Goal: Task Accomplishment & Management: Complete application form

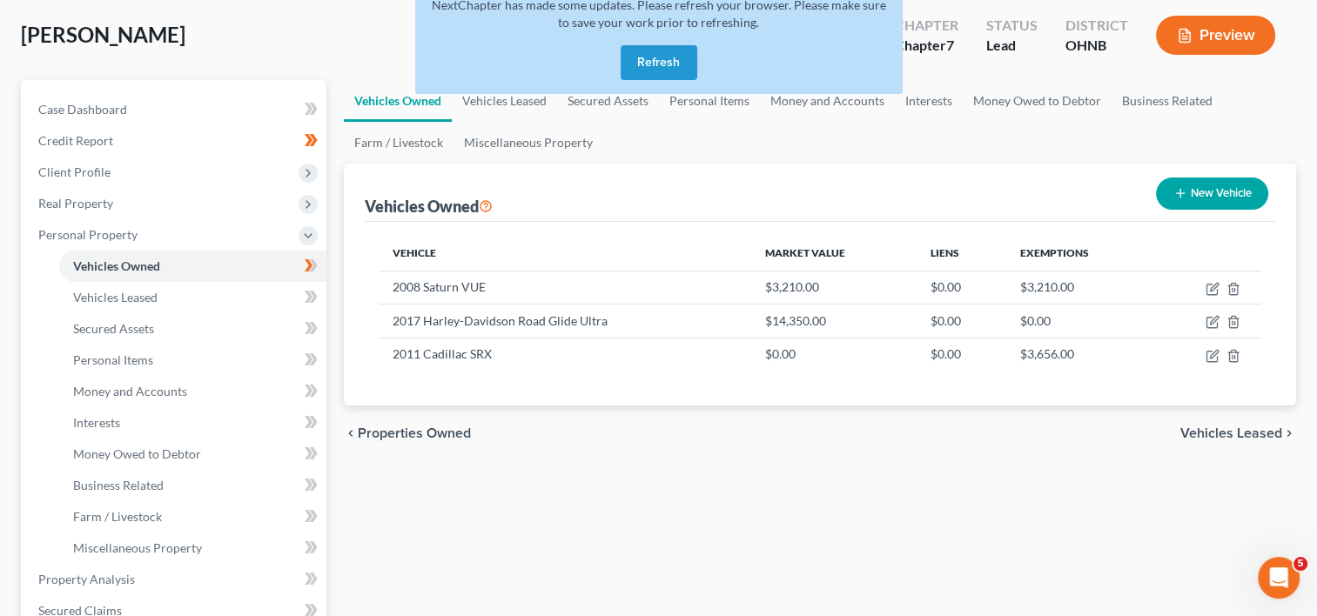
click at [659, 69] on button "Refresh" at bounding box center [659, 62] width 77 height 35
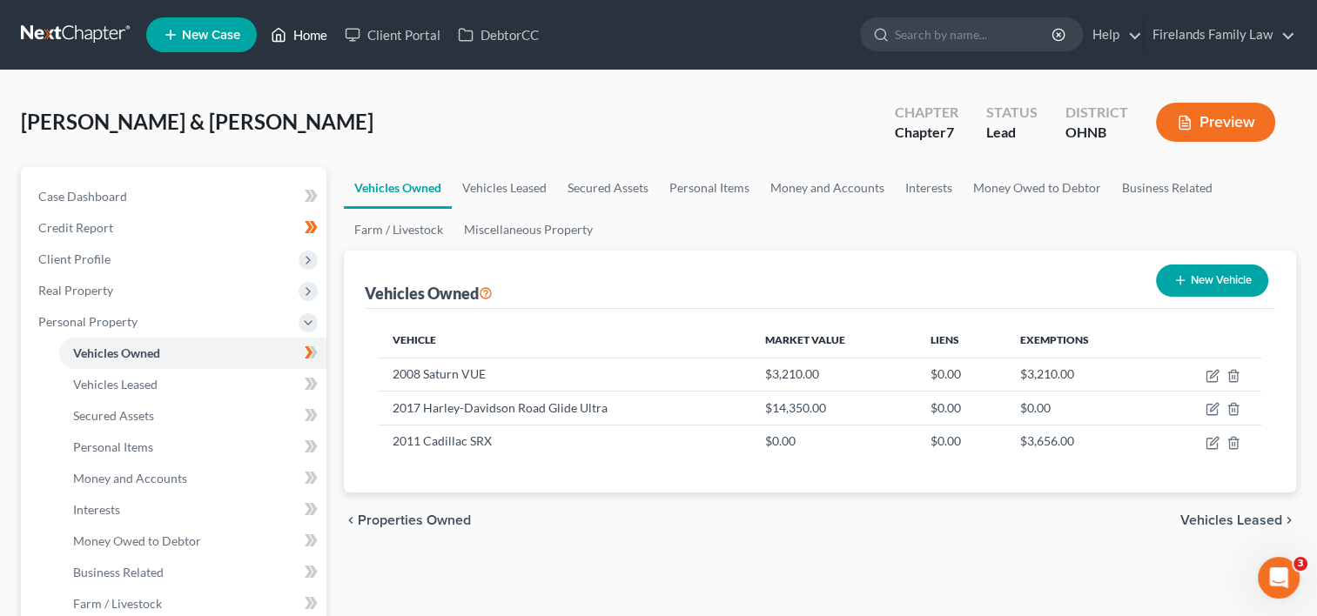
click at [321, 36] on link "Home" at bounding box center [299, 34] width 74 height 31
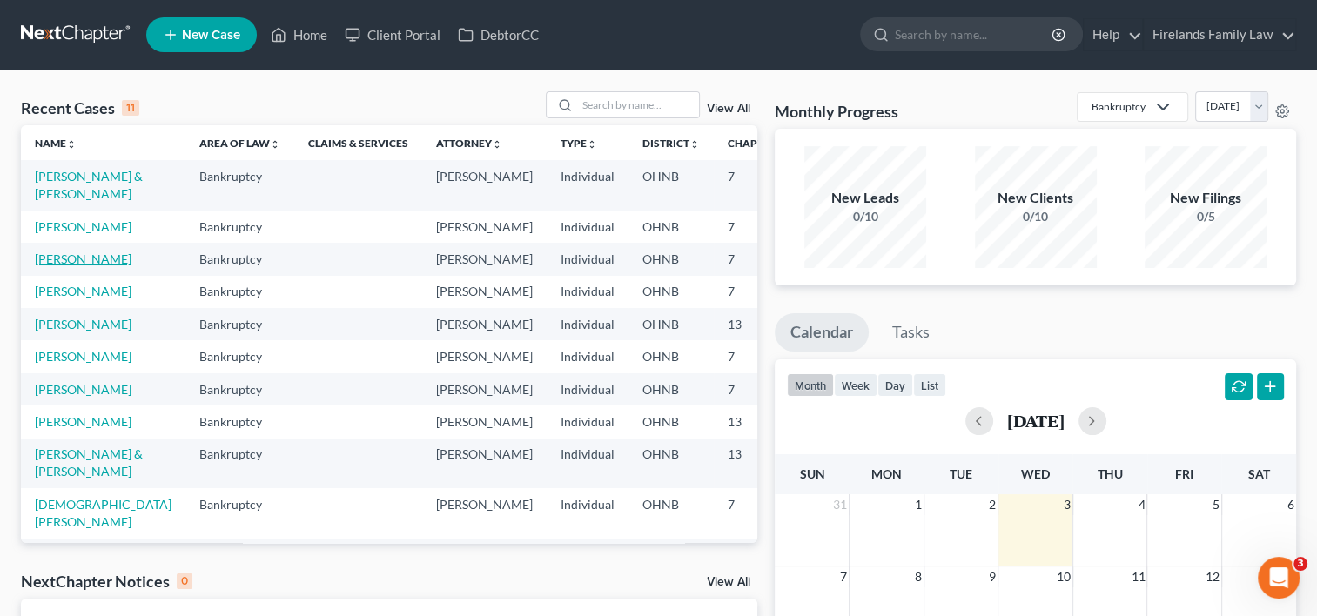
click at [59, 266] on link "[PERSON_NAME]" at bounding box center [83, 259] width 97 height 15
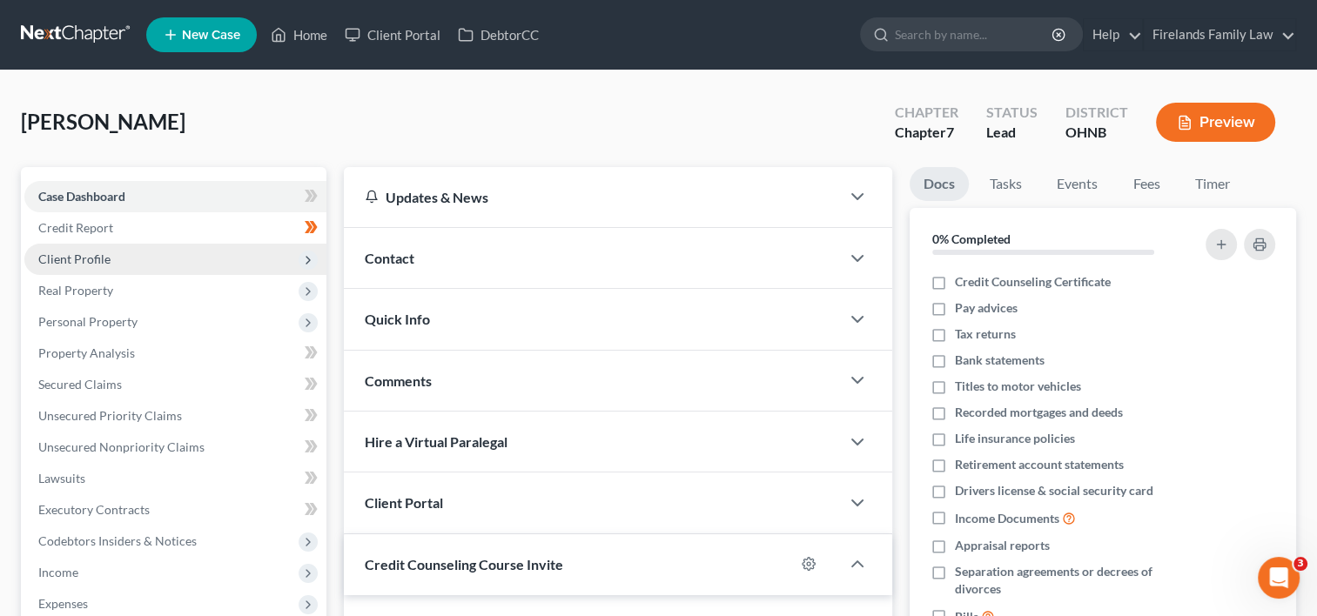
click at [148, 252] on span "Client Profile" at bounding box center [175, 259] width 302 height 31
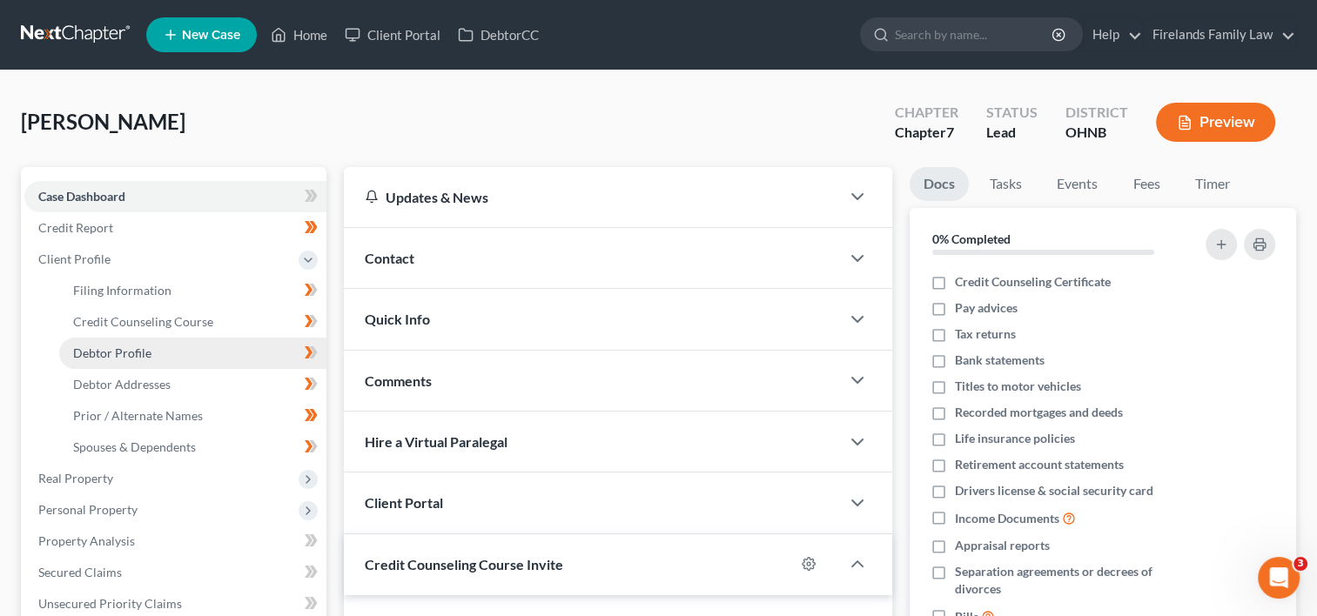
click at [164, 350] on link "Debtor Profile" at bounding box center [192, 353] width 267 height 31
select select "1"
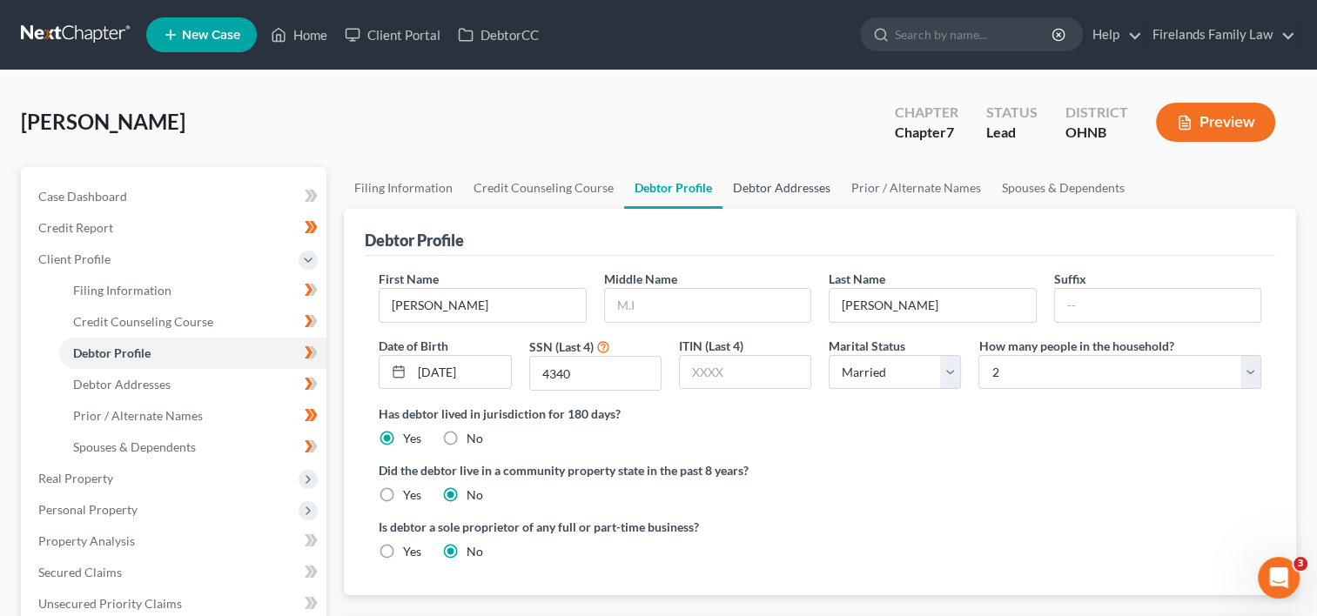
click at [793, 181] on link "Debtor Addresses" at bounding box center [781, 188] width 118 height 42
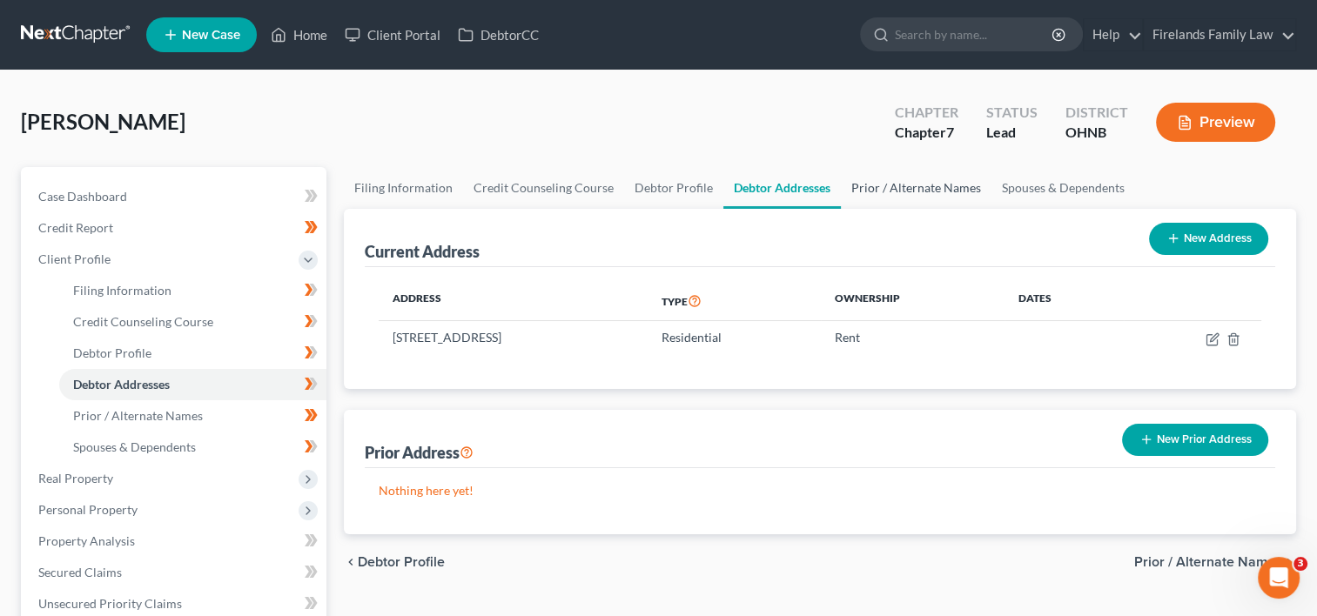
click at [882, 182] on link "Prior / Alternate Names" at bounding box center [916, 188] width 151 height 42
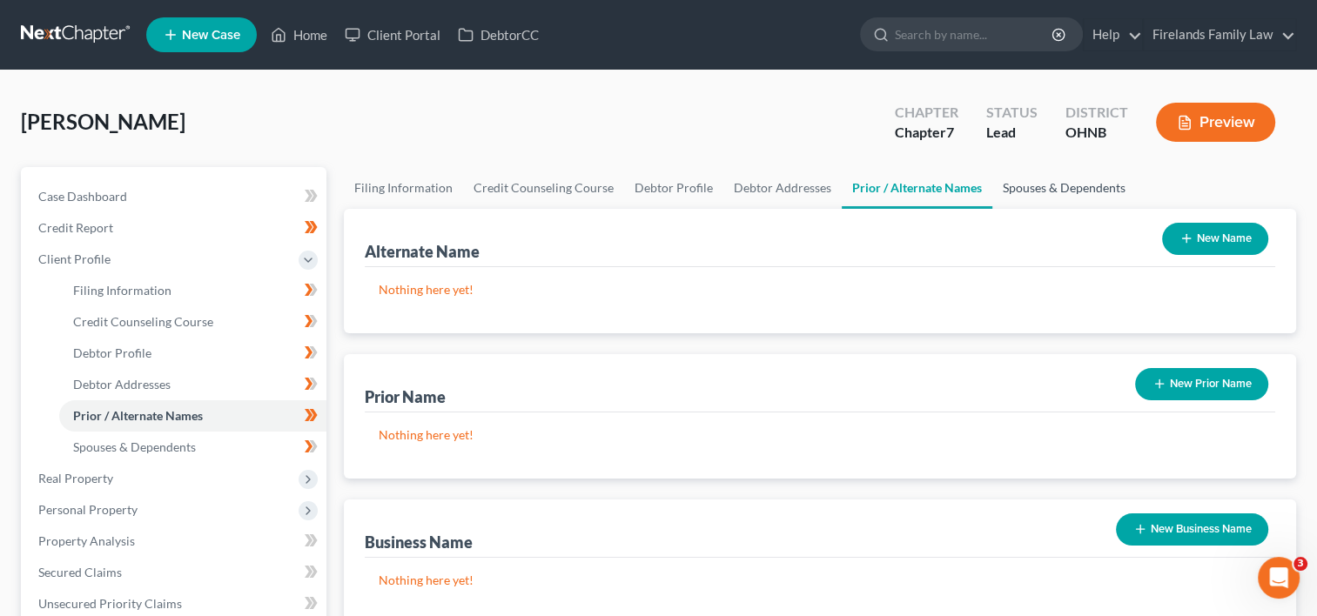
click at [1008, 181] on link "Spouses & Dependents" at bounding box center [1064, 188] width 144 height 42
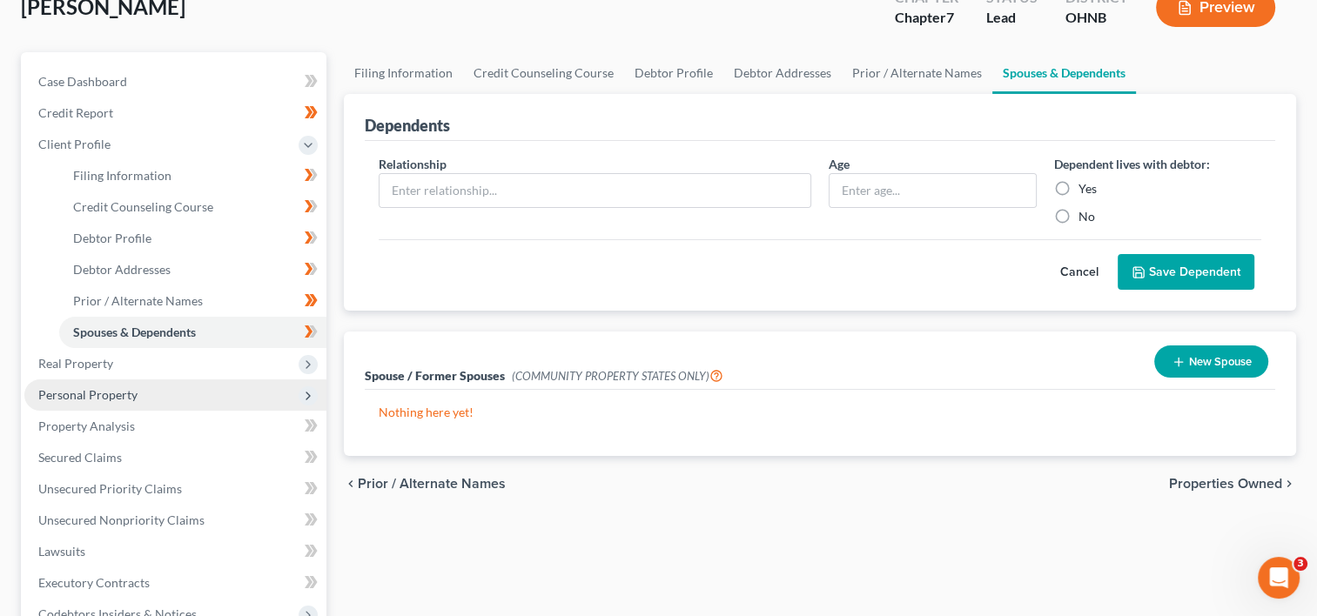
scroll to position [261, 0]
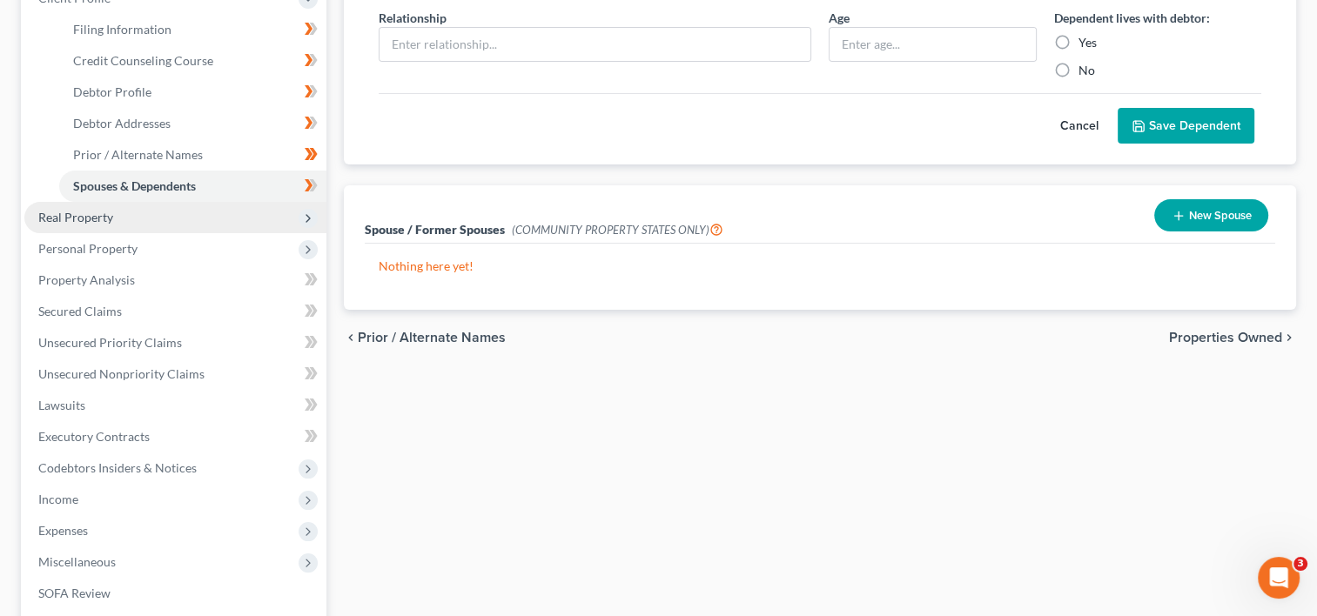
click at [212, 220] on span "Real Property" at bounding box center [175, 217] width 302 height 31
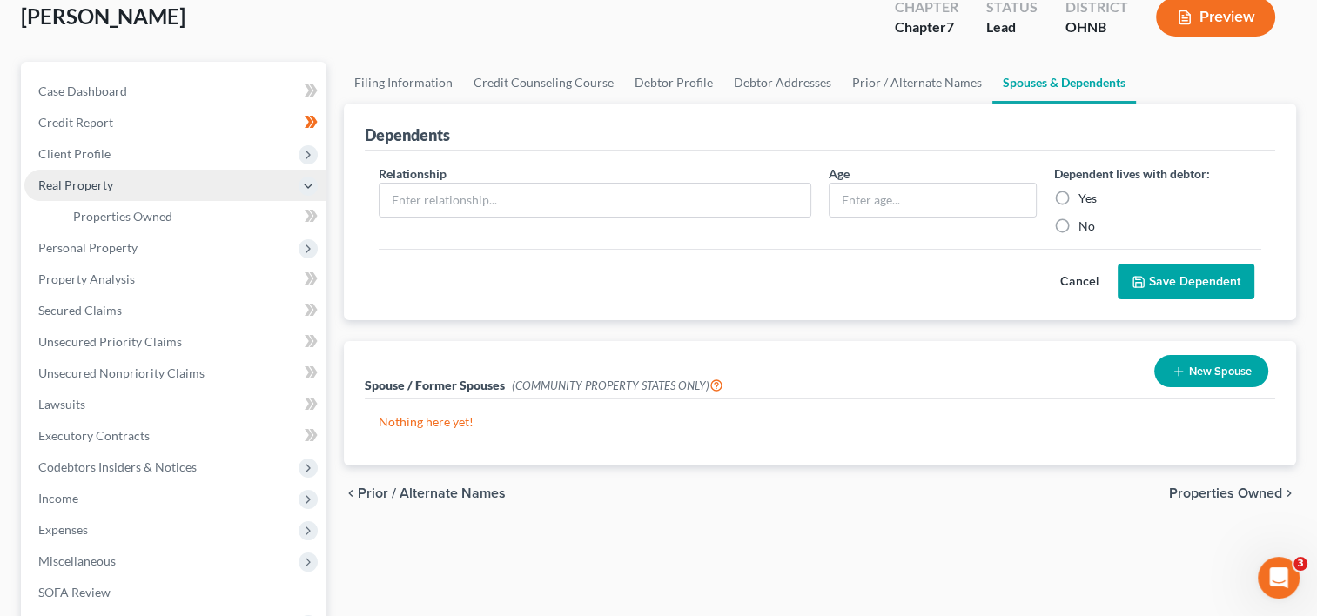
scroll to position [87, 0]
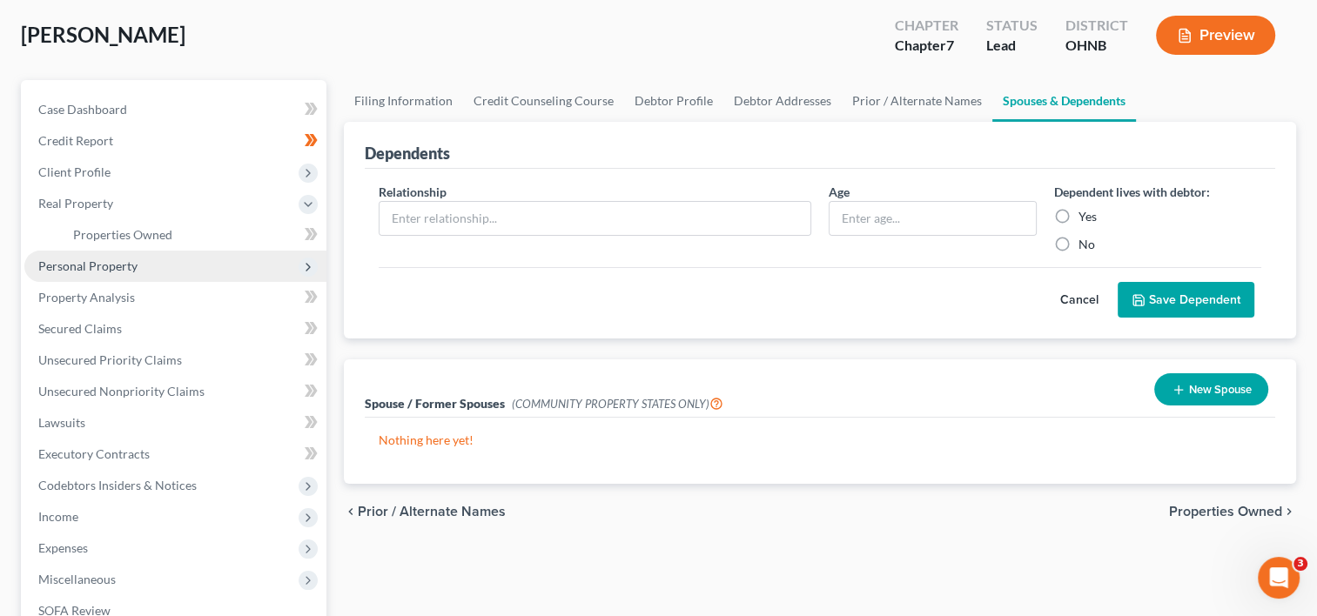
click at [198, 265] on span "Personal Property" at bounding box center [175, 266] width 302 height 31
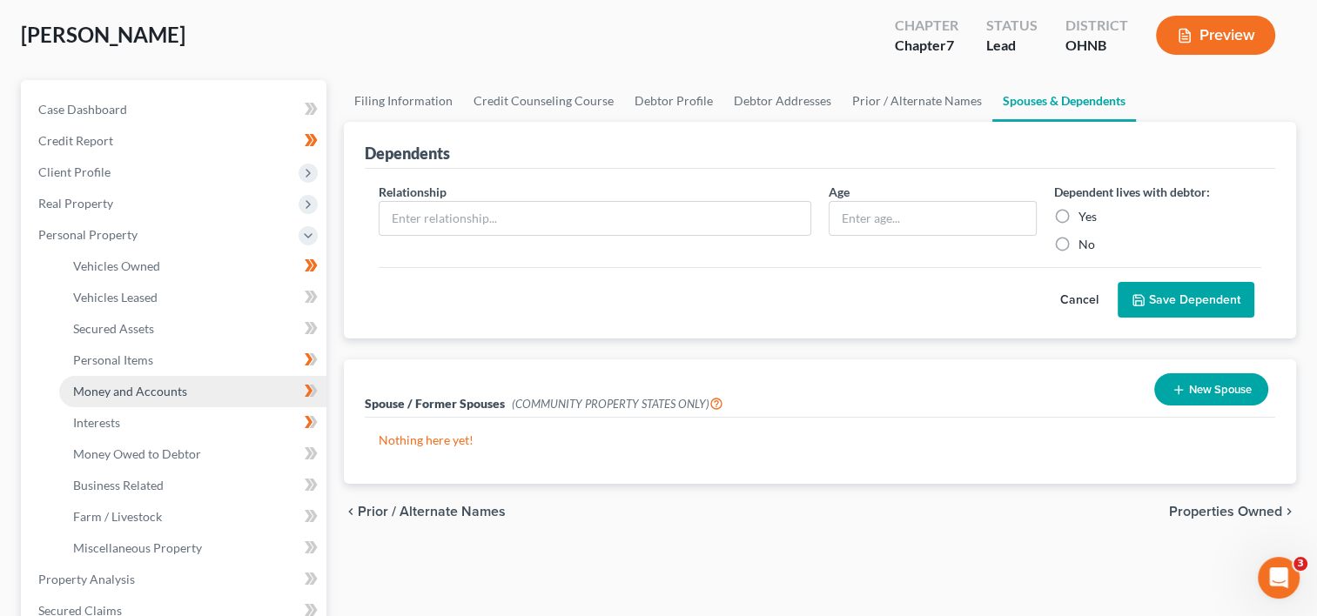
click at [202, 383] on link "Money and Accounts" at bounding box center [192, 391] width 267 height 31
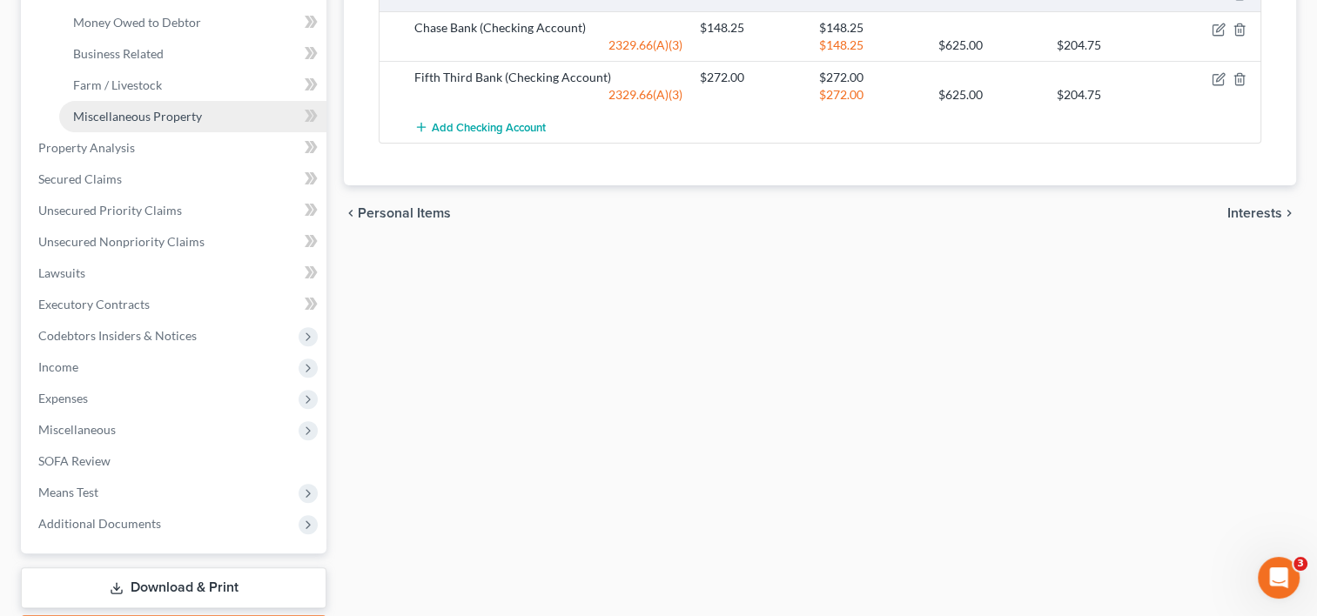
scroll to position [522, 0]
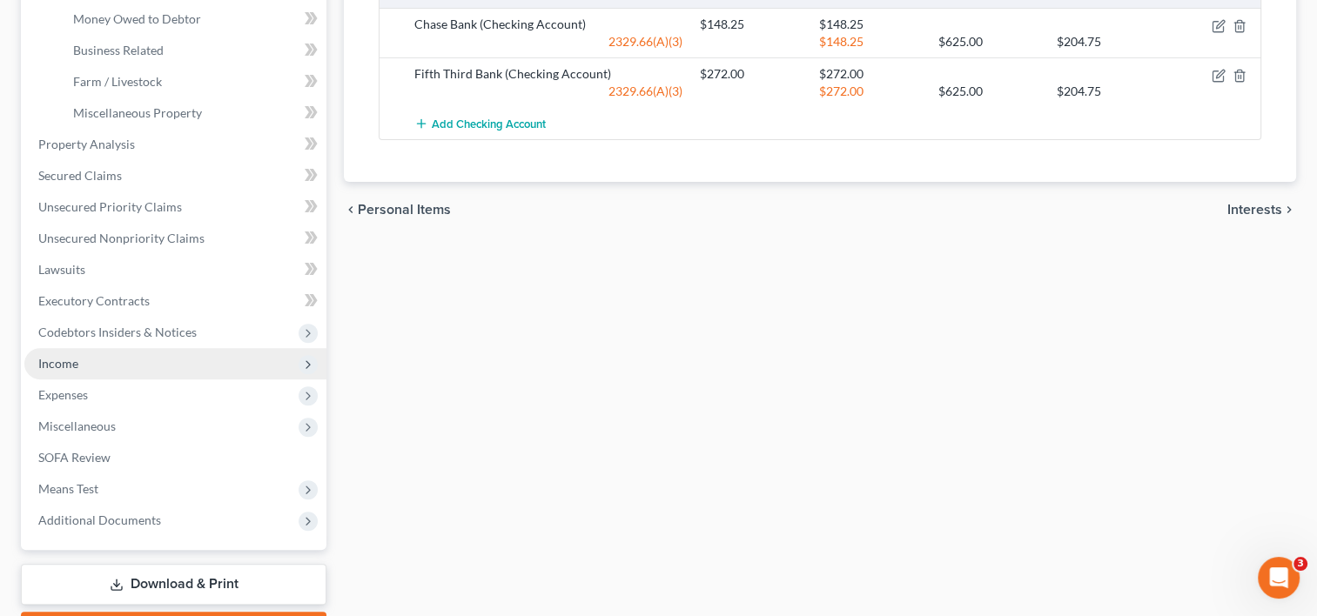
click at [185, 354] on span "Income" at bounding box center [175, 363] width 302 height 31
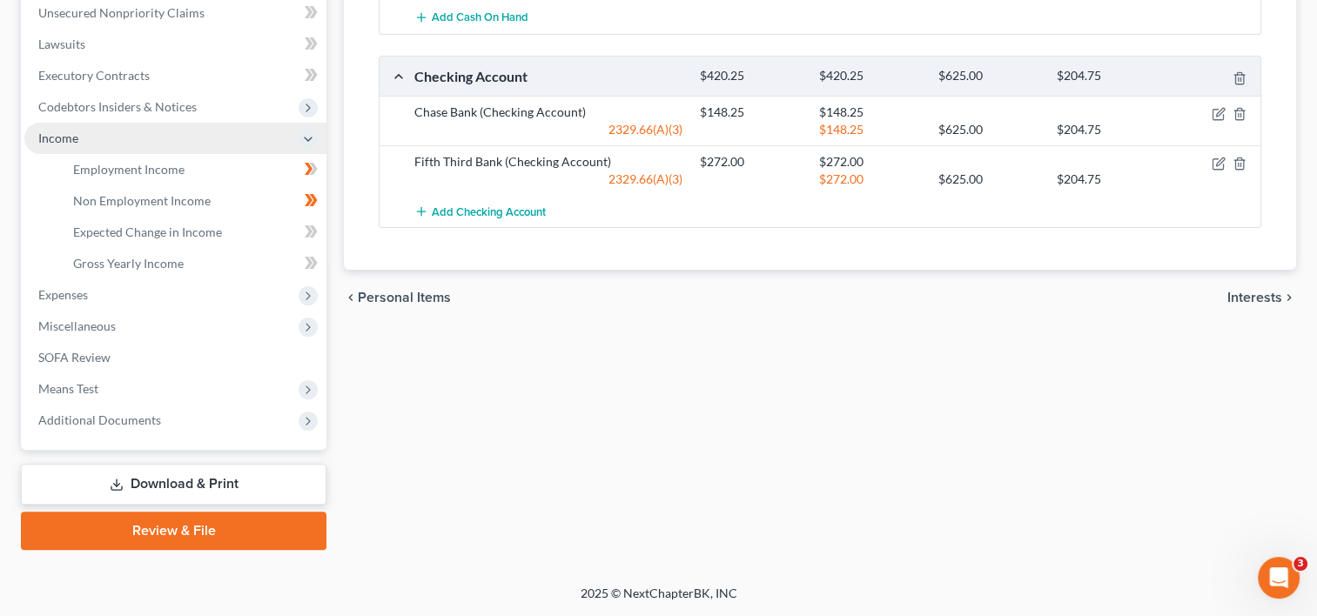
scroll to position [433, 0]
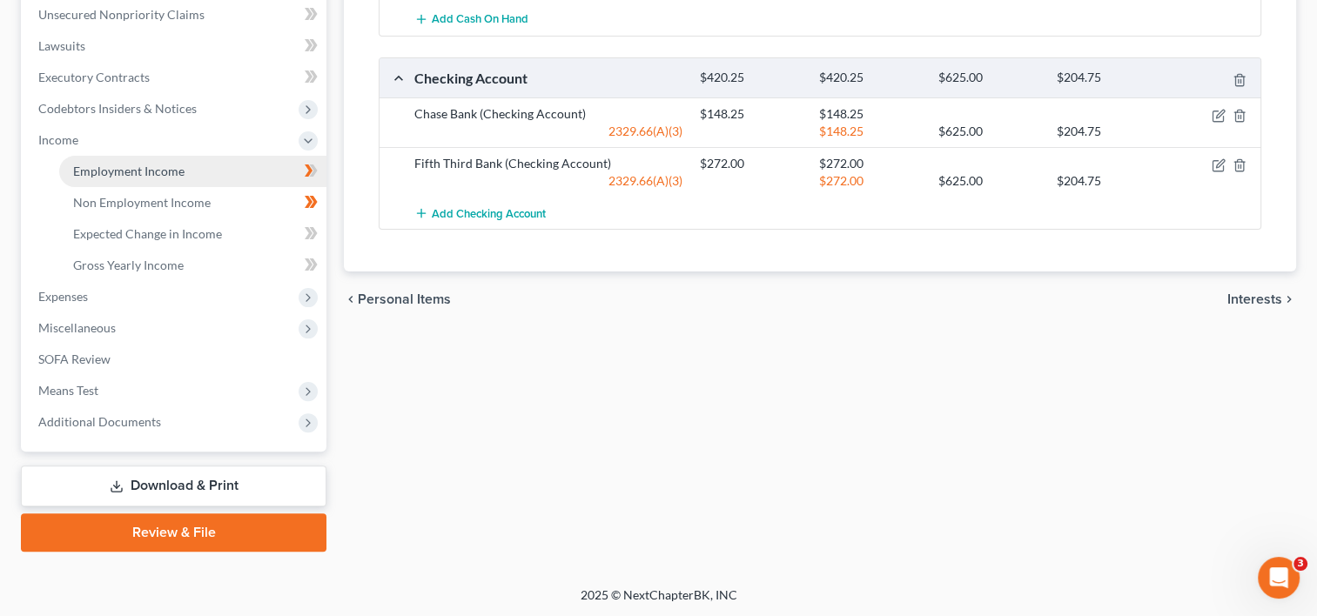
click at [143, 169] on span "Employment Income" at bounding box center [128, 171] width 111 height 15
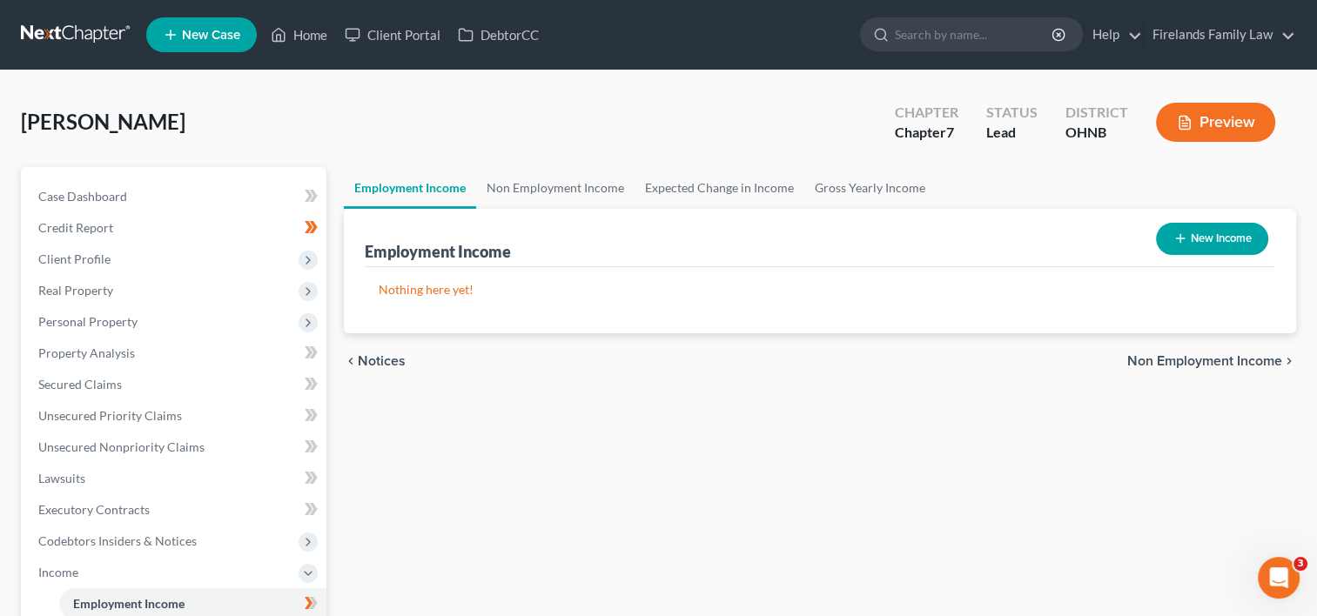
click at [1192, 234] on button "New Income" at bounding box center [1212, 239] width 112 height 32
select select "0"
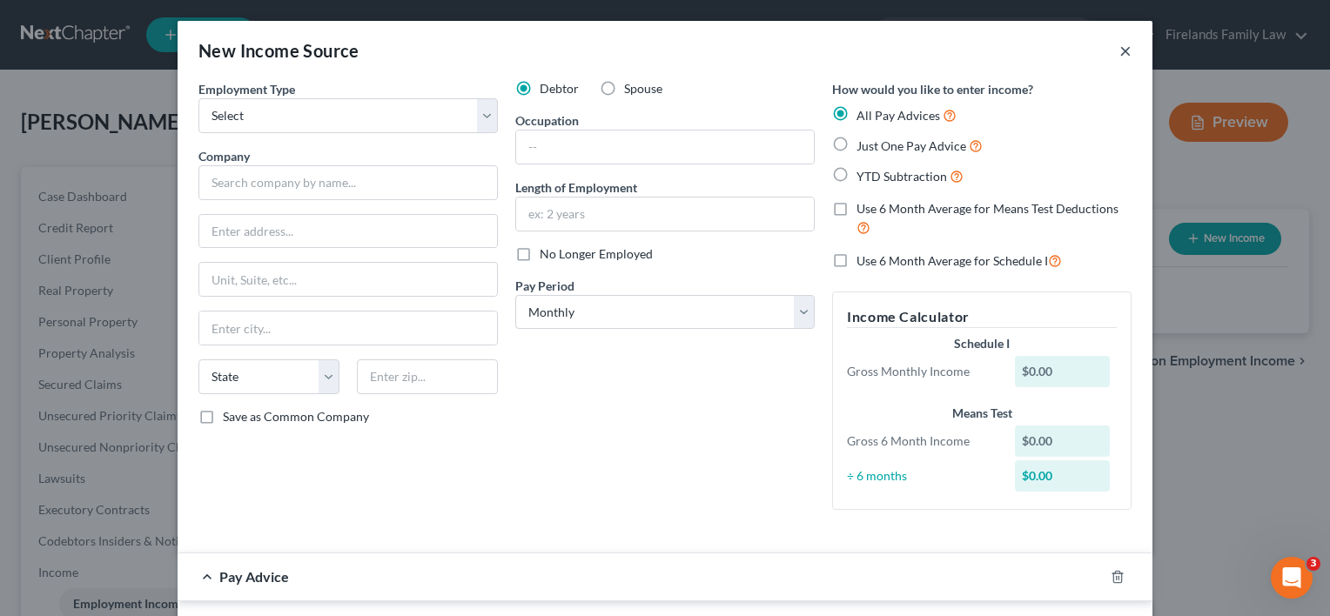
click at [1119, 51] on button "×" at bounding box center [1125, 50] width 12 height 21
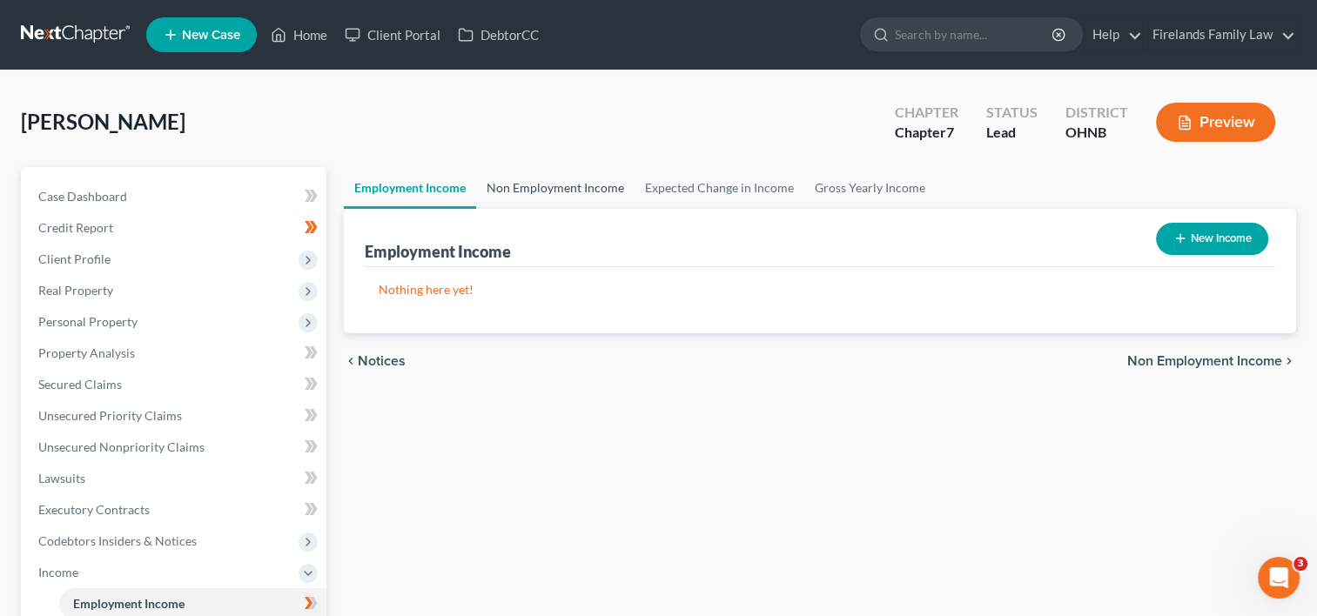
click at [547, 191] on link "Non Employment Income" at bounding box center [555, 188] width 158 height 42
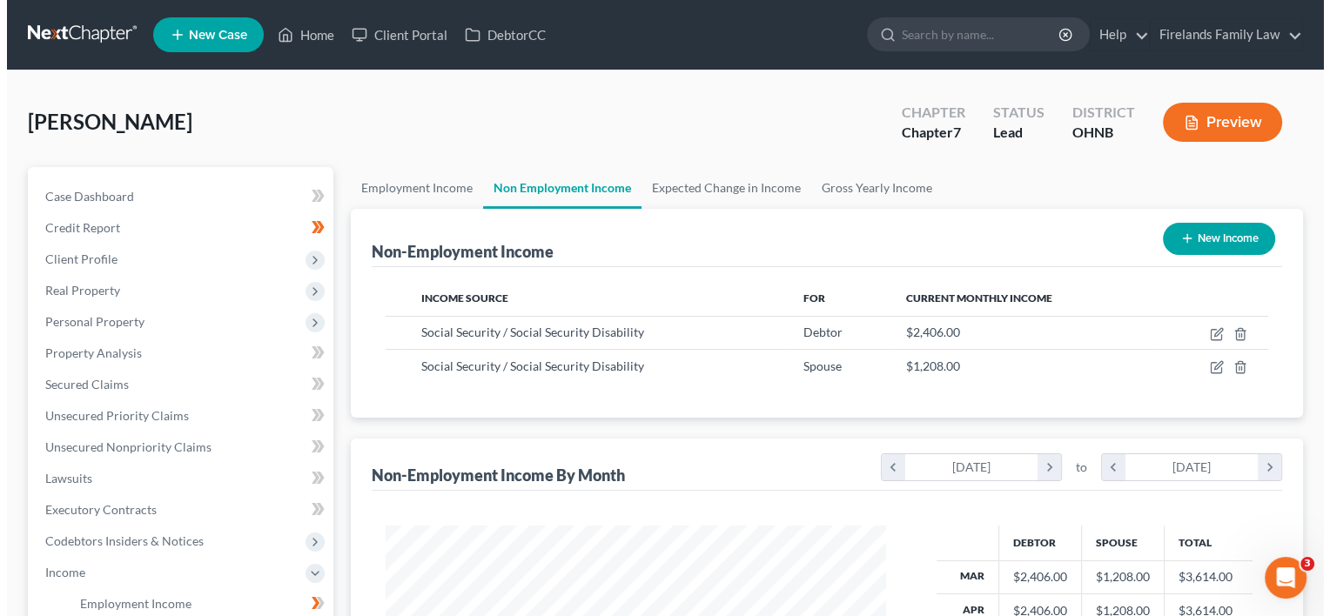
scroll to position [310, 535]
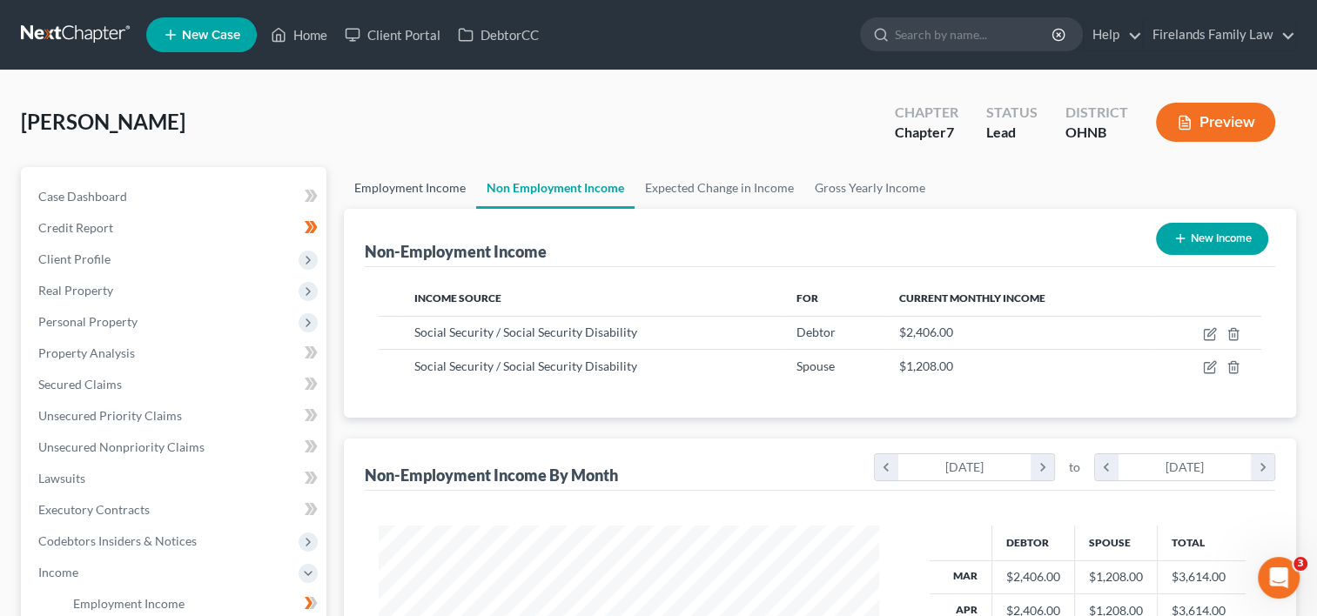
click at [386, 178] on link "Employment Income" at bounding box center [410, 188] width 132 height 42
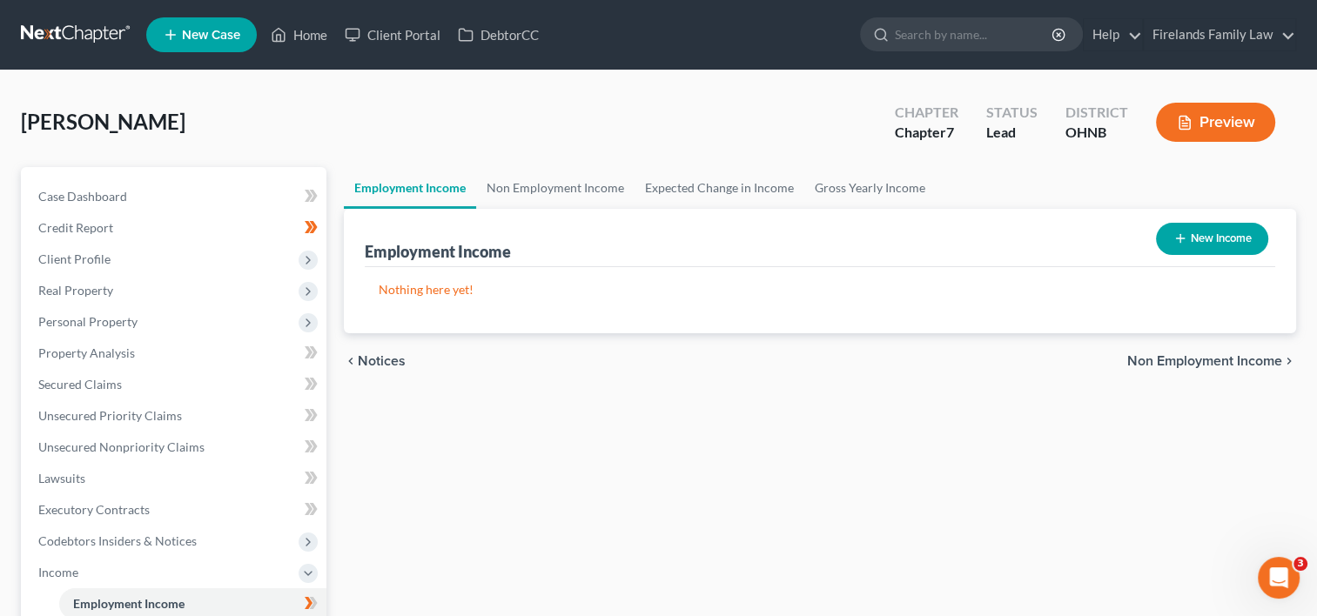
click at [1194, 240] on button "New Income" at bounding box center [1212, 239] width 112 height 32
select select "0"
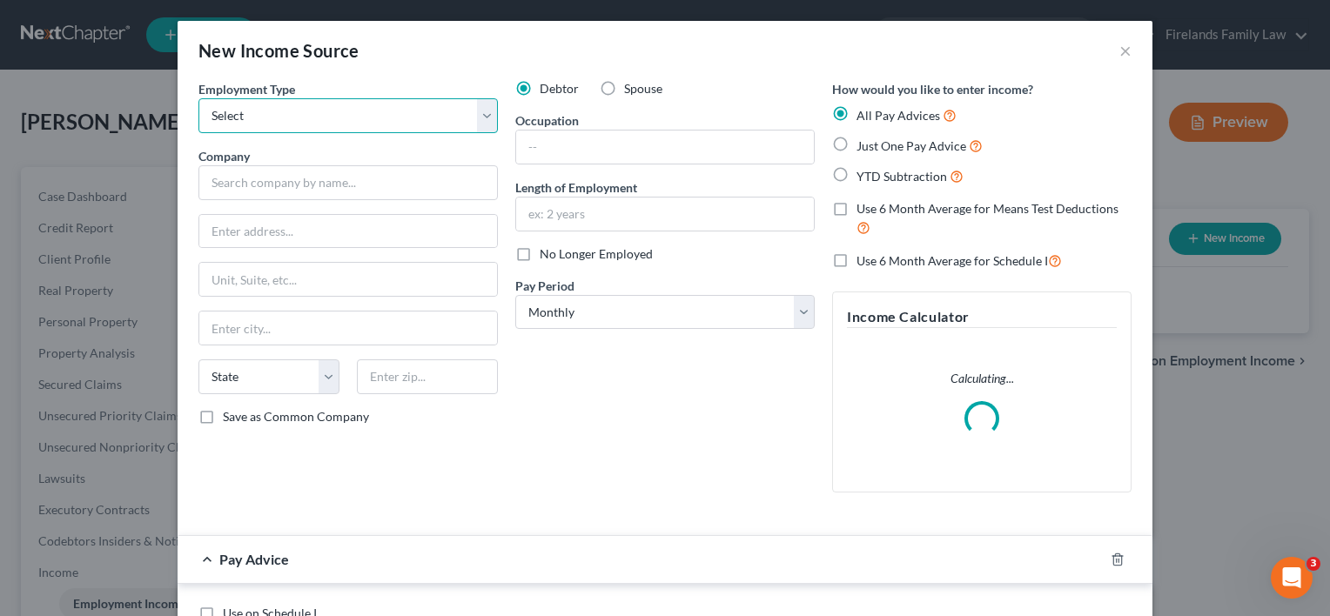
click at [480, 112] on select "Select Full or [DEMOGRAPHIC_DATA] Employment Self Employment" at bounding box center [347, 115] width 299 height 35
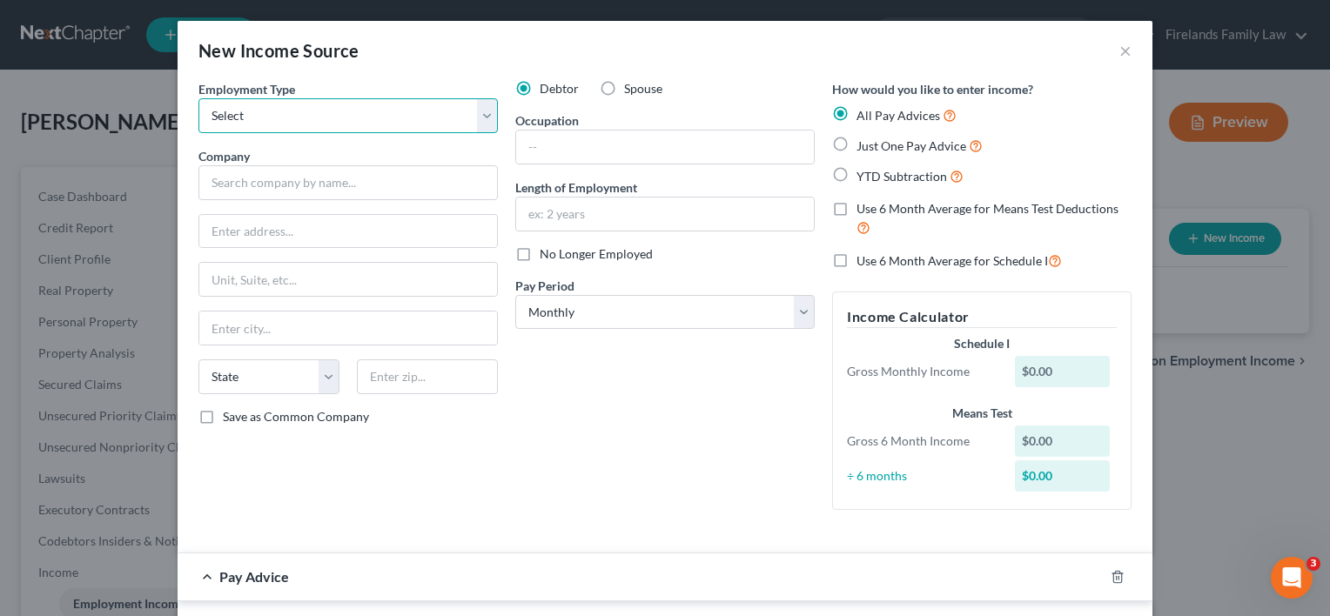
select select "0"
click at [198, 98] on select "Select Full or [DEMOGRAPHIC_DATA] Employment Self Employment" at bounding box center [347, 115] width 299 height 35
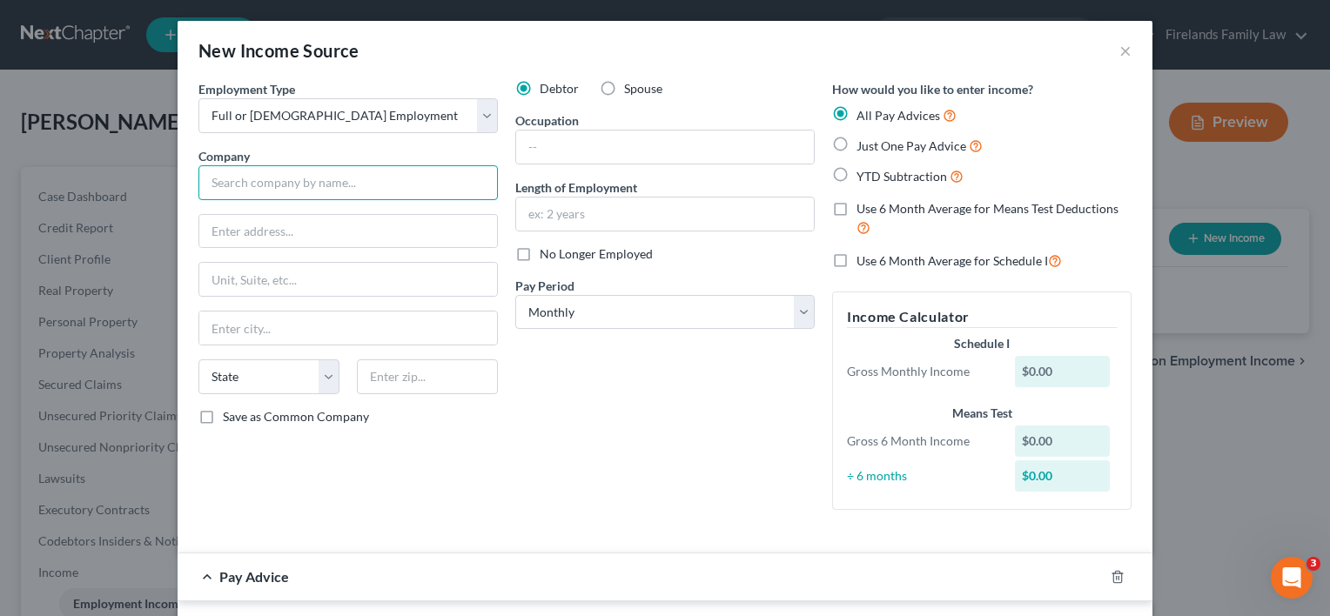
click at [417, 185] on input "text" at bounding box center [347, 182] width 299 height 35
type input "[PERSON_NAME]"
click at [205, 230] on input "text" at bounding box center [348, 231] width 298 height 33
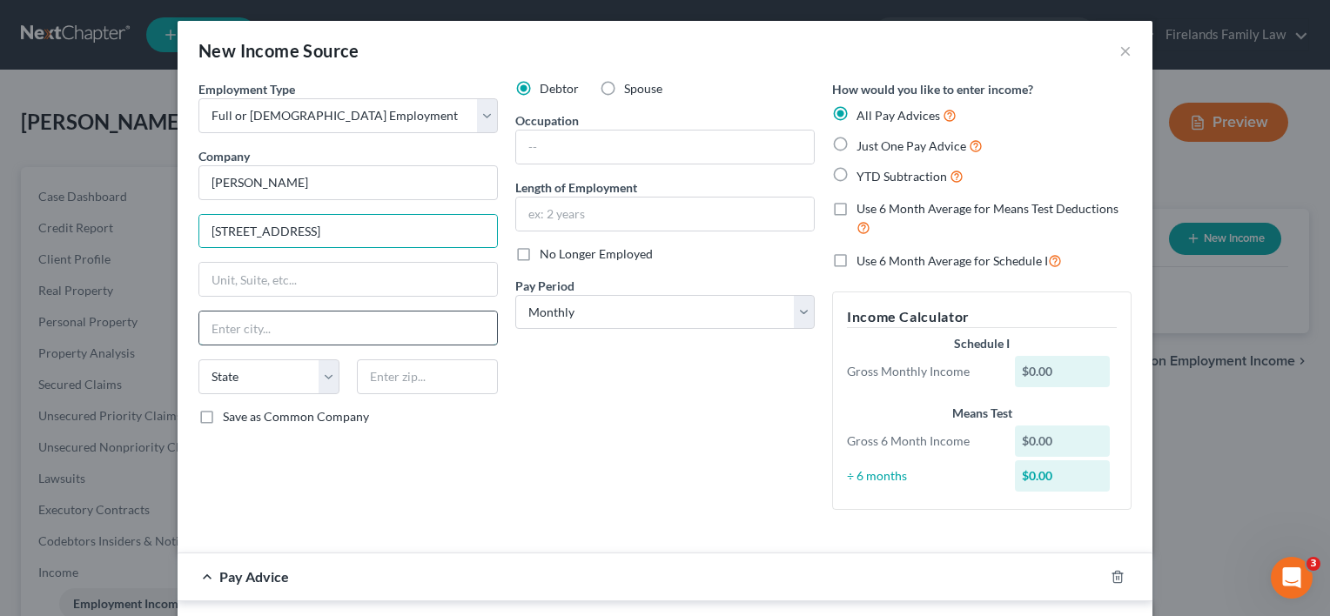
click at [289, 318] on input "text" at bounding box center [348, 328] width 298 height 33
click at [278, 230] on input "[STREET_ADDRESS]" at bounding box center [348, 231] width 298 height 33
type input "[STREET_ADDRESS]"
click at [258, 333] on input "text" at bounding box center [348, 328] width 298 height 33
type input "Altoona"
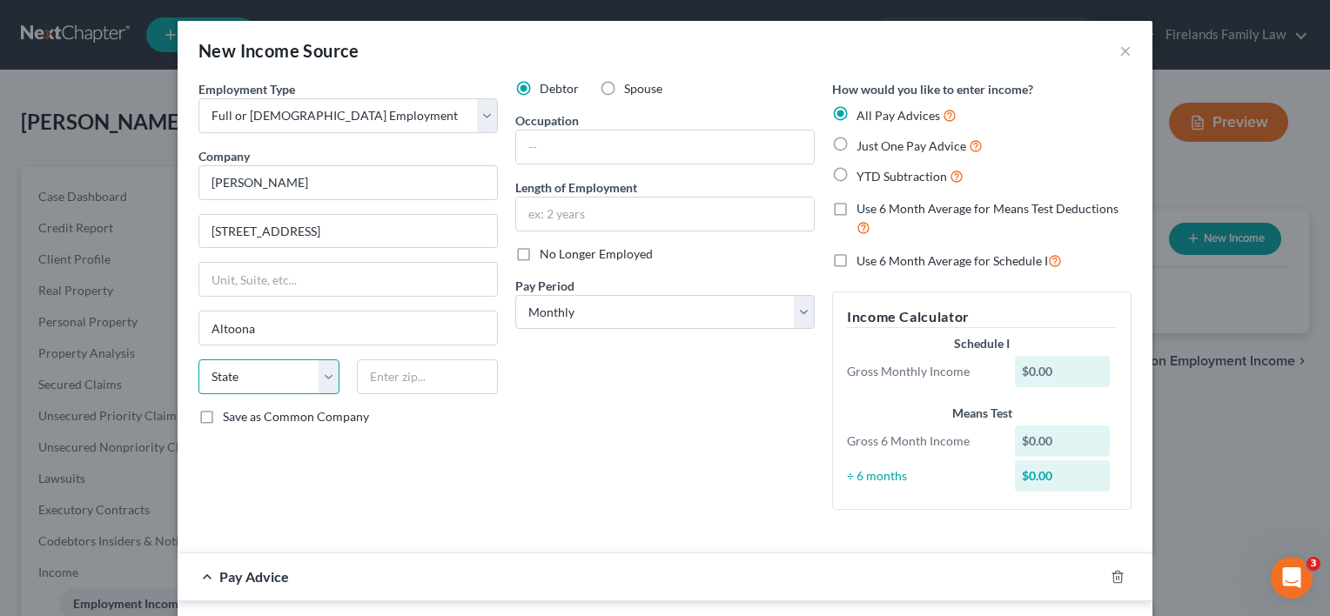
click at [325, 373] on select "State [US_STATE] AK AR AZ CA CO CT DE DC [GEOGRAPHIC_DATA] [GEOGRAPHIC_DATA] GU…" at bounding box center [268, 376] width 141 height 35
select select "39"
click at [198, 359] on select "State [US_STATE] AK AR AZ CA CO CT DE DC [GEOGRAPHIC_DATA] [GEOGRAPHIC_DATA] GU…" at bounding box center [268, 376] width 141 height 35
click at [400, 373] on input "text" at bounding box center [427, 376] width 141 height 35
type input "16602"
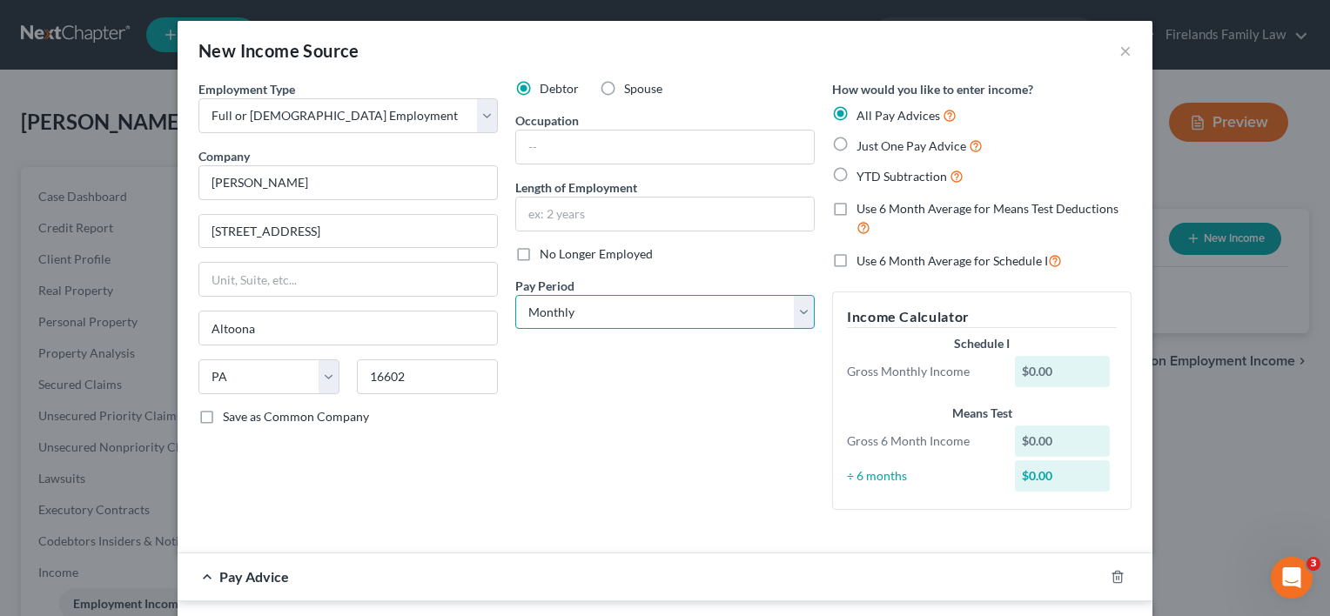
click at [793, 318] on select "Select Monthly Twice Monthly Every Other Week Weekly" at bounding box center [664, 312] width 299 height 35
select select "2"
click at [515, 295] on select "Select Monthly Twice Monthly Every Other Week Weekly" at bounding box center [664, 312] width 299 height 35
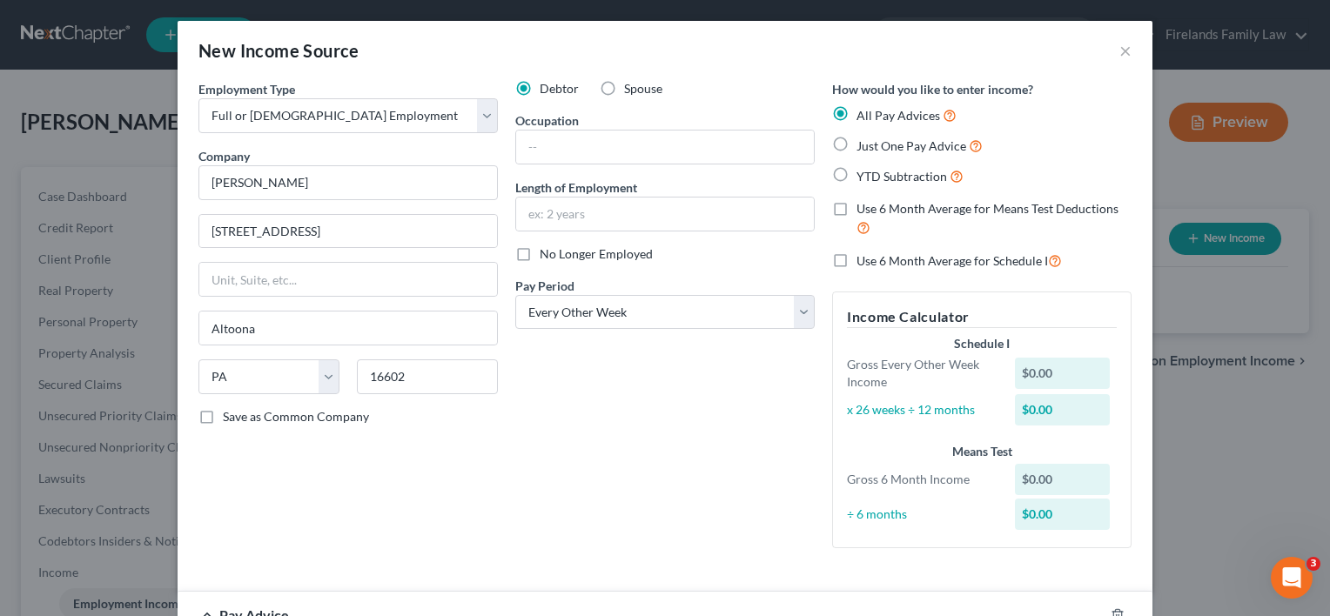
click at [223, 411] on label "Save as Common Company" at bounding box center [296, 416] width 146 height 17
click at [230, 411] on input "Save as Common Company" at bounding box center [235, 413] width 11 height 11
checkbox input "true"
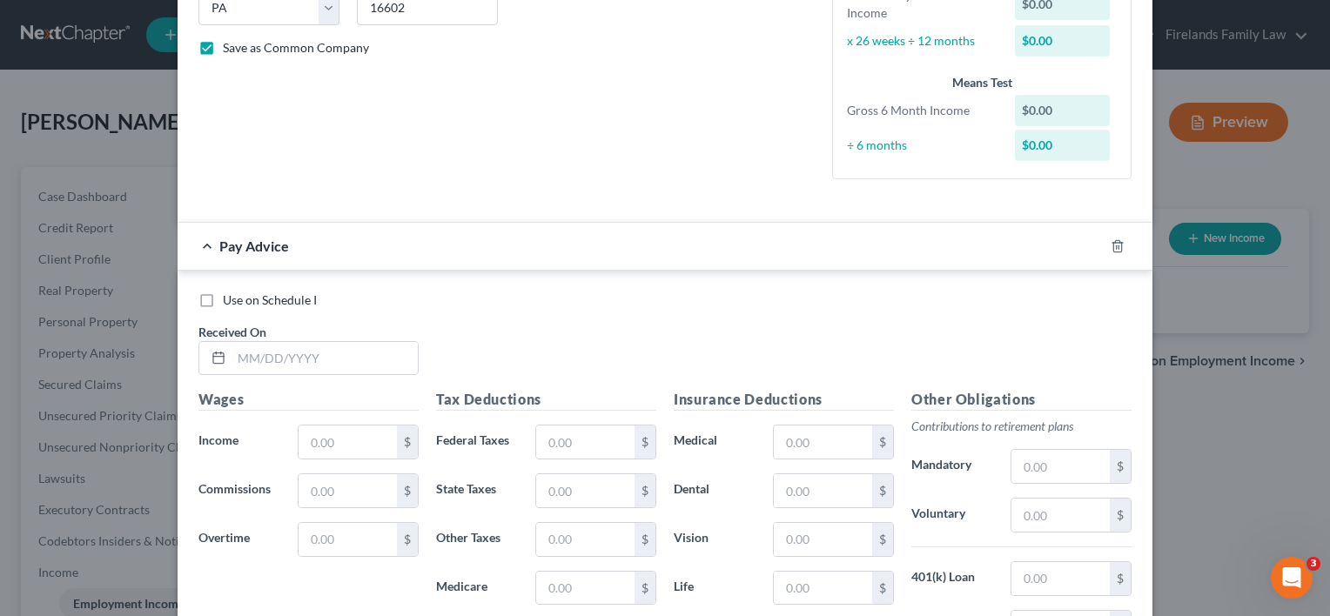
scroll to position [435, 0]
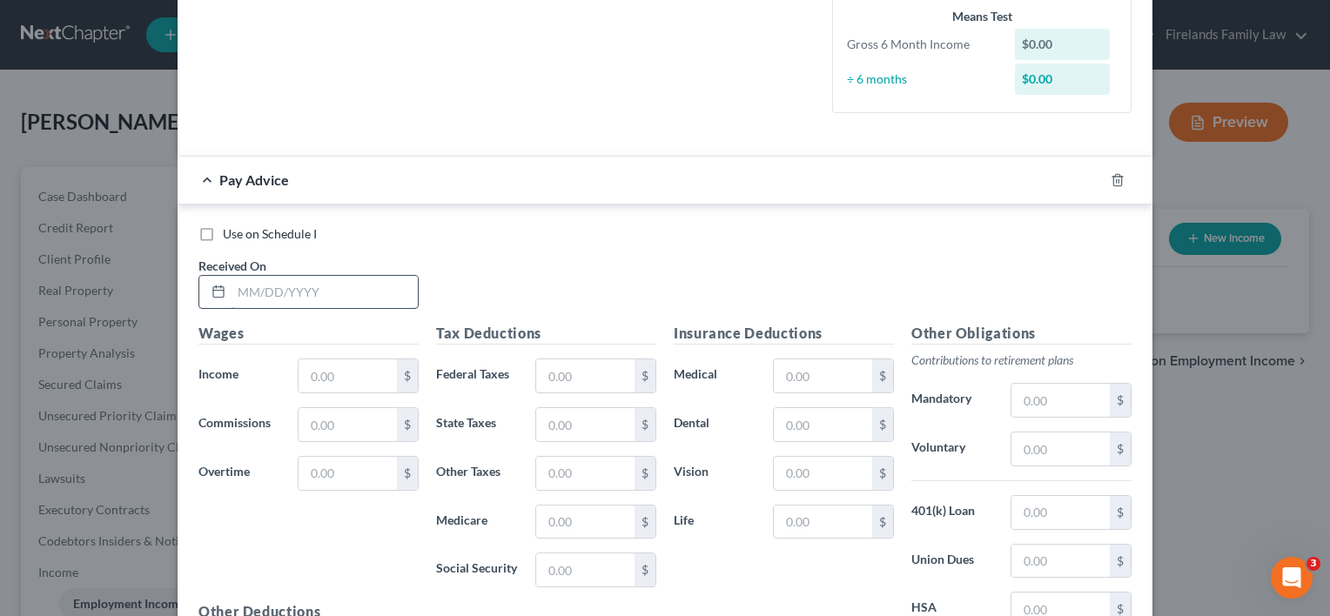
click at [327, 286] on input "text" at bounding box center [325, 292] width 186 height 33
type input "[DATE]"
click at [355, 369] on input "text" at bounding box center [348, 375] width 98 height 33
type input "1,020.00"
click at [553, 369] on input "text" at bounding box center [585, 375] width 98 height 33
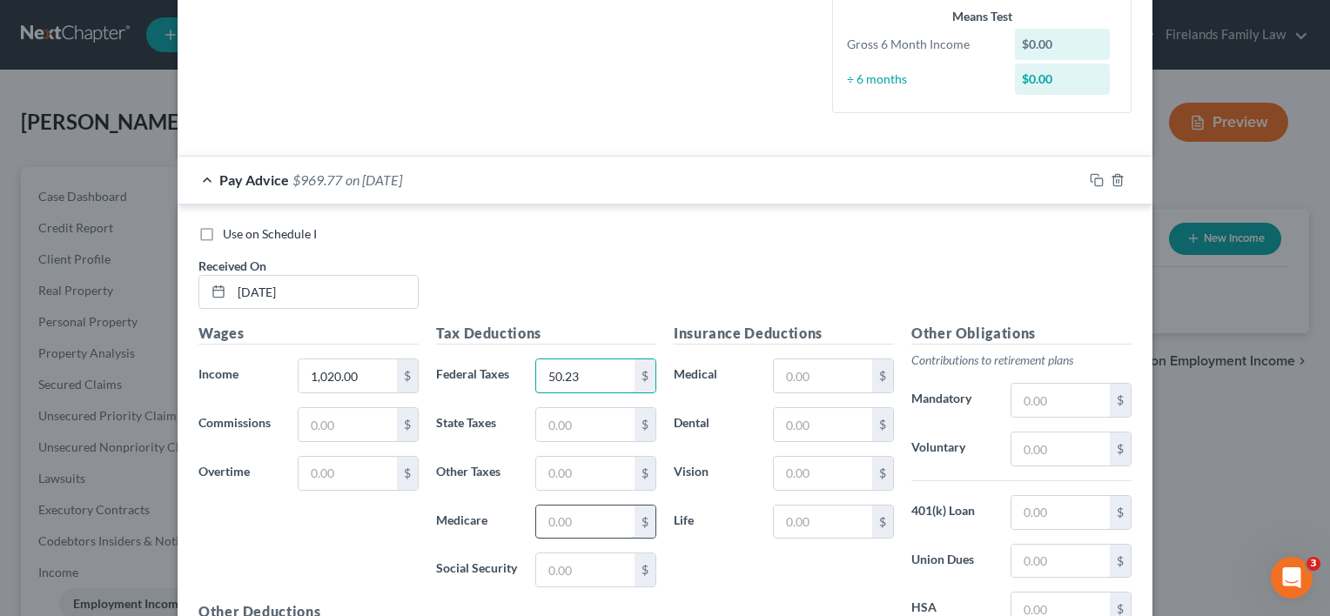
type input "50.23"
click at [551, 514] on input "text" at bounding box center [585, 522] width 98 height 33
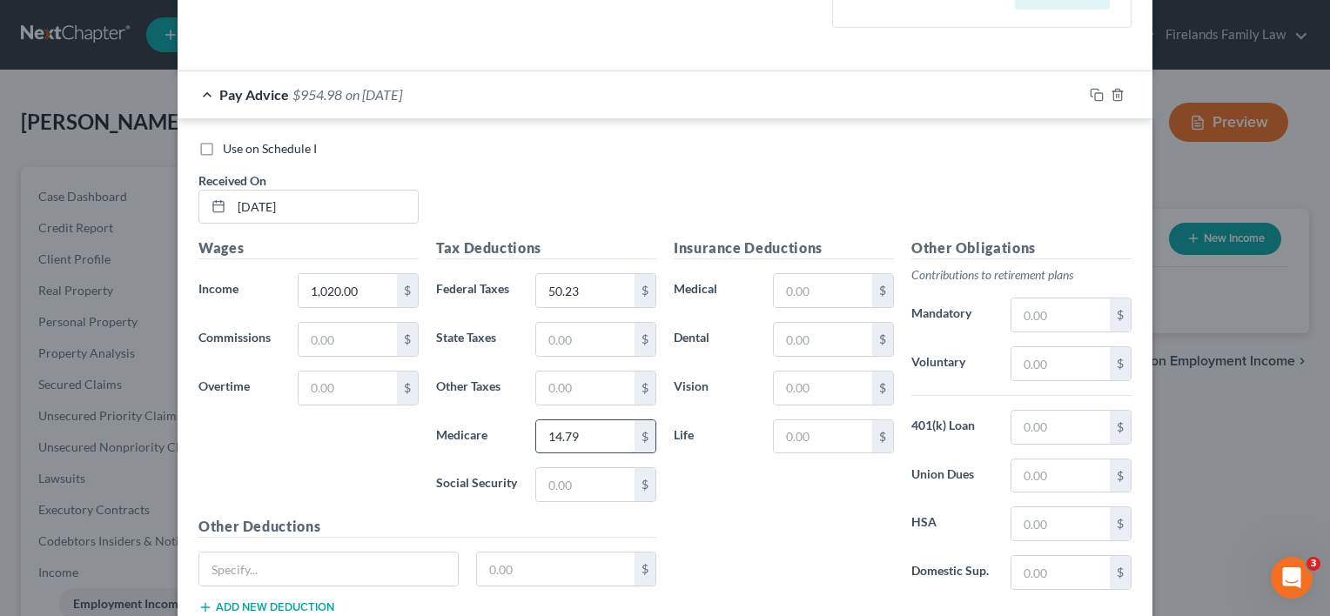
scroll to position [522, 0]
type input "14.79"
click at [544, 492] on input "text" at bounding box center [585, 483] width 98 height 33
type input "63.24"
click at [561, 327] on input "text" at bounding box center [585, 337] width 98 height 33
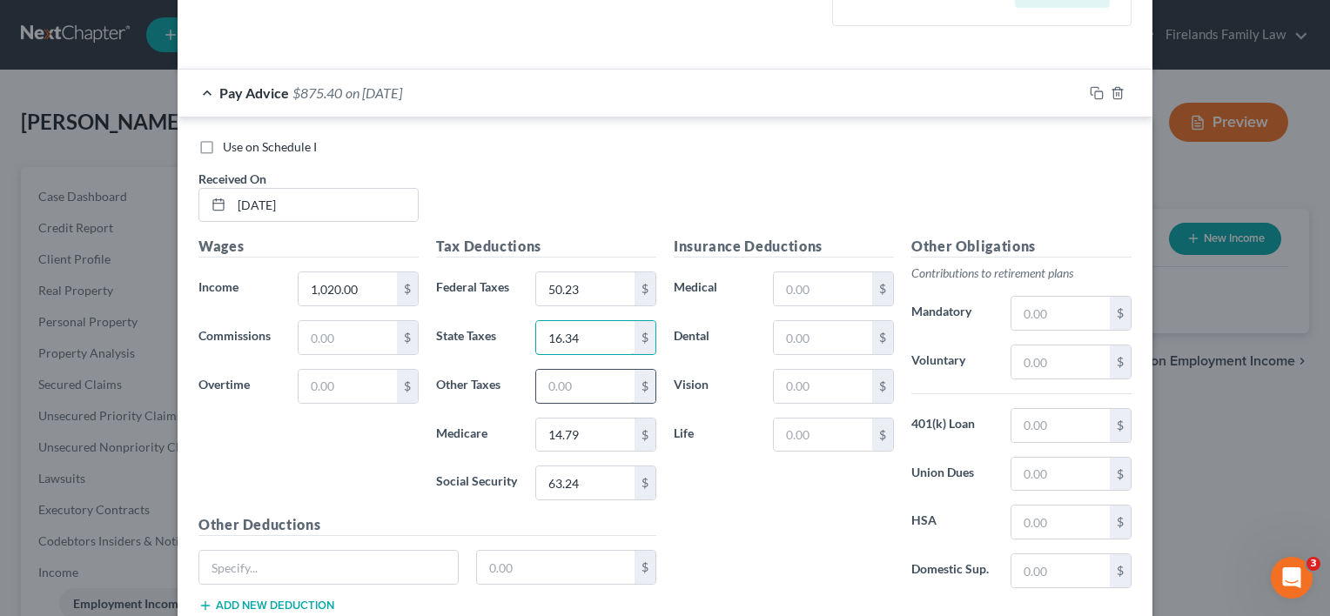
type input "16.34"
click at [571, 382] on input "text" at bounding box center [585, 386] width 98 height 33
type input "15.30"
click at [1045, 353] on input "text" at bounding box center [1060, 362] width 98 height 33
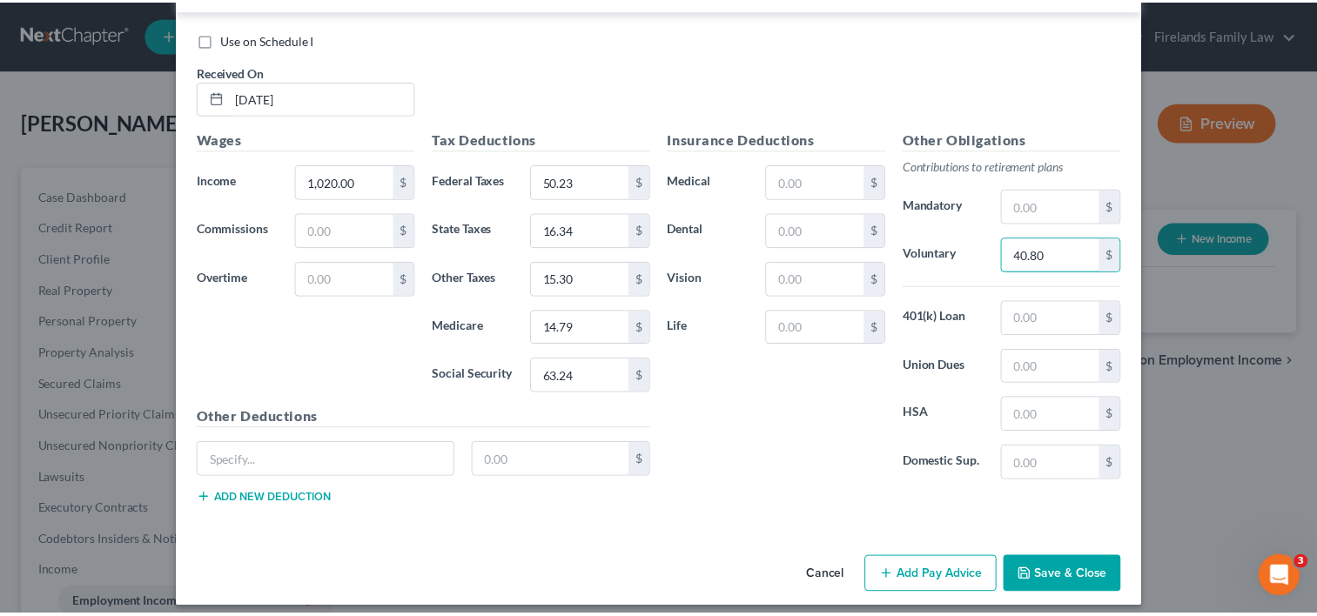
scroll to position [638, 0]
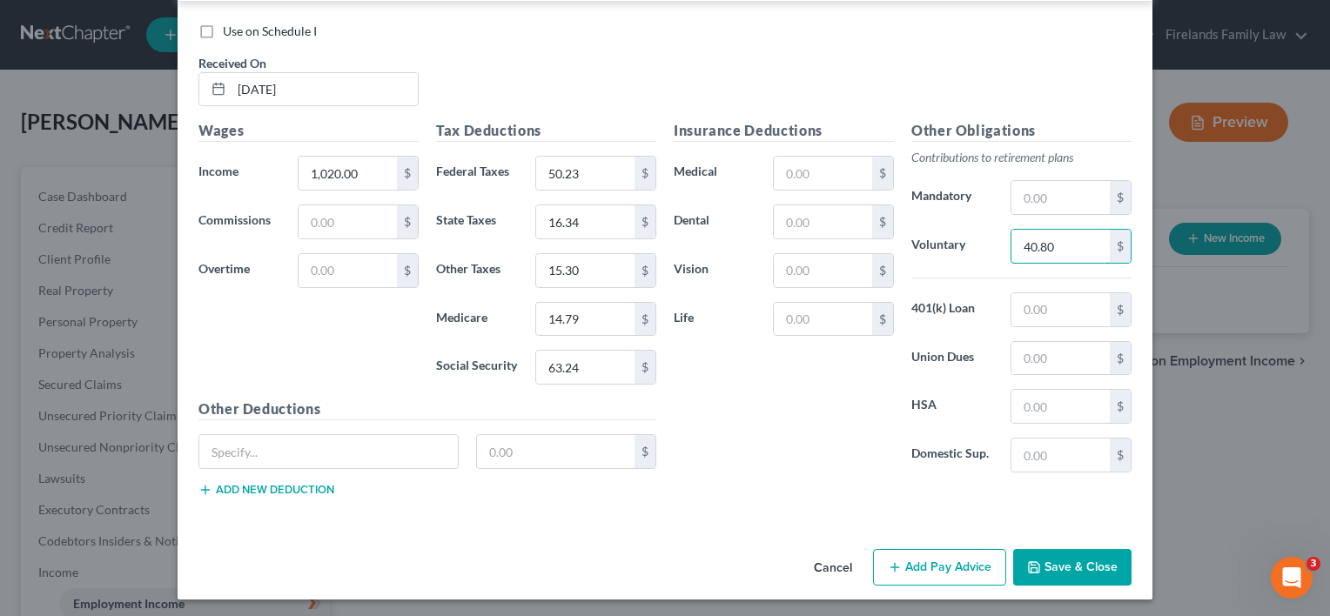
type input "40.80"
click at [1042, 557] on button "Save & Close" at bounding box center [1072, 567] width 118 height 37
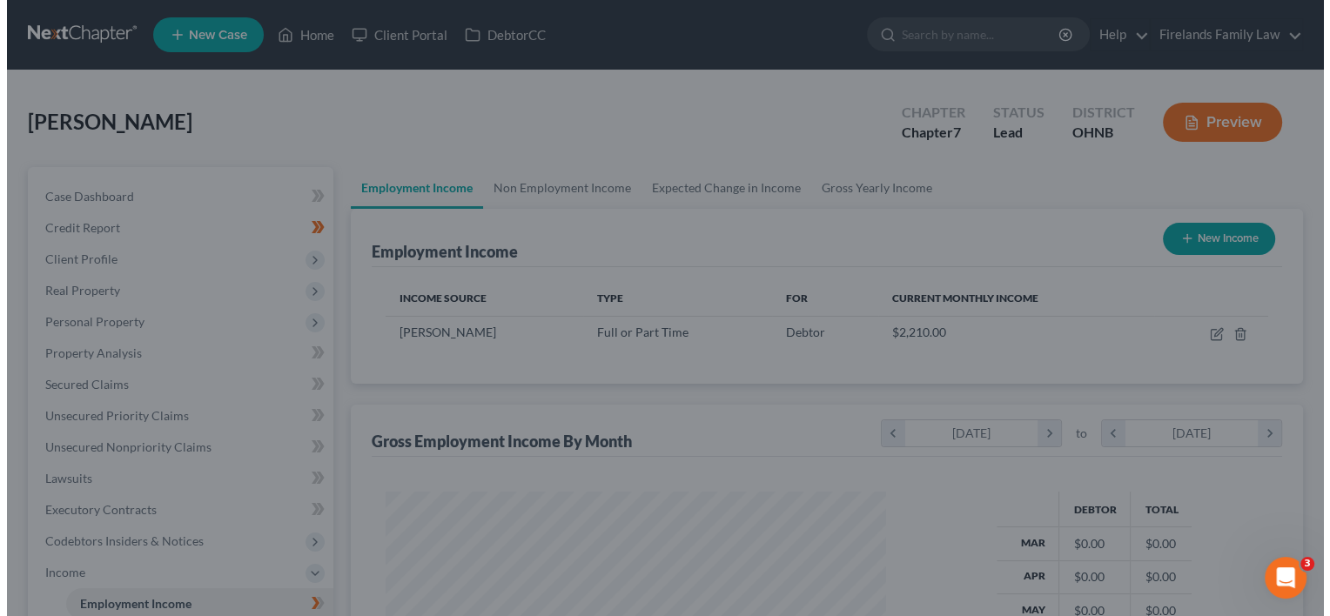
scroll to position [870113, 869888]
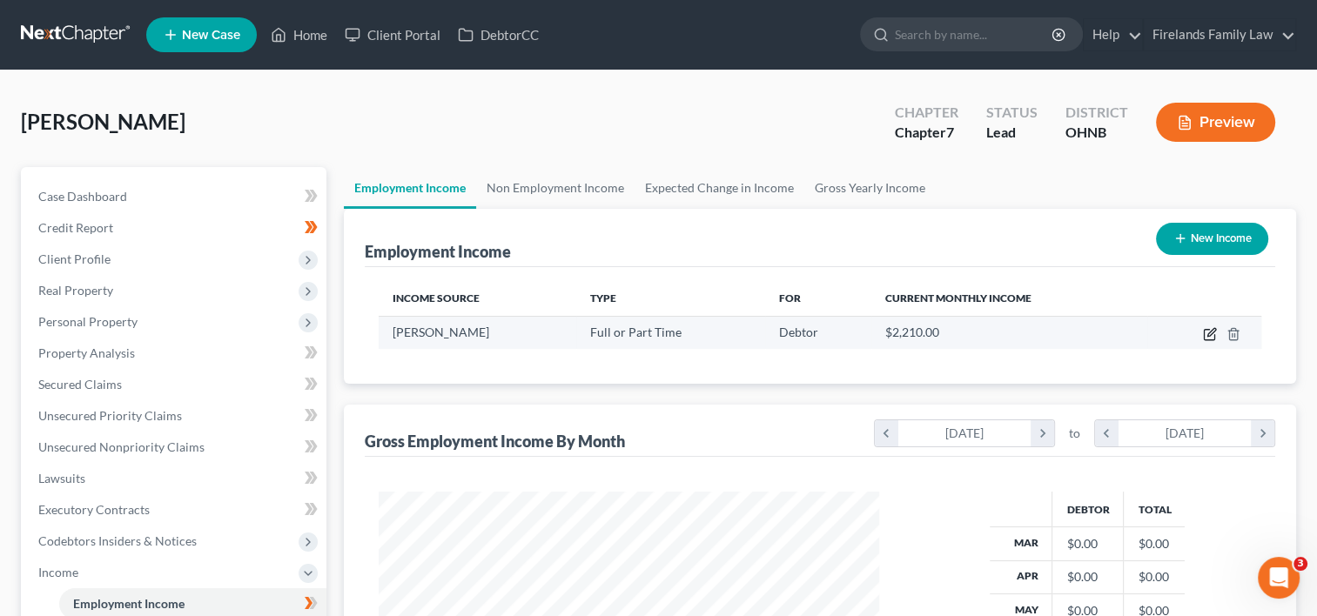
click at [1210, 327] on icon "button" at bounding box center [1210, 334] width 14 height 14
select select "0"
select select "39"
select select "2"
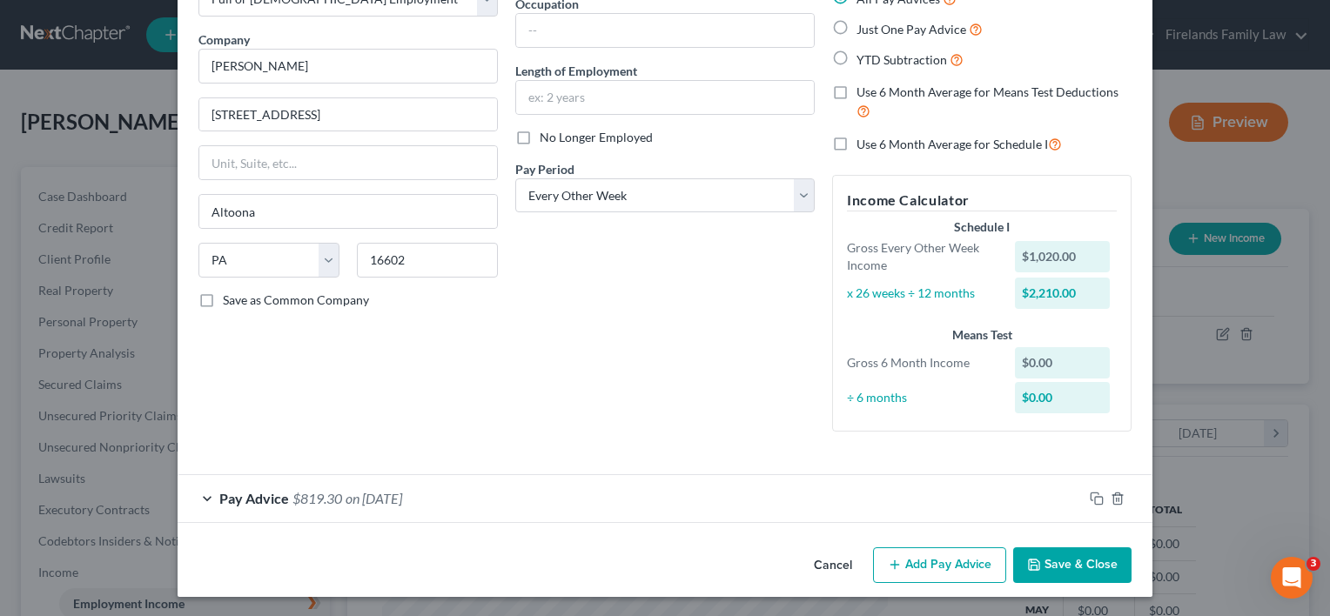
scroll to position [118, 0]
click at [933, 568] on button "Add Pay Advice" at bounding box center [939, 565] width 133 height 37
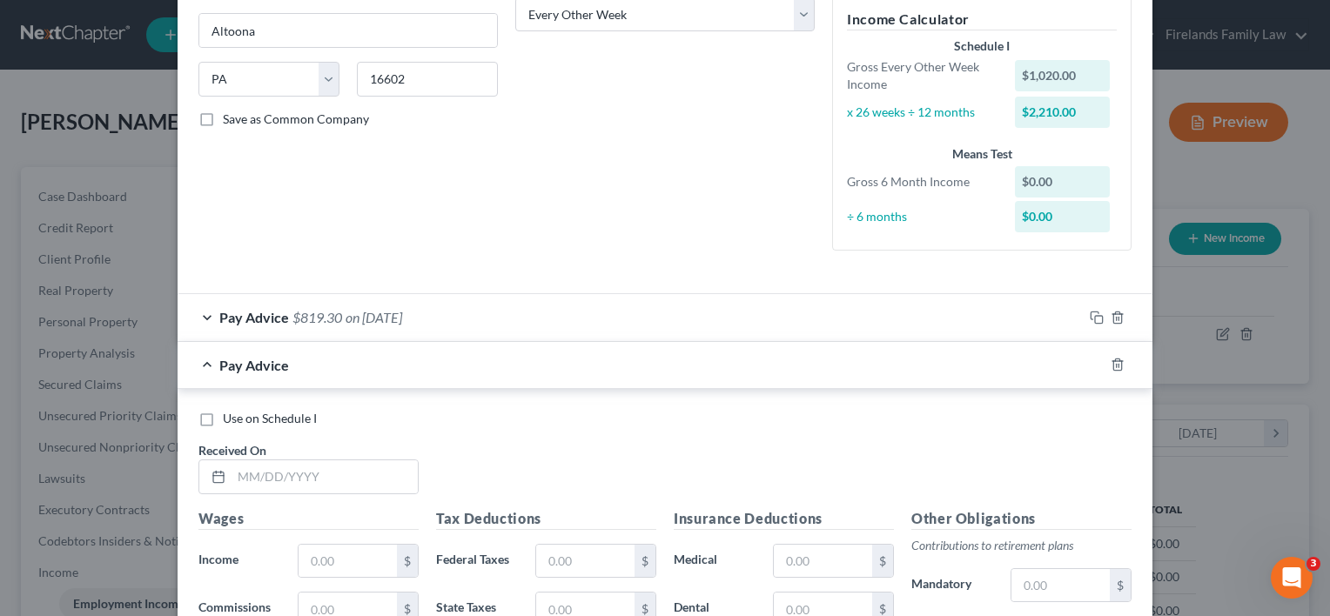
scroll to position [379, 0]
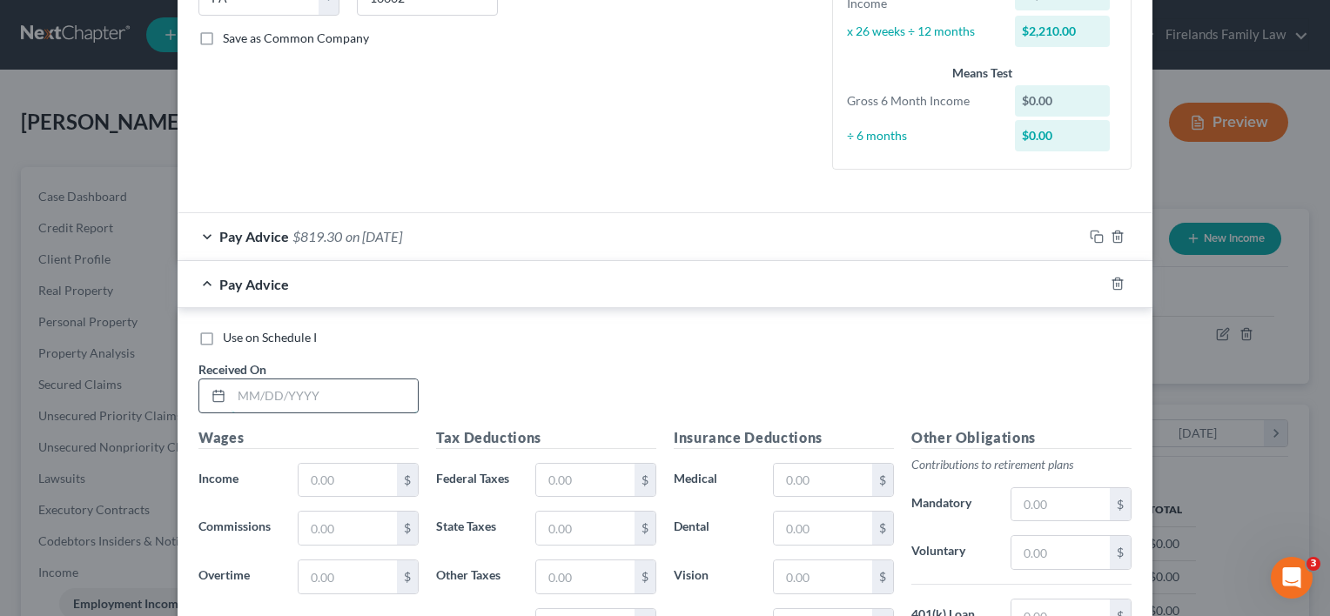
click at [277, 393] on input "text" at bounding box center [325, 396] width 186 height 33
type input "[DATE]"
click at [316, 481] on input "text" at bounding box center [348, 480] width 98 height 33
click at [312, 480] on input "text" at bounding box center [348, 480] width 98 height 33
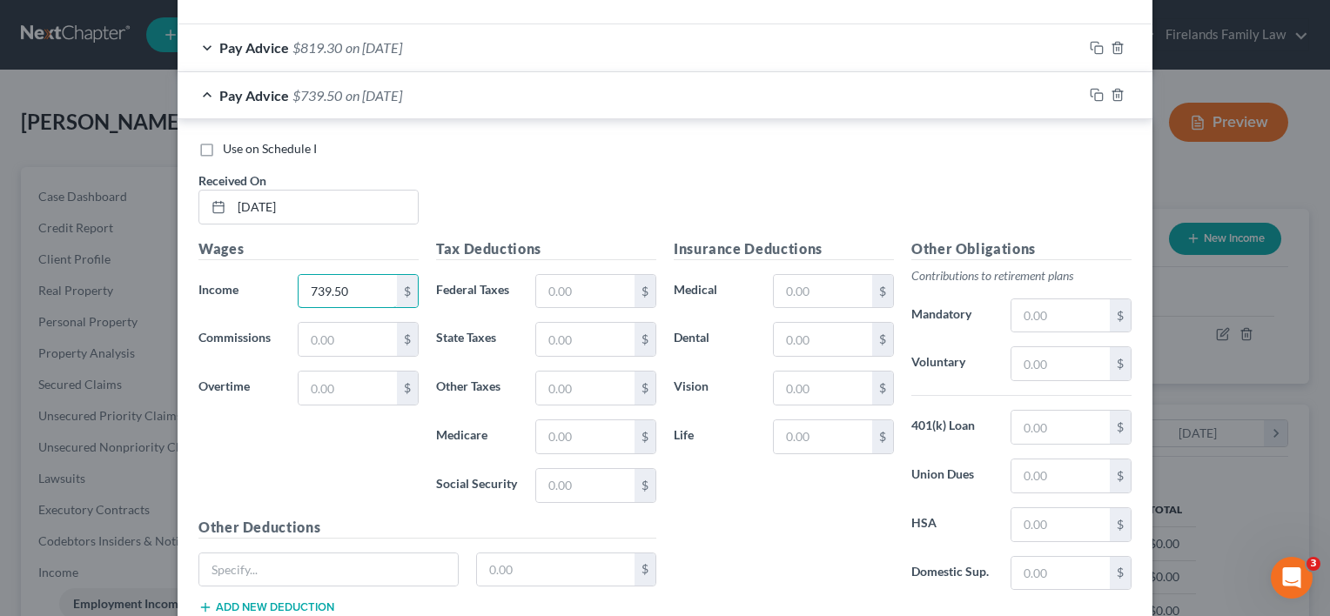
scroll to position [640, 0]
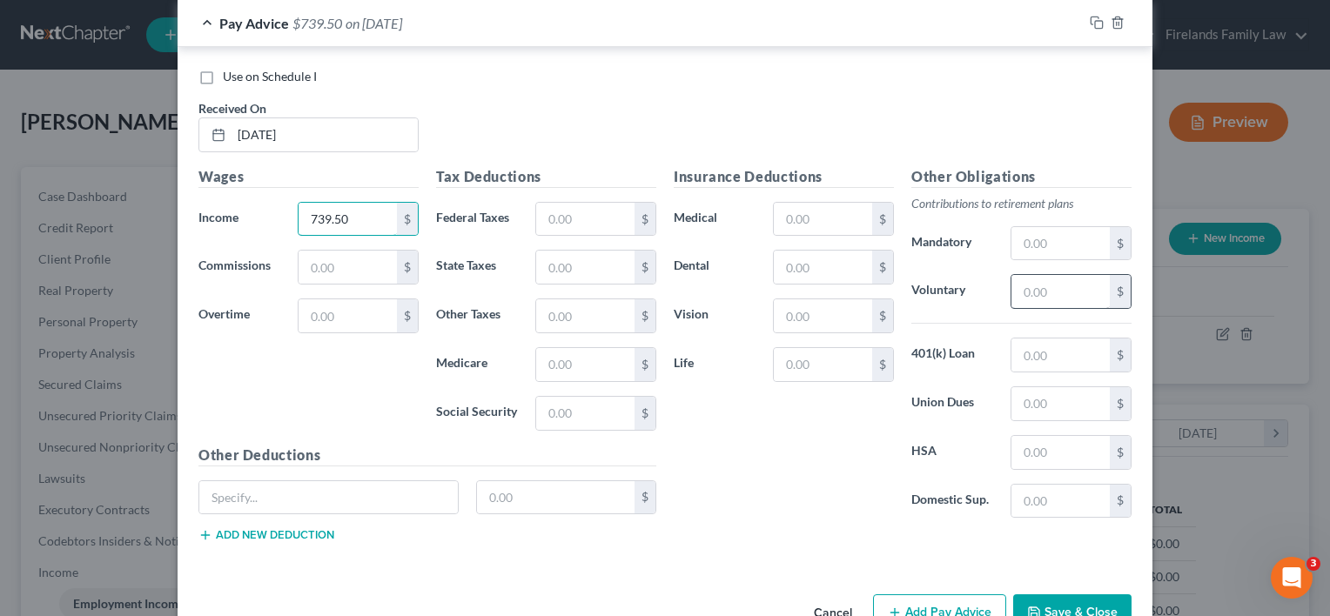
type input "739.50"
click at [1026, 289] on input "text" at bounding box center [1060, 291] width 98 height 33
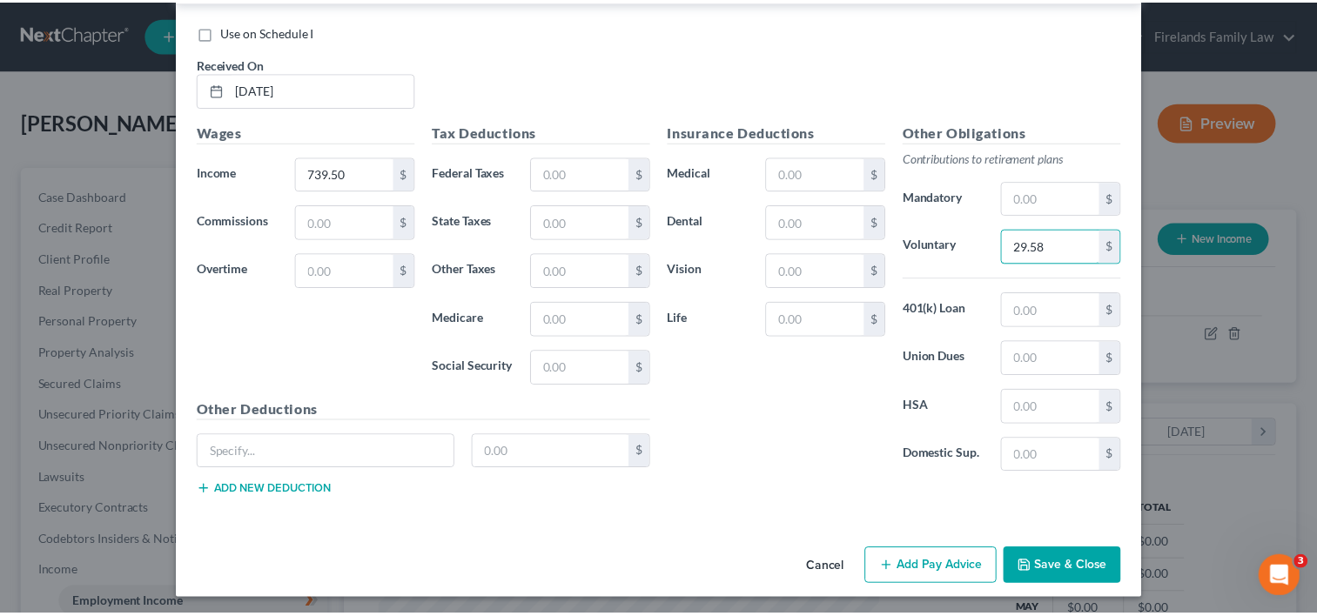
scroll to position [686, 0]
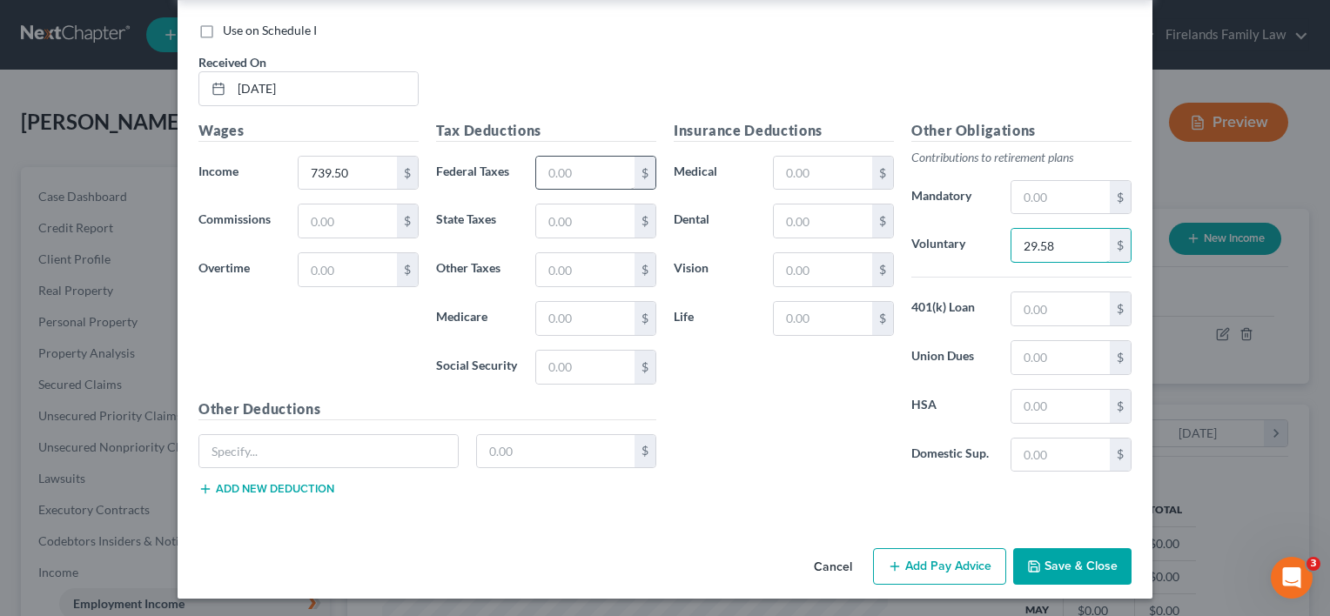
type input "29.58"
click at [598, 171] on input "text" at bounding box center [585, 173] width 98 height 33
type input "23.30"
click at [562, 318] on input "text" at bounding box center [585, 318] width 98 height 33
type input "10.72"
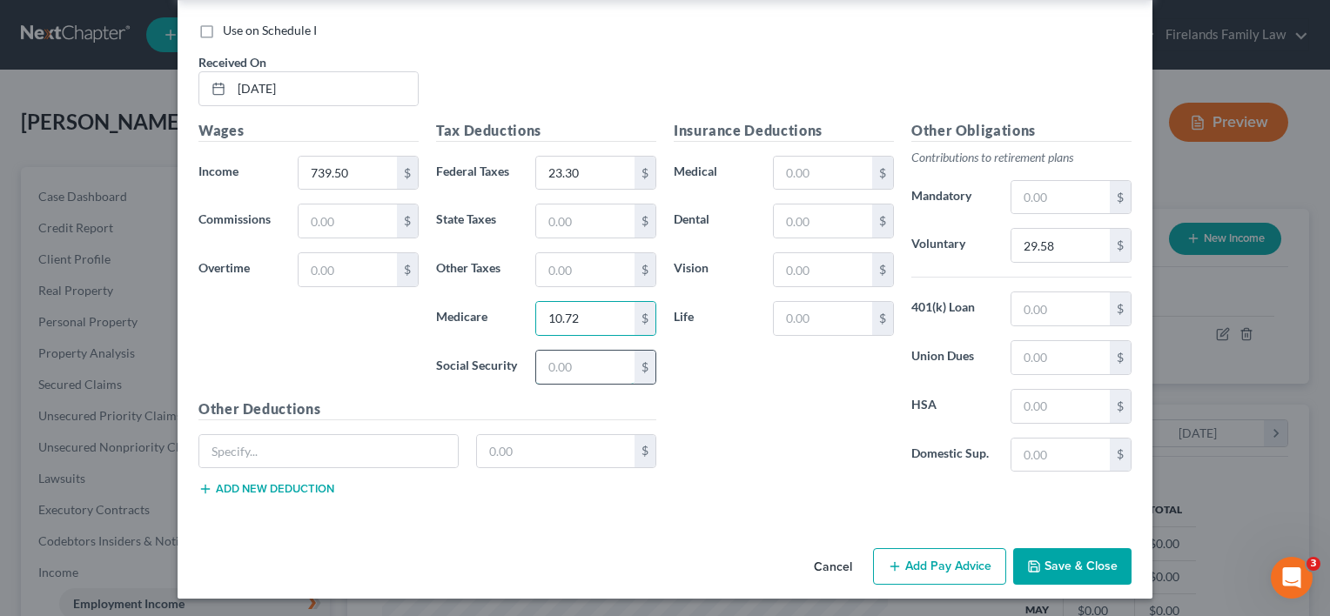
click at [537, 366] on input "text" at bounding box center [585, 367] width 98 height 33
type input "45.85"
click at [551, 219] on input "text" at bounding box center [585, 221] width 98 height 33
type input "8.82"
click at [561, 265] on input "text" at bounding box center [585, 269] width 98 height 33
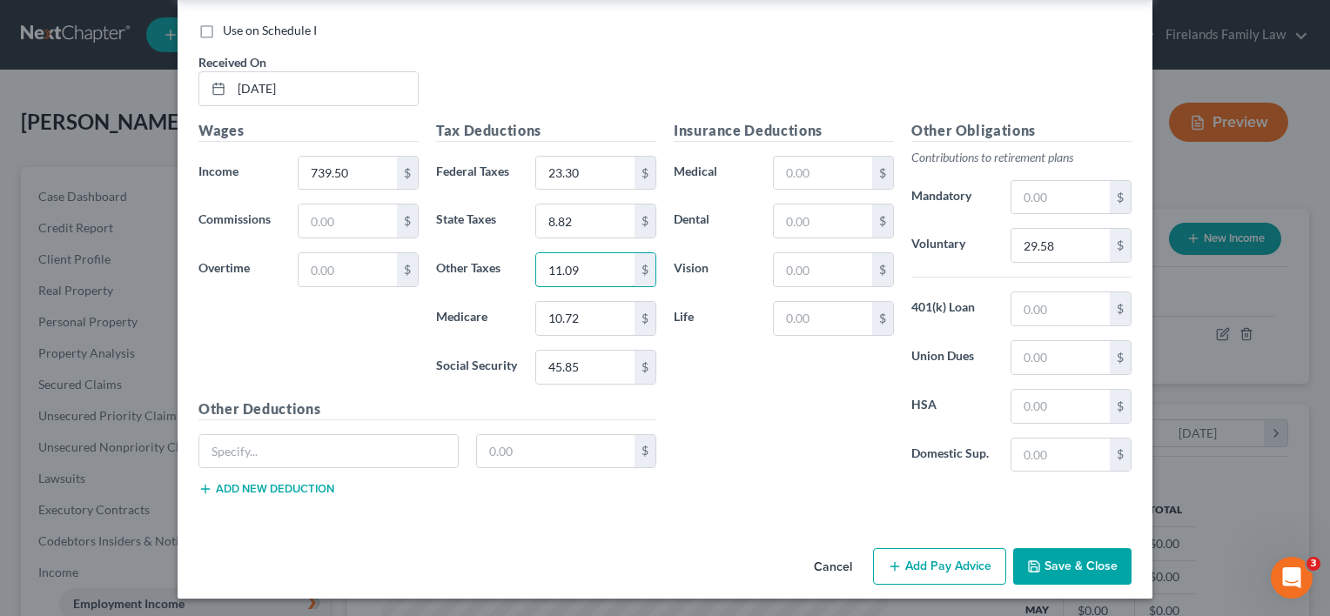
type input "11.09"
drag, startPoint x: 1058, startPoint y: 561, endPoint x: 1061, endPoint y: 574, distance: 13.3
click at [1061, 574] on button "Save & Close" at bounding box center [1072, 566] width 118 height 37
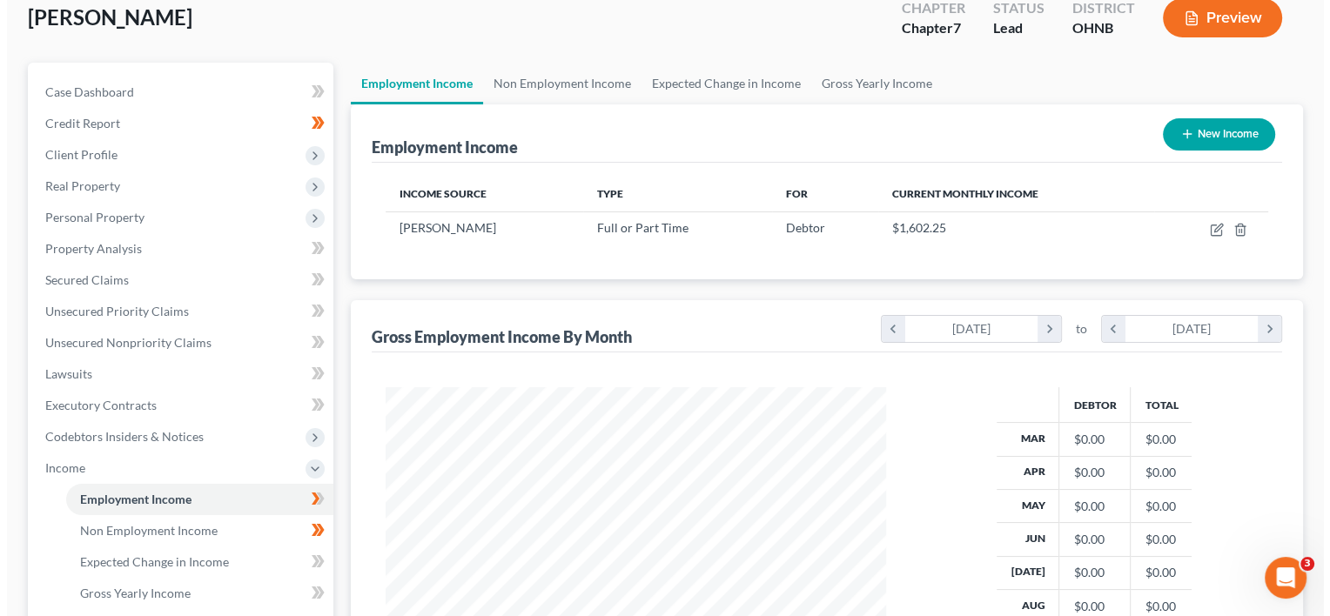
scroll to position [87, 0]
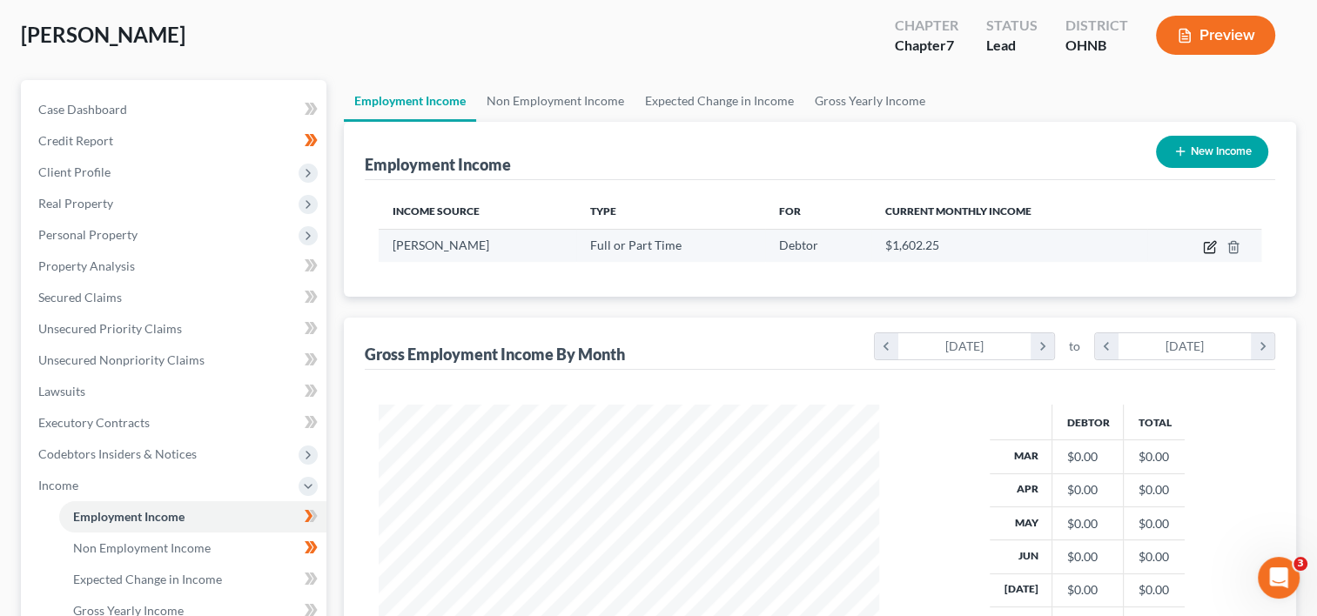
click at [1206, 244] on icon "button" at bounding box center [1210, 247] width 14 height 14
select select "0"
select select "39"
select select "2"
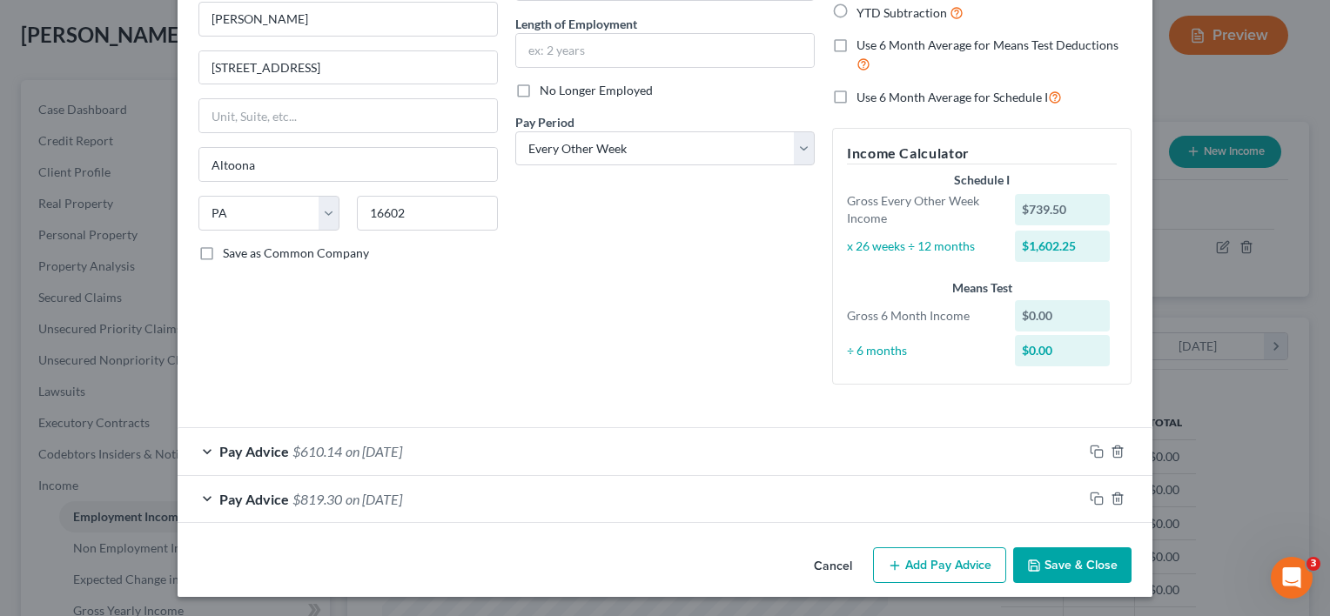
scroll to position [165, 0]
click at [970, 566] on button "Add Pay Advice" at bounding box center [939, 565] width 133 height 37
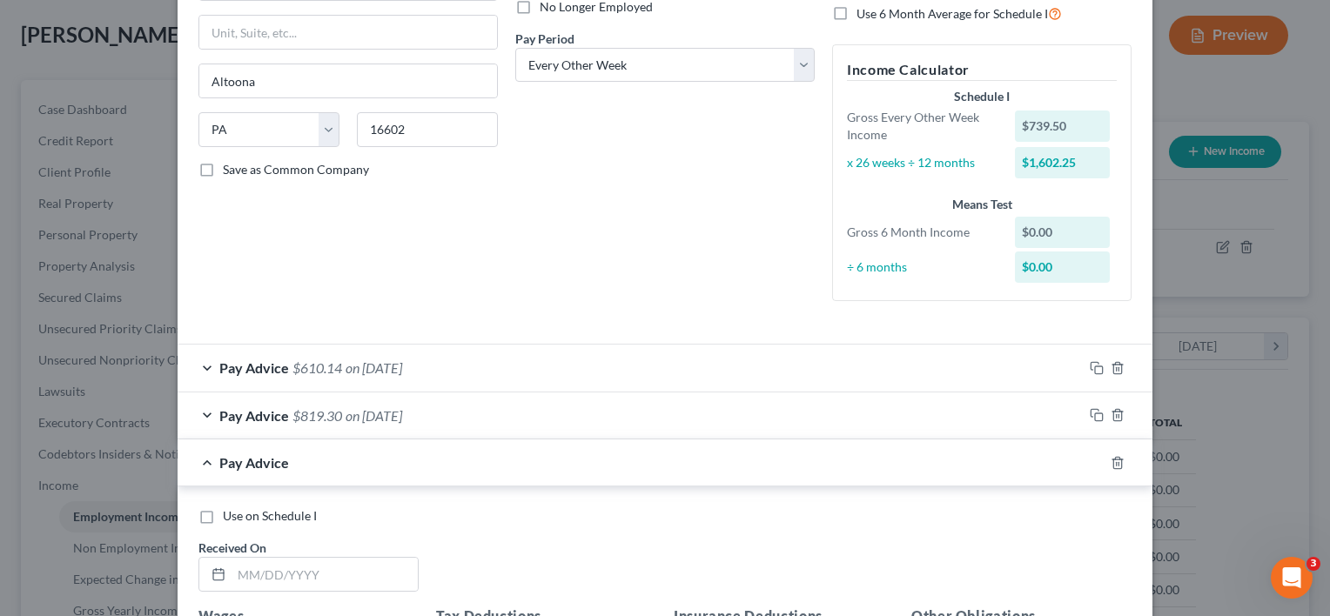
scroll to position [426, 0]
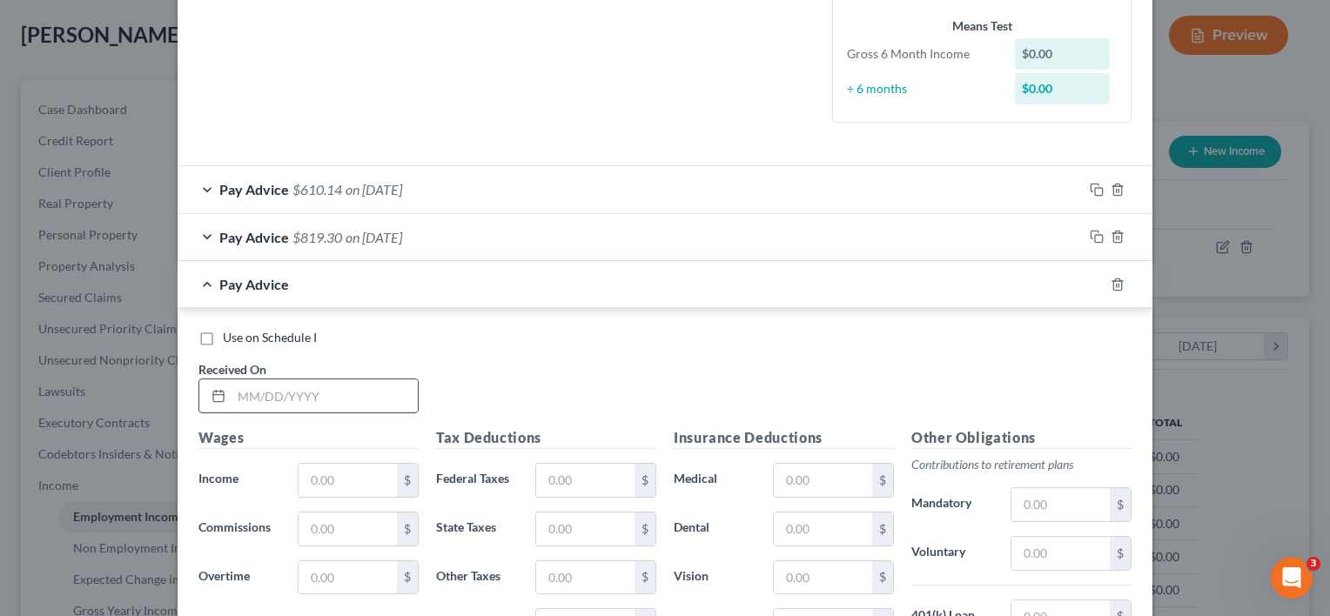
click at [327, 387] on input "text" at bounding box center [325, 396] width 186 height 33
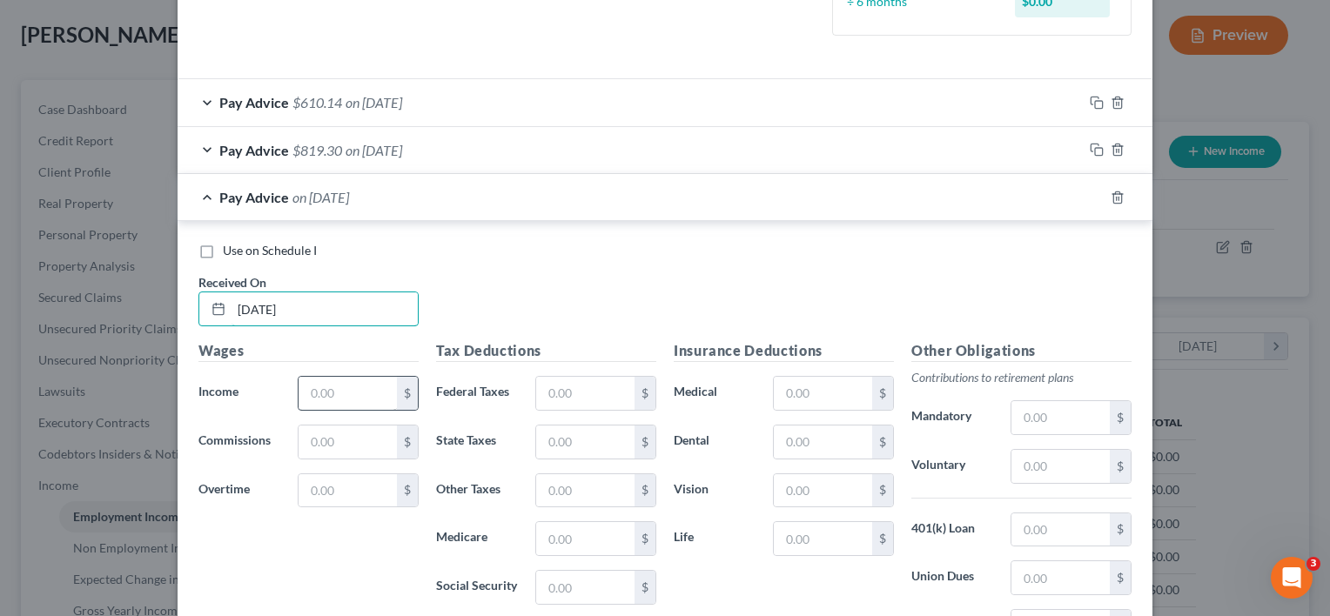
type input "[DATE]"
click at [310, 386] on input "text" at bounding box center [348, 393] width 98 height 33
type input "986.00"
click at [1050, 463] on input "text" at bounding box center [1060, 466] width 98 height 33
type input "39.44"
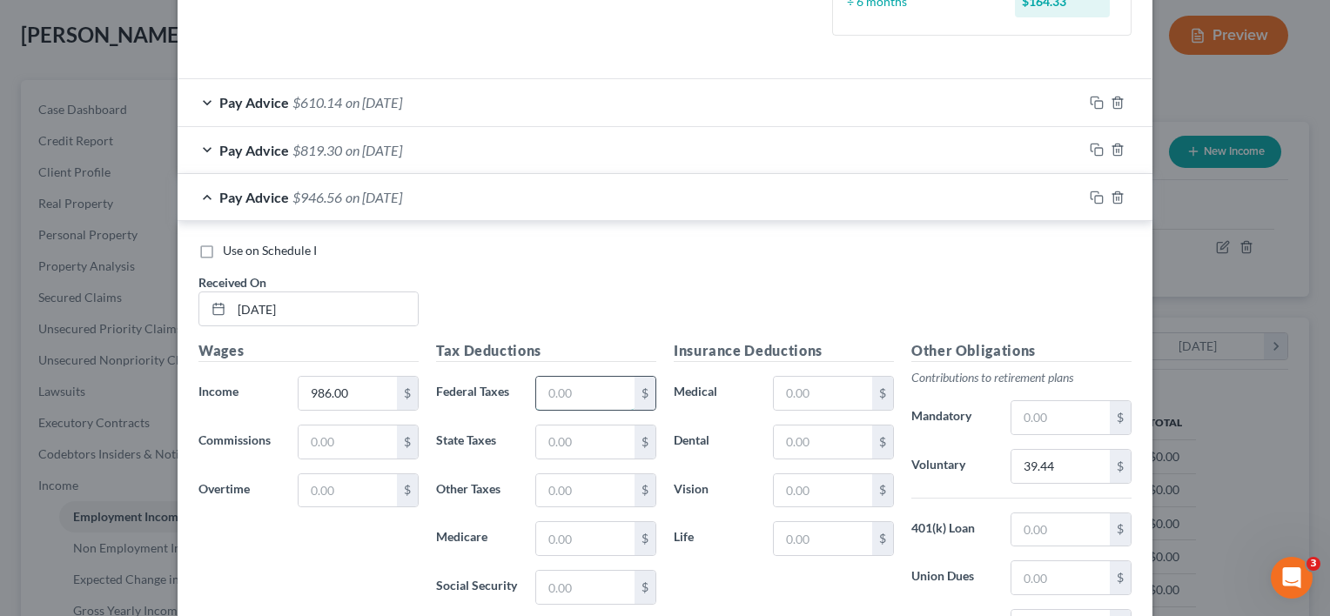
click at [602, 382] on input "text" at bounding box center [585, 393] width 98 height 33
type input "46.96"
click at [595, 529] on input "text" at bounding box center [585, 538] width 98 height 33
type input "14.30"
click at [561, 434] on input "text" at bounding box center [585, 442] width 98 height 33
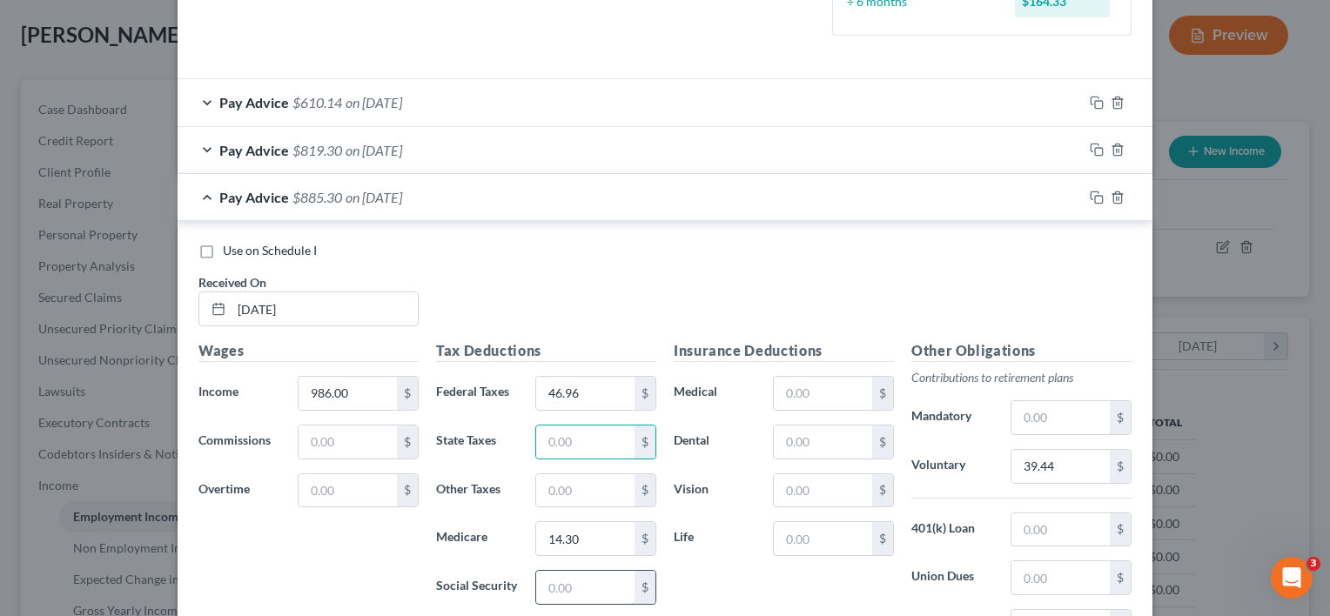
click at [578, 574] on input "text" at bounding box center [585, 587] width 98 height 33
type input "61.13"
click at [568, 441] on input "text" at bounding box center [585, 442] width 98 height 33
type input "15.37"
click at [562, 480] on input "text" at bounding box center [585, 490] width 98 height 33
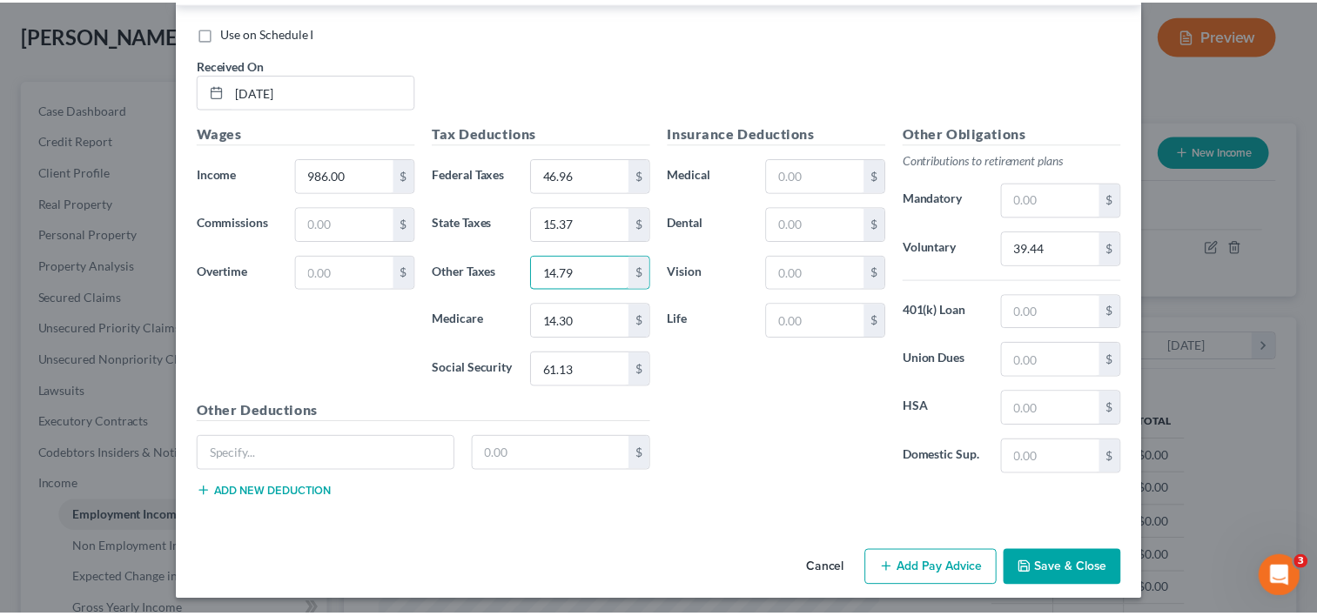
scroll to position [732, 0]
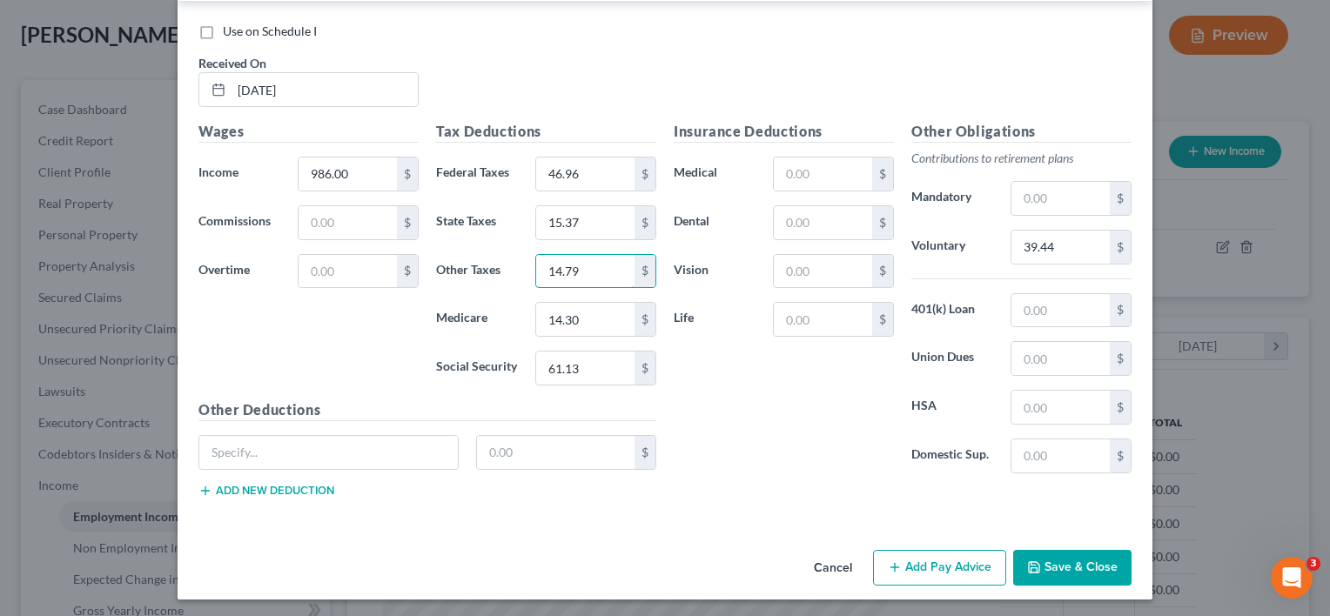
type input "14.79"
click at [1055, 554] on button "Save & Close" at bounding box center [1072, 568] width 118 height 37
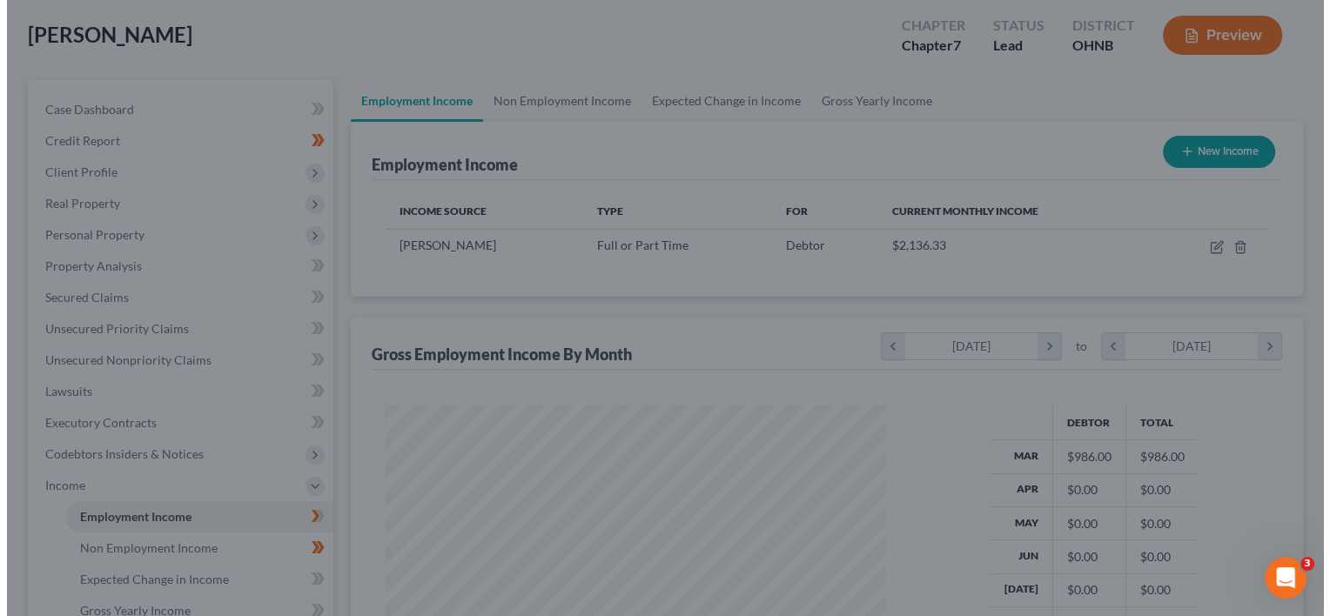
scroll to position [870113, 869888]
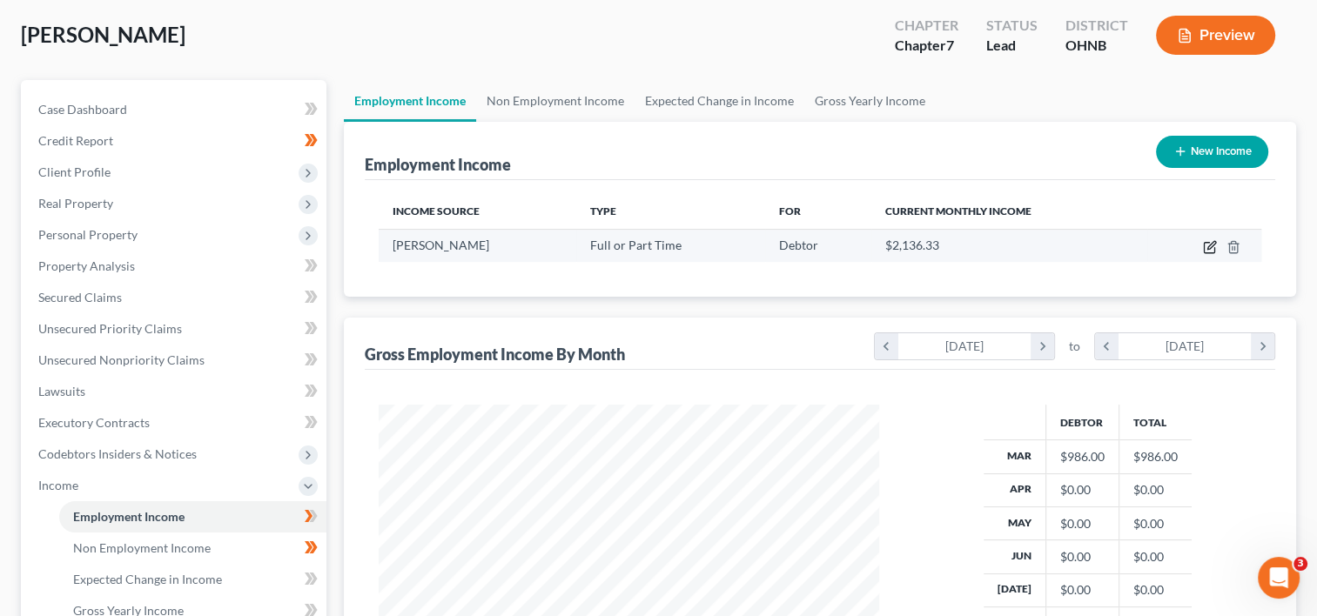
click at [1209, 250] on icon "button" at bounding box center [1210, 247] width 14 height 14
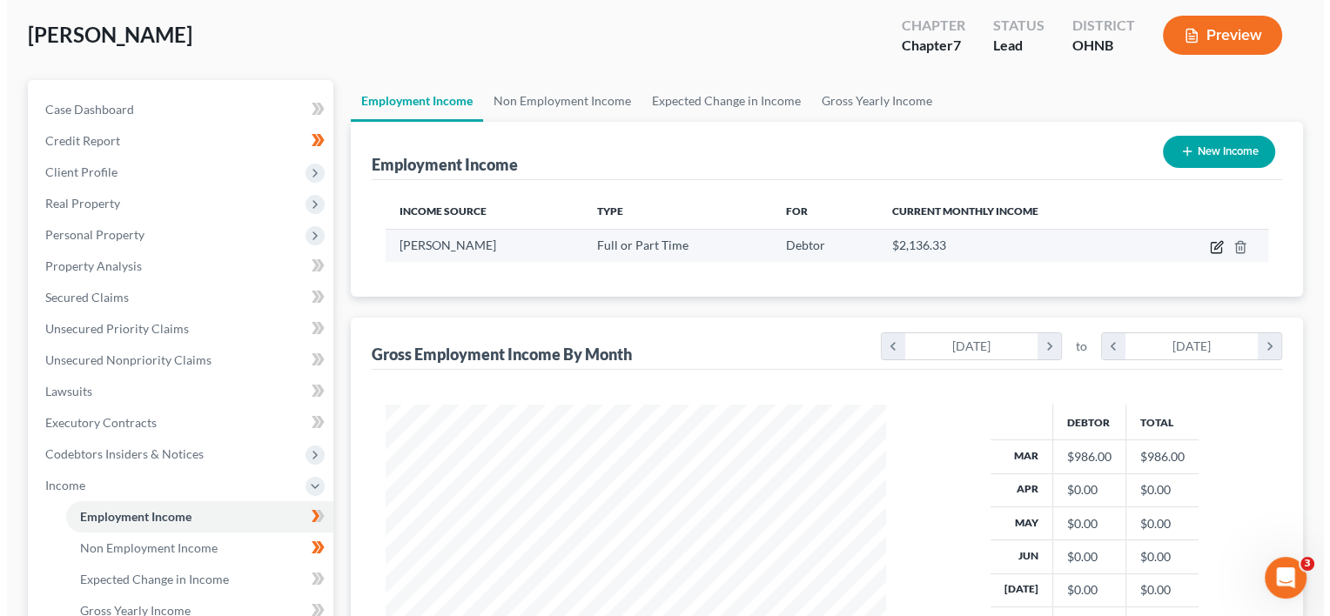
scroll to position [310, 540]
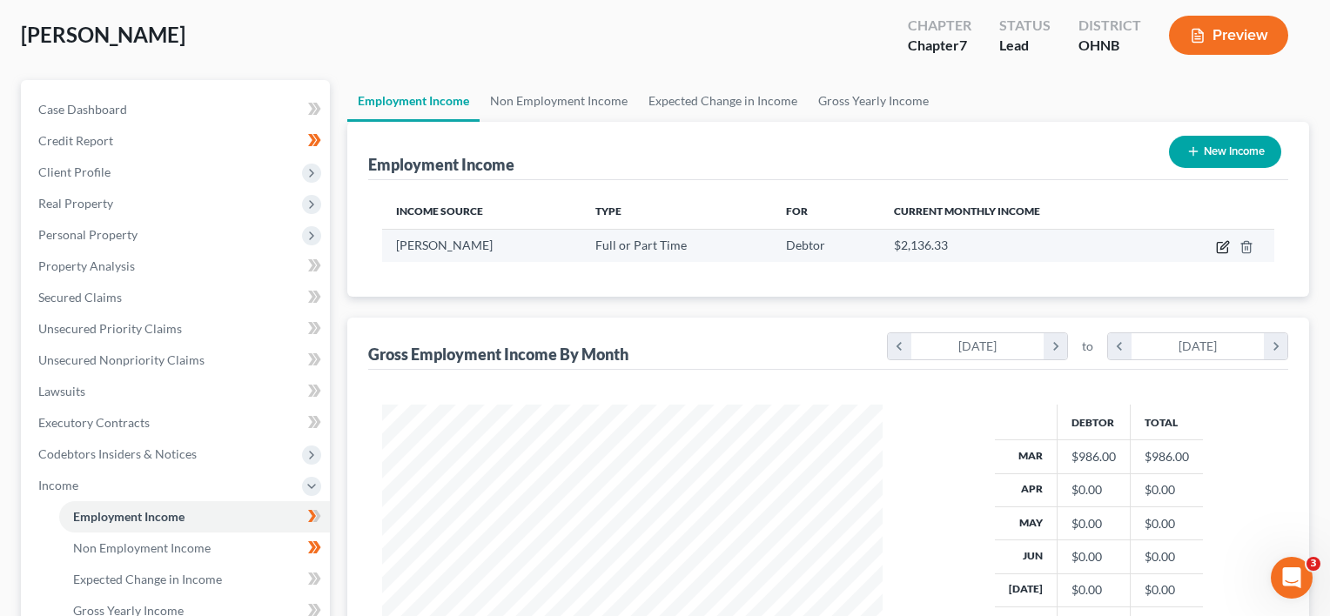
select select "0"
select select "39"
select select "2"
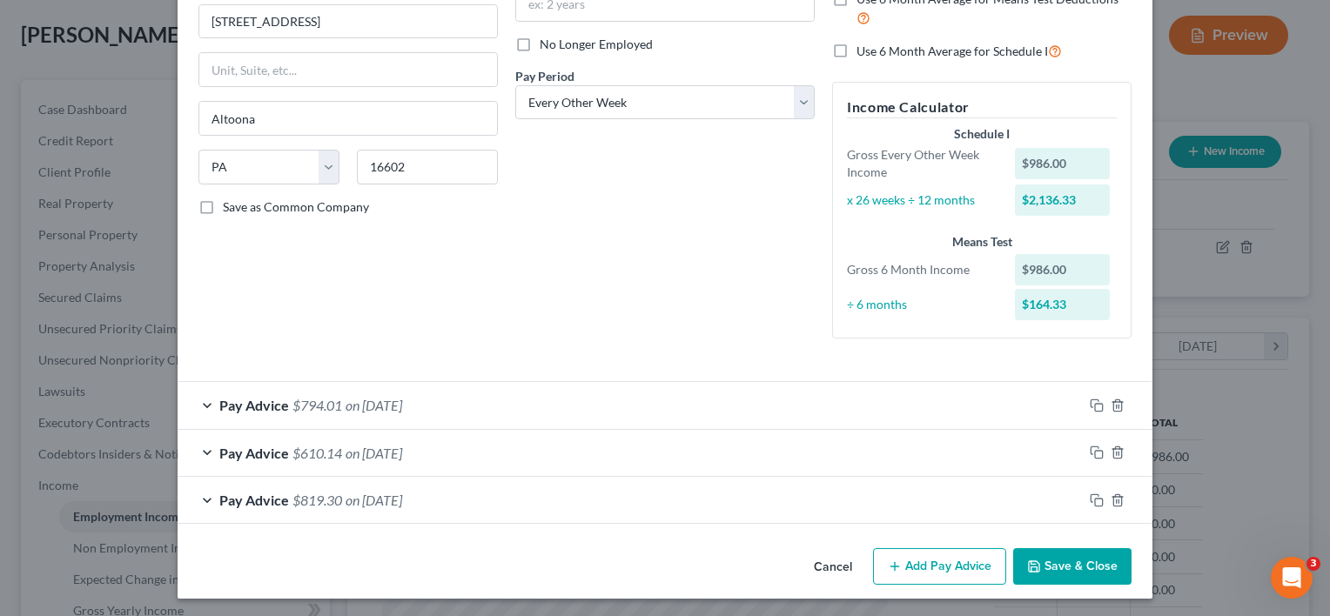
scroll to position [212, 0]
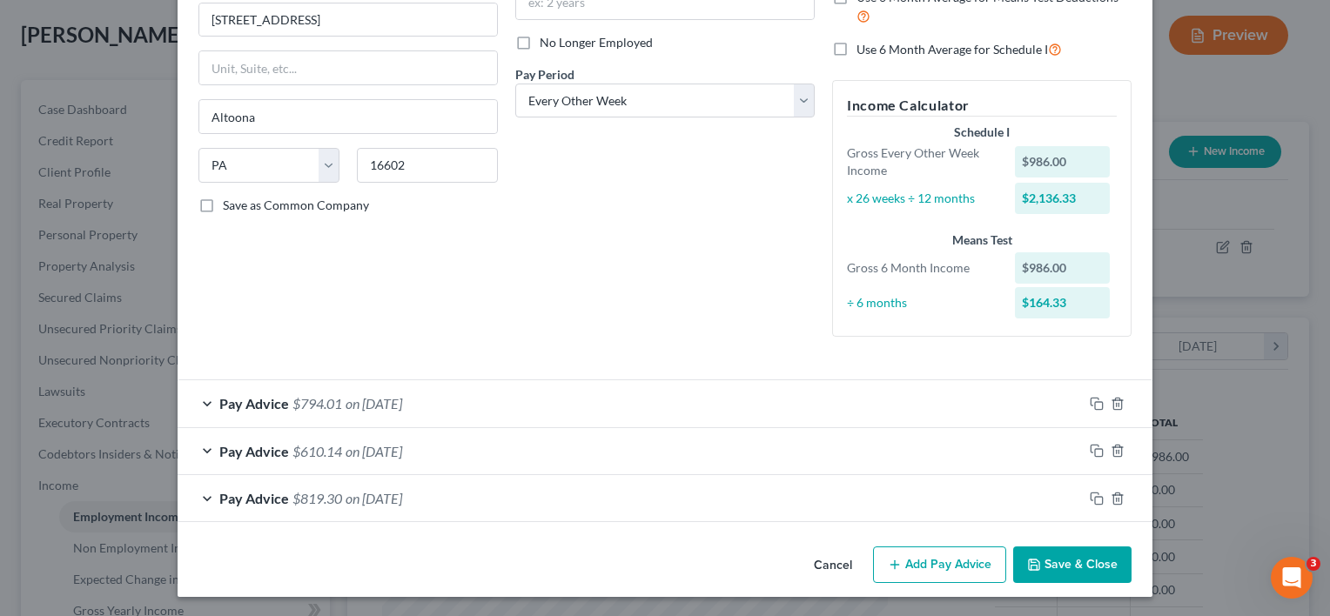
click at [932, 557] on button "Add Pay Advice" at bounding box center [939, 565] width 133 height 37
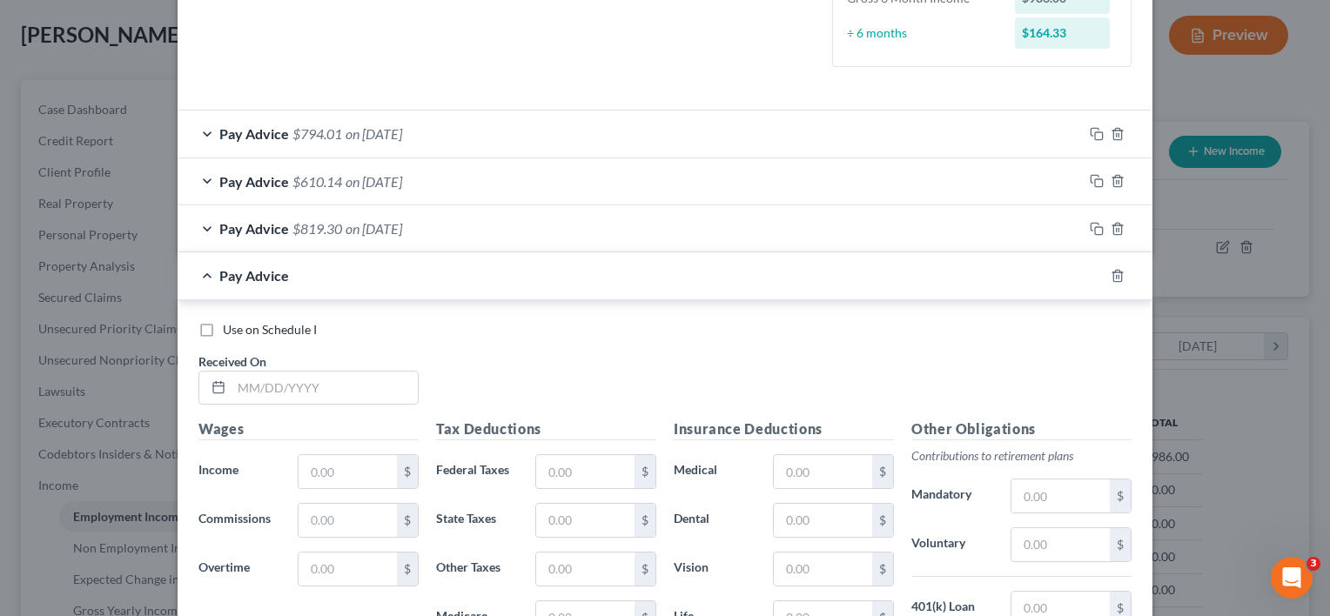
scroll to position [560, 0]
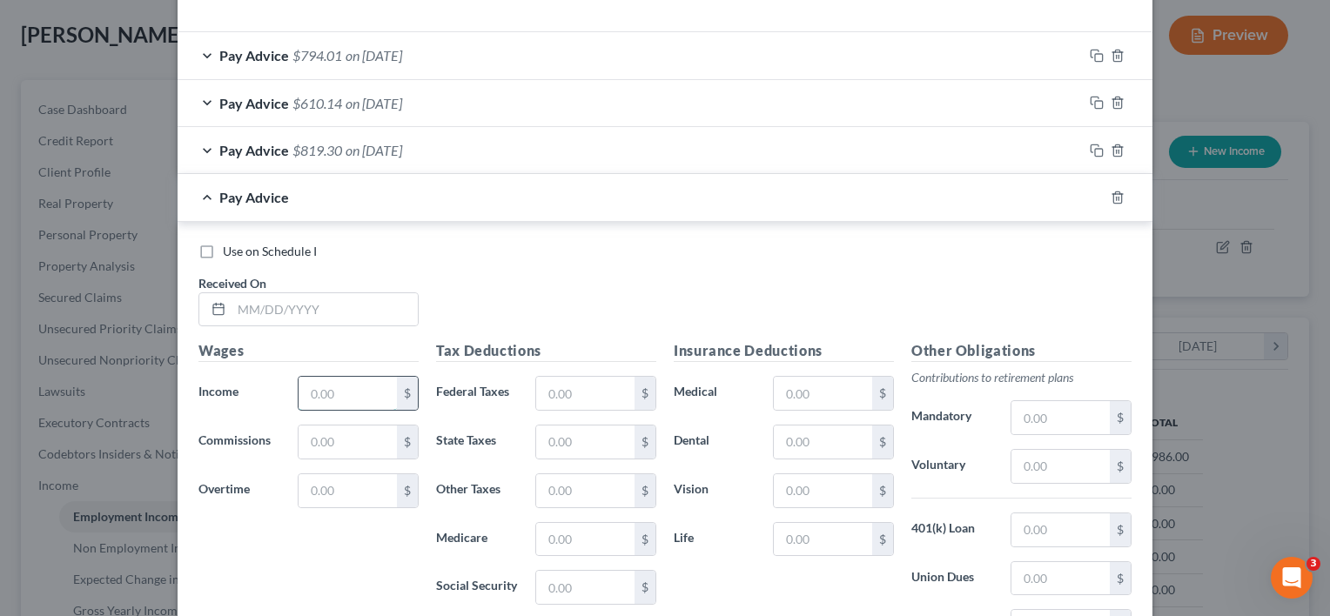
click at [318, 394] on input "text" at bounding box center [348, 393] width 98 height 33
type input "935.00"
click at [311, 309] on input "text" at bounding box center [325, 309] width 186 height 33
type input "[DATE]"
click at [547, 386] on input "text" at bounding box center [585, 393] width 98 height 33
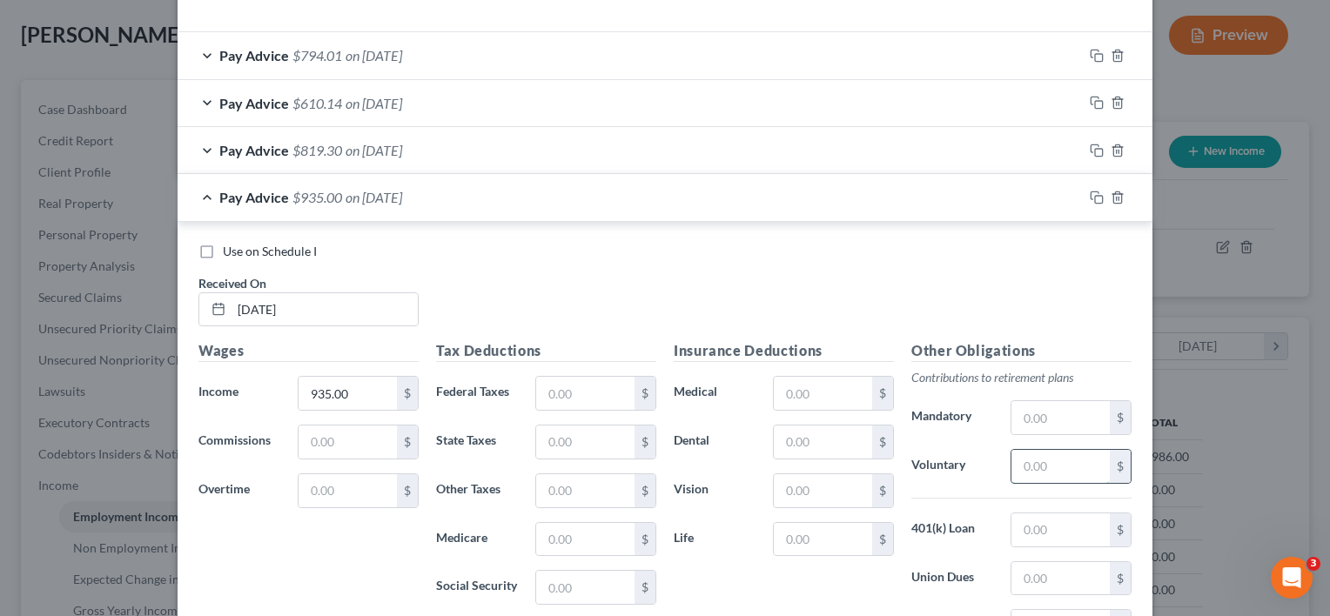
click at [1017, 464] on input "text" at bounding box center [1060, 466] width 98 height 33
type input "37.40"
click at [584, 397] on input "text" at bounding box center [585, 393] width 98 height 33
type input "42.07"
click at [582, 528] on input "text" at bounding box center [585, 539] width 98 height 33
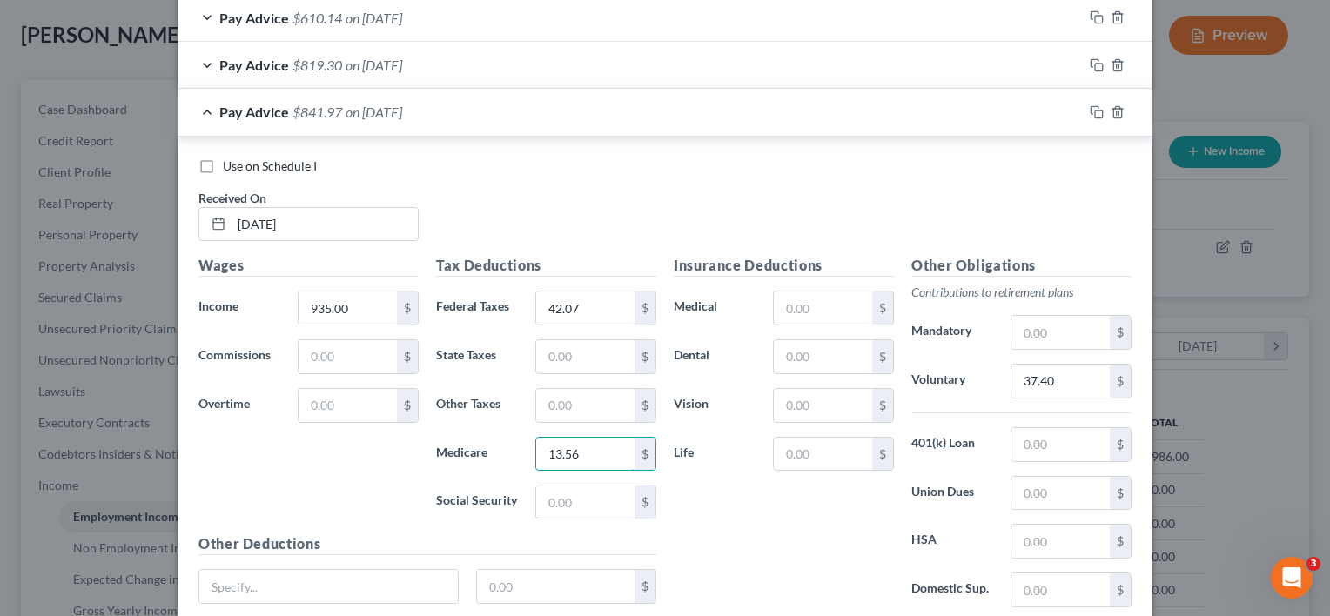
scroll to position [647, 0]
type input "13.56"
click at [574, 503] on input "text" at bounding box center [585, 500] width 98 height 33
type input "57.97"
click at [557, 341] on input "text" at bounding box center [585, 355] width 98 height 33
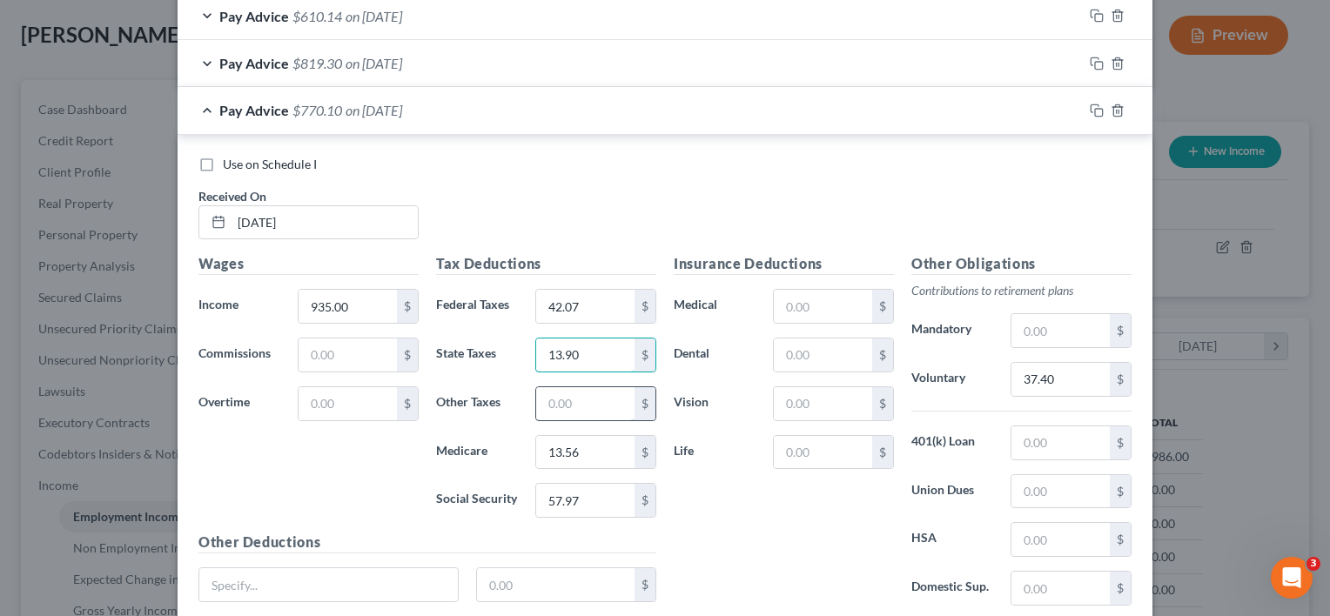
type input "13.90"
click at [571, 406] on input "text" at bounding box center [585, 403] width 98 height 33
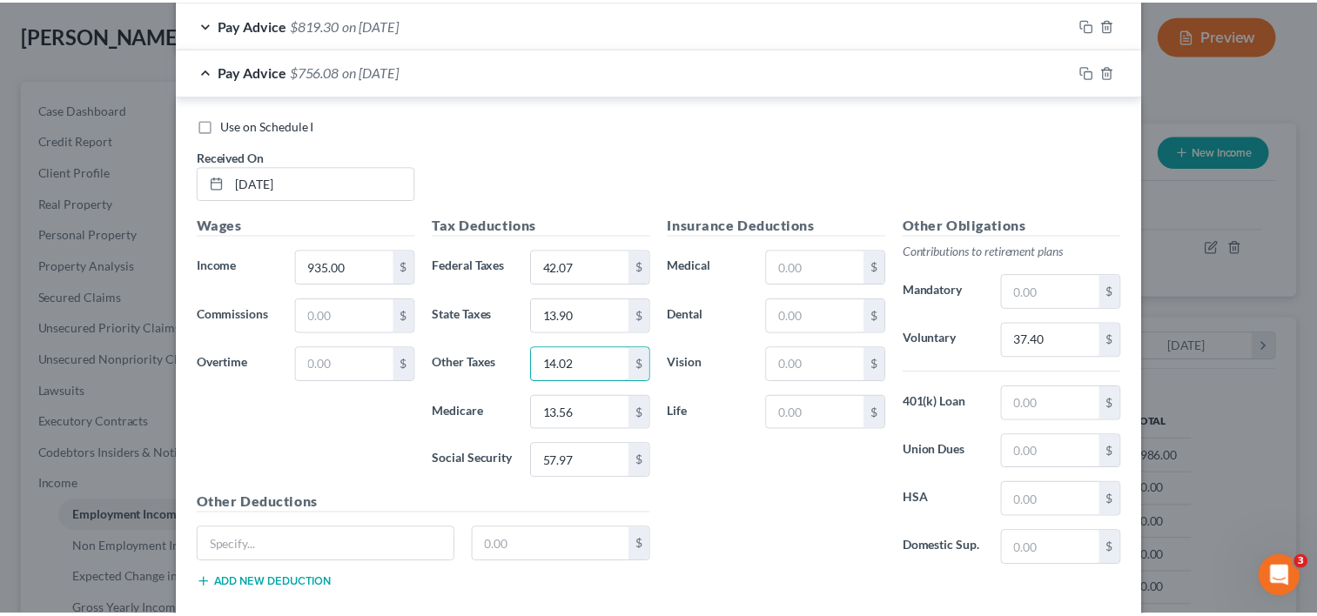
scroll to position [780, 0]
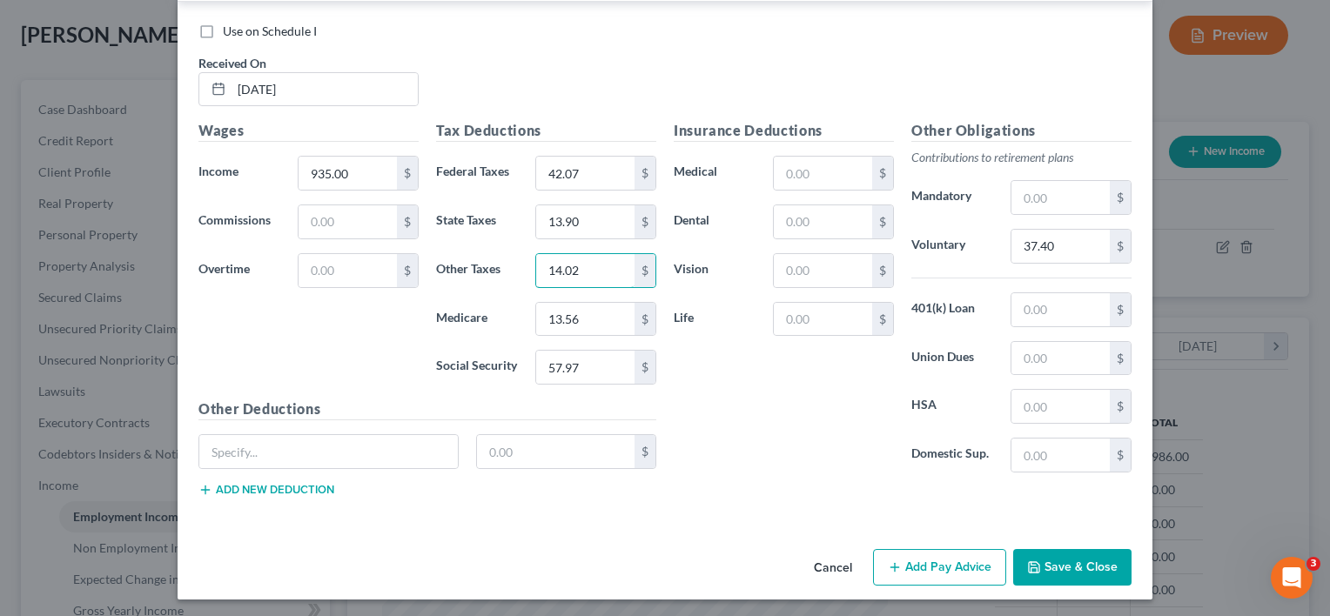
type input "14.02"
click at [1051, 555] on button "Save & Close" at bounding box center [1072, 567] width 118 height 37
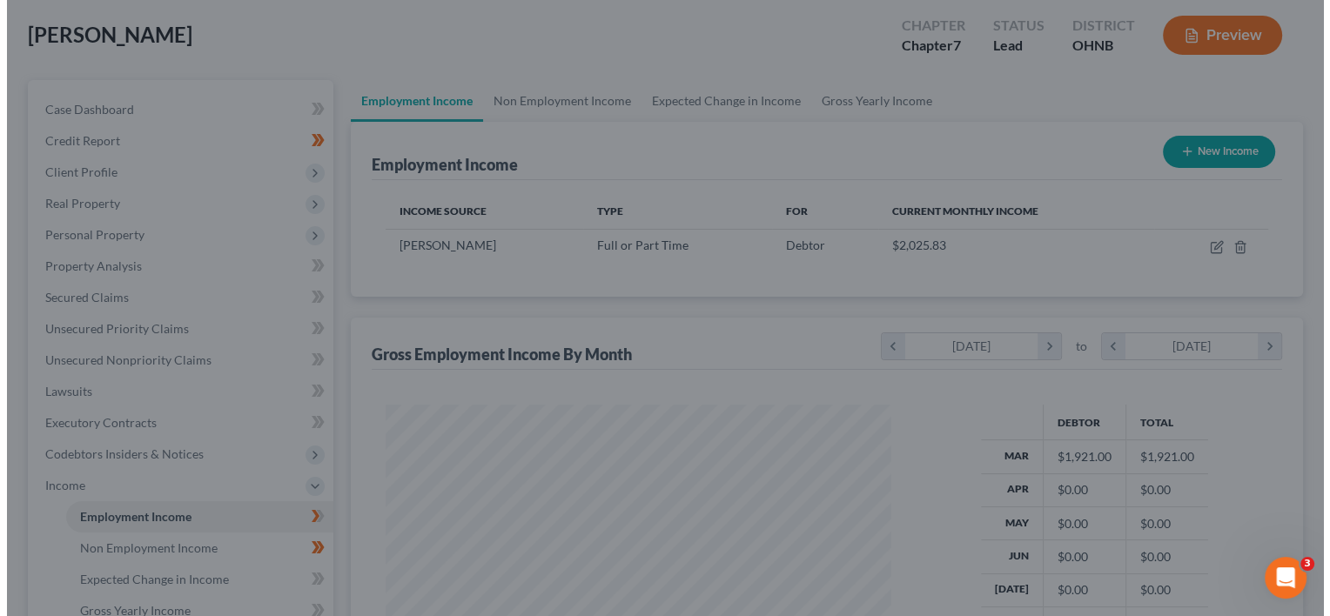
scroll to position [870113, 869888]
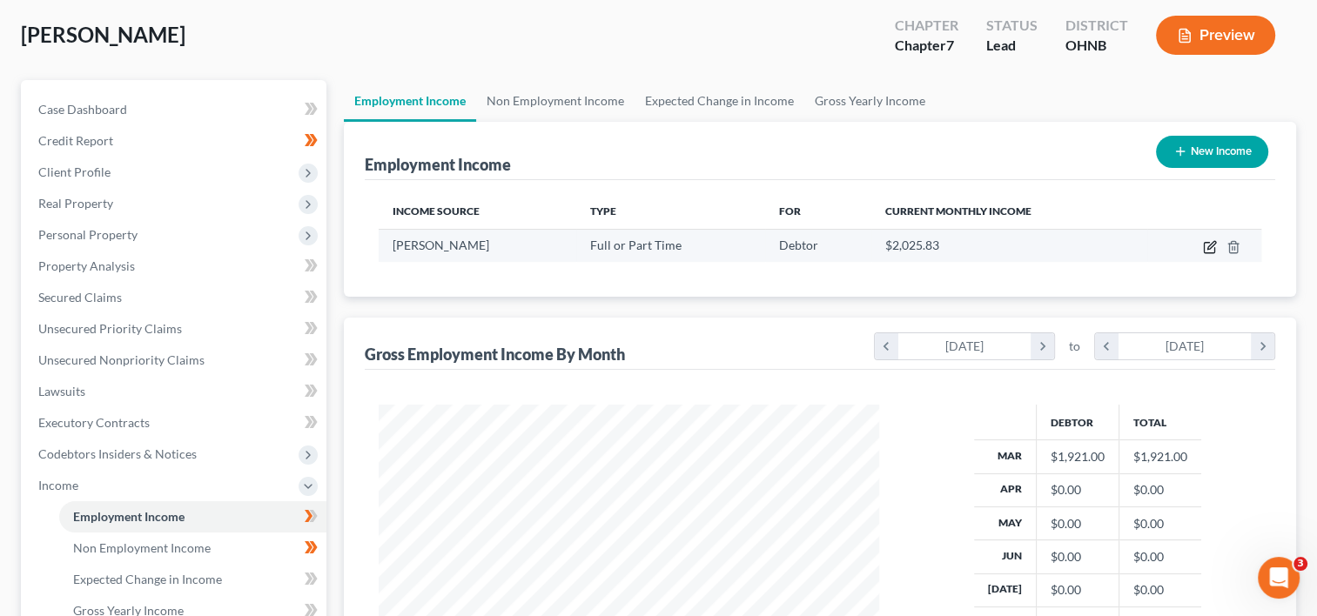
click at [1207, 245] on icon "button" at bounding box center [1210, 247] width 14 height 14
select select "0"
select select "39"
select select "2"
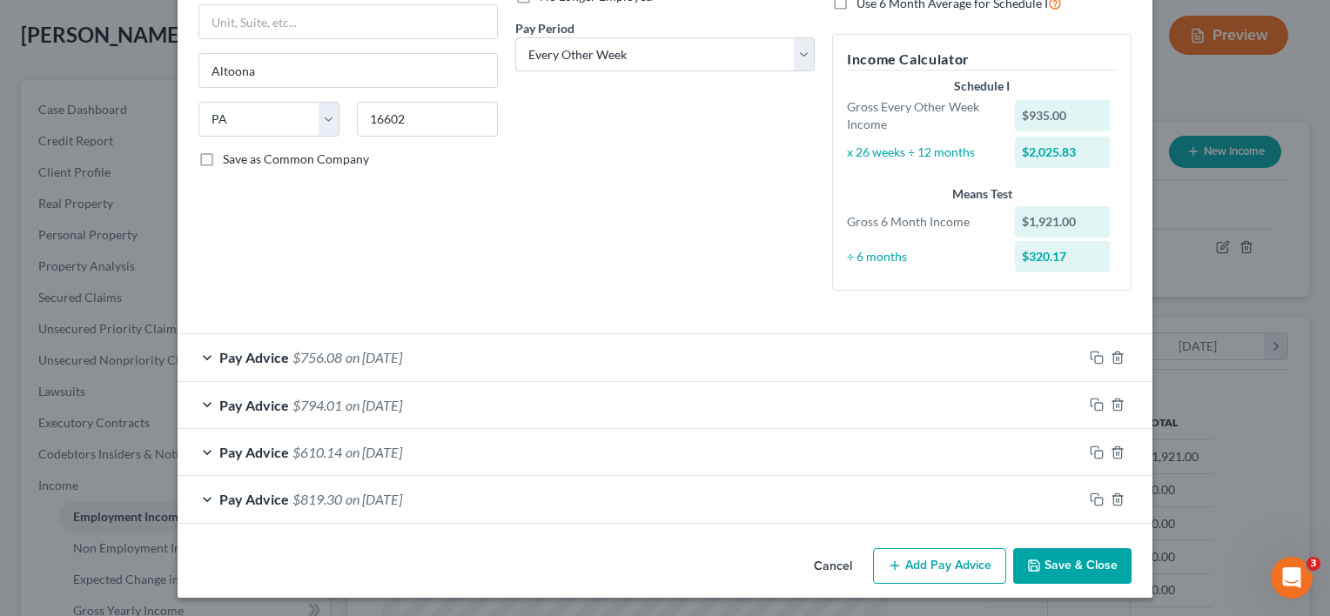
scroll to position [259, 0]
click at [926, 554] on button "Add Pay Advice" at bounding box center [939, 565] width 133 height 37
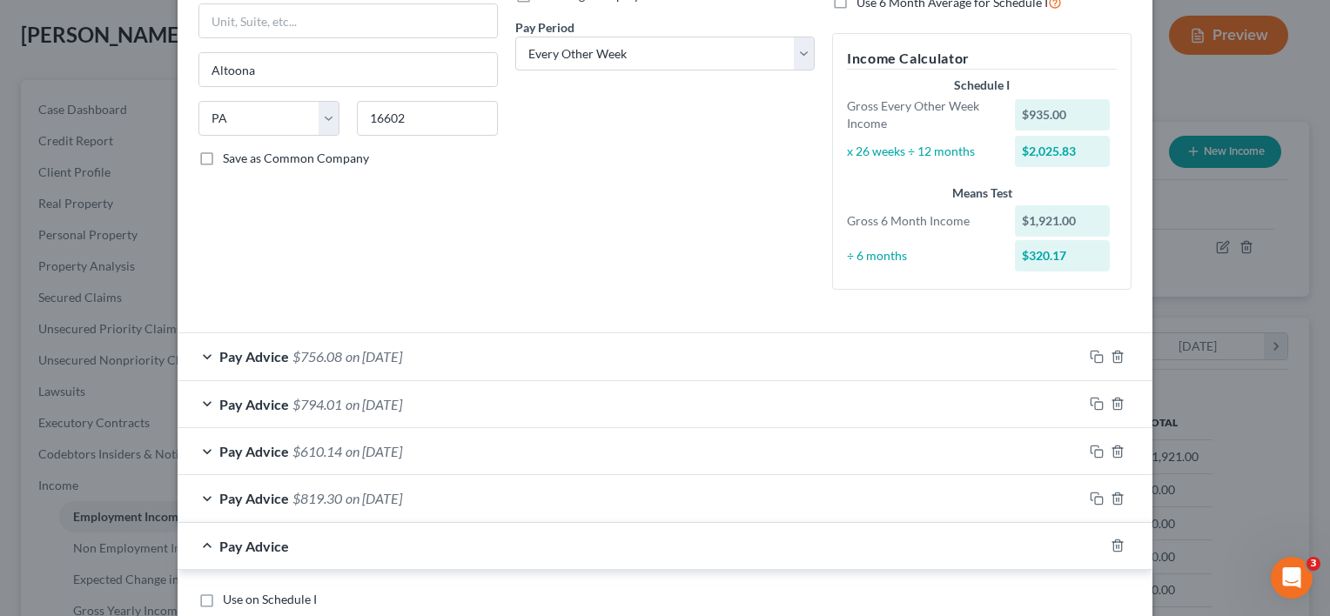
scroll to position [607, 0]
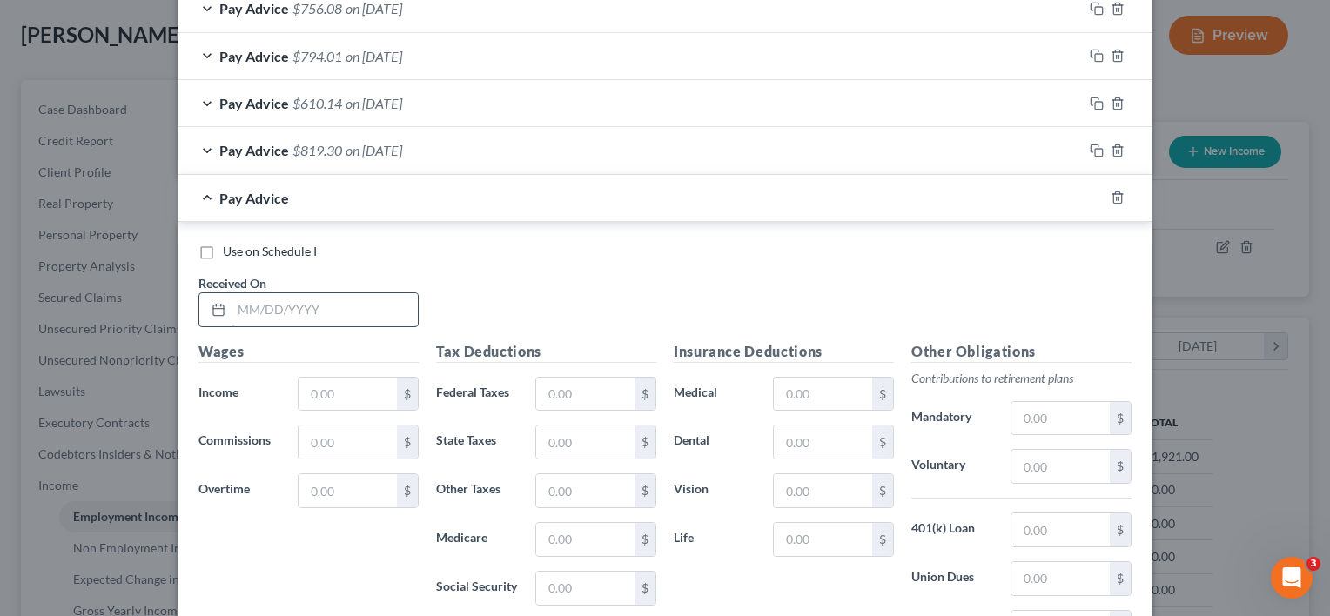
click at [338, 303] on input "text" at bounding box center [325, 309] width 186 height 33
type input "[DATE]"
click at [312, 386] on input "text" at bounding box center [348, 394] width 98 height 33
type input "1,062.50"
click at [1031, 463] on input "text" at bounding box center [1060, 466] width 98 height 33
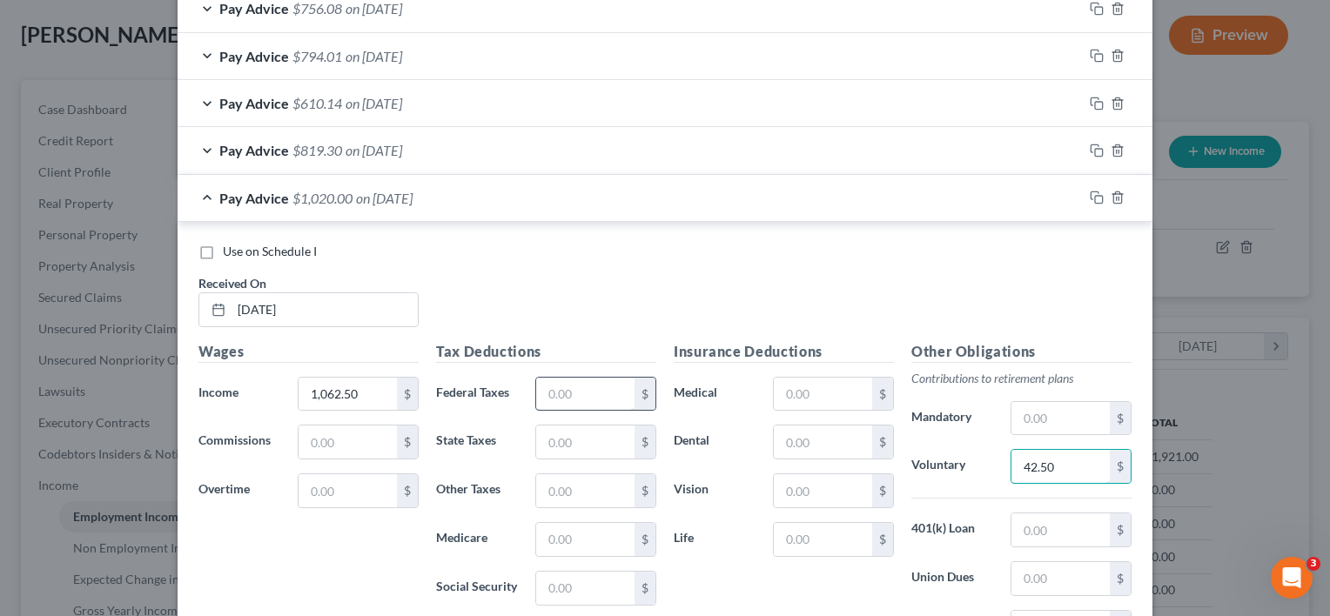
type input "42.50"
click at [552, 401] on input "text" at bounding box center [585, 394] width 98 height 33
type input "54.31"
click at [587, 525] on input "text" at bounding box center [585, 539] width 98 height 33
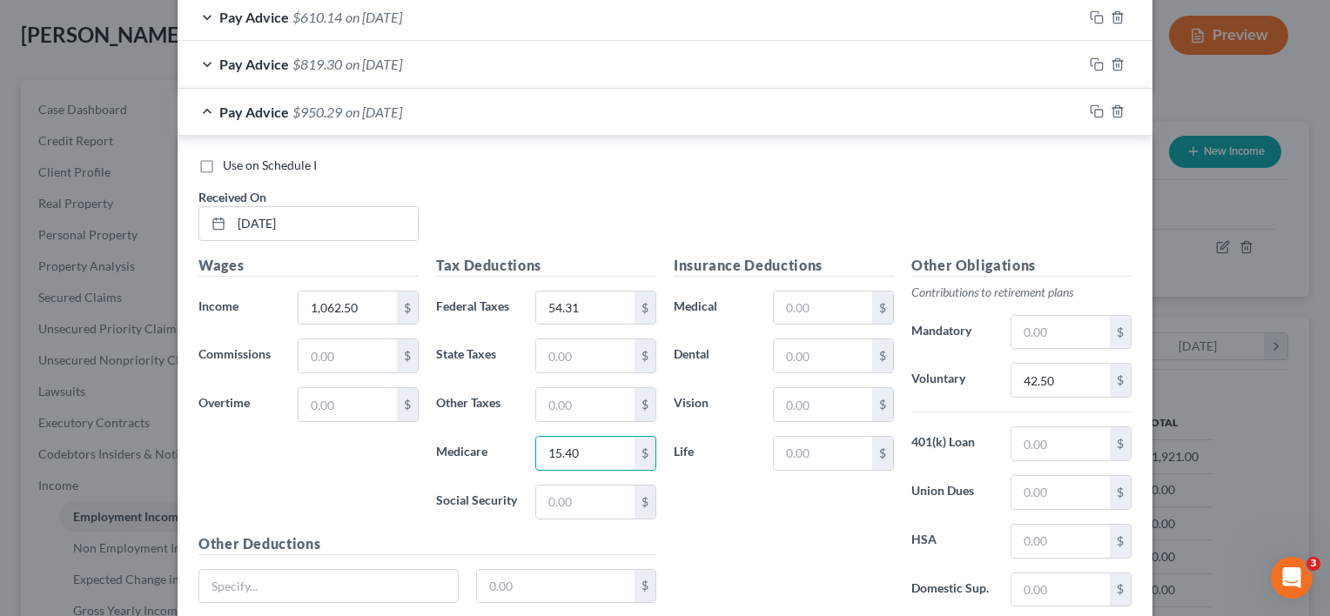
scroll to position [694, 0]
type input "15.40"
click at [588, 494] on input "text" at bounding box center [585, 501] width 98 height 33
type input "65.88"
click at [563, 352] on input "text" at bounding box center [585, 355] width 98 height 33
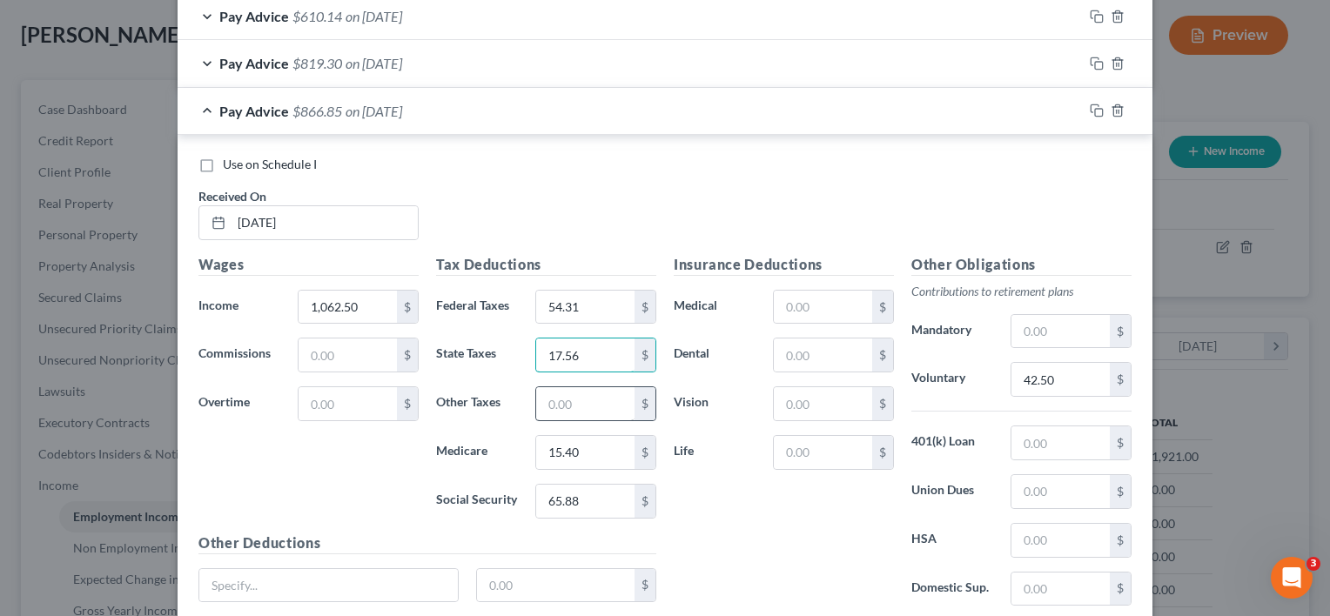
type input "17.56"
click at [576, 399] on input "text" at bounding box center [585, 403] width 98 height 33
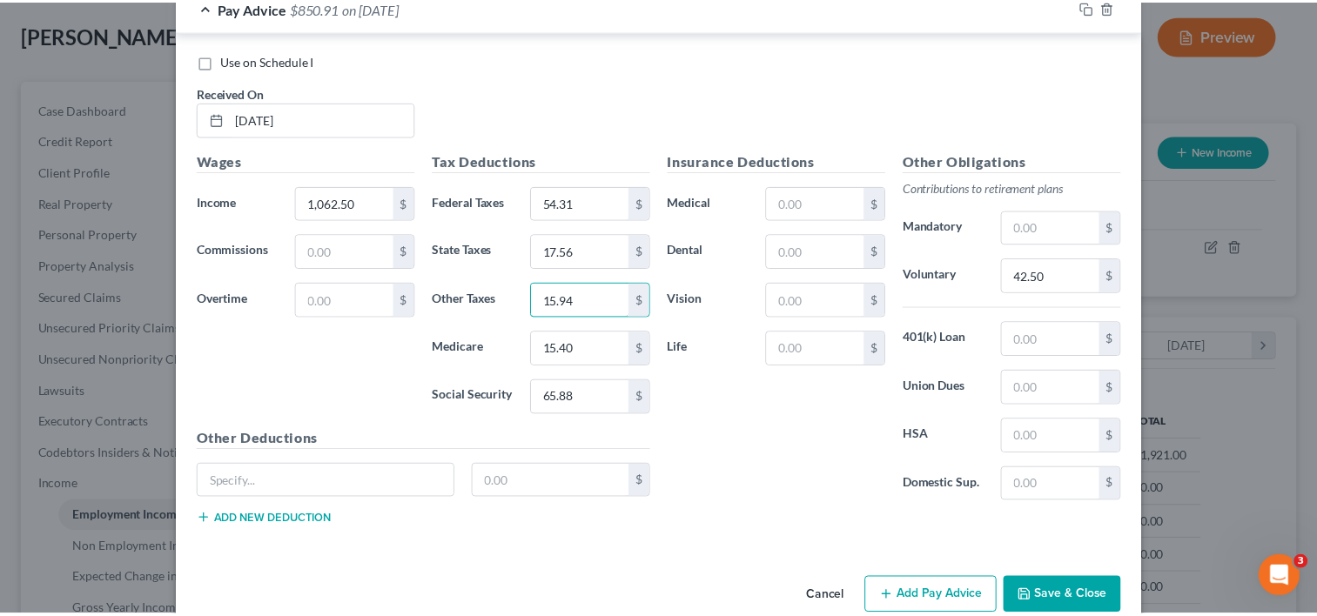
scroll to position [827, 0]
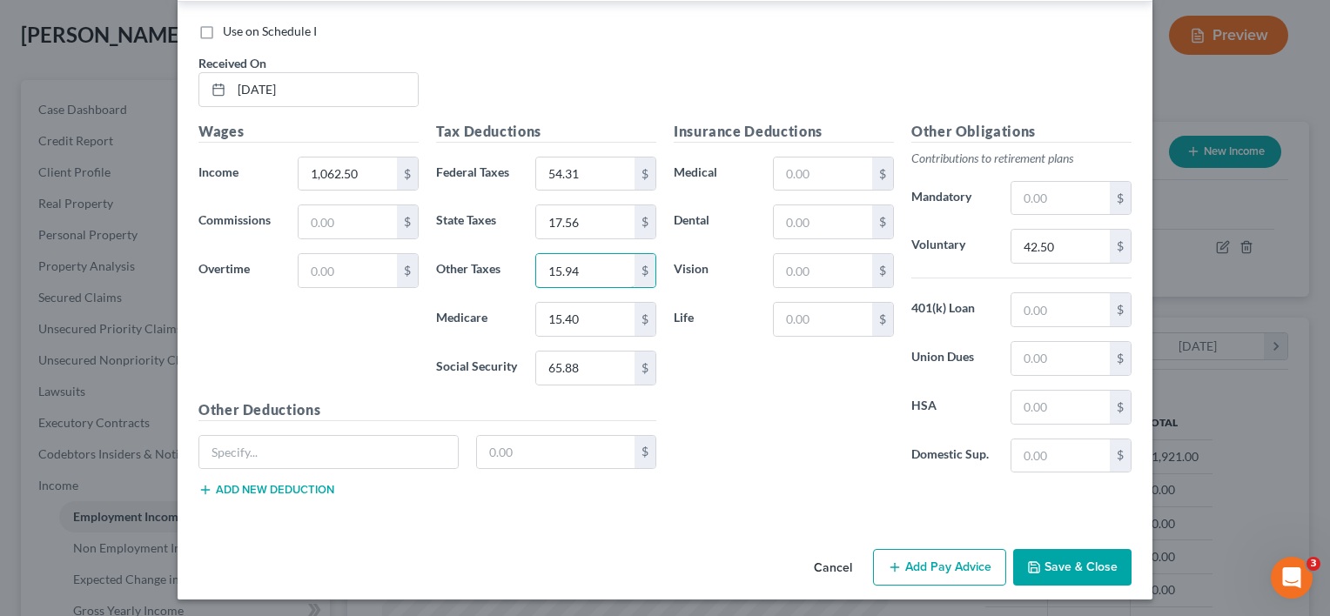
type input "15.94"
click at [1049, 564] on button "Save & Close" at bounding box center [1072, 567] width 118 height 37
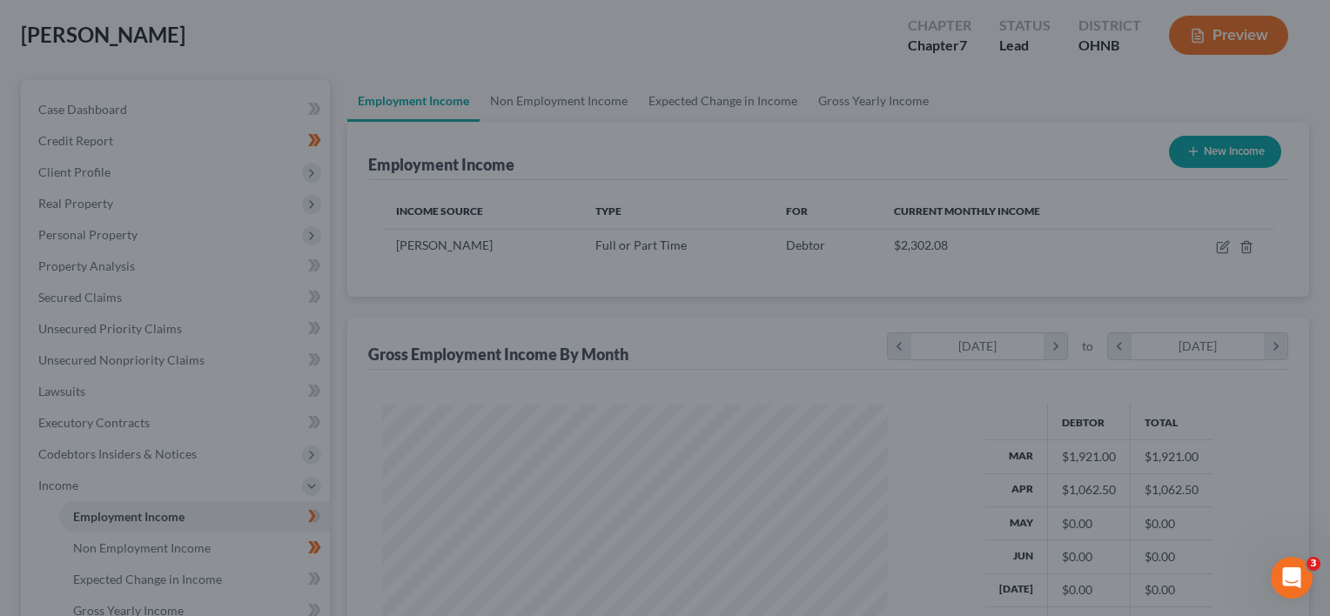
scroll to position [870113, 869888]
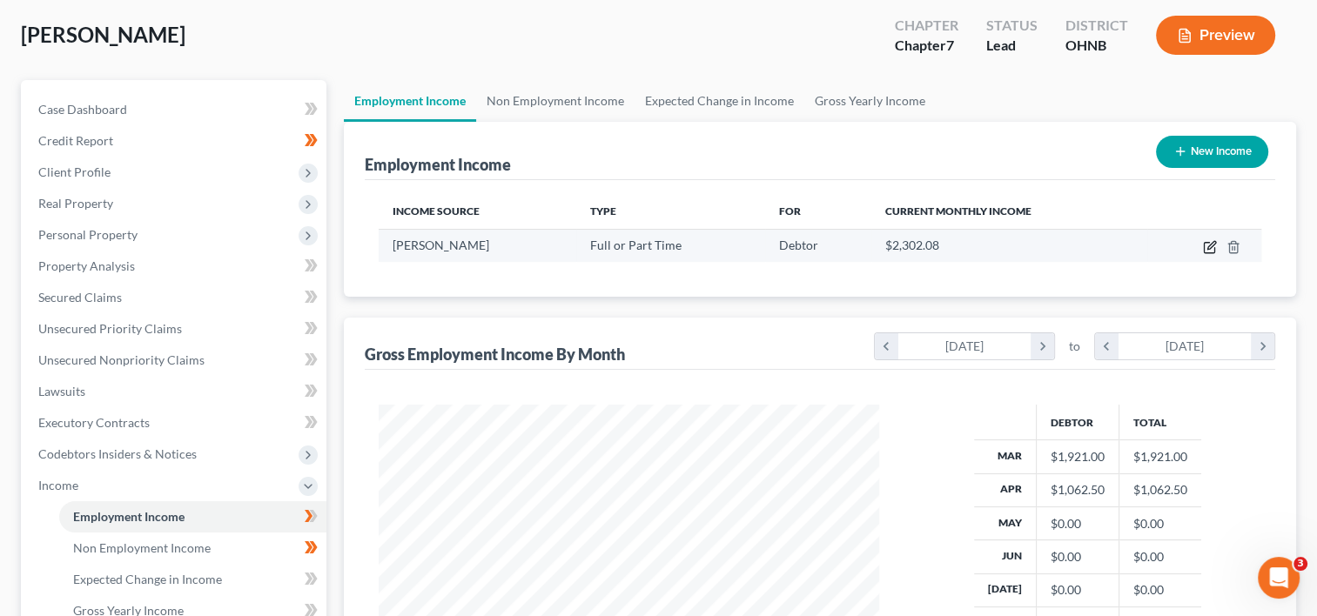
click at [1208, 244] on icon "button" at bounding box center [1210, 247] width 14 height 14
select select "0"
select select "39"
select select "2"
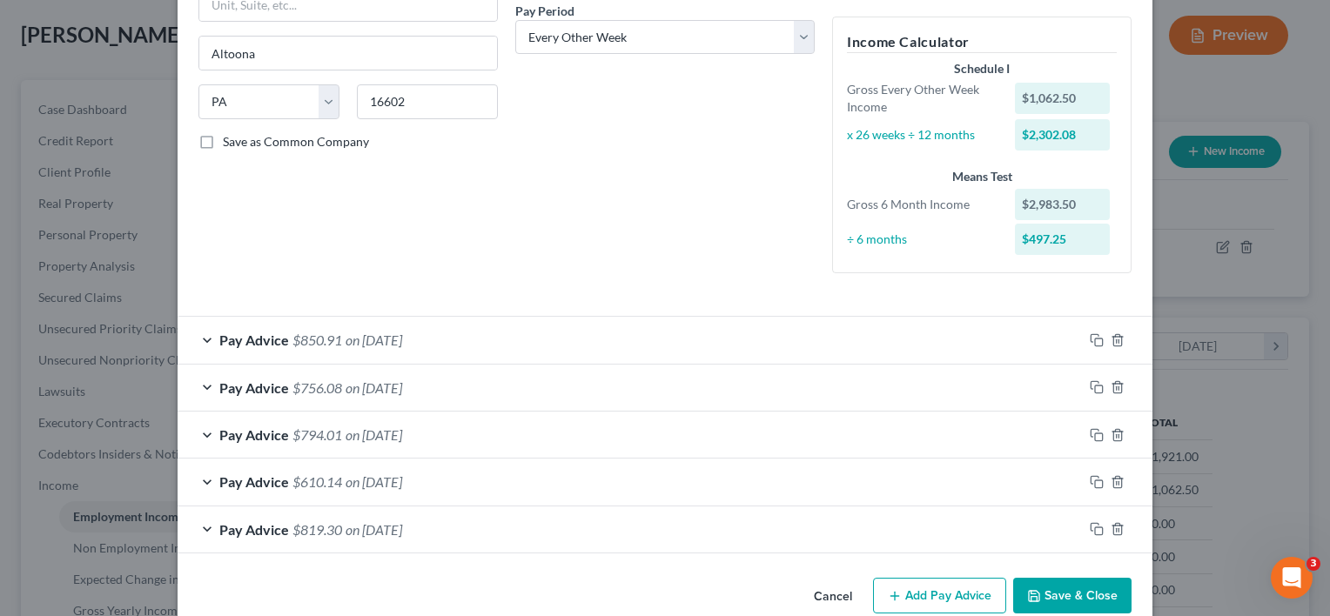
scroll to position [306, 0]
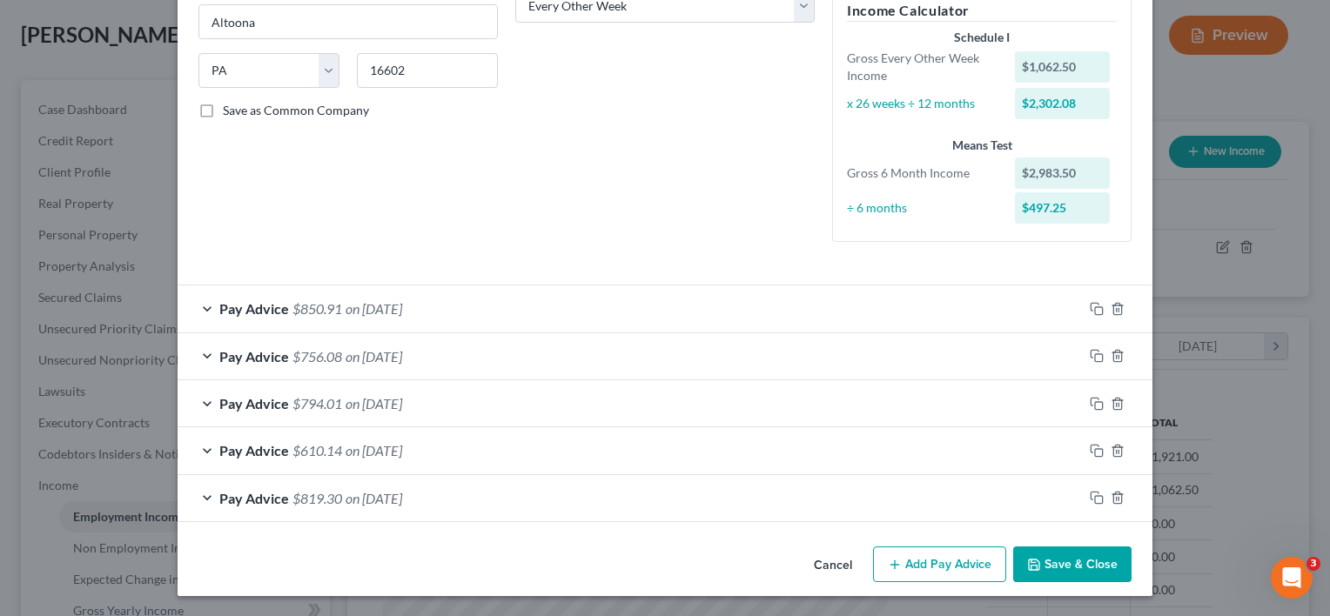
click at [957, 556] on button "Add Pay Advice" at bounding box center [939, 565] width 133 height 37
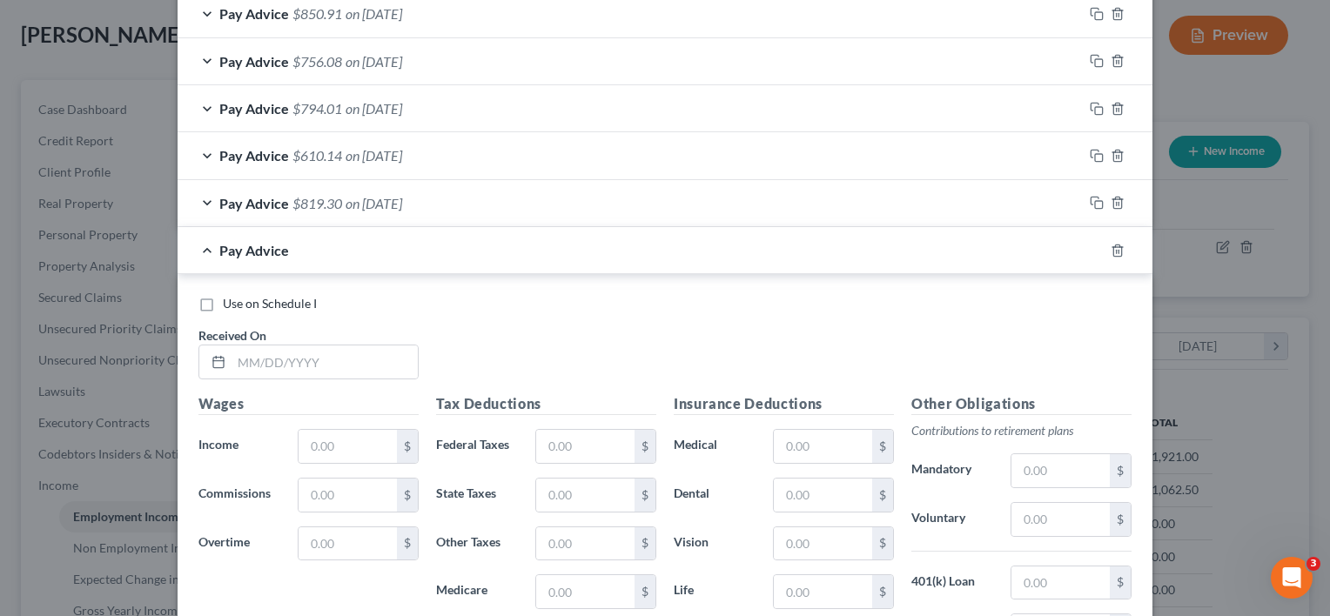
scroll to position [742, 0]
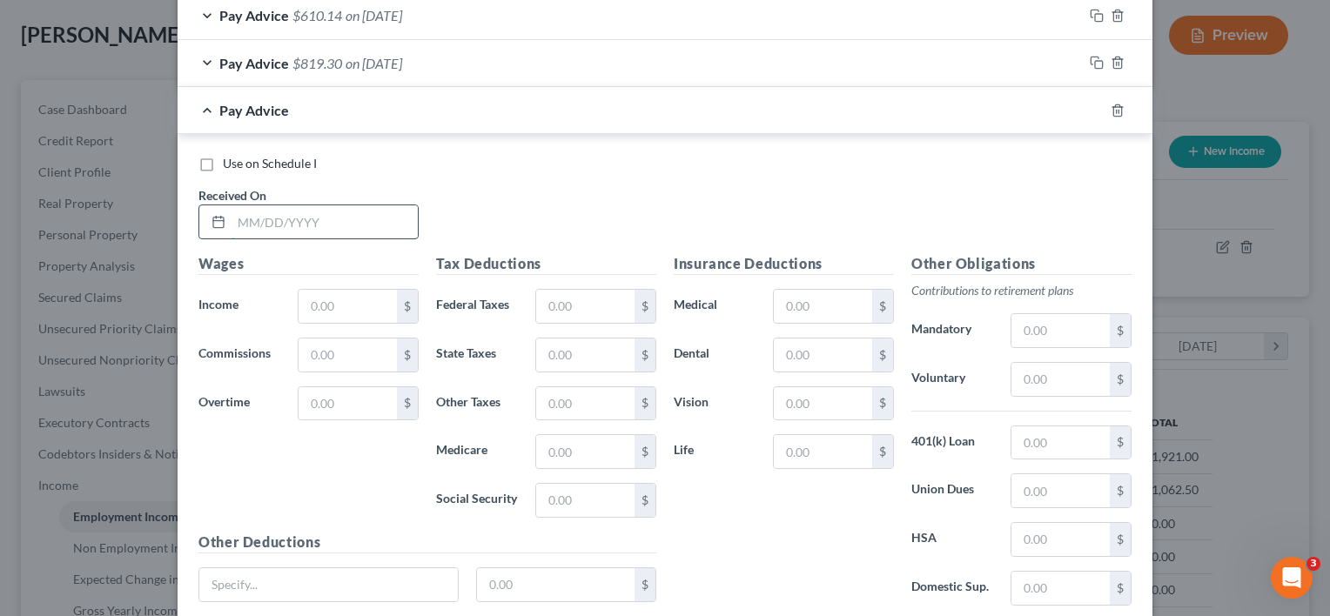
click at [340, 216] on input "text" at bounding box center [325, 221] width 186 height 33
type input "[DATE]"
click at [333, 296] on input "text" at bounding box center [348, 306] width 98 height 33
type input "966.00"
click at [1028, 371] on input "text" at bounding box center [1060, 379] width 98 height 33
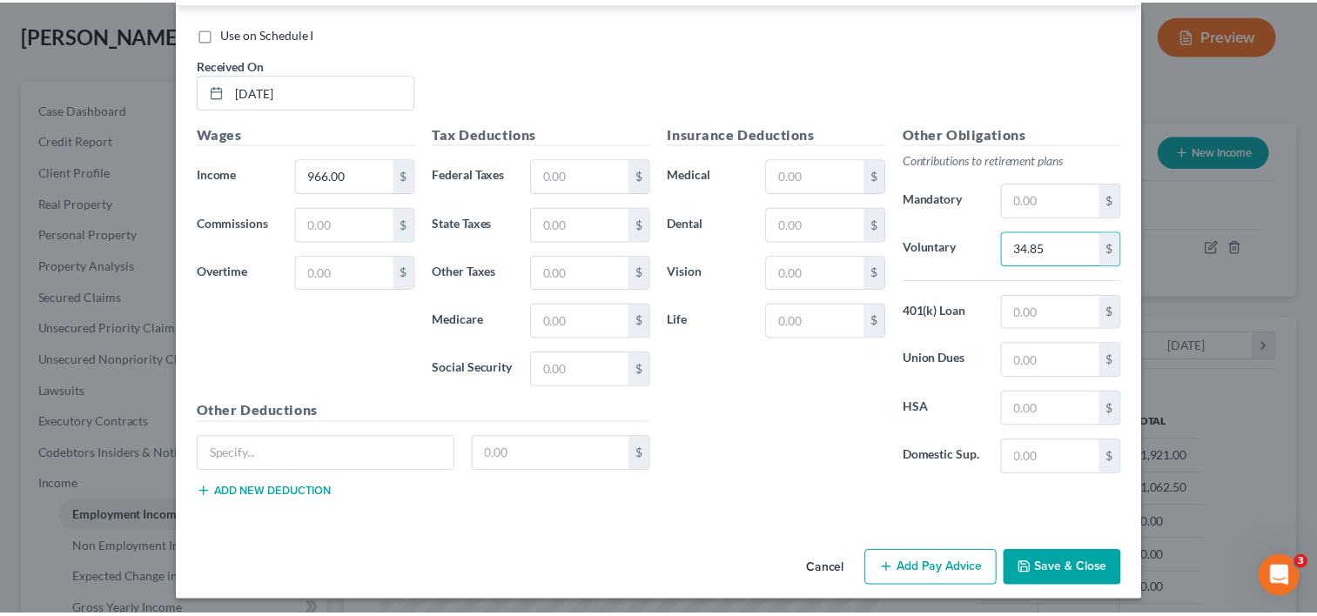
scroll to position [874, 0]
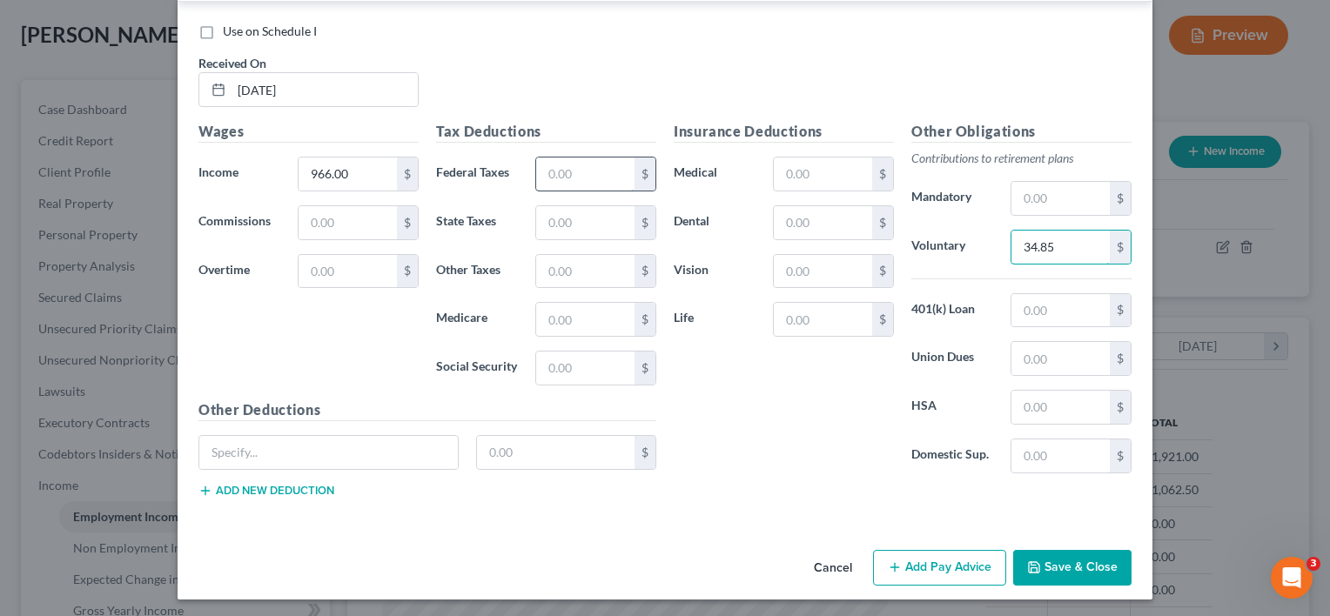
type input "34.85"
click at [589, 173] on input "text" at bounding box center [585, 174] width 98 height 33
type input "55.96"
click at [576, 307] on input "text" at bounding box center [585, 319] width 98 height 33
type input "14.01"
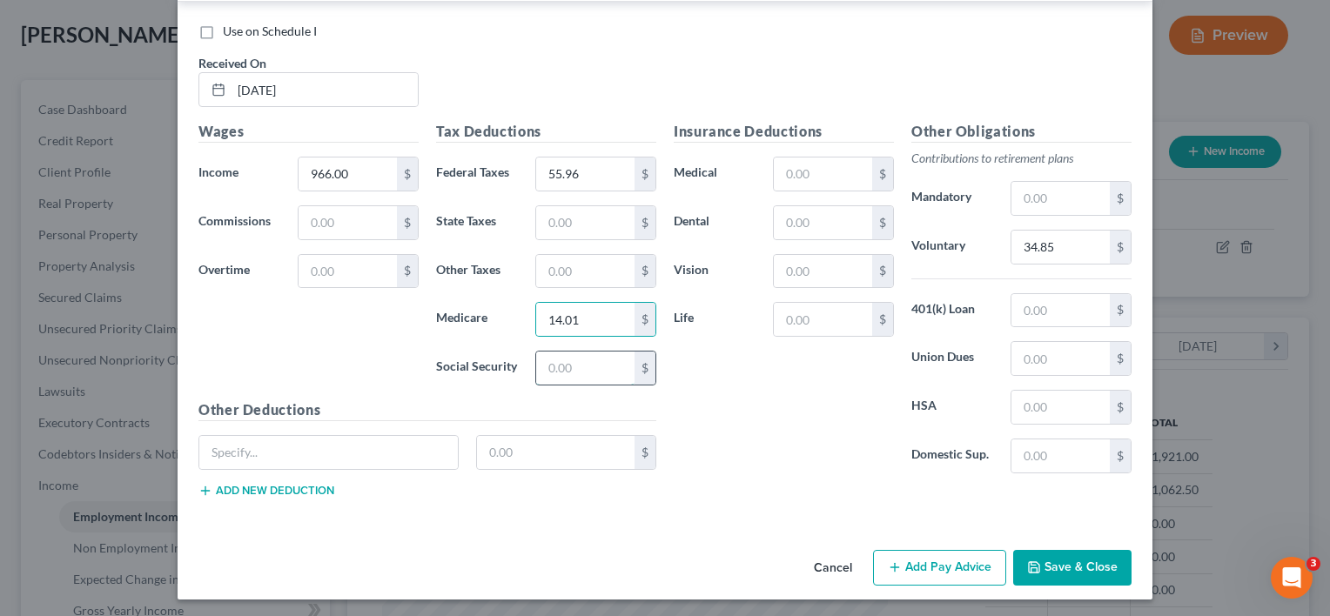
click at [573, 357] on input "text" at bounding box center [585, 368] width 98 height 33
type input "59.89"
click at [549, 216] on input "text" at bounding box center [585, 222] width 98 height 33
type input "15.26"
click at [554, 259] on input "text" at bounding box center [585, 271] width 98 height 33
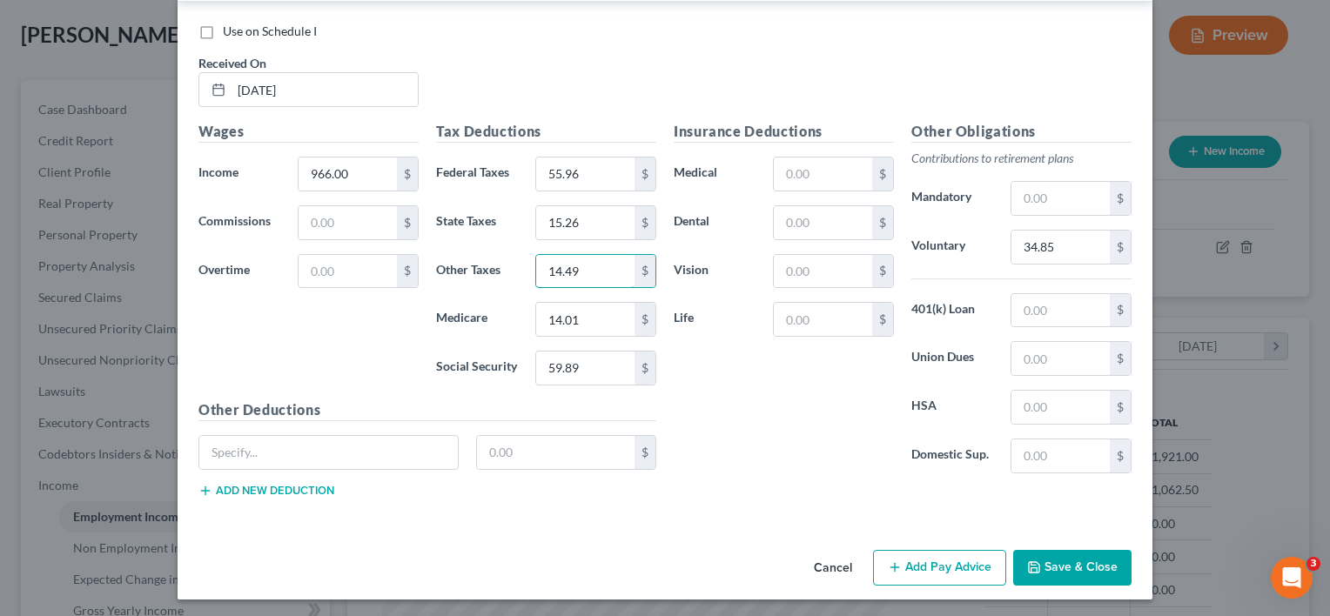
type input "14.49"
click at [1058, 564] on button "Save & Close" at bounding box center [1072, 568] width 118 height 37
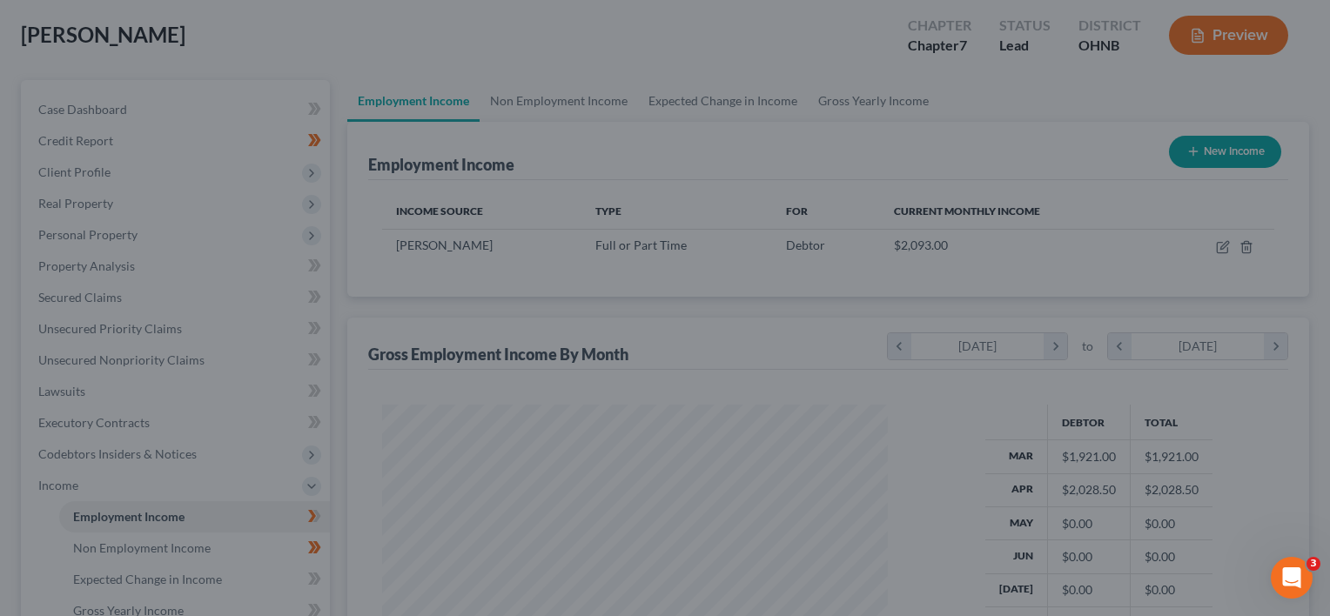
scroll to position [870113, 869888]
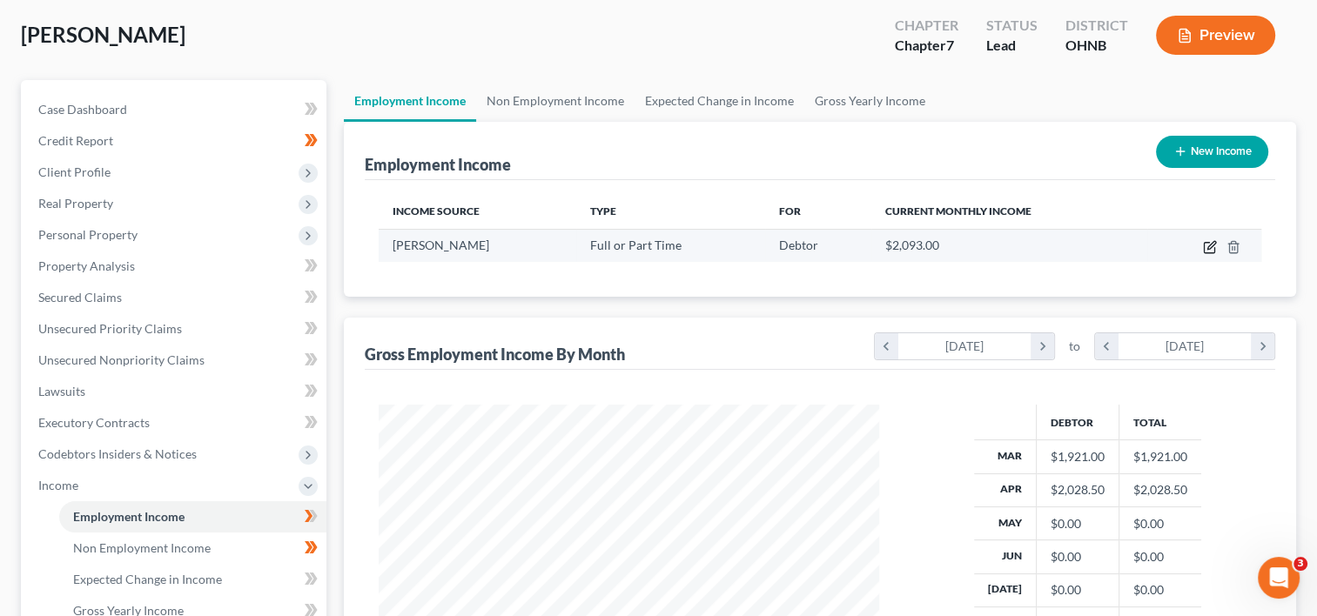
click at [1210, 240] on icon "button" at bounding box center [1210, 247] width 14 height 14
select select "0"
select select "39"
select select "2"
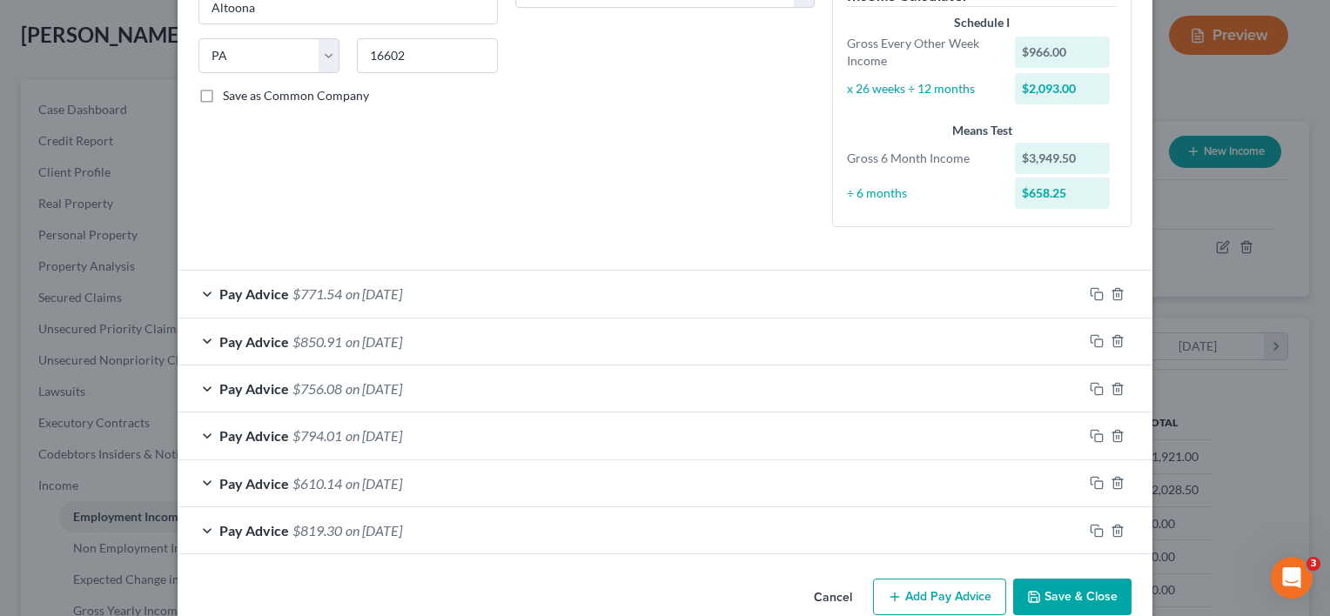
scroll to position [353, 0]
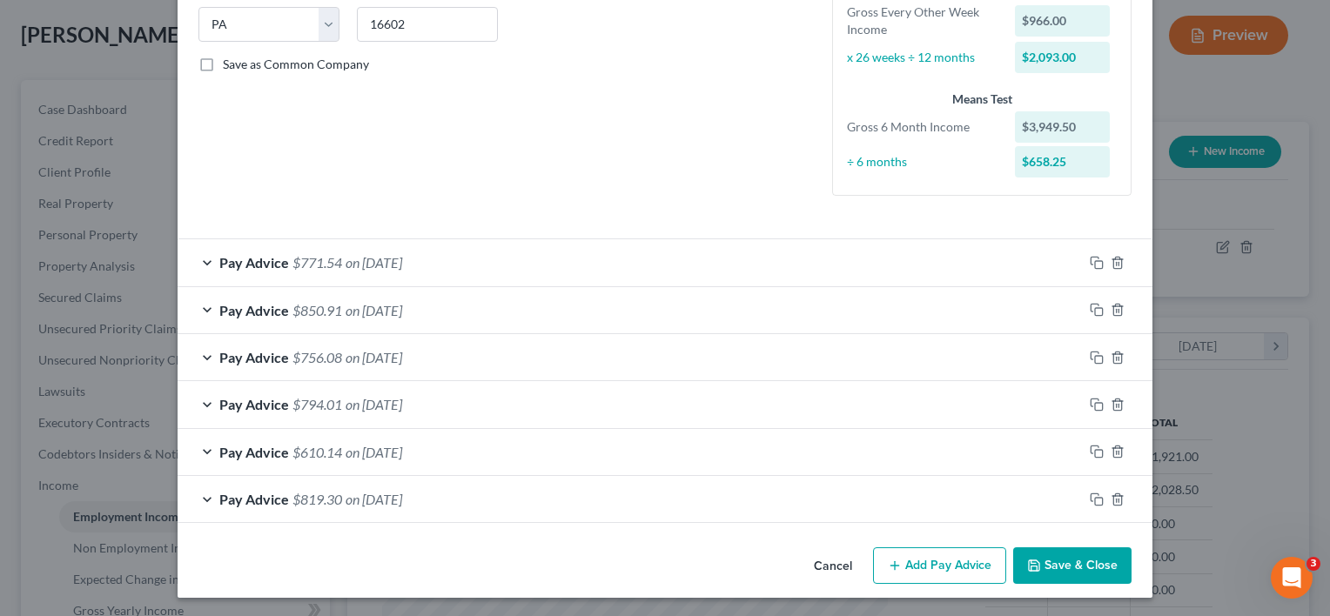
click at [926, 566] on button "Add Pay Advice" at bounding box center [939, 565] width 133 height 37
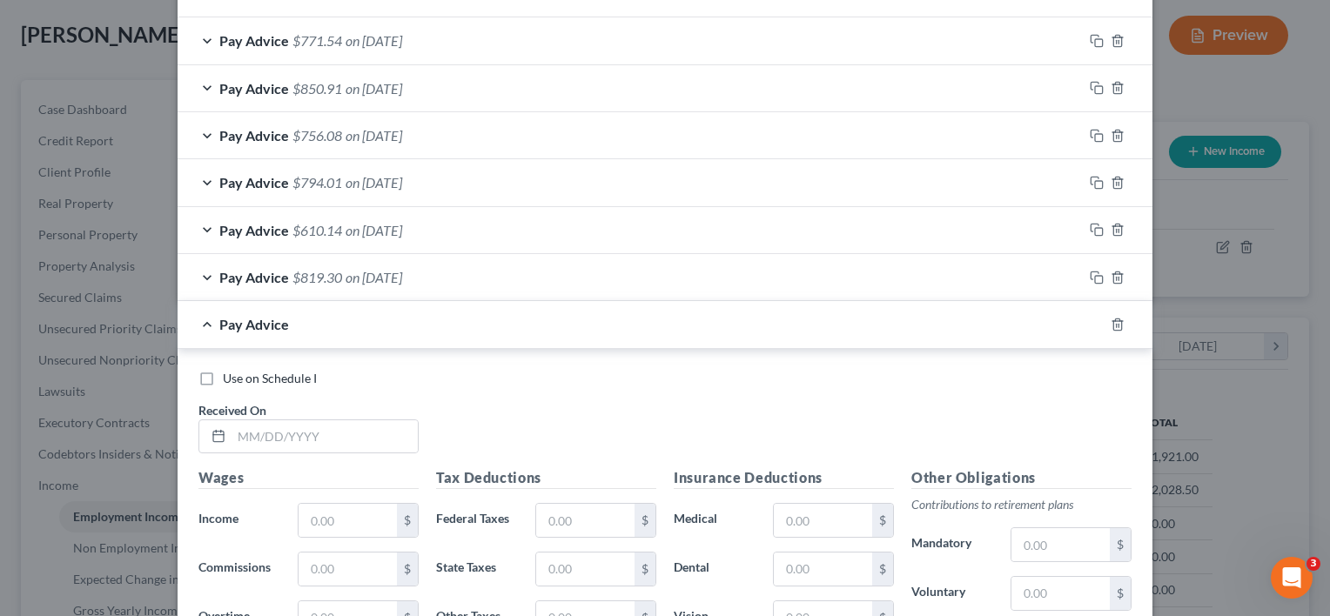
scroll to position [788, 0]
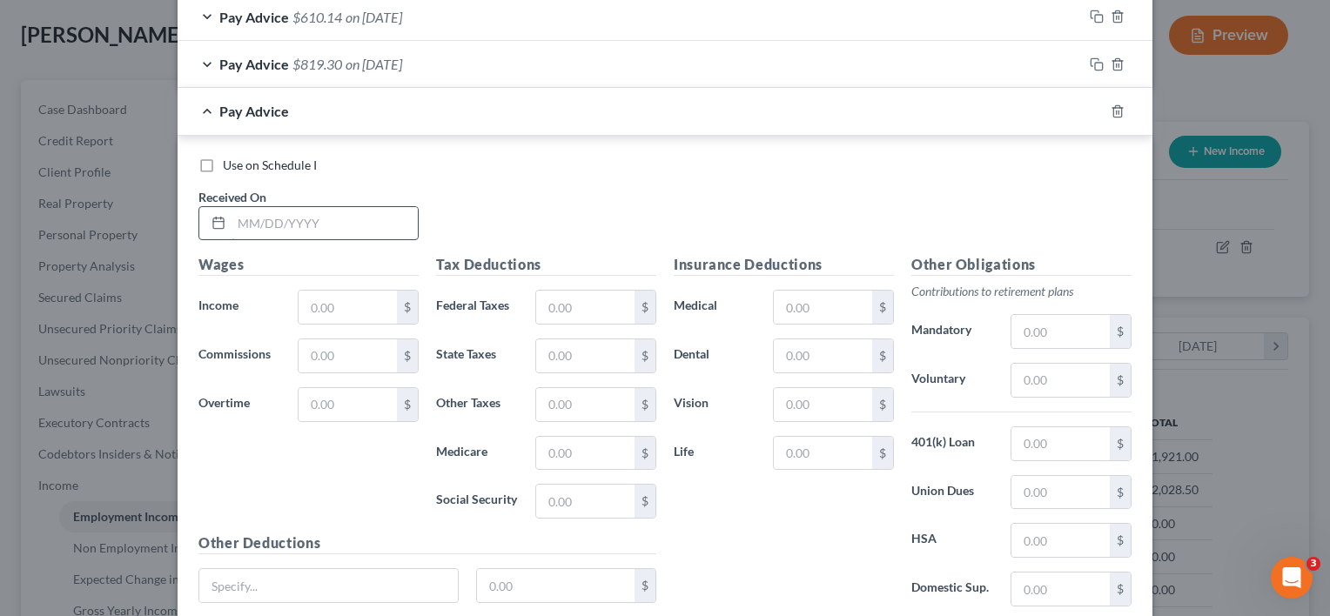
click at [361, 223] on input "text" at bounding box center [325, 223] width 186 height 33
type input "[DATE]"
click at [363, 296] on input "text" at bounding box center [348, 307] width 98 height 33
type input "769.25"
click at [1026, 379] on input "text" at bounding box center [1060, 380] width 98 height 33
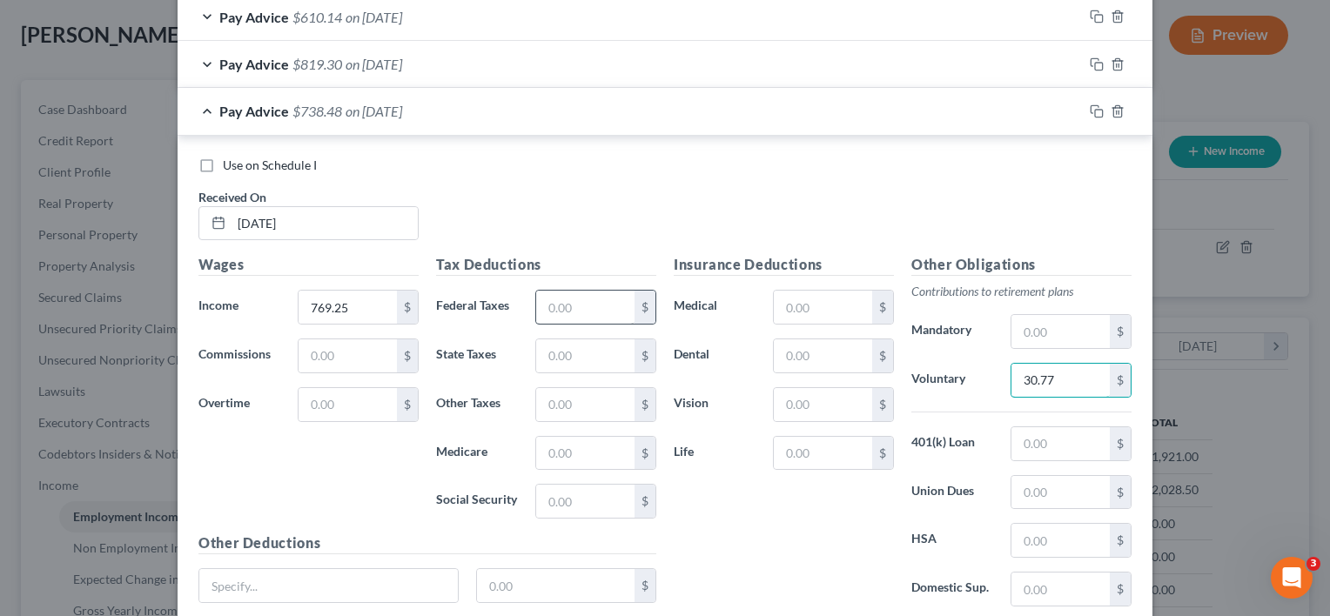
type input "30.77"
click at [609, 306] on input "text" at bounding box center [585, 307] width 98 height 33
type input "26.16"
click at [581, 443] on input "text" at bounding box center [585, 453] width 98 height 33
type input "11.15"
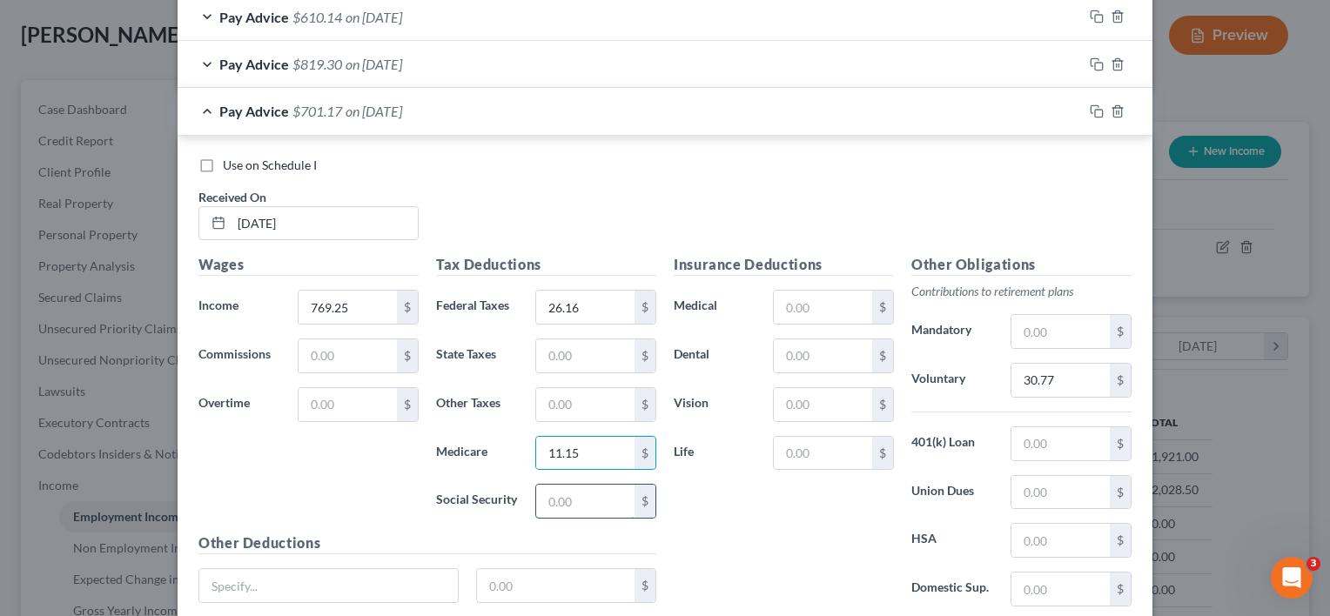
click at [568, 499] on input "text" at bounding box center [585, 501] width 98 height 33
type input "47.69"
click at [564, 353] on input "text" at bounding box center [585, 355] width 98 height 33
type input "9.54"
click at [581, 393] on input "text" at bounding box center [585, 404] width 98 height 33
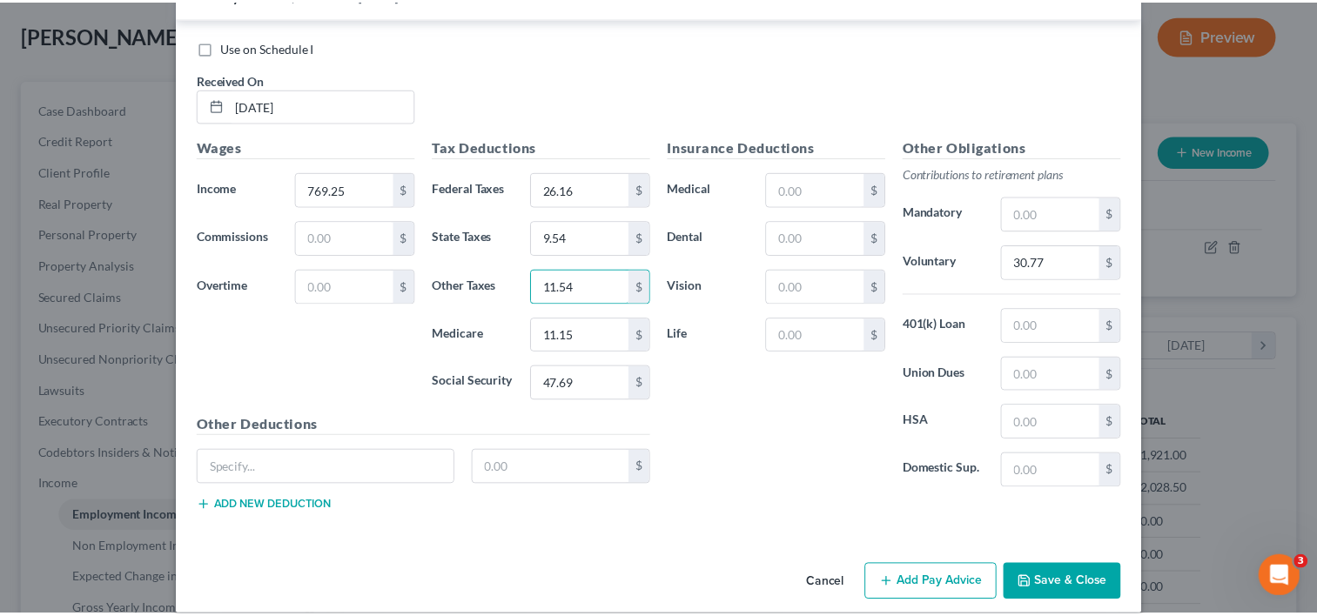
scroll to position [921, 0]
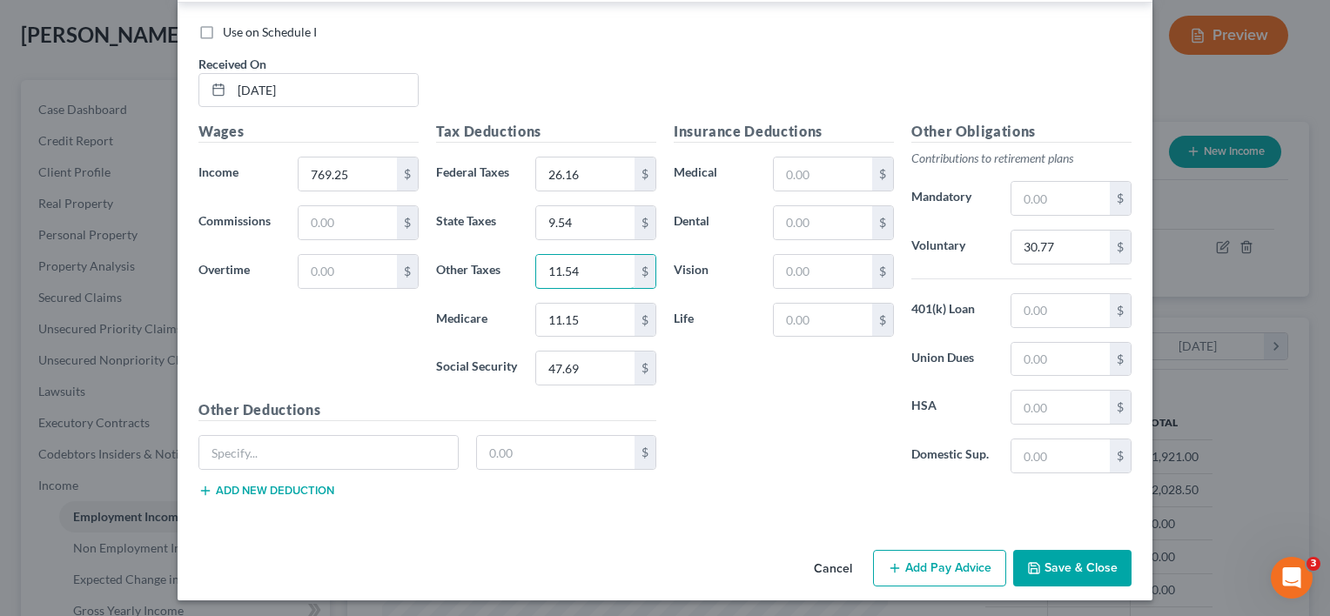
type input "11.54"
click at [1076, 570] on button "Save & Close" at bounding box center [1072, 568] width 118 height 37
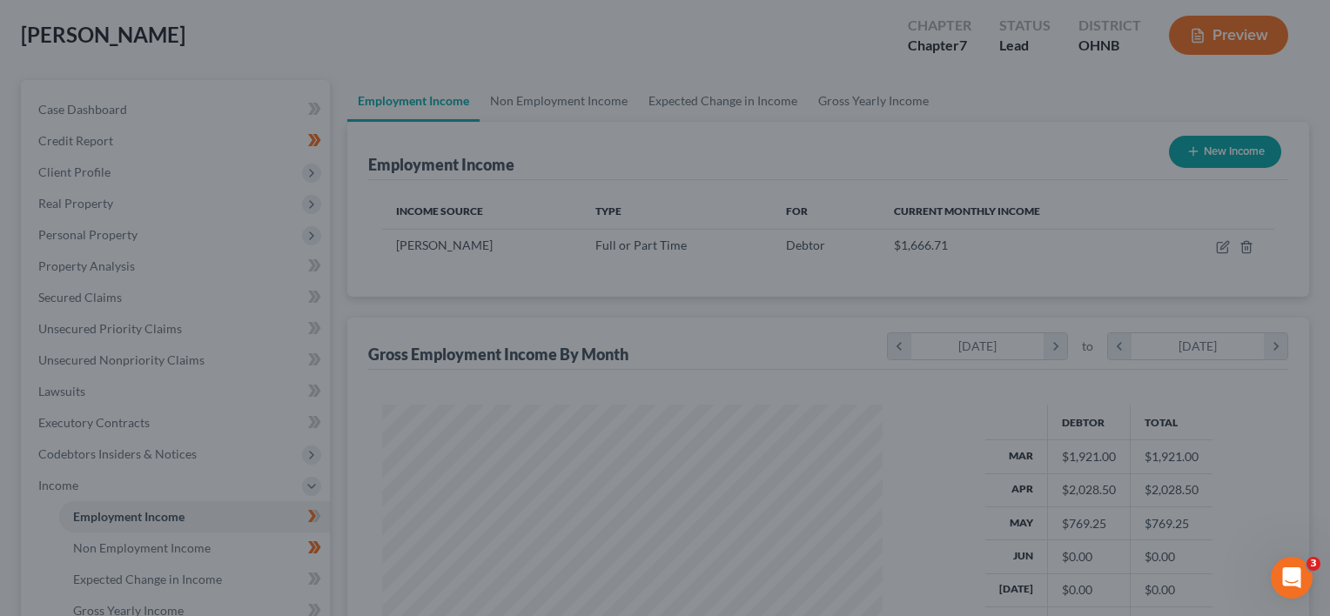
scroll to position [870113, 869888]
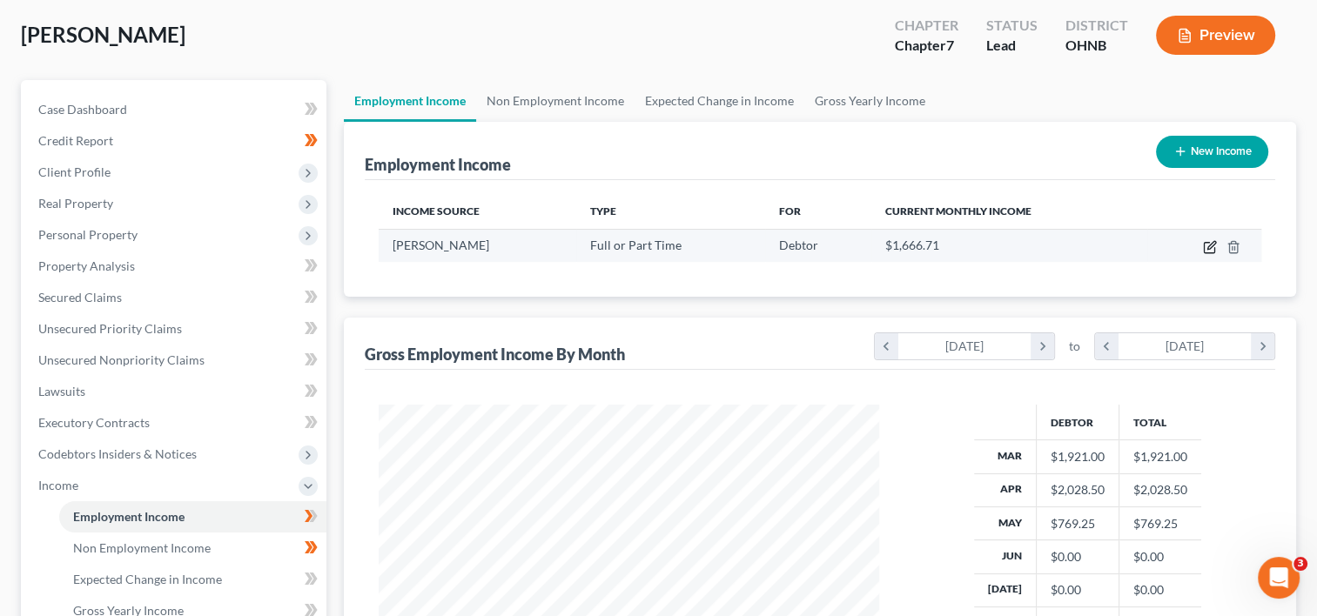
click at [1210, 243] on icon "button" at bounding box center [1210, 247] width 14 height 14
select select "0"
select select "39"
select select "2"
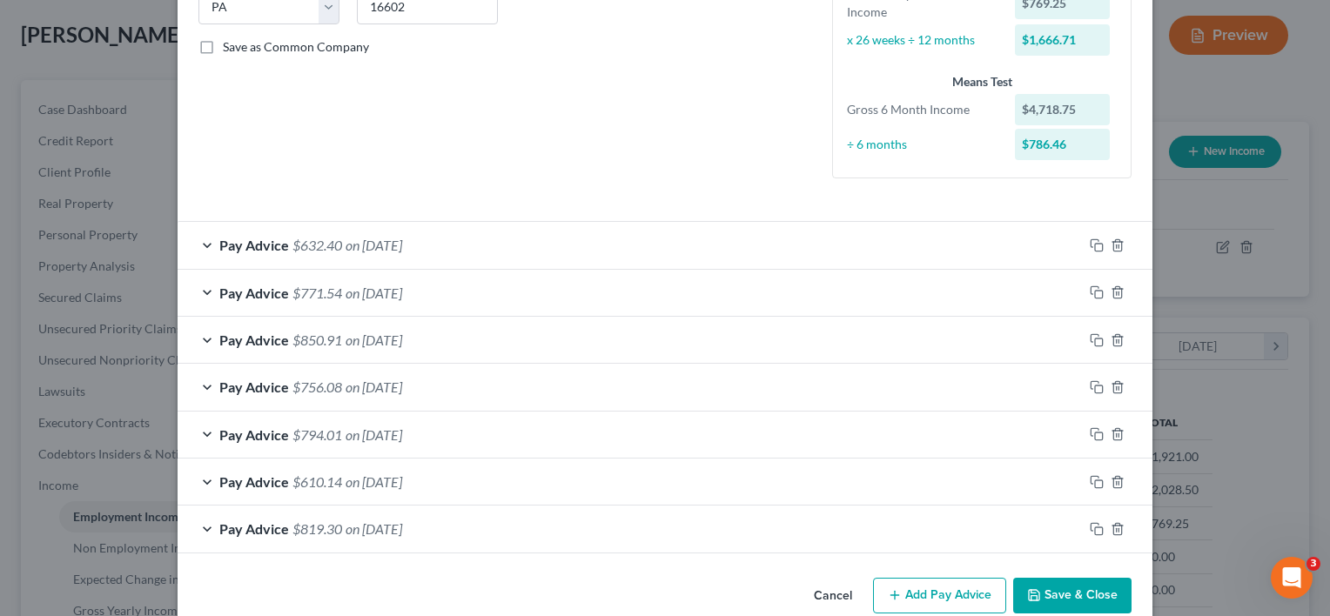
scroll to position [400, 0]
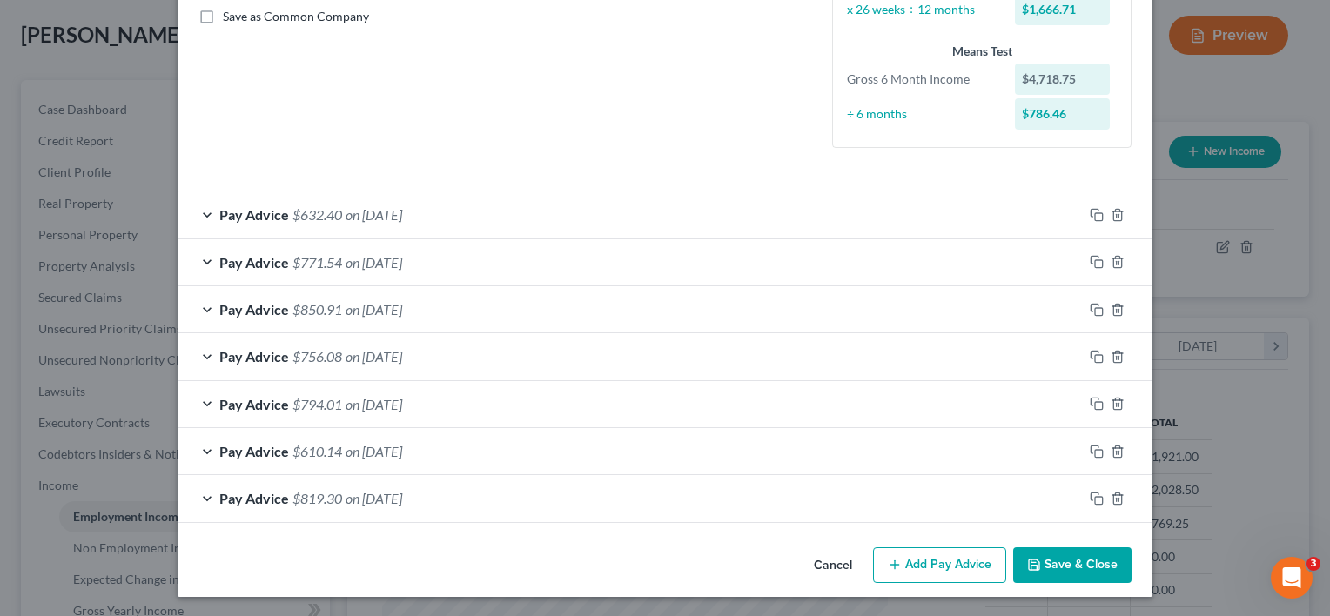
click at [917, 563] on button "Add Pay Advice" at bounding box center [939, 565] width 133 height 37
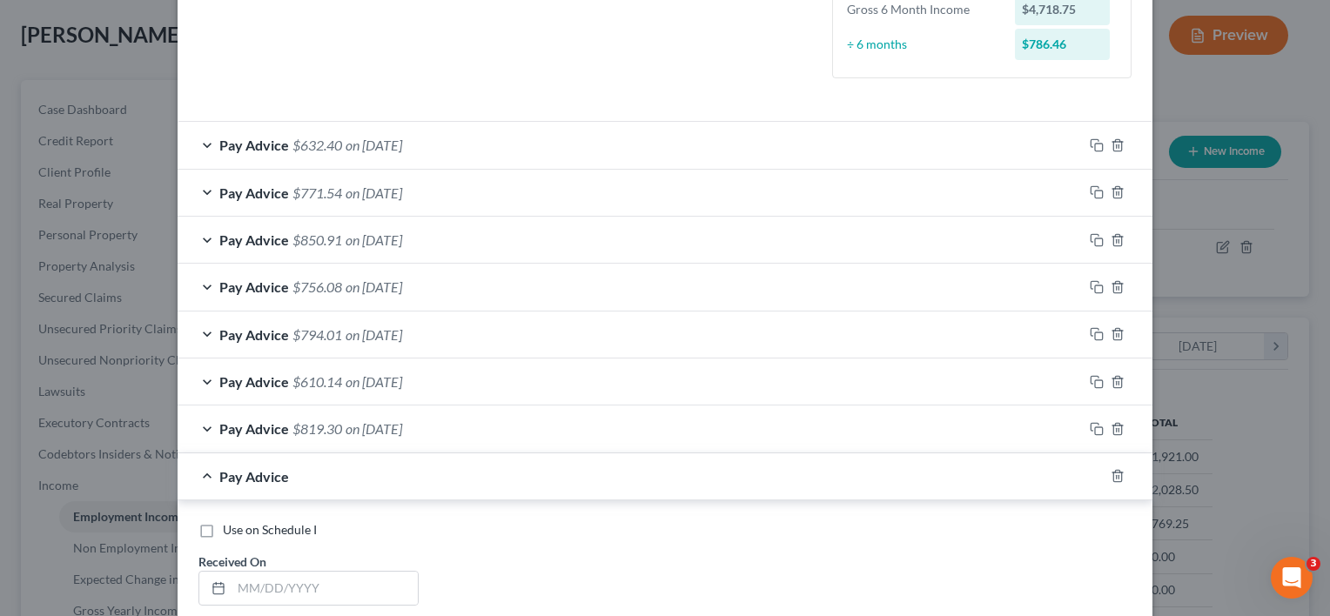
scroll to position [836, 0]
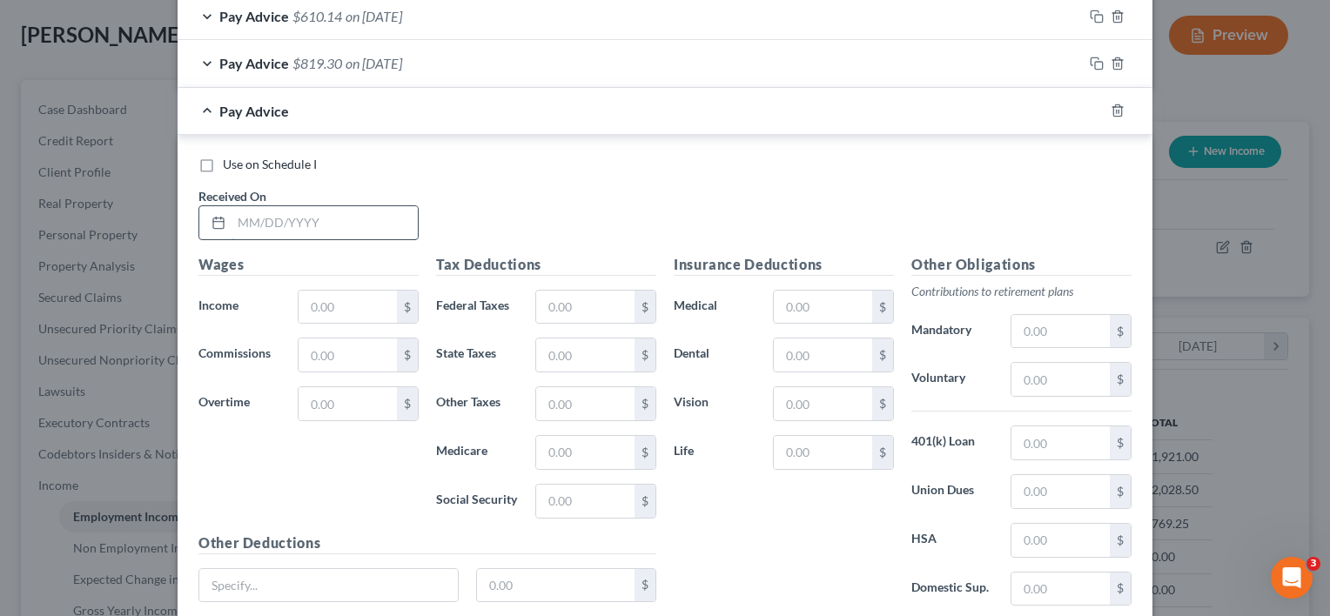
click at [307, 212] on input "text" at bounding box center [325, 222] width 186 height 33
type input "[DATE]"
click at [324, 296] on input "text" at bounding box center [348, 307] width 98 height 33
type input "969.00"
click at [1033, 384] on input "text" at bounding box center [1060, 379] width 98 height 33
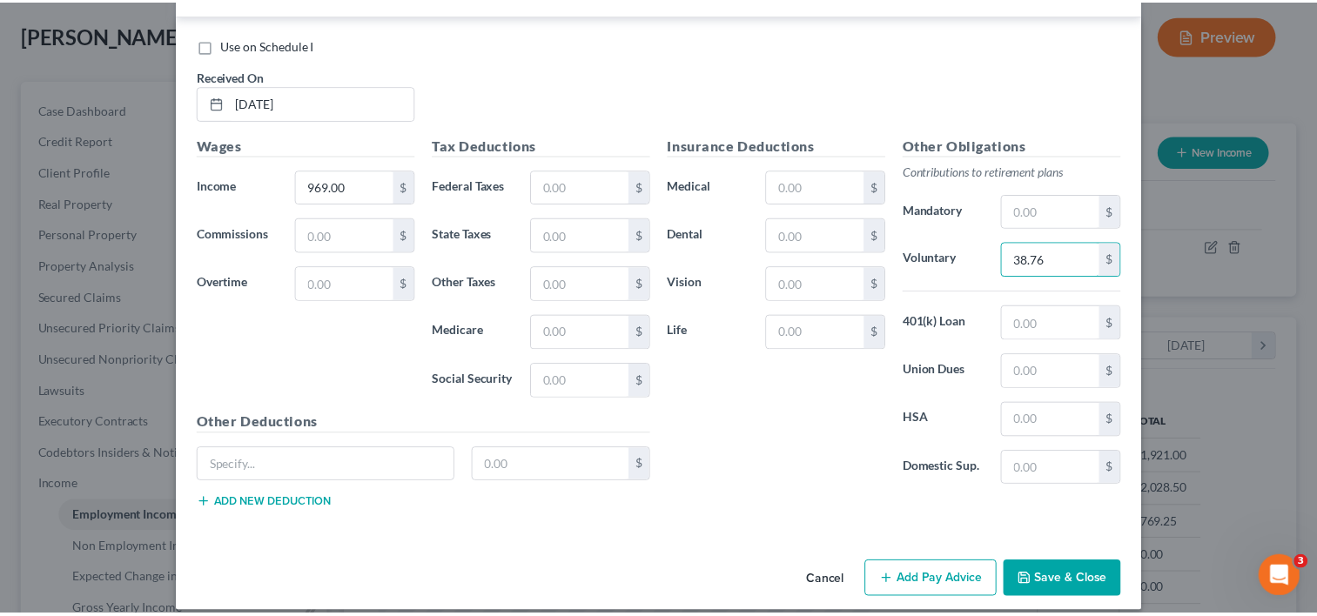
scroll to position [968, 0]
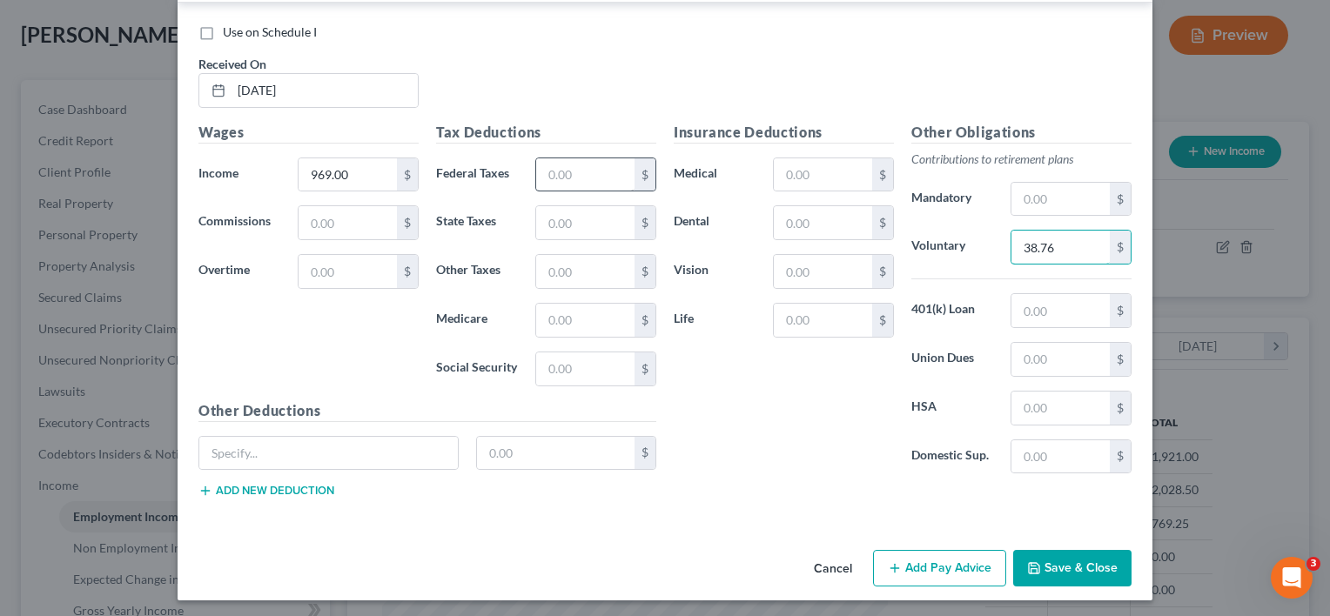
type input "38.76"
click at [598, 171] on input "text" at bounding box center [585, 174] width 98 height 33
type input "45.33"
click at [580, 312] on input "text" at bounding box center [585, 320] width 98 height 33
type input "14.06"
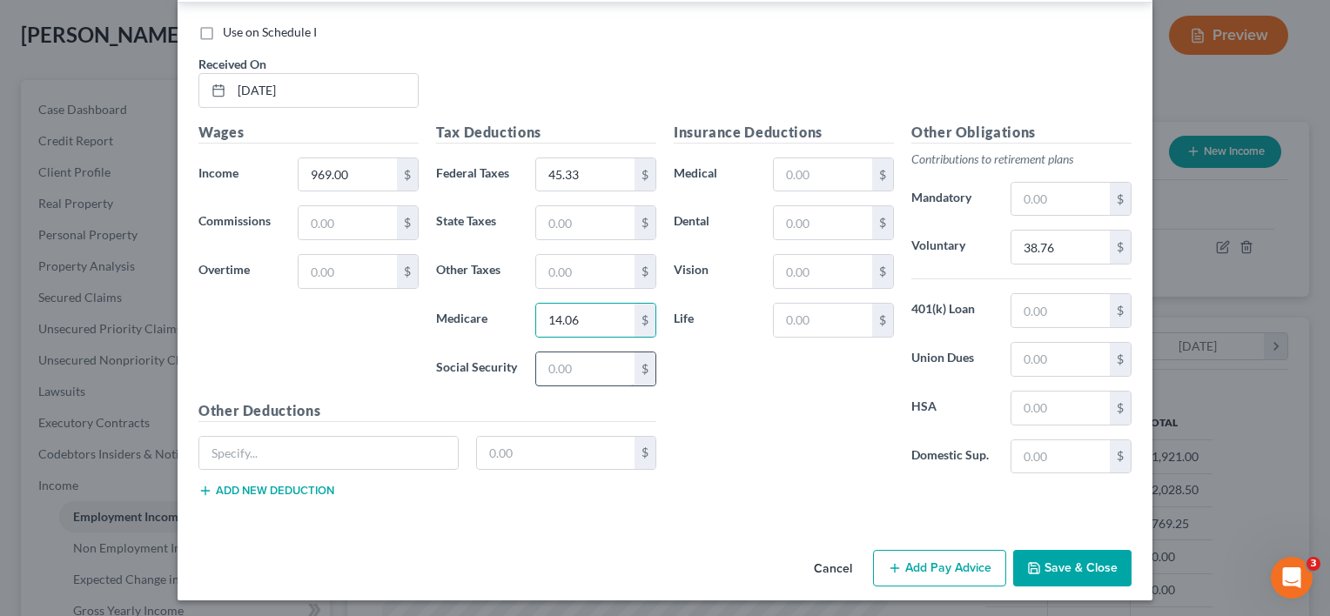
click at [552, 366] on input "text" at bounding box center [585, 369] width 98 height 33
type input "60.08"
click at [588, 222] on input "text" at bounding box center [585, 222] width 98 height 33
type input "14.88"
click at [569, 262] on input "text" at bounding box center [585, 271] width 98 height 33
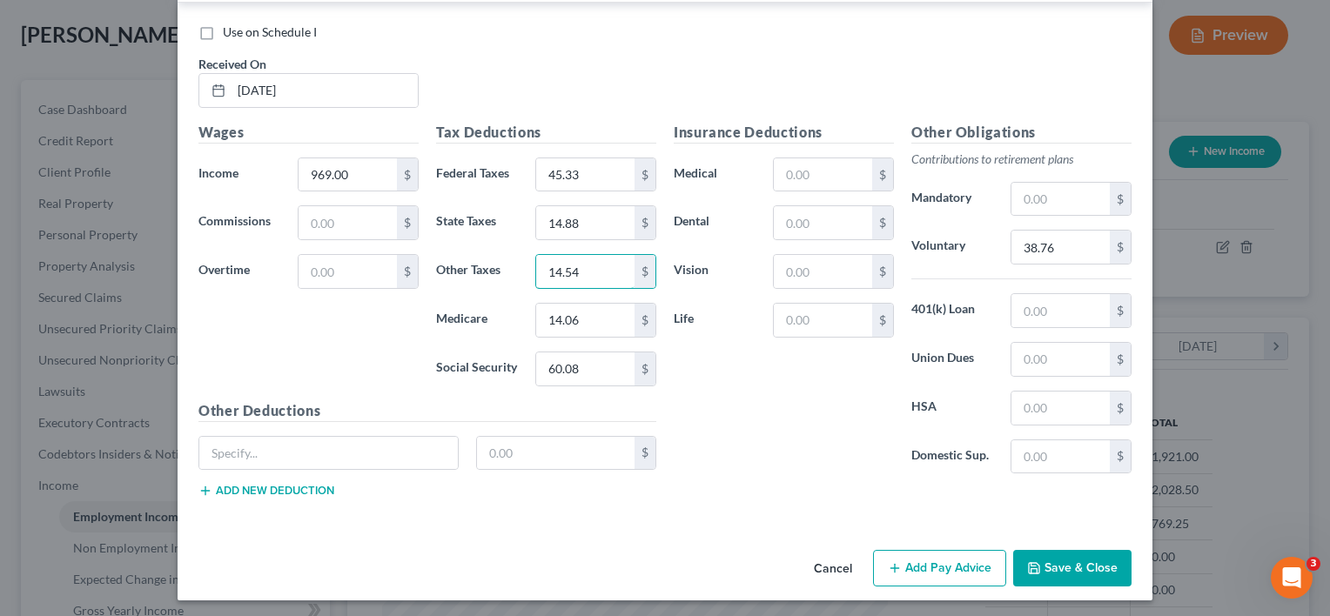
type input "14.54"
click at [1052, 568] on button "Save & Close" at bounding box center [1072, 568] width 118 height 37
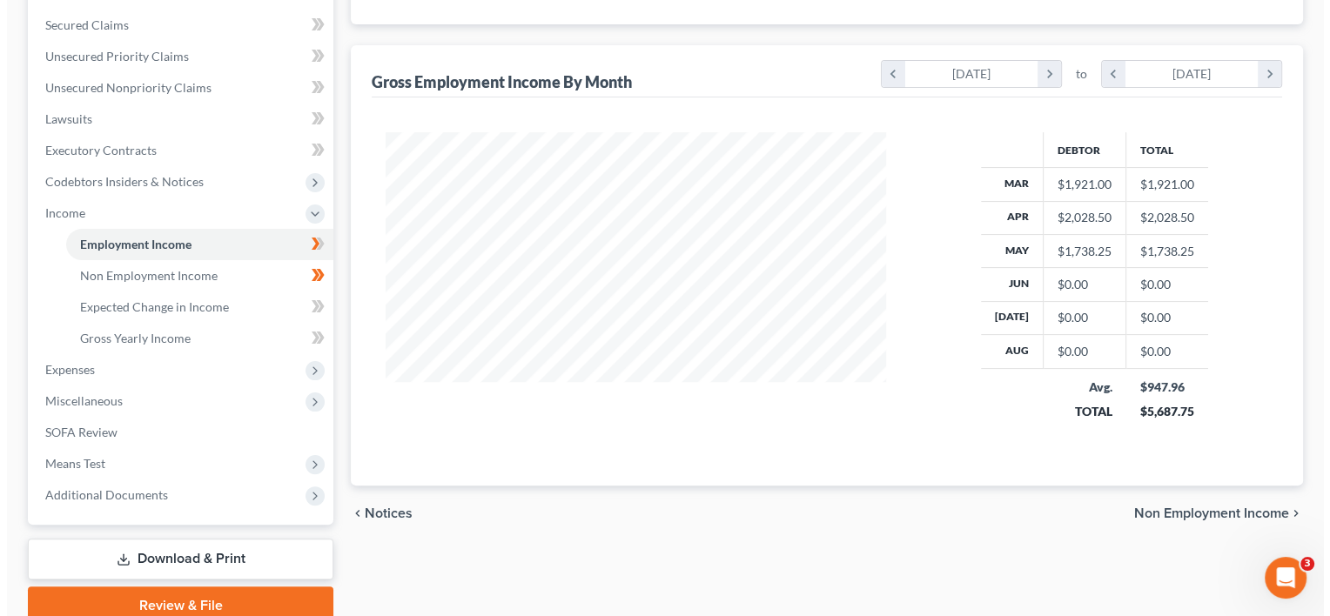
scroll to position [171, 0]
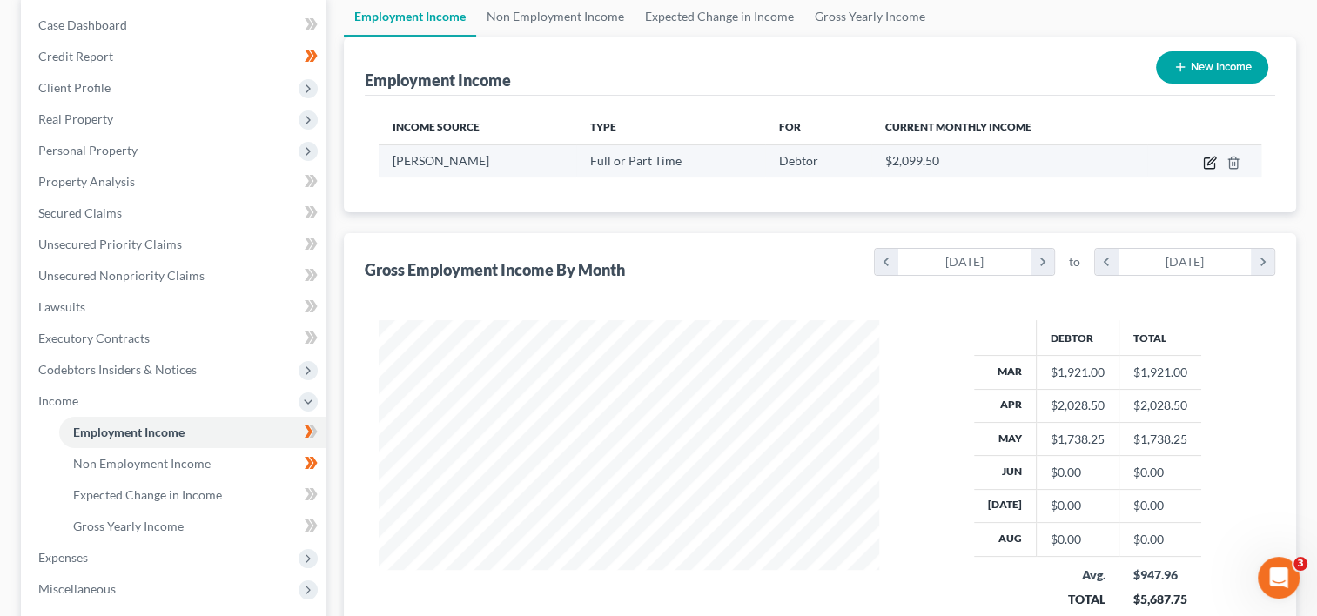
click at [1206, 158] on icon "button" at bounding box center [1210, 163] width 14 height 14
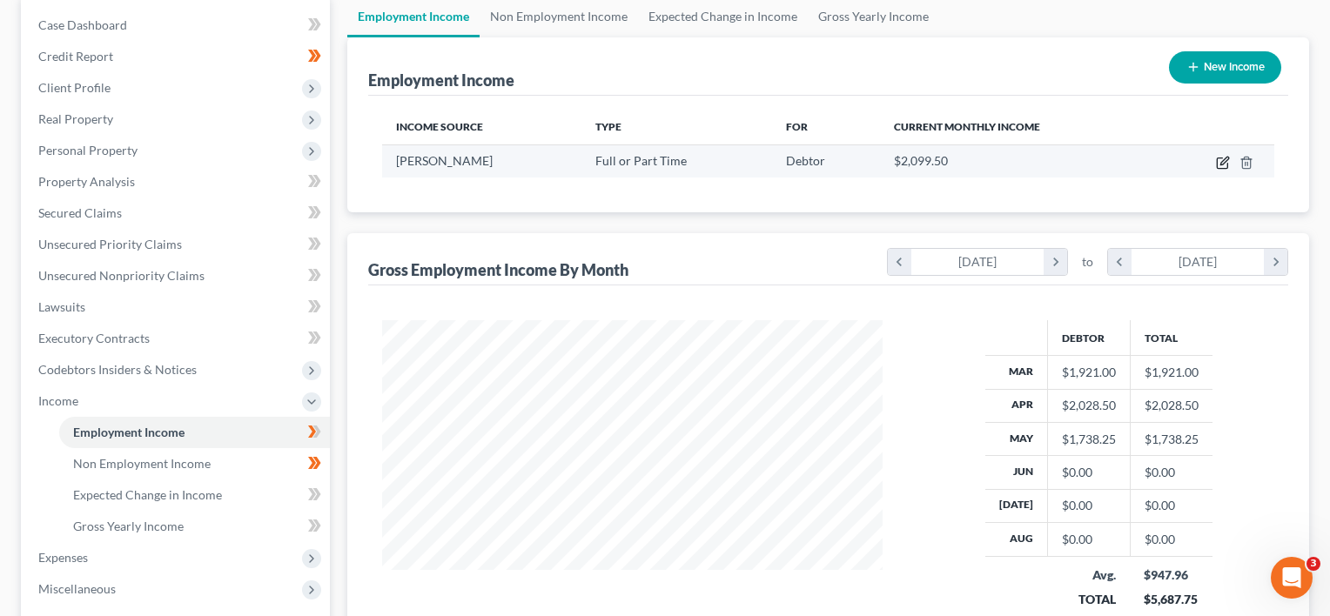
select select "0"
select select "39"
select select "2"
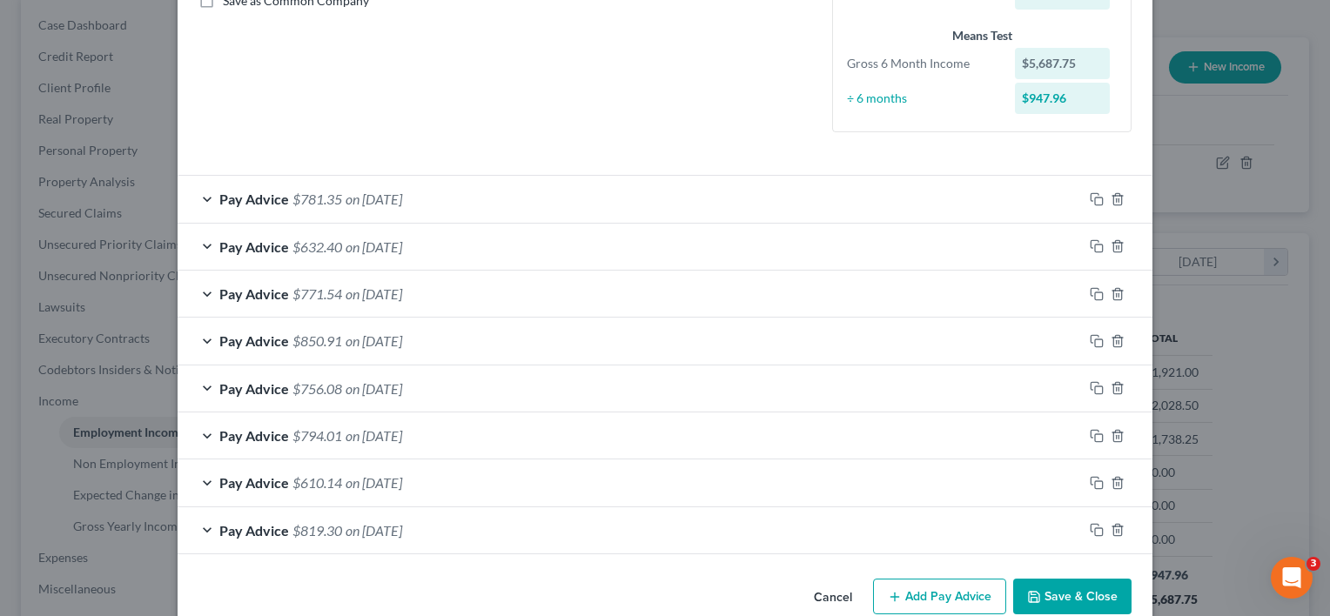
scroll to position [447, 0]
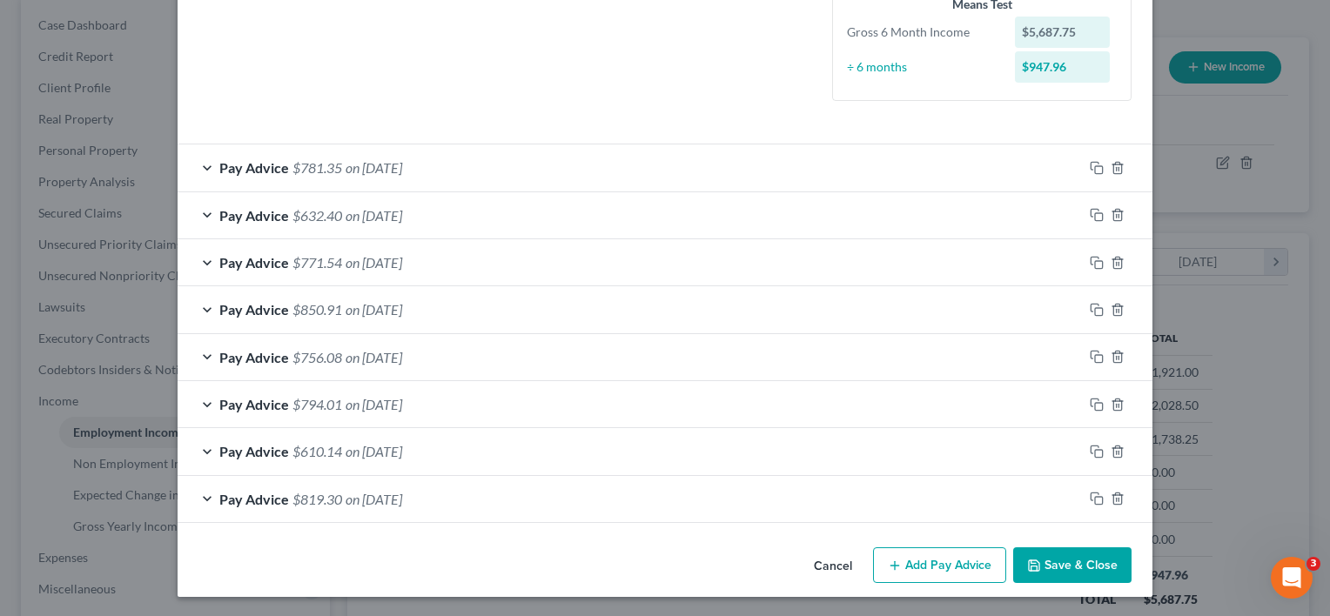
click at [928, 556] on button "Add Pay Advice" at bounding box center [939, 565] width 133 height 37
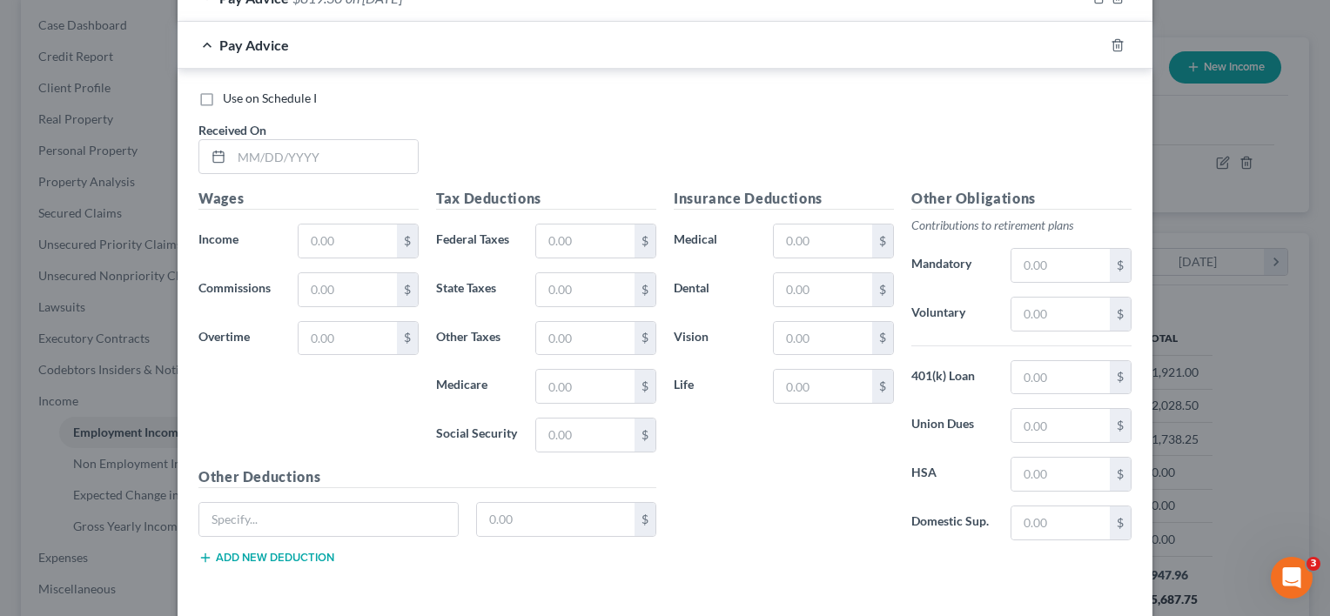
scroll to position [970, 0]
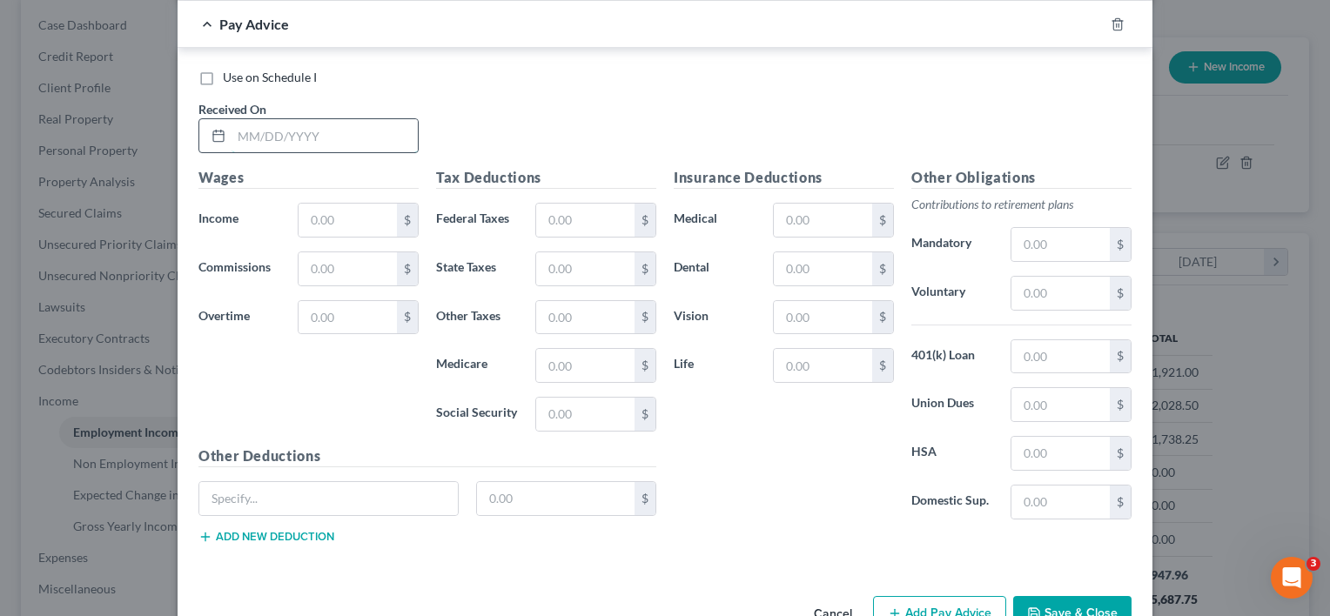
click at [312, 138] on input "text" at bounding box center [325, 135] width 186 height 33
type input "[DATE]"
click at [354, 220] on input "text" at bounding box center [348, 220] width 98 height 33
type input "697.00"
click at [1023, 293] on input "text" at bounding box center [1060, 293] width 98 height 33
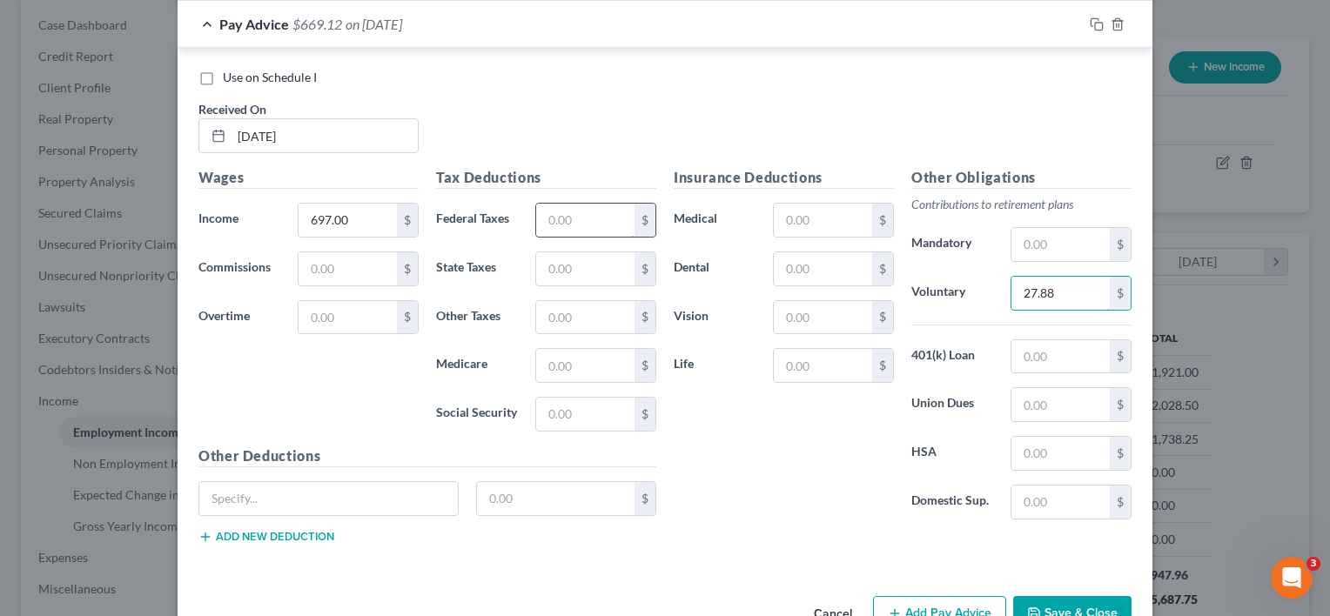
type input "27.88"
click at [549, 218] on input "text" at bounding box center [585, 220] width 98 height 33
type input "19.22"
click at [595, 353] on input "text" at bounding box center [585, 365] width 98 height 33
type input "10.10"
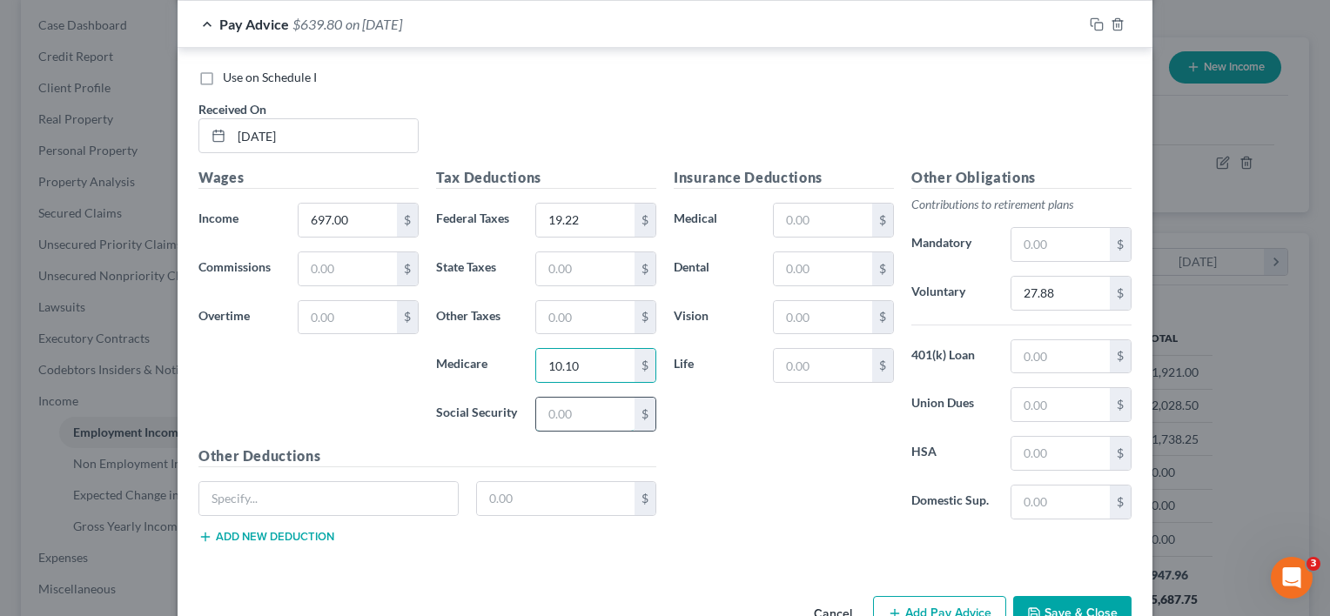
click at [537, 401] on input "text" at bounding box center [585, 414] width 98 height 33
type input "43.21"
click at [584, 309] on input "text" at bounding box center [585, 317] width 98 height 33
type input "7.80"
click at [574, 265] on input "text" at bounding box center [585, 268] width 98 height 33
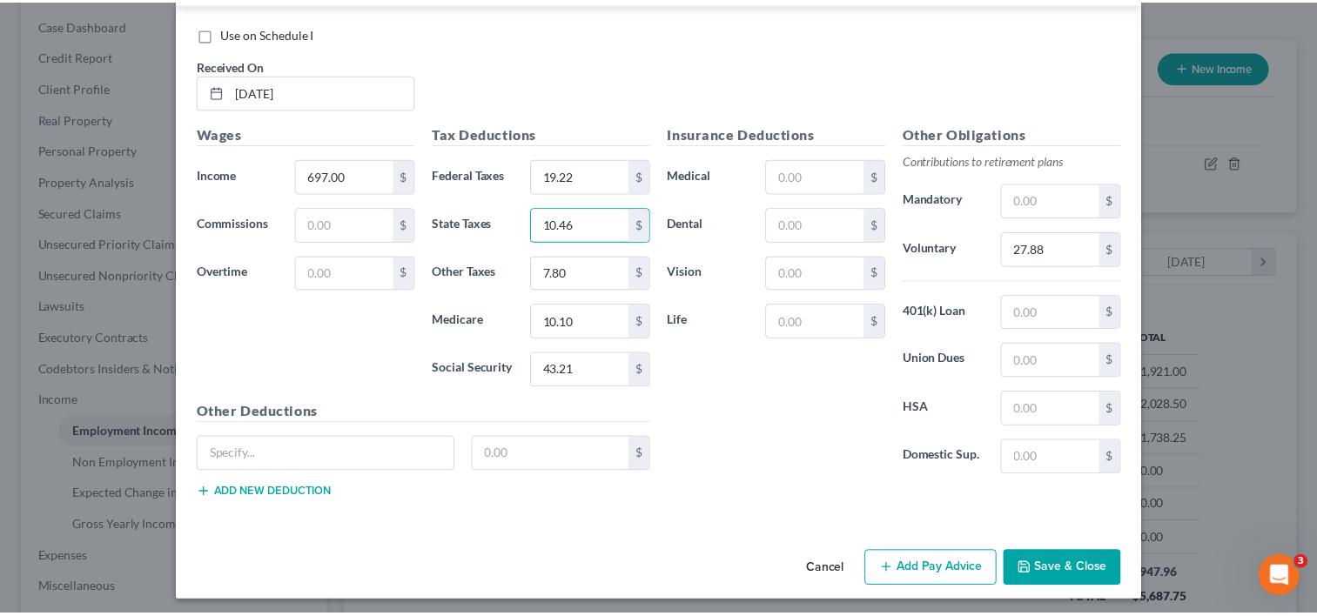
scroll to position [1015, 0]
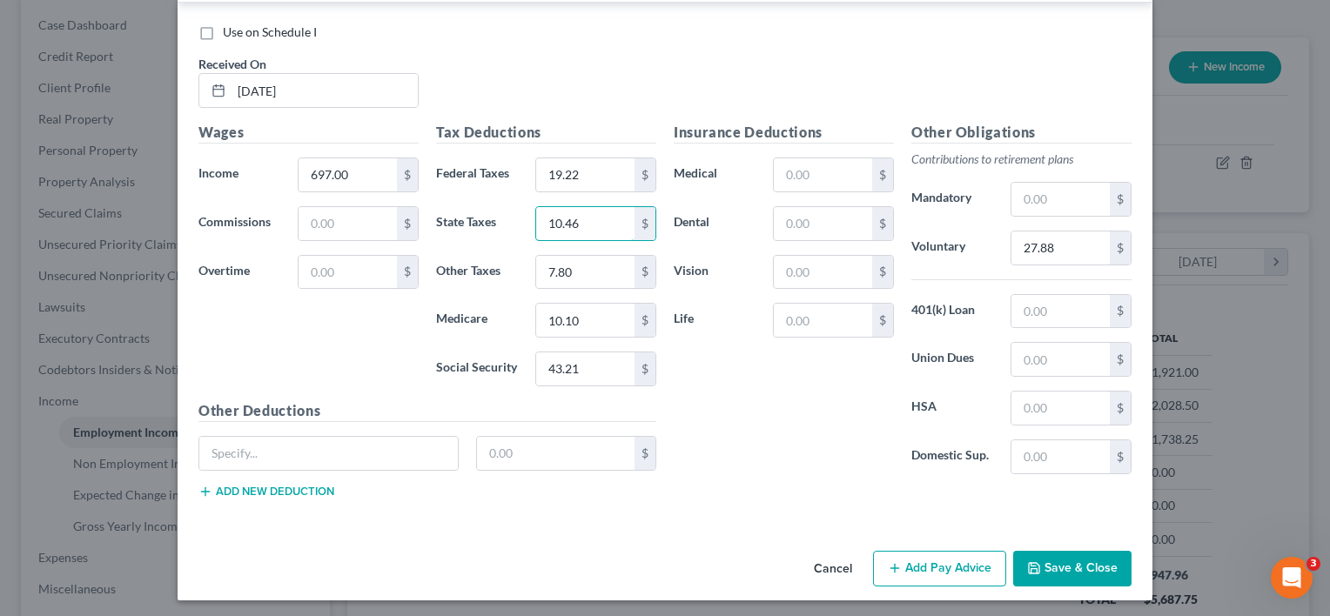
type input "10.46"
click at [1079, 565] on button "Save & Close" at bounding box center [1072, 569] width 118 height 37
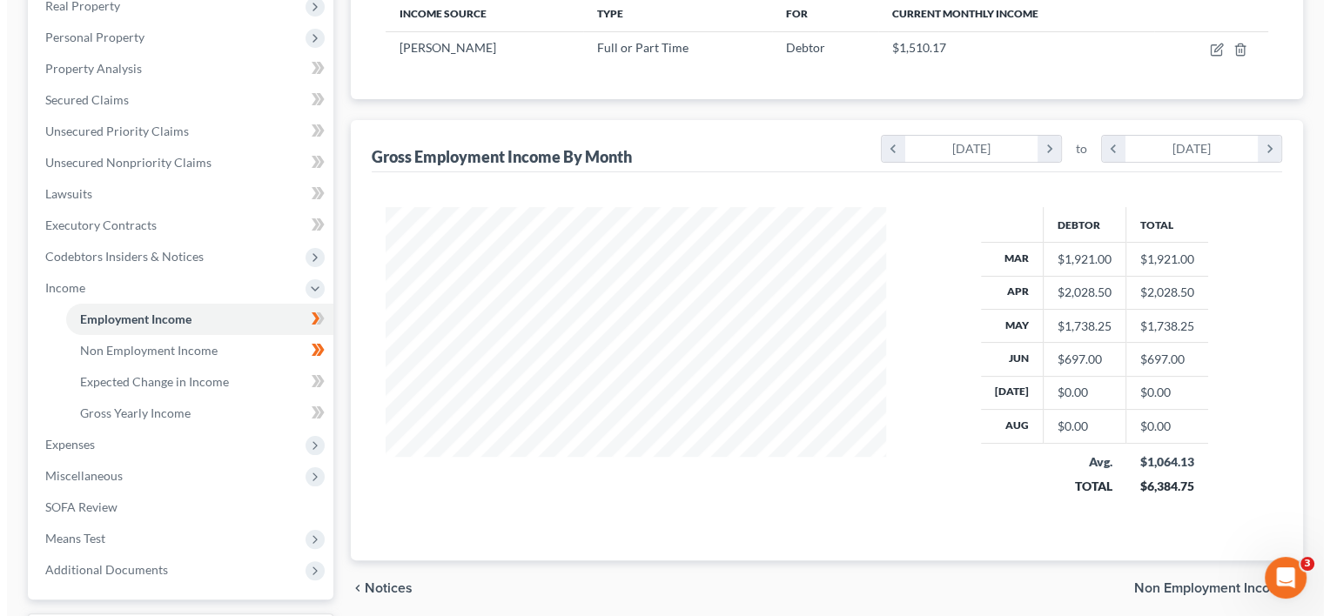
scroll to position [0, 0]
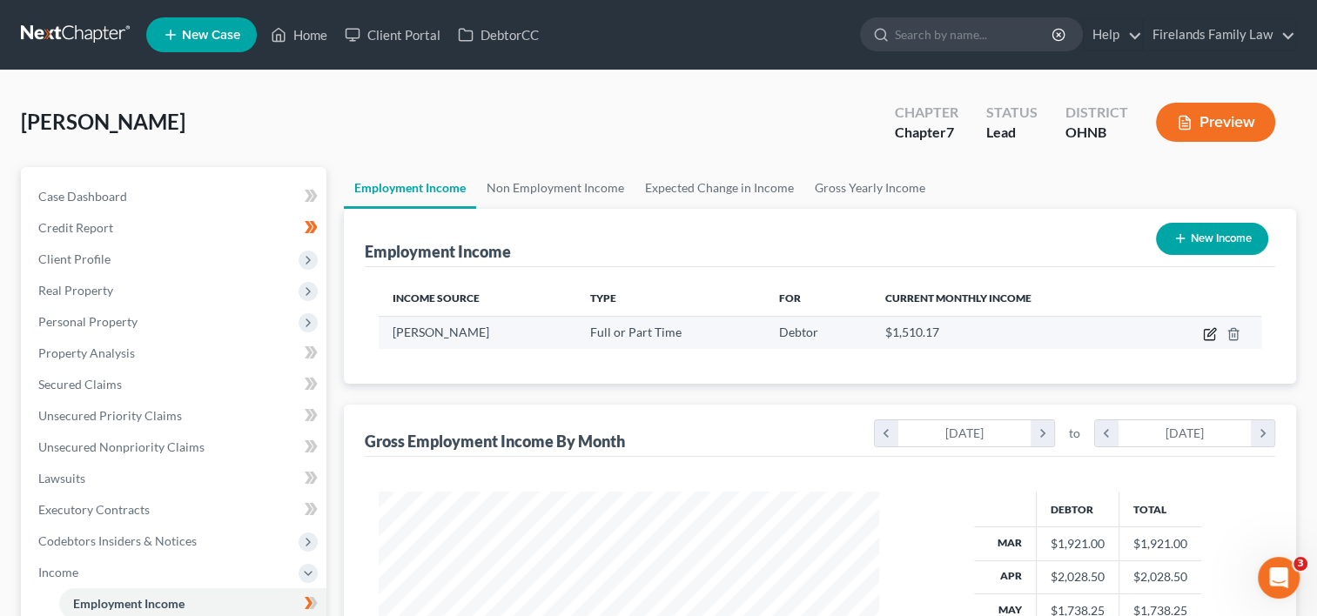
click at [1208, 330] on icon "button" at bounding box center [1210, 334] width 14 height 14
select select "0"
select select "39"
select select "2"
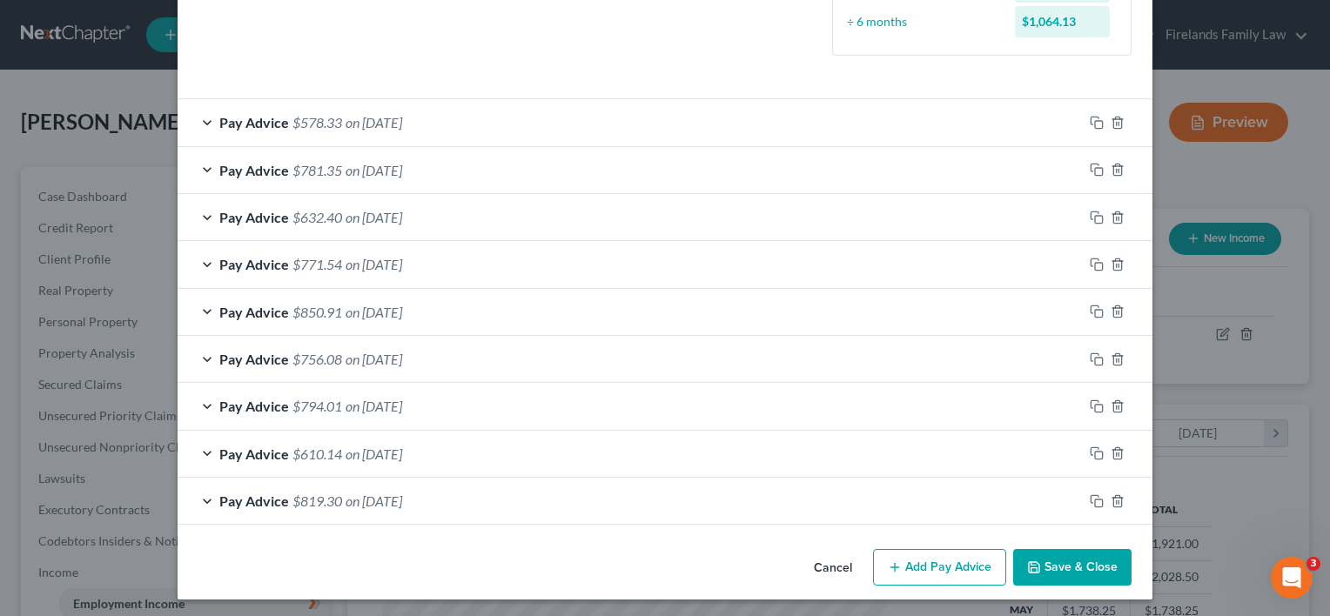
scroll to position [494, 0]
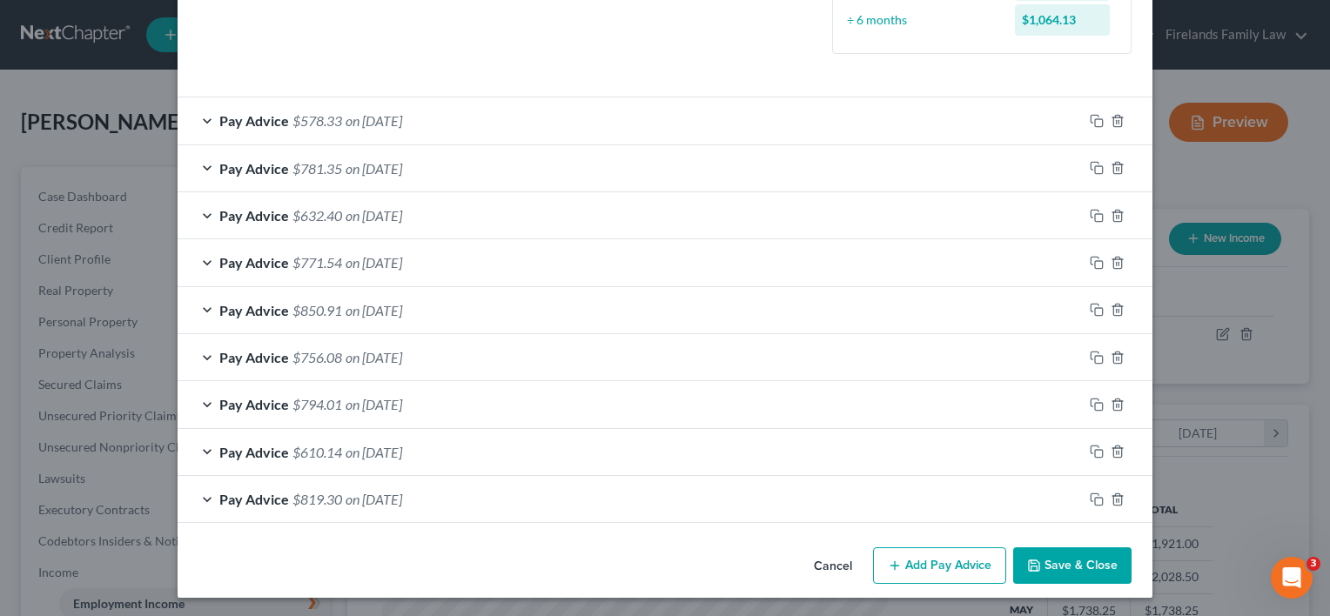
click at [935, 557] on button "Add Pay Advice" at bounding box center [939, 565] width 133 height 37
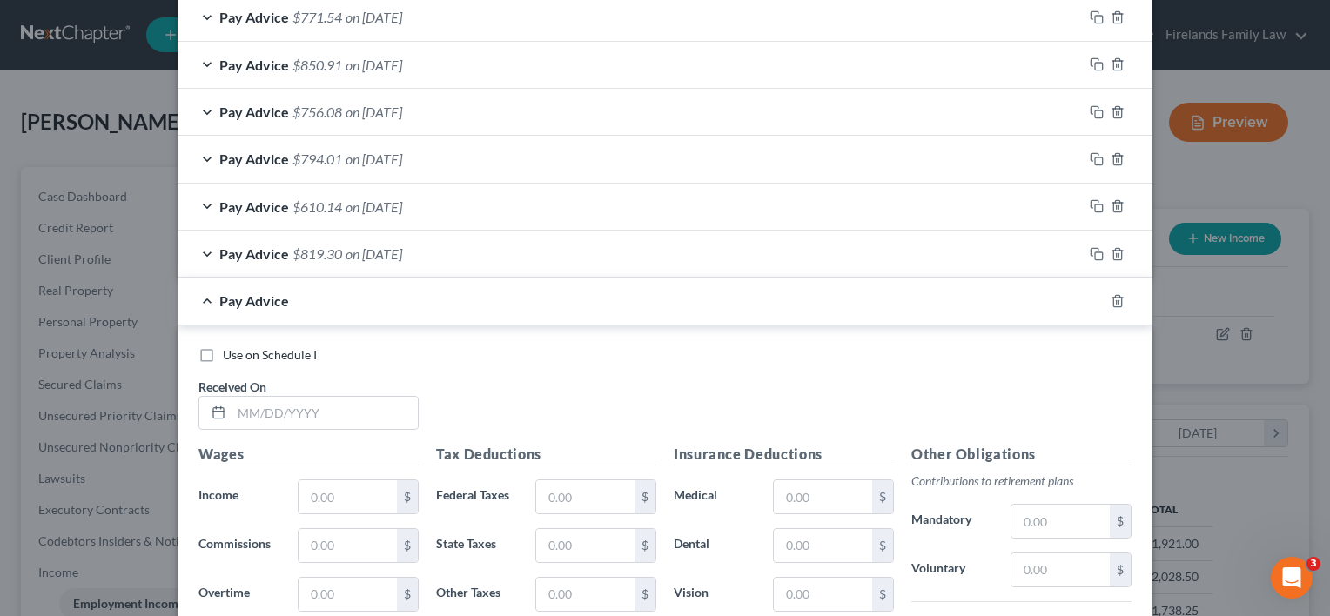
scroll to position [930, 0]
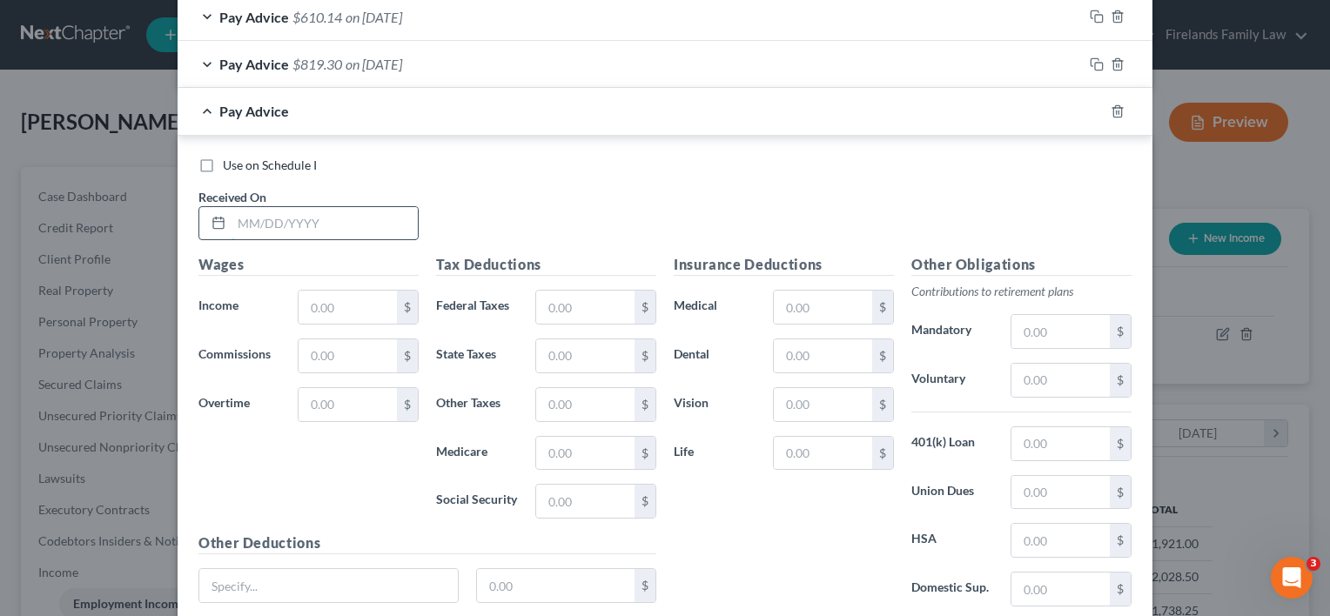
click at [329, 226] on input "text" at bounding box center [325, 223] width 186 height 33
type input "[DATE]"
click at [362, 291] on input "text" at bounding box center [348, 307] width 98 height 33
type input "1,011.50"
click at [1043, 380] on input "text" at bounding box center [1060, 380] width 98 height 33
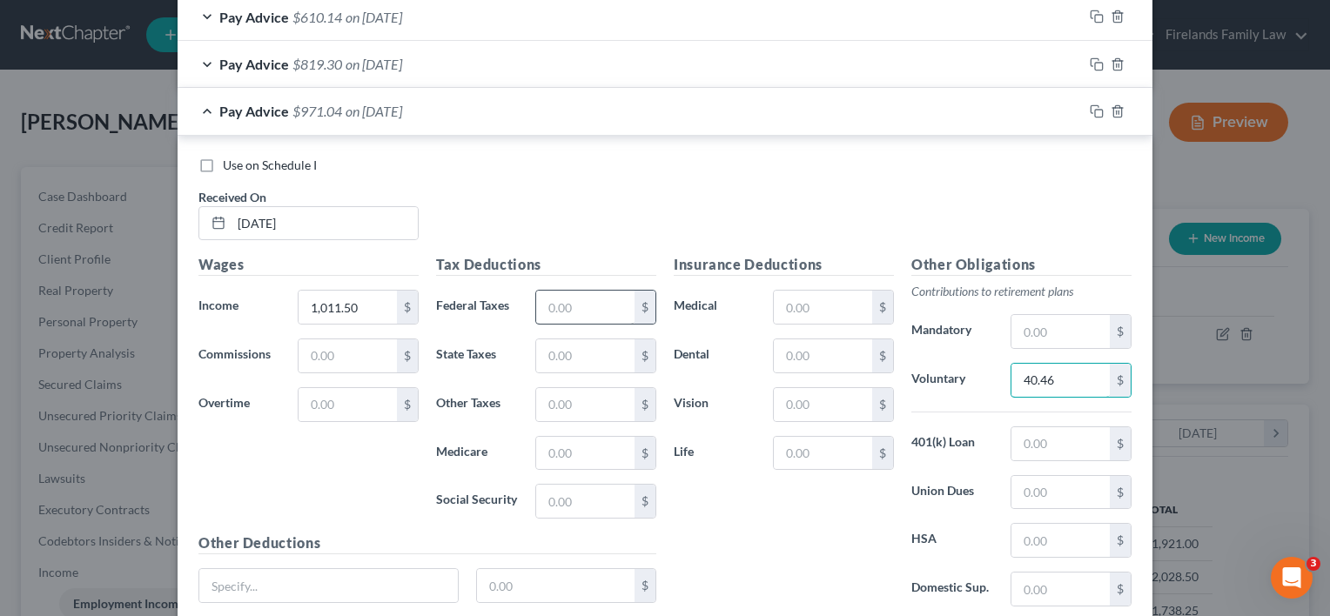
type input "40.46"
click at [605, 306] on input "text" at bounding box center [585, 307] width 98 height 33
type input "49.41"
click at [588, 446] on input "text" at bounding box center [585, 453] width 98 height 33
type input "14.67"
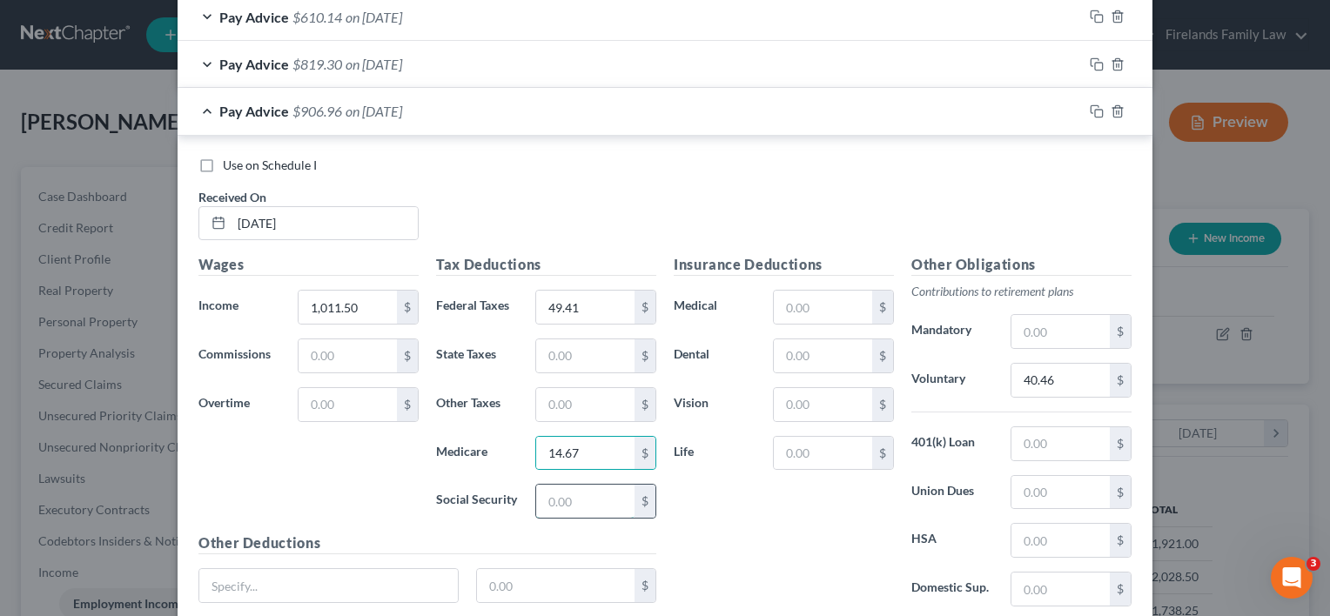
click at [558, 494] on input "text" at bounding box center [585, 501] width 98 height 33
type input "3"
type input "62.72"
click at [553, 358] on input "text" at bounding box center [585, 355] width 98 height 33
type input "16.10"
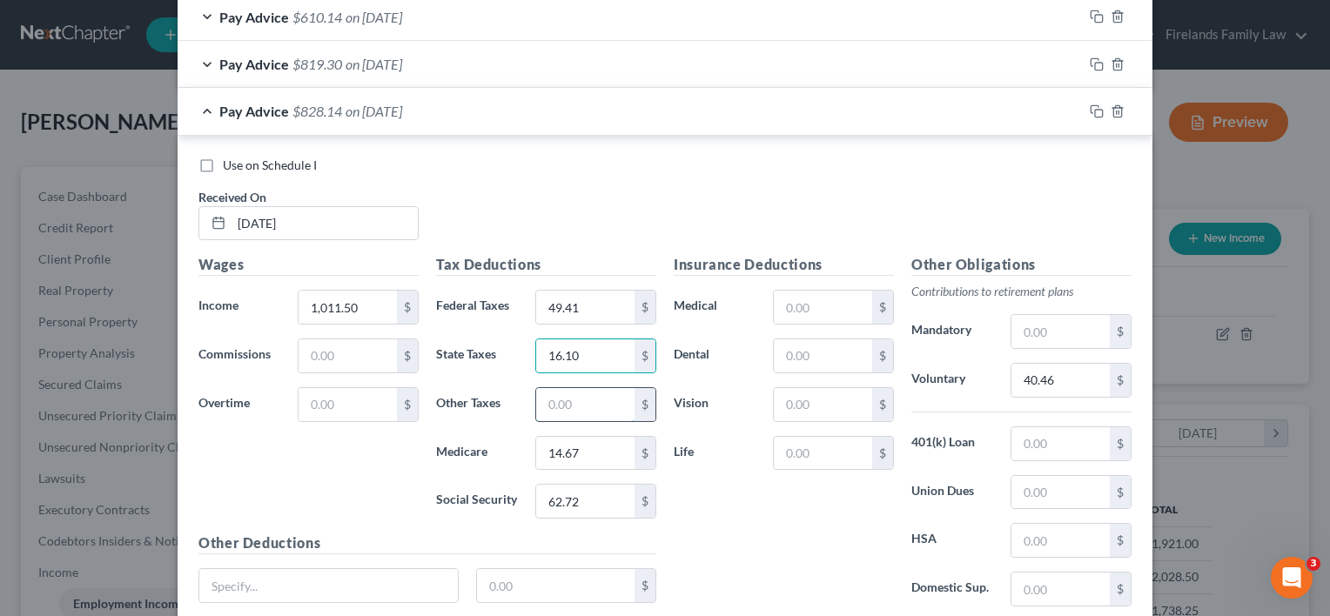
click at [546, 404] on input "text" at bounding box center [585, 404] width 98 height 33
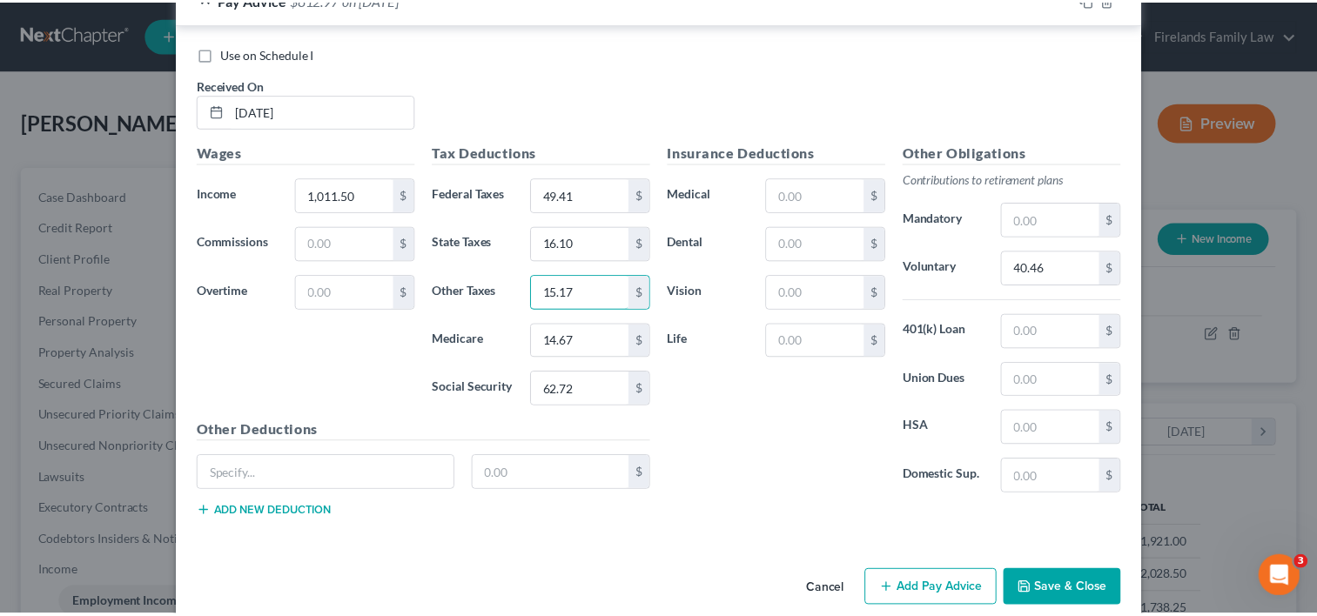
scroll to position [1062, 0]
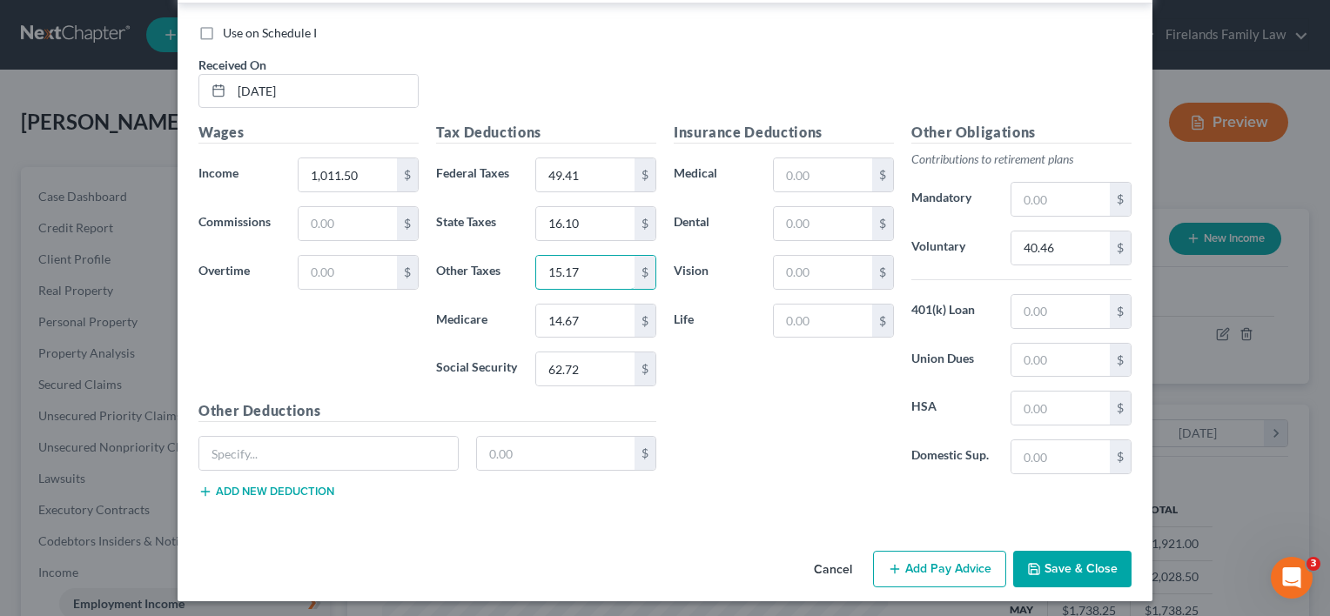
type input "15.17"
click at [1054, 561] on button "Save & Close" at bounding box center [1072, 569] width 118 height 37
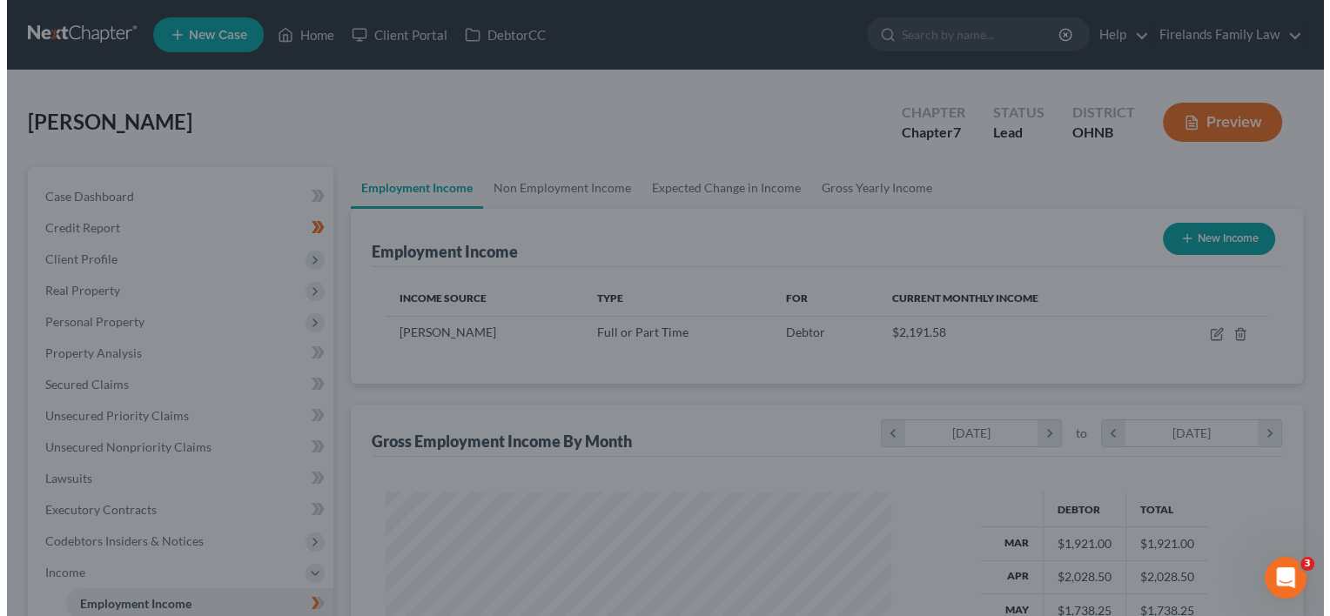
scroll to position [870113, 869888]
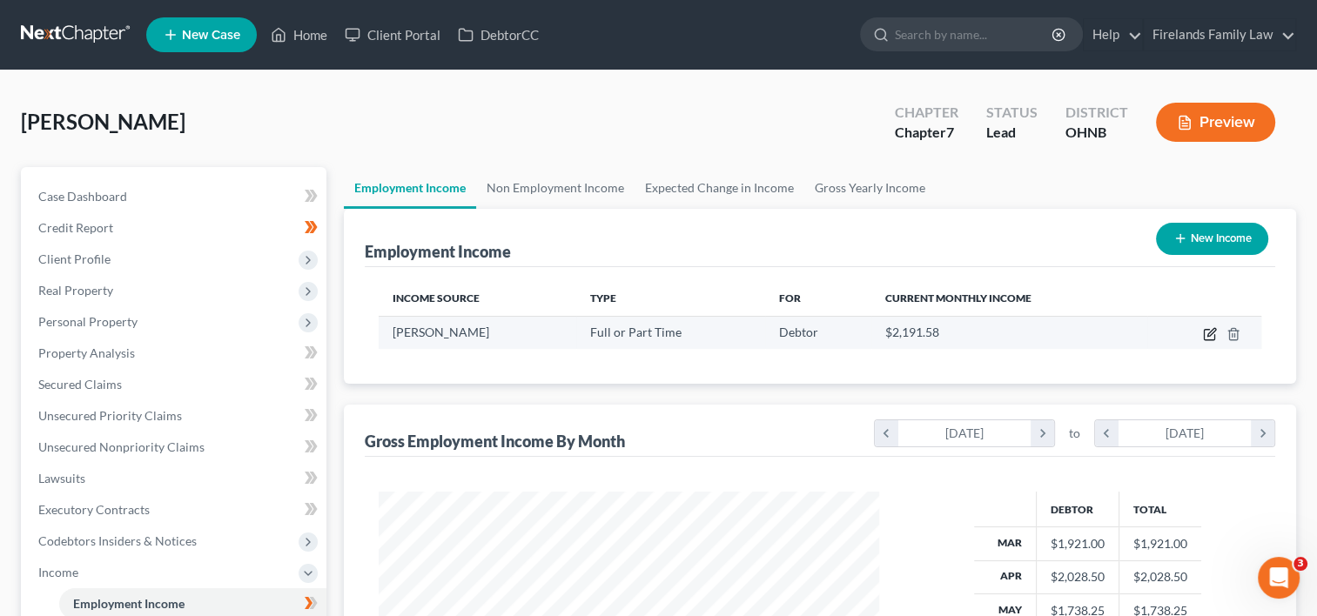
click at [1209, 335] on icon "button" at bounding box center [1211, 332] width 8 height 8
select select "0"
select select "39"
select select "2"
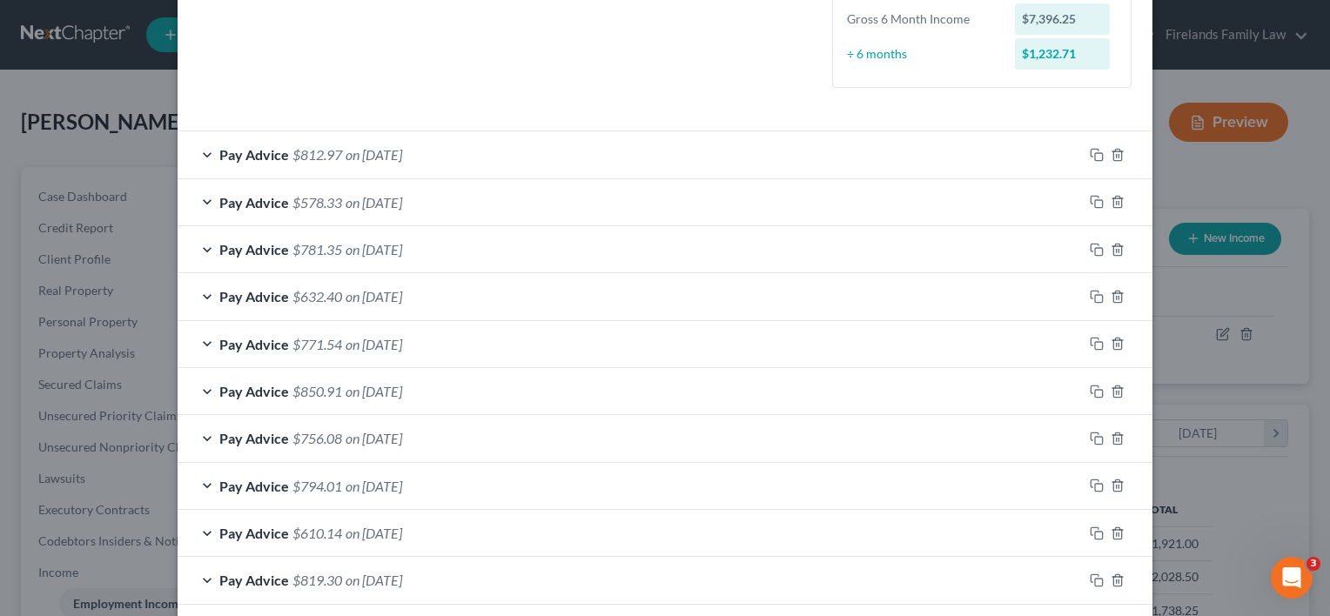
scroll to position [541, 0]
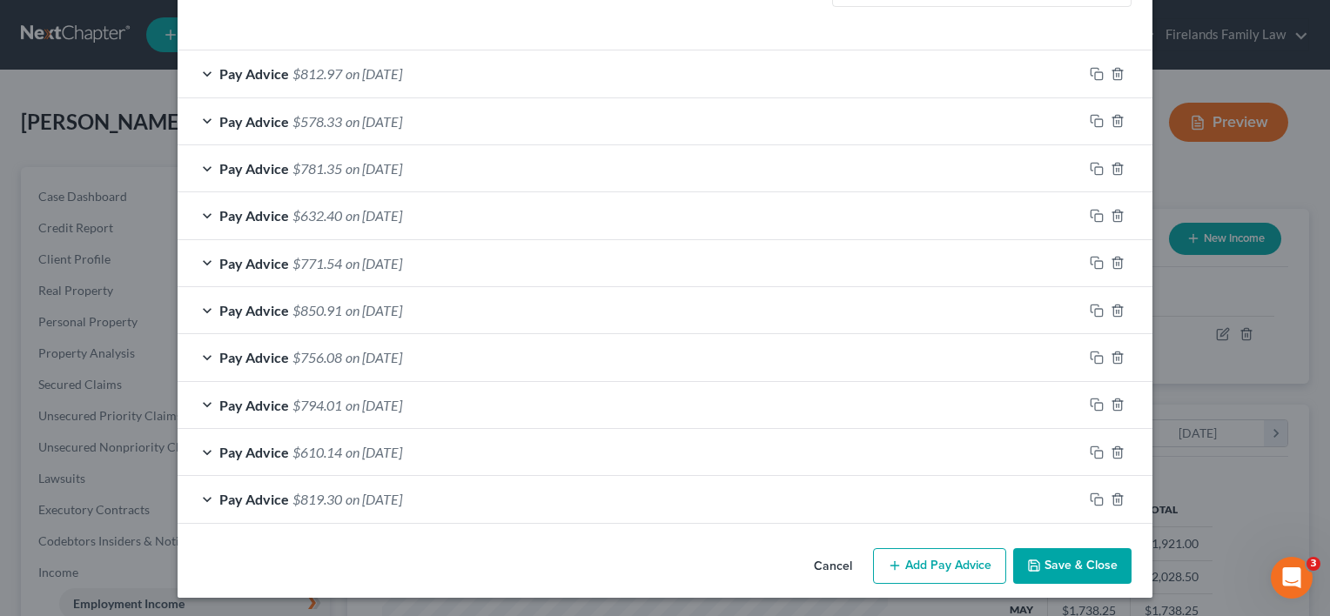
click at [932, 561] on button "Add Pay Advice" at bounding box center [939, 566] width 133 height 37
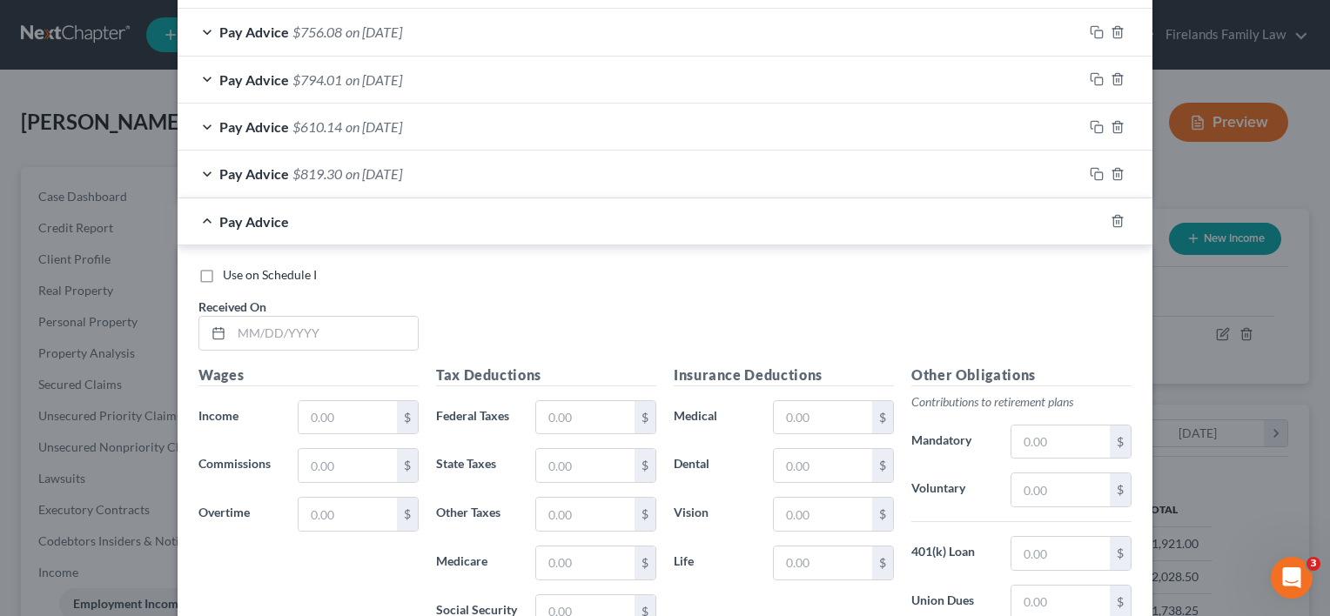
scroll to position [977, 0]
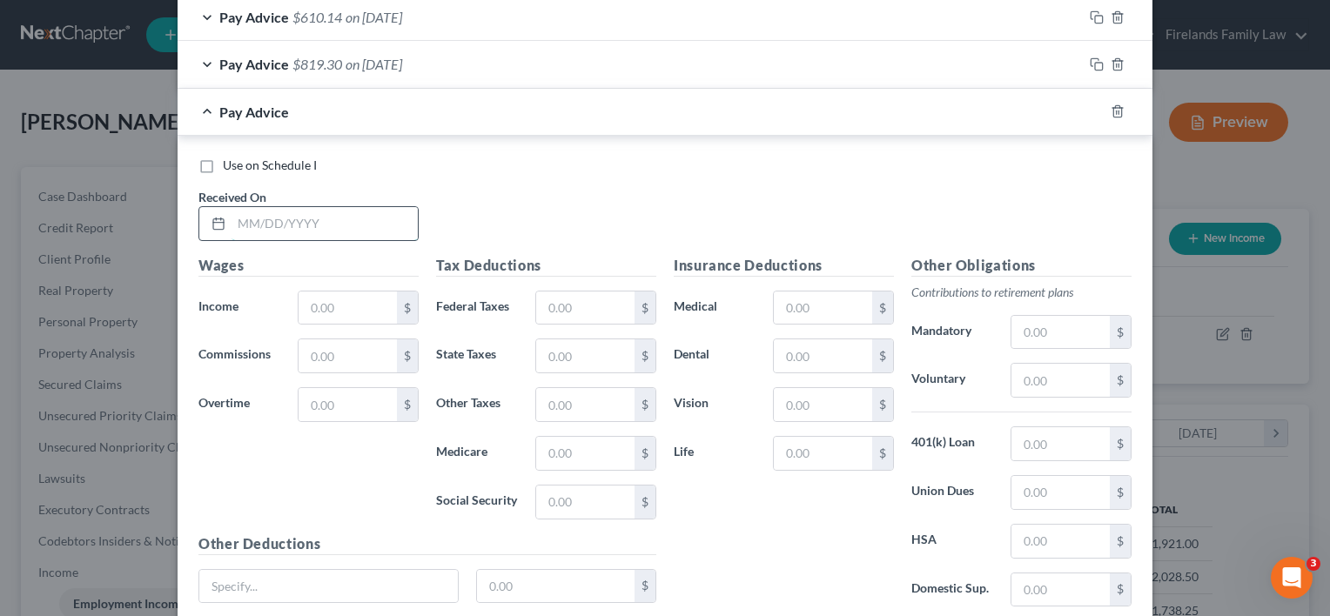
click at [369, 216] on input "text" at bounding box center [325, 223] width 186 height 33
type input "[DATE]"
click at [339, 308] on input "text" at bounding box center [348, 308] width 98 height 33
type input "1,028.50"
click at [1024, 385] on input "text" at bounding box center [1060, 380] width 98 height 33
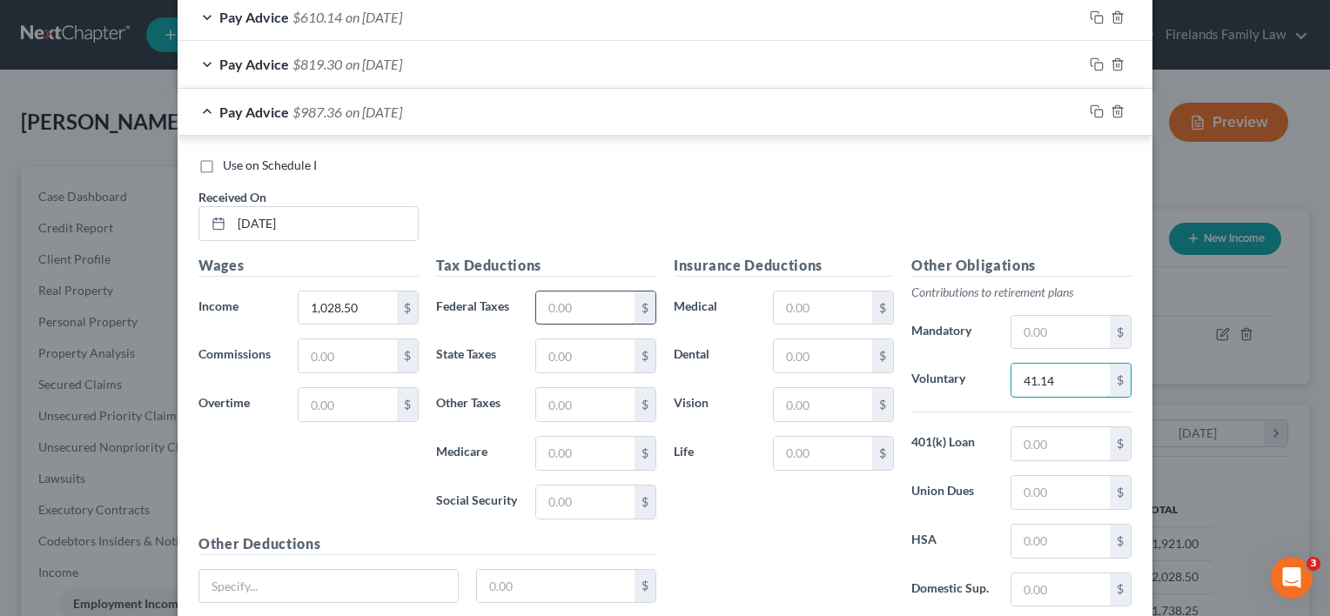
type input "41.14"
click at [595, 296] on input "text" at bounding box center [585, 308] width 98 height 33
type input "51.04"
click at [611, 444] on input "text" at bounding box center [585, 453] width 98 height 33
type input "14.91"
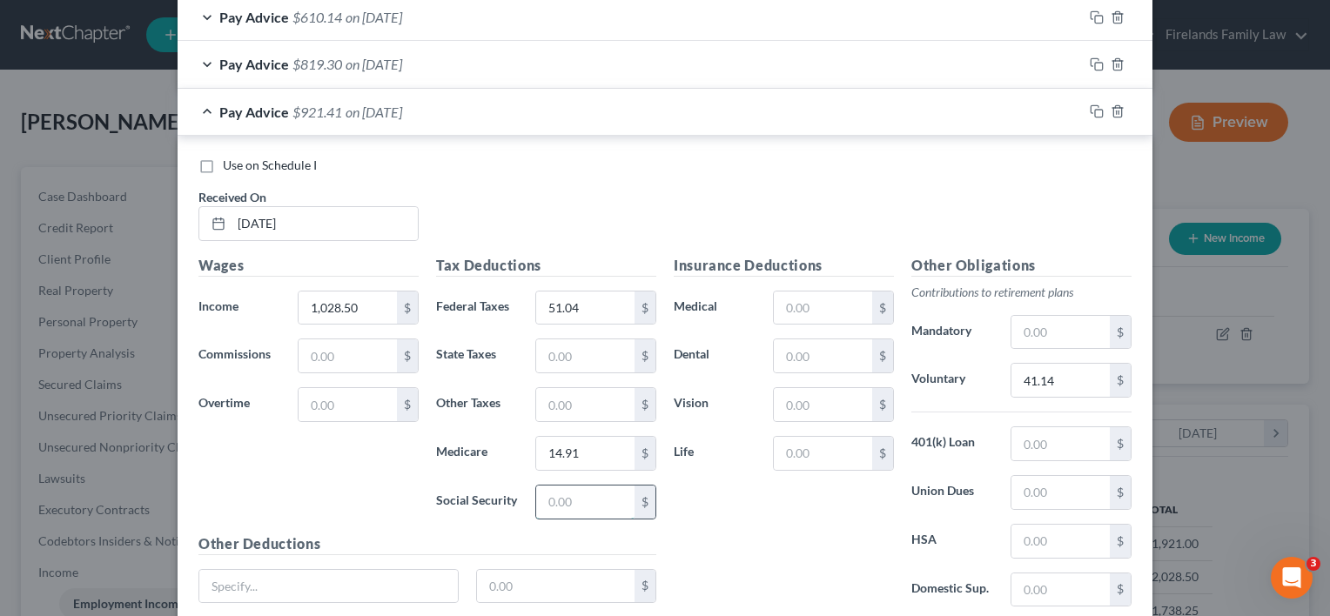
click at [574, 500] on input "text" at bounding box center [585, 502] width 98 height 33
type input "63.76"
click at [569, 359] on input "text" at bounding box center [585, 355] width 98 height 33
type input "16.59"
click at [550, 400] on input "text" at bounding box center [585, 404] width 98 height 33
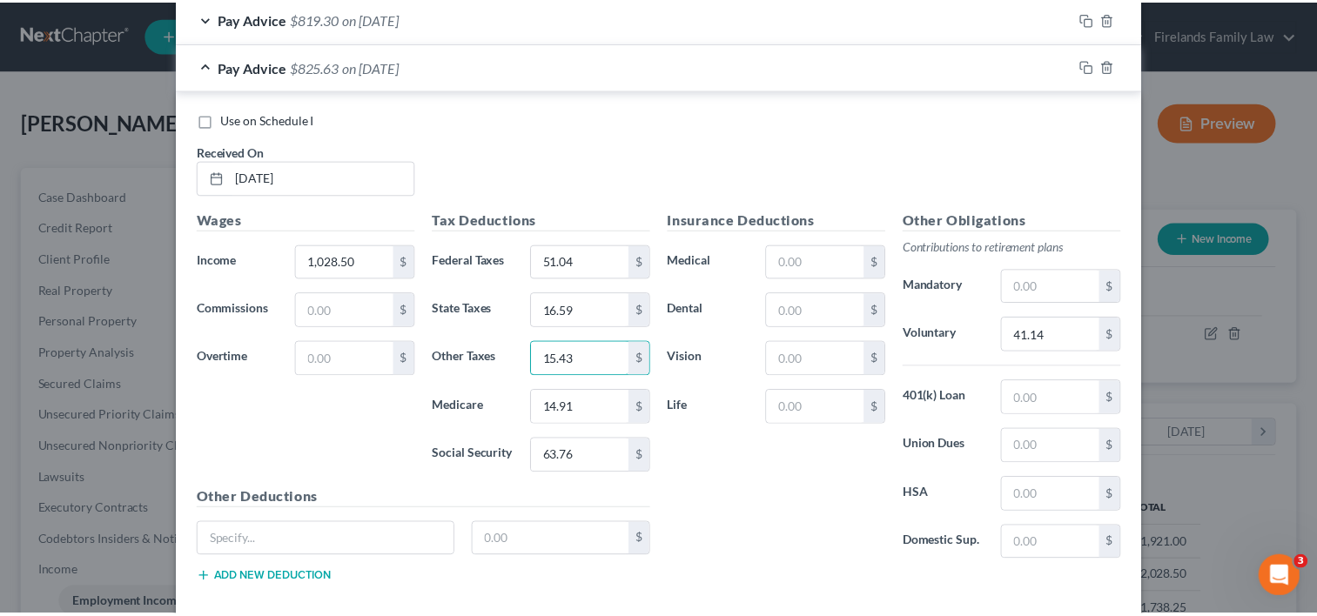
scroll to position [1110, 0]
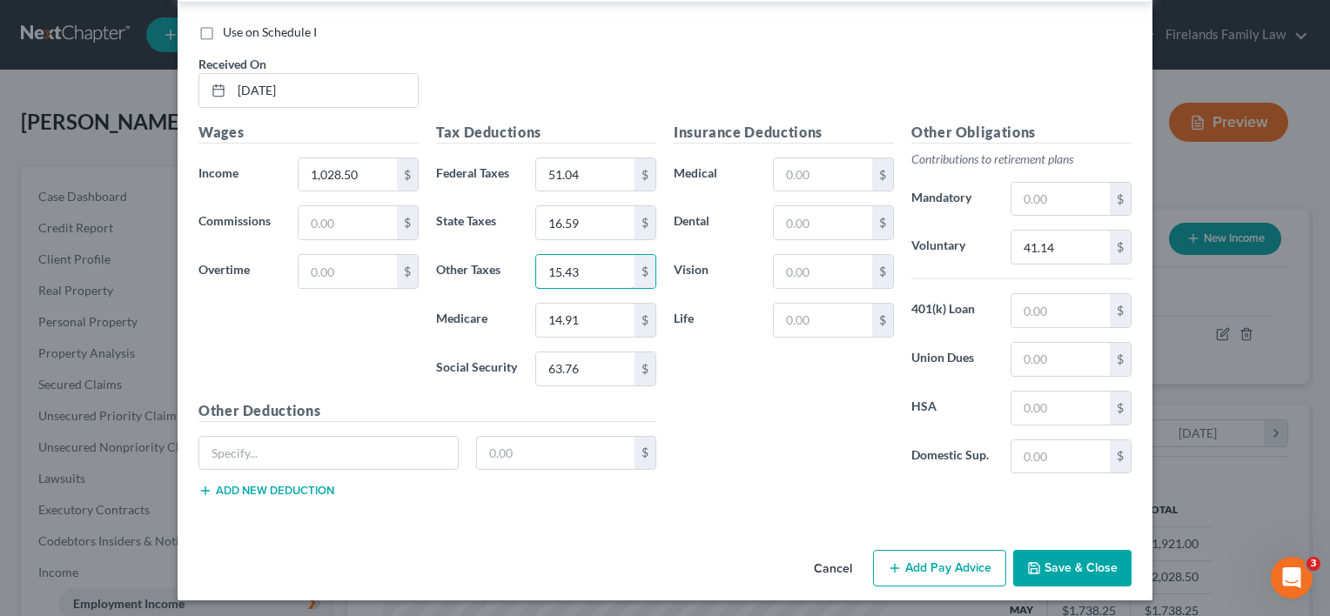
type input "15.43"
click at [1045, 550] on button "Save & Close" at bounding box center [1072, 568] width 118 height 37
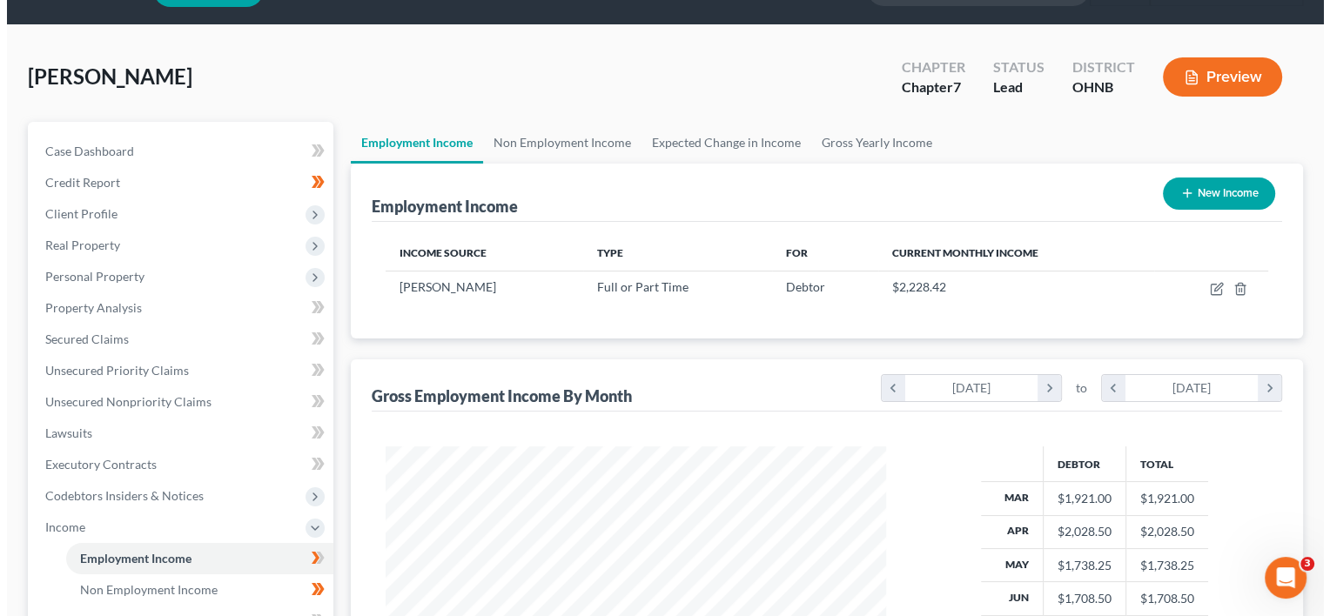
scroll to position [0, 0]
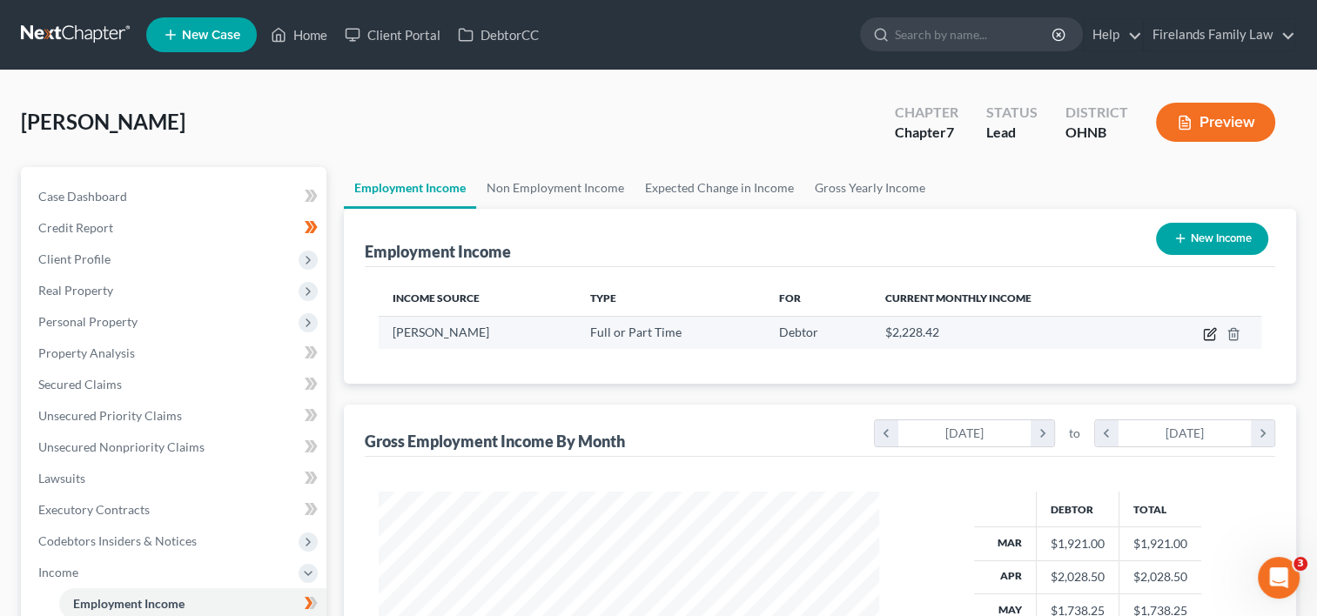
click at [1212, 335] on icon "button" at bounding box center [1210, 334] width 14 height 14
select select "0"
select select "39"
select select "2"
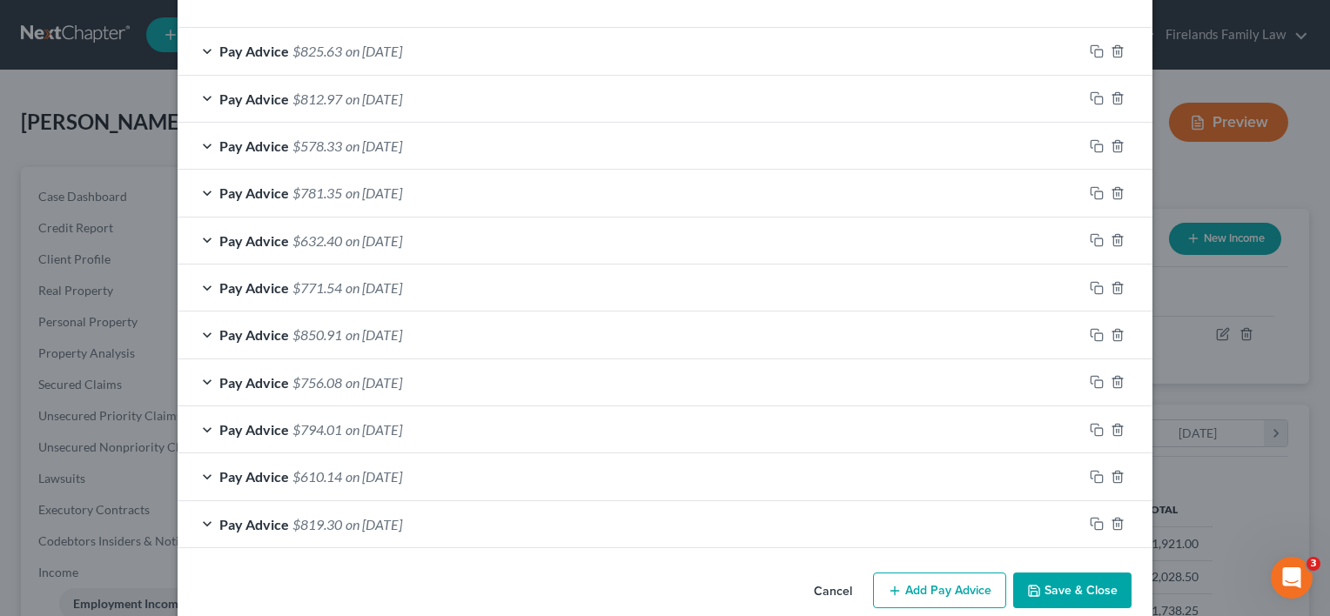
scroll to position [588, 0]
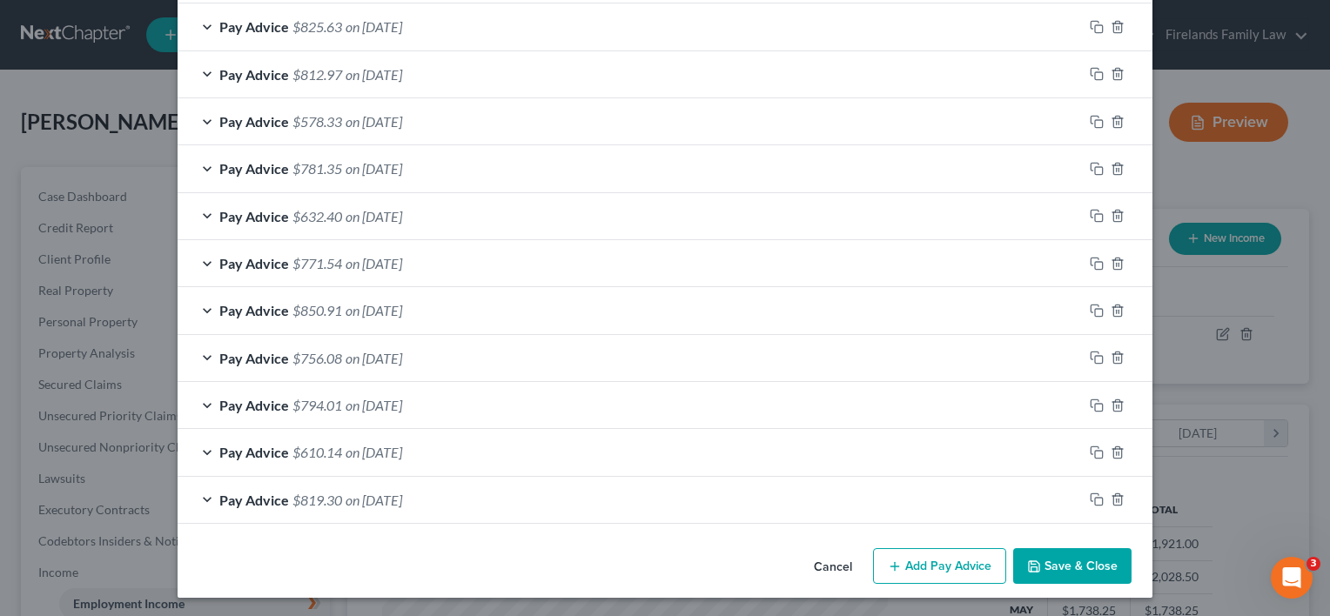
click at [910, 568] on button "Add Pay Advice" at bounding box center [939, 566] width 133 height 37
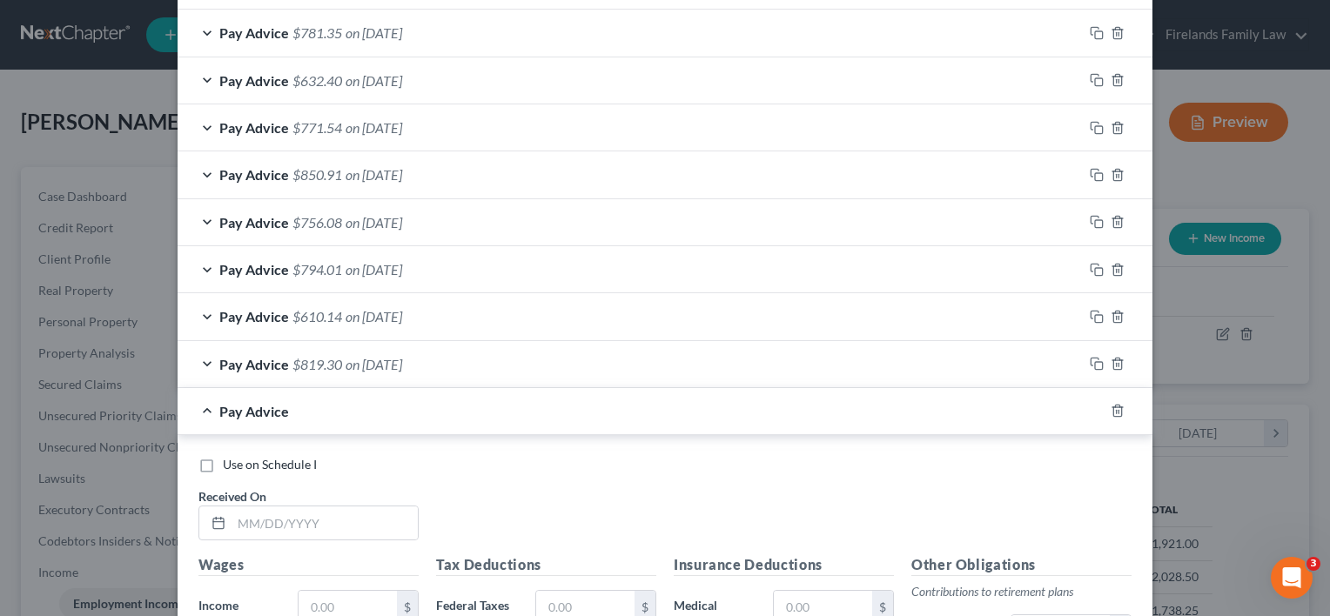
scroll to position [1024, 0]
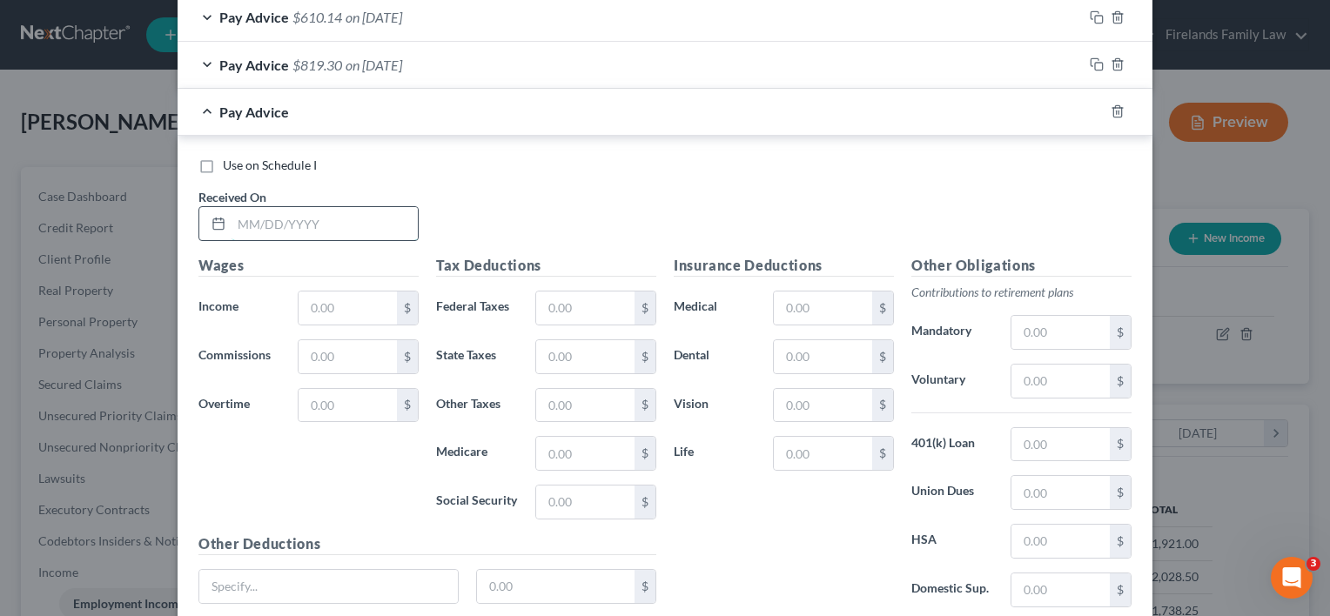
click at [330, 214] on input "text" at bounding box center [325, 223] width 186 height 33
click at [267, 221] on input "text" at bounding box center [325, 223] width 186 height 33
type input "[DATE]"
click at [319, 292] on input "text" at bounding box center [348, 308] width 98 height 33
type input "1,020.00"
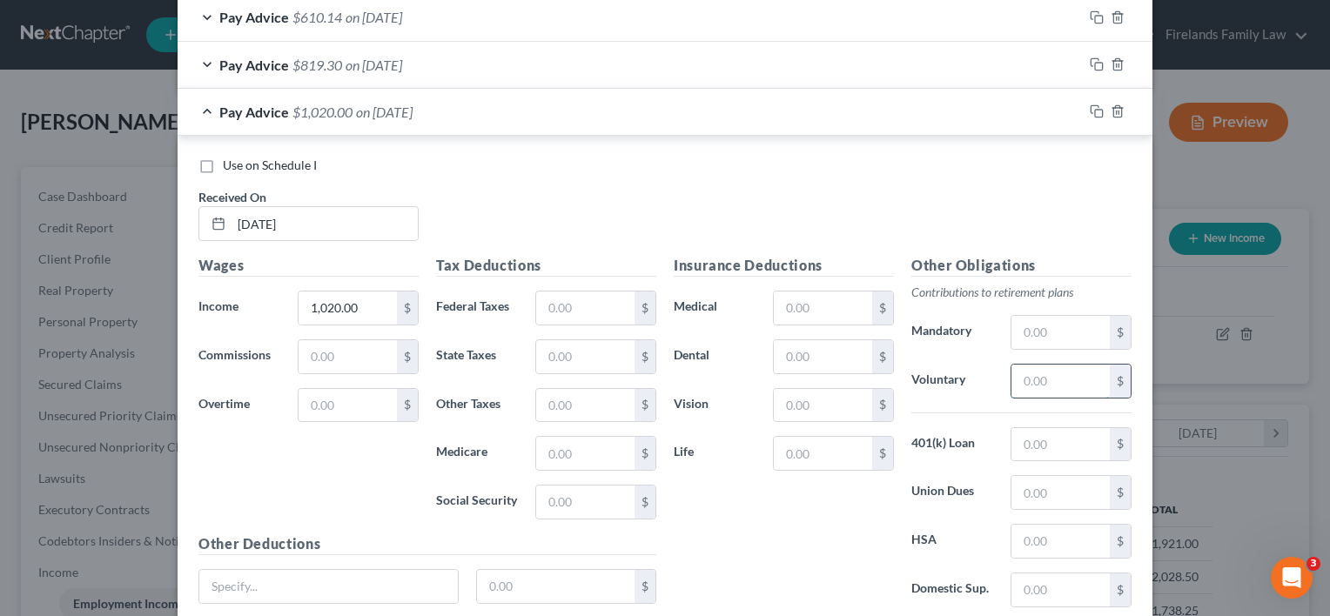
click at [1011, 378] on input "text" at bounding box center [1060, 381] width 98 height 33
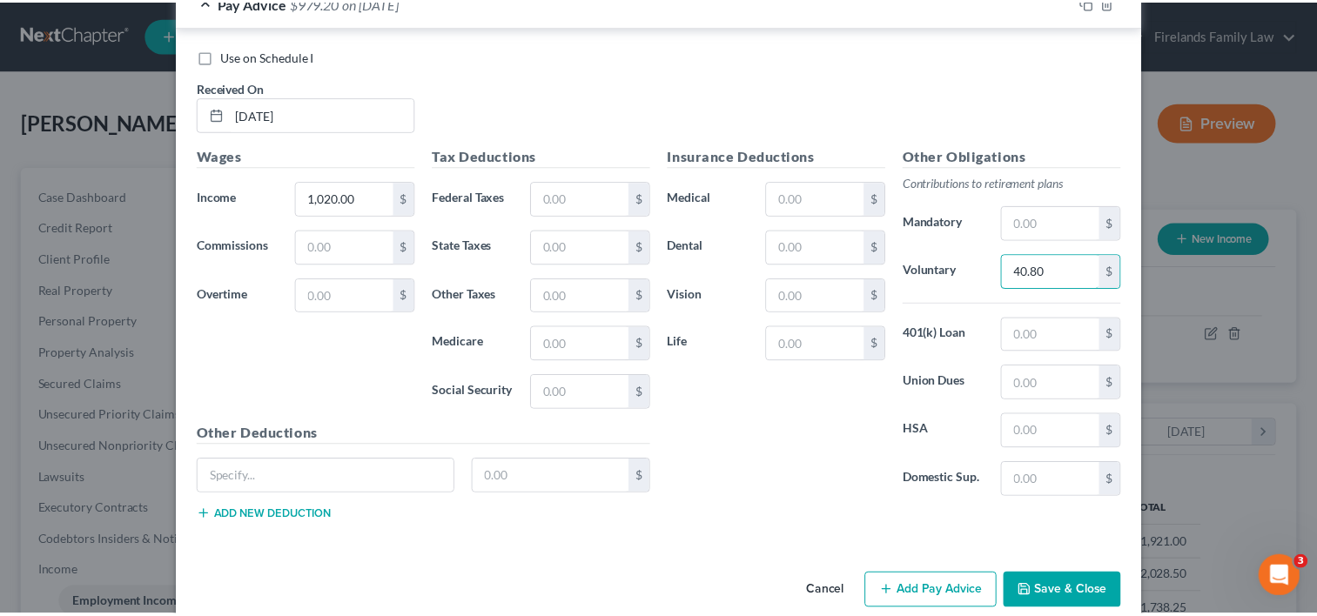
scroll to position [1156, 0]
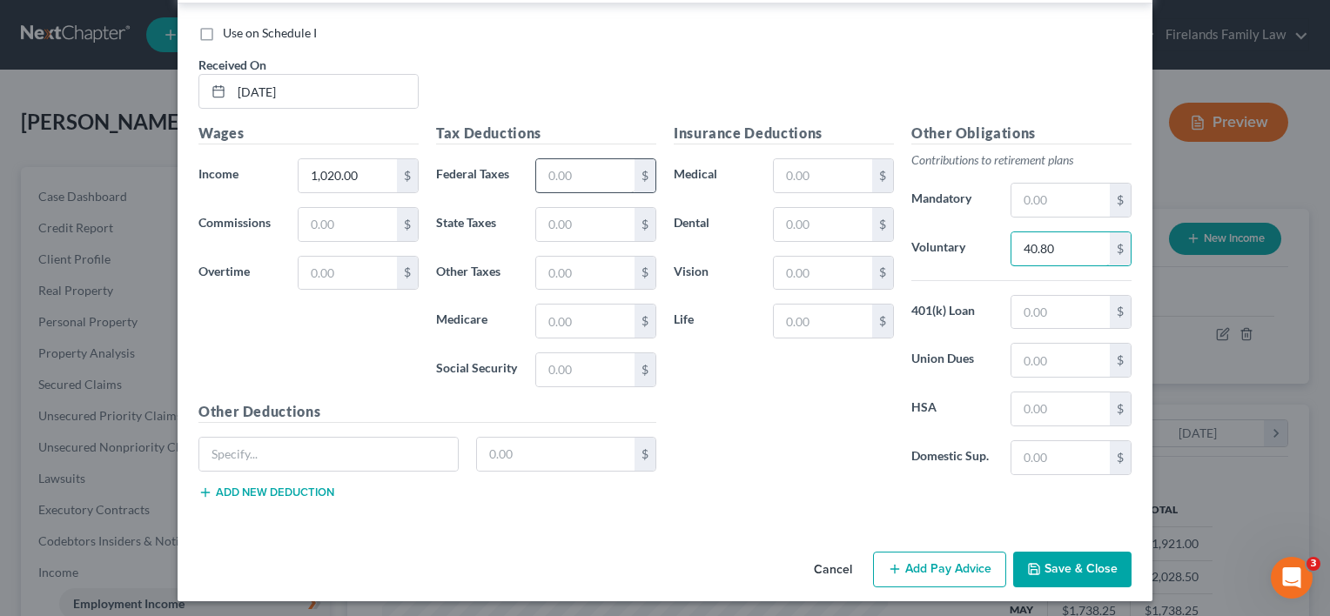
type input "40.80"
click at [594, 168] on input "text" at bounding box center [585, 175] width 98 height 33
type input "50.23"
click at [575, 307] on input "text" at bounding box center [585, 321] width 98 height 33
type input "14.79"
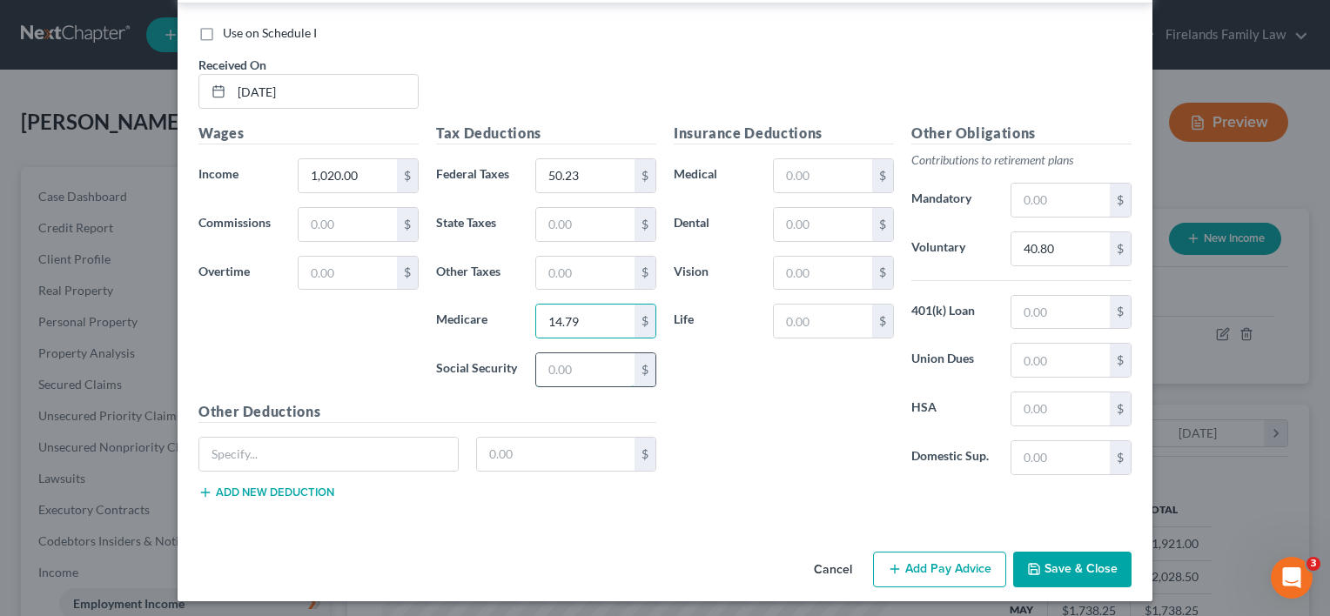
click at [563, 366] on input "text" at bounding box center [585, 369] width 98 height 33
type input "63.24"
click at [586, 213] on input "text" at bounding box center [585, 224] width 98 height 33
type input "16.34"
click at [562, 271] on input "text" at bounding box center [585, 273] width 98 height 33
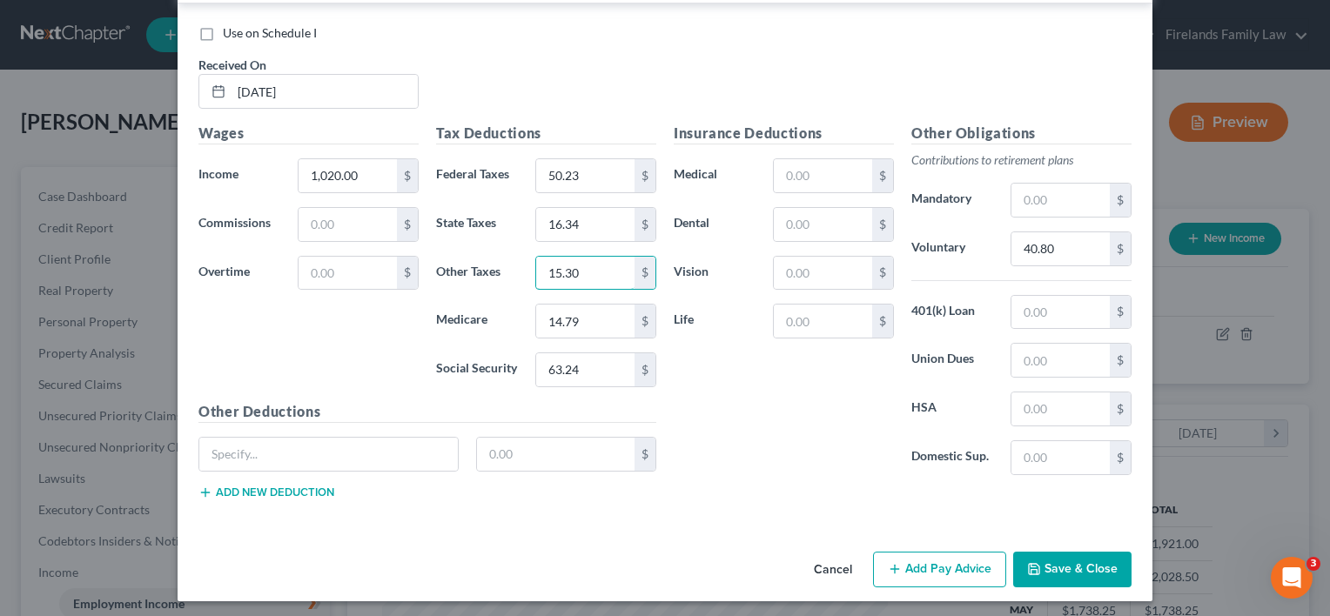
type input "15.30"
click at [1065, 564] on button "Save & Close" at bounding box center [1072, 570] width 118 height 37
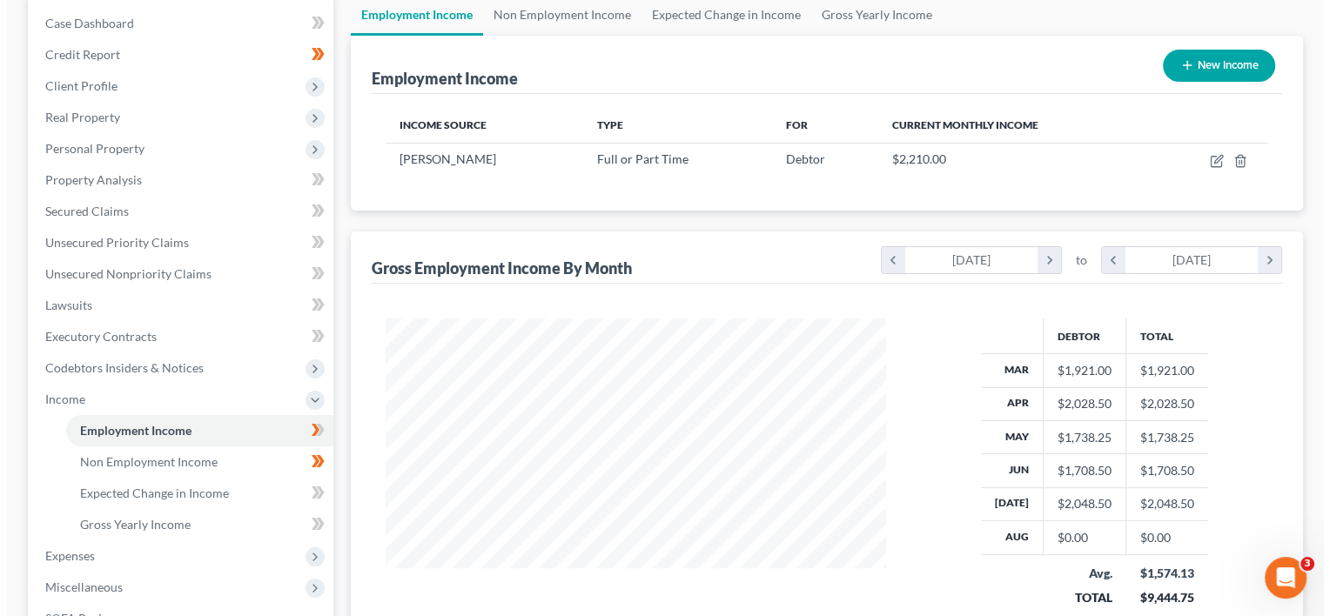
scroll to position [174, 0]
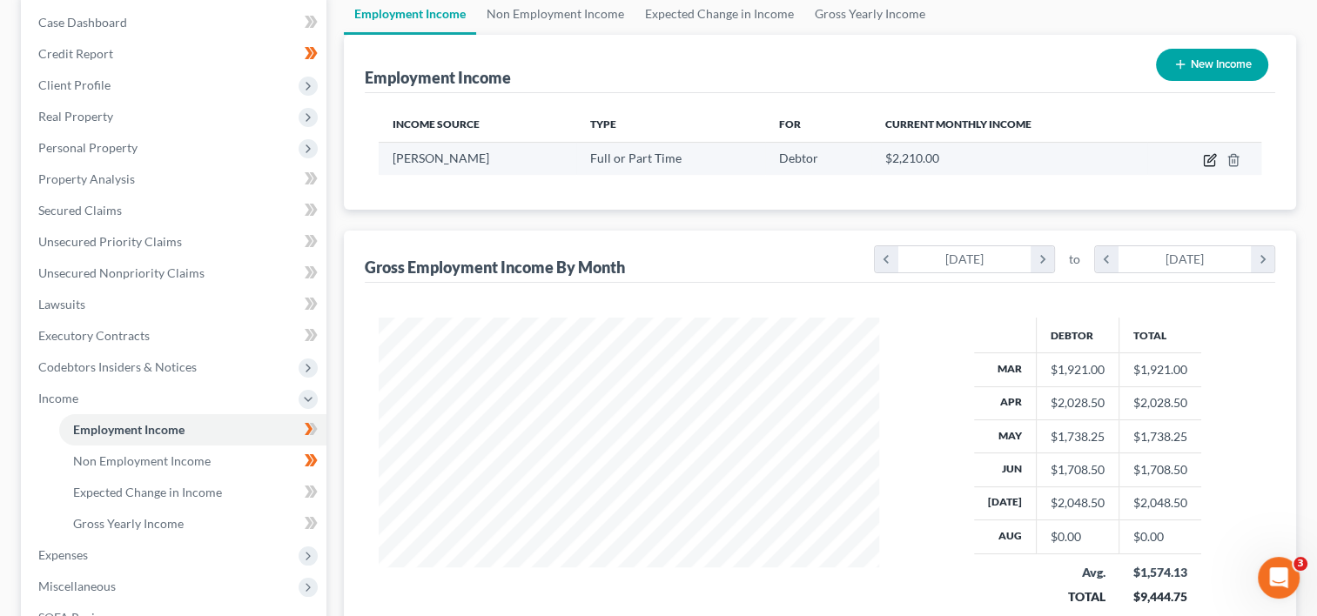
click at [1212, 158] on icon "button" at bounding box center [1211, 158] width 8 height 8
select select "0"
select select "39"
select select "2"
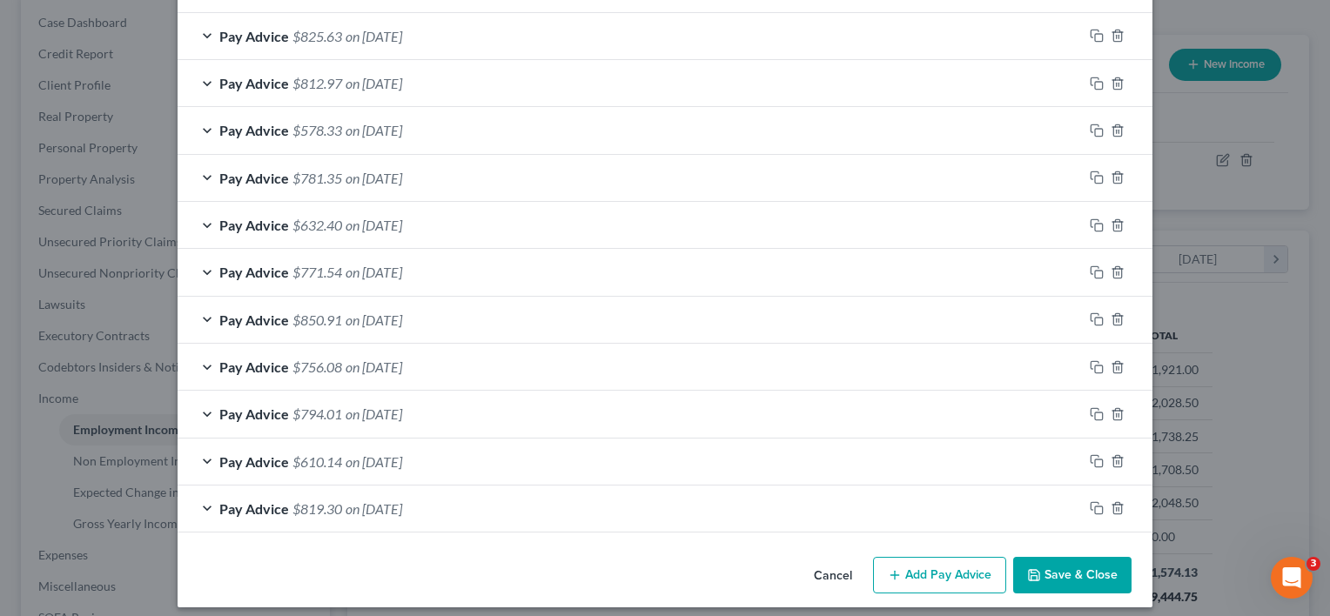
scroll to position [635, 0]
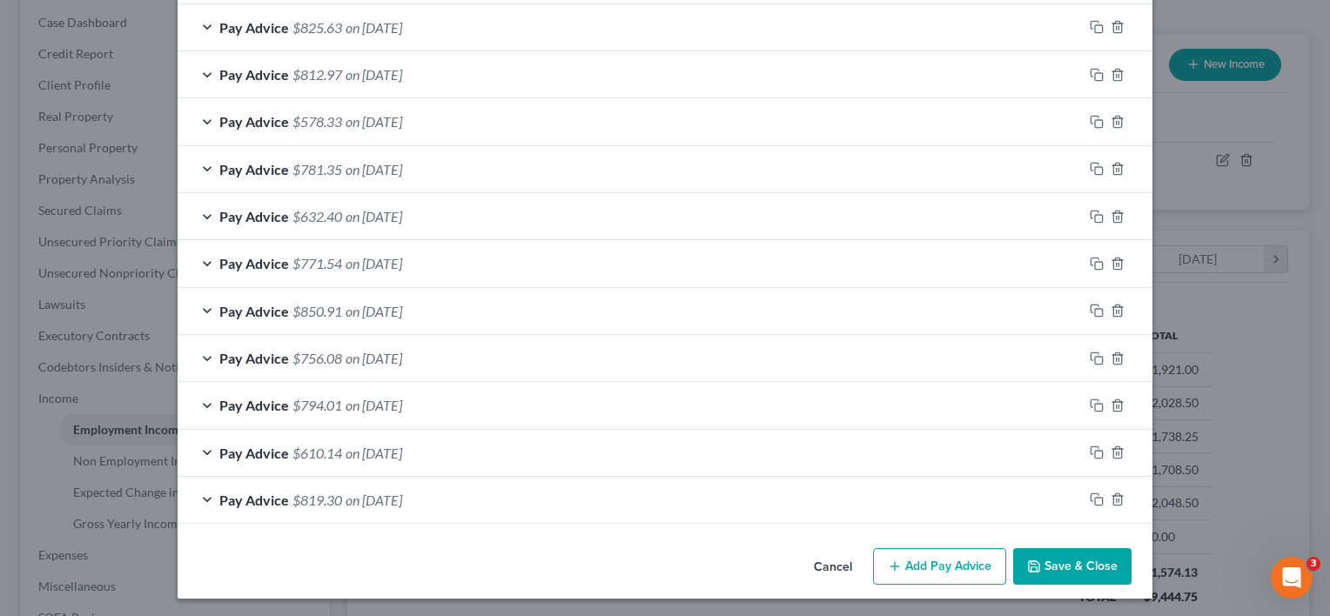
click at [944, 562] on button "Add Pay Advice" at bounding box center [939, 566] width 133 height 37
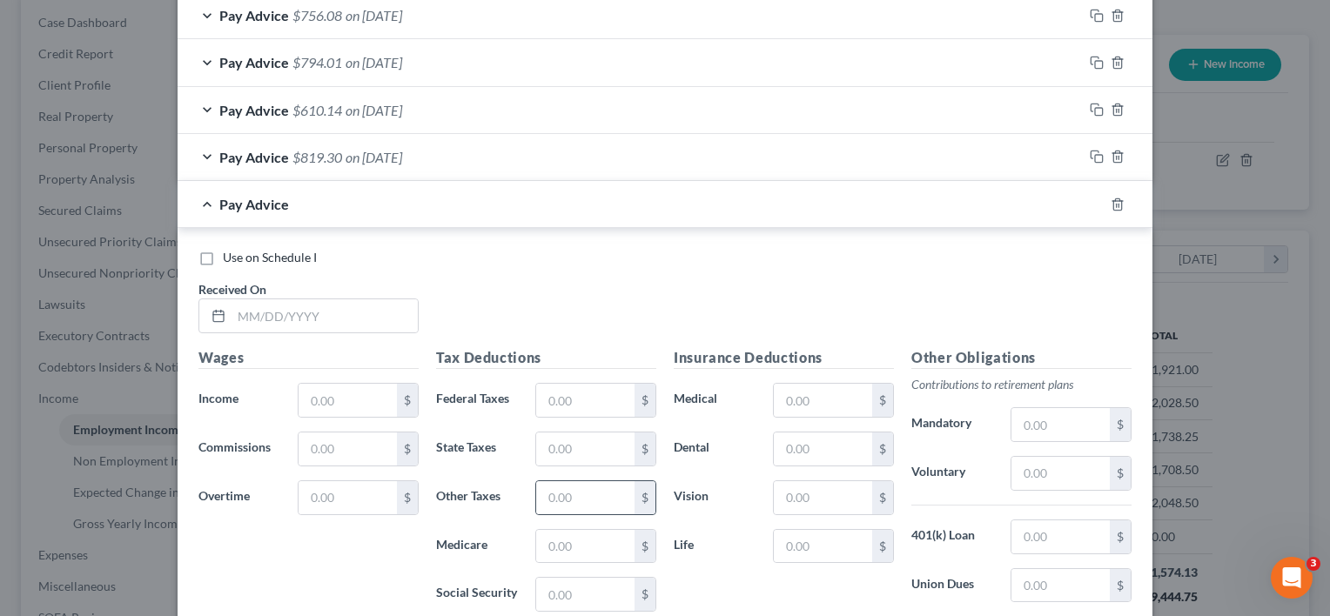
scroll to position [984, 0]
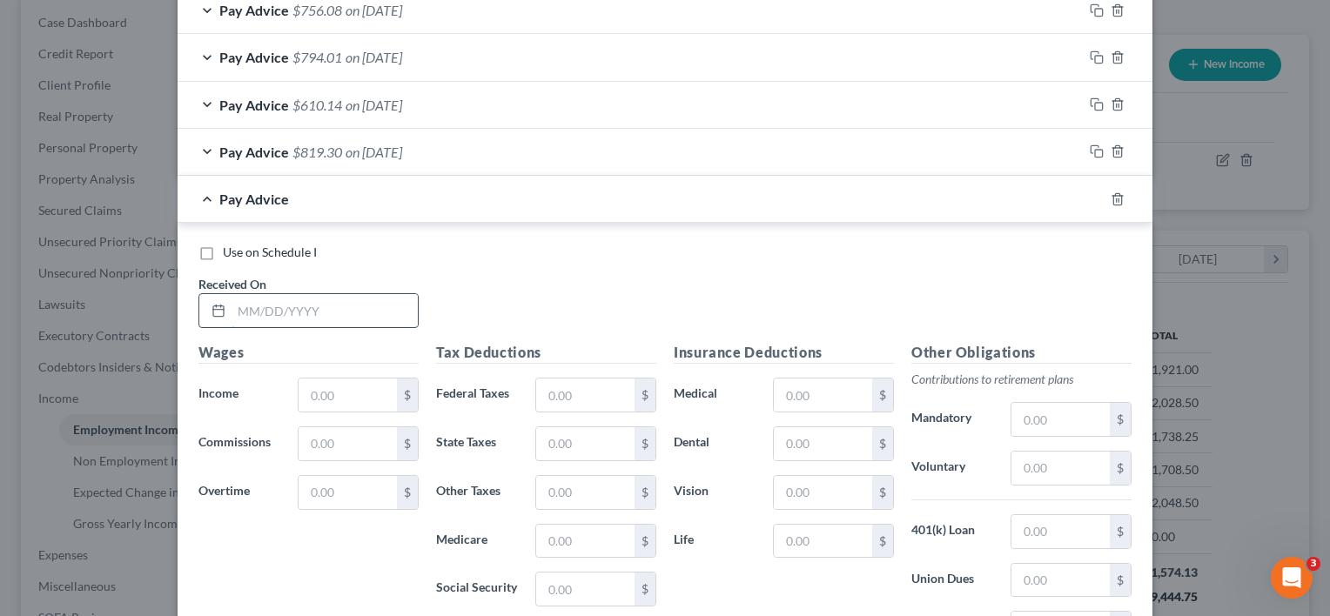
click at [371, 312] on input "text" at bounding box center [325, 310] width 186 height 33
type input "[DATE]"
click at [347, 392] on input "text" at bounding box center [348, 395] width 98 height 33
type input "966.69"
click at [1061, 466] on input "text" at bounding box center [1060, 468] width 98 height 33
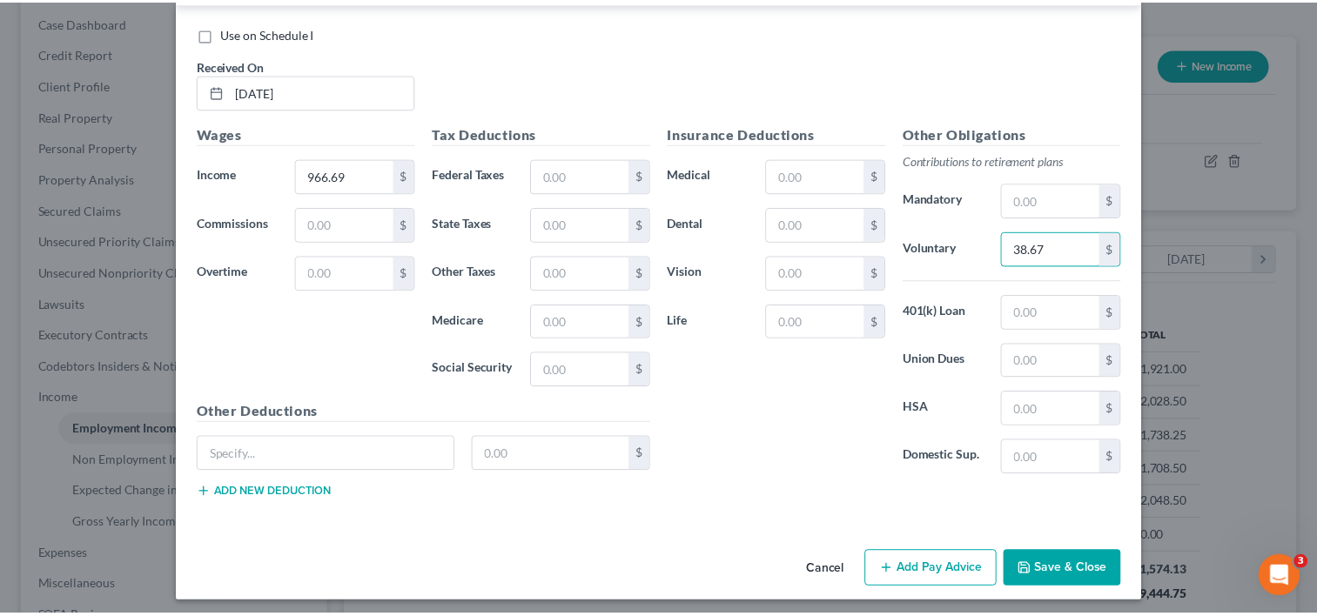
scroll to position [1204, 0]
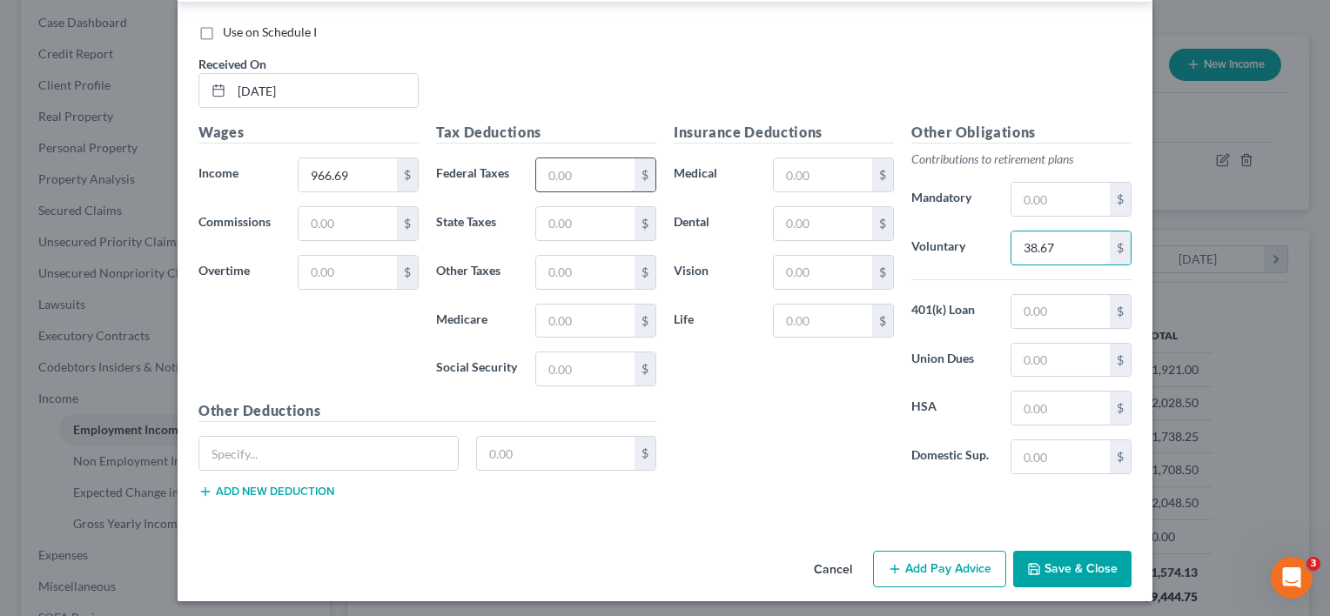
type input "38.67"
click at [593, 171] on input "text" at bounding box center [585, 174] width 98 height 33
type input "54.14"
click at [561, 316] on input "text" at bounding box center [585, 321] width 98 height 33
type input "14.02"
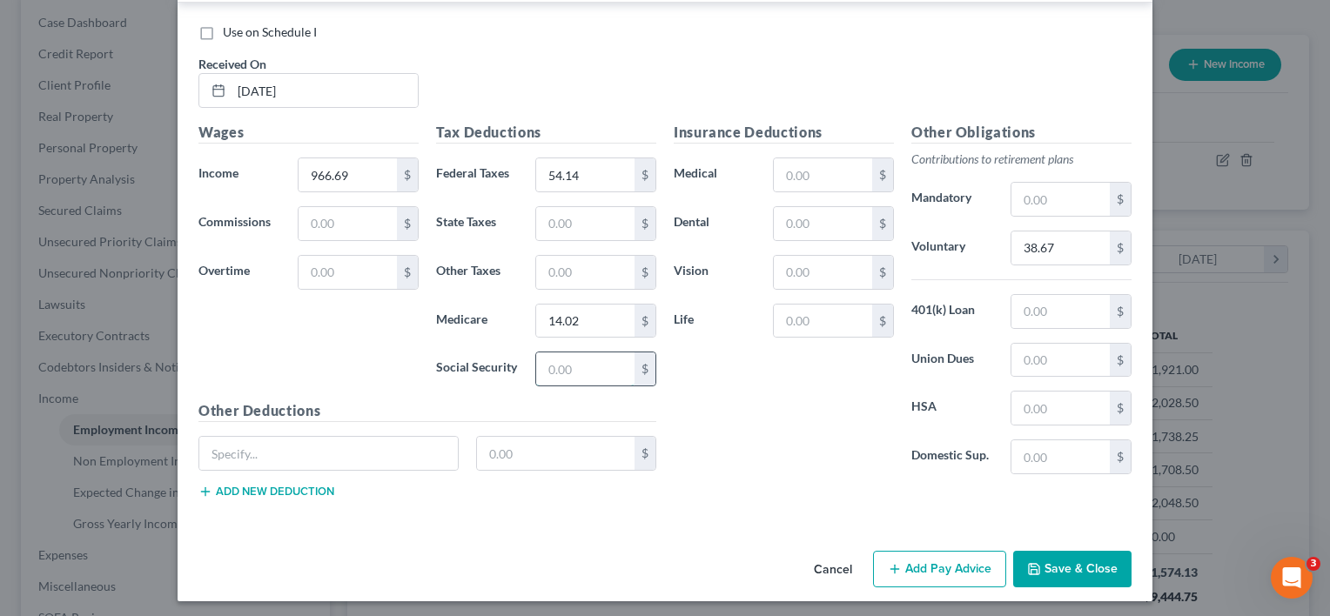
click at [561, 359] on input "text" at bounding box center [585, 369] width 98 height 33
type input "59.94"
click at [547, 224] on input "text" at bounding box center [585, 223] width 98 height 33
type input "15.20"
click at [560, 270] on input "text" at bounding box center [585, 272] width 98 height 33
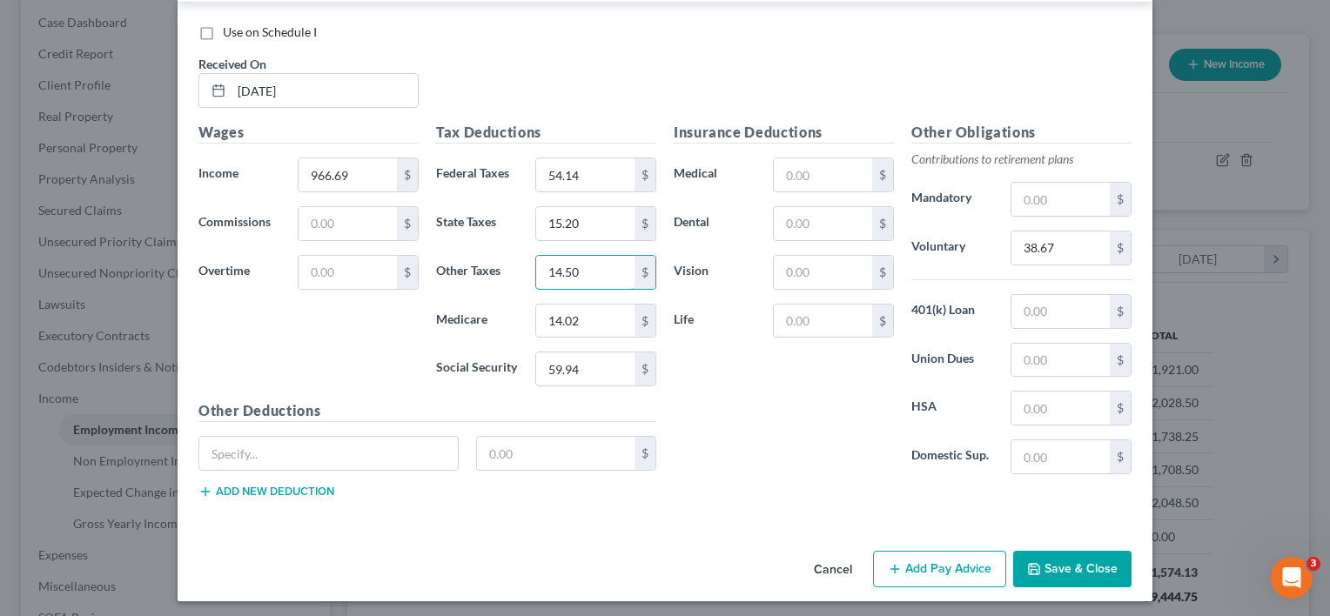
type input "14.50"
click at [1061, 568] on button "Save & Close" at bounding box center [1072, 569] width 118 height 37
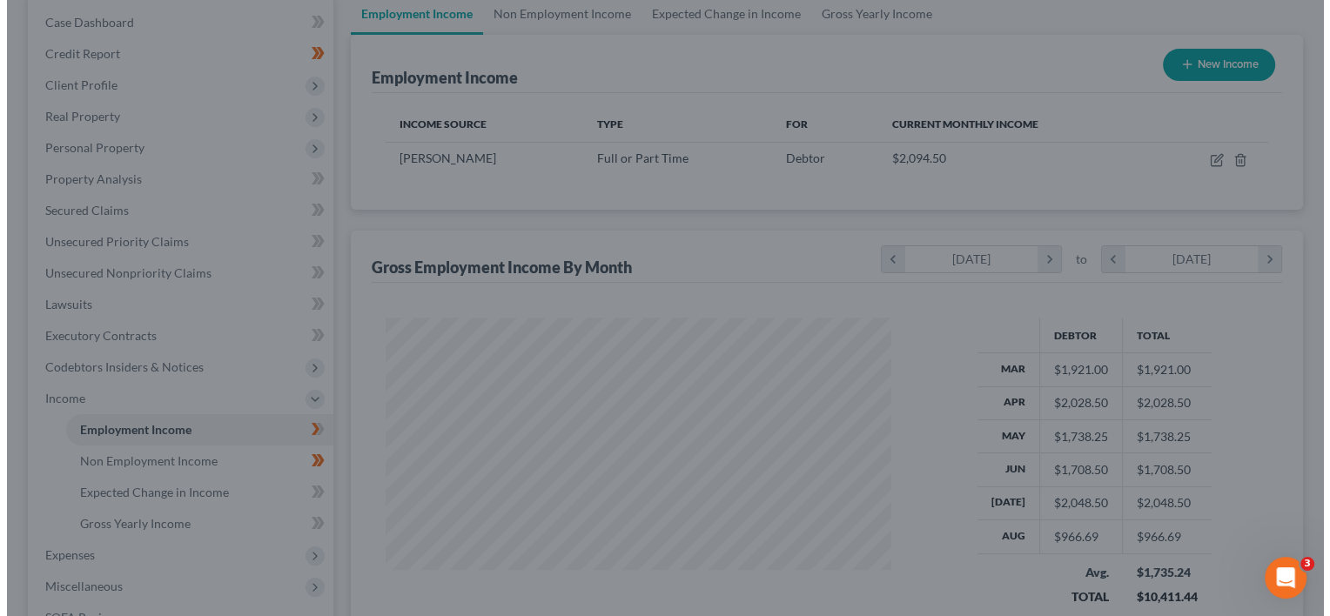
scroll to position [870113, 869888]
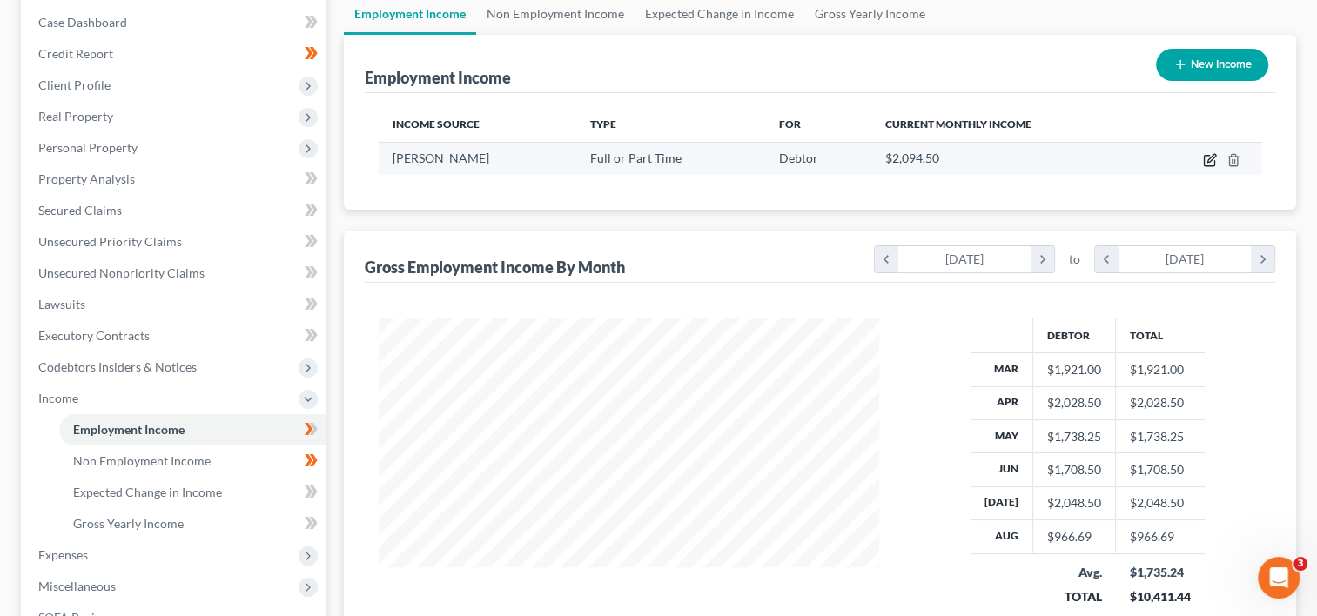
click at [1210, 159] on icon "button" at bounding box center [1210, 160] width 14 height 14
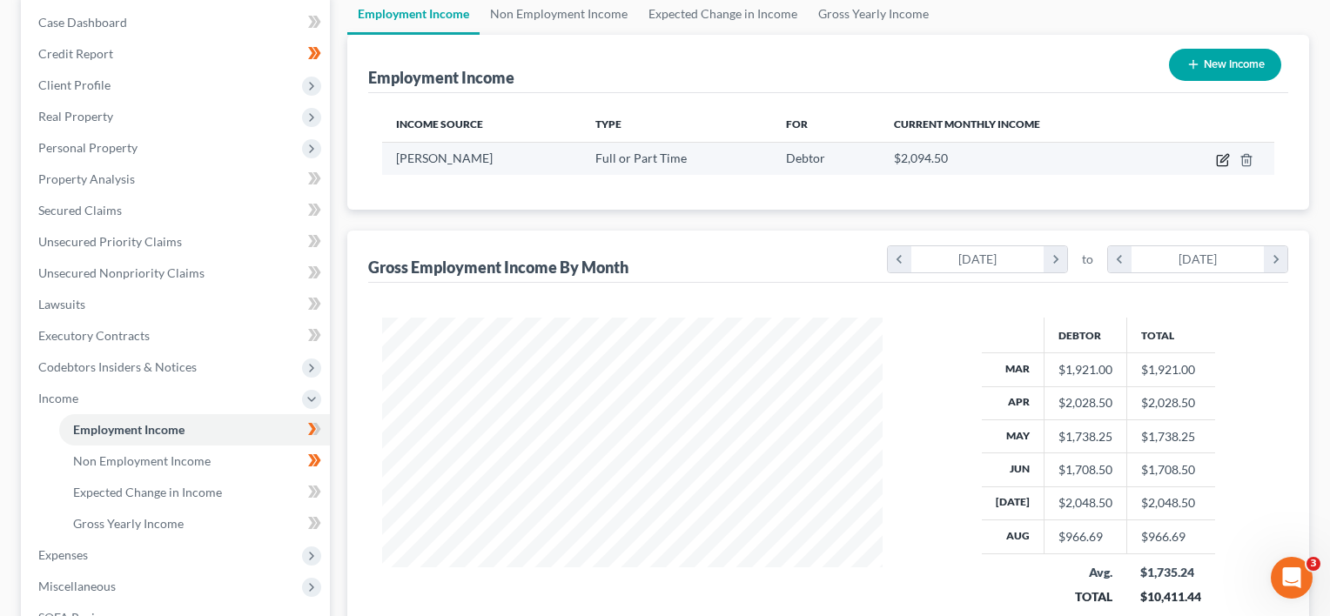
select select "0"
select select "39"
select select "2"
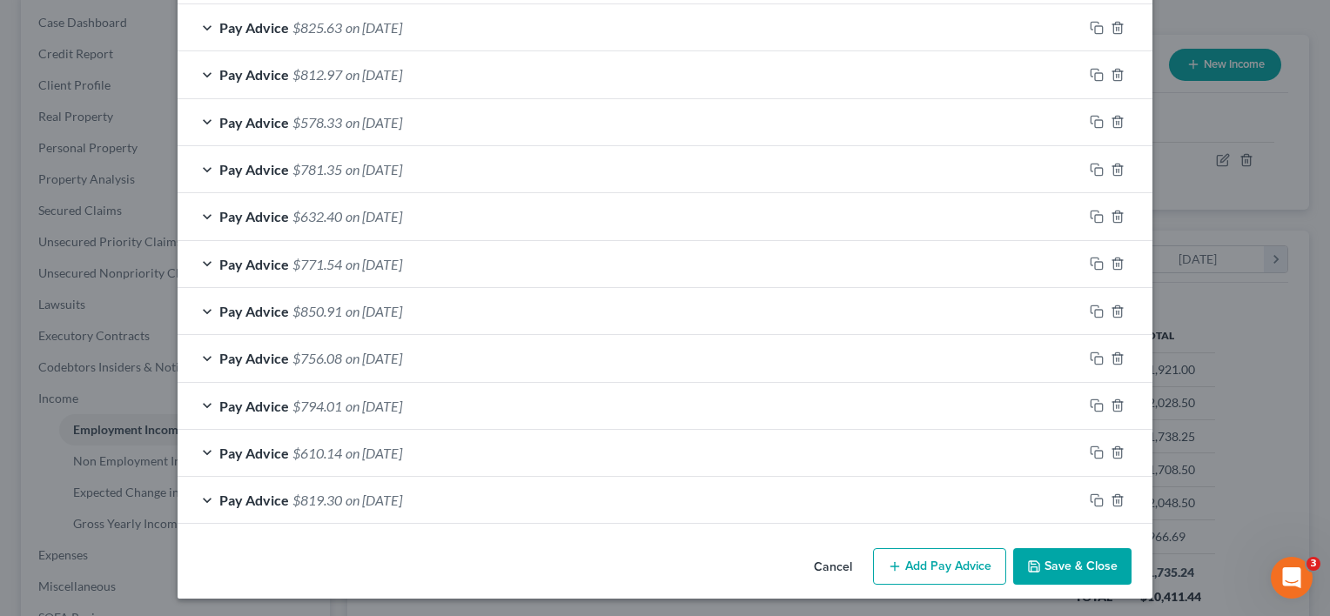
scroll to position [682, 0]
click at [926, 565] on button "Add Pay Advice" at bounding box center [939, 566] width 133 height 37
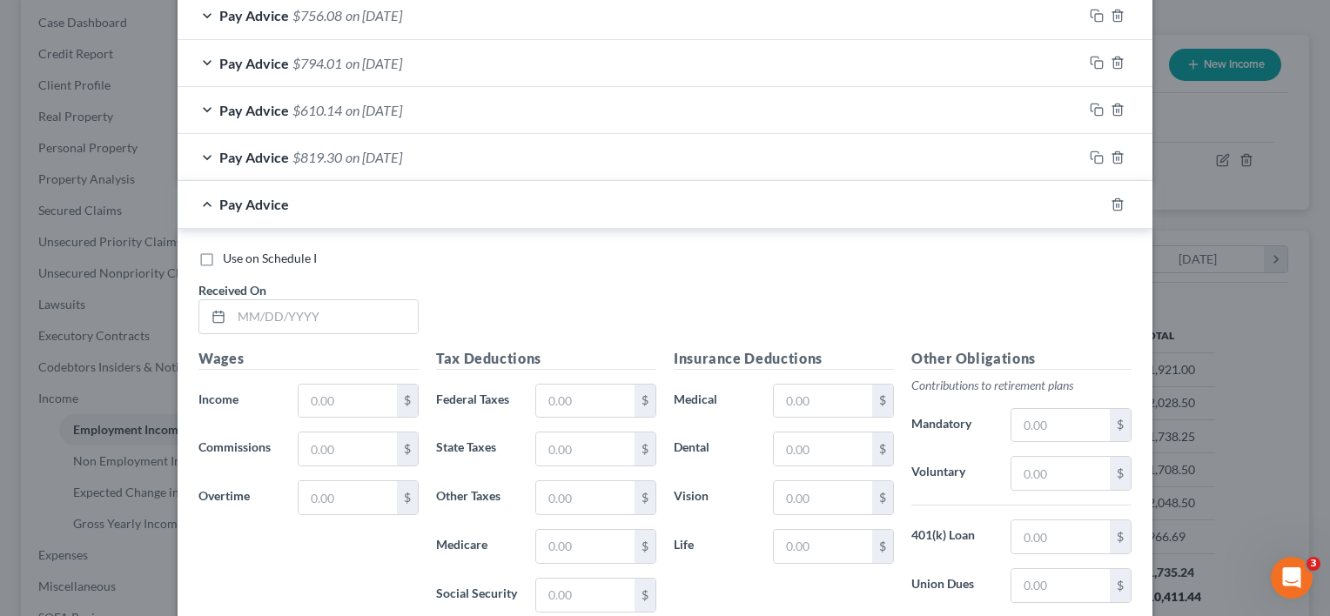
scroll to position [1031, 0]
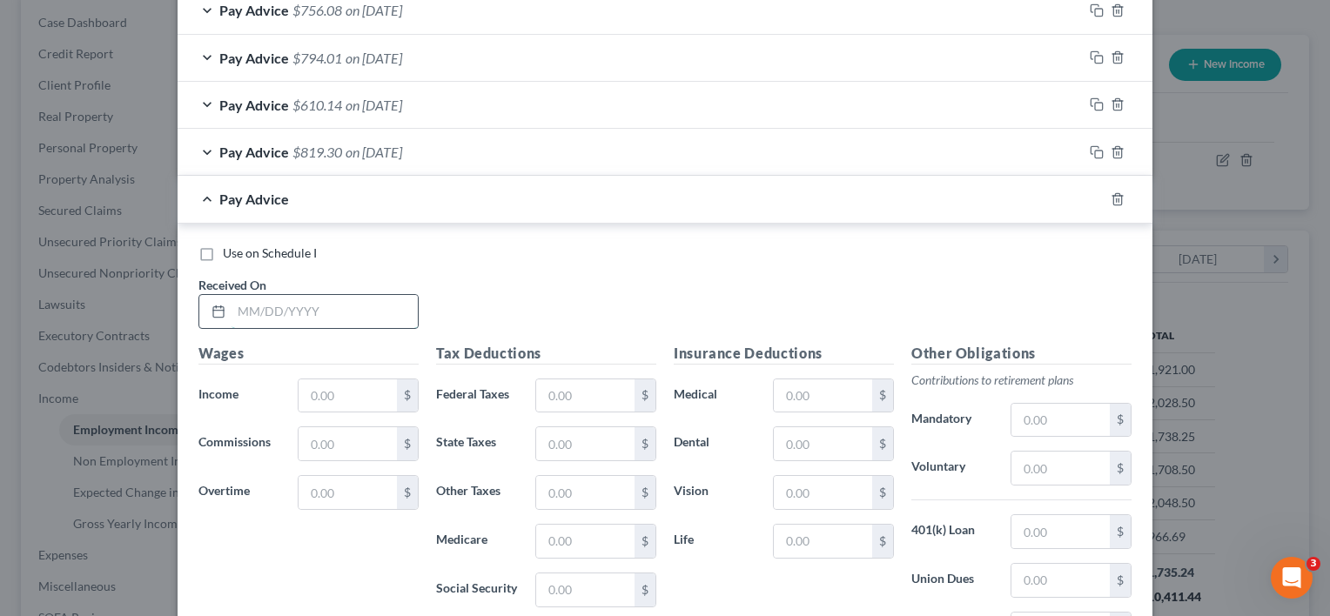
click at [345, 295] on input "text" at bounding box center [325, 311] width 186 height 33
type input "[DATE]"
click at [319, 380] on input "text" at bounding box center [348, 396] width 98 height 33
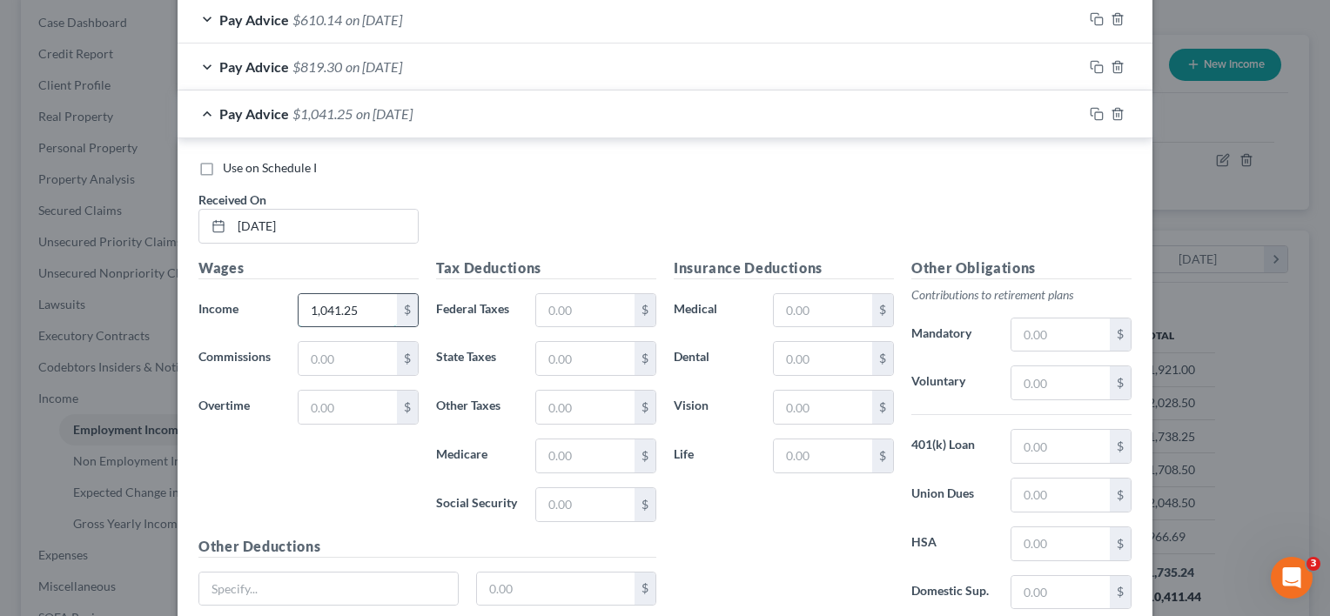
scroll to position [1118, 0]
type input "1,041.25"
click at [1054, 380] on input "text" at bounding box center [1060, 381] width 98 height 33
type input "41.65"
click at [606, 311] on input "text" at bounding box center [585, 308] width 98 height 33
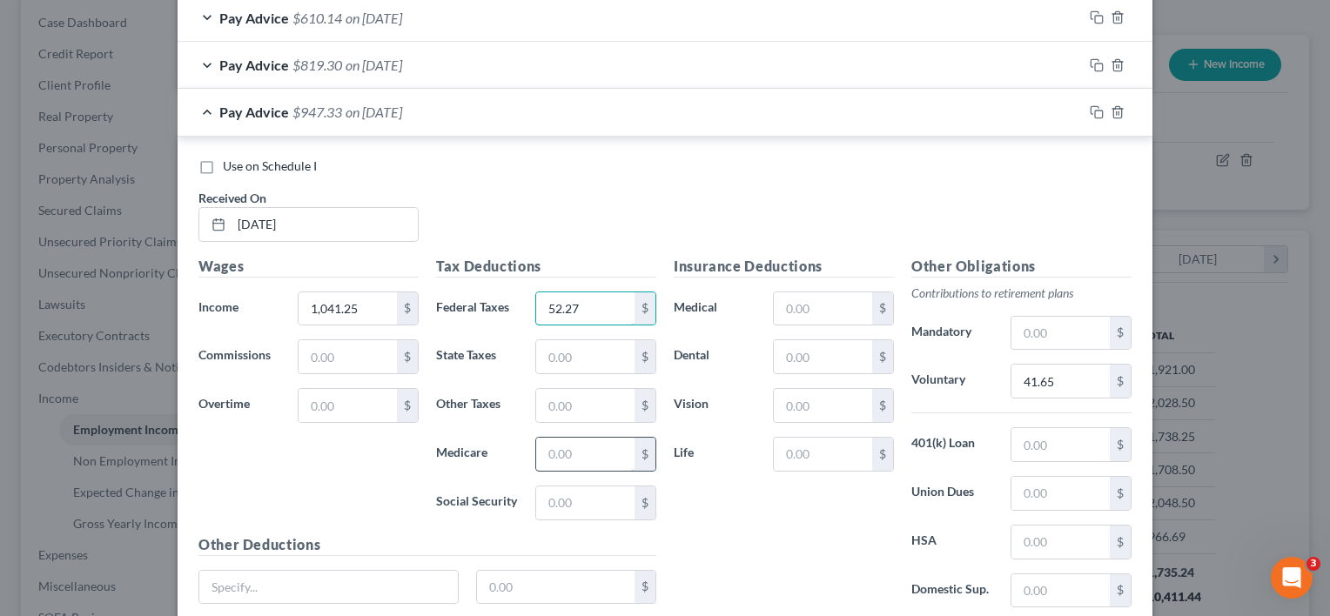
type input "52.27"
click at [604, 449] on input "text" at bounding box center [585, 454] width 98 height 33
type input "15.10"
click at [581, 501] on input "text" at bounding box center [585, 503] width 98 height 33
type input "64.56"
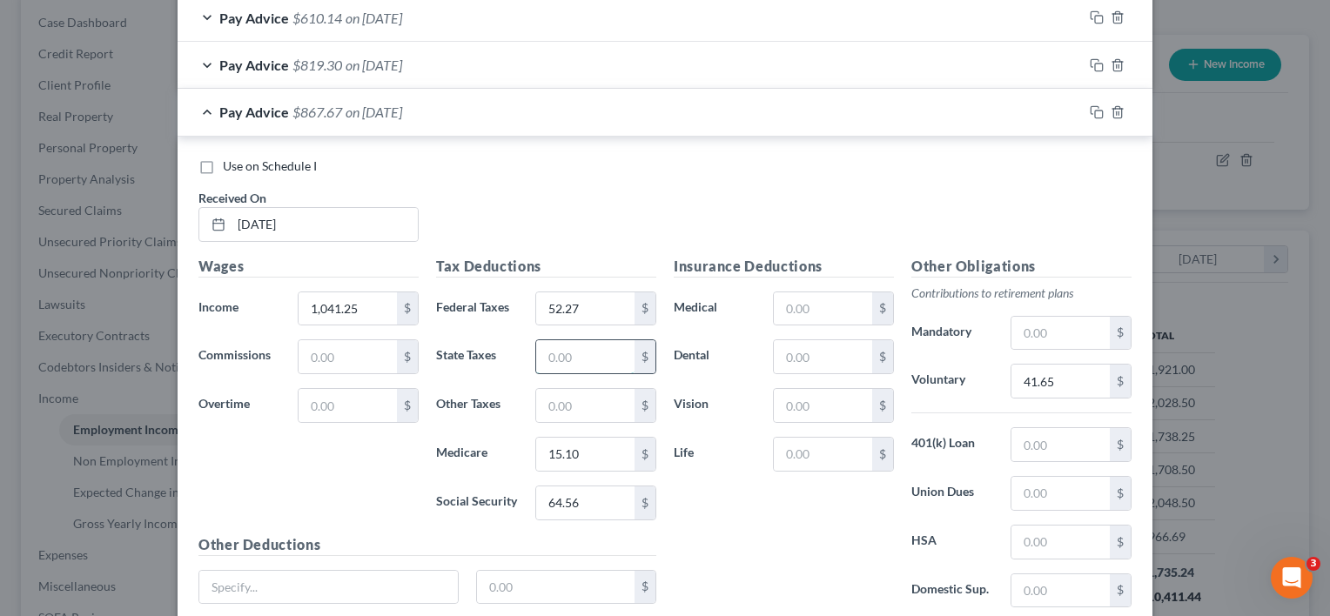
click at [571, 346] on input "text" at bounding box center [585, 356] width 98 height 33
type input "16.95"
click at [562, 397] on input "text" at bounding box center [585, 405] width 98 height 33
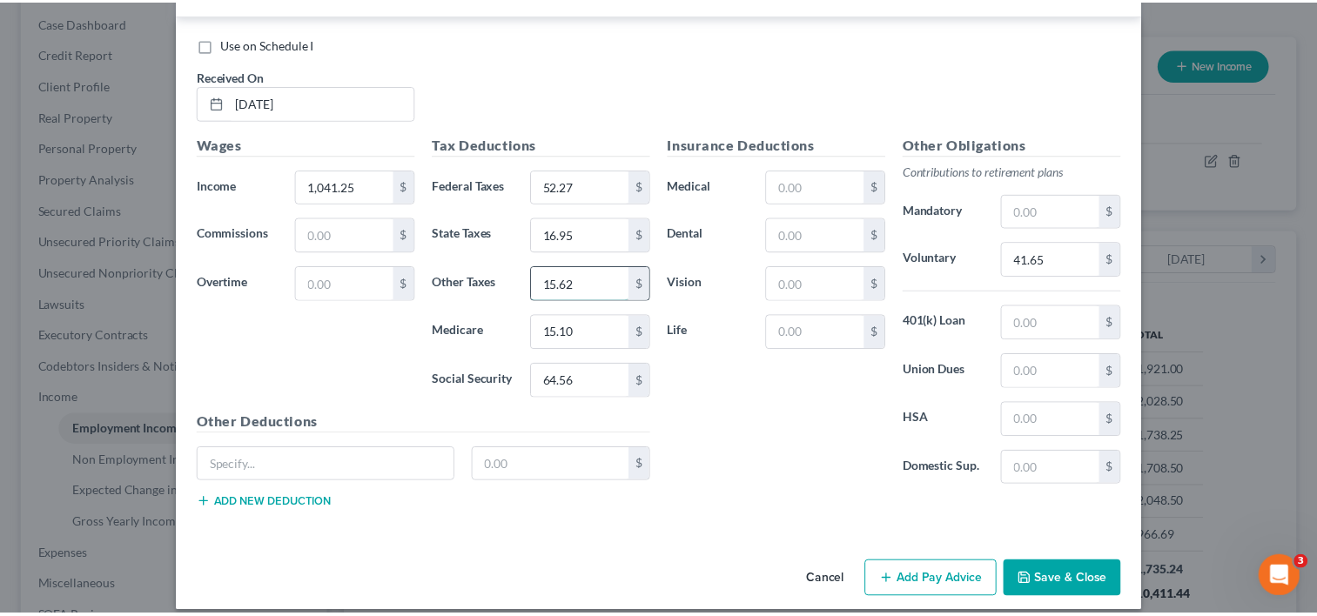
scroll to position [1251, 0]
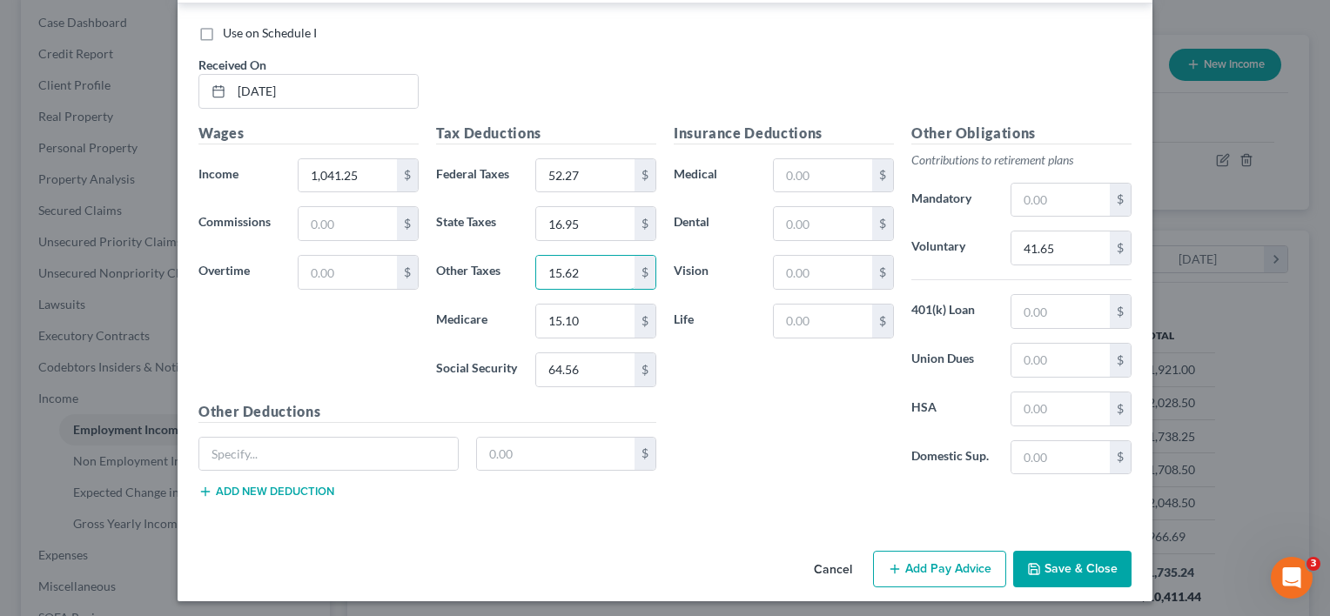
type input "15.62"
drag, startPoint x: 1041, startPoint y: 568, endPoint x: 1042, endPoint y: 555, distance: 13.1
click at [1044, 568] on button "Save & Close" at bounding box center [1072, 569] width 118 height 37
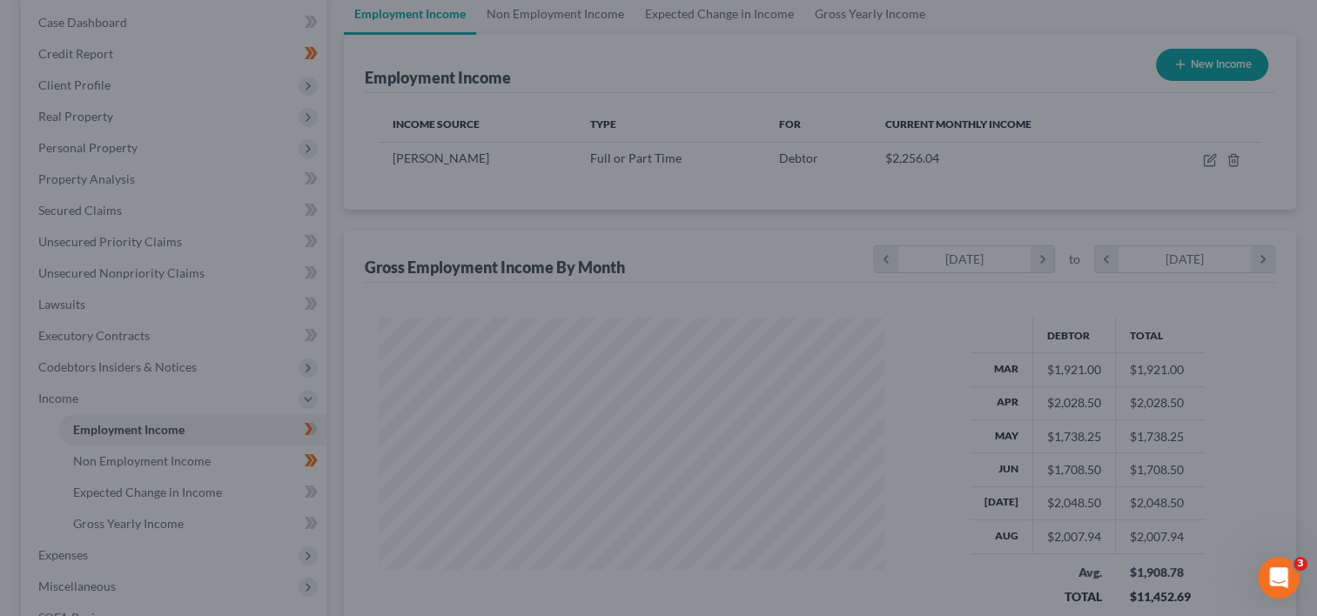
scroll to position [870113, 869888]
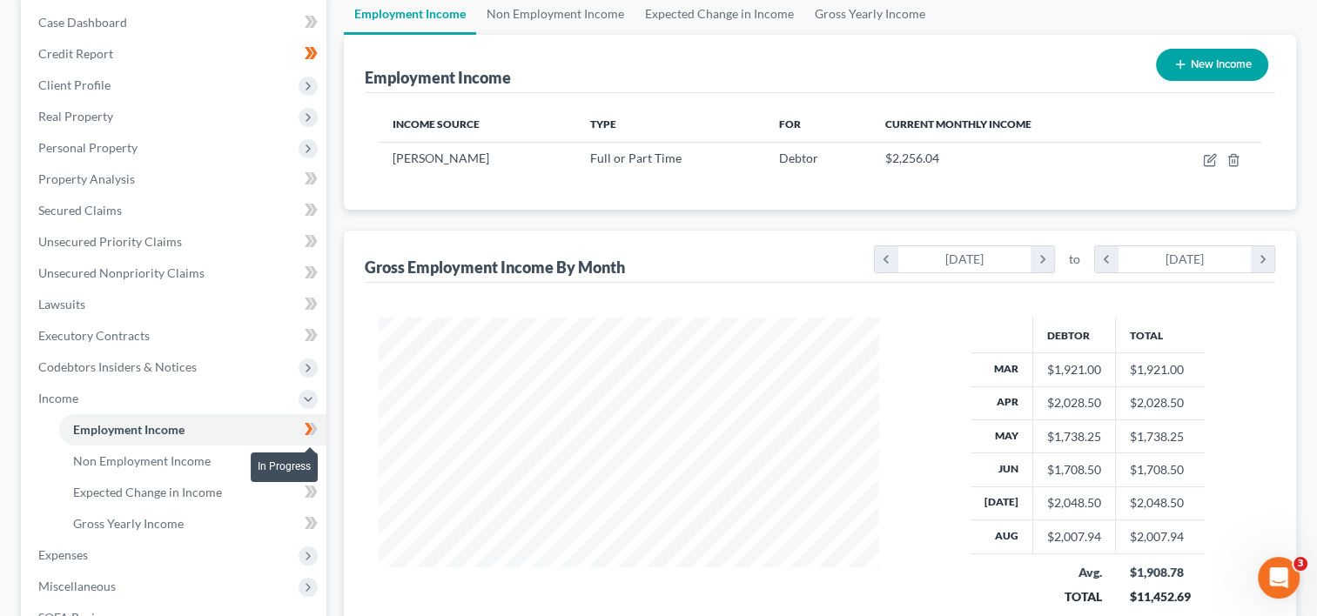
click at [315, 429] on icon at bounding box center [314, 429] width 8 height 12
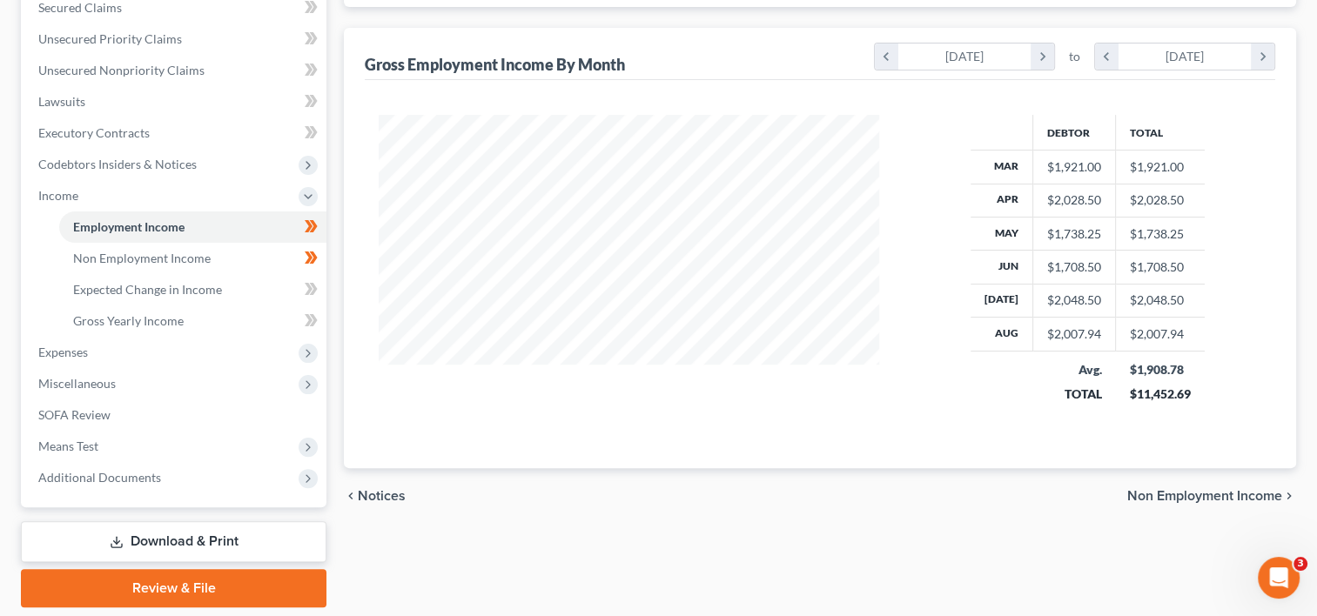
scroll to position [433, 0]
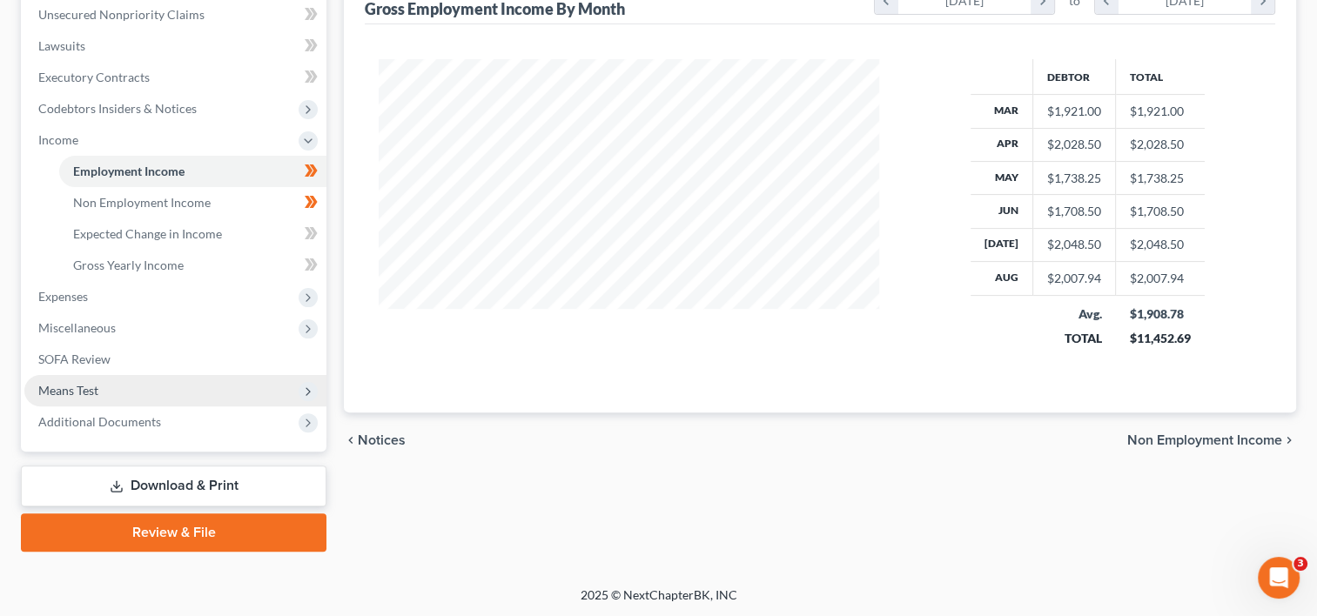
click at [174, 393] on span "Means Test" at bounding box center [175, 390] width 302 height 31
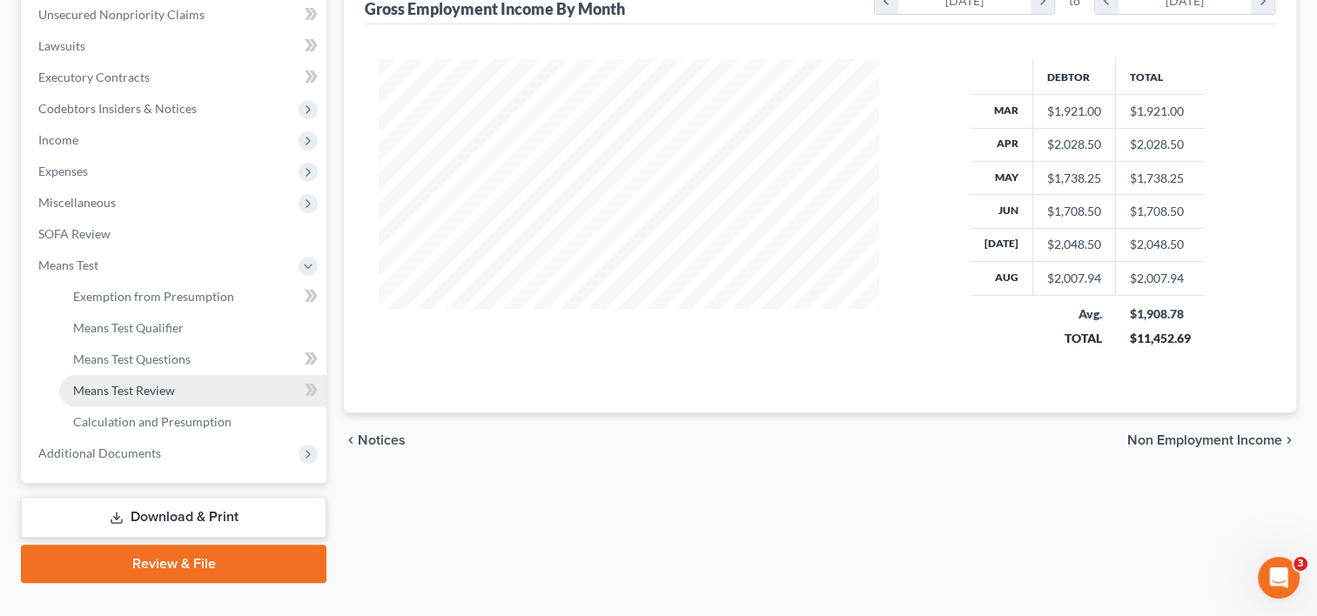
click at [228, 389] on link "Means Test Review" at bounding box center [192, 390] width 267 height 31
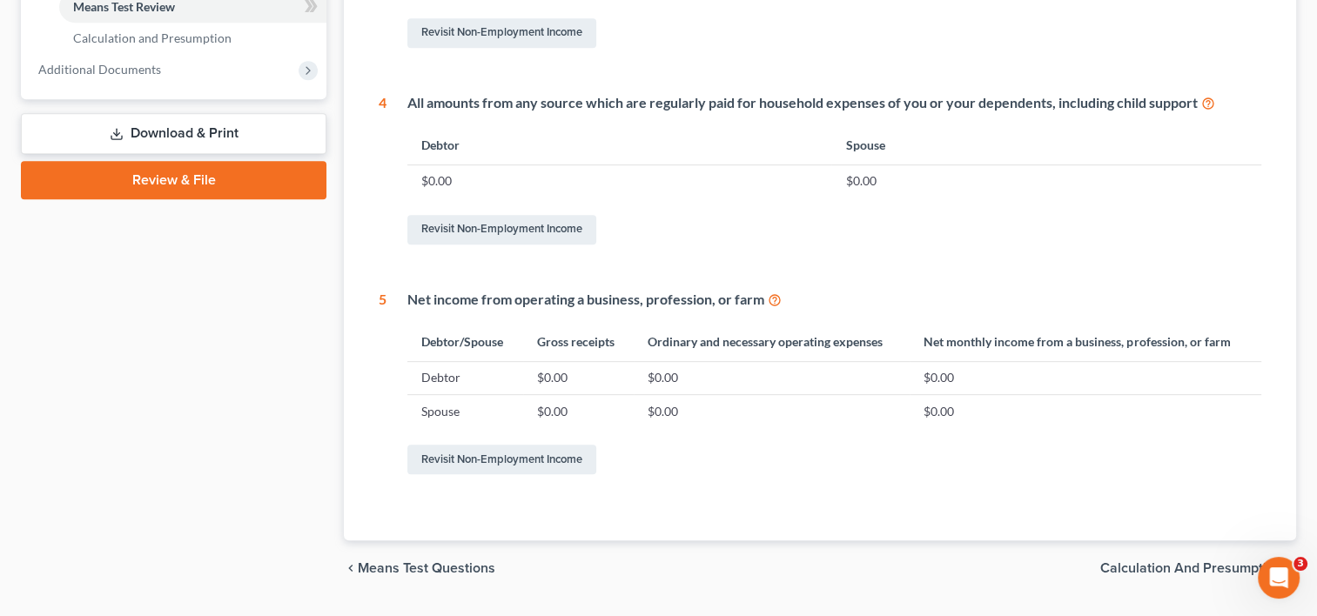
scroll to position [861, 0]
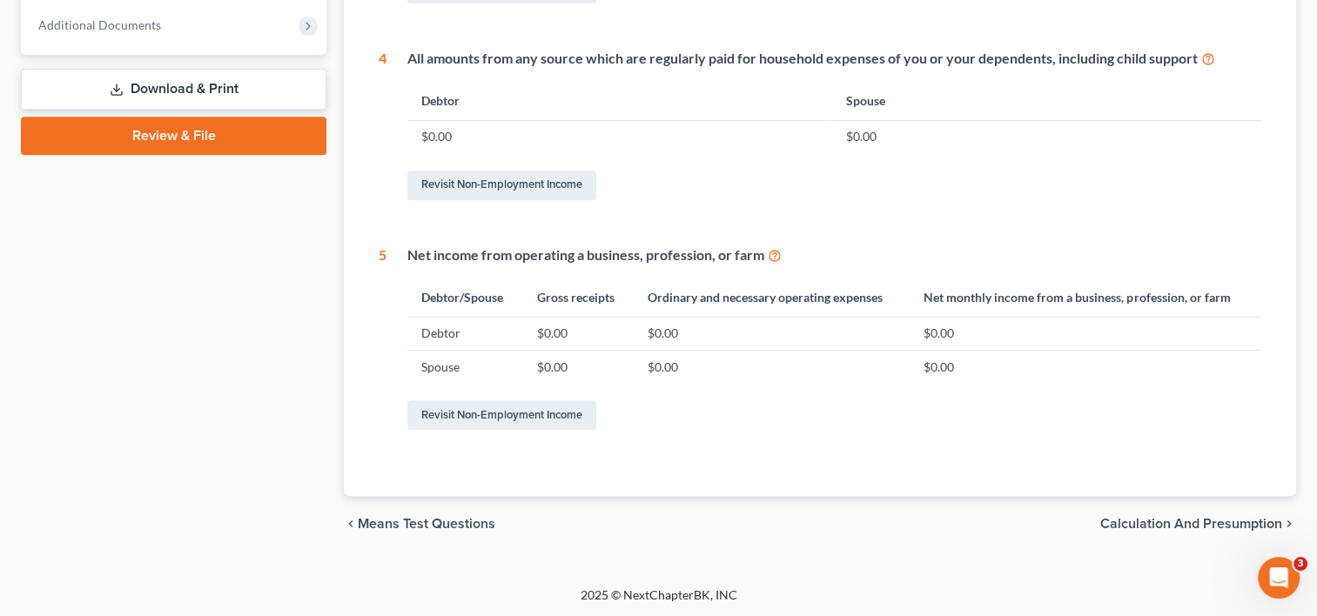
click at [1139, 520] on span "Calculation and Presumption" at bounding box center [1191, 524] width 182 height 14
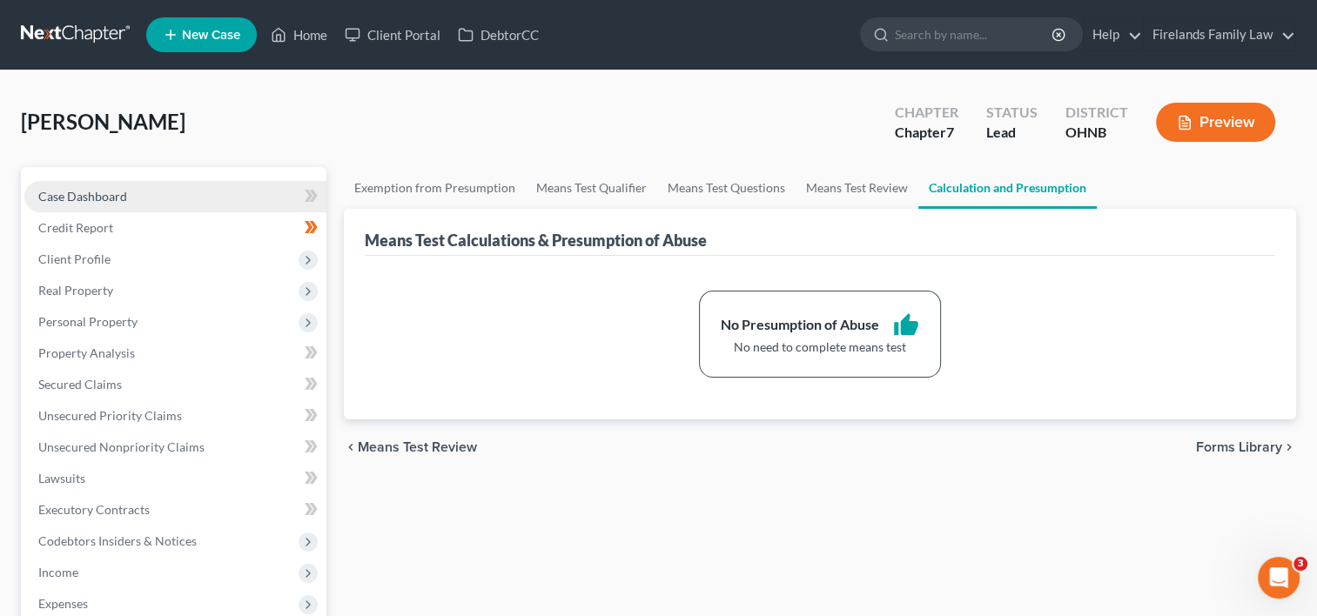
click at [111, 203] on link "Case Dashboard" at bounding box center [175, 196] width 302 height 31
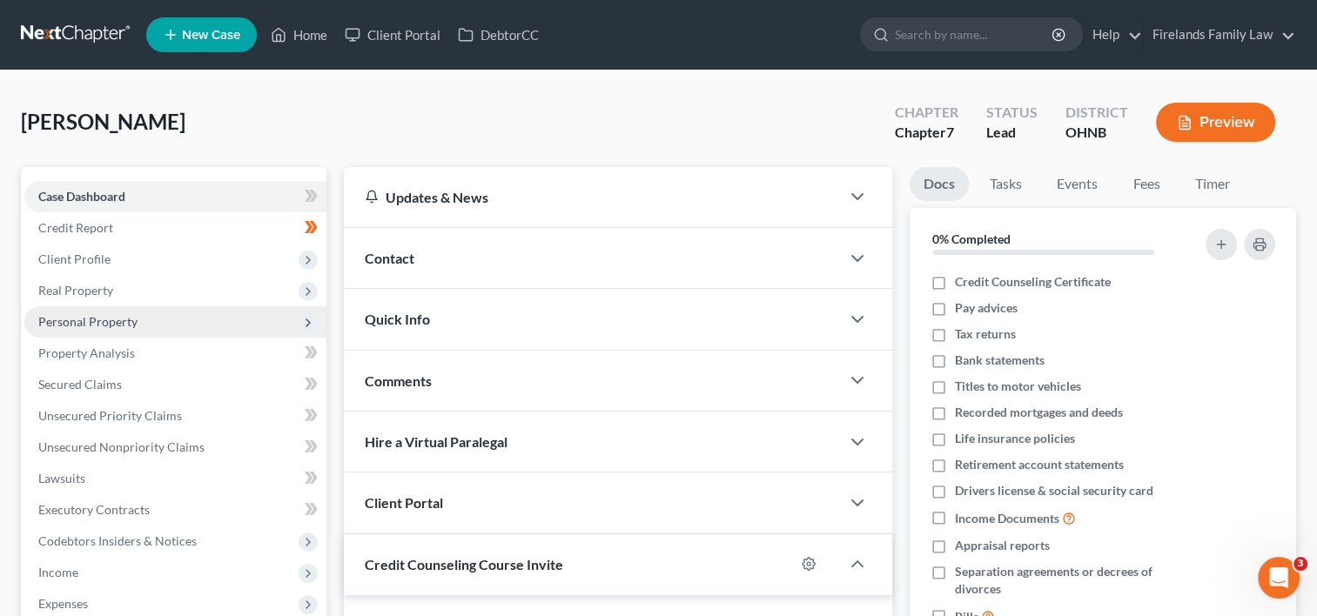
click at [185, 320] on span "Personal Property" at bounding box center [175, 321] width 302 height 31
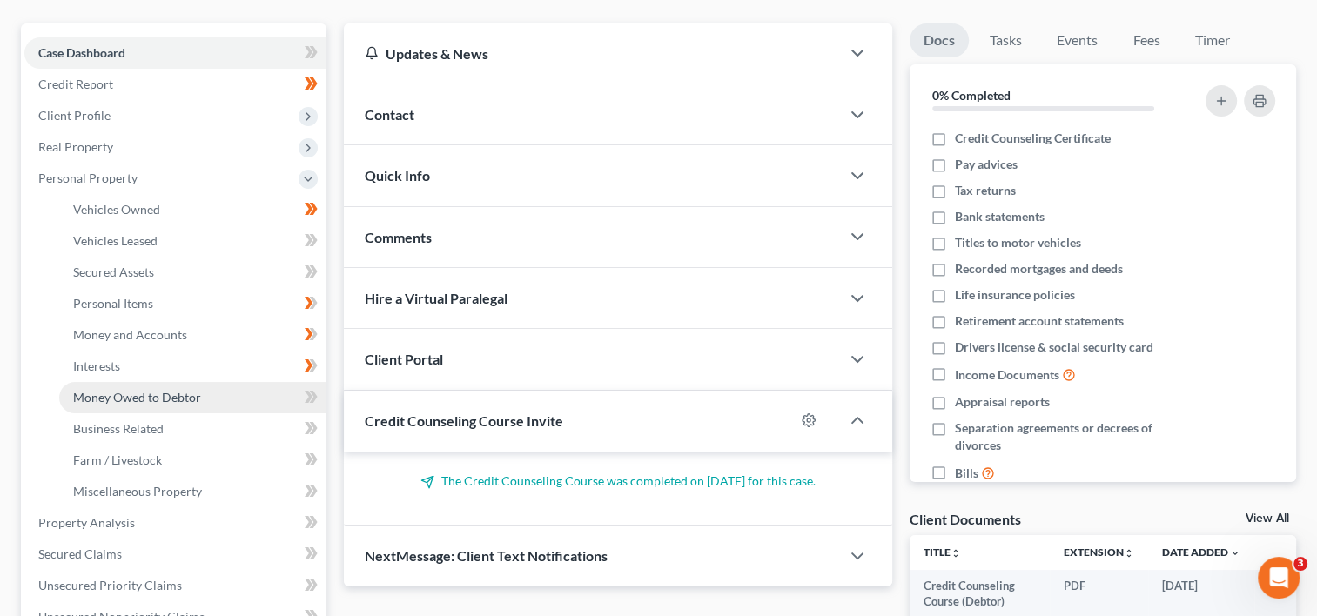
scroll to position [174, 0]
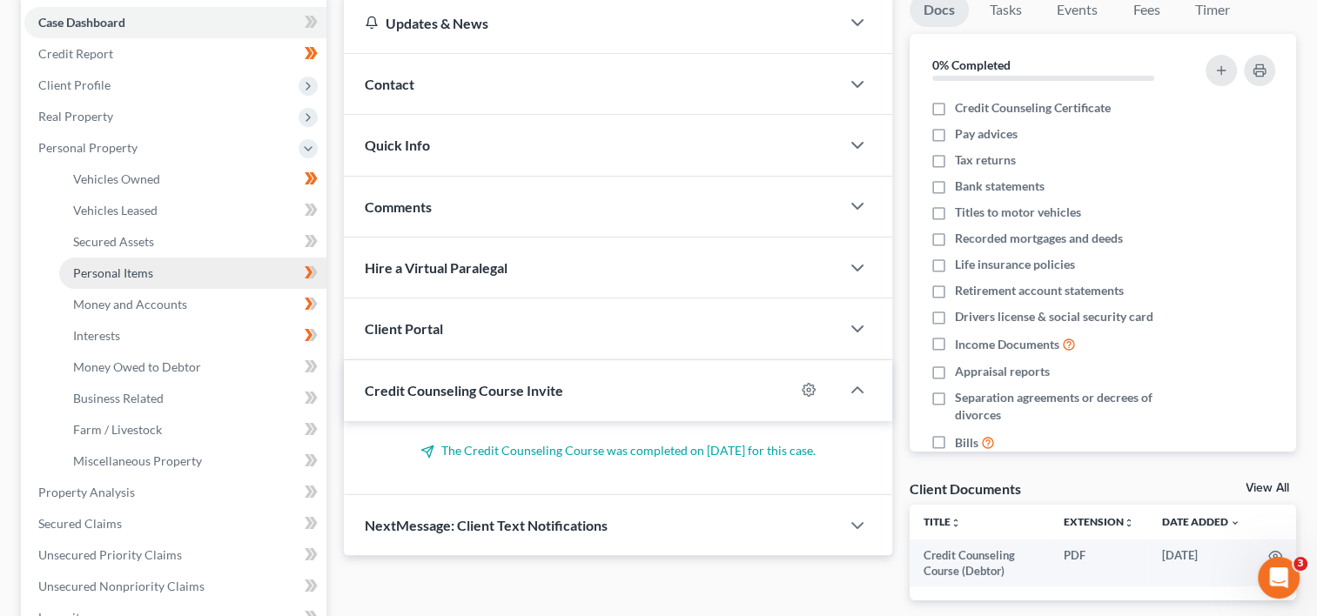
click at [165, 280] on link "Personal Items" at bounding box center [192, 273] width 267 height 31
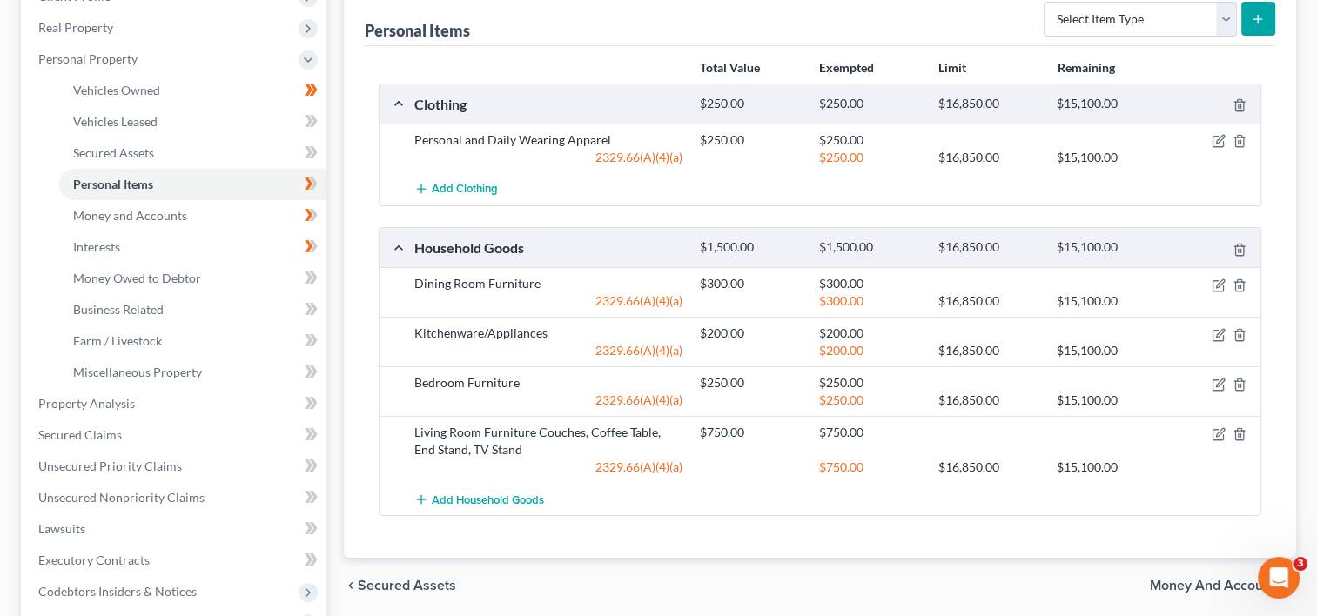
scroll to position [261, 0]
click at [315, 184] on icon at bounding box center [314, 185] width 8 height 12
click at [178, 219] on span "Money and Accounts" at bounding box center [130, 217] width 114 height 15
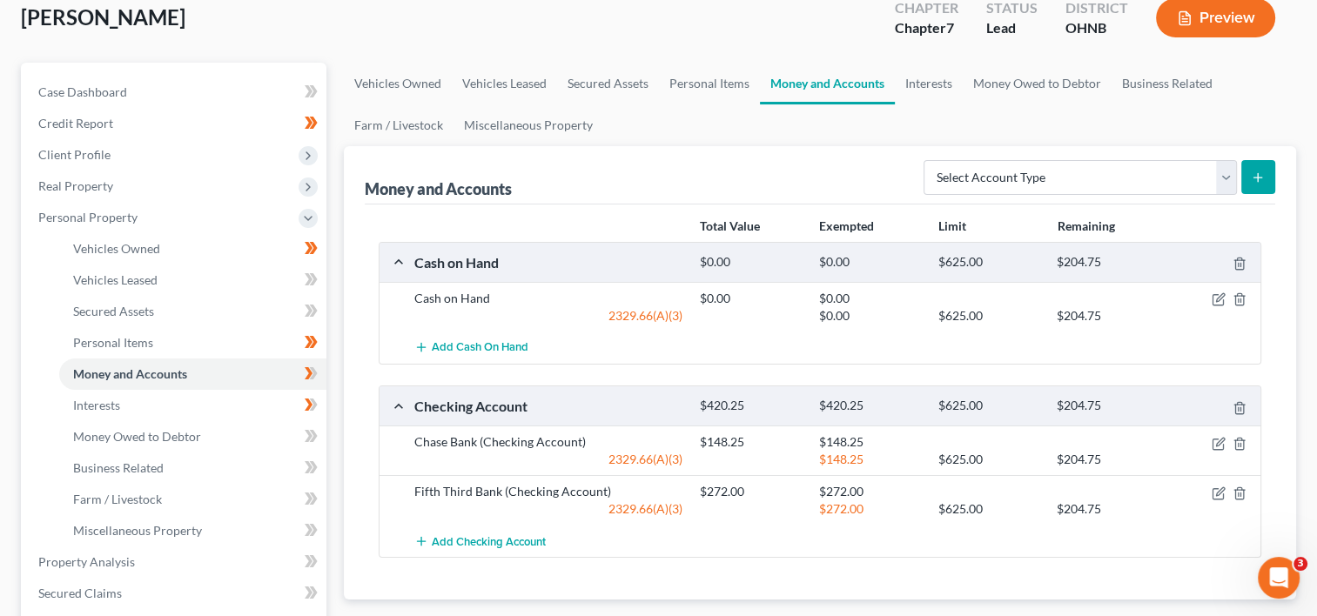
scroll to position [87, 0]
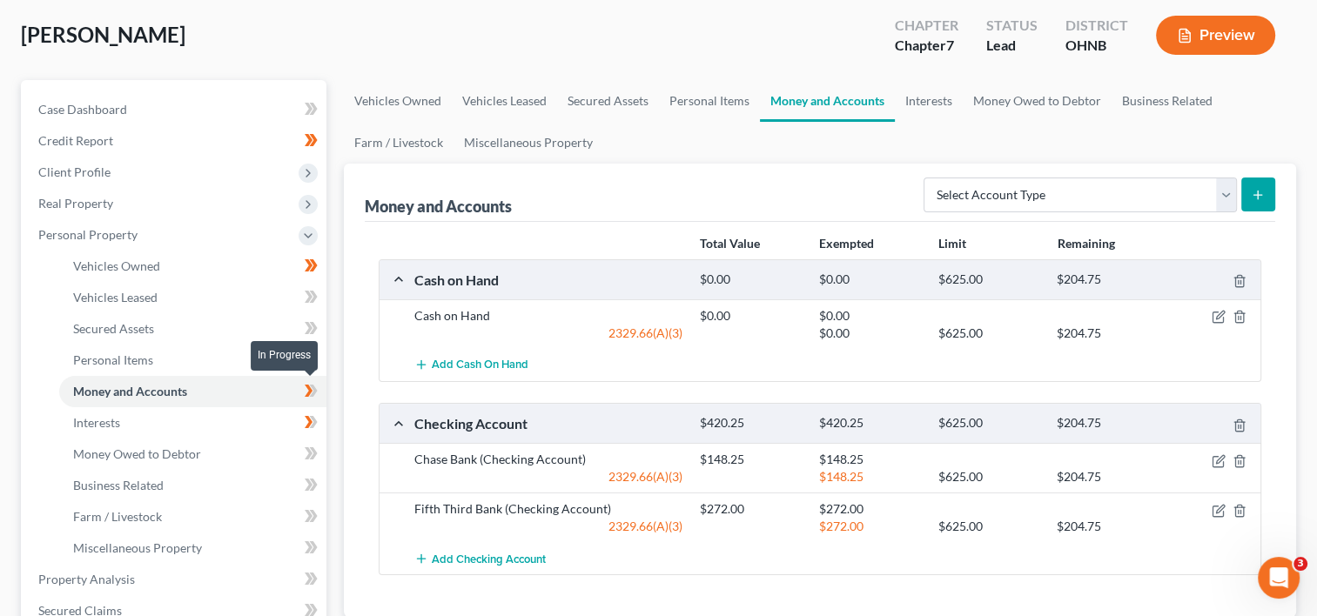
click at [313, 386] on icon at bounding box center [314, 391] width 8 height 12
click at [272, 421] on link "Interests" at bounding box center [192, 422] width 267 height 31
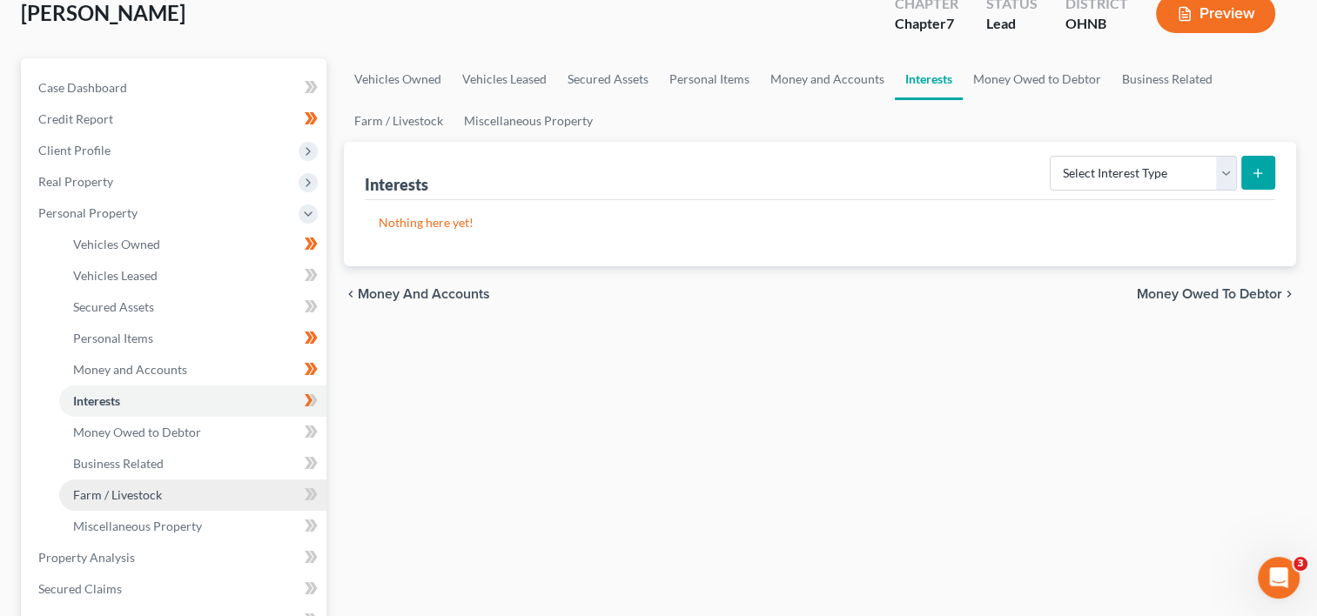
scroll to position [174, 0]
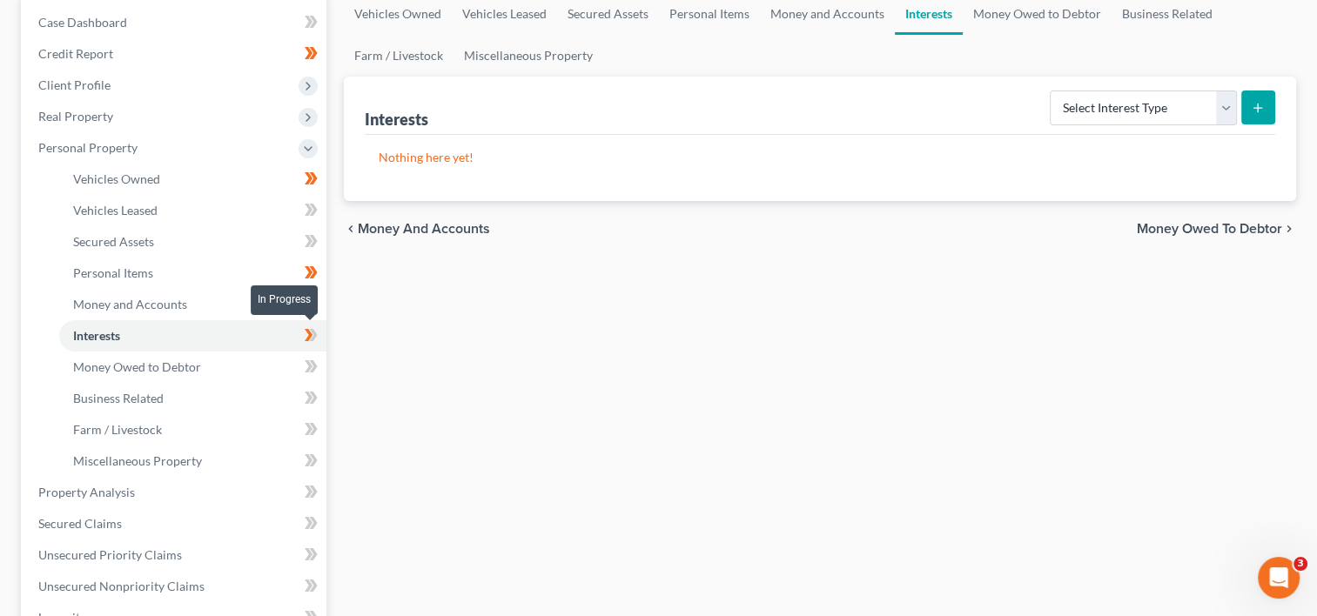
click at [306, 336] on icon at bounding box center [311, 336] width 13 height 22
click at [305, 331] on icon at bounding box center [311, 336] width 13 height 22
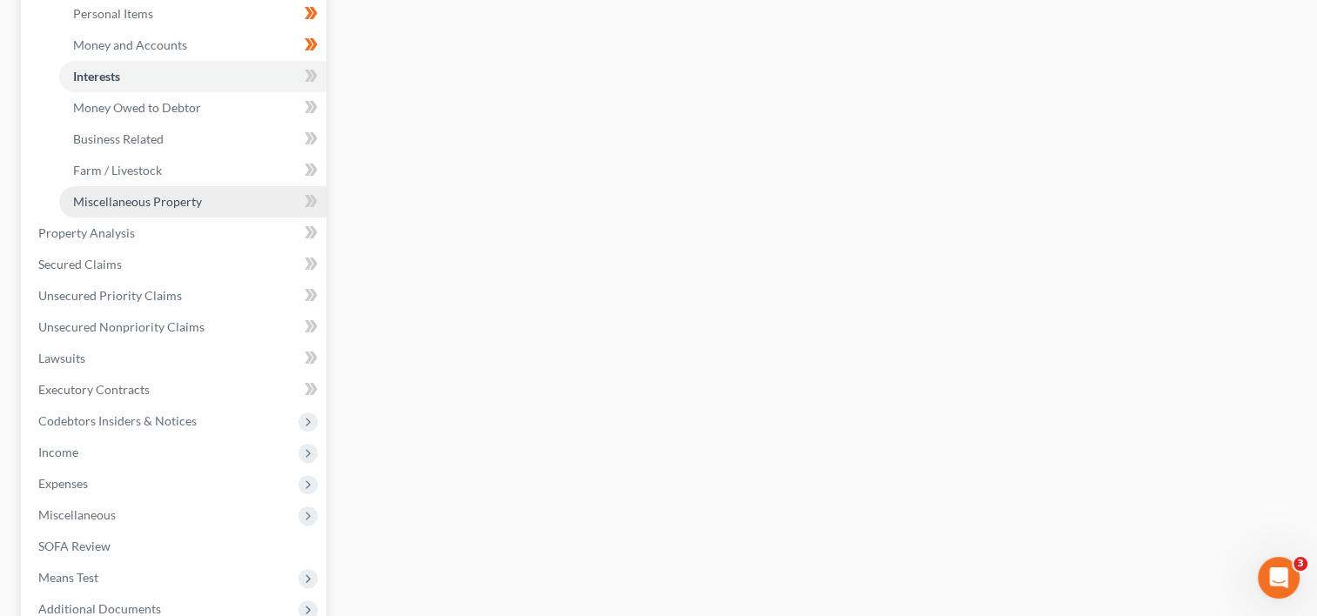
scroll to position [435, 0]
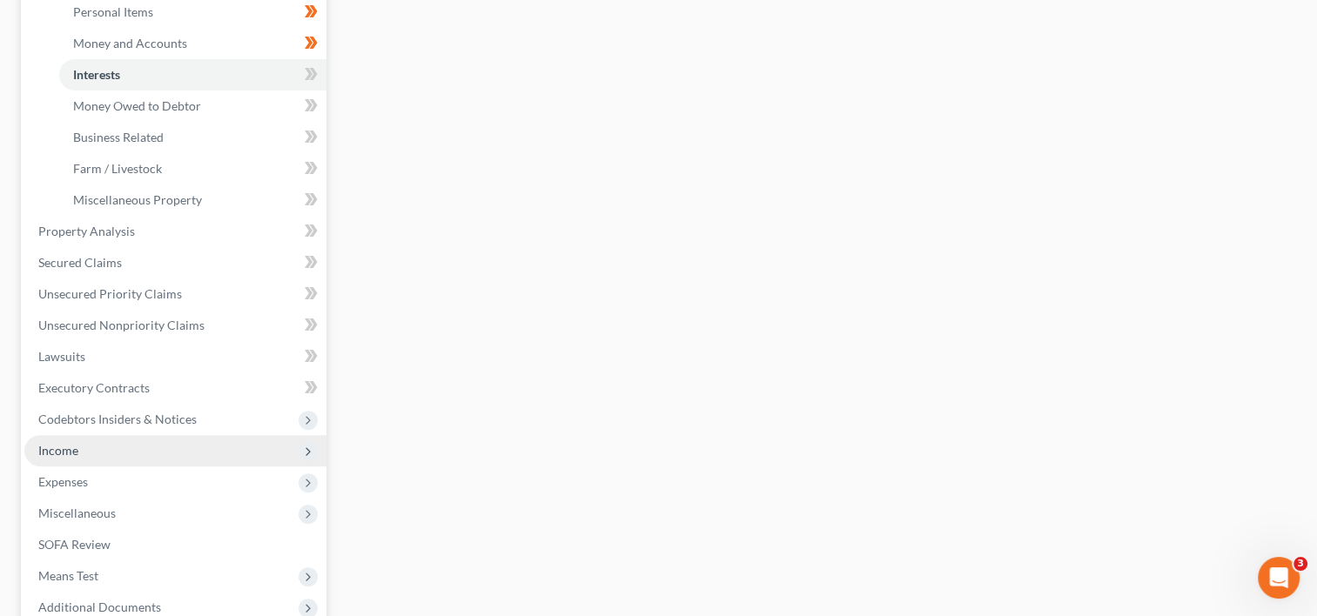
click at [202, 453] on span "Income" at bounding box center [175, 450] width 302 height 31
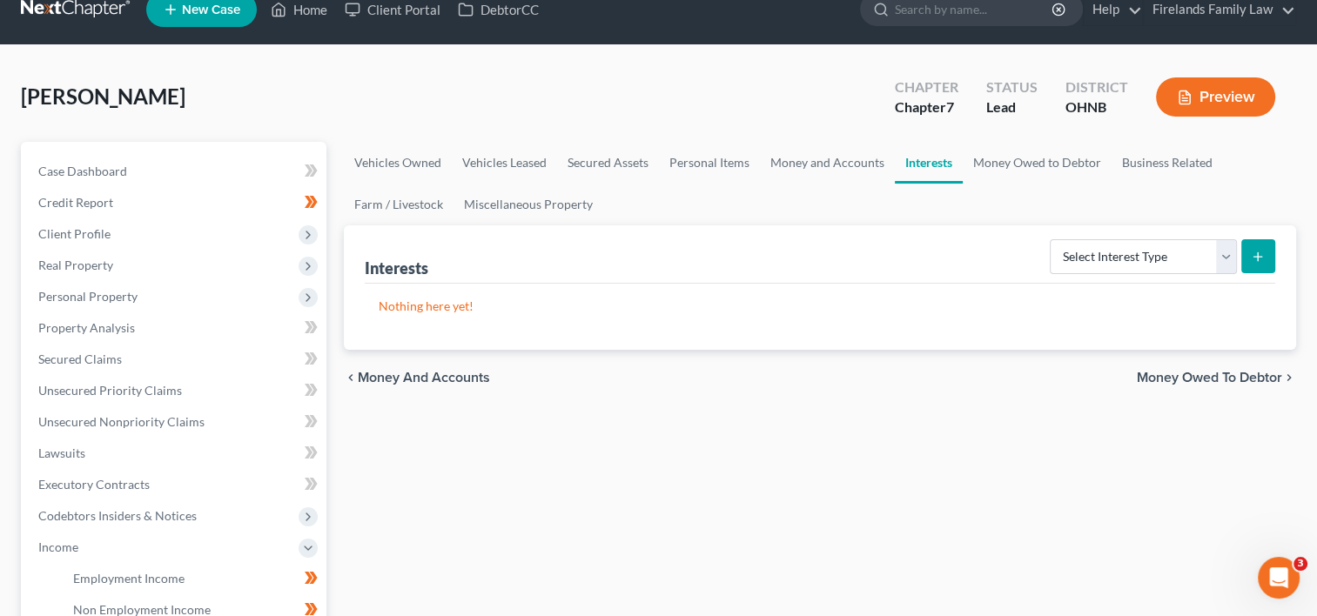
scroll to position [0, 0]
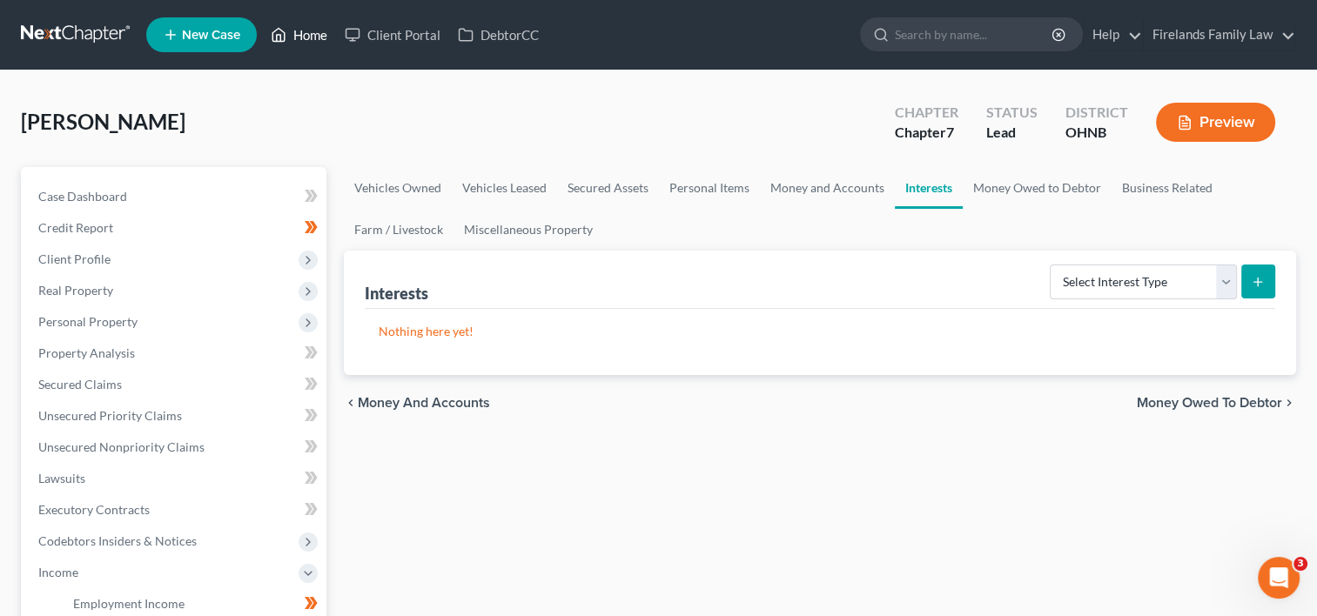
click at [303, 35] on link "Home" at bounding box center [299, 34] width 74 height 31
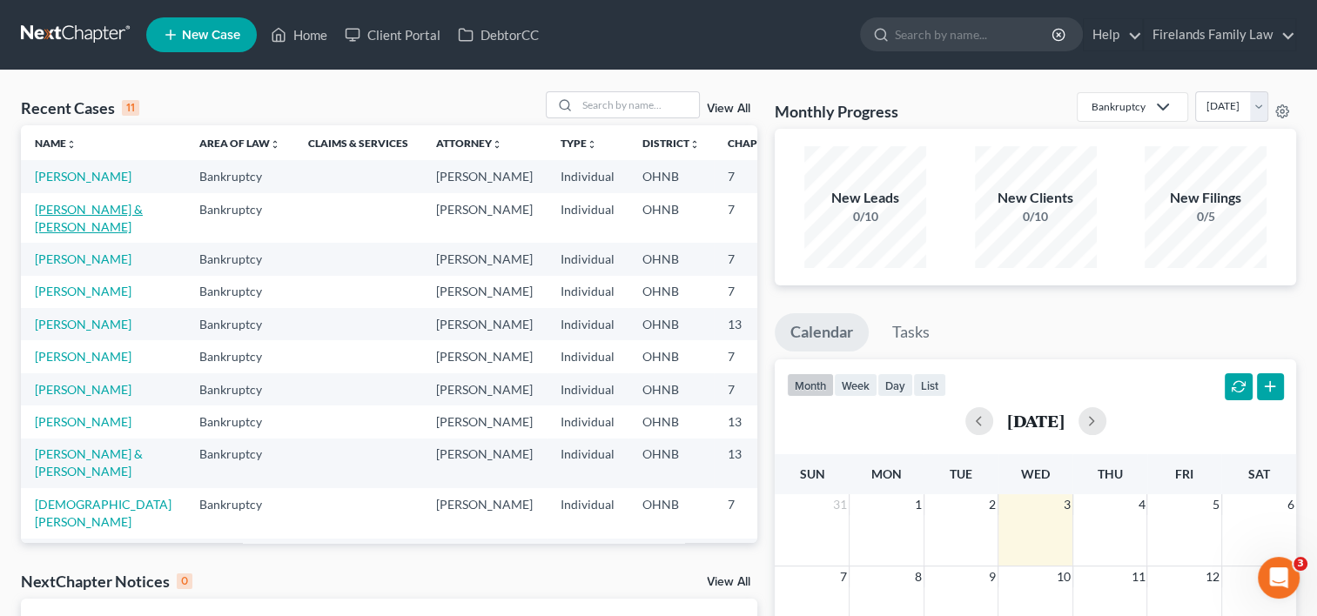
click at [49, 230] on link "[PERSON_NAME] & [PERSON_NAME]" at bounding box center [89, 218] width 108 height 32
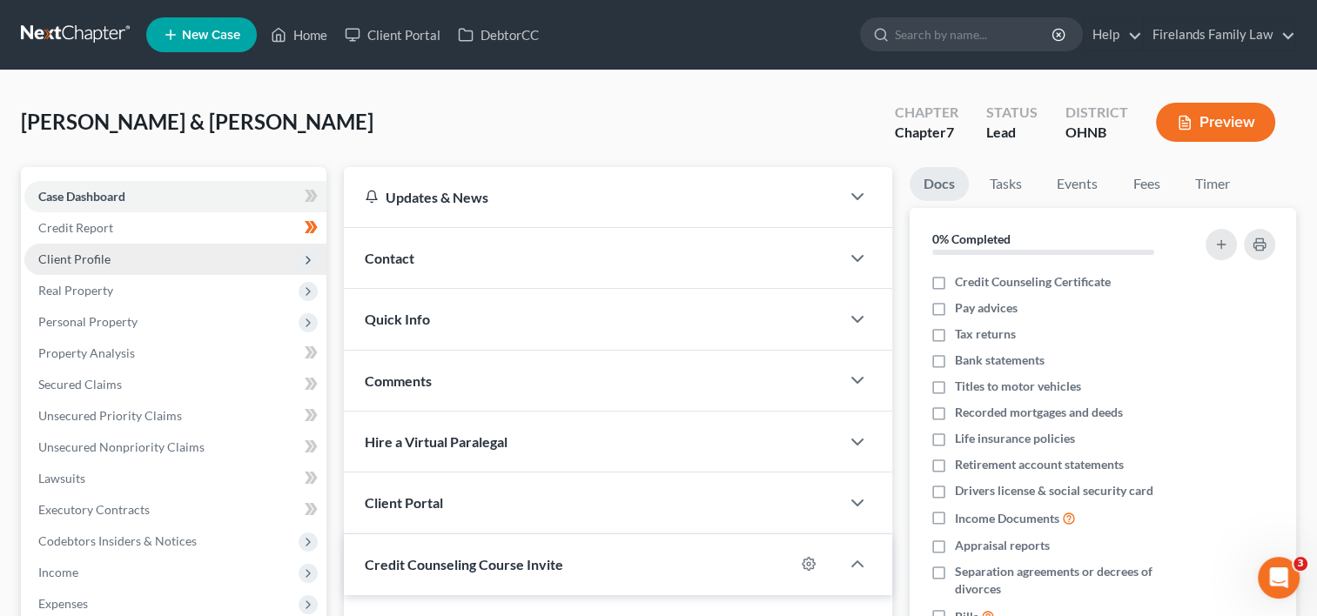
click at [114, 258] on span "Client Profile" at bounding box center [175, 259] width 302 height 31
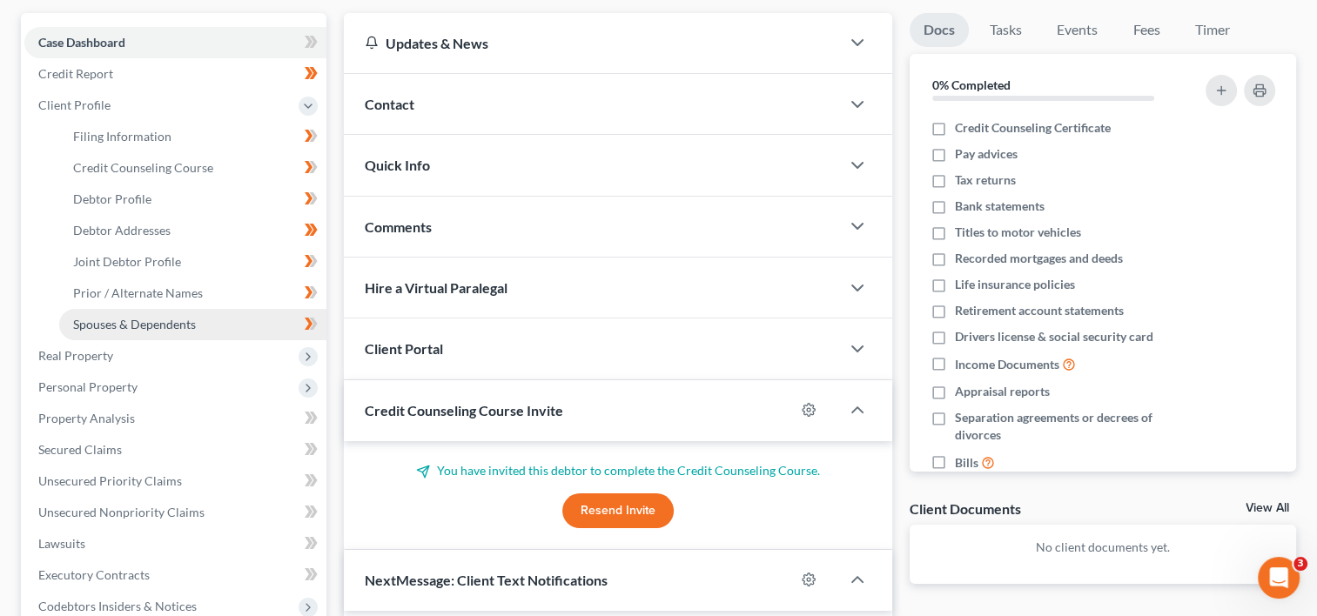
scroll to position [174, 0]
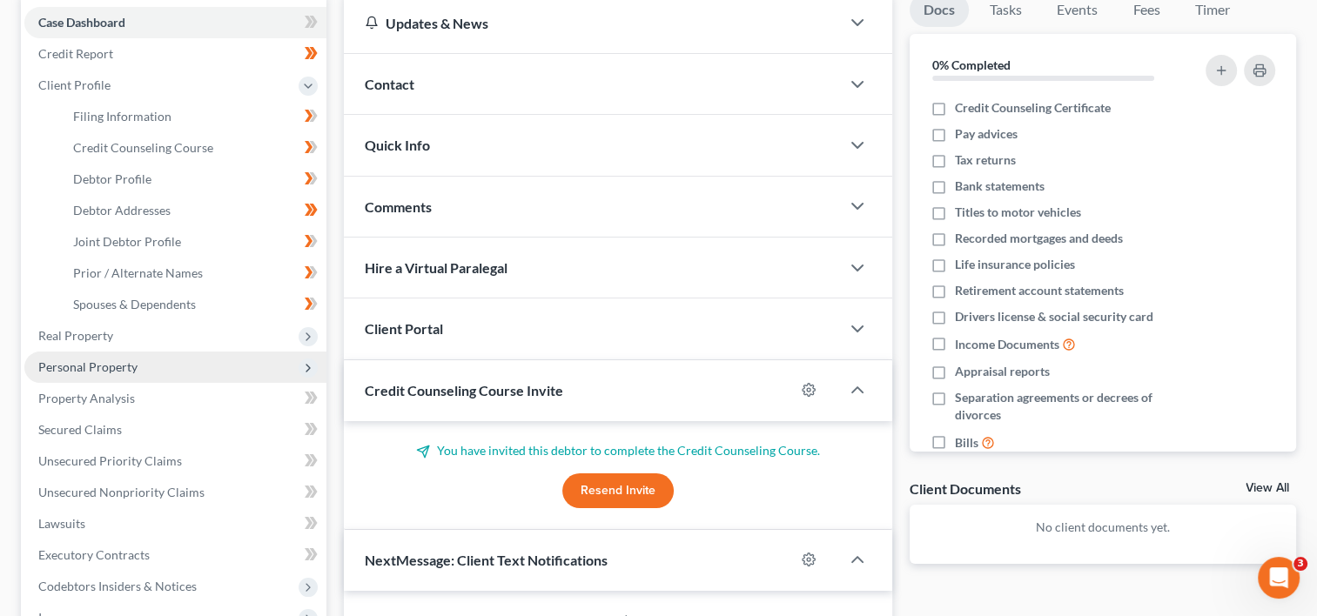
click at [116, 373] on span "Personal Property" at bounding box center [87, 366] width 99 height 15
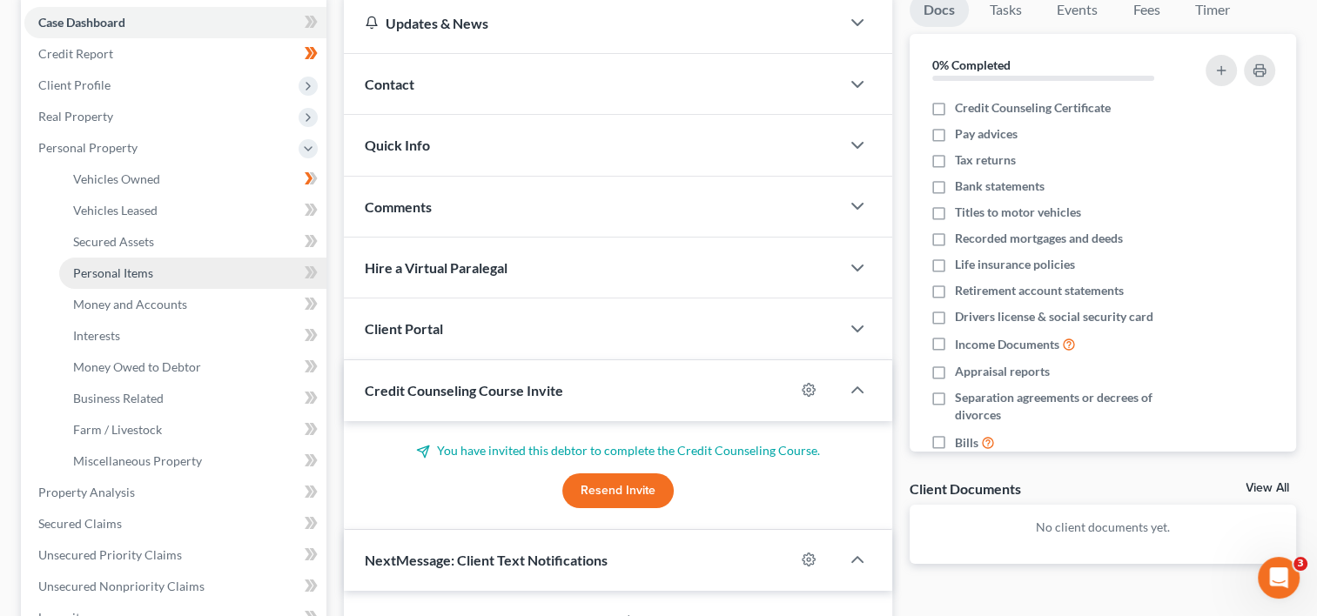
click at [178, 270] on link "Personal Items" at bounding box center [192, 273] width 267 height 31
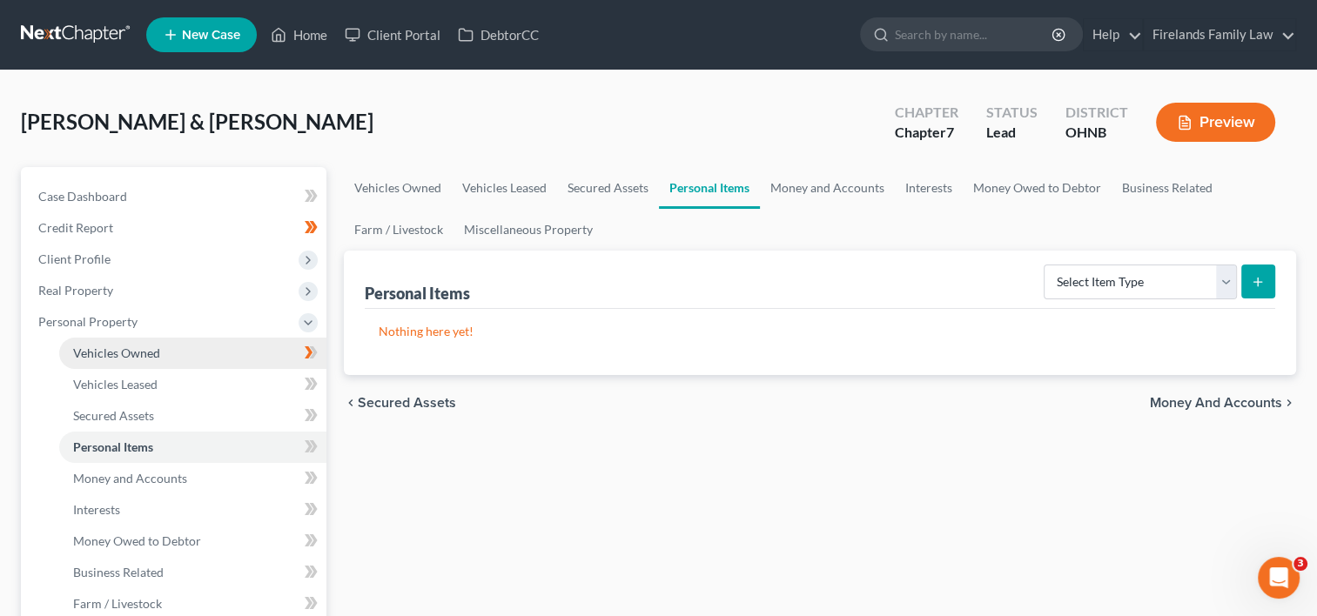
click at [219, 351] on link "Vehicles Owned" at bounding box center [192, 353] width 267 height 31
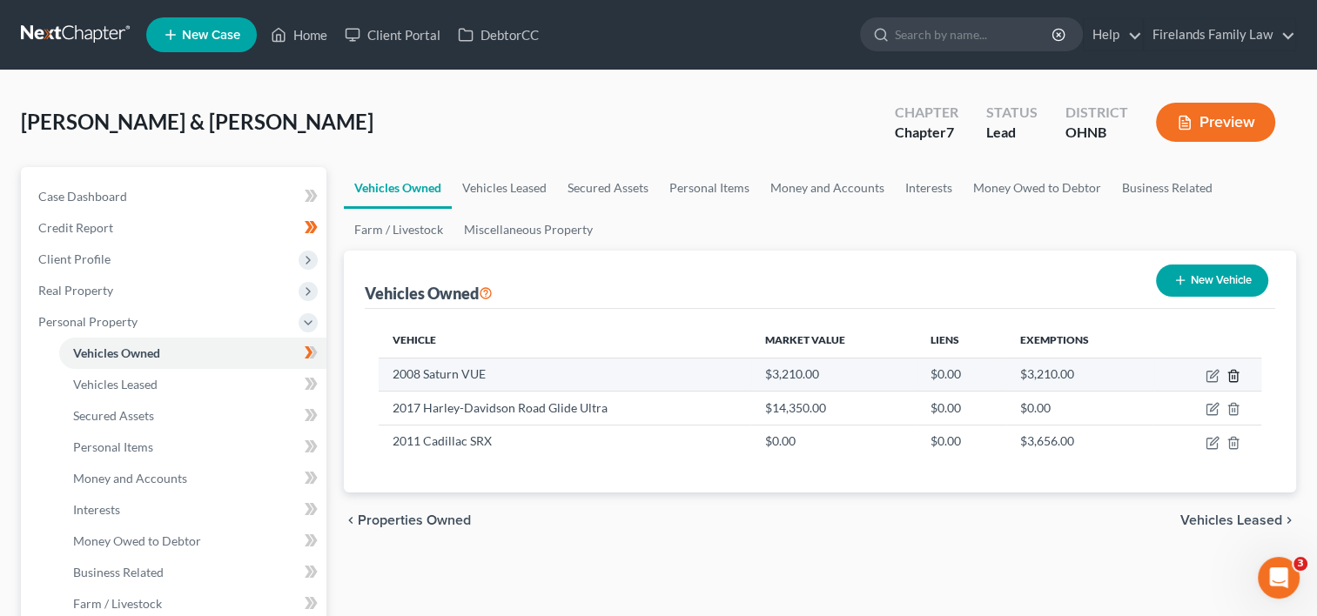
click at [1235, 378] on icon "button" at bounding box center [1233, 376] width 14 height 14
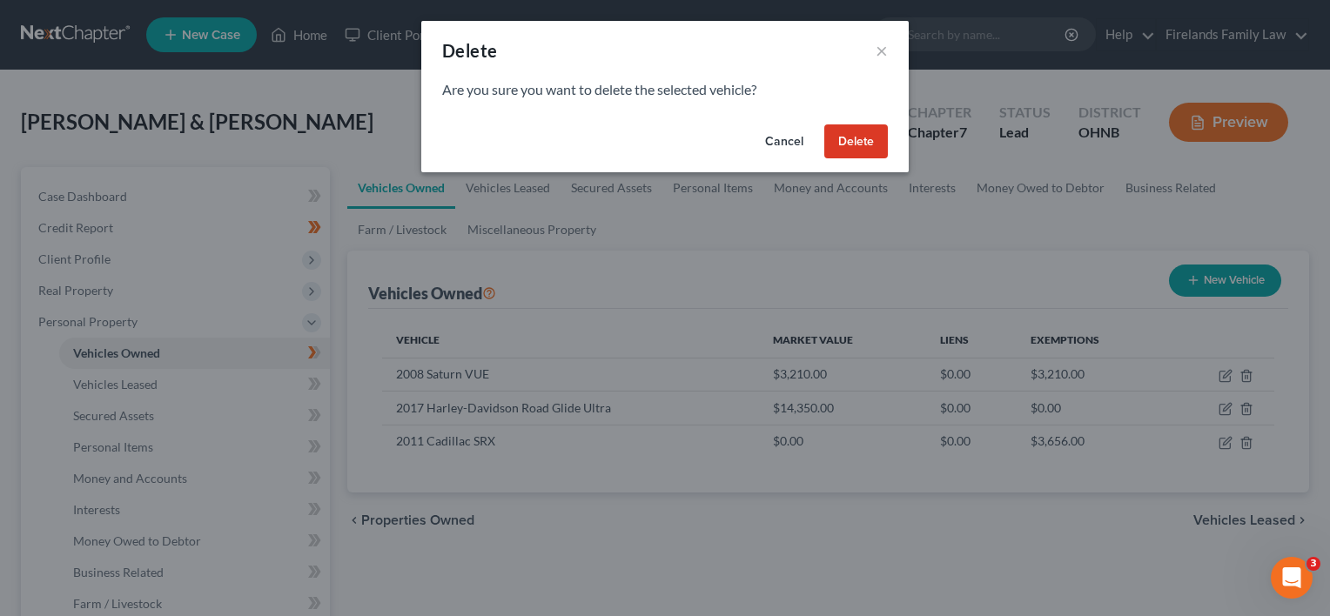
click at [856, 138] on button "Delete" at bounding box center [856, 141] width 64 height 35
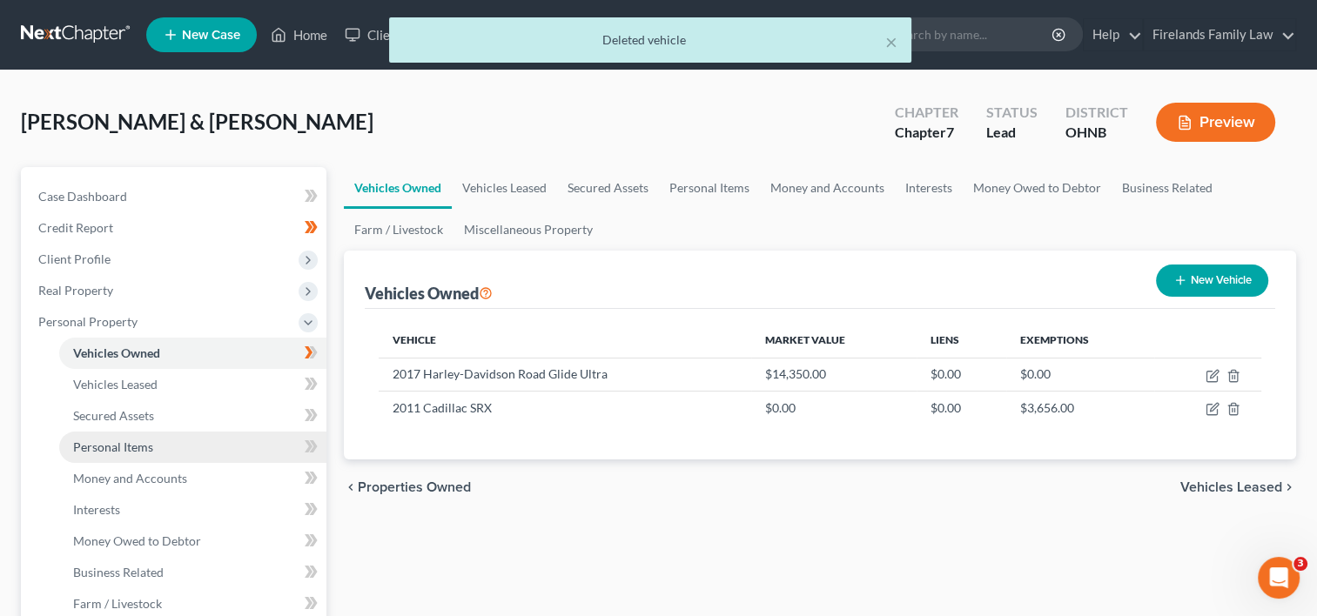
click at [205, 454] on link "Personal Items" at bounding box center [192, 447] width 267 height 31
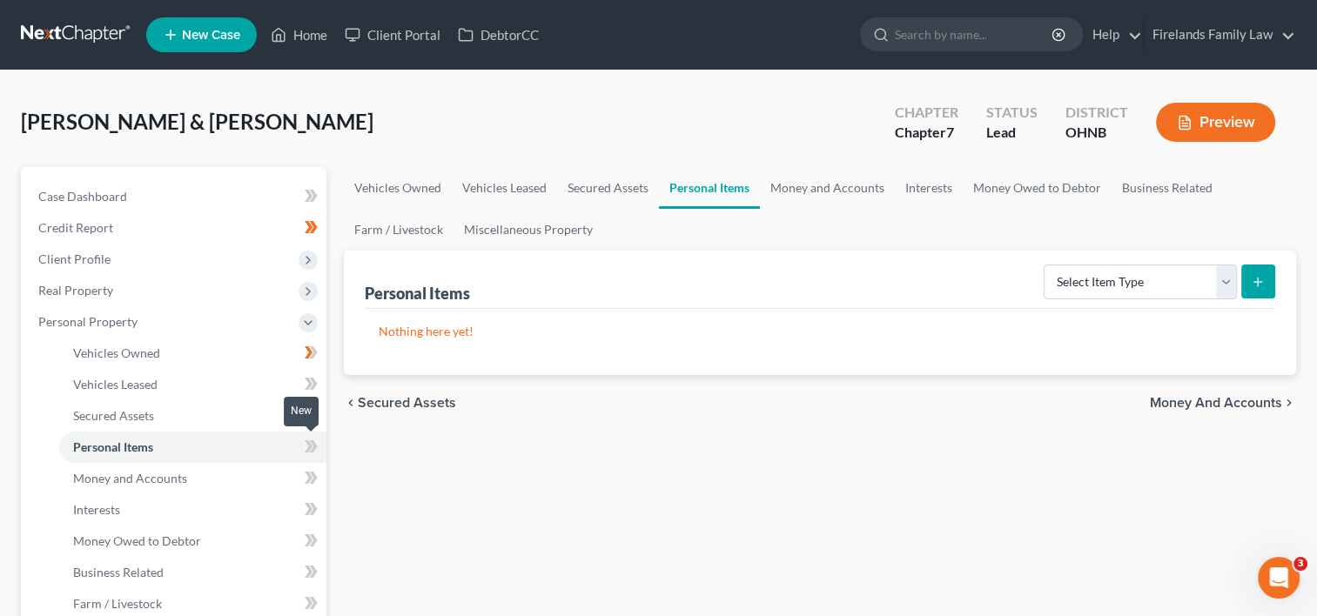
click at [310, 443] on icon at bounding box center [309, 446] width 8 height 12
click at [1226, 282] on select "Select Item Type Clothing Collectibles Of Value Electronics Firearms Household …" at bounding box center [1140, 282] width 193 height 35
select select "household_goods"
click at [1045, 265] on select "Select Item Type Clothing Collectibles Of Value Electronics Firearms Household …" at bounding box center [1140, 282] width 193 height 35
click at [1251, 278] on icon "submit" at bounding box center [1258, 282] width 14 height 14
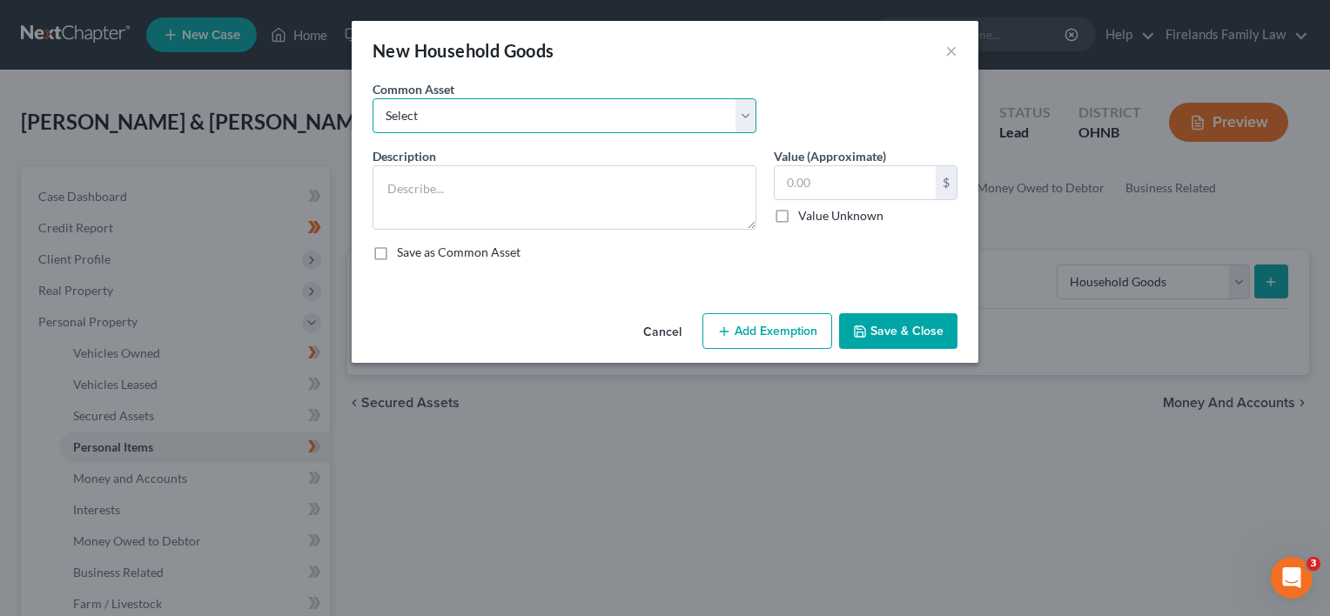
click at [748, 118] on select "Select Living Room Furniture Couches, Coffee Table, End Stand, TV Stand" at bounding box center [565, 115] width 384 height 35
select select "0"
click at [373, 98] on select "Select Living Room Furniture Couches, Coffee Table, End Stand, TV Stand" at bounding box center [565, 115] width 384 height 35
type textarea "Living Room Furniture Couches, Coffee Table, End Stand, TV Stand"
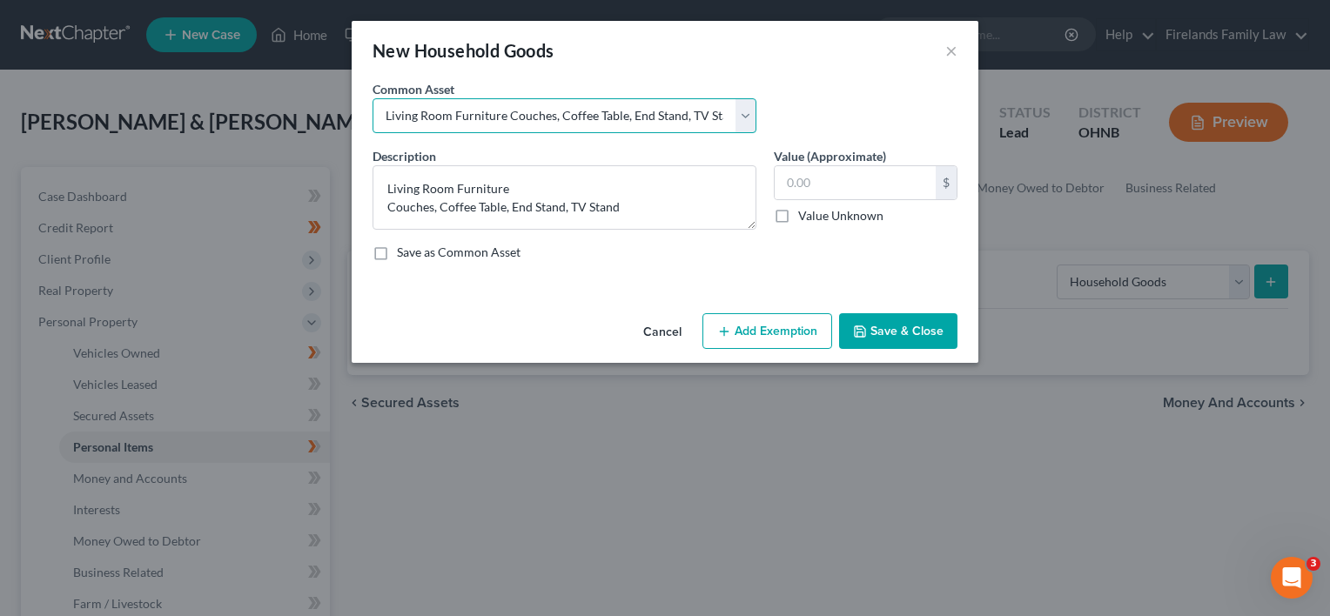
type input "4,000.00"
click at [728, 118] on select "Select Living Room Furniture Couches, Coffee Table, End Stand, TV Stand" at bounding box center [565, 115] width 384 height 35
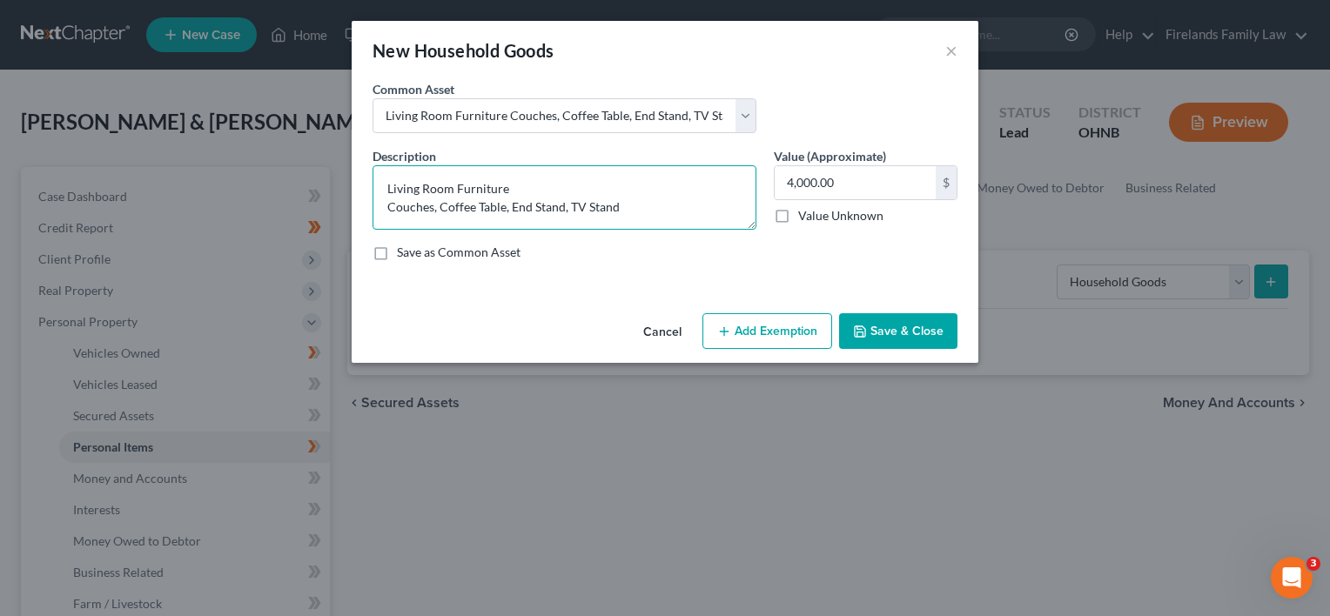
click at [467, 188] on textarea "Living Room Furniture Couches, Coffee Table, End Stand, TV Stand" at bounding box center [565, 197] width 384 height 64
click at [954, 47] on button "×" at bounding box center [951, 50] width 12 height 21
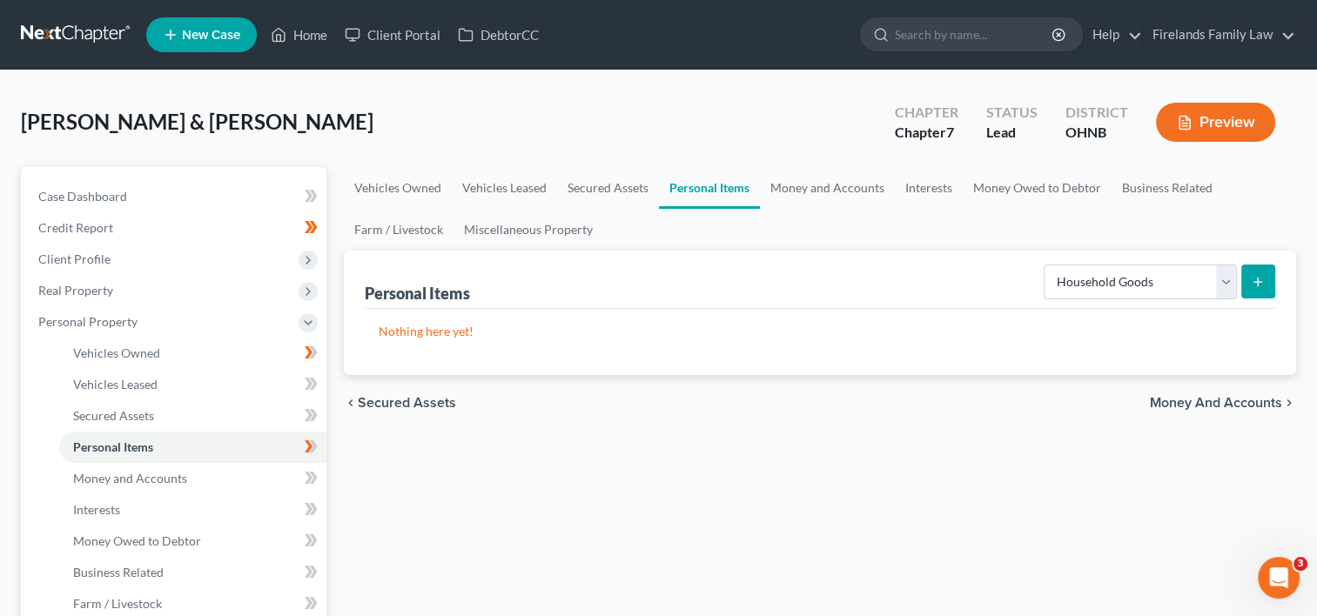
click at [1248, 281] on button "submit" at bounding box center [1258, 282] width 34 height 34
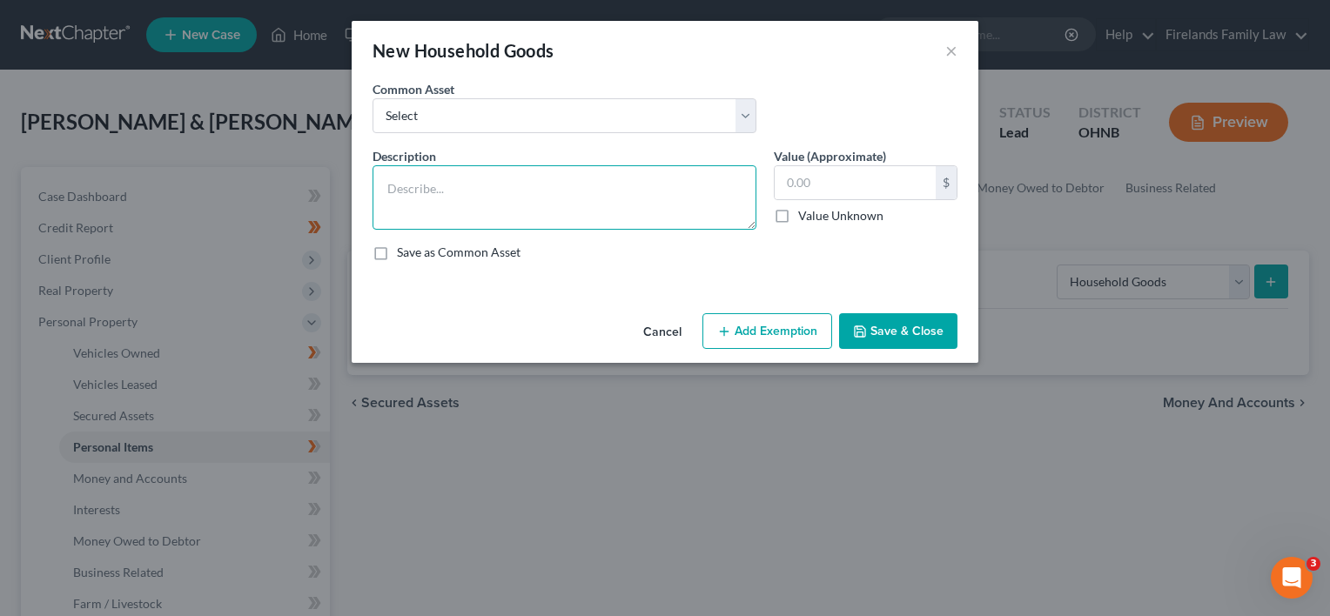
click at [404, 196] on textarea at bounding box center [565, 197] width 384 height 64
type textarea "Living Room Furniture"
click at [905, 188] on input "text" at bounding box center [855, 182] width 161 height 33
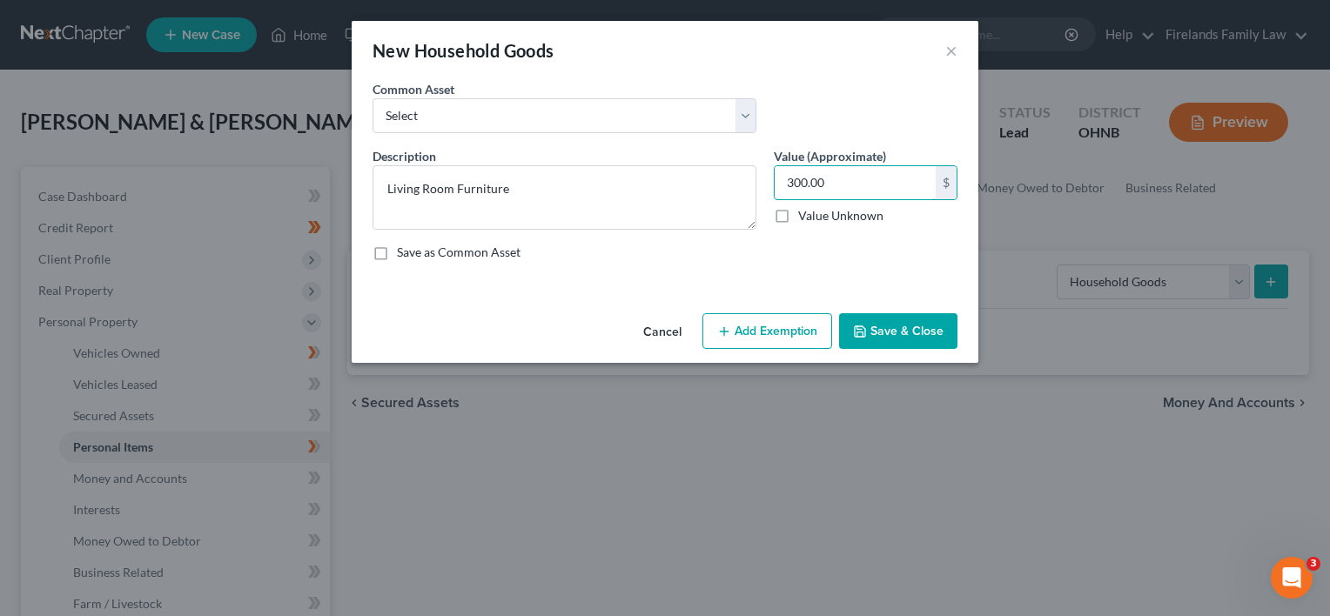
type input "300.00"
click at [747, 331] on button "Add Exemption" at bounding box center [767, 331] width 130 height 37
select select "2"
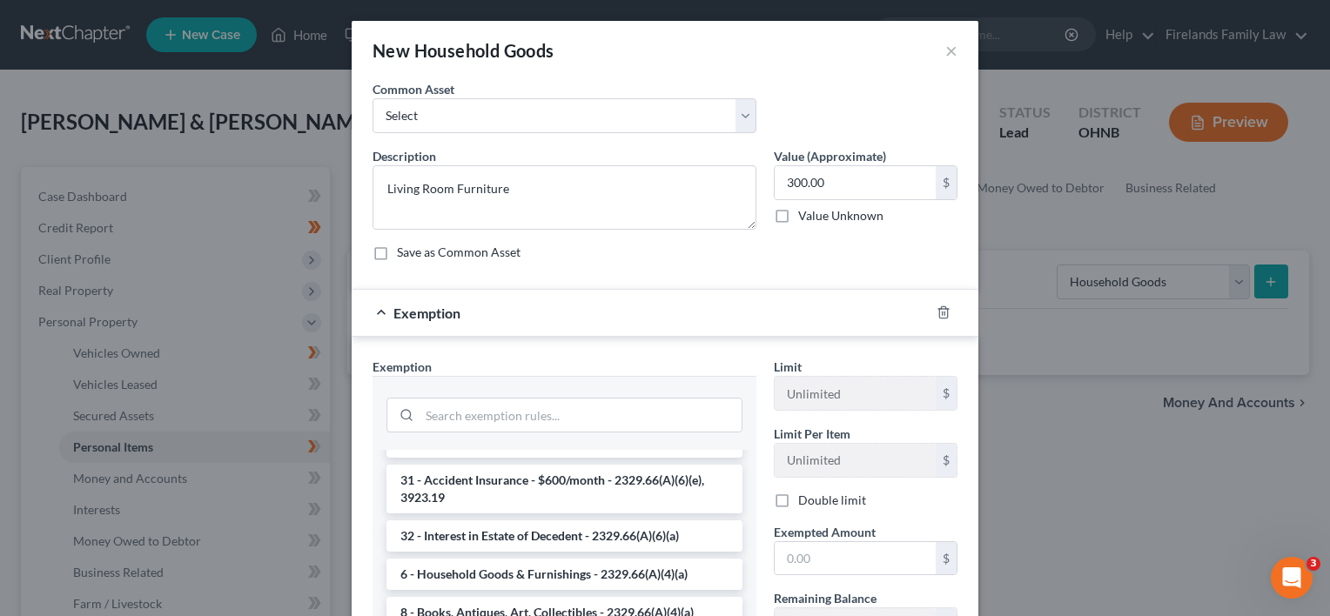
scroll to position [348, 0]
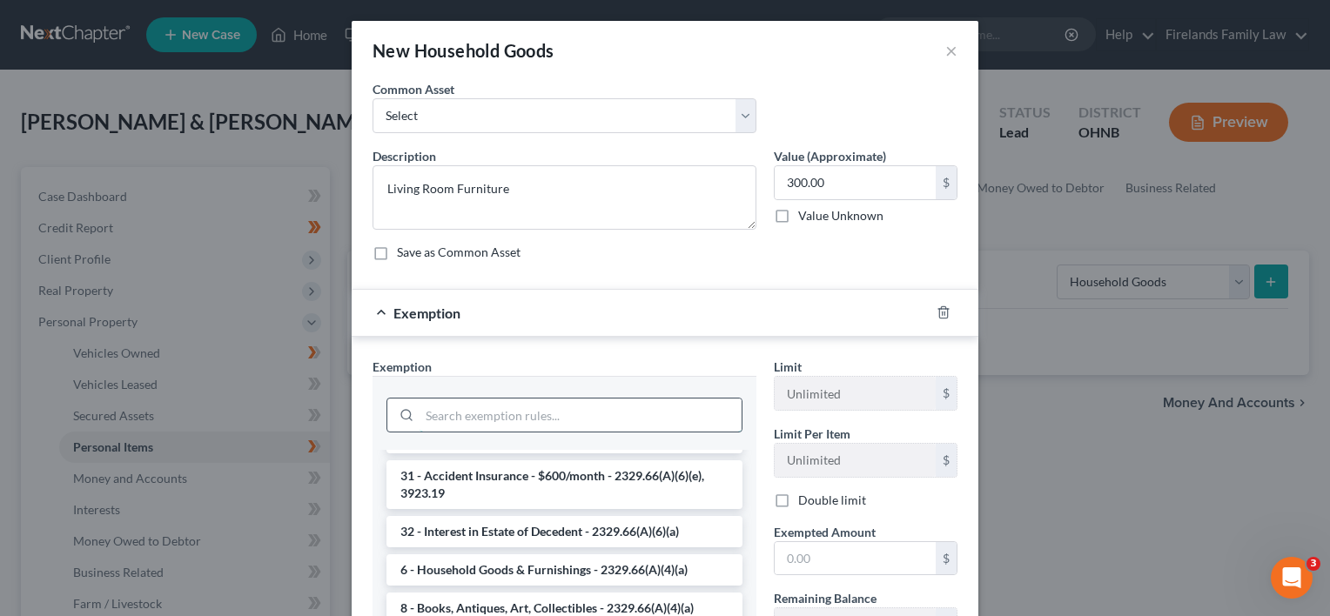
click at [551, 411] on input "search" at bounding box center [581, 415] width 322 height 33
click at [568, 554] on li "6 - Household Goods & Furnishings - 2329.66(A)(4)(a)" at bounding box center [564, 569] width 356 height 31
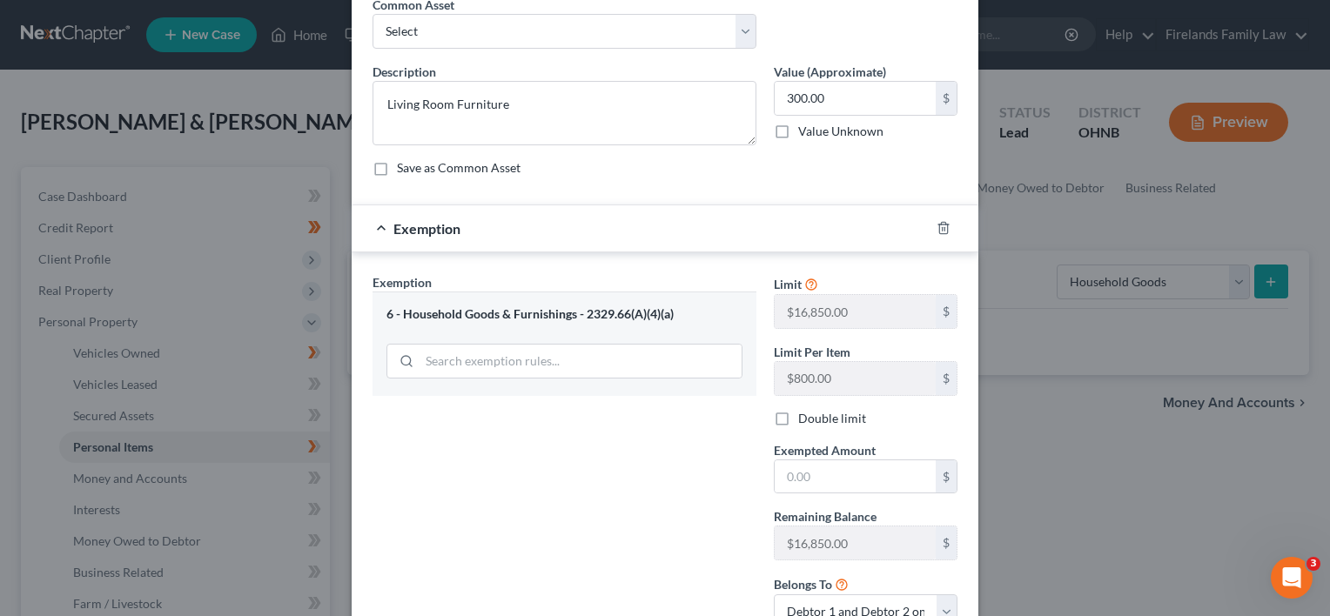
scroll to position [87, 0]
click at [804, 477] on input "text" at bounding box center [855, 474] width 161 height 33
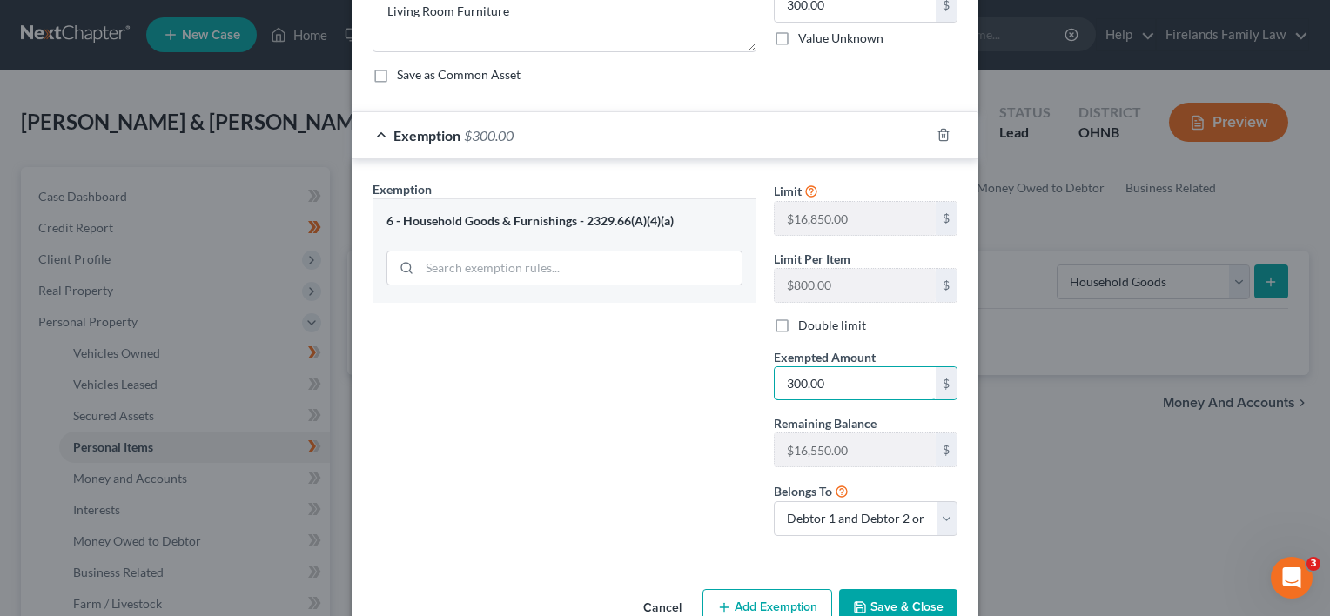
scroll to position [219, 0]
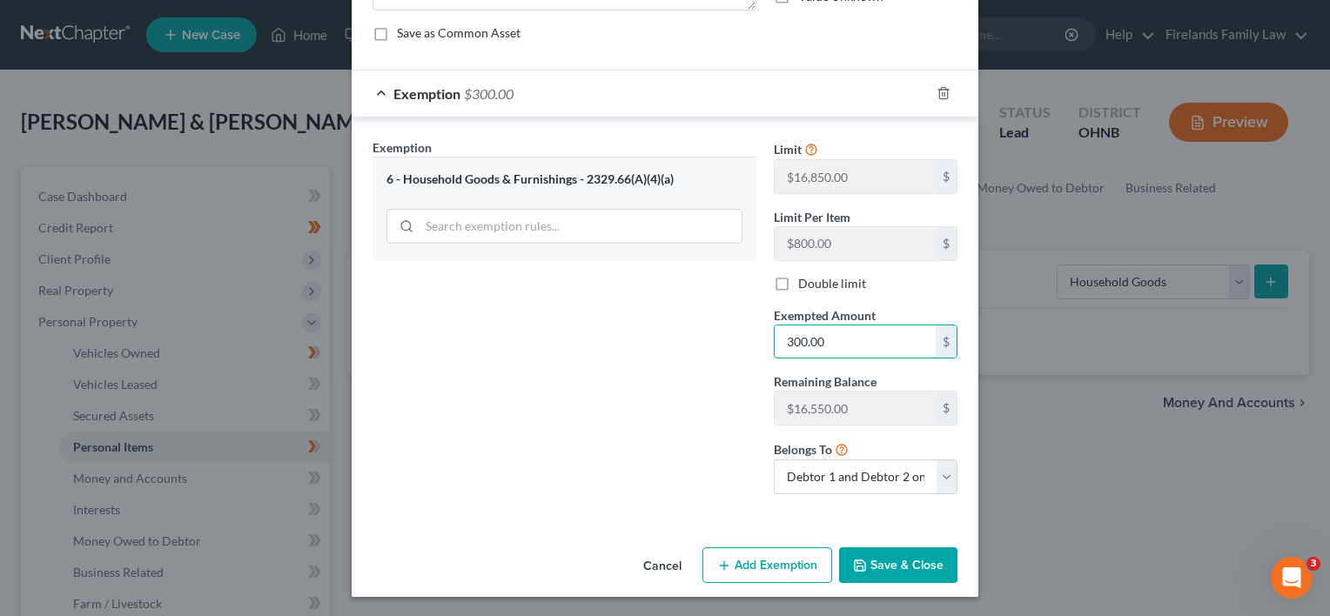
type input "300.00"
click at [867, 560] on button "Save & Close" at bounding box center [898, 565] width 118 height 37
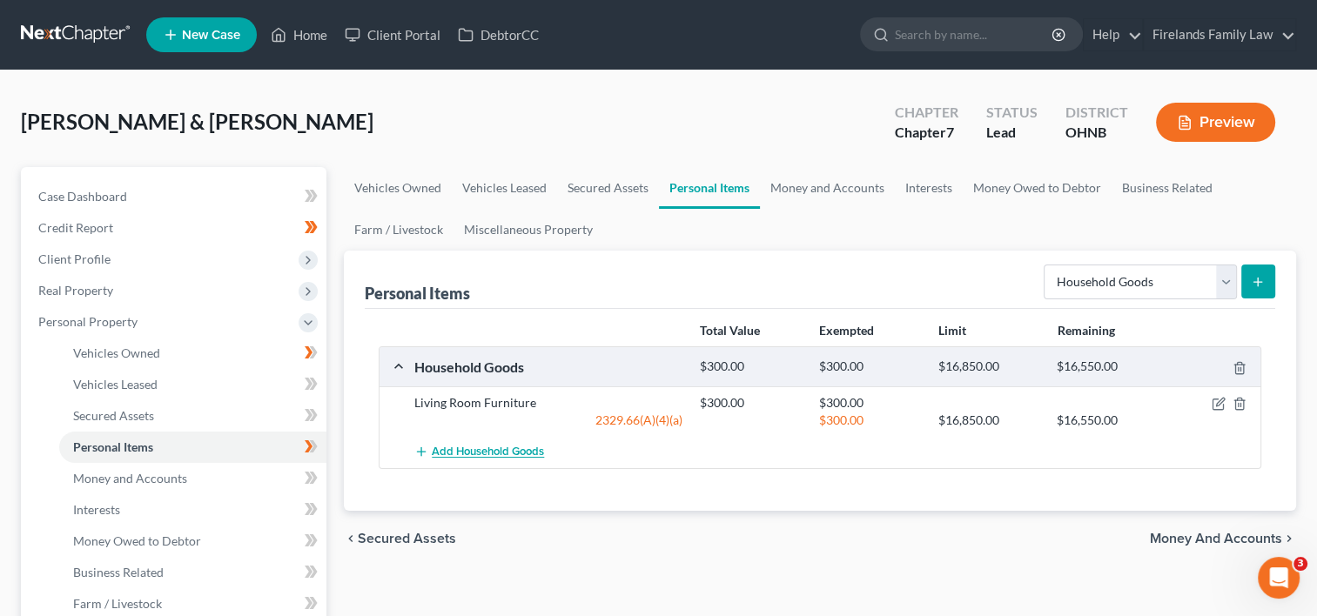
click at [454, 452] on span "Add Household Goods" at bounding box center [488, 453] width 112 height 14
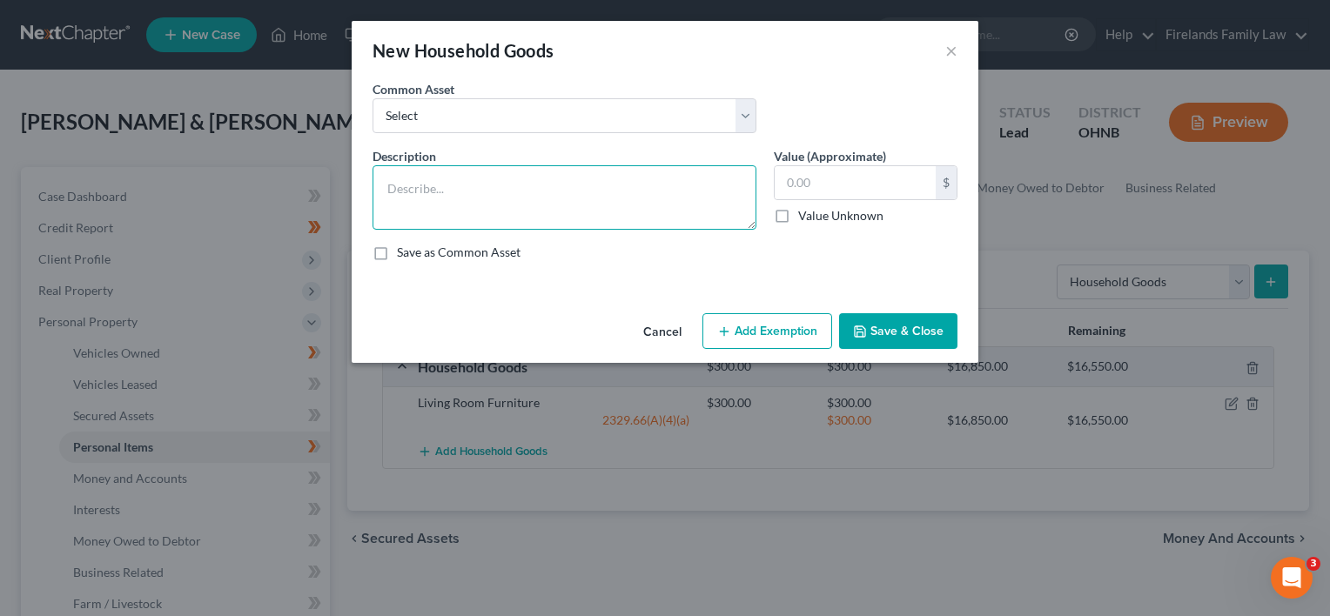
click at [474, 185] on textarea at bounding box center [565, 197] width 384 height 64
type textarea "Kitchenware/Appliances"
click at [816, 178] on input "text" at bounding box center [855, 182] width 161 height 33
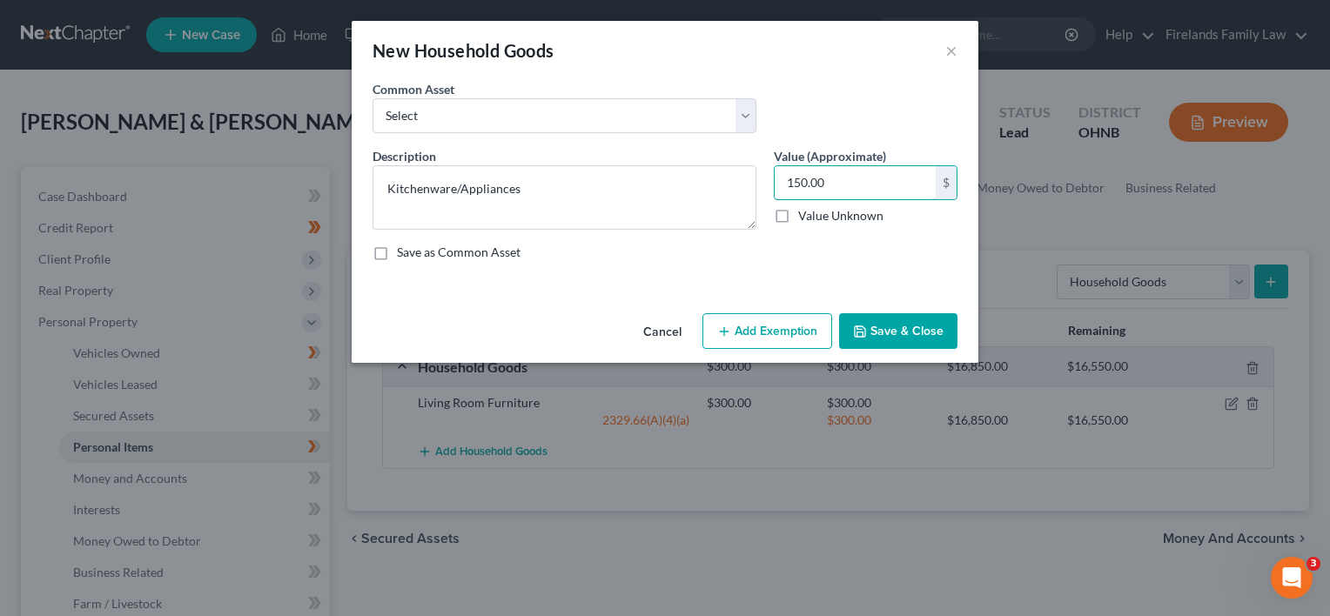
type input "150.00"
click at [766, 327] on button "Add Exemption" at bounding box center [767, 331] width 130 height 37
select select "2"
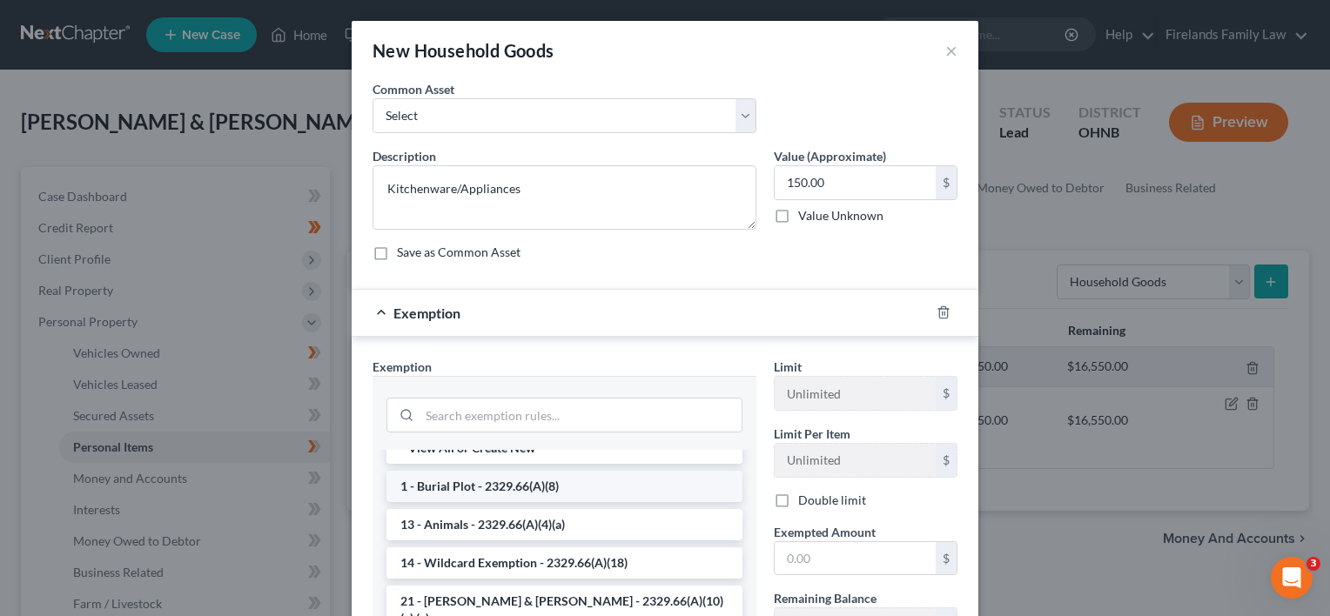
scroll to position [0, 0]
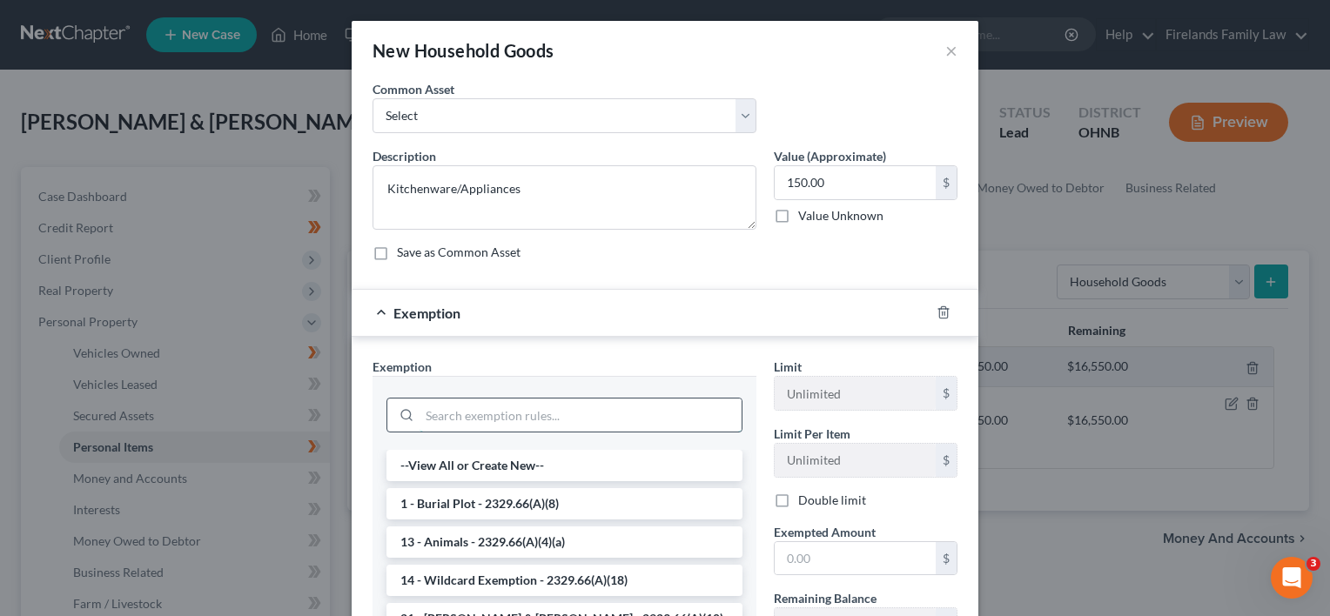
click at [529, 421] on input "search" at bounding box center [581, 415] width 322 height 33
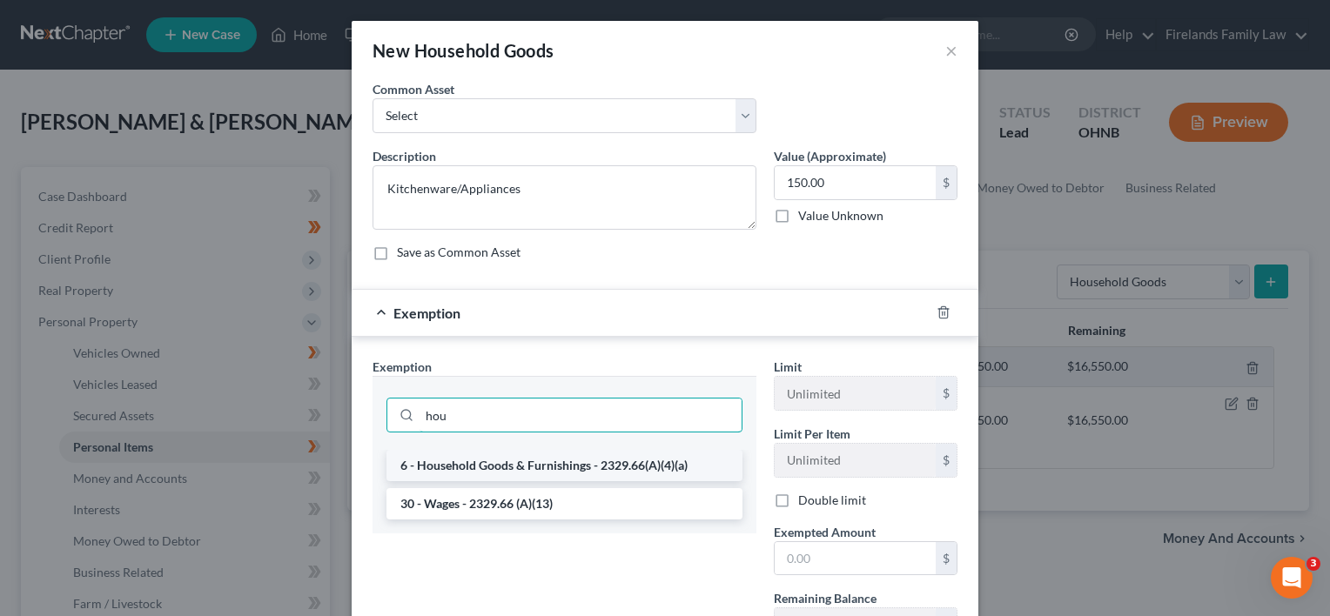
type input "hou"
click at [491, 455] on li "6 - Household Goods & Furnishings - 2329.66(A)(4)(a)" at bounding box center [564, 465] width 356 height 31
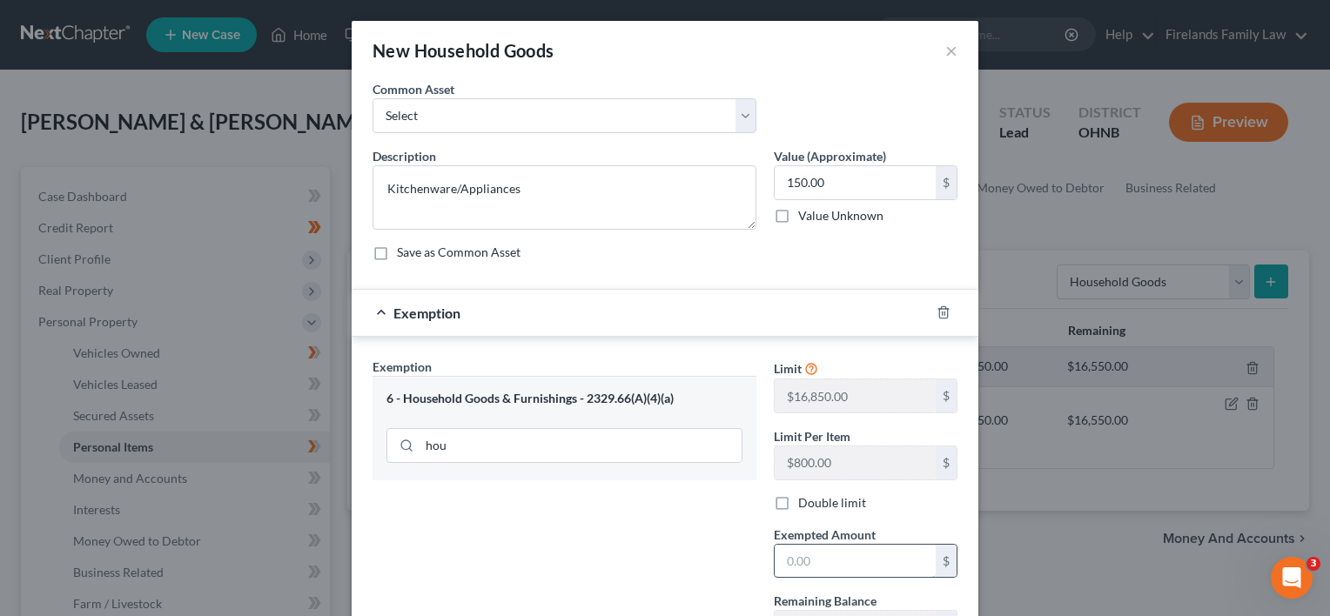
click at [815, 557] on input "text" at bounding box center [855, 561] width 161 height 33
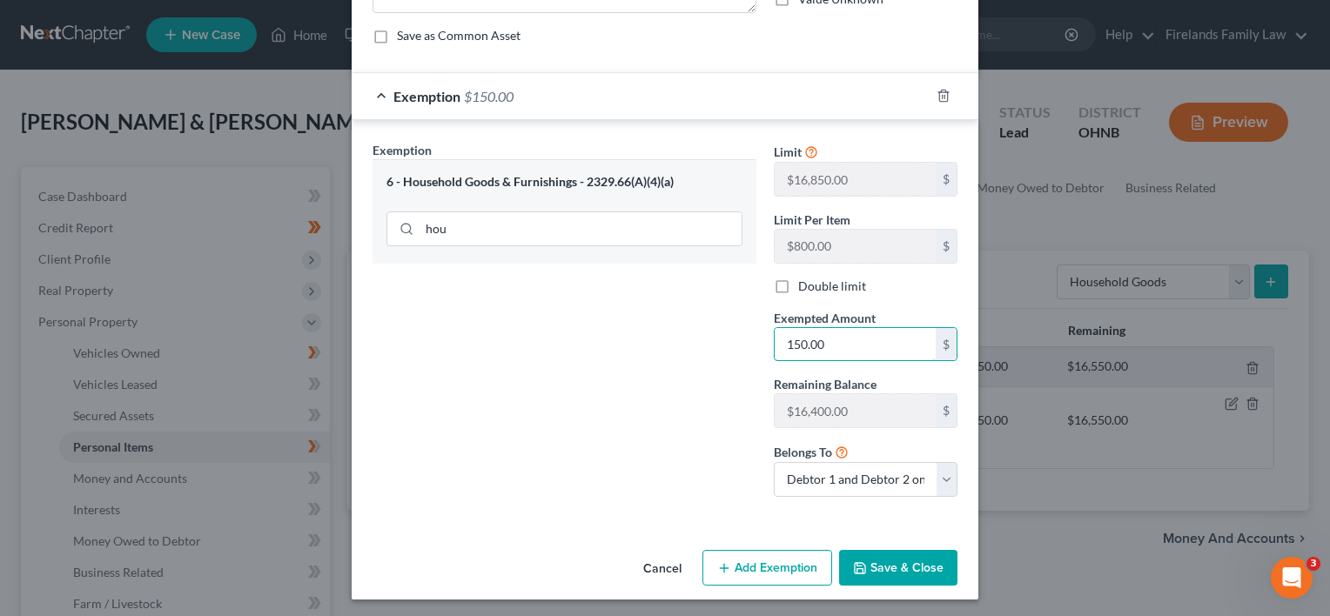
scroll to position [219, 0]
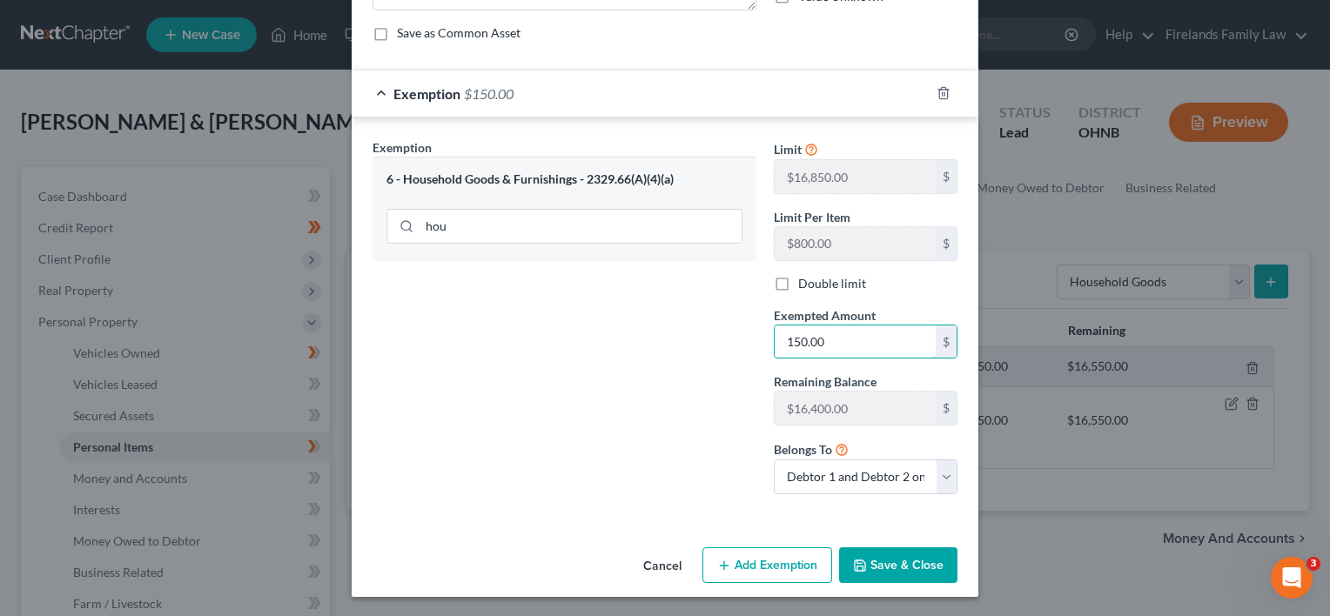
type input "150.00"
click at [916, 568] on button "Save & Close" at bounding box center [898, 565] width 118 height 37
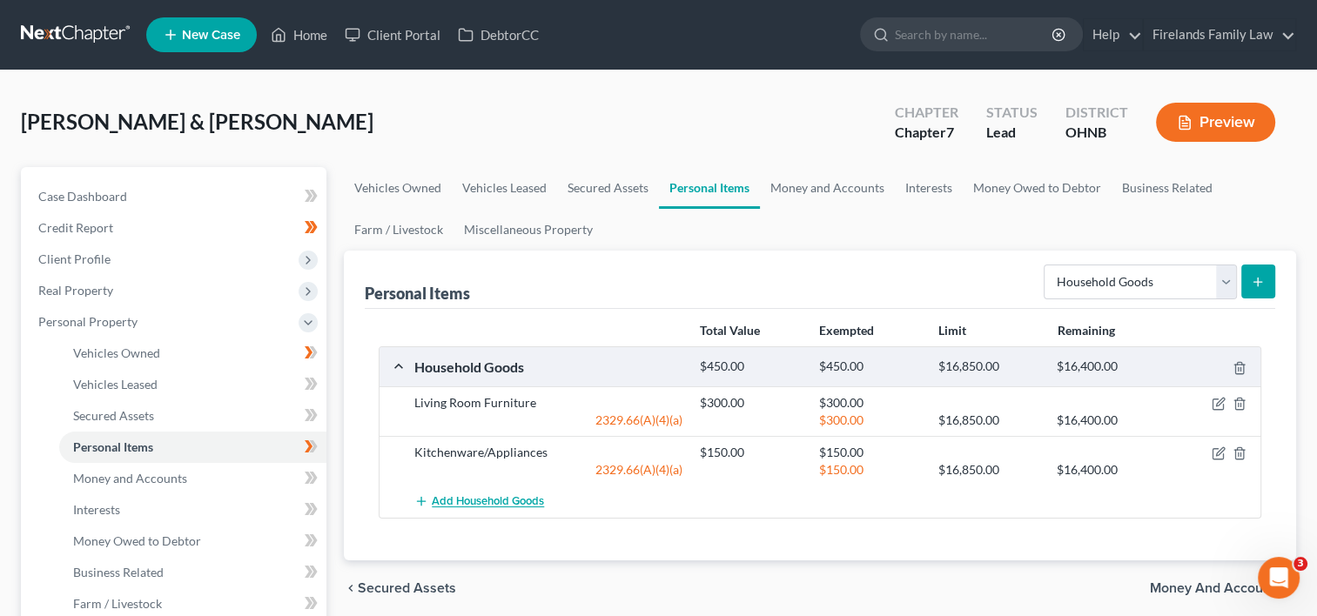
click at [482, 498] on span "Add Household Goods" at bounding box center [488, 502] width 112 height 14
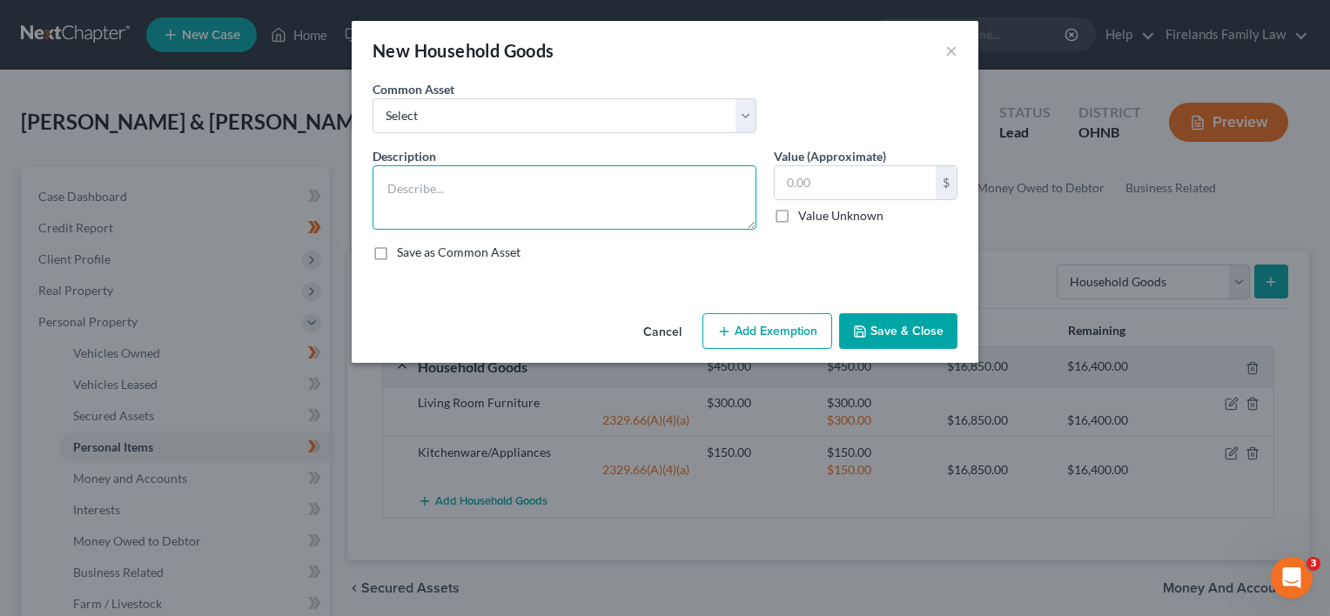
click at [472, 197] on textarea at bounding box center [565, 197] width 384 height 64
type textarea "Dining Room Furniture"
click at [794, 172] on input "text" at bounding box center [855, 182] width 161 height 33
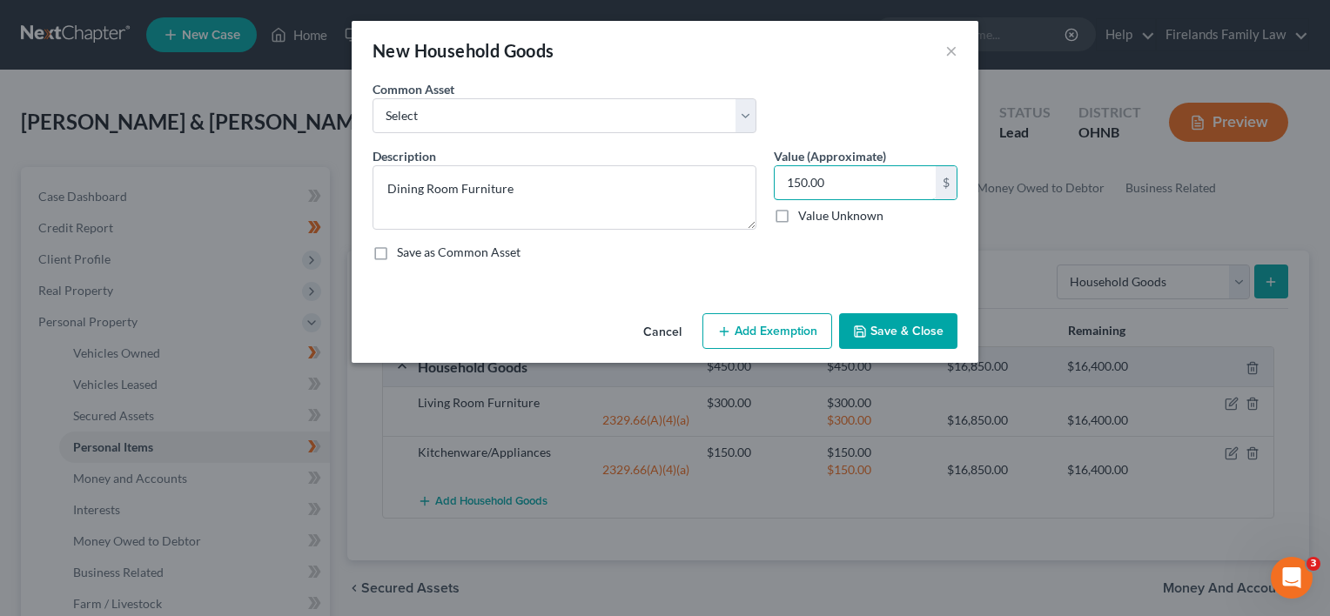
type input "150.00"
click at [794, 322] on button "Add Exemption" at bounding box center [767, 331] width 130 height 37
select select "2"
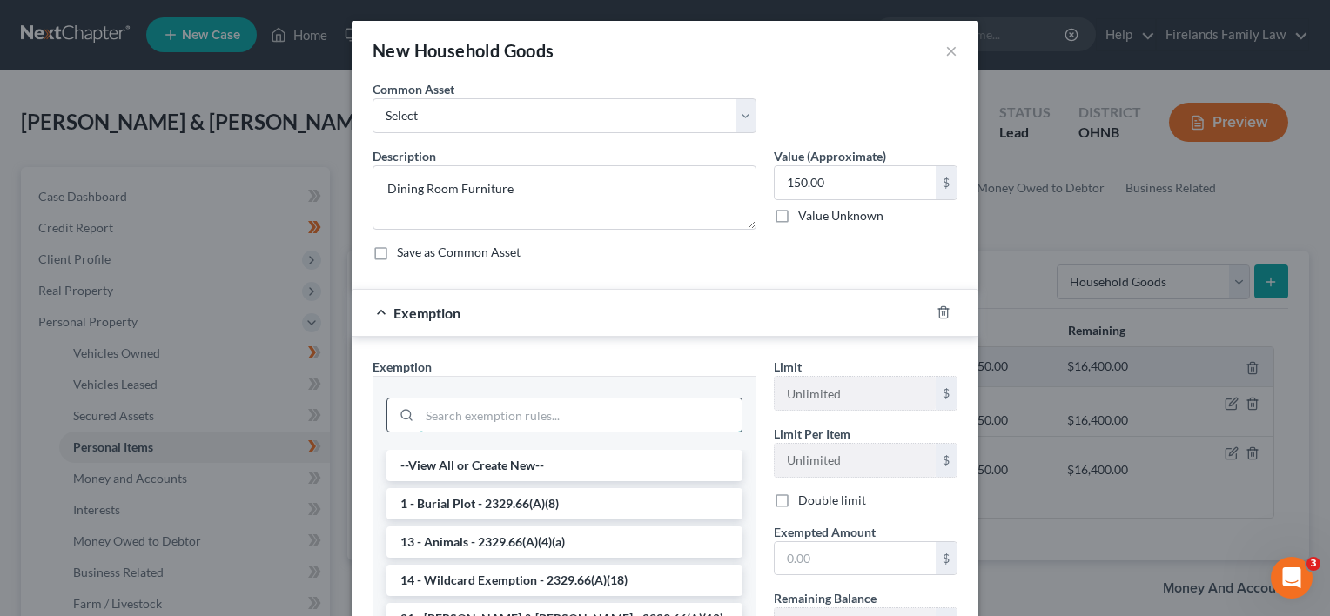
click at [503, 413] on input "search" at bounding box center [581, 415] width 322 height 33
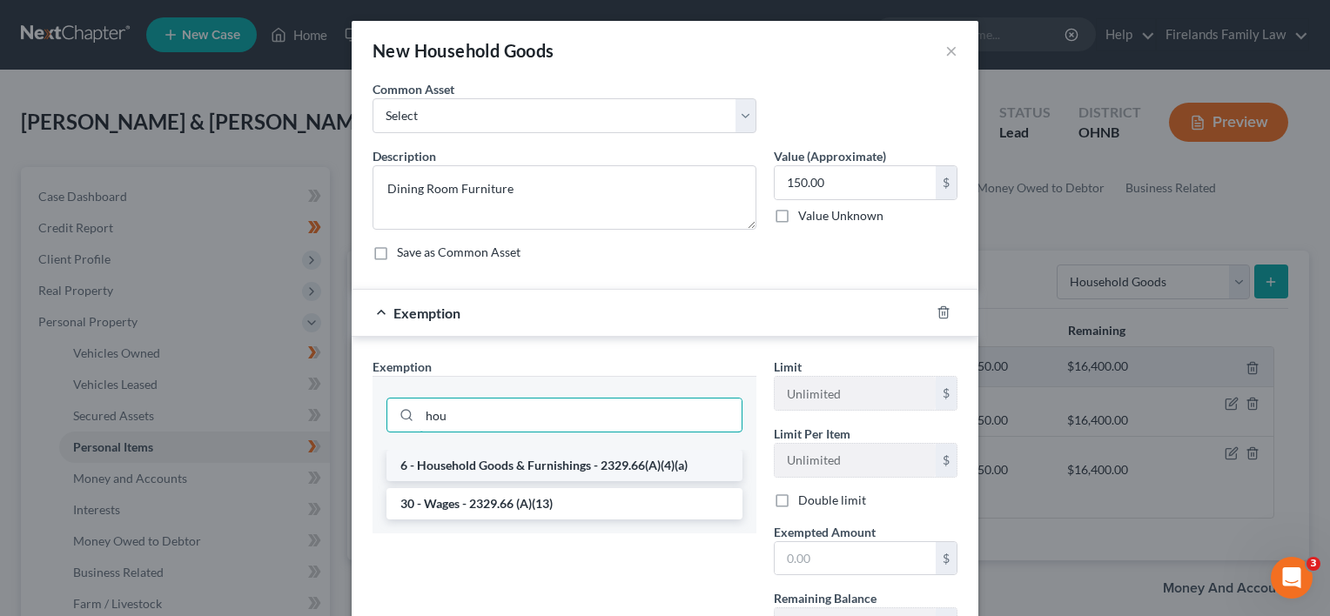
type input "hou"
click at [477, 460] on li "6 - Household Goods & Furnishings - 2329.66(A)(4)(a)" at bounding box center [564, 465] width 356 height 31
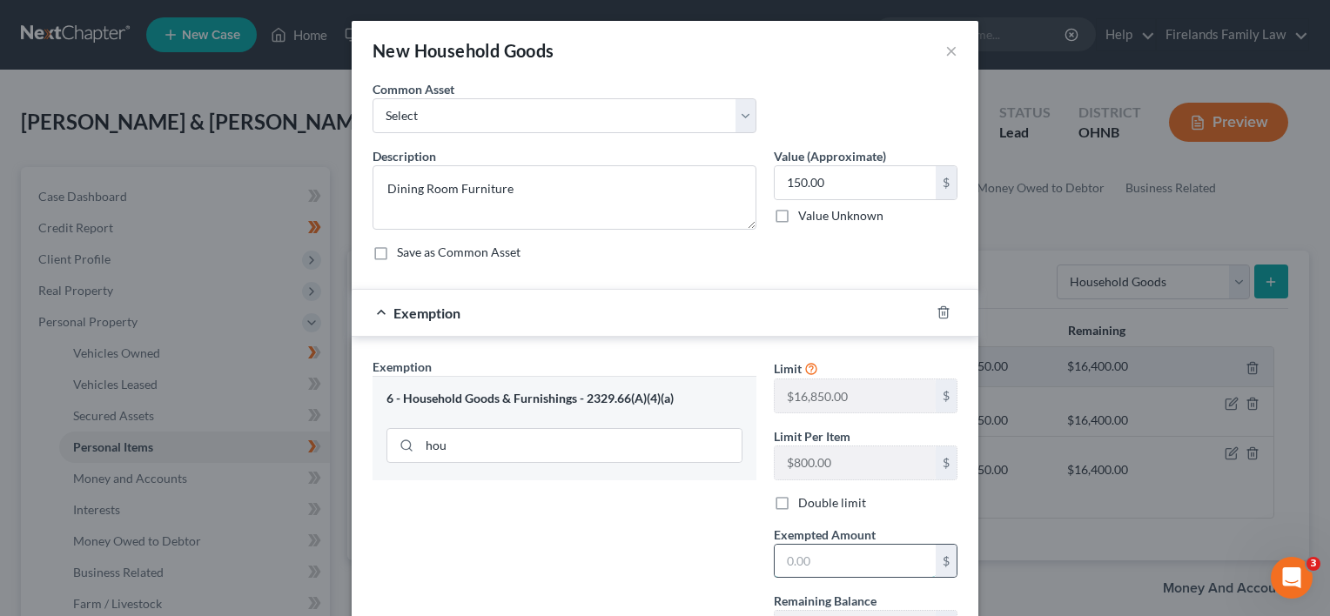
click at [807, 554] on input "text" at bounding box center [855, 561] width 161 height 33
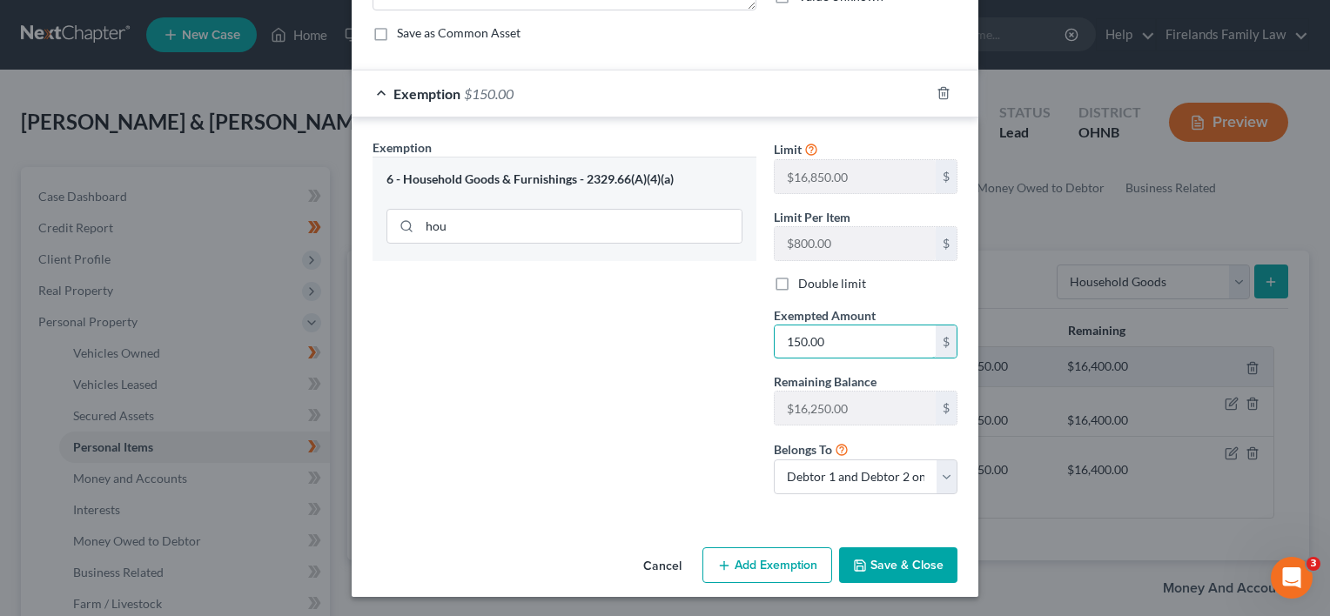
type input "150.00"
click at [910, 567] on button "Save & Close" at bounding box center [898, 565] width 118 height 37
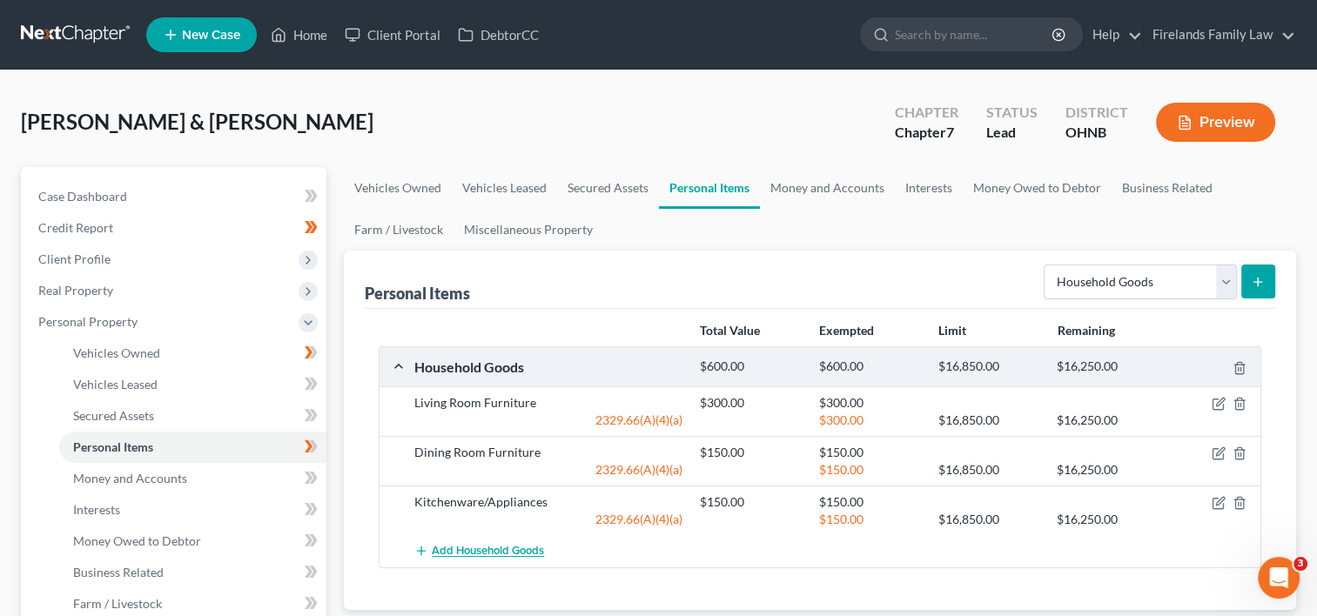
click at [530, 547] on span "Add Household Goods" at bounding box center [488, 552] width 112 height 14
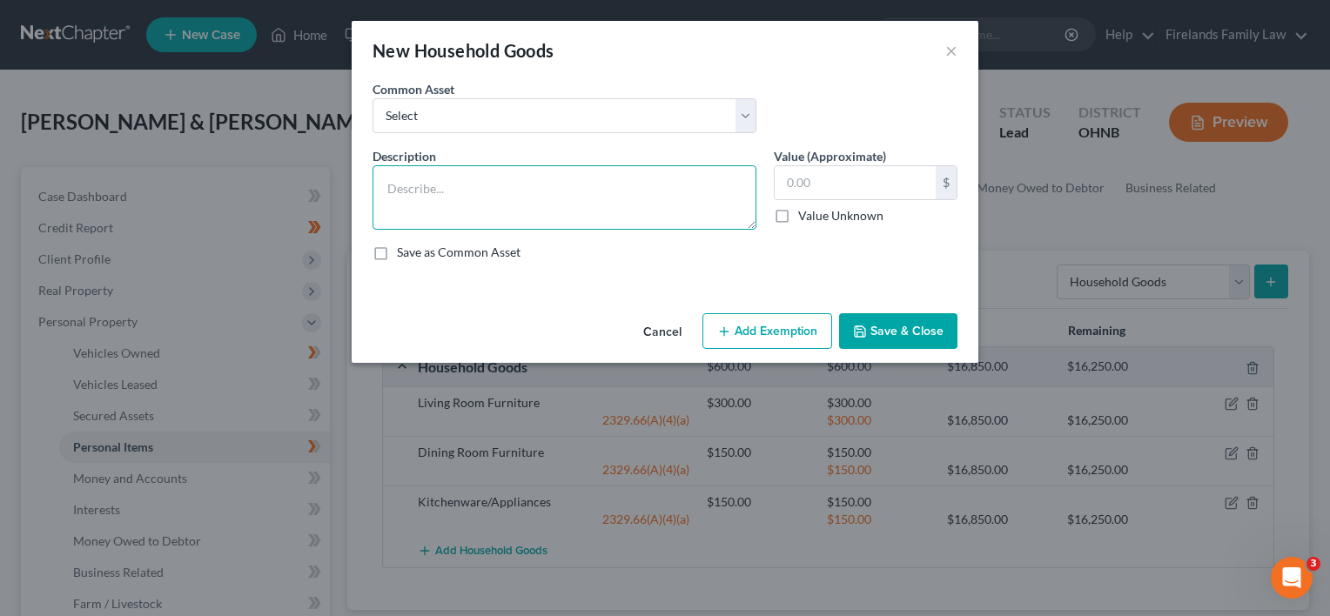
click at [434, 188] on textarea at bounding box center [565, 197] width 384 height 64
type textarea "Bedroom Furniture"
click at [798, 171] on input "text" at bounding box center [855, 182] width 161 height 33
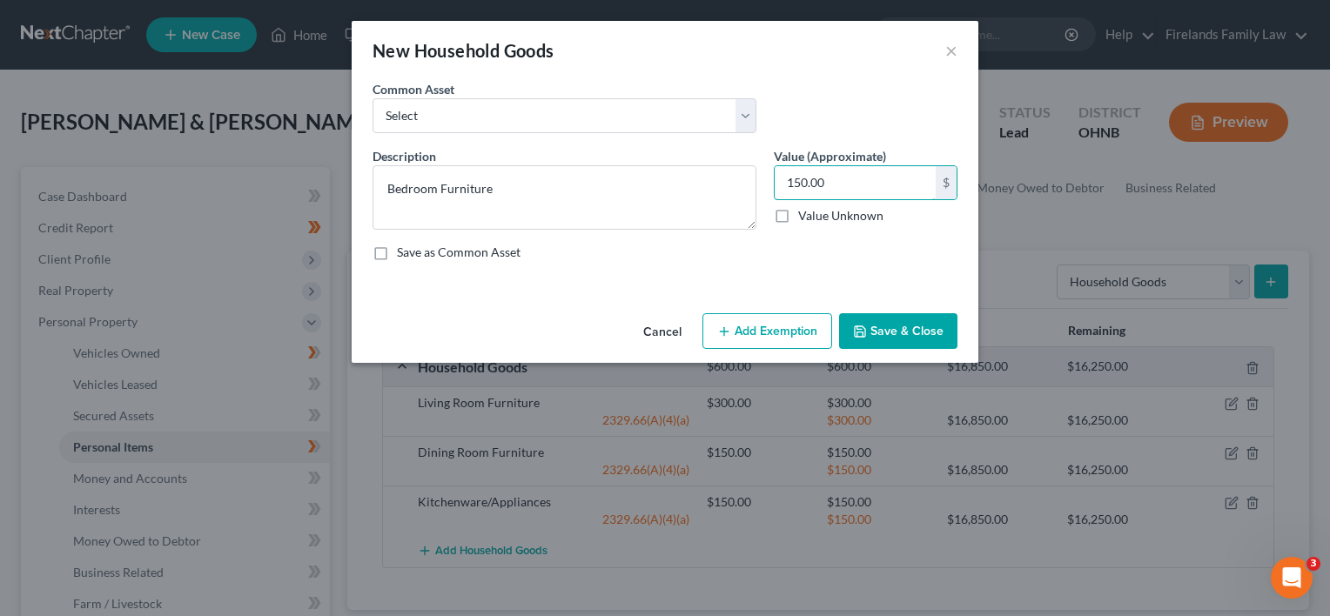
type input "150.00"
click at [783, 336] on button "Add Exemption" at bounding box center [767, 331] width 130 height 37
select select "2"
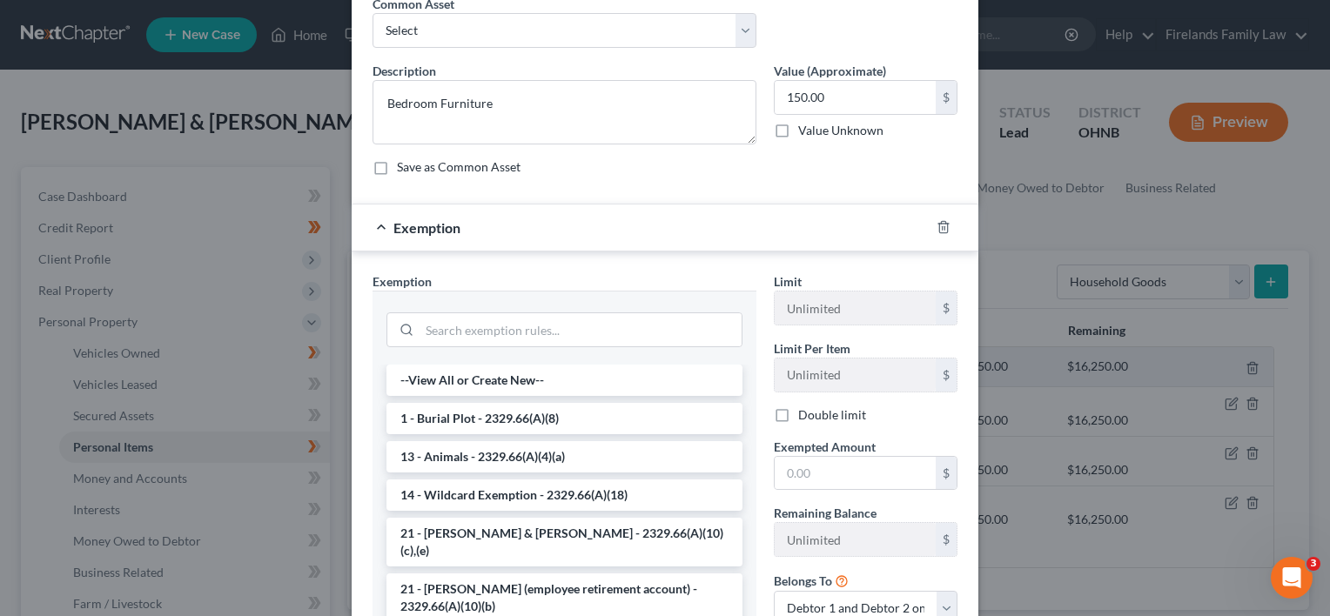
scroll to position [87, 0]
click at [527, 324] on input "search" at bounding box center [581, 328] width 322 height 33
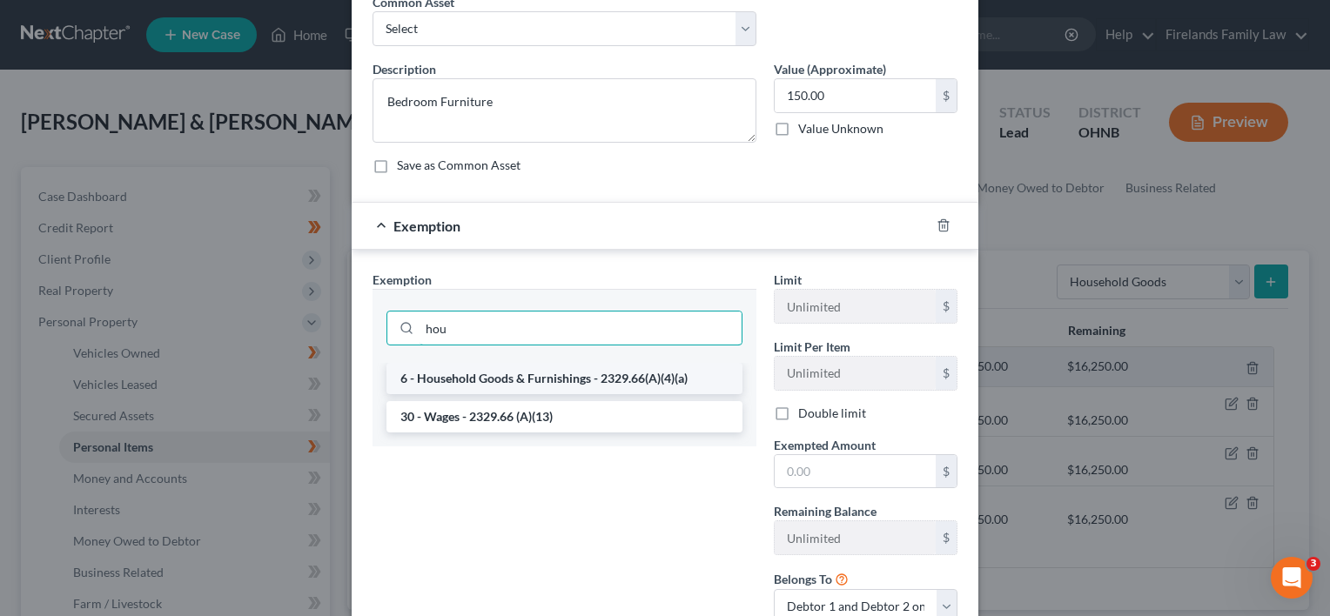
type input "hou"
click at [480, 373] on li "6 - Household Goods & Furnishings - 2329.66(A)(4)(a)" at bounding box center [564, 378] width 356 height 31
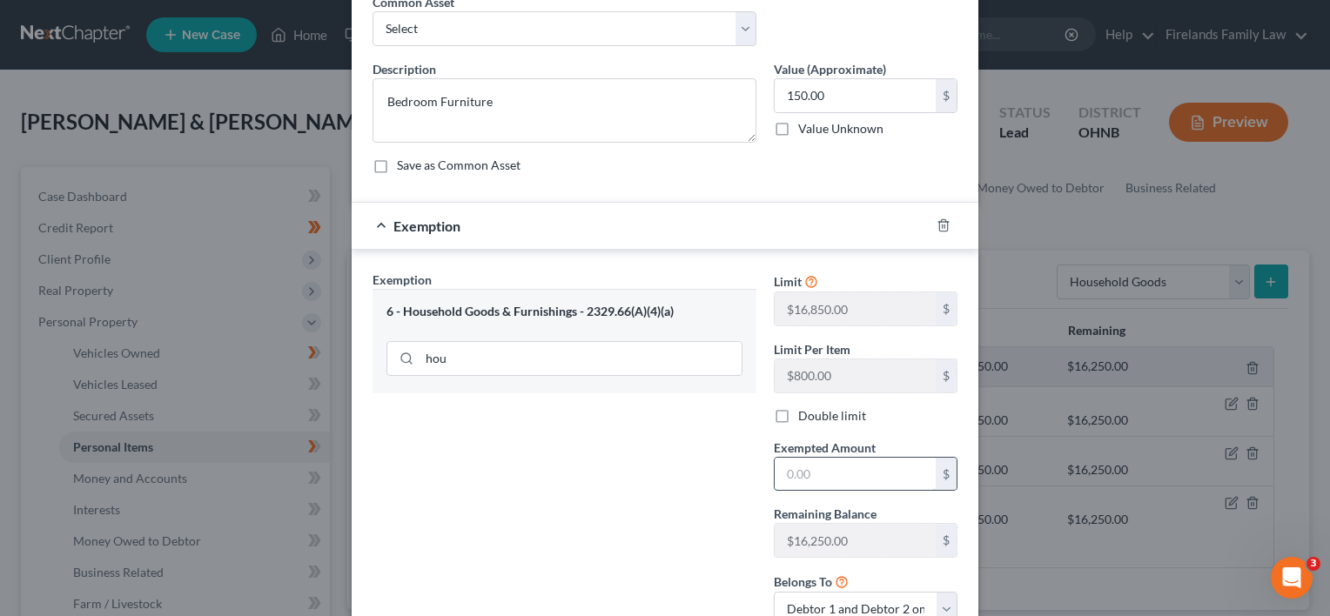
click at [811, 476] on input "text" at bounding box center [855, 474] width 161 height 33
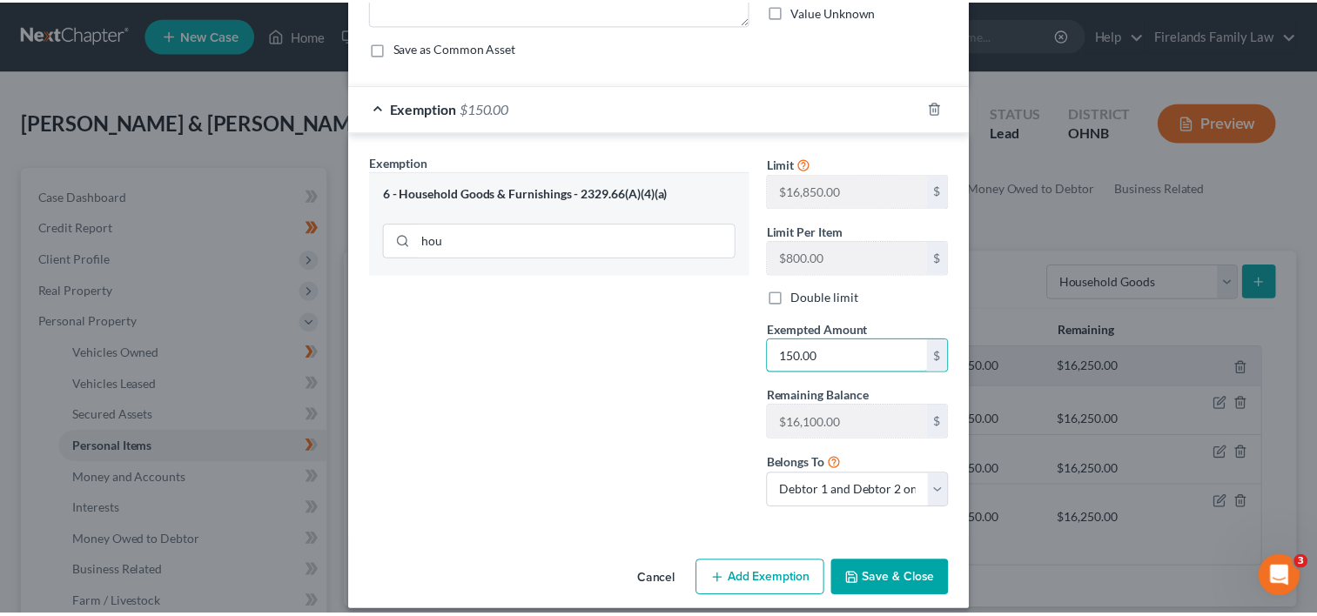
scroll to position [219, 0]
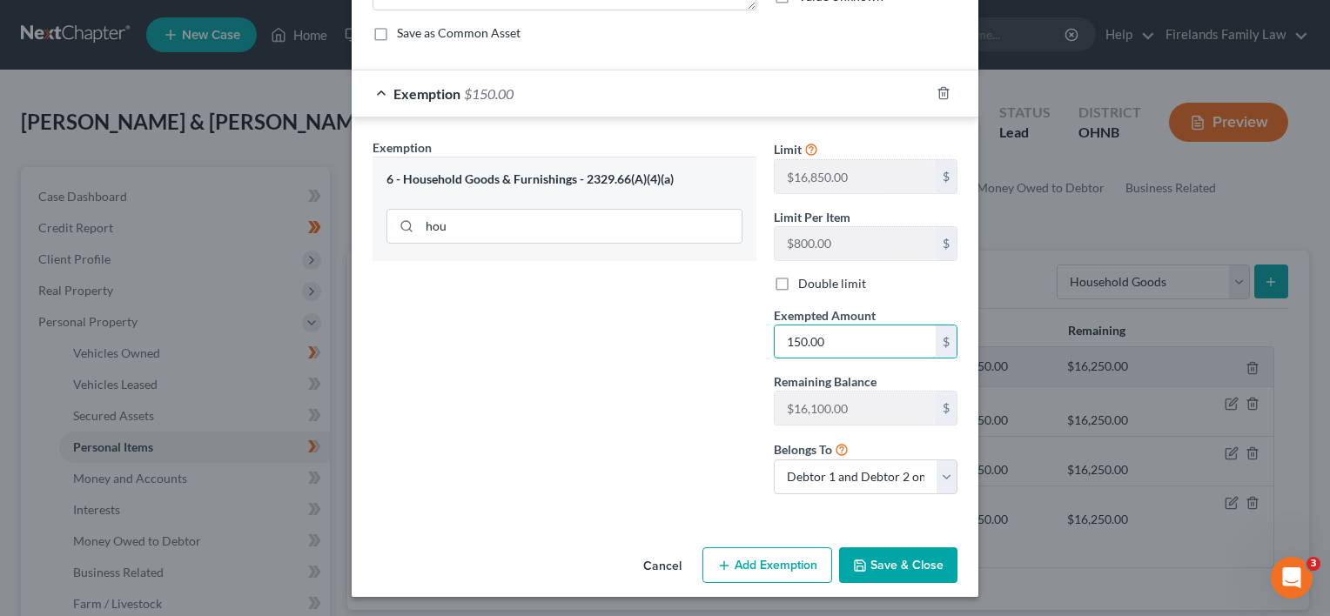
type input "150.00"
click at [891, 561] on button "Save & Close" at bounding box center [898, 565] width 118 height 37
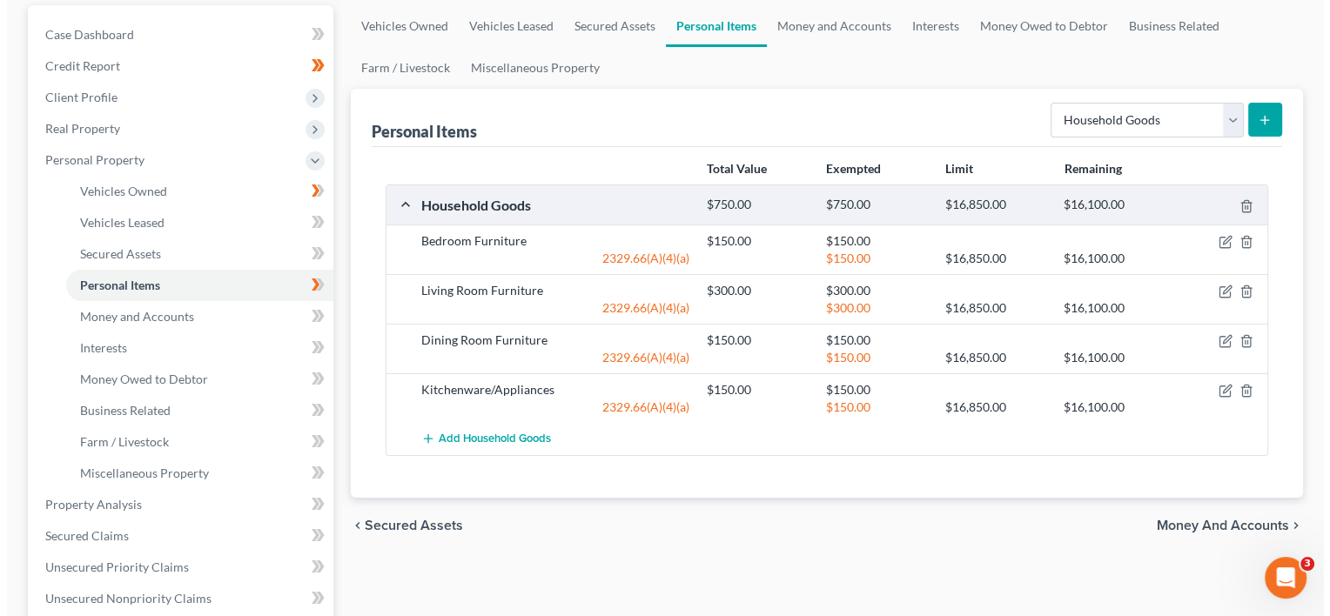
scroll to position [174, 0]
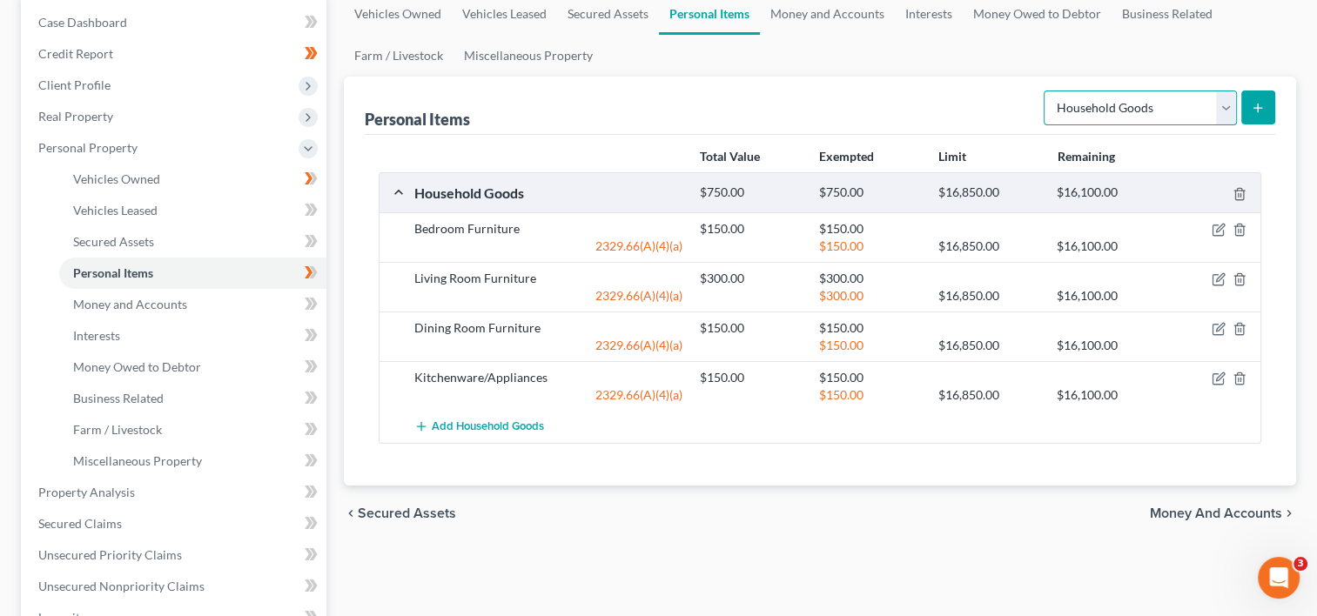
click at [1226, 102] on select "Select Item Type Clothing Collectibles Of Value Electronics Firearms Household …" at bounding box center [1140, 108] width 193 height 35
select select "electronics"
click at [1045, 91] on select "Select Item Type Clothing Collectibles Of Value Electronics Firearms Household …" at bounding box center [1140, 108] width 193 height 35
click at [1259, 101] on icon "submit" at bounding box center [1258, 108] width 14 height 14
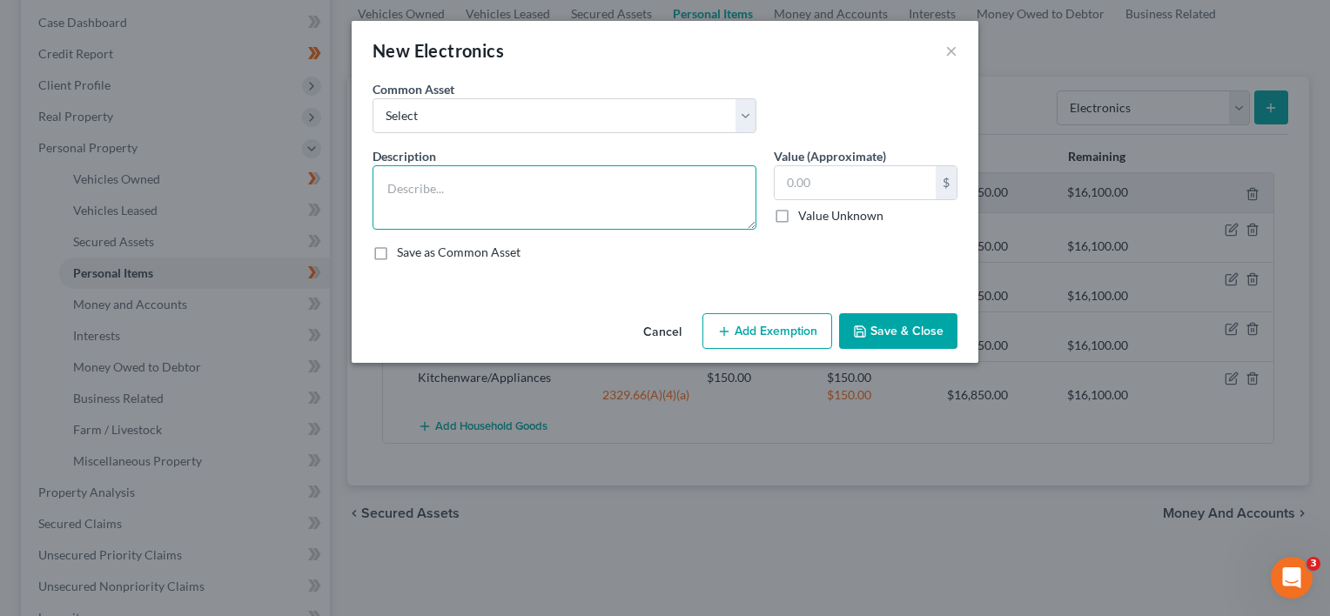
click at [502, 209] on textarea at bounding box center [565, 197] width 384 height 64
type textarea "I Phone 14 Pro"
click at [802, 185] on input "text" at bounding box center [855, 182] width 161 height 33
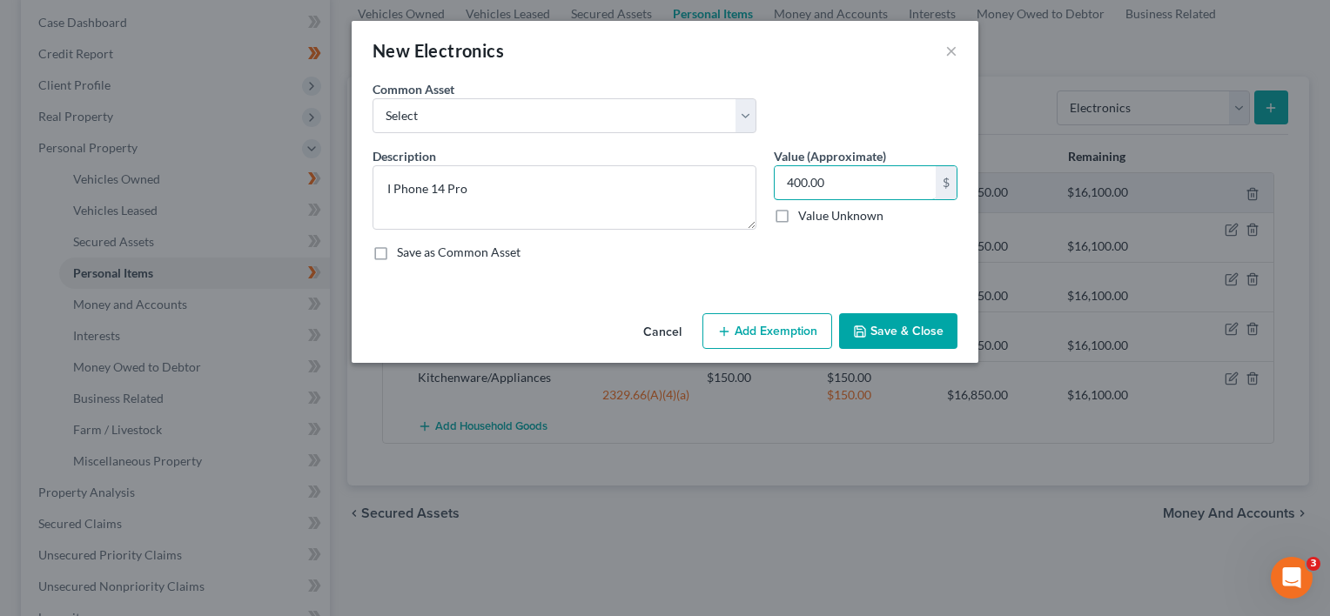
type input "400.00"
click at [788, 330] on button "Add Exemption" at bounding box center [767, 331] width 130 height 37
select select "2"
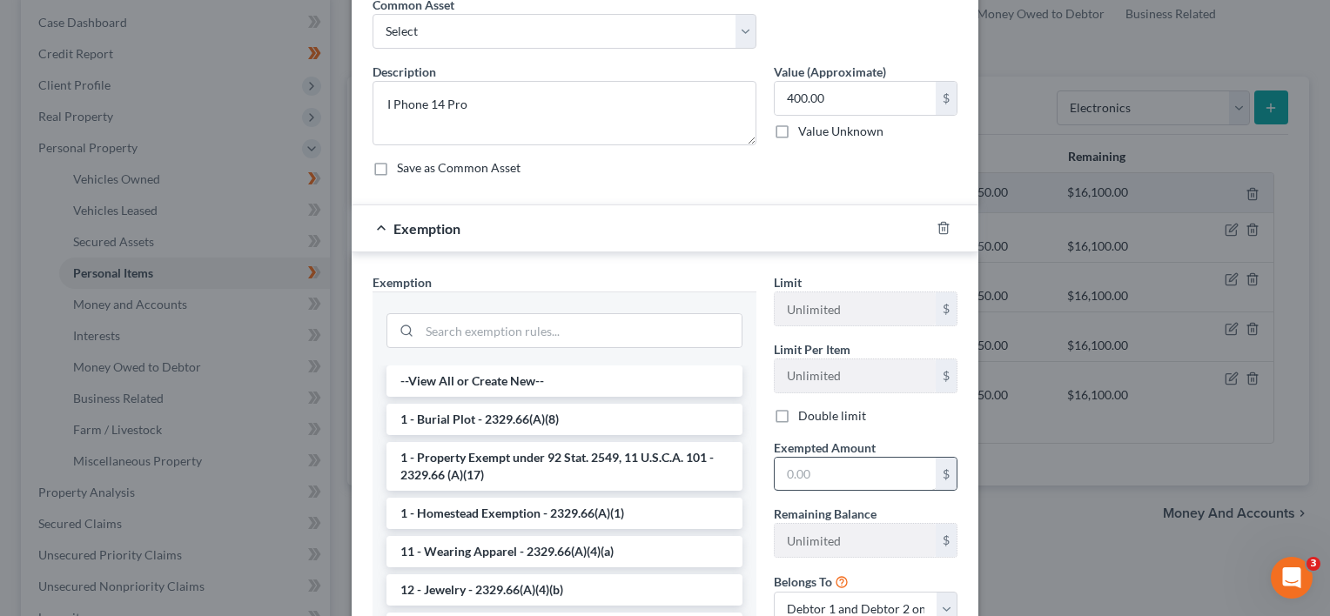
scroll to position [87, 0]
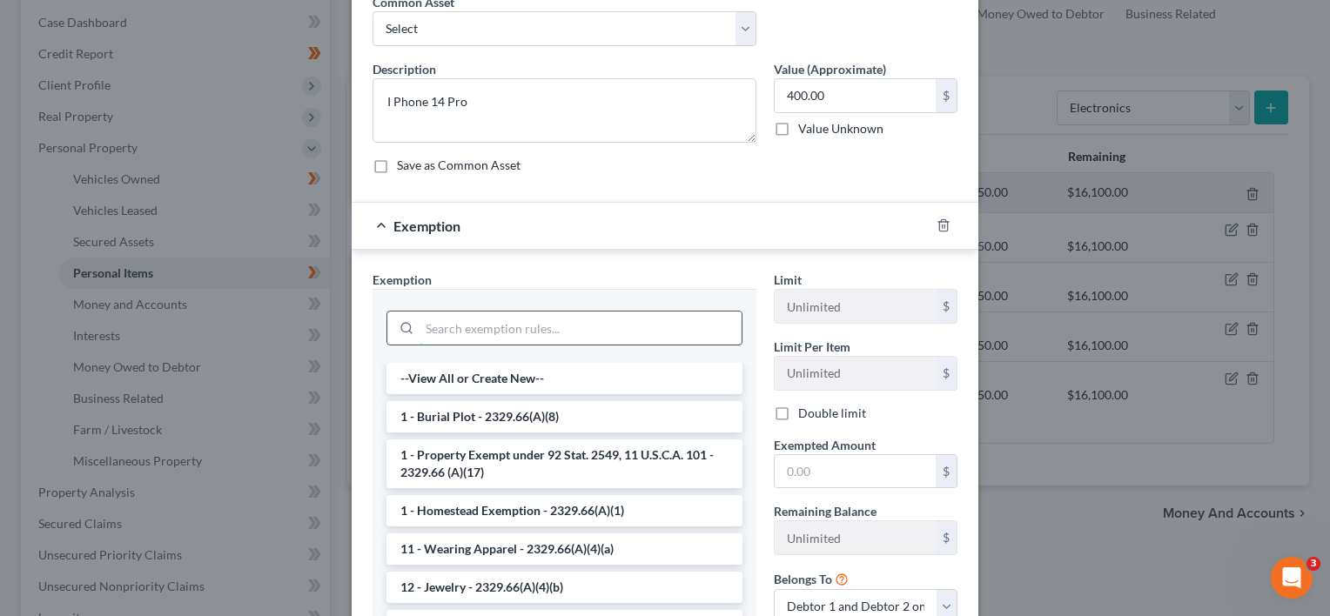
click at [480, 333] on input "search" at bounding box center [581, 328] width 322 height 33
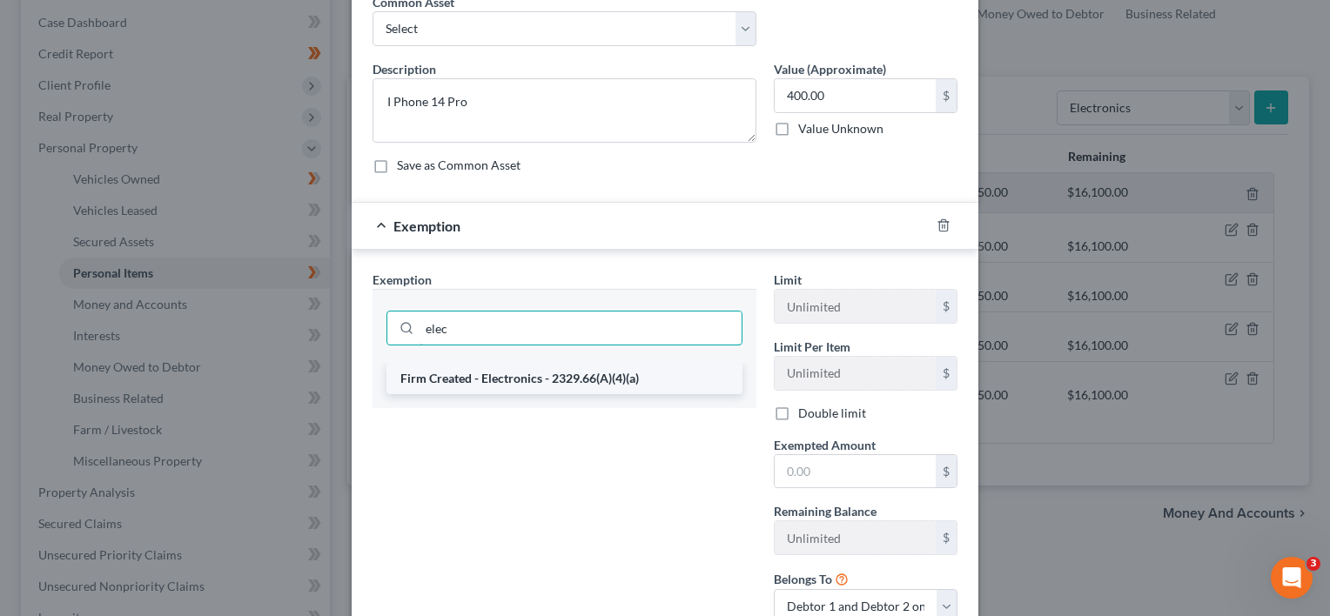
type input "elec"
click at [480, 377] on li "Firm Created - Electronics - 2329.66(A)(4)(a)" at bounding box center [564, 378] width 356 height 31
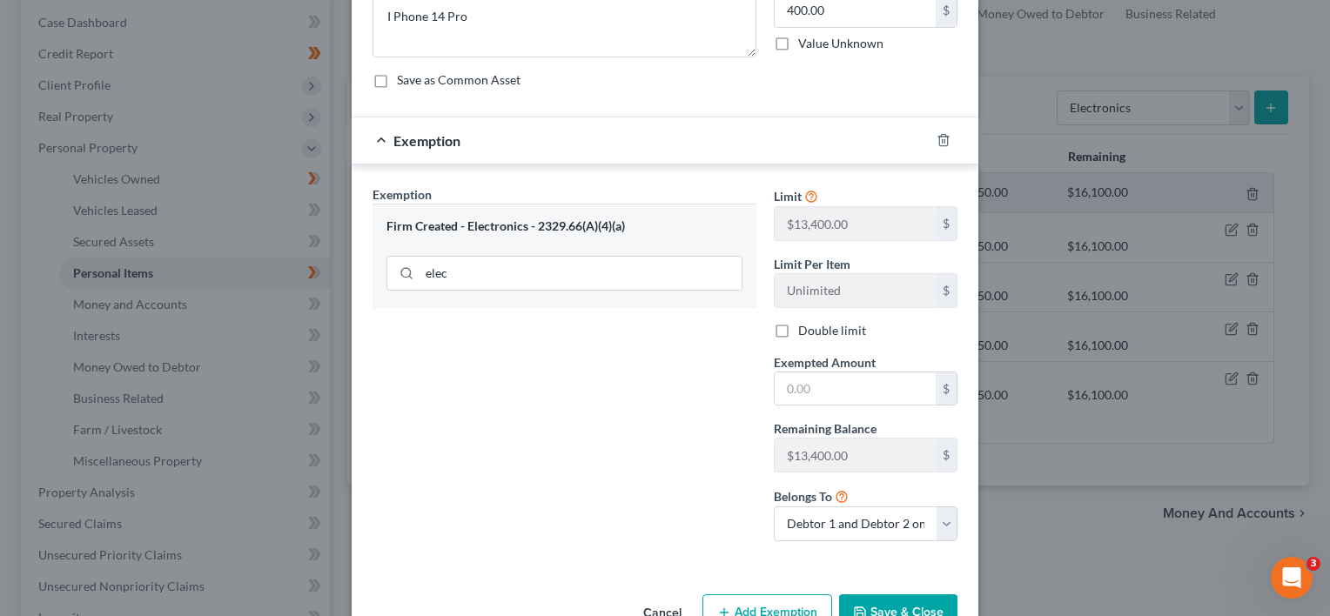
scroll to position [174, 0]
click at [809, 383] on input "text" at bounding box center [855, 387] width 161 height 33
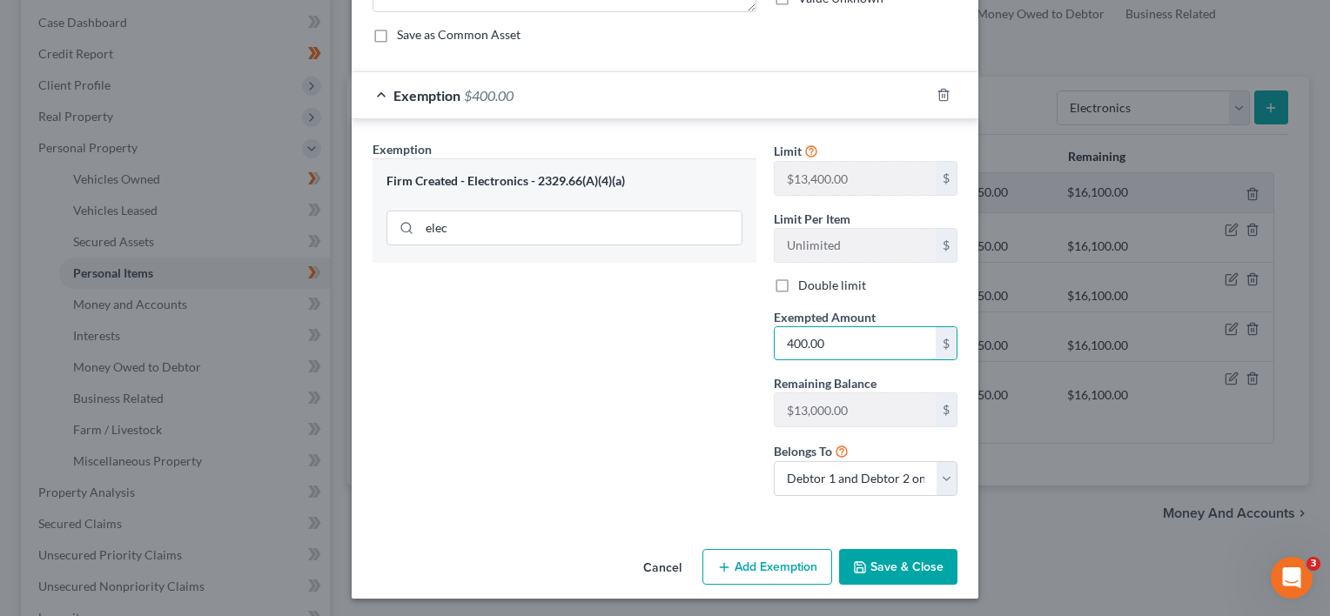
scroll to position [219, 0]
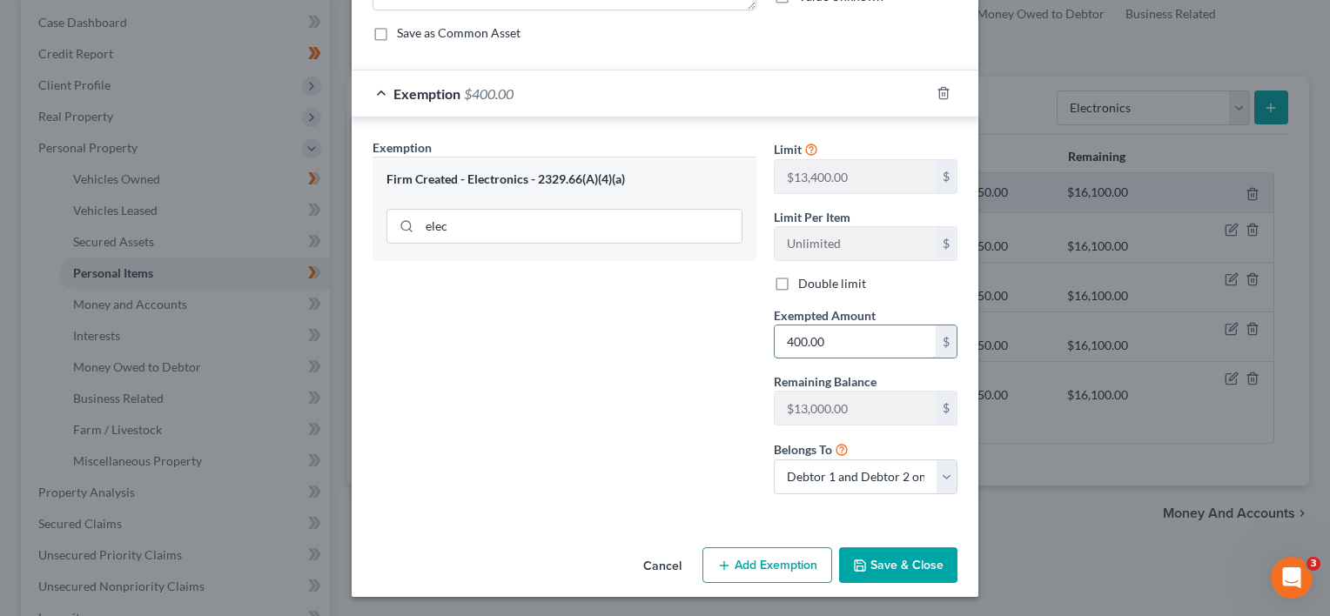
type input "400.00"
click at [885, 557] on button "Save & Close" at bounding box center [898, 565] width 118 height 37
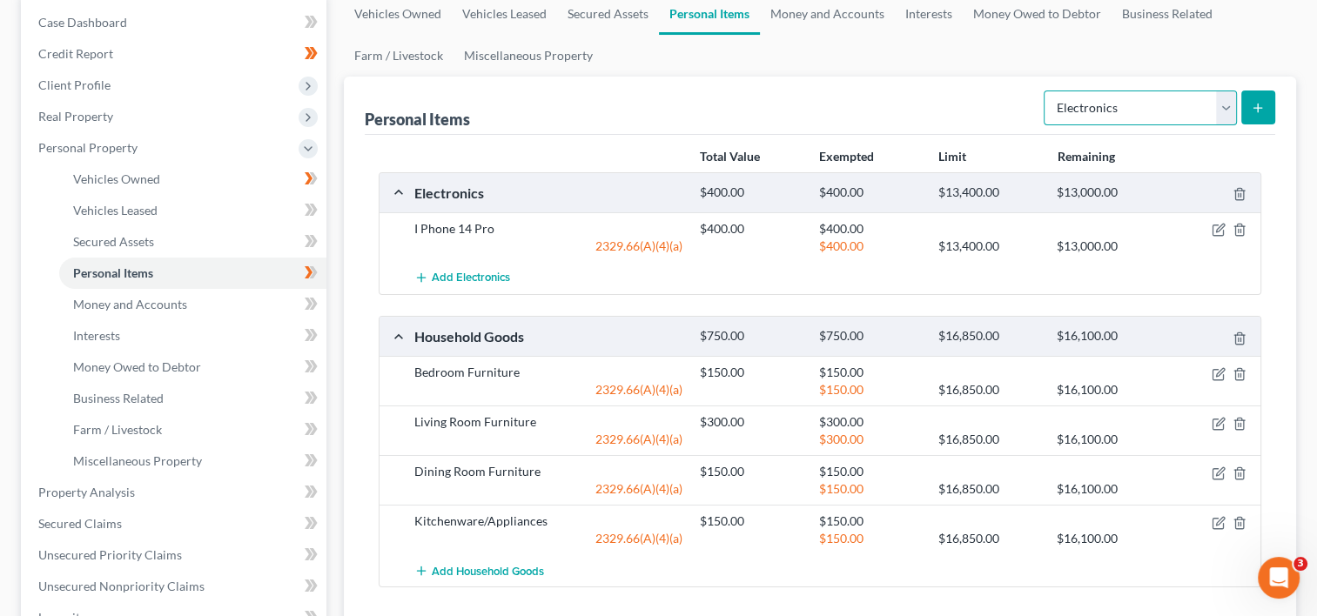
click at [1229, 97] on select "Select Item Type Clothing Collectibles Of Value Electronics Firearms Household …" at bounding box center [1140, 108] width 193 height 35
select select "clothing"
click at [1045, 91] on select "Select Item Type Clothing Collectibles Of Value Electronics Firearms Household …" at bounding box center [1140, 108] width 193 height 35
click at [1258, 108] on line "submit" at bounding box center [1258, 108] width 8 height 0
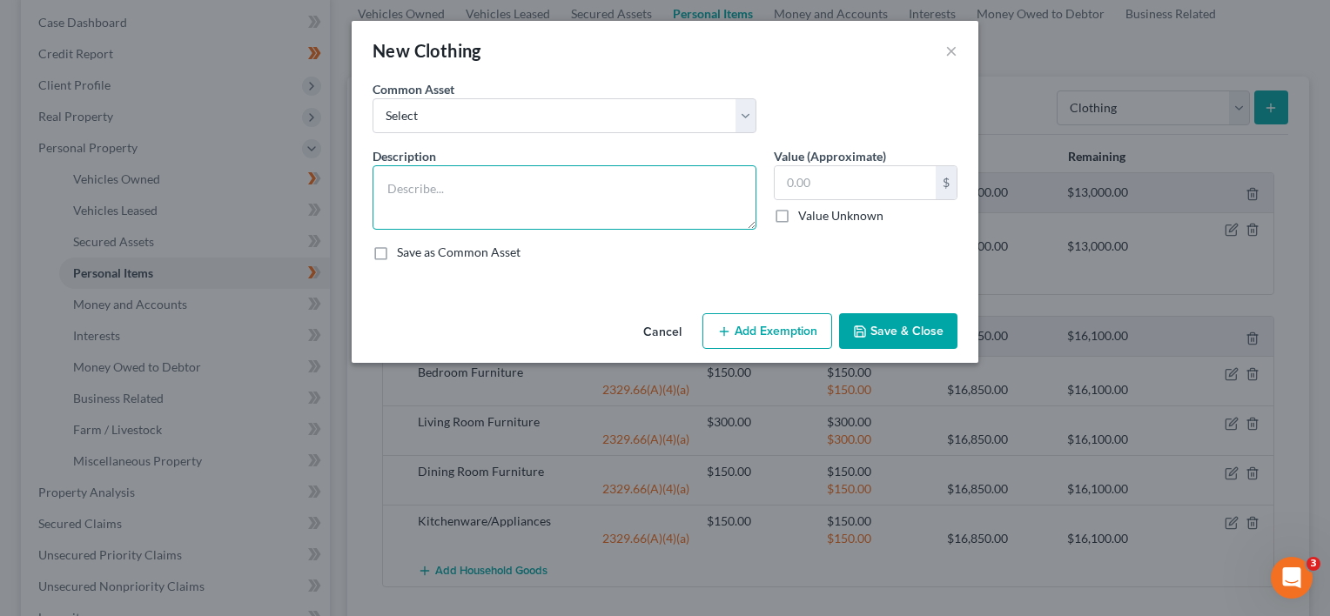
click at [428, 198] on textarea at bounding box center [565, 197] width 384 height 64
type textarea "Clothing"
click at [793, 181] on input "text" at bounding box center [855, 182] width 161 height 33
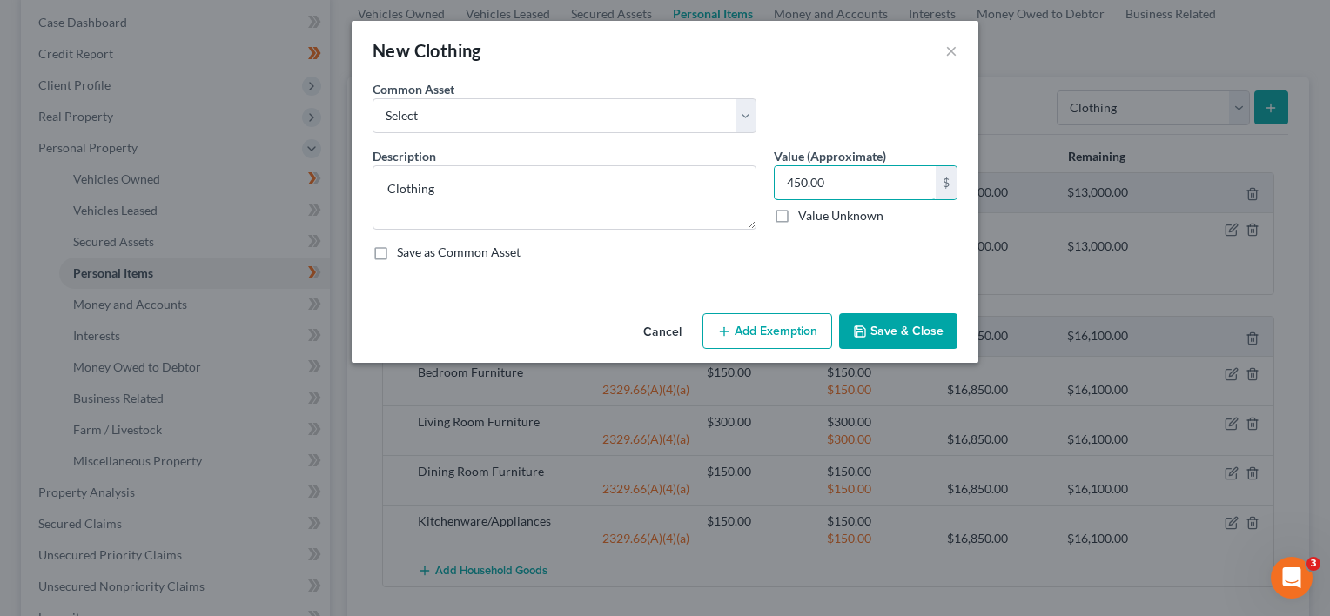
type input "450.00"
click at [784, 333] on button "Add Exemption" at bounding box center [767, 331] width 130 height 37
select select "2"
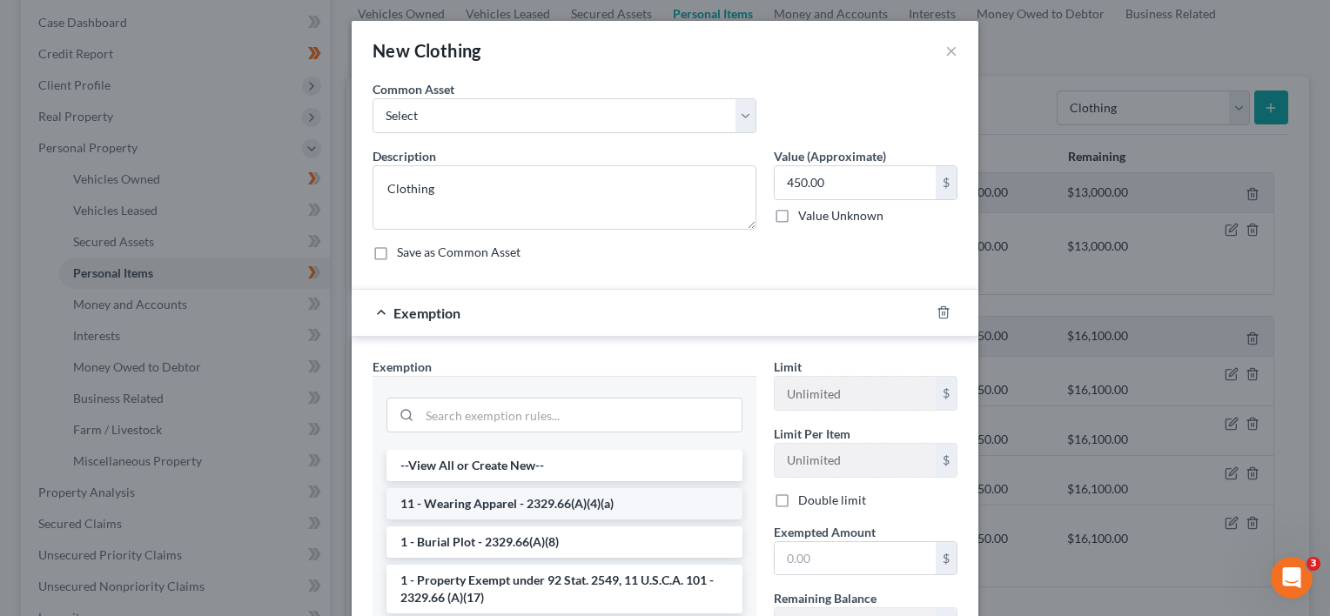
click at [562, 498] on li "11 - Wearing Apparel - 2329.66(A)(4)(a)" at bounding box center [564, 503] width 356 height 31
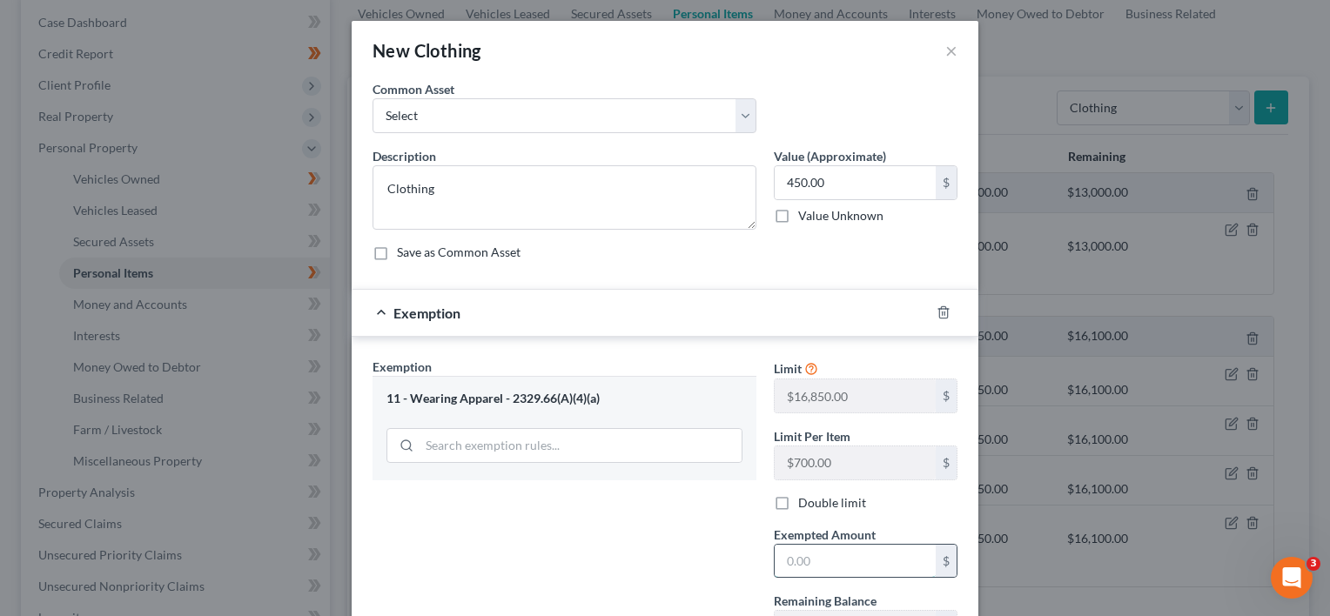
click at [806, 551] on input "text" at bounding box center [855, 561] width 161 height 33
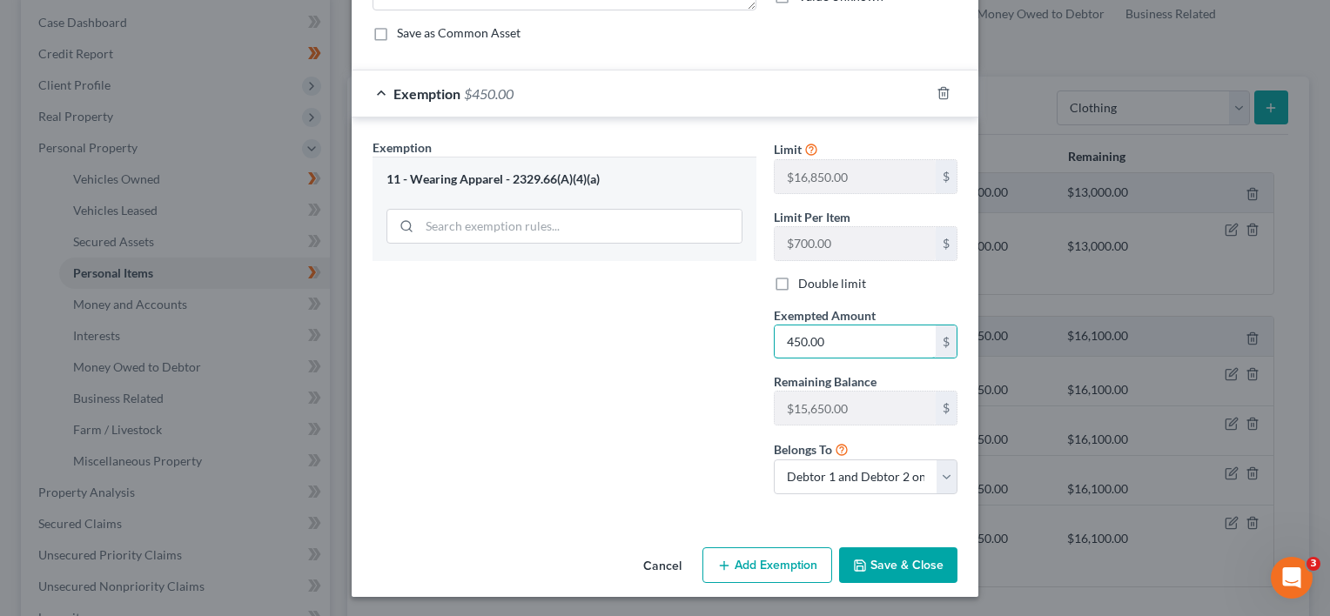
type input "450.00"
click at [926, 564] on button "Save & Close" at bounding box center [898, 565] width 118 height 37
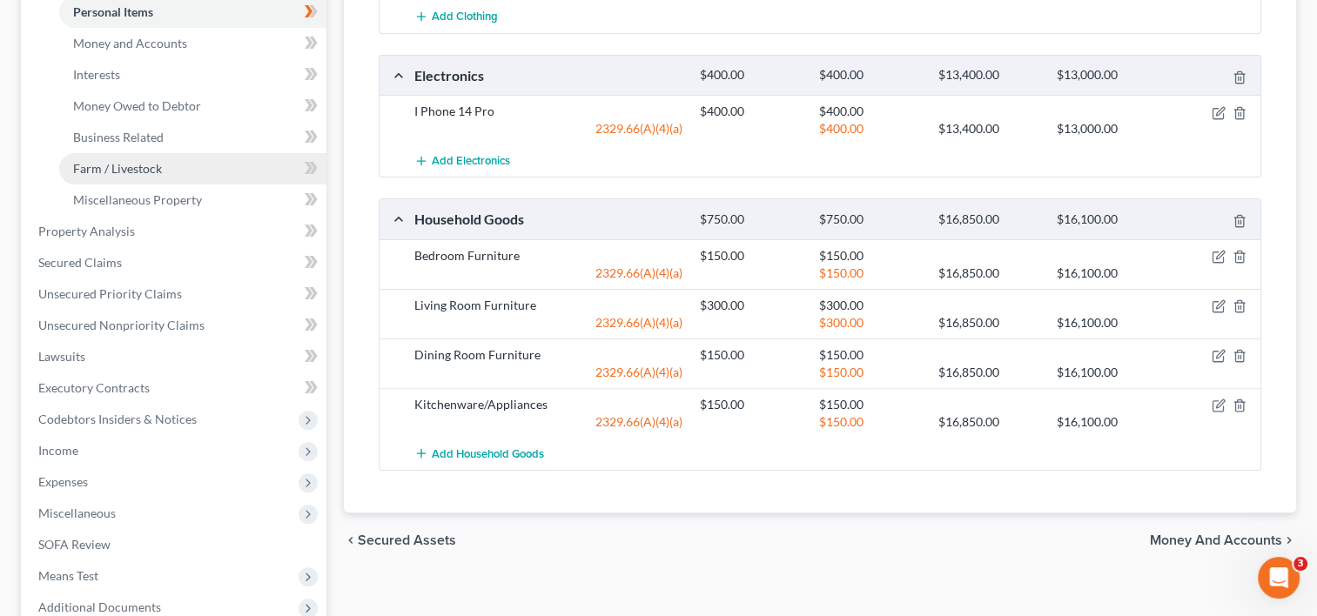
scroll to position [348, 0]
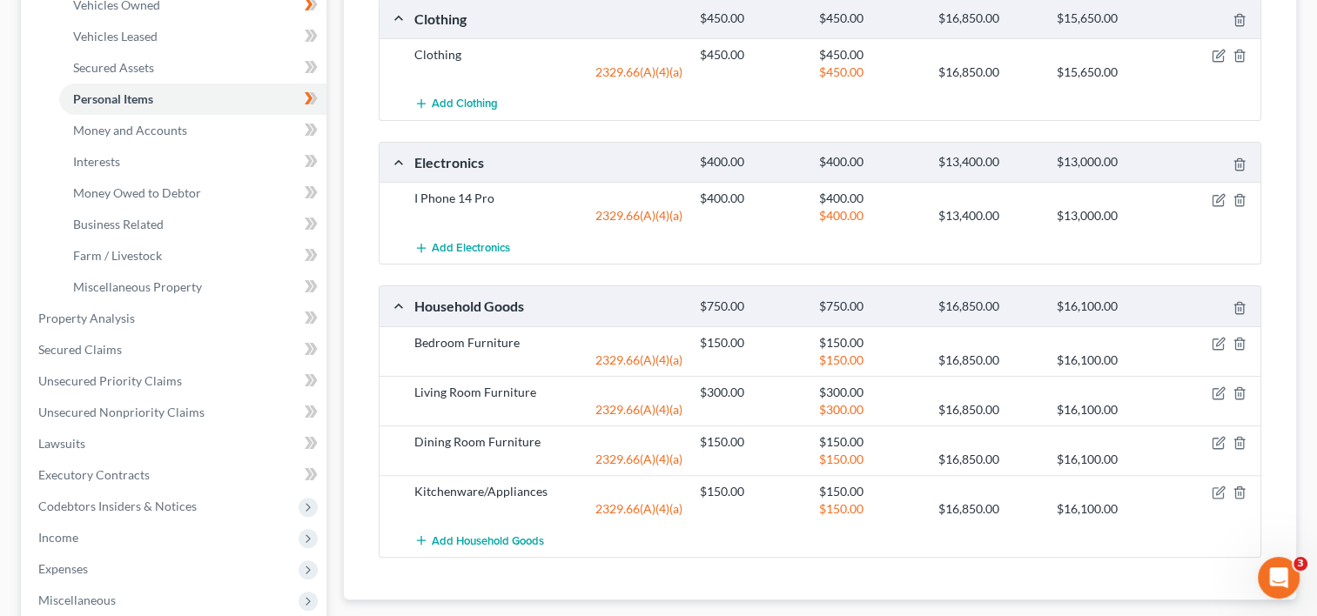
click at [313, 10] on icon at bounding box center [314, 4] width 8 height 12
click at [247, 126] on link "Money and Accounts" at bounding box center [192, 130] width 267 height 31
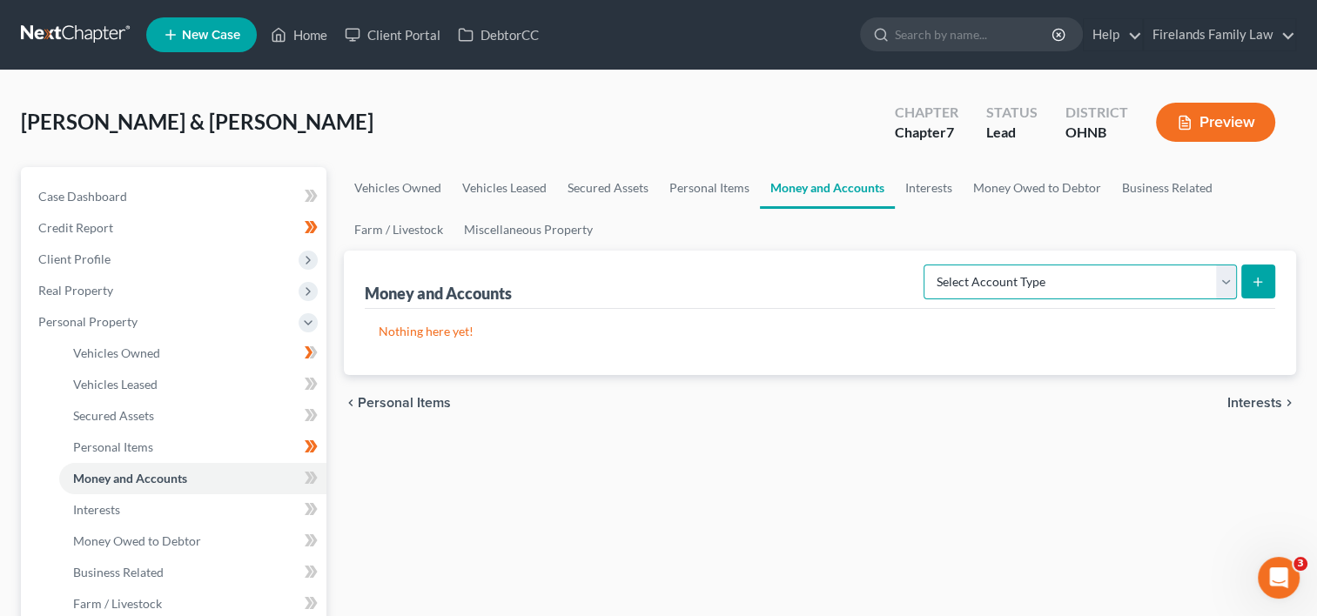
click at [1227, 279] on select "Select Account Type Brokerage Cash on Hand Certificates of Deposit Checking Acc…" at bounding box center [1080, 282] width 313 height 35
select select "savings"
click at [927, 265] on select "Select Account Type Brokerage Cash on Hand Certificates of Deposit Checking Acc…" at bounding box center [1080, 282] width 313 height 35
click at [1257, 277] on icon "submit" at bounding box center [1258, 282] width 14 height 14
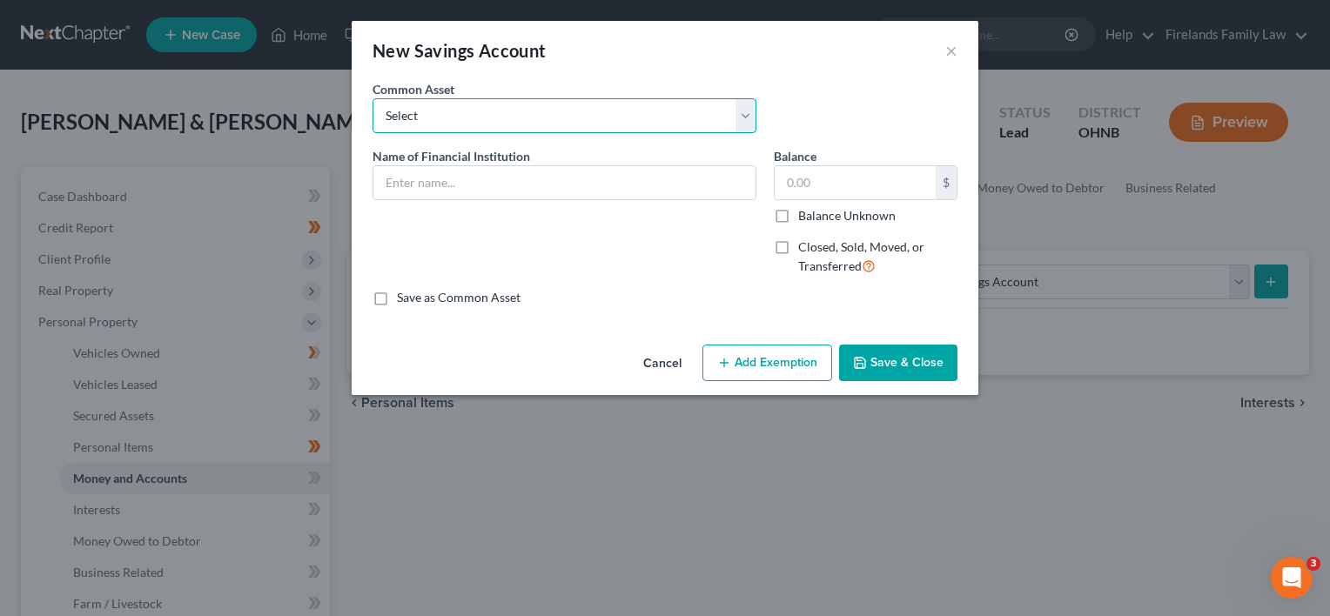
click at [745, 121] on select "Select Firelands Federal Credit Union (Savings Account Firelands Federal Credit…" at bounding box center [565, 115] width 384 height 35
click at [599, 183] on input "text" at bounding box center [564, 182] width 382 height 33
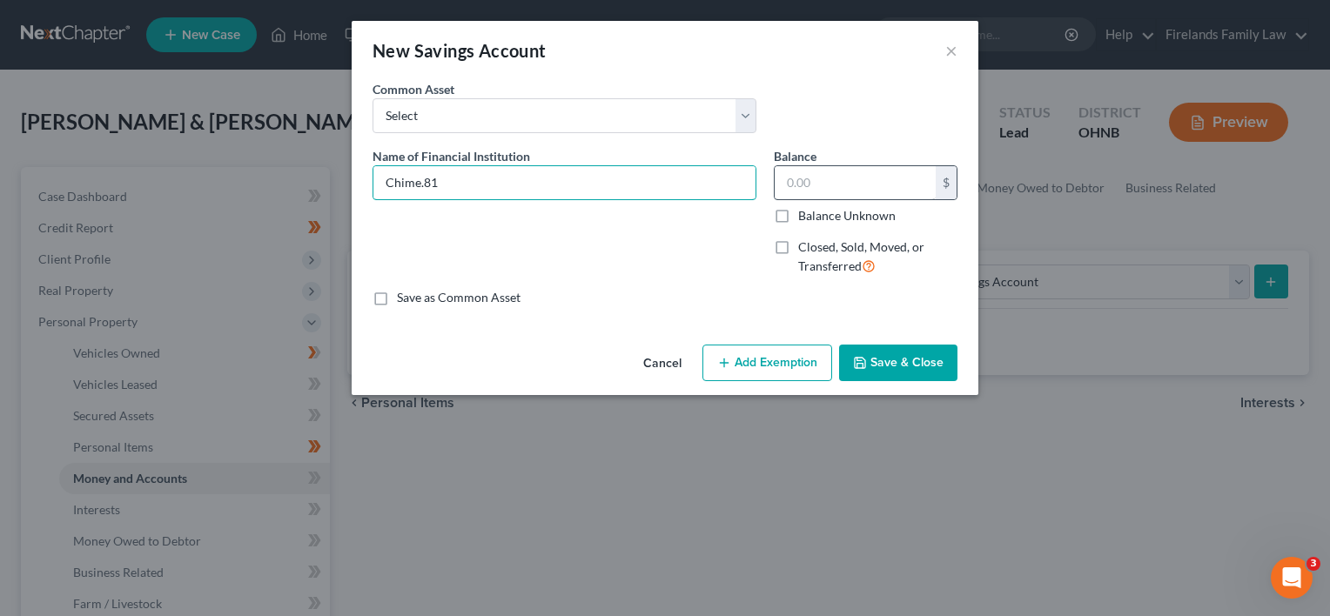
type input "Chime.81"
click at [874, 183] on input "text" at bounding box center [855, 182] width 161 height 33
click at [770, 359] on button "Add Exemption" at bounding box center [767, 363] width 130 height 37
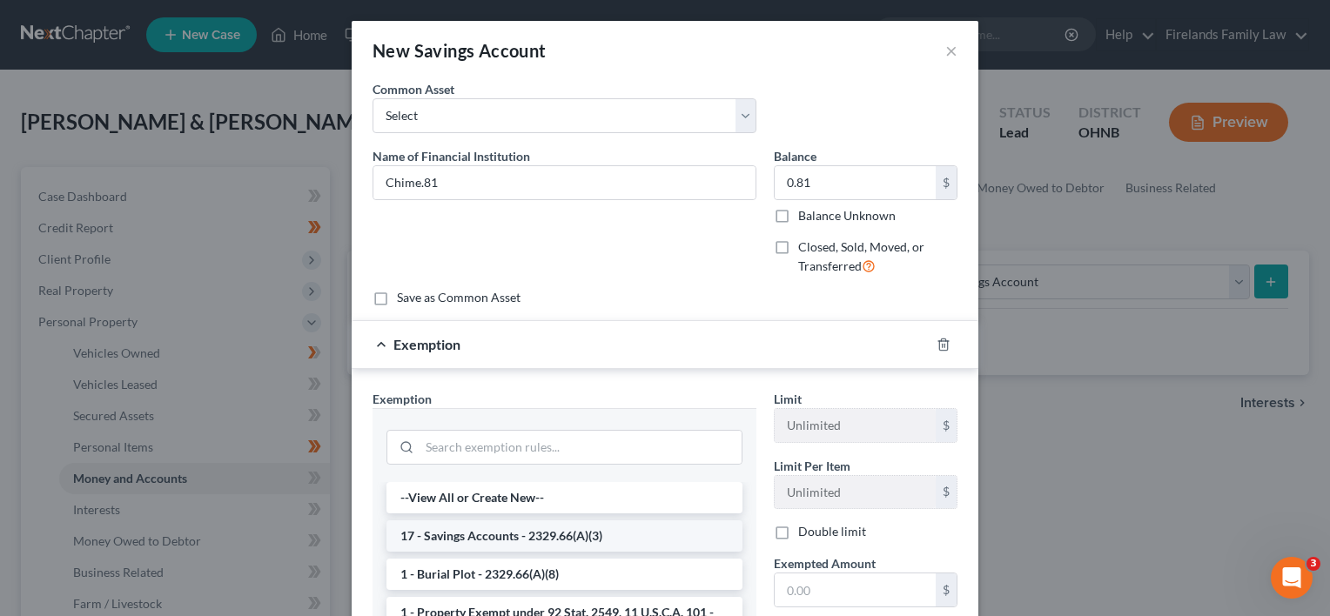
click at [504, 533] on li "17 - Savings Accounts - 2329.66(A)(3)" at bounding box center [564, 536] width 356 height 31
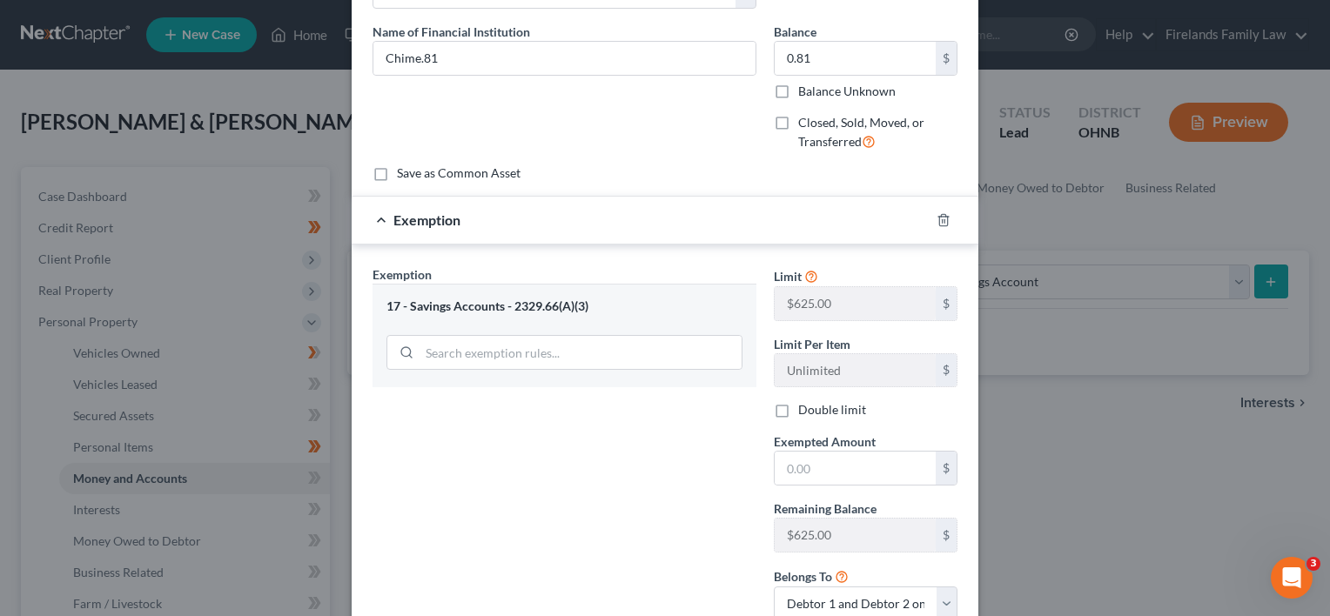
scroll to position [174, 0]
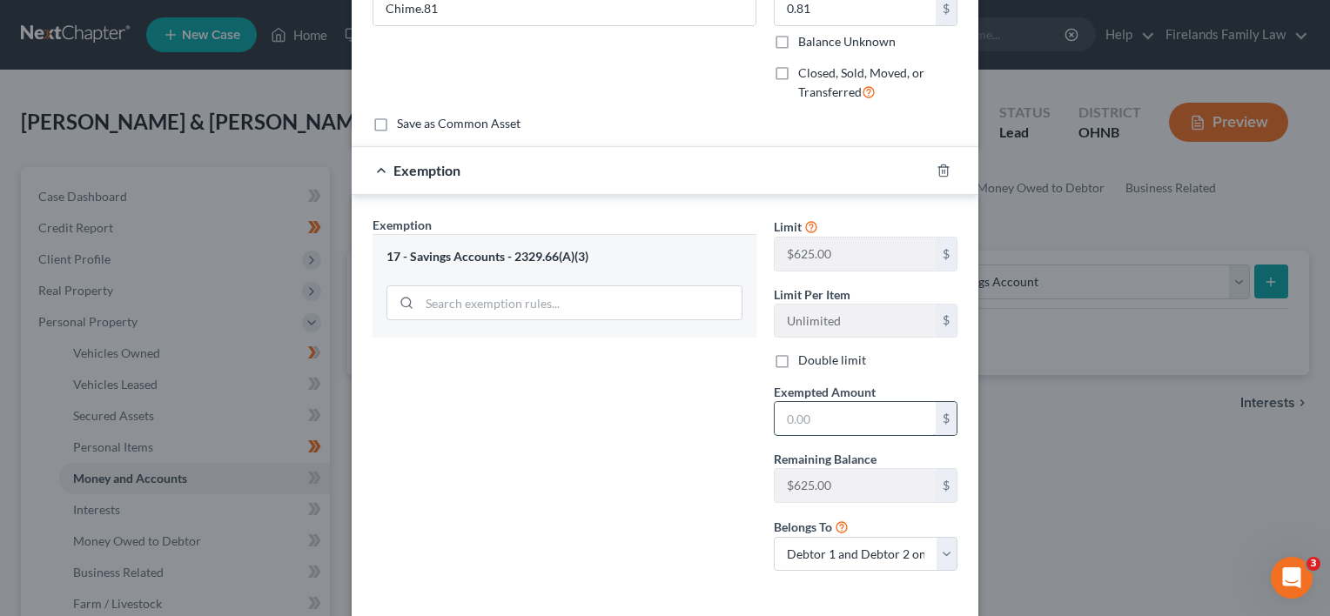
click at [839, 408] on input "text" at bounding box center [855, 418] width 161 height 33
click at [940, 550] on select "Debtor 1 only Debtor 2 only Debtor 1 and Debtor 2 only" at bounding box center [866, 554] width 184 height 35
click at [774, 537] on select "Debtor 1 only Debtor 2 only Debtor 1 and Debtor 2 only" at bounding box center [866, 554] width 184 height 35
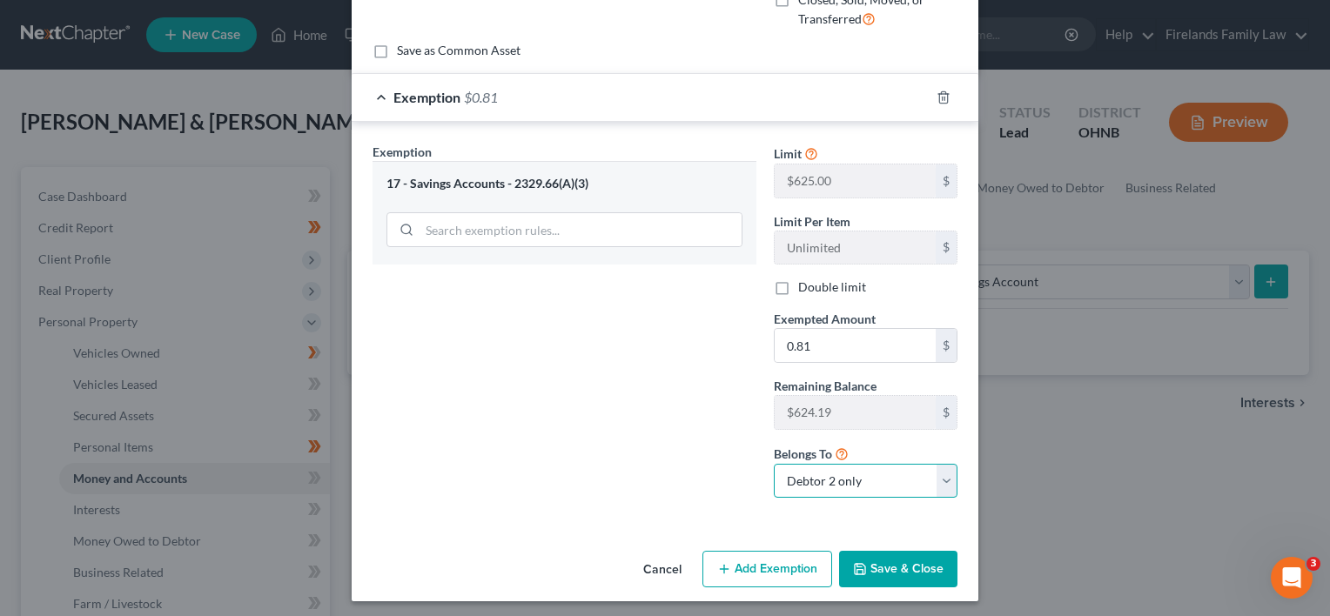
scroll to position [251, 0]
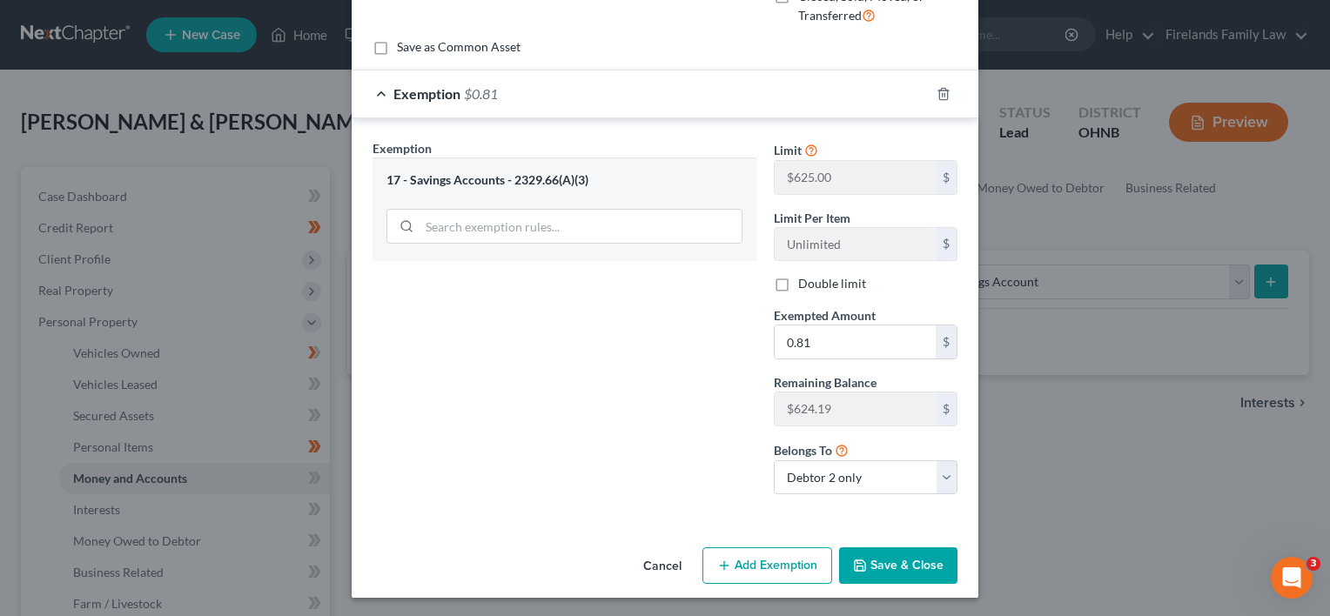
click at [899, 568] on button "Save & Close" at bounding box center [898, 565] width 118 height 37
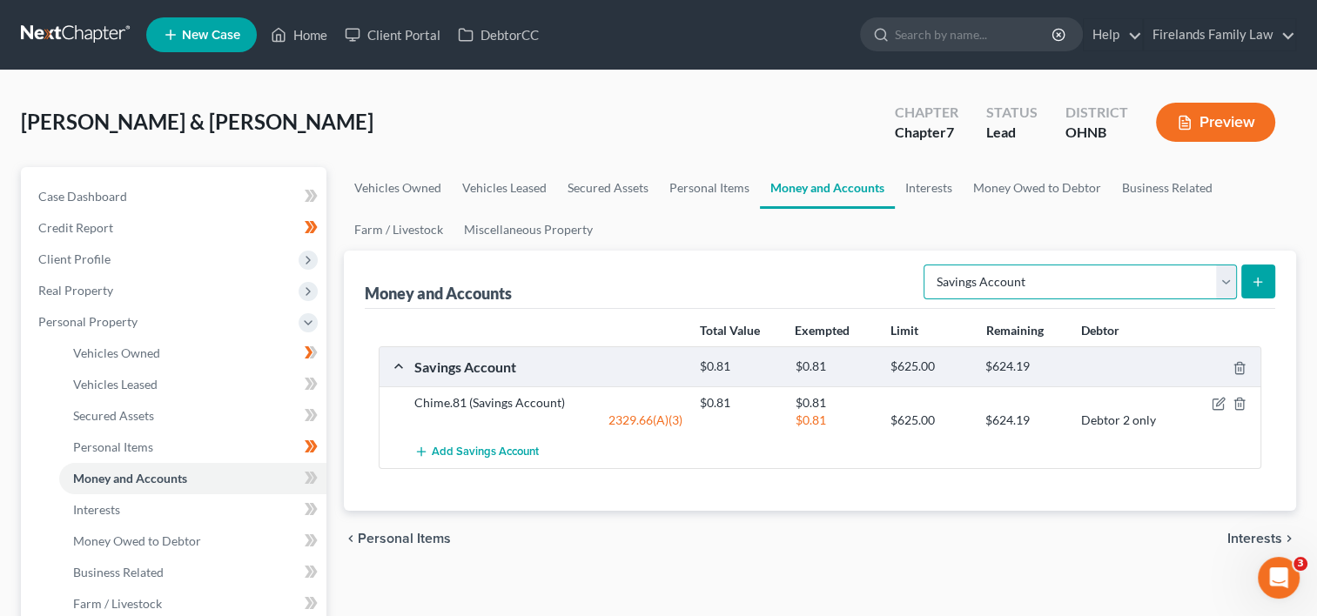
click at [1229, 285] on select "Select Account Type Brokerage Cash on Hand Certificates of Deposit Checking Acc…" at bounding box center [1080, 282] width 313 height 35
click at [927, 265] on select "Select Account Type Brokerage Cash on Hand Certificates of Deposit Checking Acc…" at bounding box center [1080, 282] width 313 height 35
click at [1254, 282] on icon "submit" at bounding box center [1258, 282] width 14 height 14
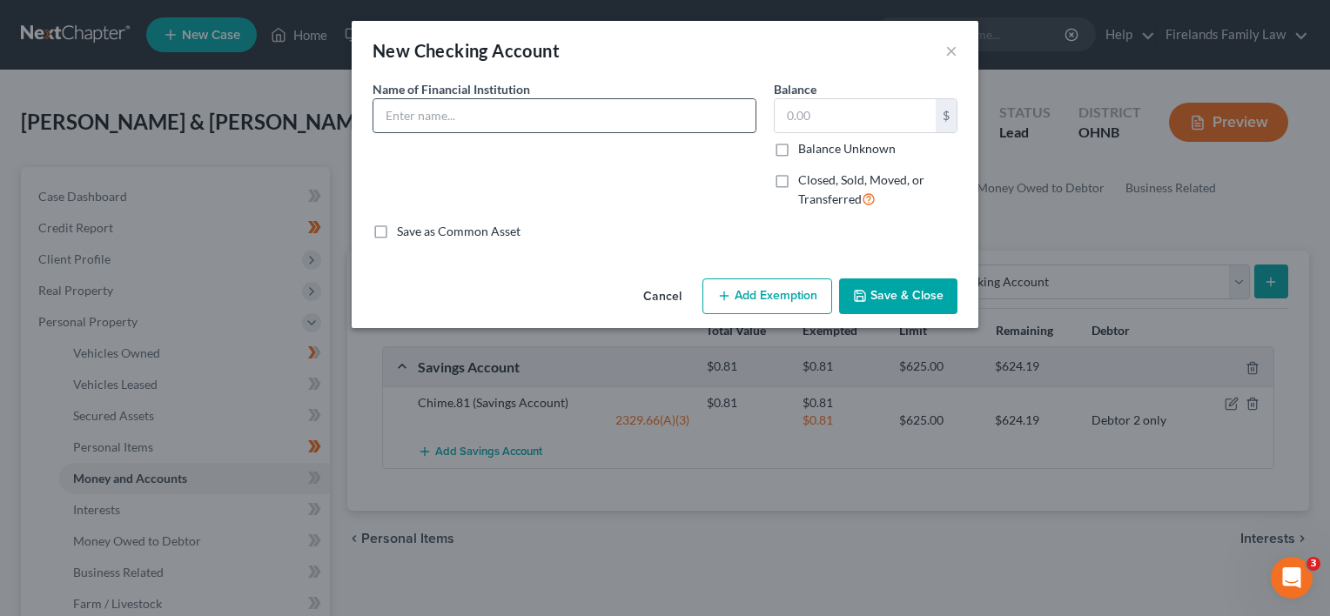
click at [544, 118] on input "text" at bounding box center [564, 115] width 382 height 33
click at [807, 109] on input "text" at bounding box center [855, 115] width 161 height 33
click at [792, 295] on button "Add Exemption" at bounding box center [767, 297] width 130 height 37
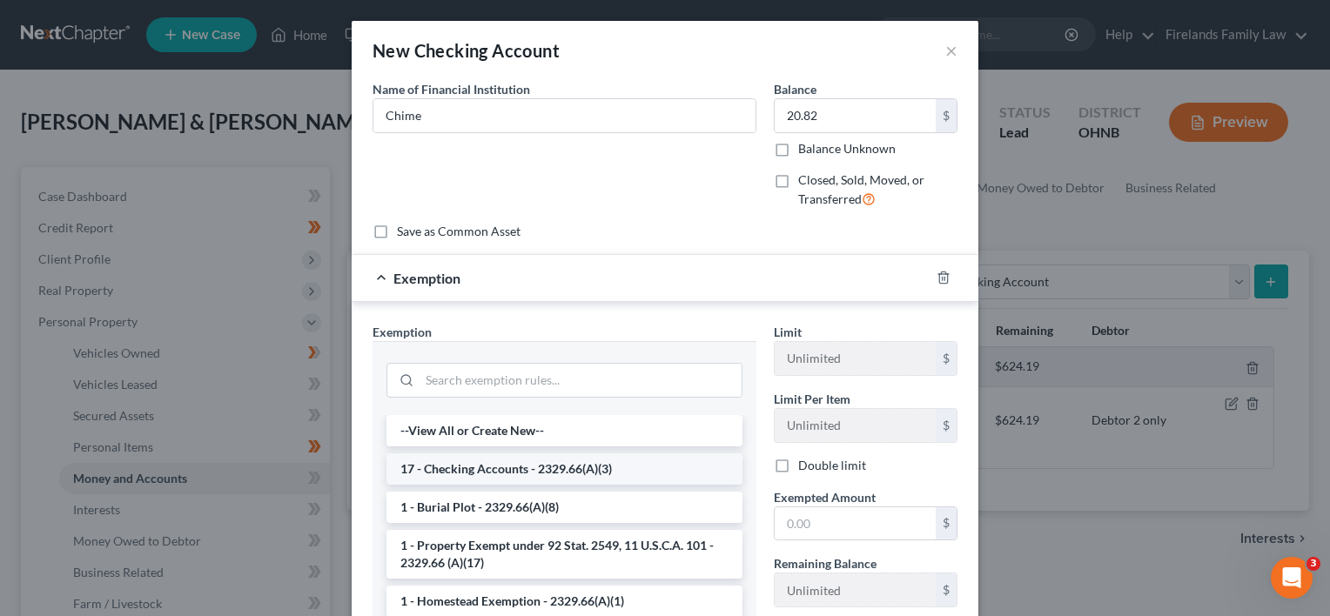
click at [617, 463] on li "17 - Checking Accounts - 2329.66(A)(3)" at bounding box center [564, 468] width 356 height 31
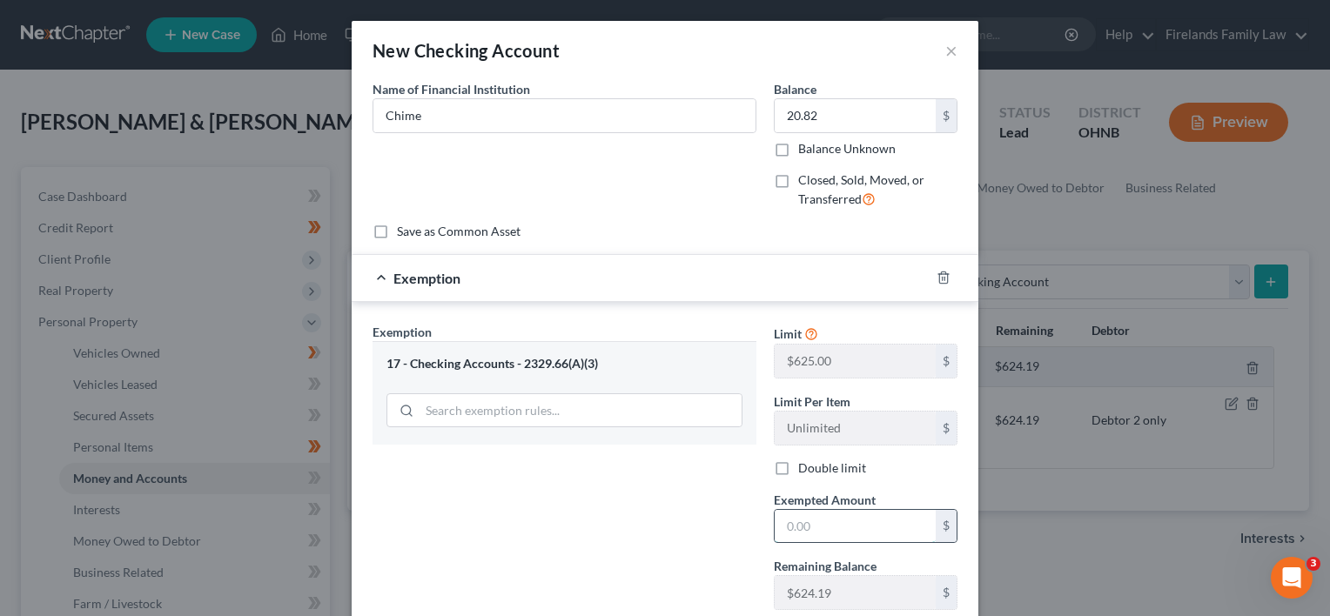
click at [822, 515] on input "text" at bounding box center [855, 526] width 161 height 33
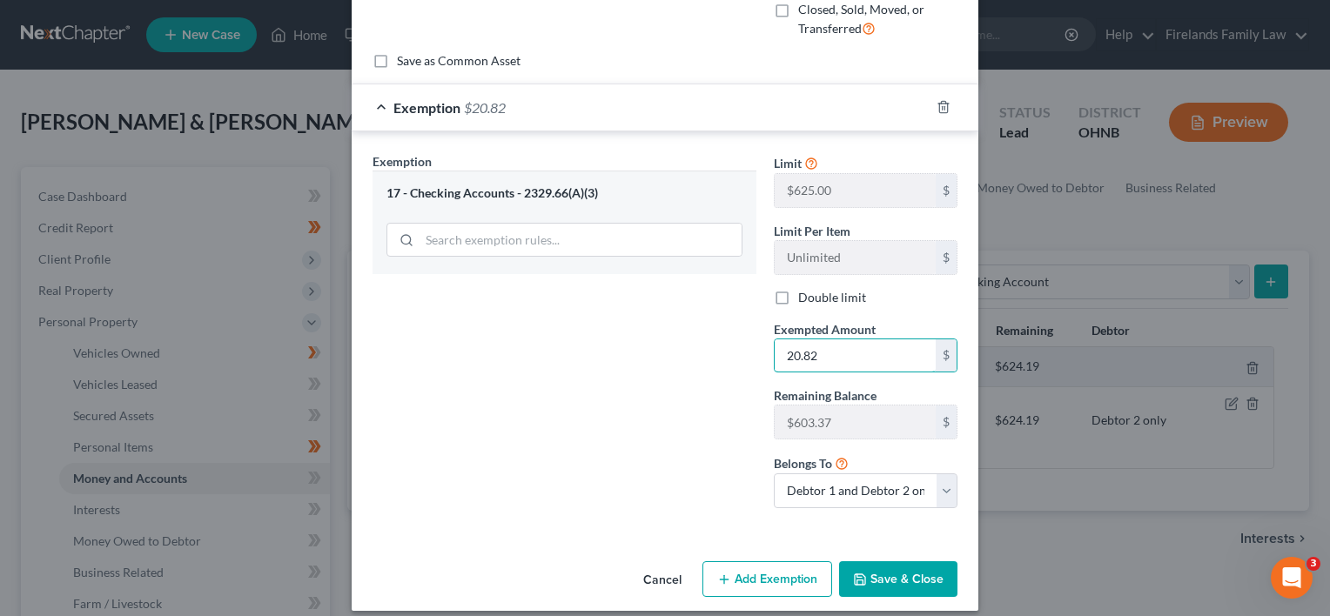
scroll to position [185, 0]
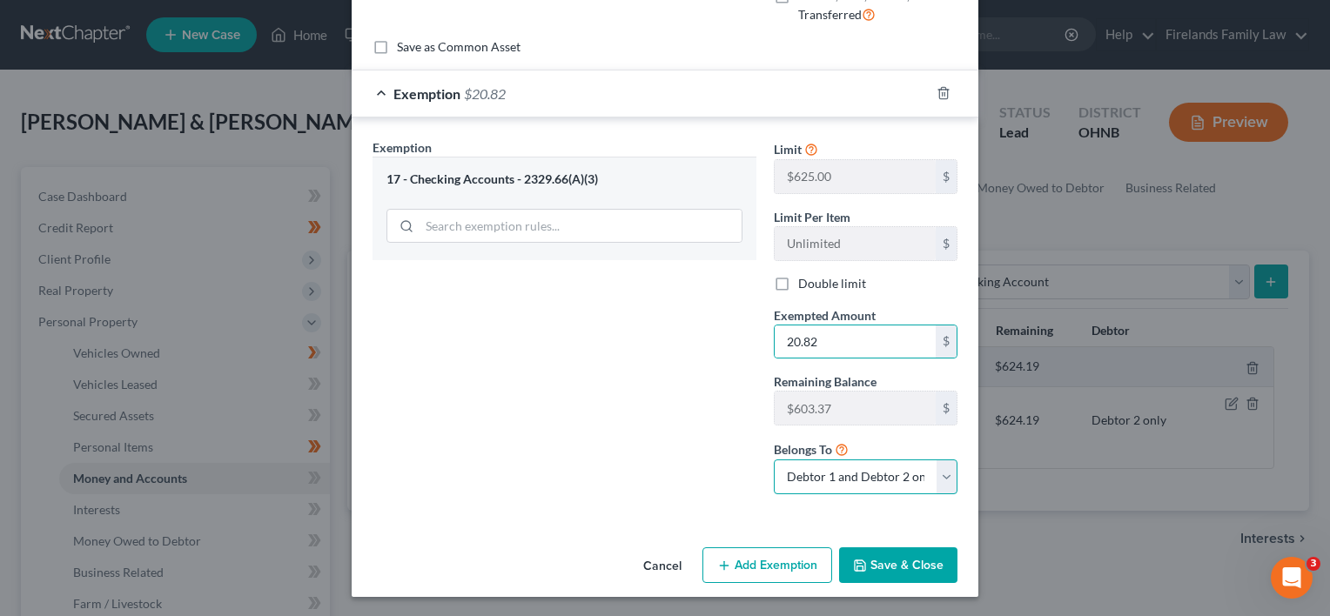
click at [939, 473] on select "Debtor 1 only Debtor 2 only Debtor 1 and Debtor 2 only" at bounding box center [866, 477] width 184 height 35
click at [774, 460] on select "Debtor 1 only Debtor 2 only Debtor 1 and Debtor 2 only" at bounding box center [866, 477] width 184 height 35
click at [891, 555] on button "Save & Close" at bounding box center [898, 565] width 118 height 37
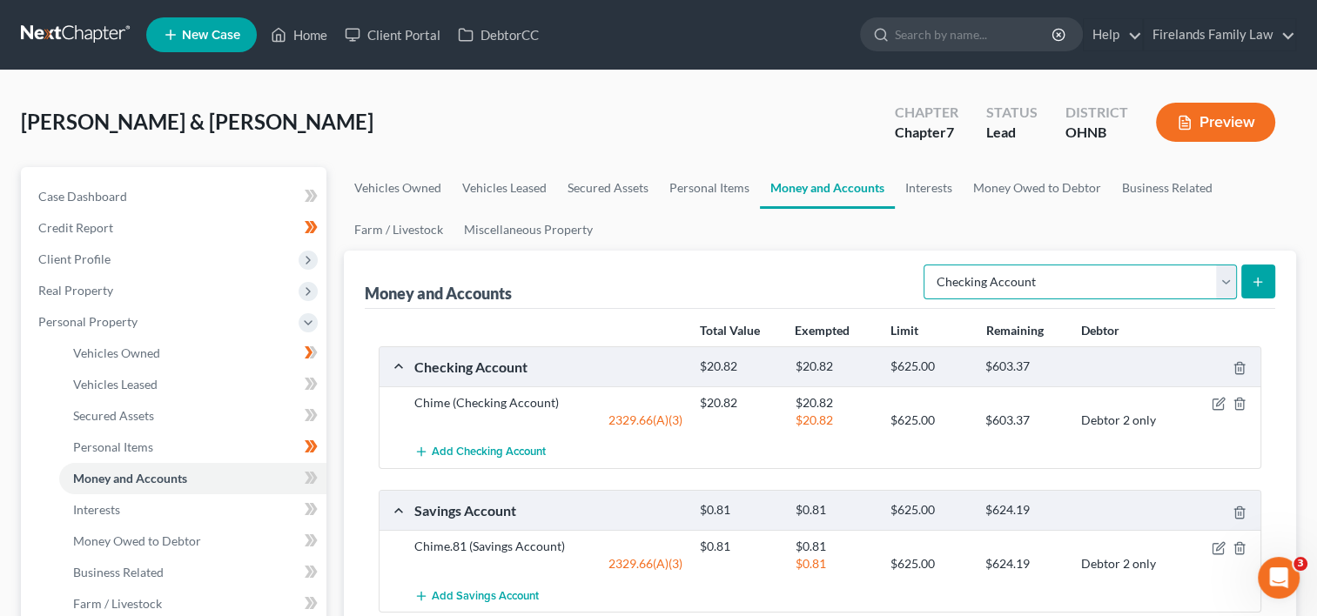
click at [1226, 276] on select "Select Account Type Brokerage Cash on Hand Certificates of Deposit Checking Acc…" at bounding box center [1080, 282] width 313 height 35
click at [927, 265] on select "Select Account Type Brokerage Cash on Hand Certificates of Deposit Checking Acc…" at bounding box center [1080, 282] width 313 height 35
click at [466, 448] on span "Add Checking Account" at bounding box center [489, 453] width 114 height 14
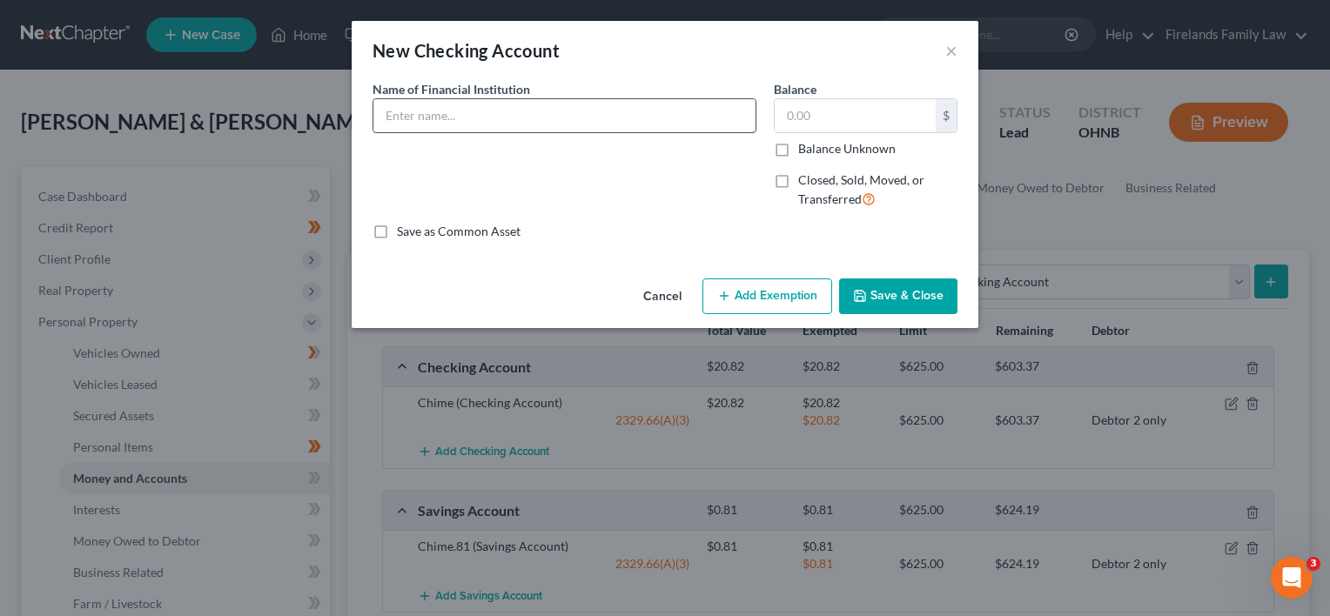
click at [453, 121] on input "text" at bounding box center [564, 115] width 382 height 33
click at [826, 124] on input "text" at bounding box center [855, 115] width 161 height 33
click at [797, 302] on button "Add Exemption" at bounding box center [767, 297] width 130 height 37
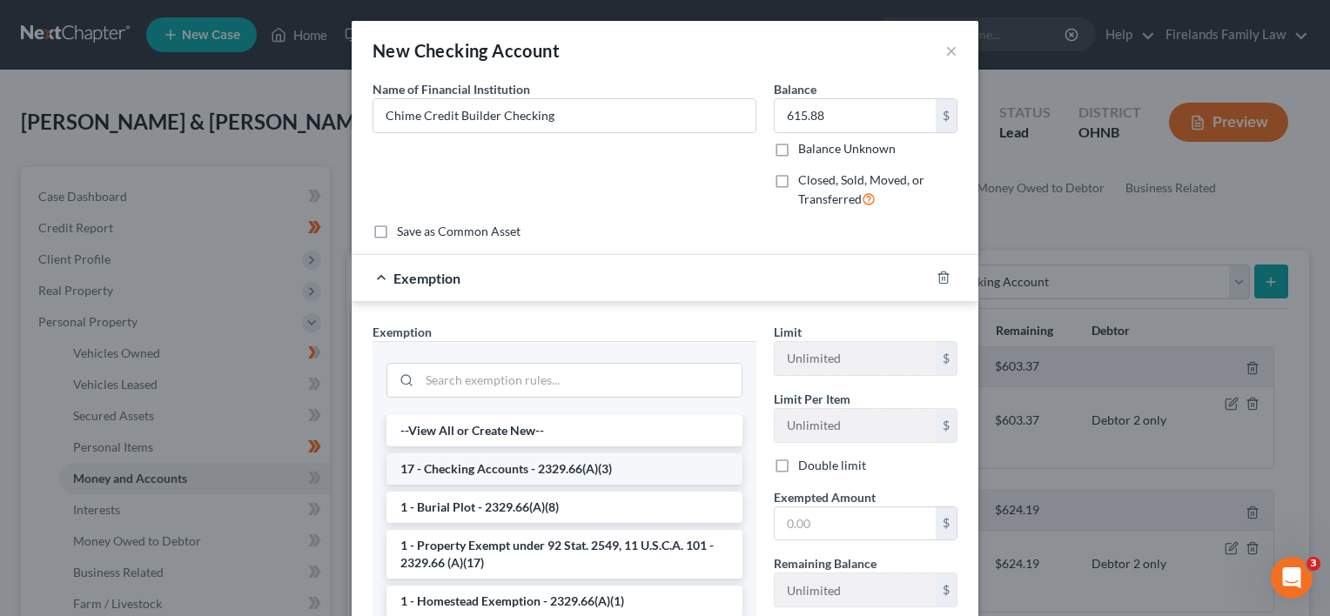
click at [556, 467] on li "17 - Checking Accounts - 2329.66(A)(3)" at bounding box center [564, 468] width 356 height 31
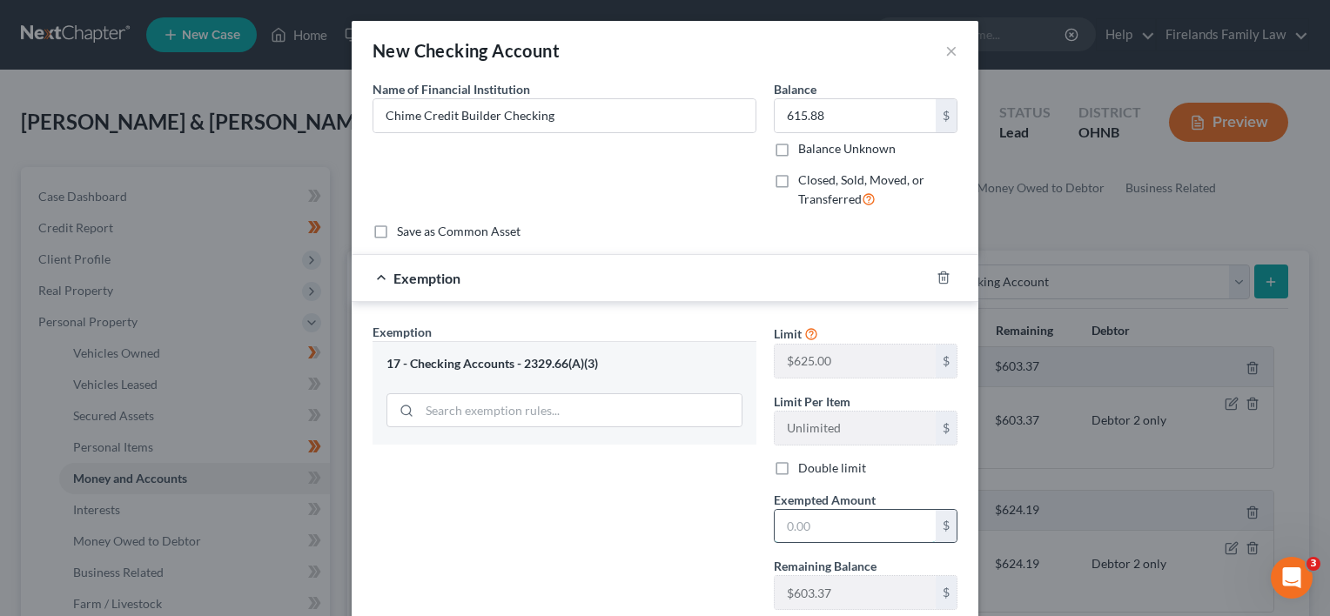
click at [812, 515] on input "text" at bounding box center [855, 526] width 161 height 33
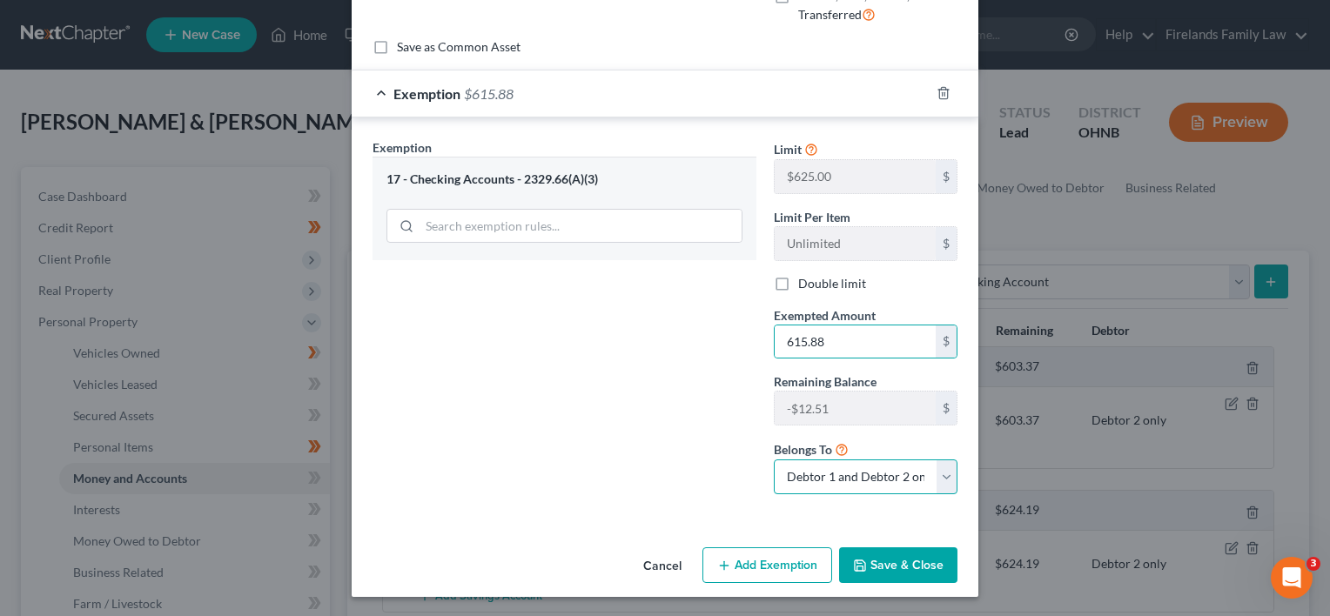
click at [935, 474] on select "Debtor 1 only Debtor 2 only Debtor 1 and Debtor 2 only" at bounding box center [866, 477] width 184 height 35
click at [774, 460] on select "Debtor 1 only Debtor 2 only Debtor 1 and Debtor 2 only" at bounding box center [866, 477] width 184 height 35
click at [886, 553] on button "Save & Close" at bounding box center [898, 565] width 118 height 37
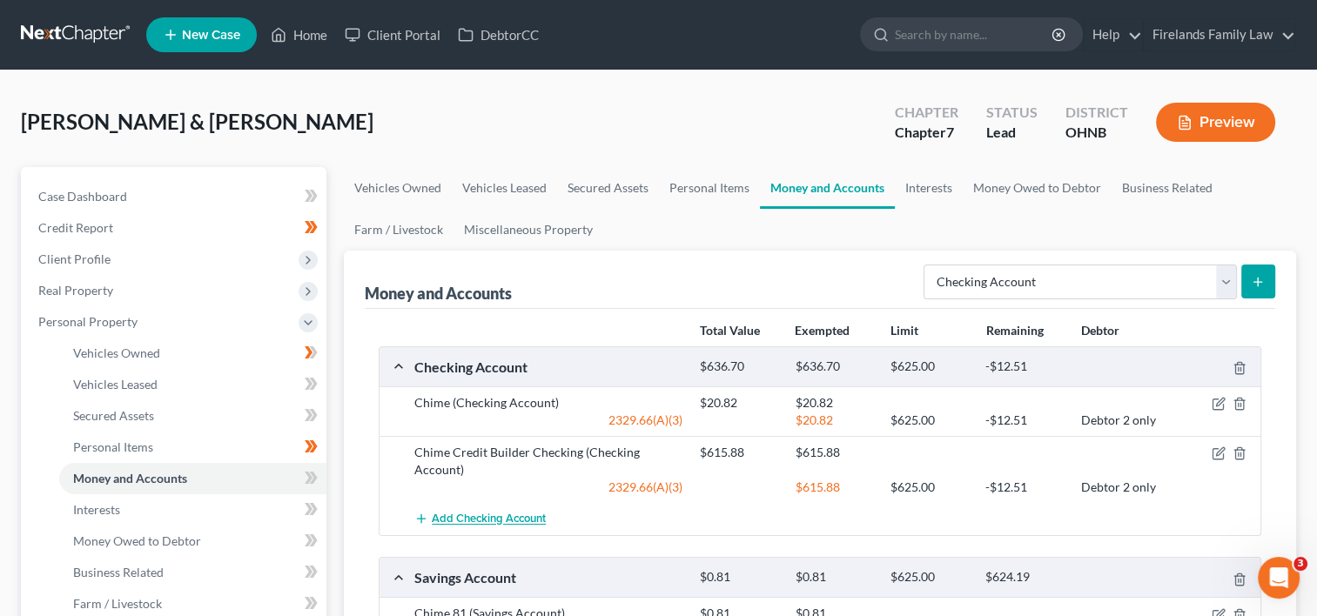
click at [514, 515] on span "Add Checking Account" at bounding box center [489, 520] width 114 height 14
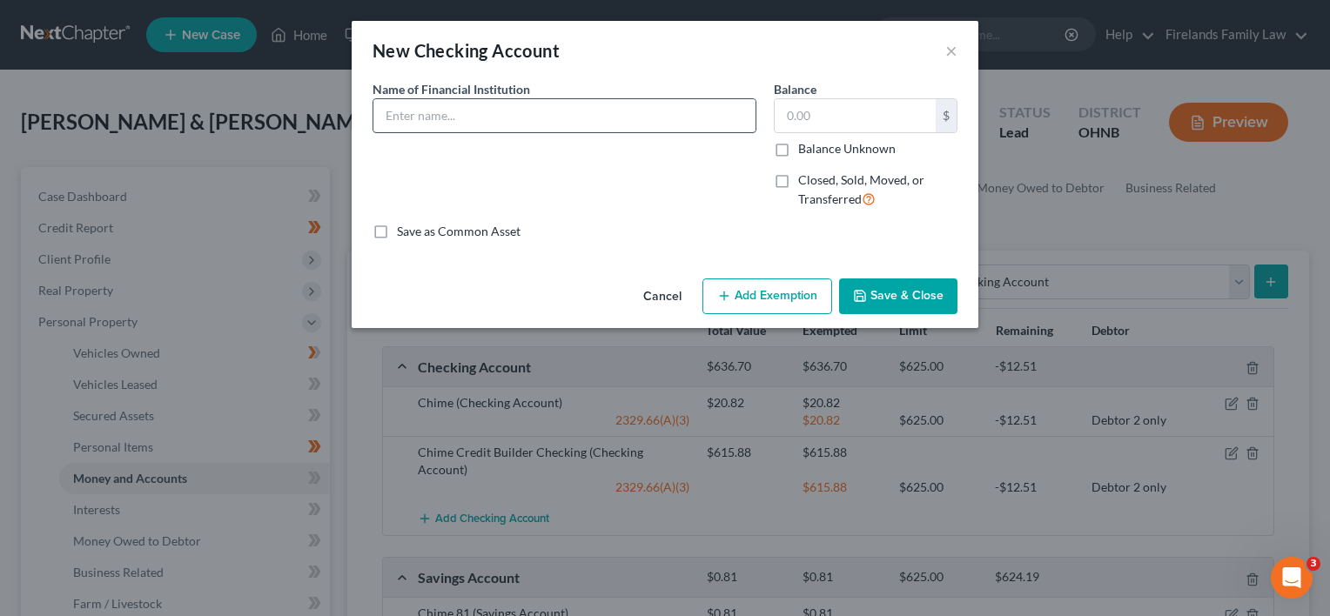
click at [466, 114] on input "text" at bounding box center [564, 115] width 382 height 33
click at [835, 105] on input "text" at bounding box center [855, 115] width 161 height 33
click at [795, 296] on button "Add Exemption" at bounding box center [767, 297] width 130 height 37
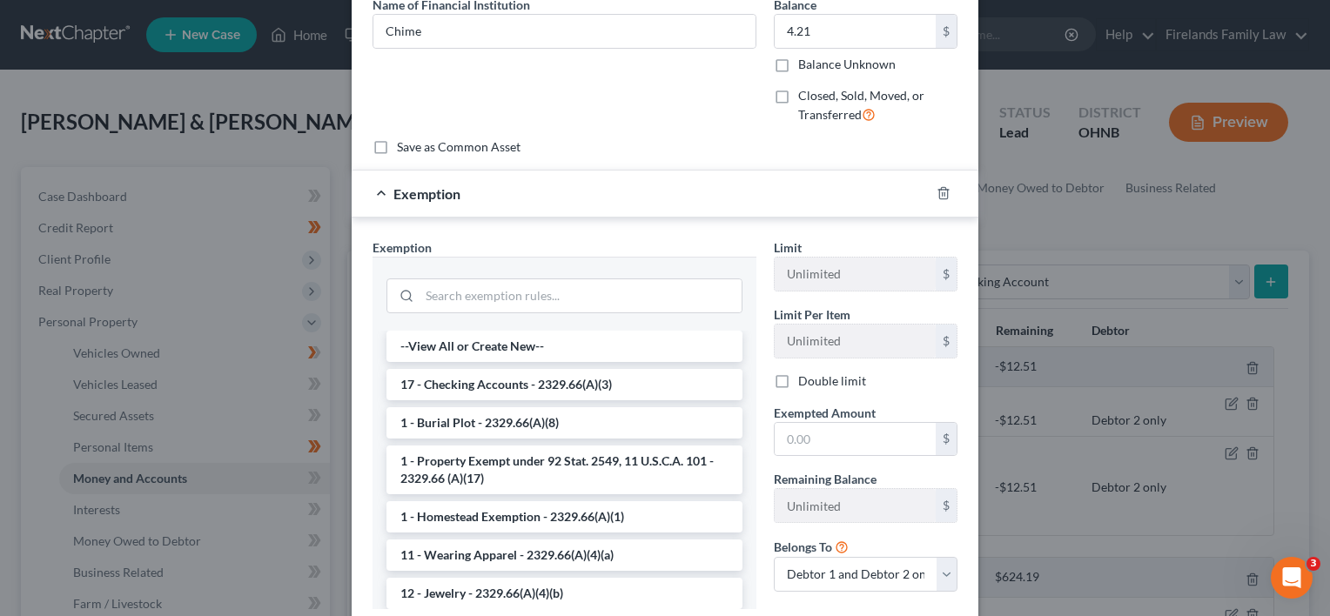
scroll to position [87, 0]
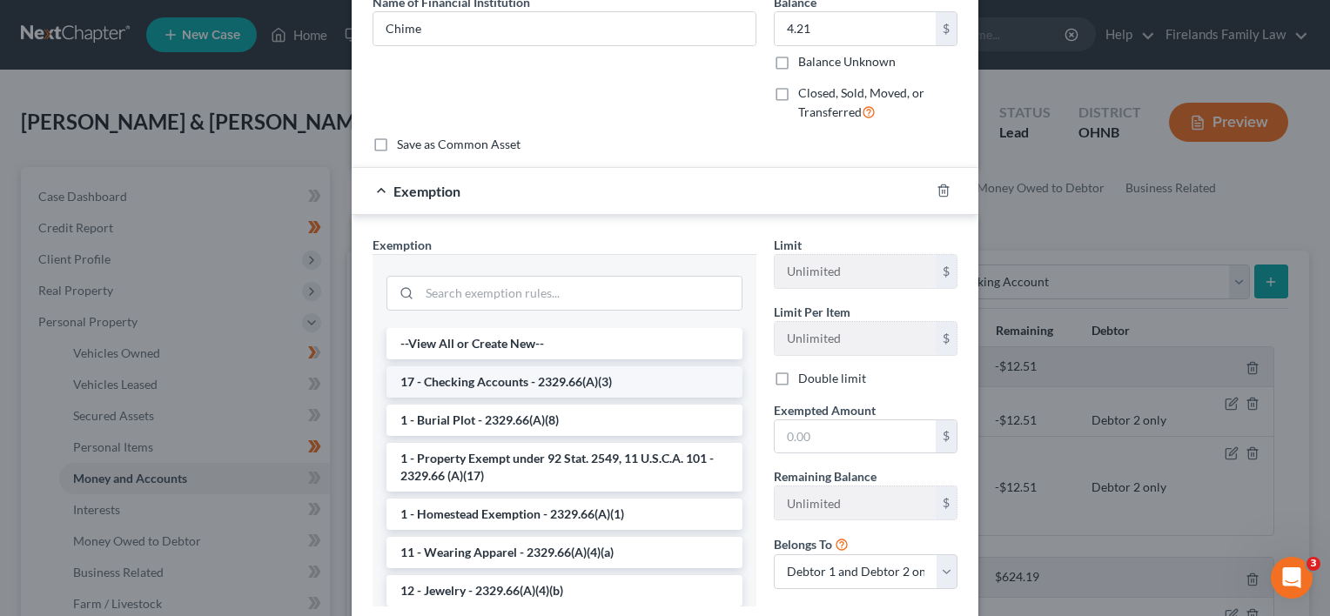
click at [521, 376] on li "17 - Checking Accounts - 2329.66(A)(3)" at bounding box center [564, 381] width 356 height 31
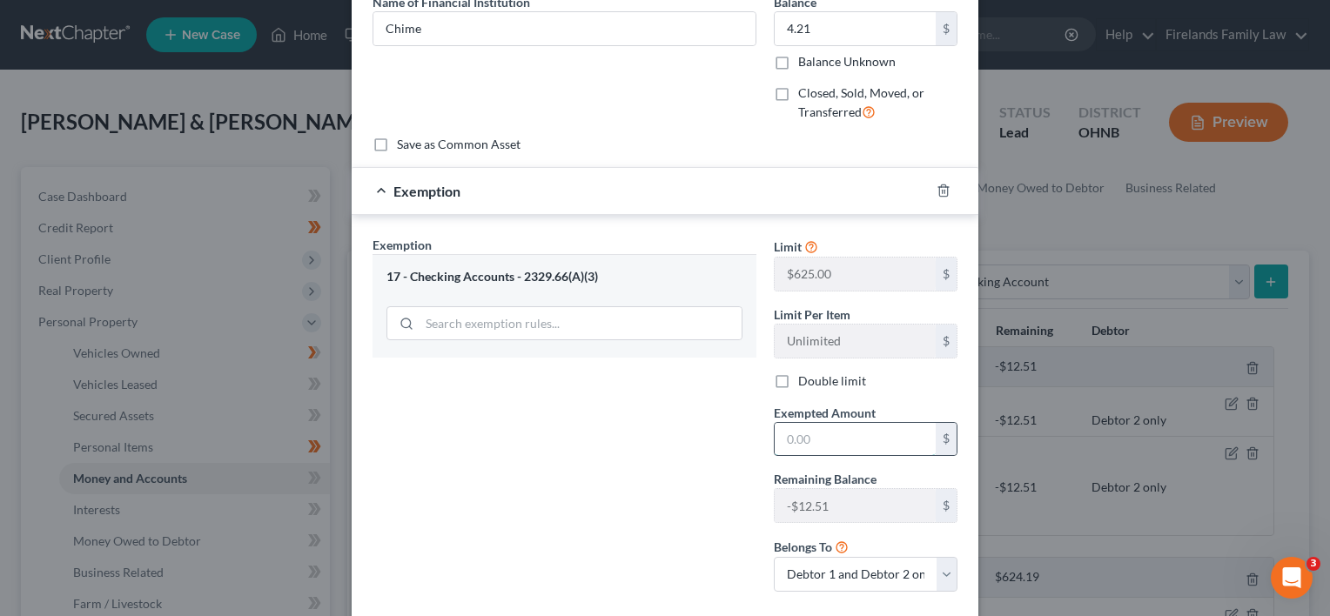
click at [853, 442] on input "text" at bounding box center [855, 439] width 161 height 33
click at [937, 572] on select "Debtor 1 only Debtor 2 only Debtor 1 and Debtor 2 only" at bounding box center [866, 574] width 184 height 35
click at [774, 557] on select "Debtor 1 only Debtor 2 only Debtor 1 and Debtor 2 only" at bounding box center [866, 574] width 184 height 35
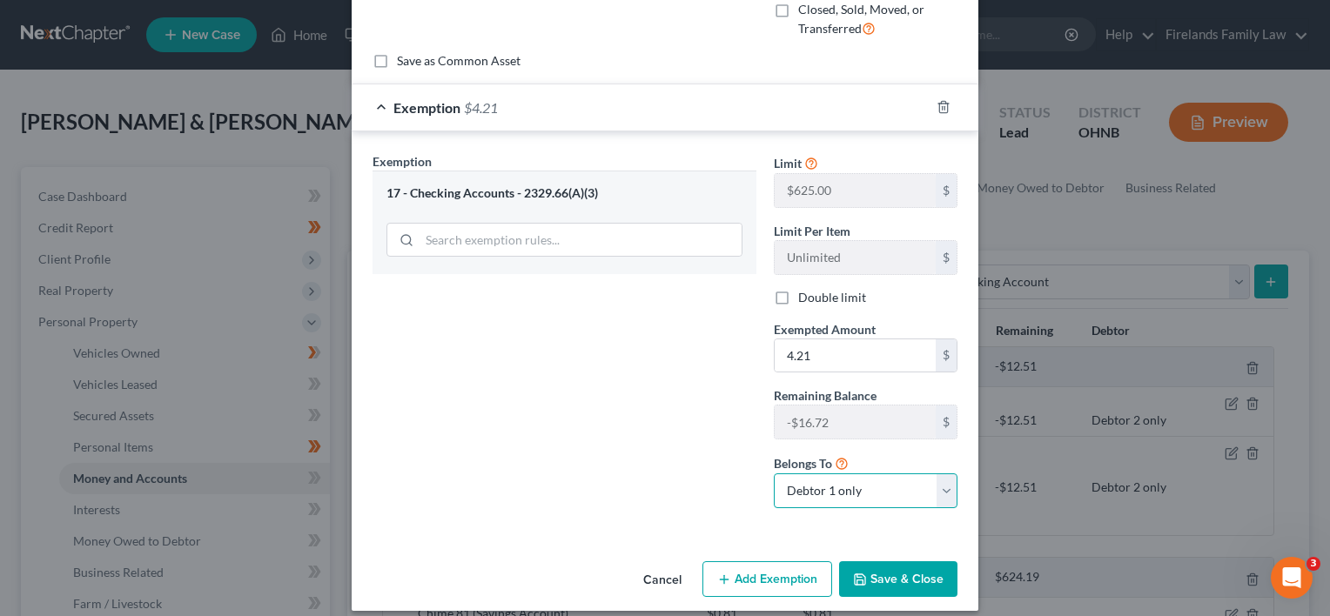
scroll to position [185, 0]
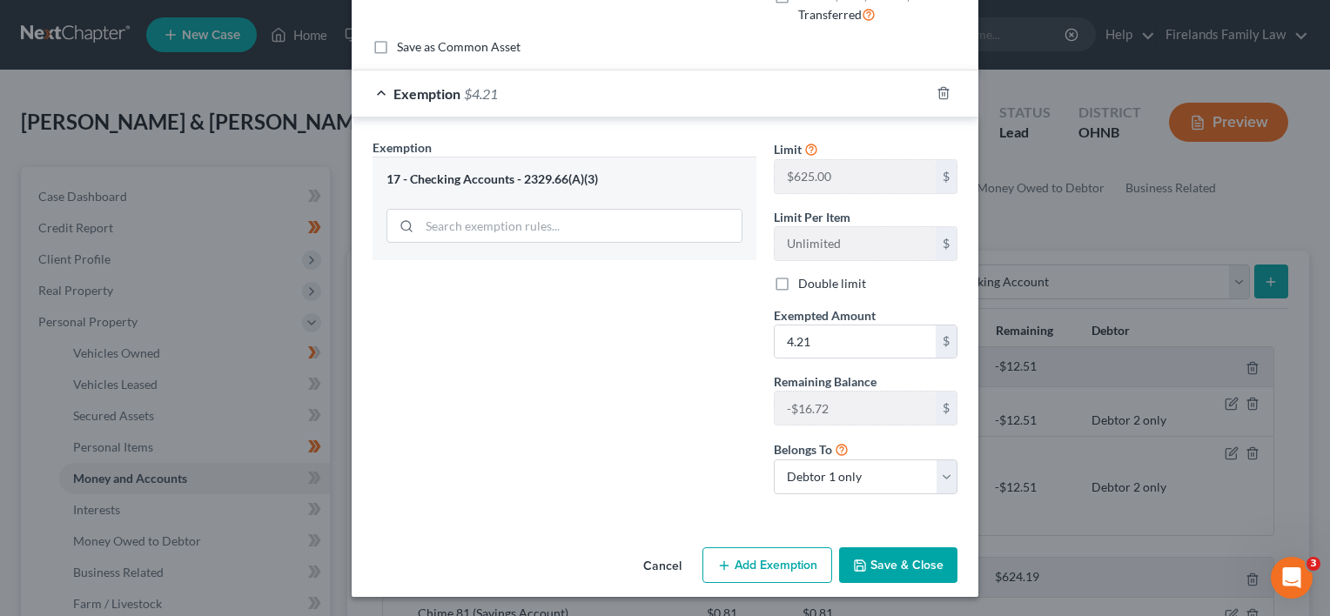
click at [896, 565] on button "Save & Close" at bounding box center [898, 565] width 118 height 37
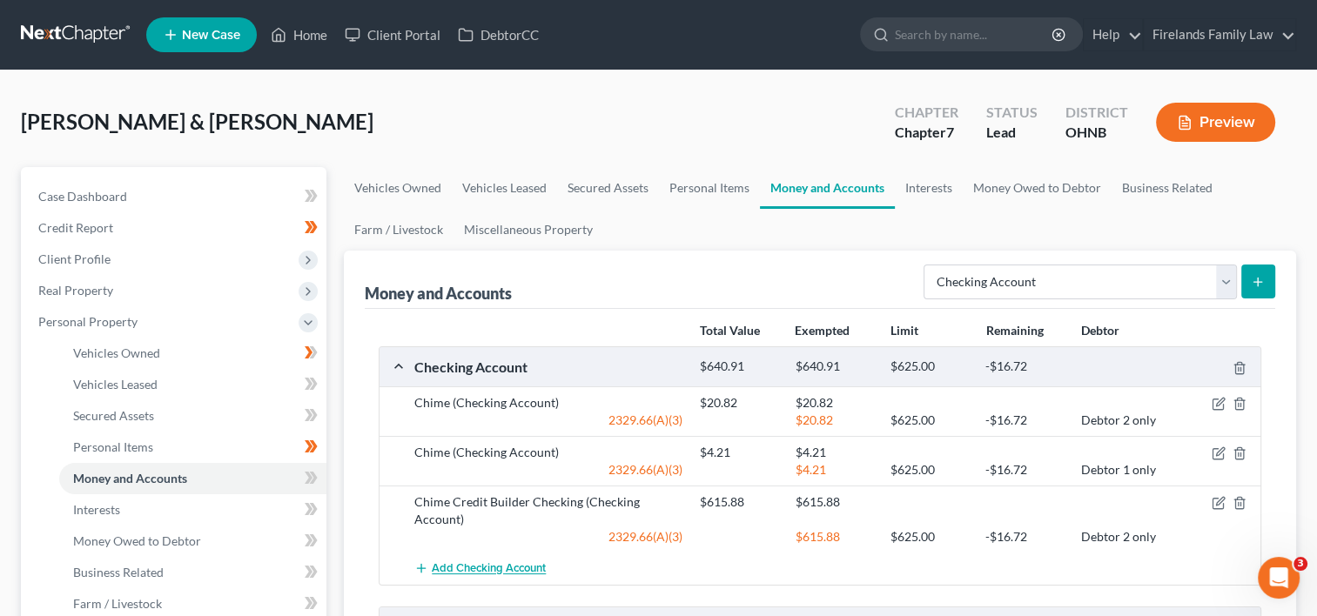
click at [473, 564] on span "Add Checking Account" at bounding box center [489, 569] width 114 height 14
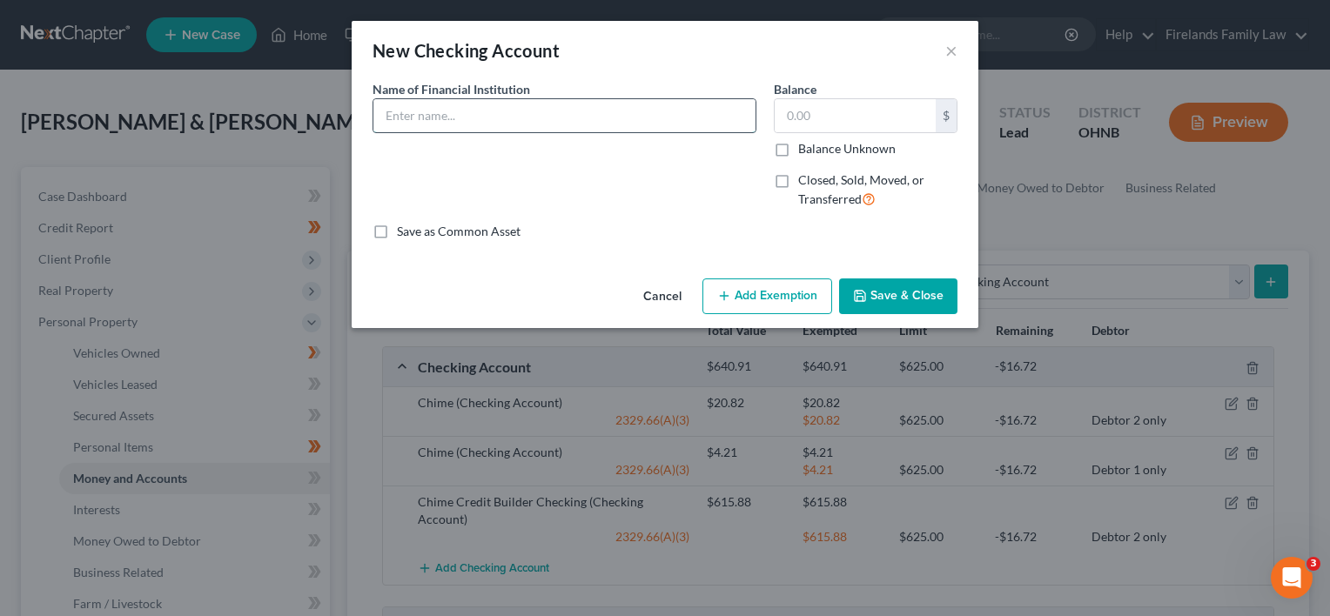
drag, startPoint x: 686, startPoint y: 116, endPoint x: 680, endPoint y: 108, distance: 9.9
click at [686, 115] on input "text" at bounding box center [564, 115] width 382 height 33
click at [787, 120] on input "text" at bounding box center [855, 115] width 161 height 33
click at [769, 296] on button "Add Exemption" at bounding box center [767, 297] width 130 height 37
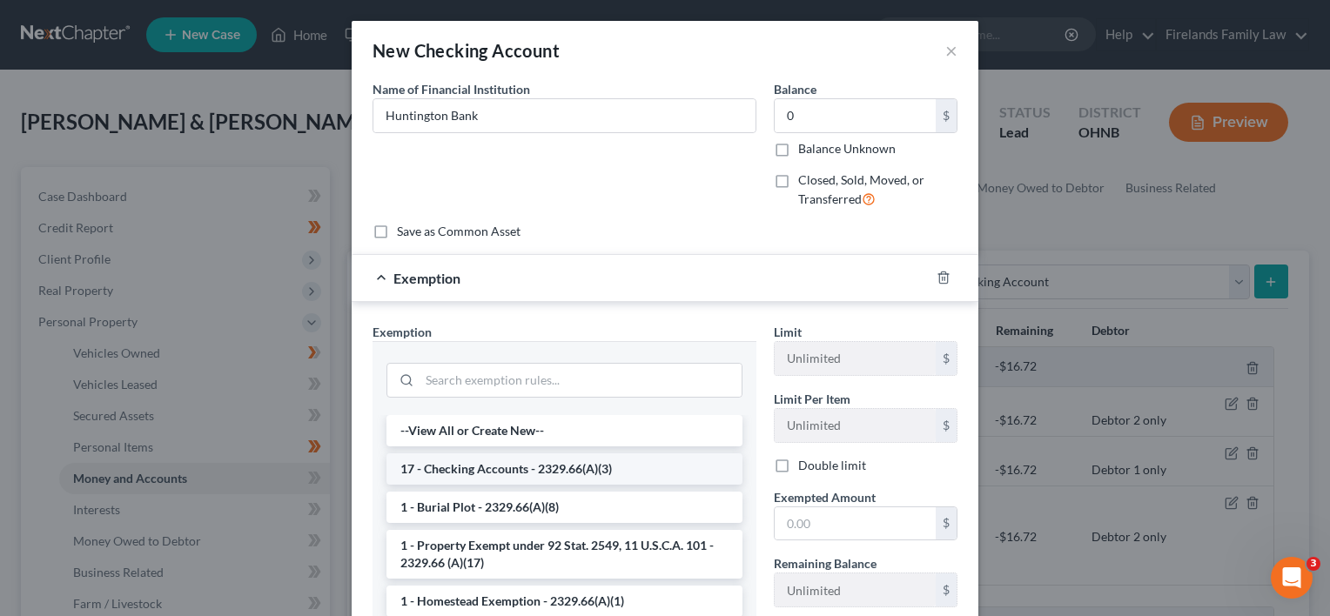
click at [632, 465] on li "17 - Checking Accounts - 2329.66(A)(3)" at bounding box center [564, 468] width 356 height 31
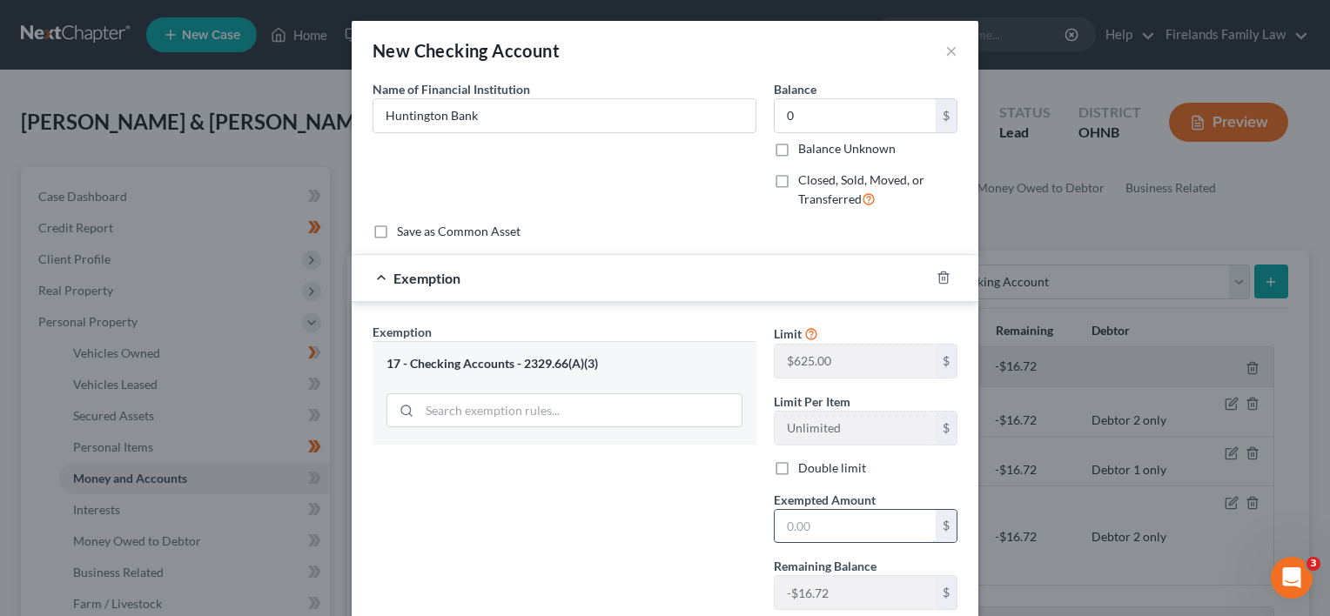
click at [822, 517] on input "text" at bounding box center [855, 526] width 161 height 33
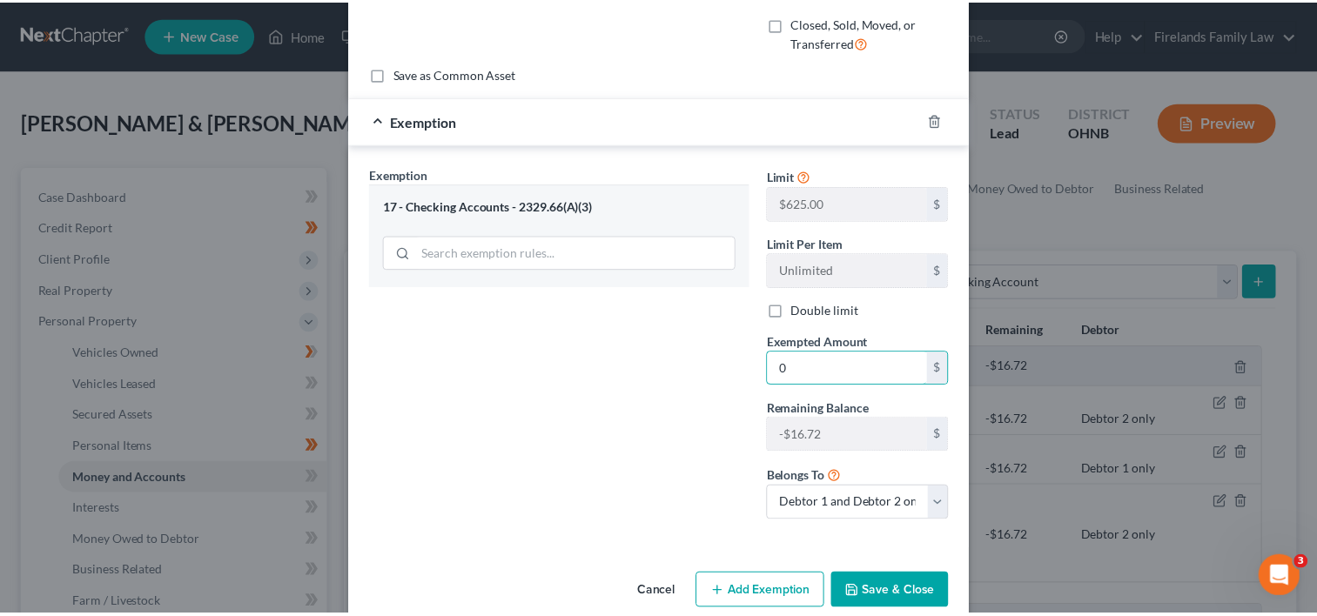
scroll to position [174, 0]
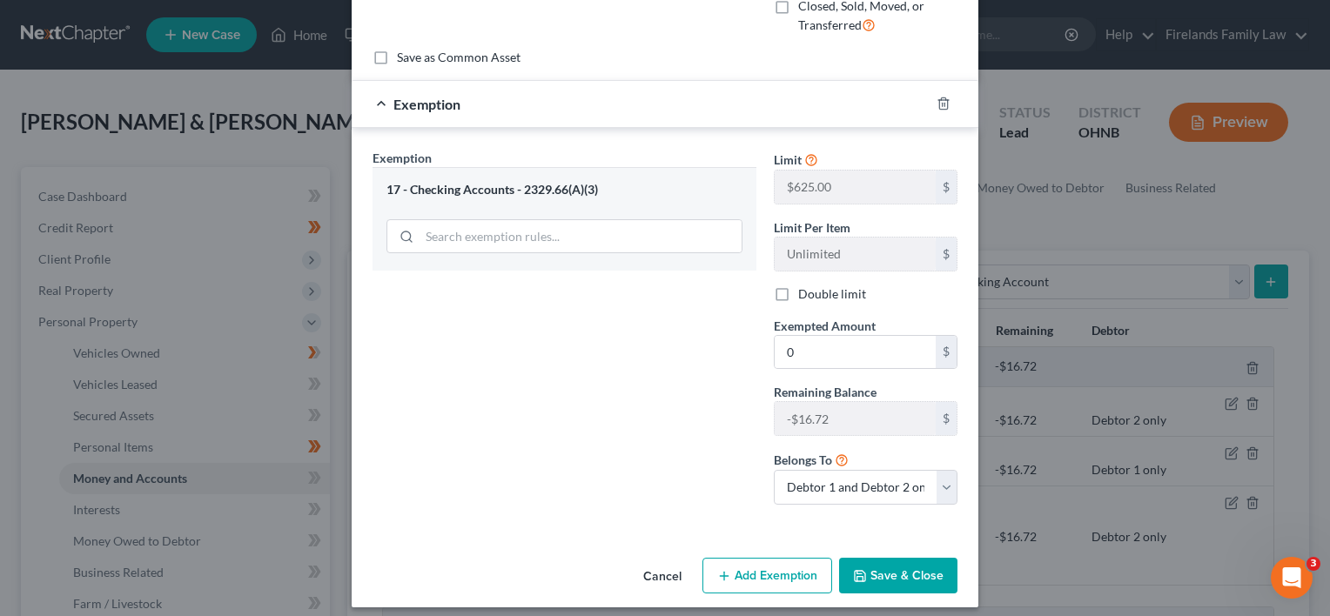
click at [637, 499] on div "Exemption Set must be selected for CA. Exemption * 17 - Checking Accounts - 232…" at bounding box center [564, 334] width 401 height 370
click at [891, 572] on button "Save & Close" at bounding box center [898, 576] width 118 height 37
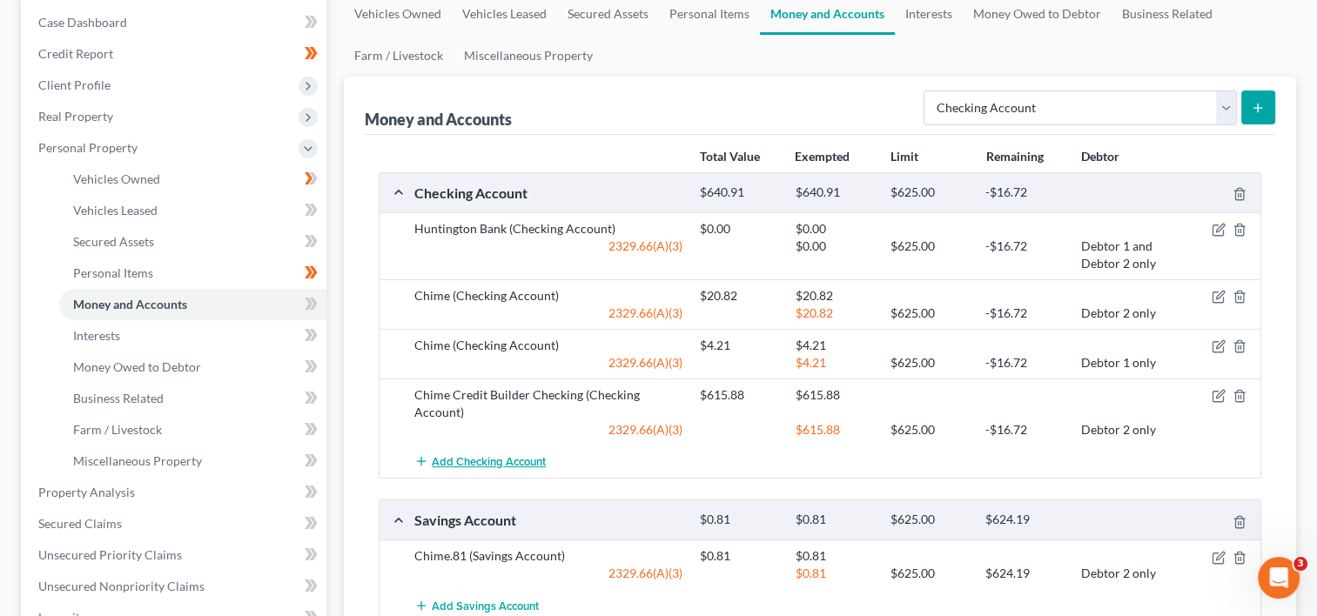
click at [505, 460] on span "Add Checking Account" at bounding box center [489, 462] width 114 height 14
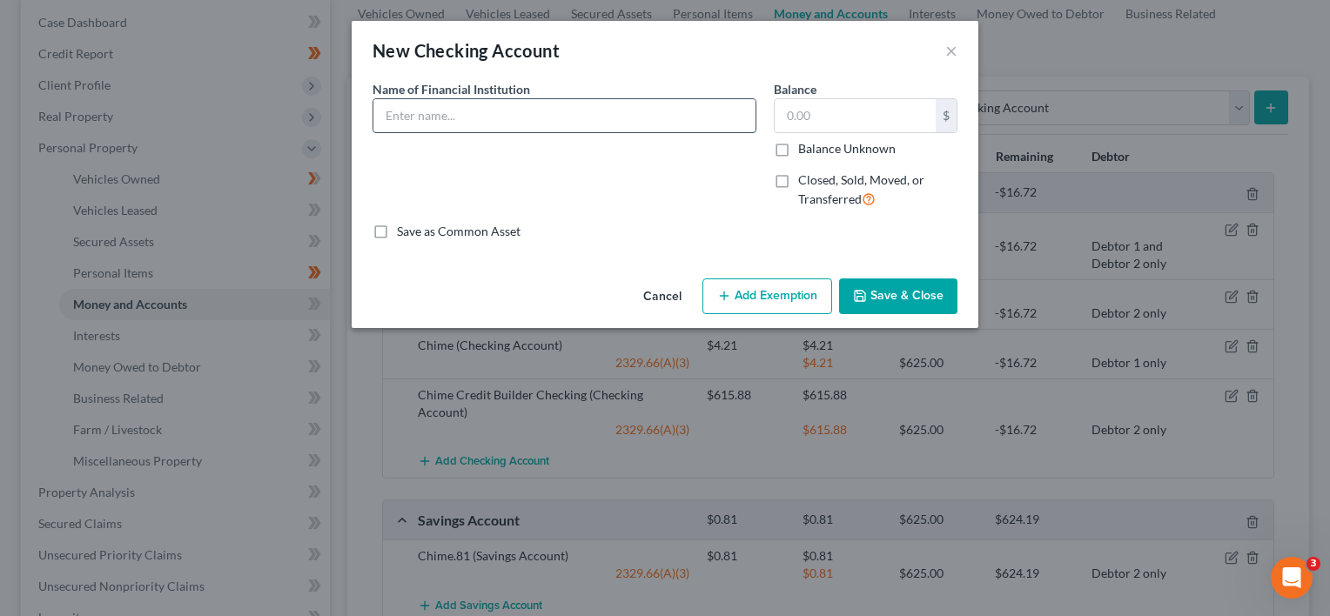
click at [547, 115] on input "text" at bounding box center [564, 115] width 382 height 33
click at [839, 110] on input "text" at bounding box center [855, 115] width 161 height 33
click at [798, 180] on label "Closed, Sold, Moved, or Transferred" at bounding box center [877, 189] width 159 height 37
click at [805, 180] on input "Closed, Sold, Moved, or Transferred" at bounding box center [810, 176] width 11 height 11
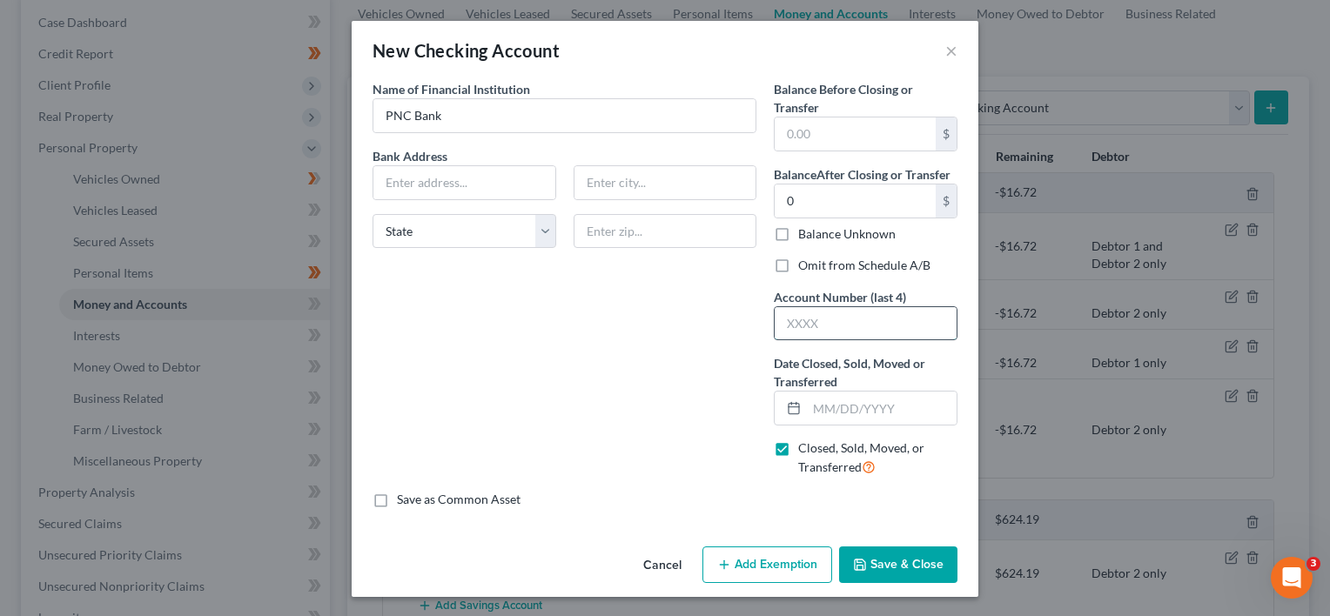
click at [827, 324] on input "text" at bounding box center [866, 323] width 182 height 33
click at [816, 400] on input "text" at bounding box center [882, 408] width 150 height 33
click at [773, 554] on button "Add Exemption" at bounding box center [767, 565] width 130 height 37
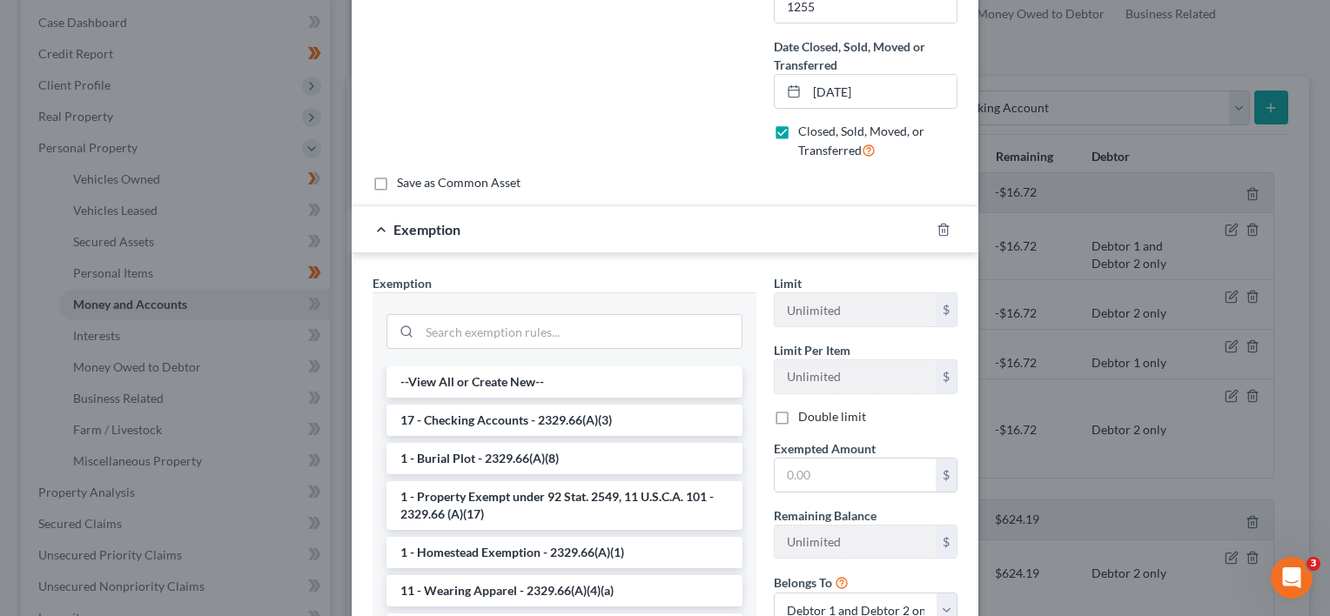
scroll to position [348, 0]
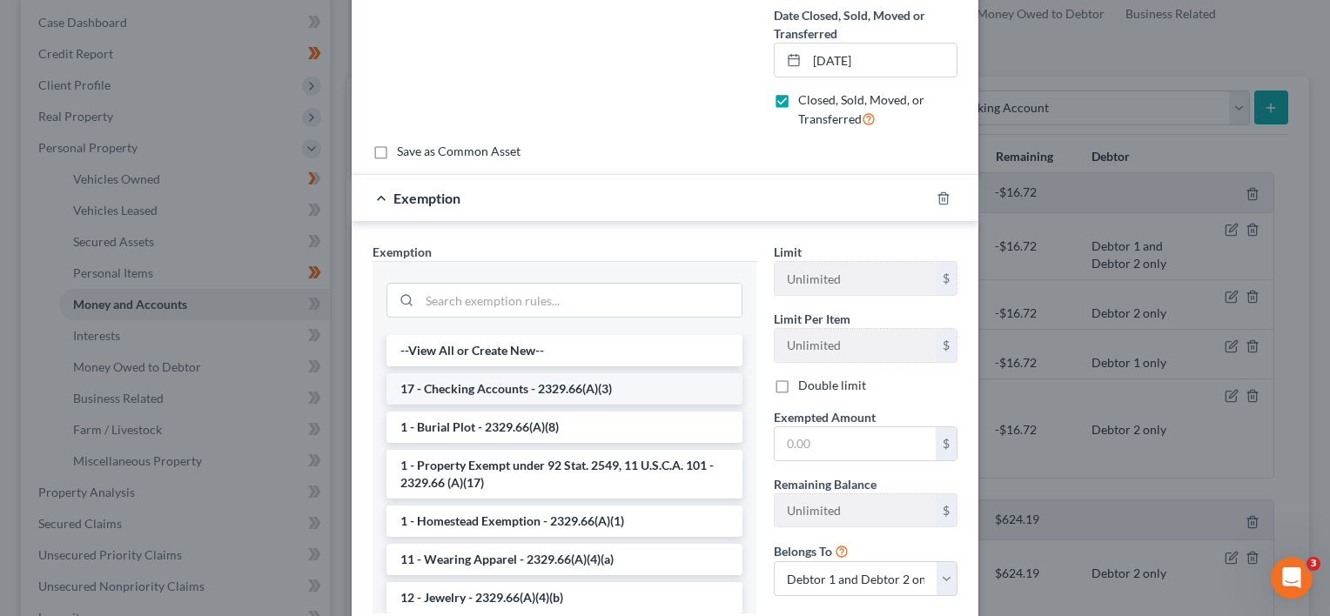
click at [633, 387] on li "17 - Checking Accounts - 2329.66(A)(3)" at bounding box center [564, 388] width 356 height 31
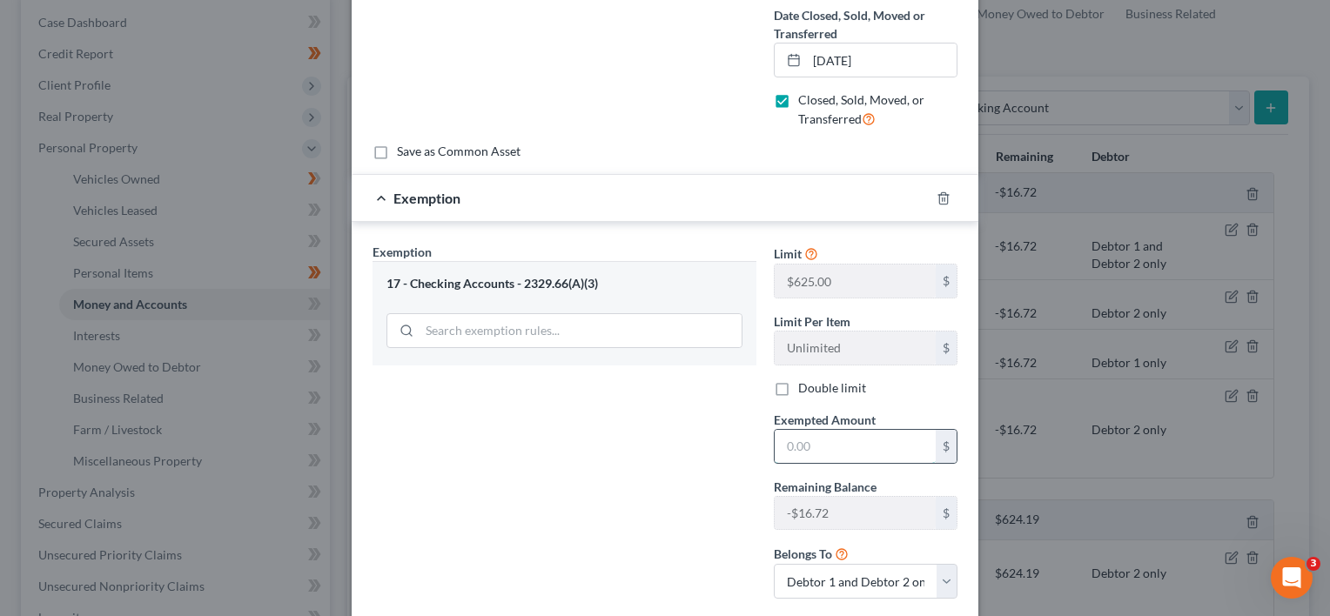
click at [843, 449] on input "text" at bounding box center [855, 446] width 161 height 33
click at [614, 461] on div "Exemption Set must be selected for CA. Exemption * 17 - Checking Accounts - 232…" at bounding box center [564, 428] width 401 height 370
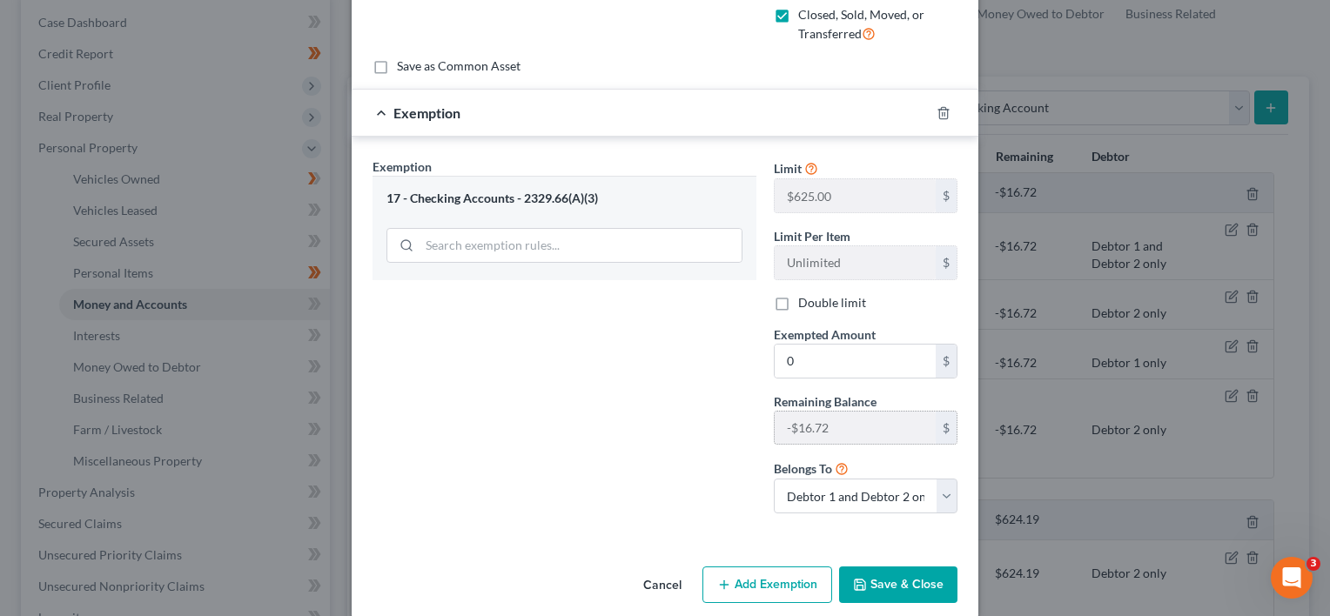
scroll to position [435, 0]
click at [877, 578] on button "Save & Close" at bounding box center [898, 583] width 118 height 37
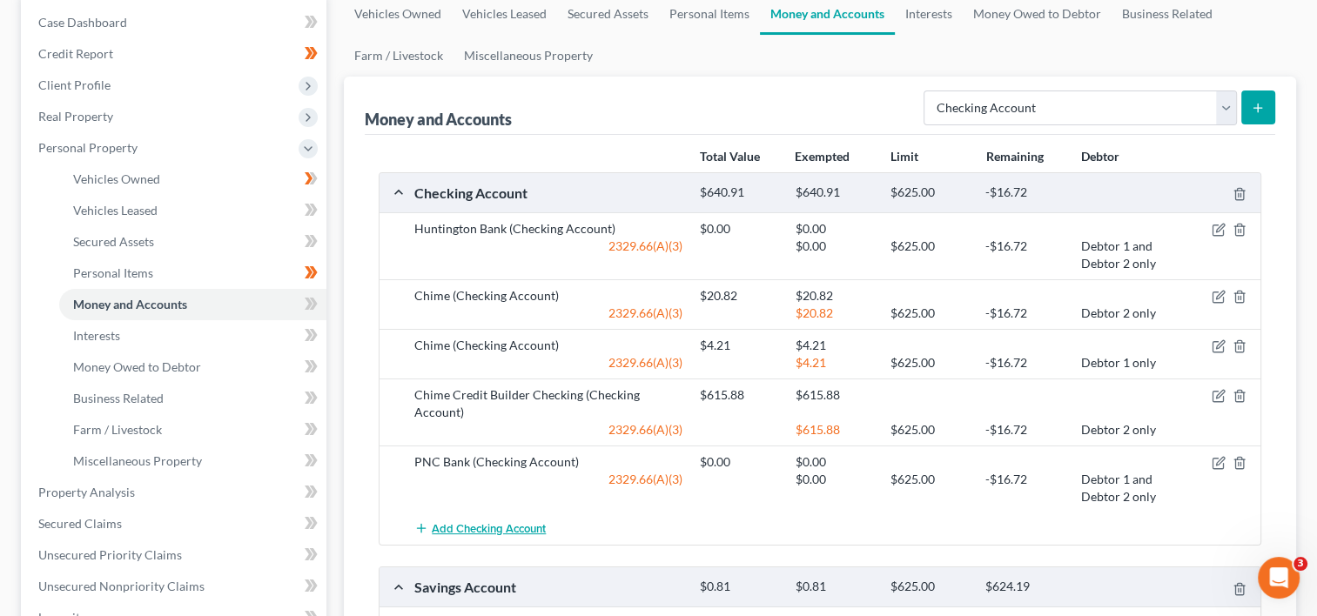
click at [474, 522] on span "Add Checking Account" at bounding box center [489, 529] width 114 height 14
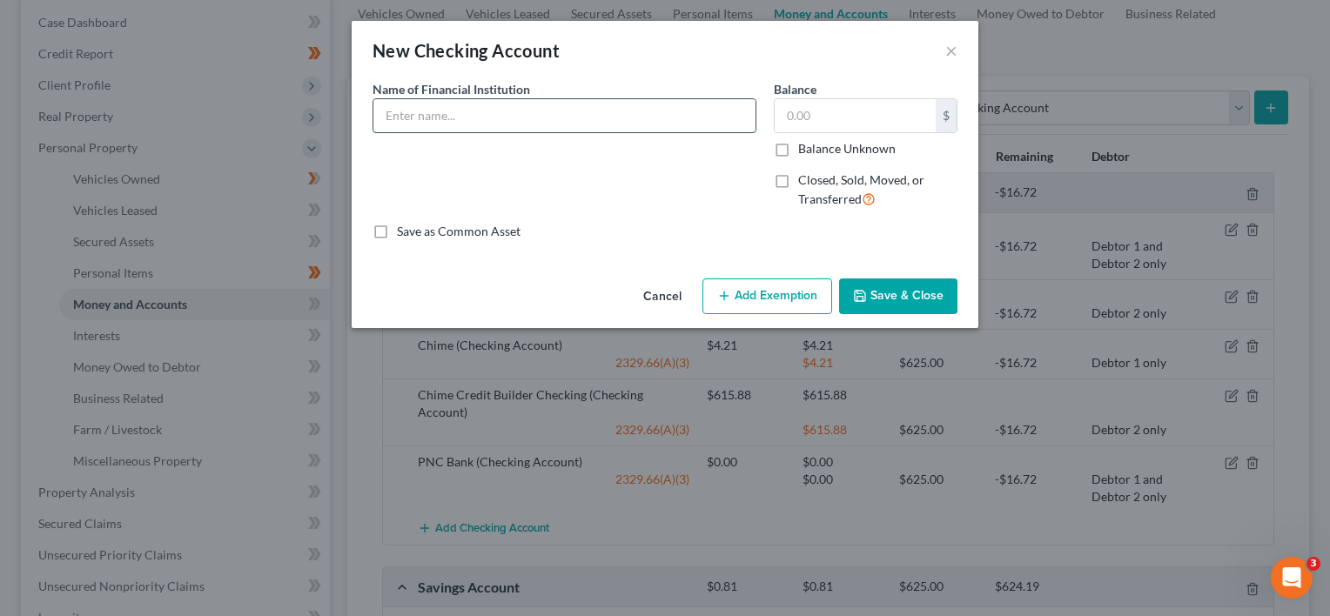
click at [513, 118] on input "text" at bounding box center [564, 115] width 382 height 33
click at [798, 104] on input "text" at bounding box center [855, 115] width 161 height 33
click at [798, 178] on label "Closed, Sold, Moved, or Transferred" at bounding box center [877, 189] width 159 height 37
click at [805, 178] on input "Closed, Sold, Moved, or Transferred" at bounding box center [810, 176] width 11 height 11
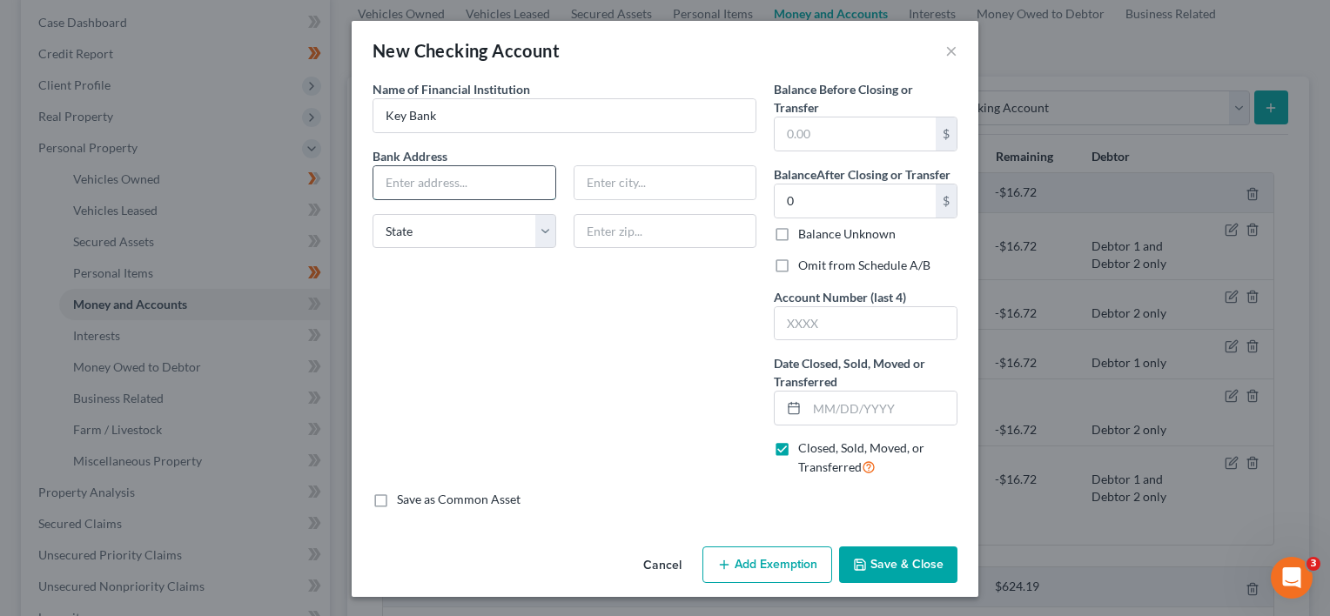
click at [434, 181] on input "text" at bounding box center [464, 182] width 182 height 33
click at [626, 184] on input "text" at bounding box center [665, 182] width 182 height 33
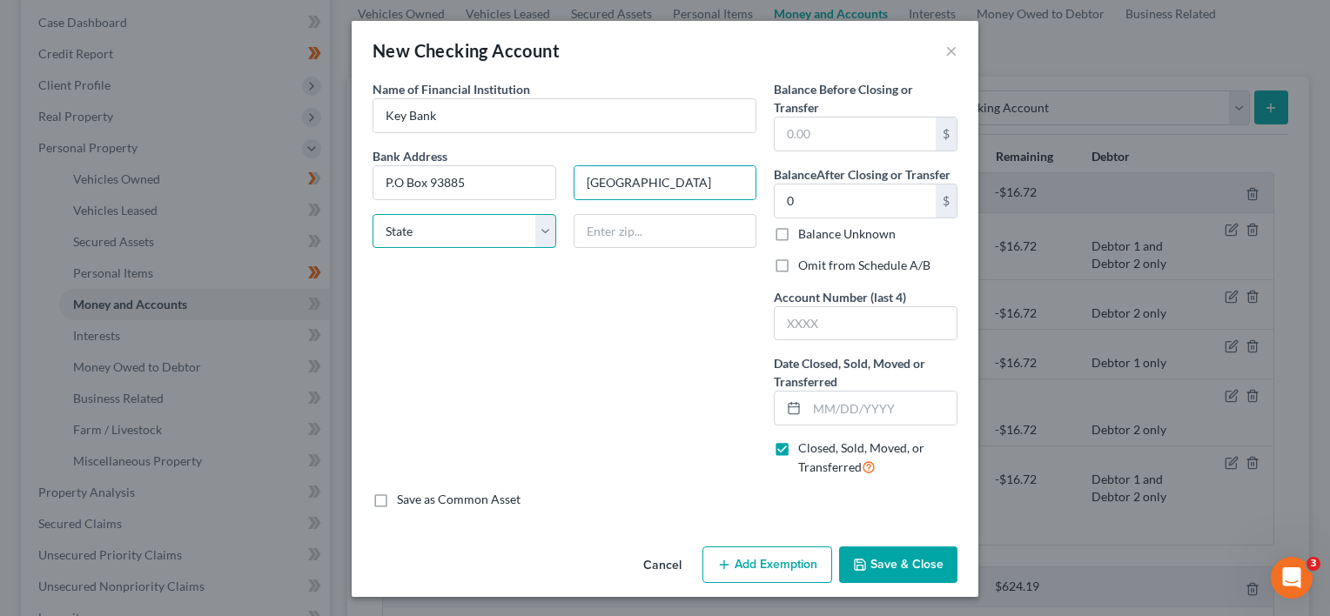
click at [543, 232] on select "State [US_STATE] AK AR AZ CA CO CT DE DC [GEOGRAPHIC_DATA] [GEOGRAPHIC_DATA] GU…" at bounding box center [465, 231] width 184 height 35
click at [373, 214] on select "State [US_STATE] AK AR AZ CA CO CT DE DC [GEOGRAPHIC_DATA] [GEOGRAPHIC_DATA] GU…" at bounding box center [465, 231] width 184 height 35
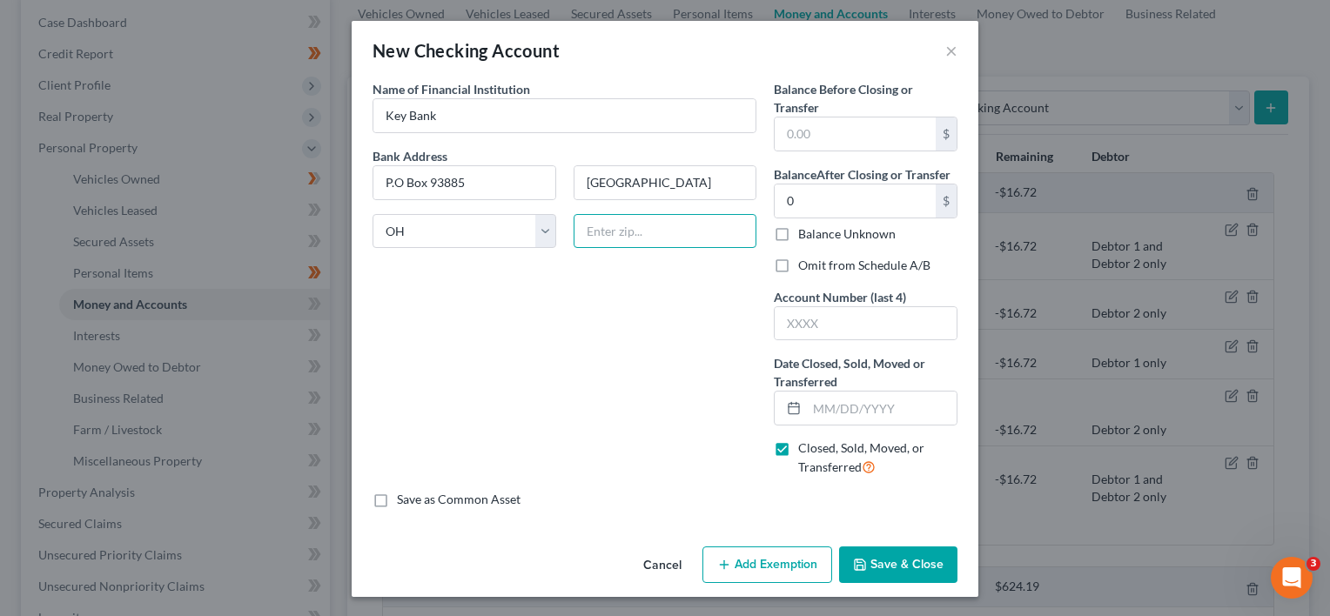
click at [641, 233] on input "text" at bounding box center [666, 231] width 184 height 35
click at [859, 320] on input "text" at bounding box center [866, 323] width 182 height 33
click at [854, 400] on input "text" at bounding box center [882, 408] width 150 height 33
click at [790, 561] on button "Add Exemption" at bounding box center [767, 565] width 130 height 37
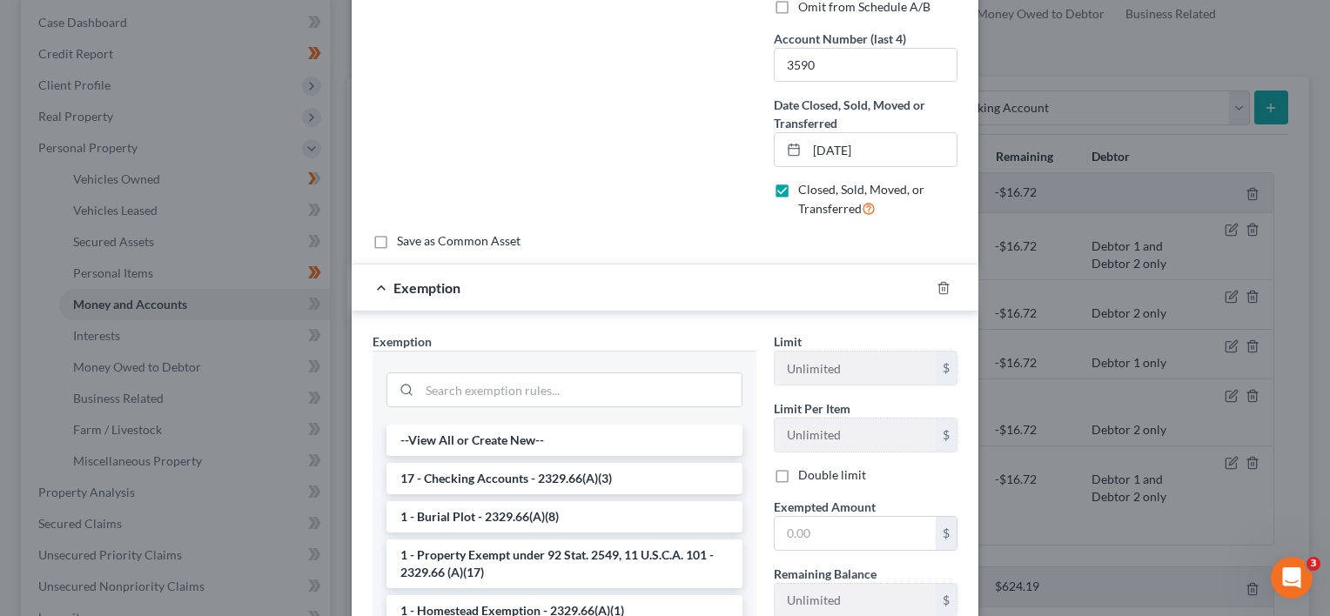
scroll to position [261, 0]
click at [655, 474] on li "17 - Checking Accounts - 2329.66(A)(3)" at bounding box center [564, 475] width 356 height 31
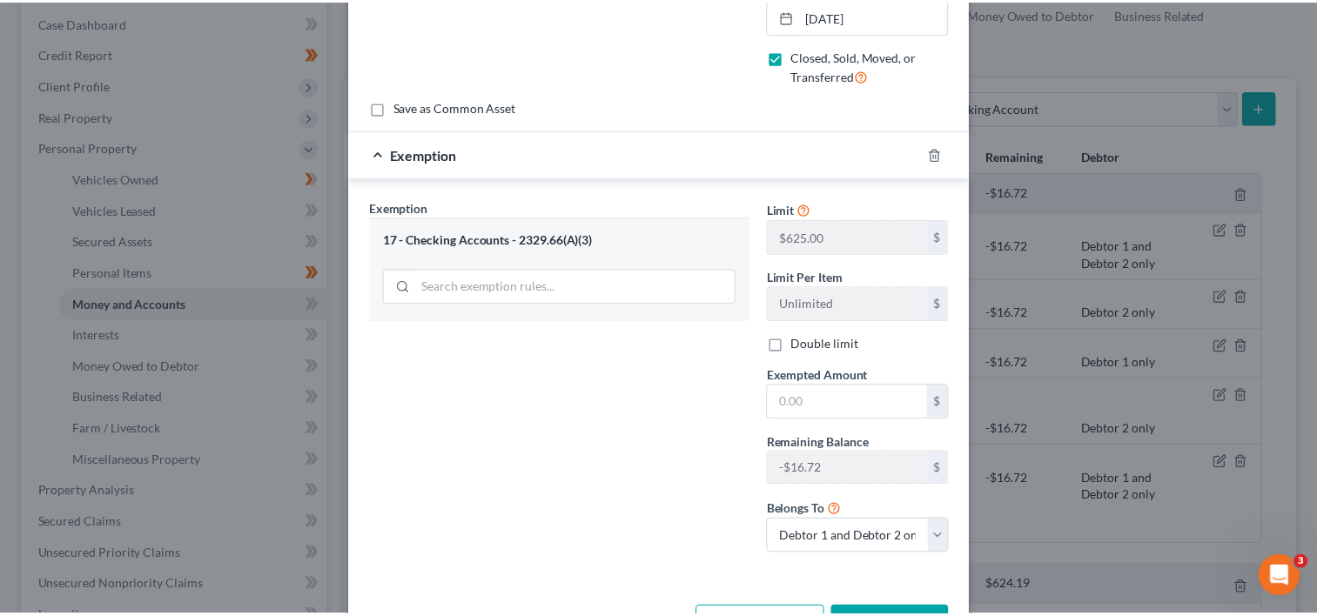
scroll to position [435, 0]
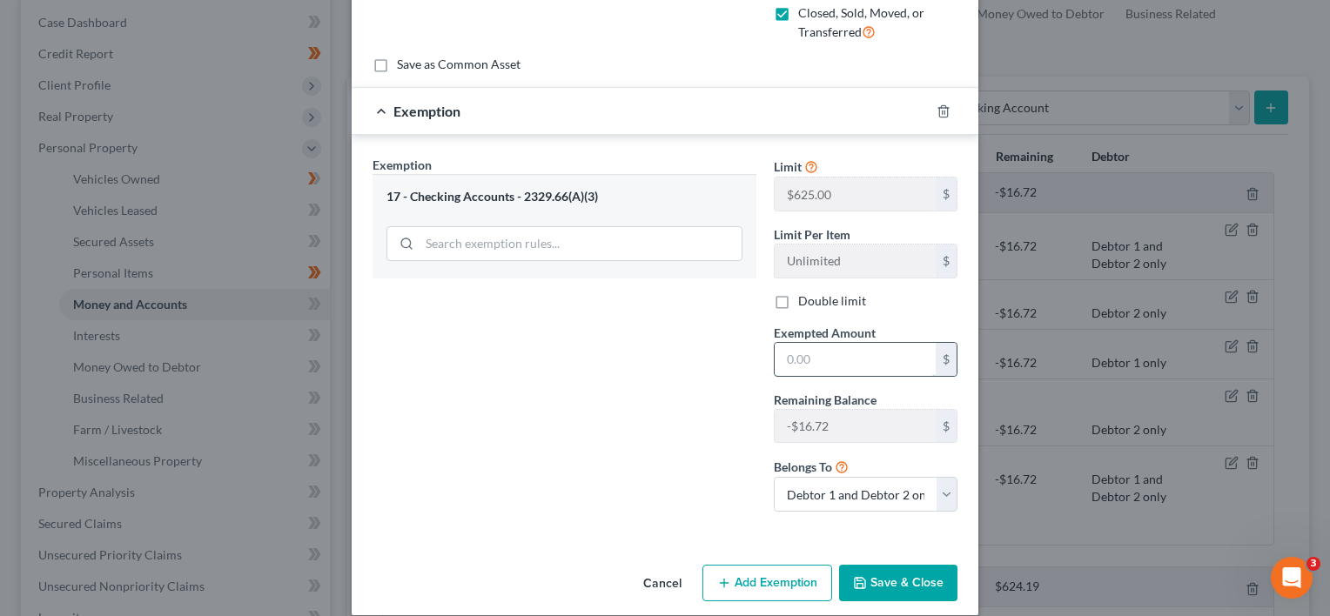
click at [831, 361] on input "text" at bounding box center [855, 359] width 161 height 33
click at [645, 463] on div "Exemption Set must be selected for CA. Exemption * 17 - Checking Accounts - 232…" at bounding box center [564, 341] width 401 height 370
click at [877, 572] on button "Save & Close" at bounding box center [898, 583] width 118 height 37
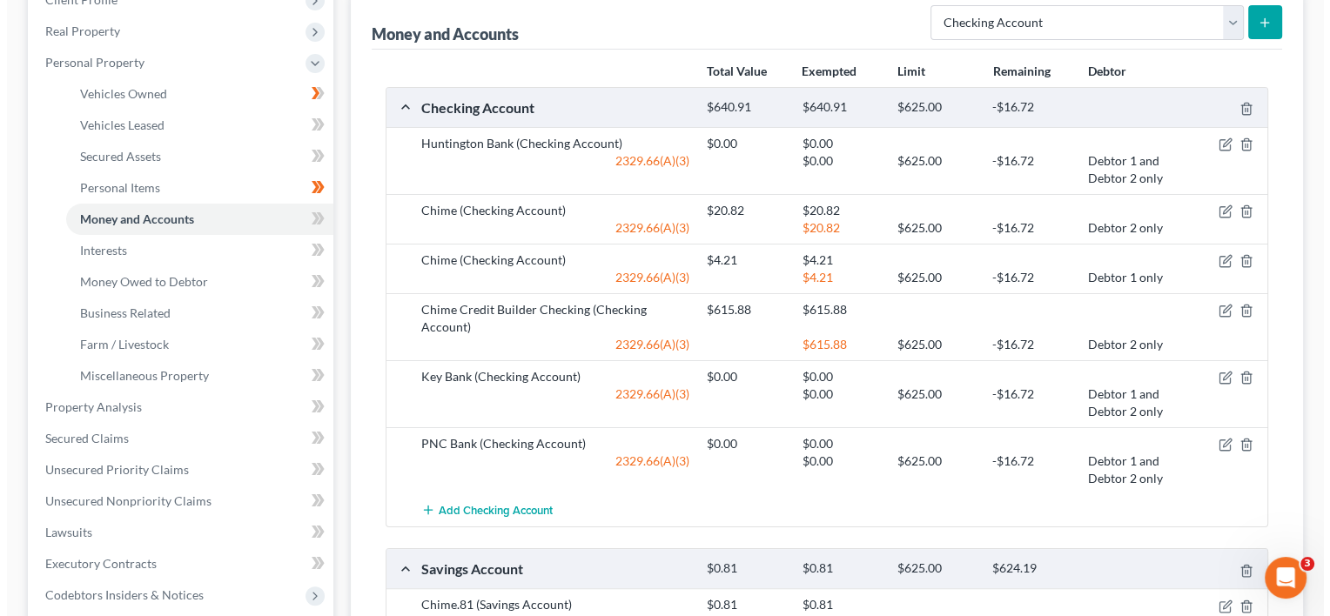
scroll to position [261, 0]
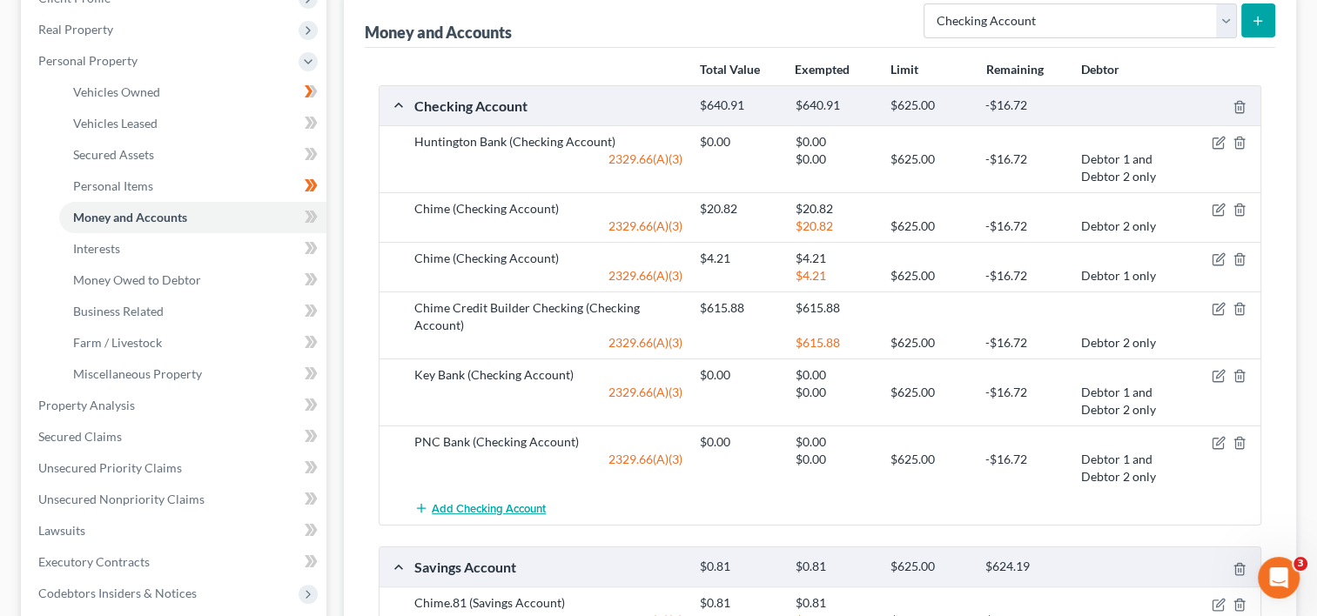
click at [469, 507] on span "Add Checking Account" at bounding box center [489, 509] width 114 height 14
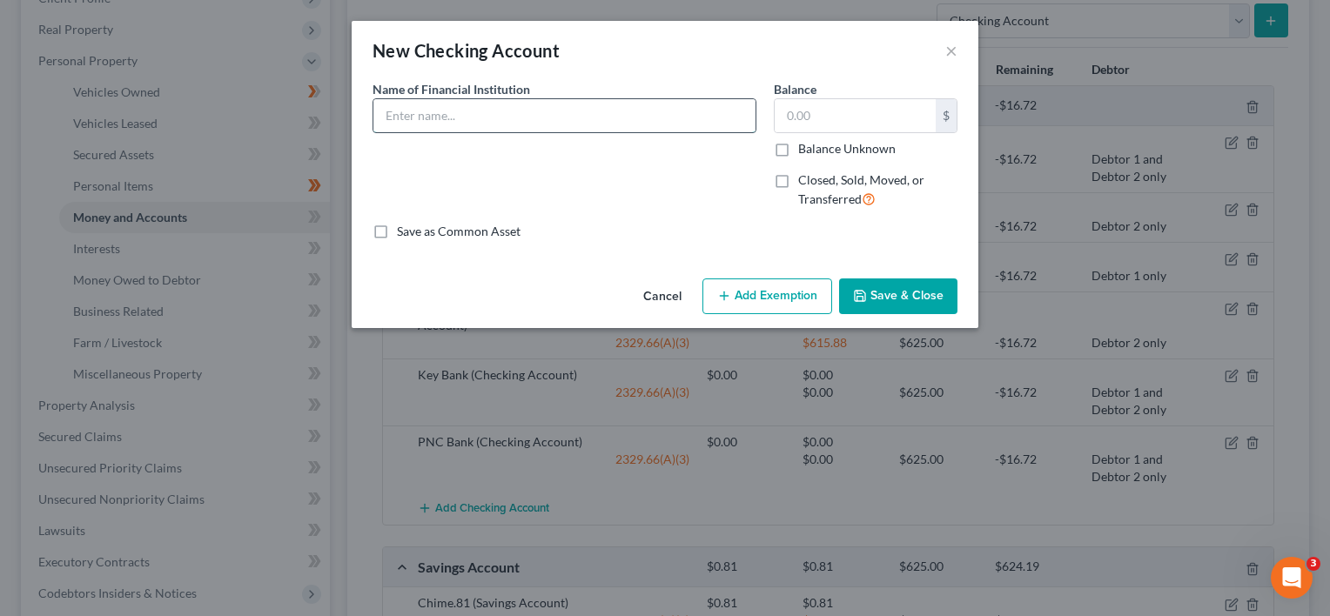
click at [532, 116] on input "text" at bounding box center [564, 115] width 382 height 33
click at [804, 122] on input "text" at bounding box center [855, 115] width 161 height 33
click at [798, 181] on label "Closed, Sold, Moved, or Transferred" at bounding box center [877, 189] width 159 height 37
click at [805, 181] on input "Closed, Sold, Moved, or Transferred" at bounding box center [810, 176] width 11 height 11
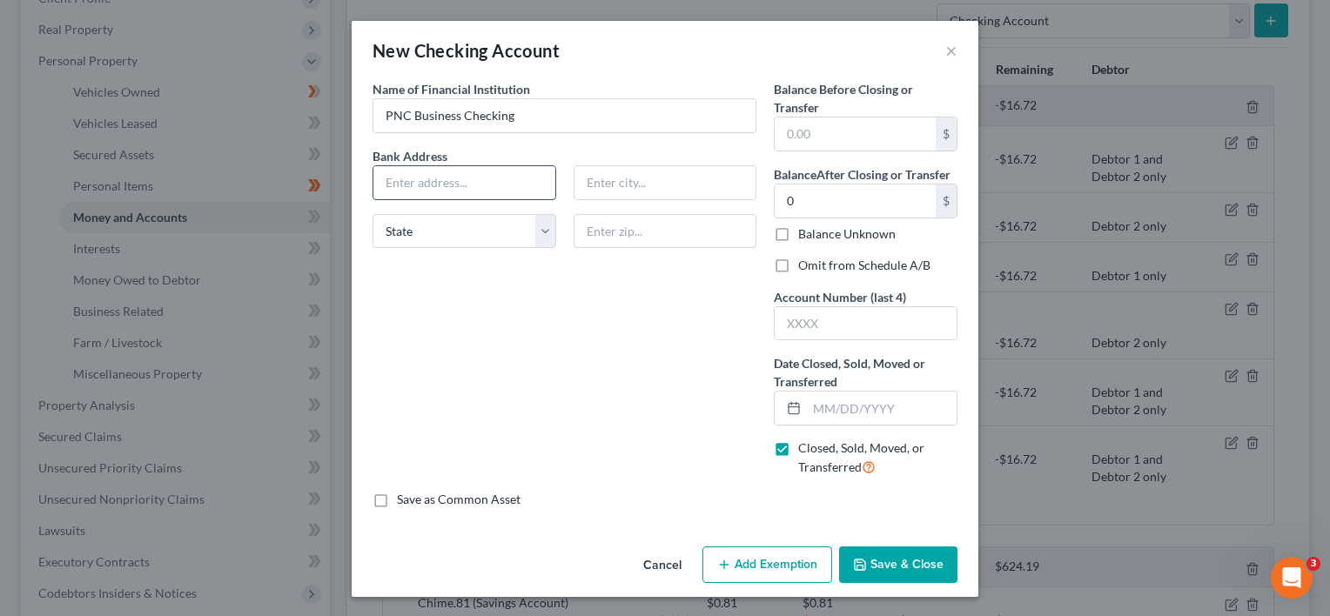
click at [490, 189] on input "text" at bounding box center [464, 182] width 182 height 33
click at [627, 178] on input "text" at bounding box center [665, 182] width 182 height 33
click at [547, 230] on select "State [US_STATE] AK AR AZ CA CO CT DE DC [GEOGRAPHIC_DATA] [GEOGRAPHIC_DATA] GU…" at bounding box center [465, 231] width 184 height 35
click at [373, 214] on select "State [US_STATE] AK AR AZ CA CO CT DE DC [GEOGRAPHIC_DATA] [GEOGRAPHIC_DATA] GU…" at bounding box center [465, 231] width 184 height 35
click at [642, 231] on input "text" at bounding box center [666, 231] width 184 height 35
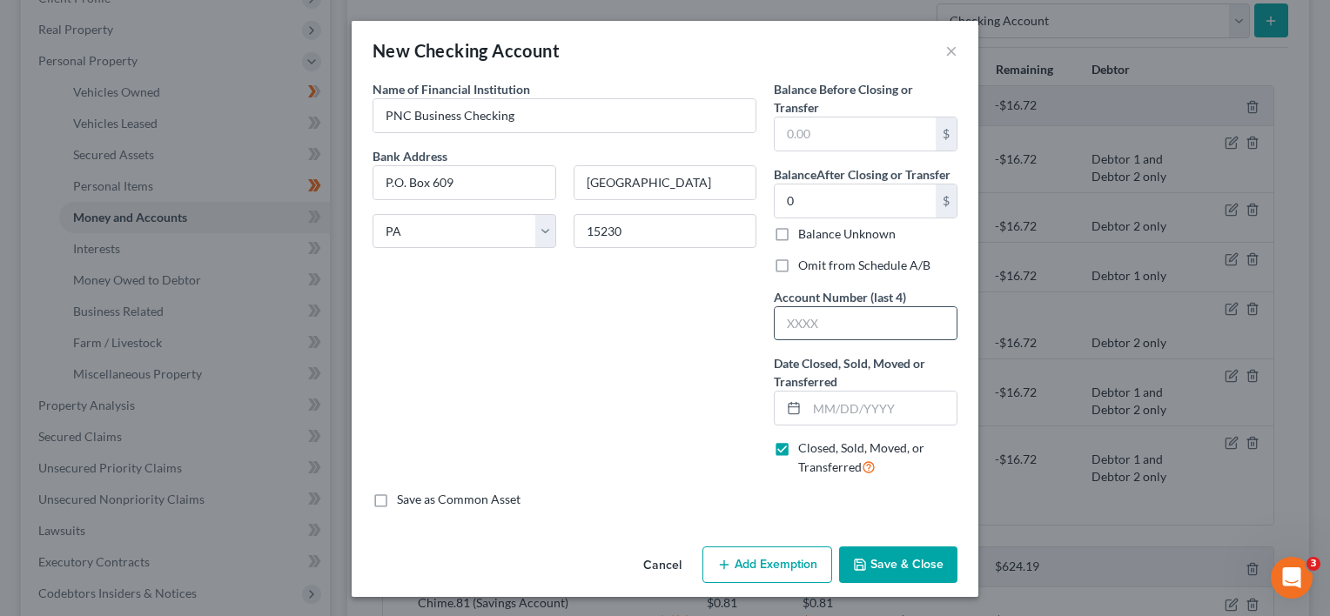
click at [823, 317] on input "text" at bounding box center [866, 323] width 182 height 33
click at [833, 416] on input "text" at bounding box center [882, 408] width 150 height 33
click at [769, 561] on button "Add Exemption" at bounding box center [767, 565] width 130 height 37
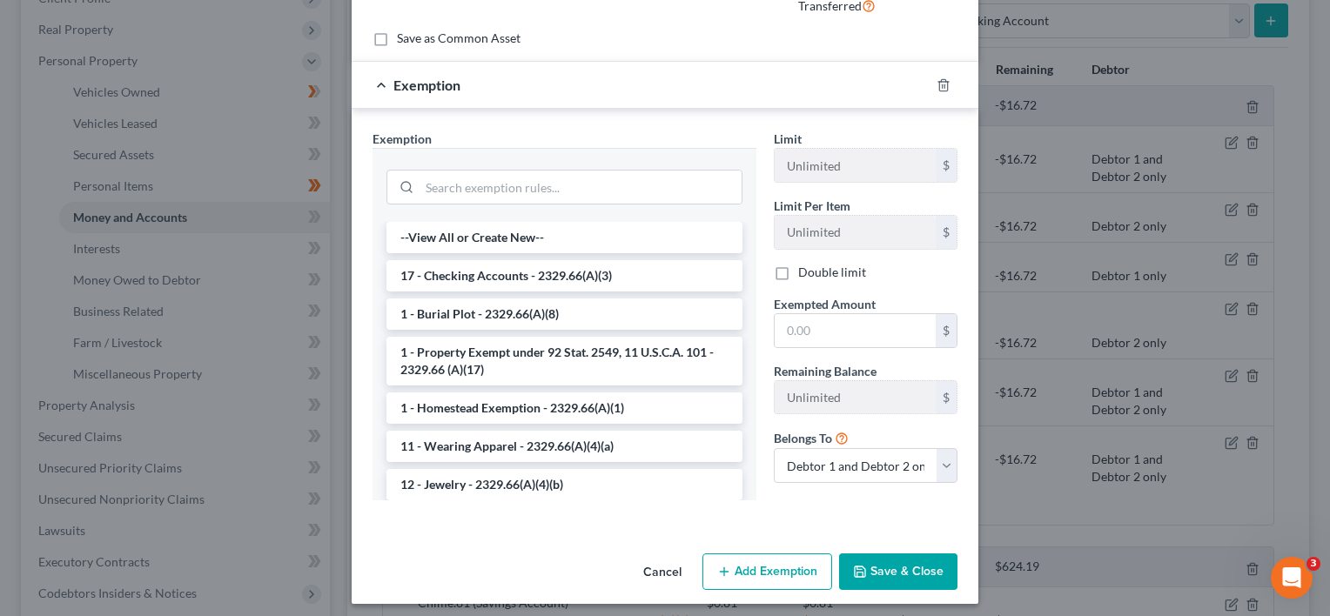
scroll to position [467, 0]
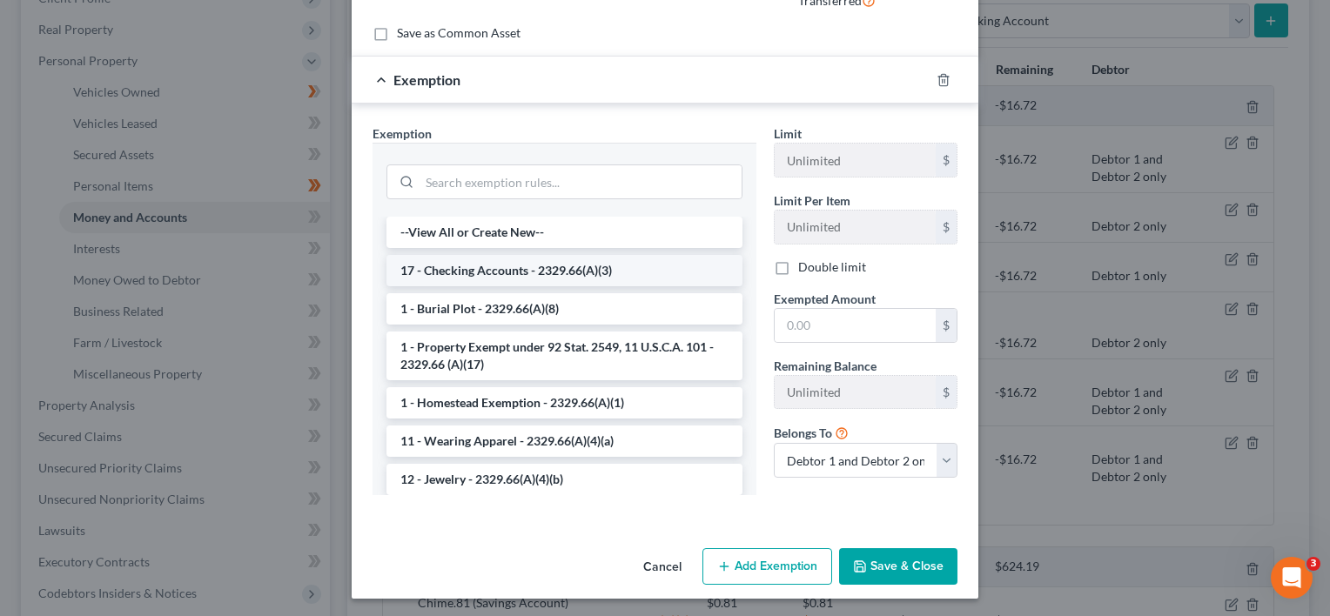
click at [554, 272] on li "17 - Checking Accounts - 2329.66(A)(3)" at bounding box center [564, 270] width 356 height 31
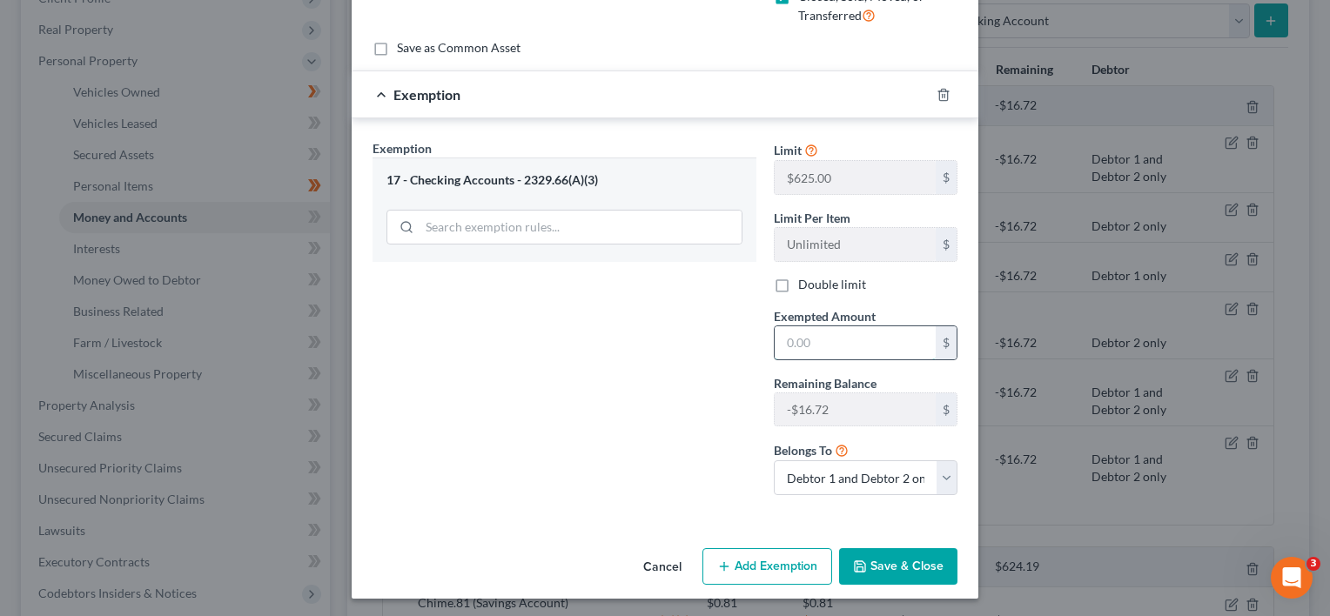
click at [818, 347] on input "text" at bounding box center [855, 342] width 161 height 33
click at [666, 446] on div "Exemption Set must be selected for CA. Exemption * 17 - Checking Accounts - 232…" at bounding box center [564, 324] width 401 height 370
click at [884, 553] on button "Save & Close" at bounding box center [898, 566] width 118 height 37
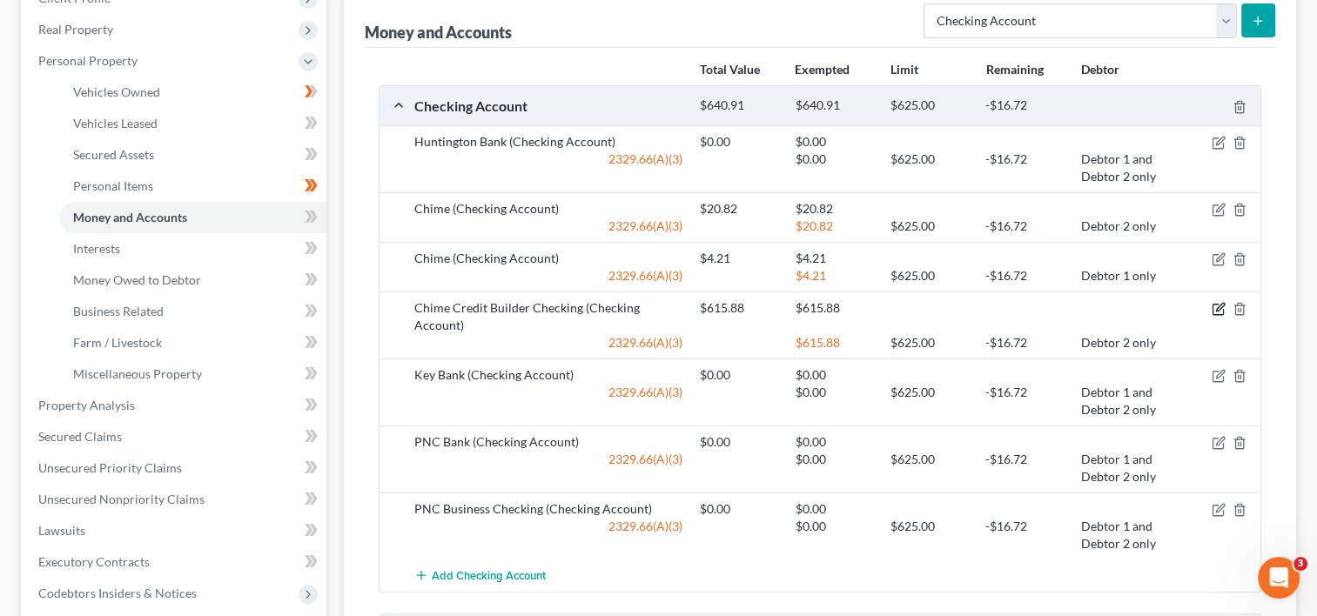
click at [1221, 306] on icon "button" at bounding box center [1220, 308] width 8 height 8
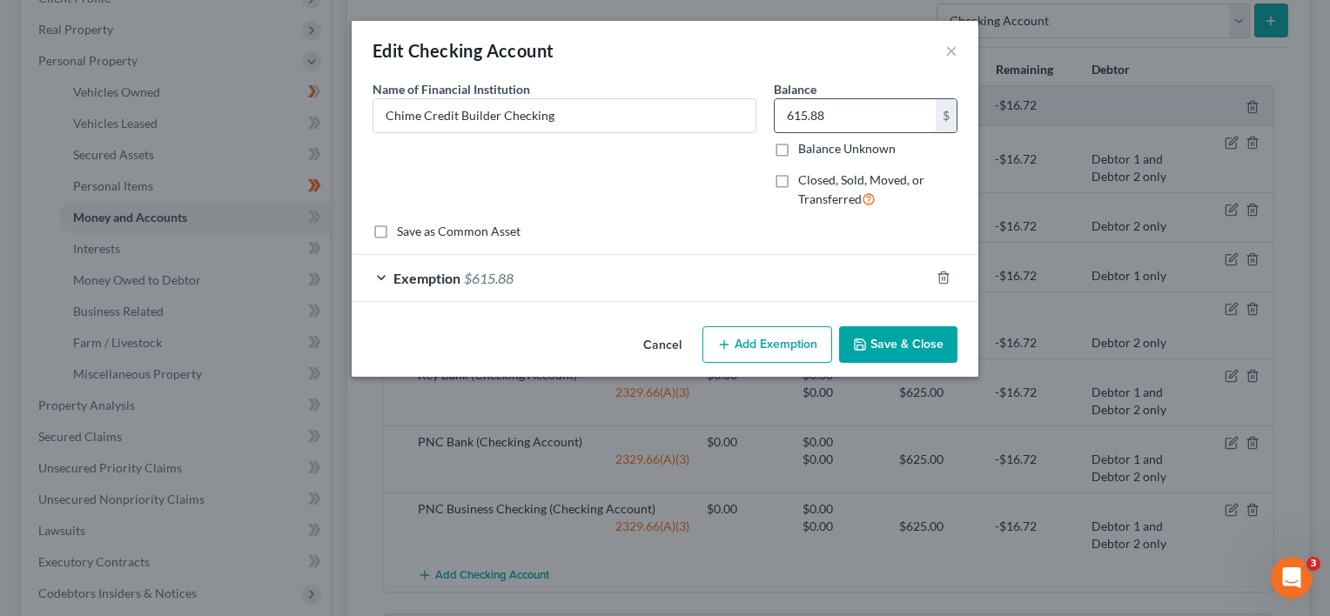
click at [829, 109] on input "615.88" at bounding box center [855, 115] width 161 height 33
click at [780, 340] on button "Add Exemption" at bounding box center [767, 344] width 130 height 37
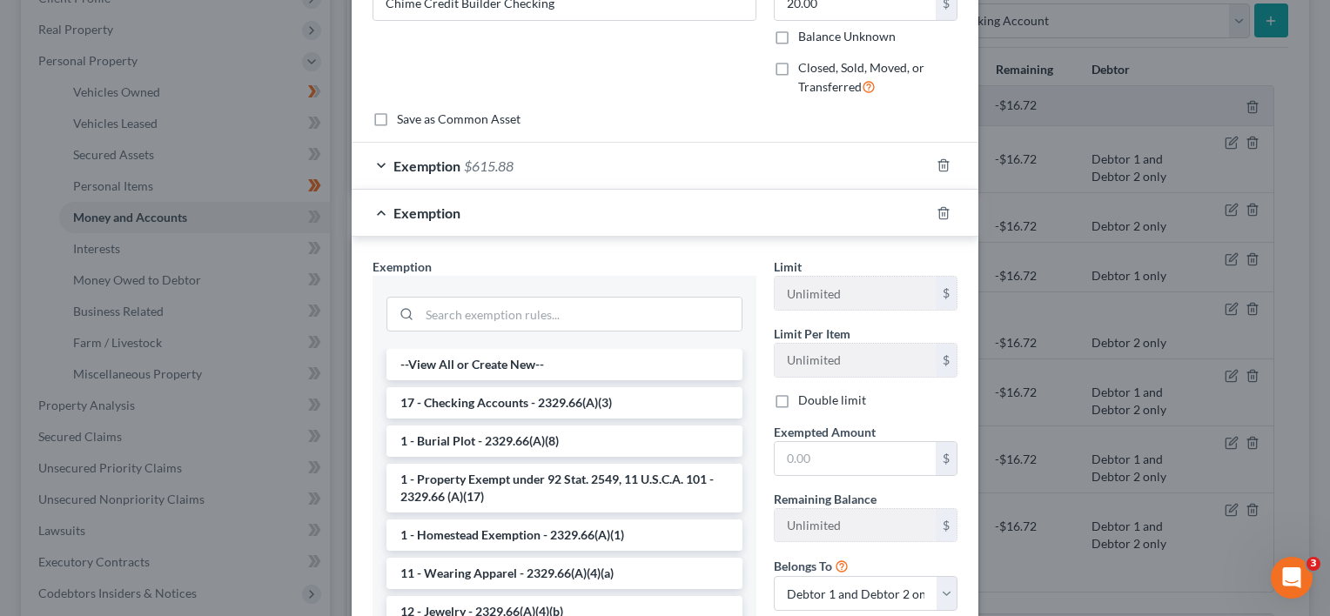
scroll to position [174, 0]
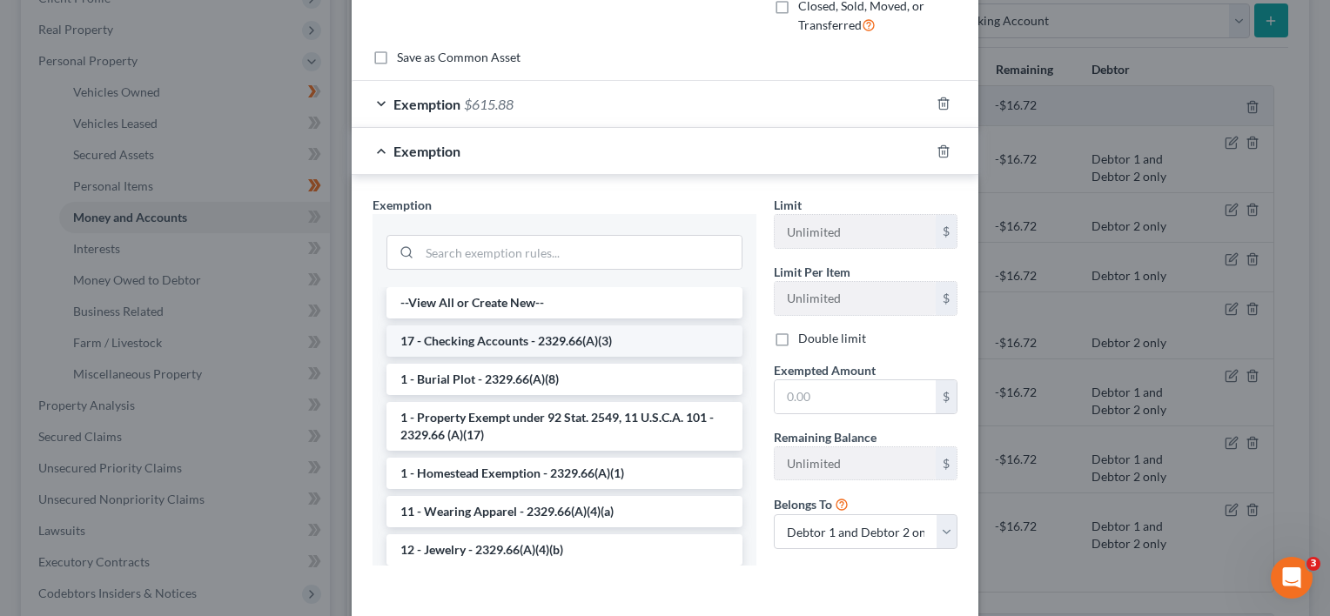
click at [618, 343] on li "17 - Checking Accounts - 2329.66(A)(3)" at bounding box center [564, 341] width 356 height 31
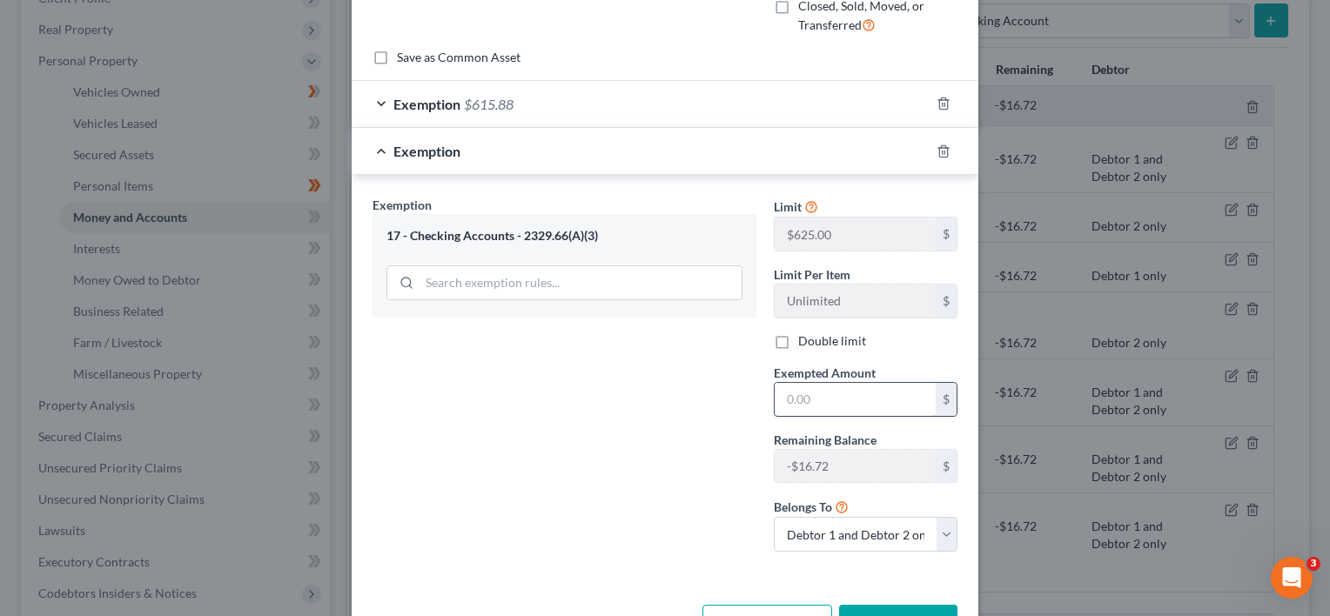
click at [831, 393] on input "text" at bounding box center [855, 399] width 161 height 33
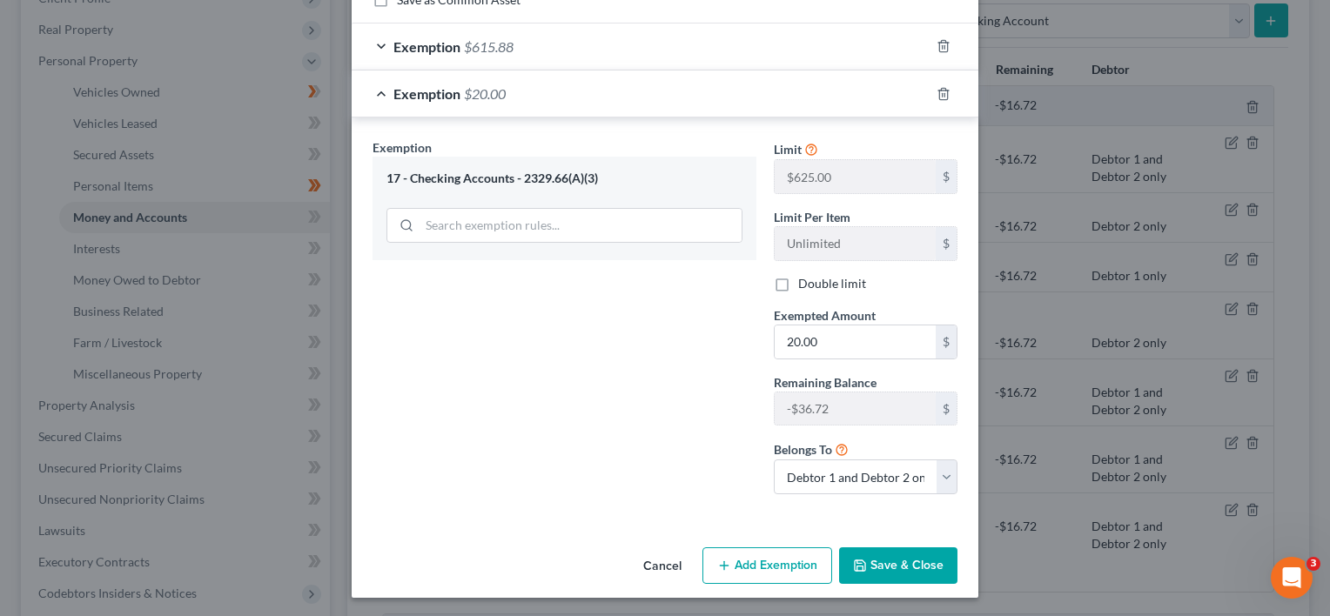
click at [856, 561] on icon "button" at bounding box center [860, 566] width 14 height 14
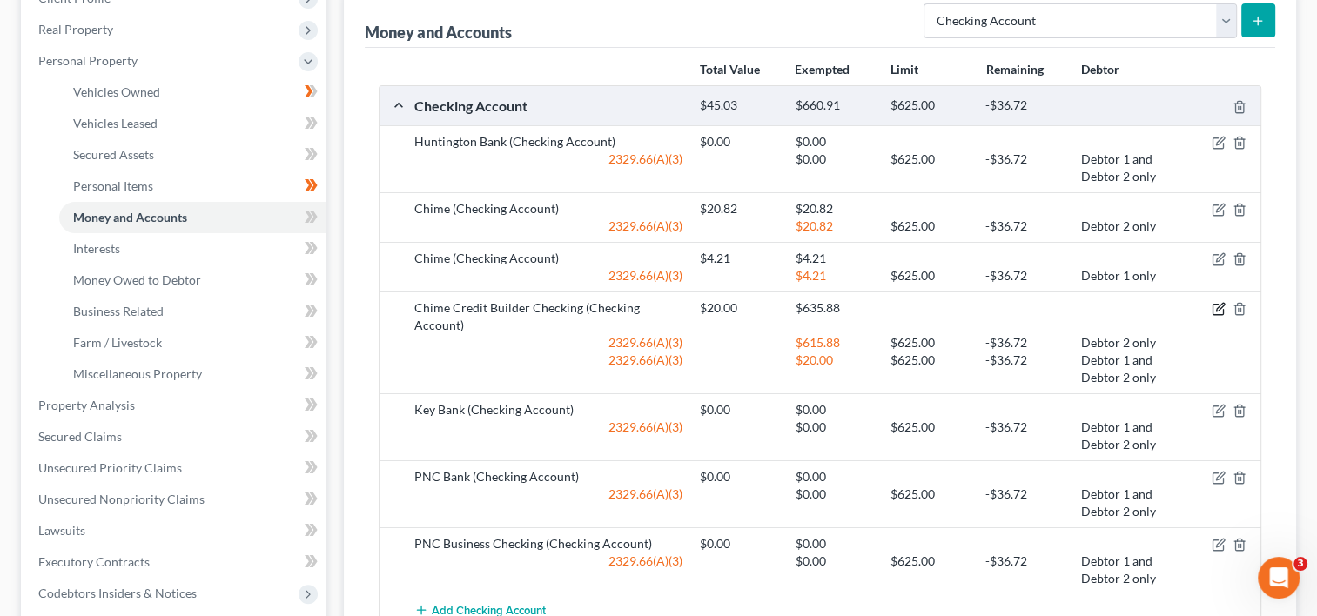
click at [1219, 307] on icon "button" at bounding box center [1219, 309] width 14 height 14
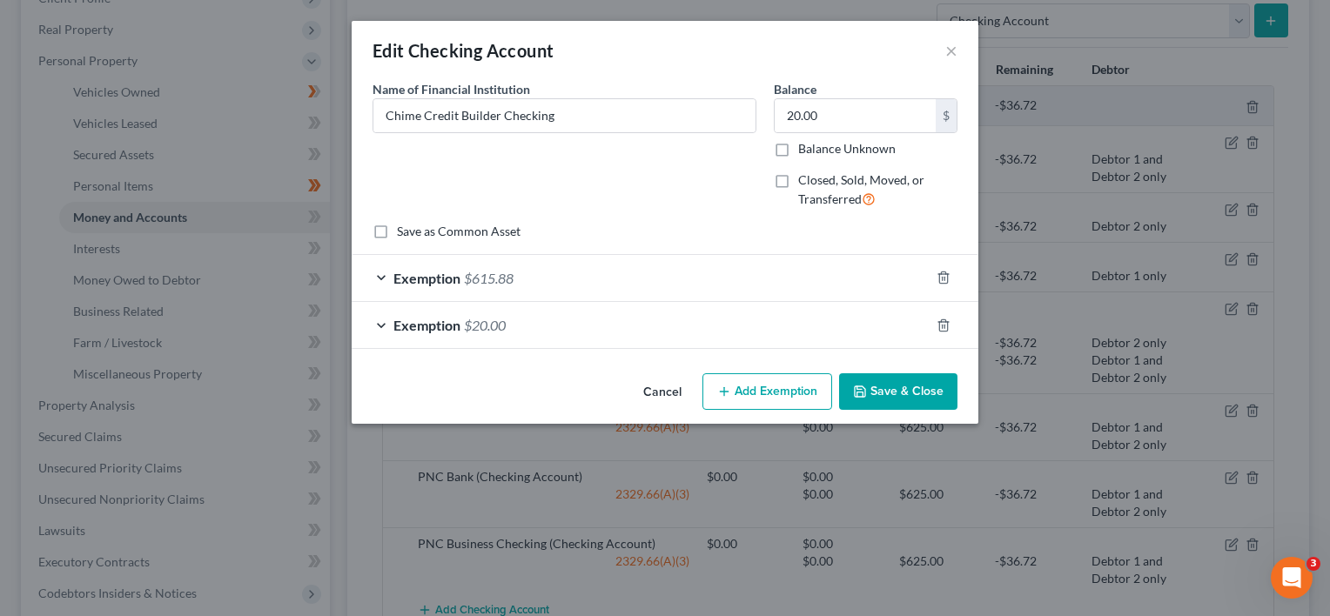
click at [386, 275] on div "Exemption $615.88" at bounding box center [641, 278] width 578 height 46
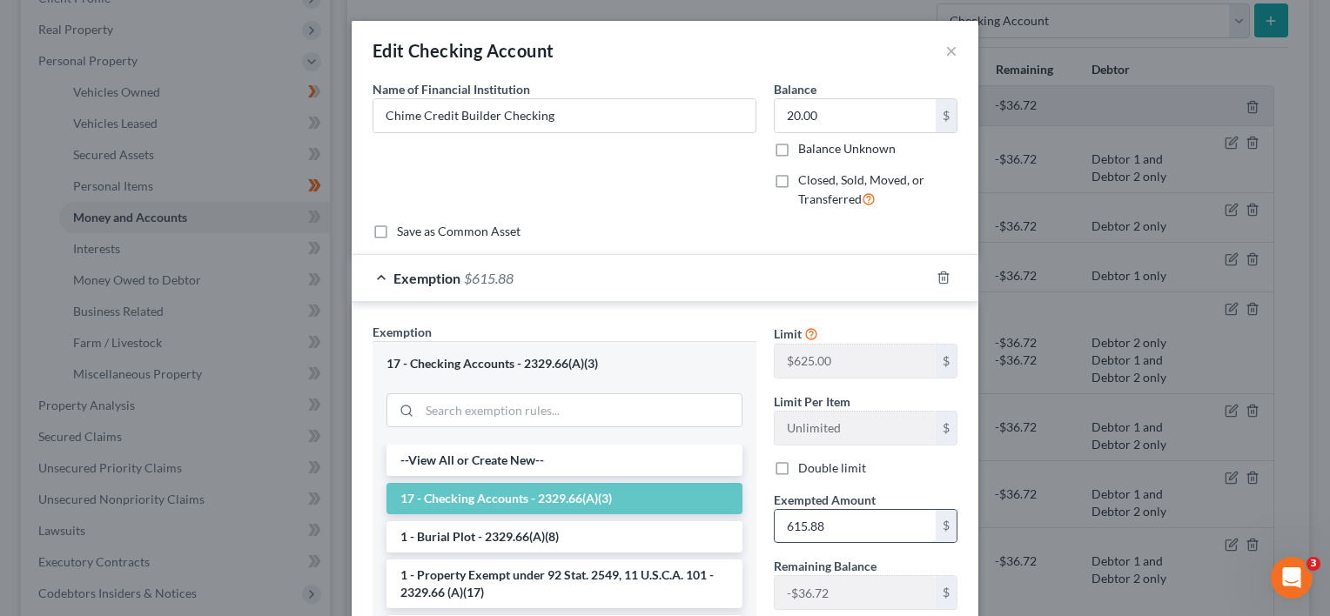
click at [870, 519] on input "615.88" at bounding box center [855, 526] width 161 height 33
click at [778, 522] on input "0" at bounding box center [855, 526] width 161 height 33
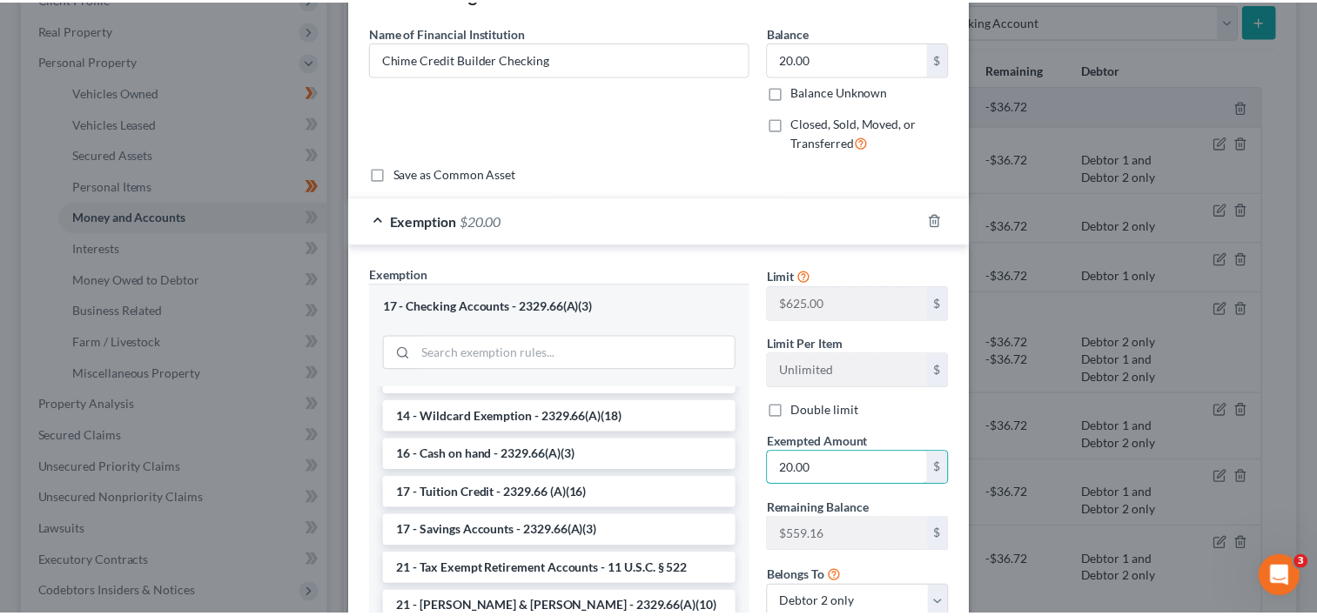
scroll to position [278, 0]
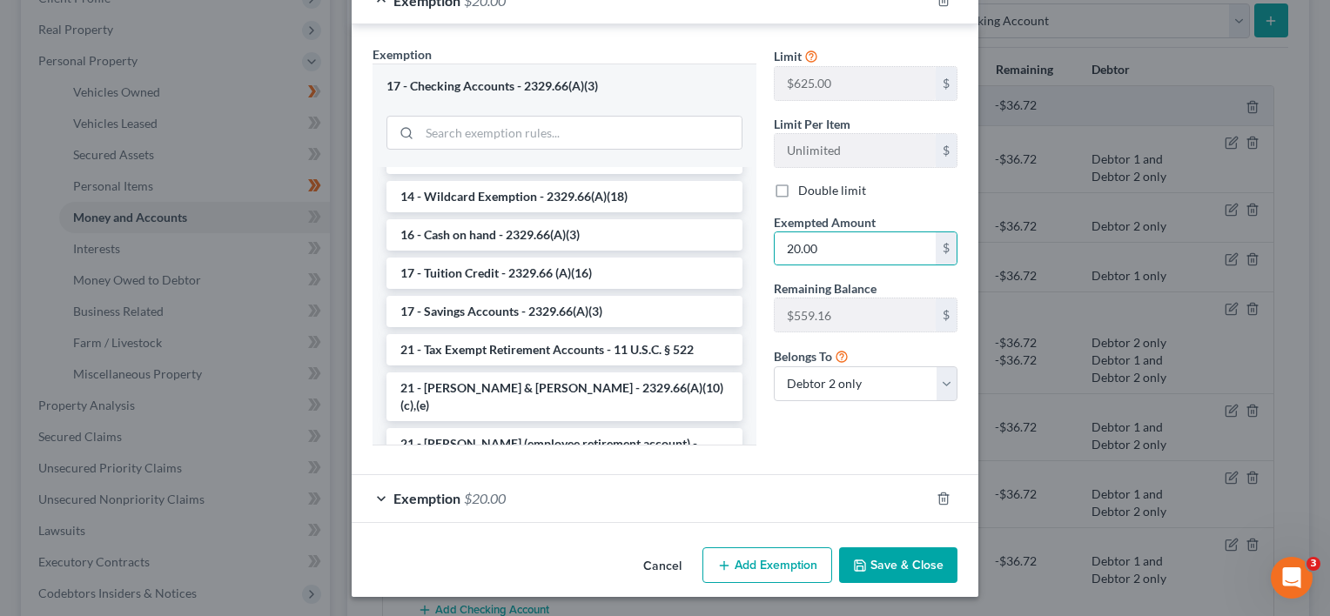
click at [901, 564] on button "Save & Close" at bounding box center [898, 565] width 118 height 37
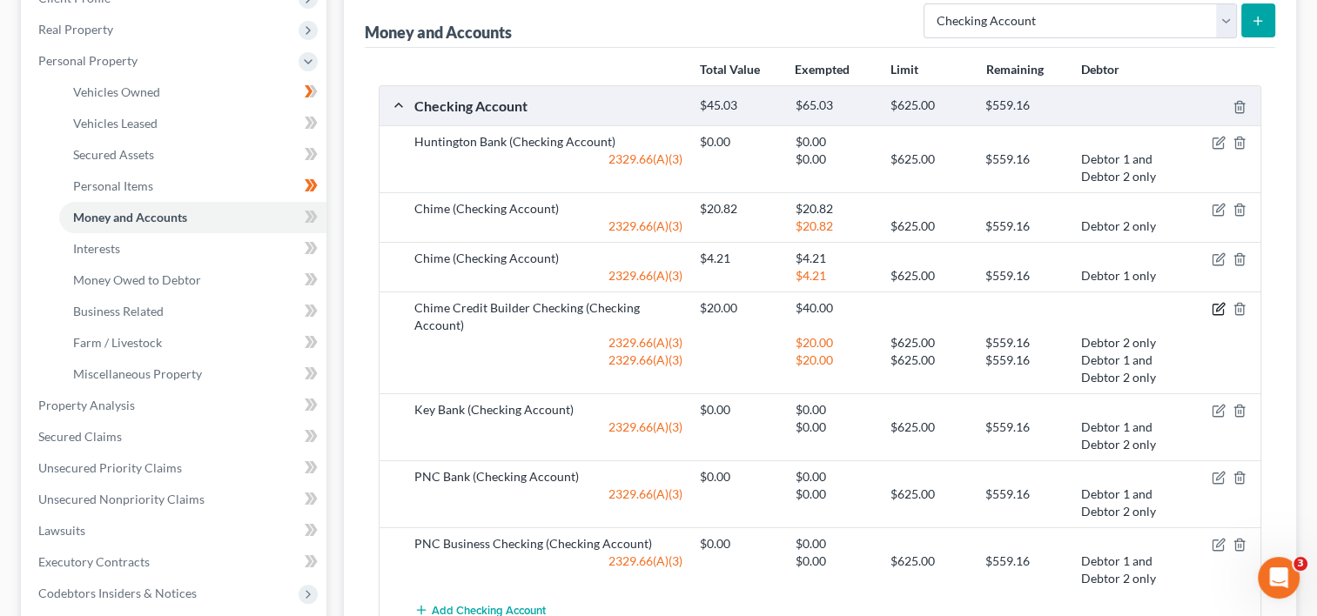
click at [1218, 304] on icon "button" at bounding box center [1219, 309] width 14 height 14
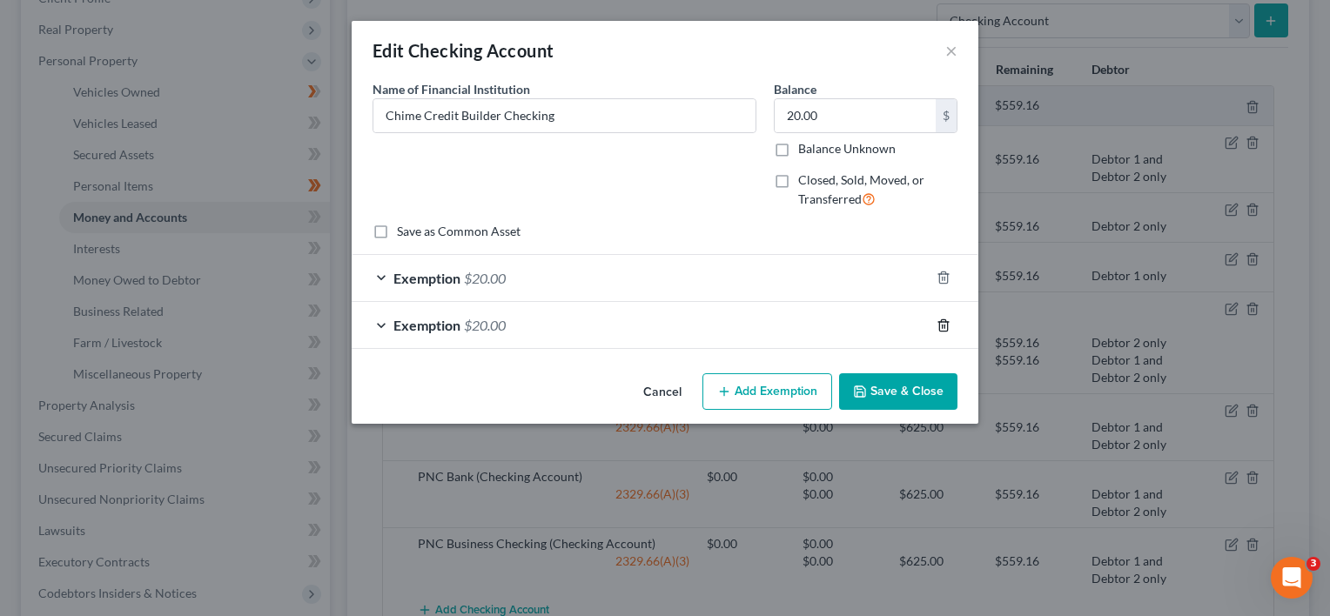
click at [938, 322] on icon "button" at bounding box center [944, 326] width 14 height 14
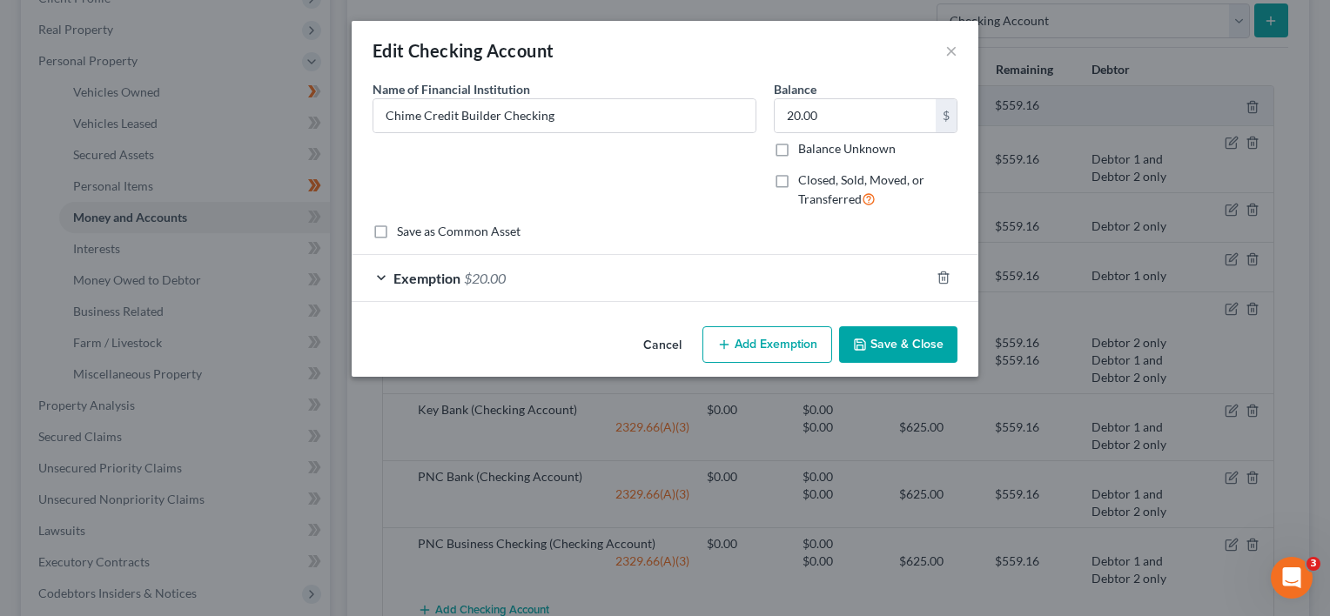
click at [925, 351] on button "Save & Close" at bounding box center [898, 344] width 118 height 37
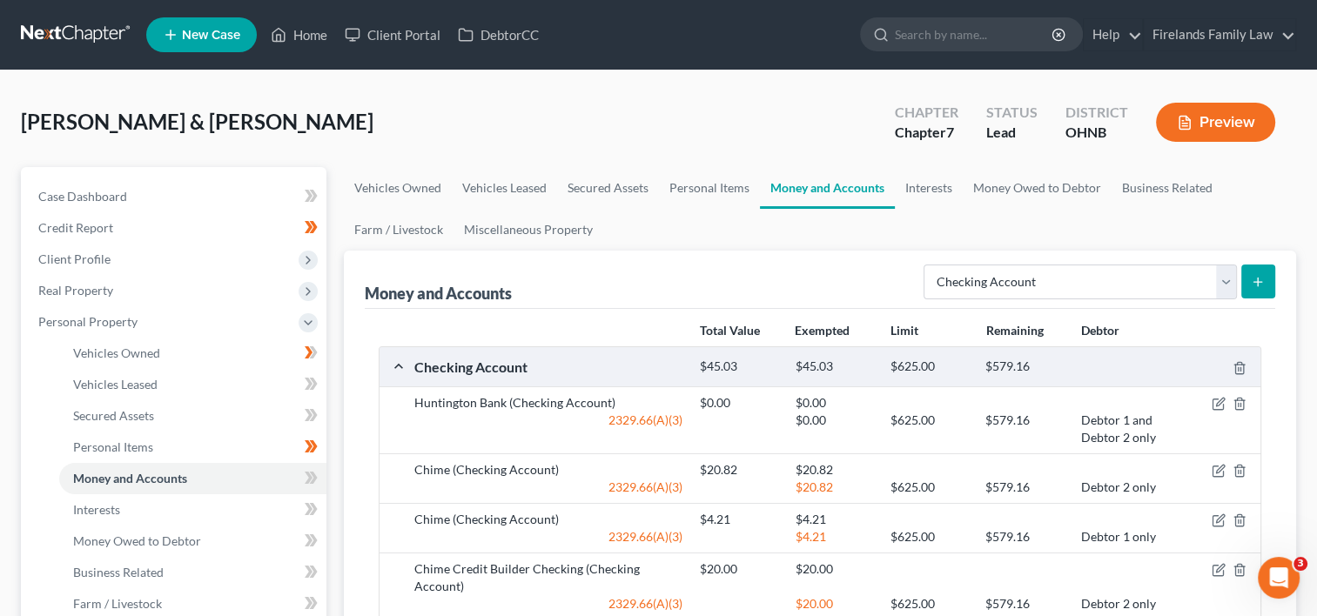
scroll to position [0, 0]
click at [307, 479] on icon at bounding box center [309, 478] width 8 height 12
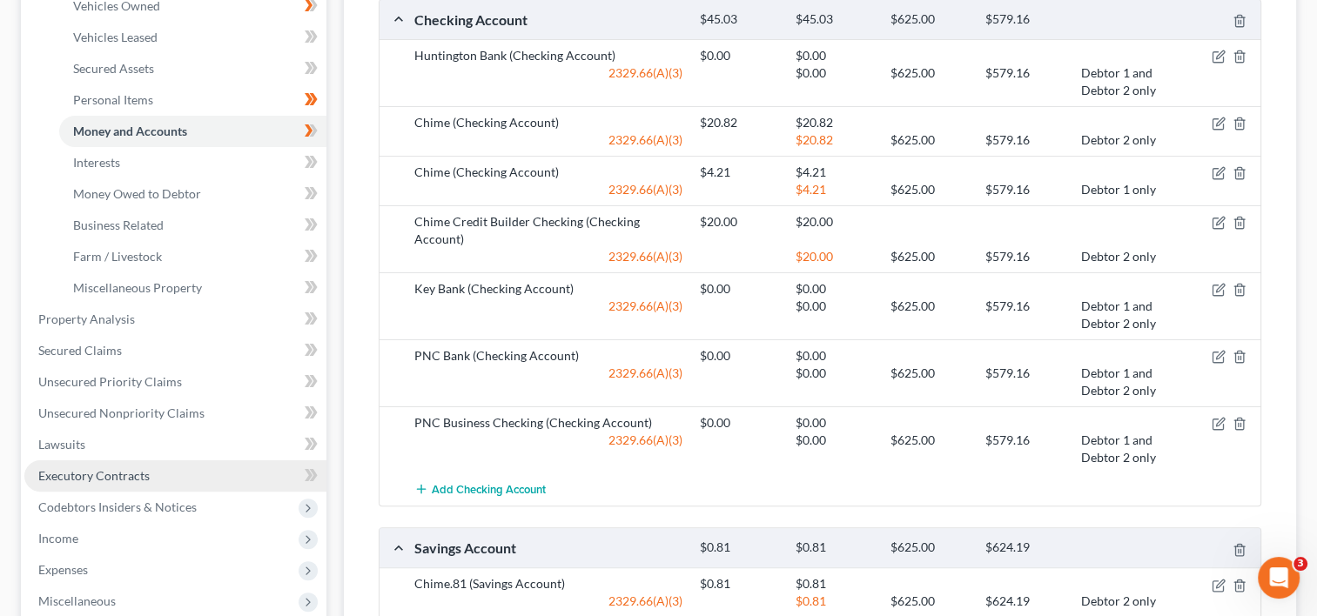
scroll to position [348, 0]
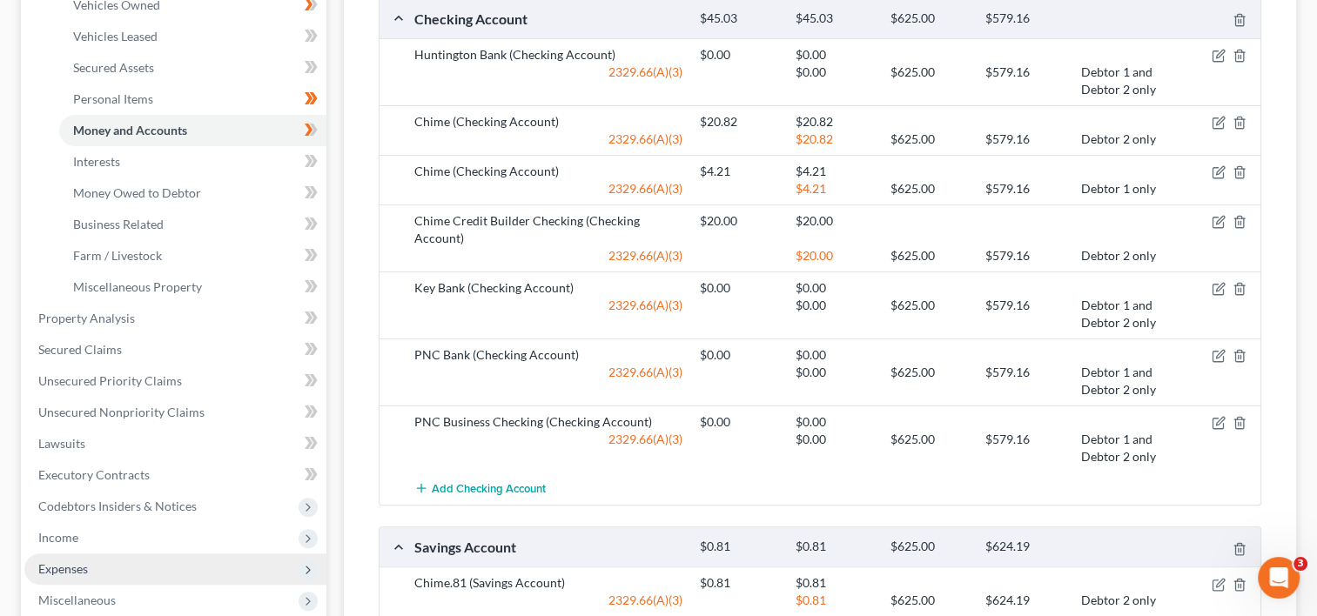
click at [219, 565] on span "Expenses" at bounding box center [175, 569] width 302 height 31
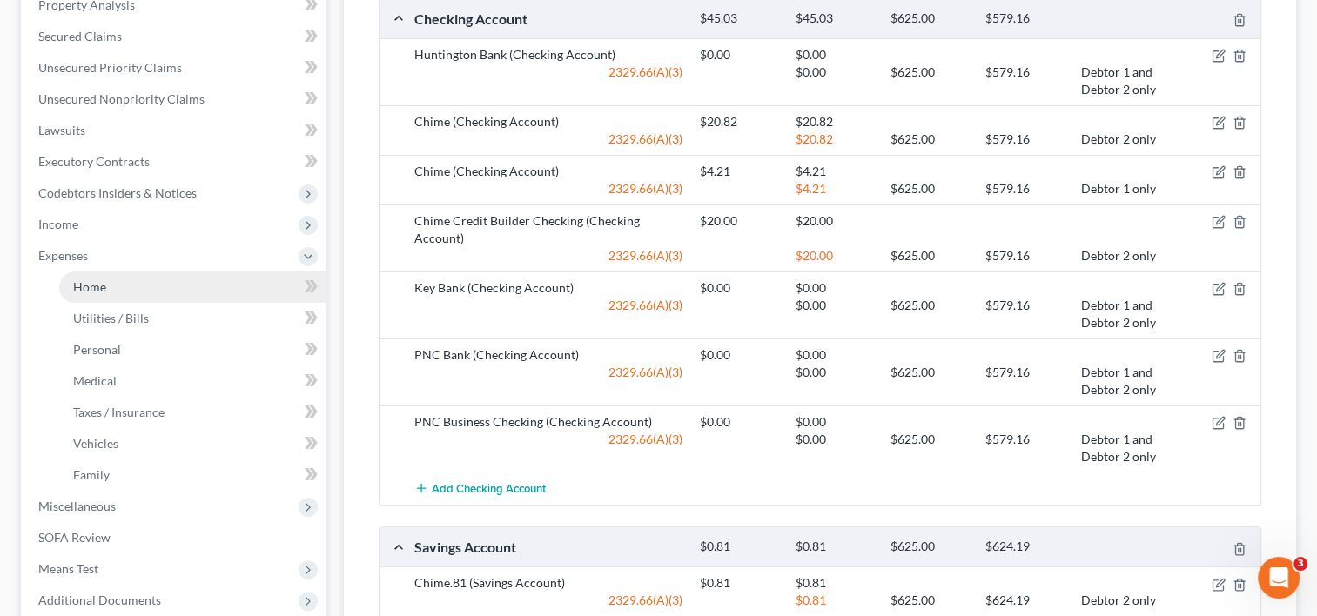
click at [191, 286] on link "Home" at bounding box center [192, 287] width 267 height 31
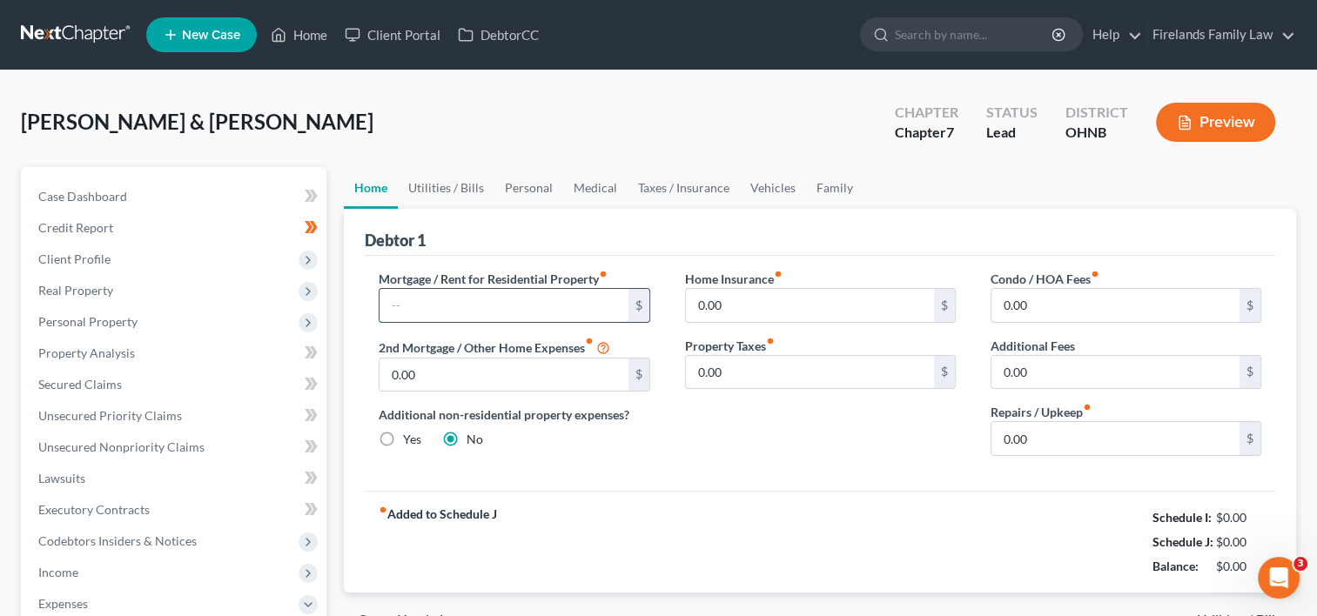
click at [467, 299] on input "text" at bounding box center [504, 305] width 248 height 33
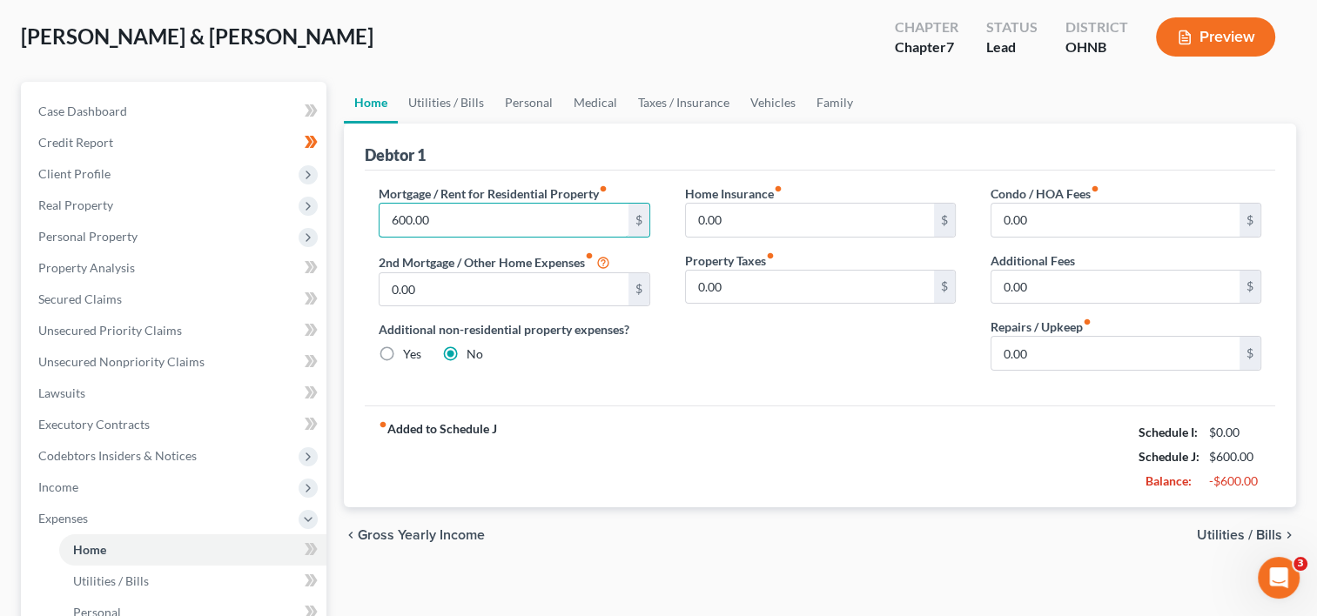
scroll to position [87, 0]
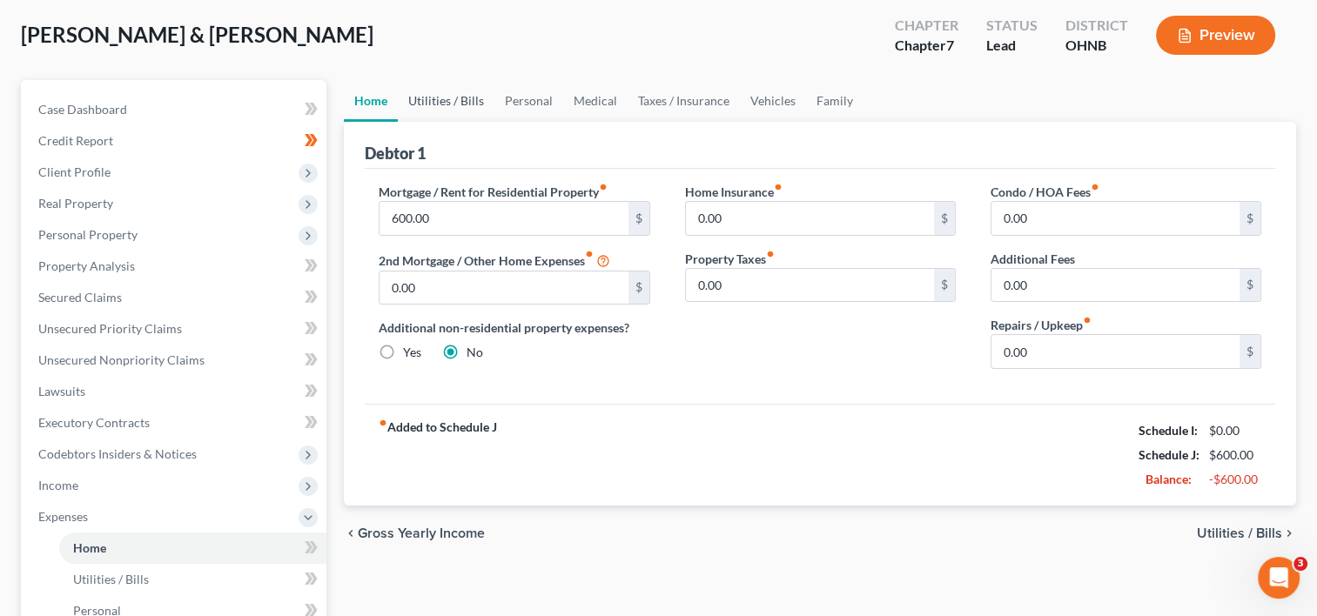
click at [465, 93] on link "Utilities / Bills" at bounding box center [446, 101] width 97 height 42
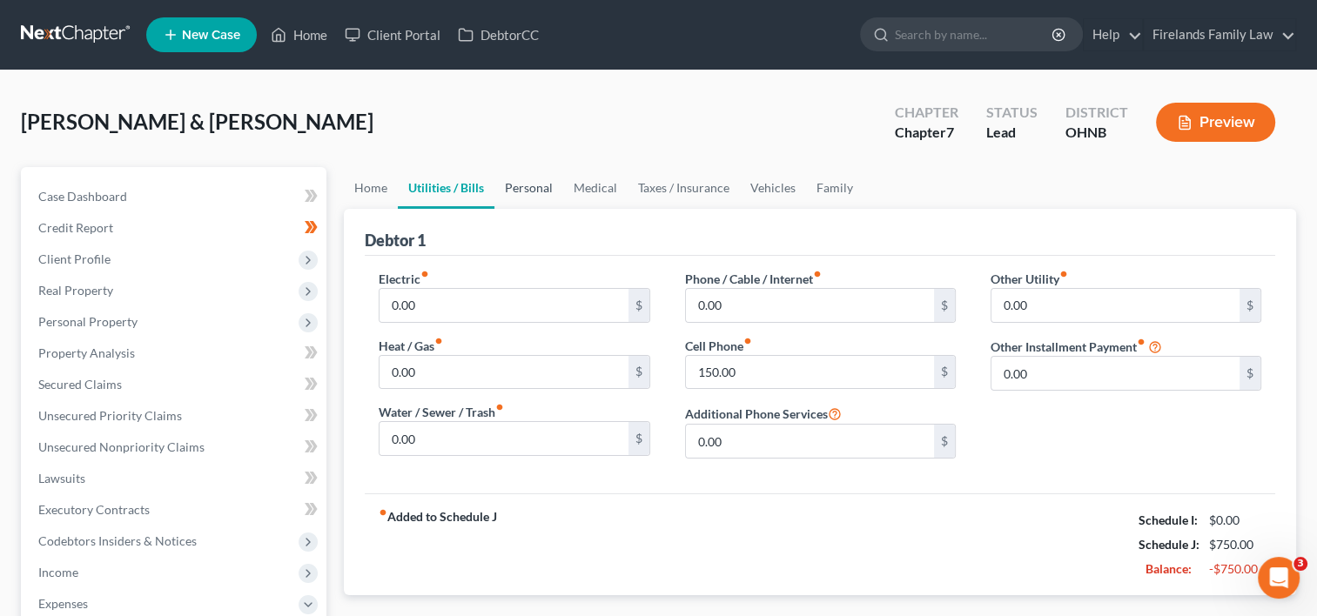
click at [540, 186] on link "Personal" at bounding box center [528, 188] width 69 height 42
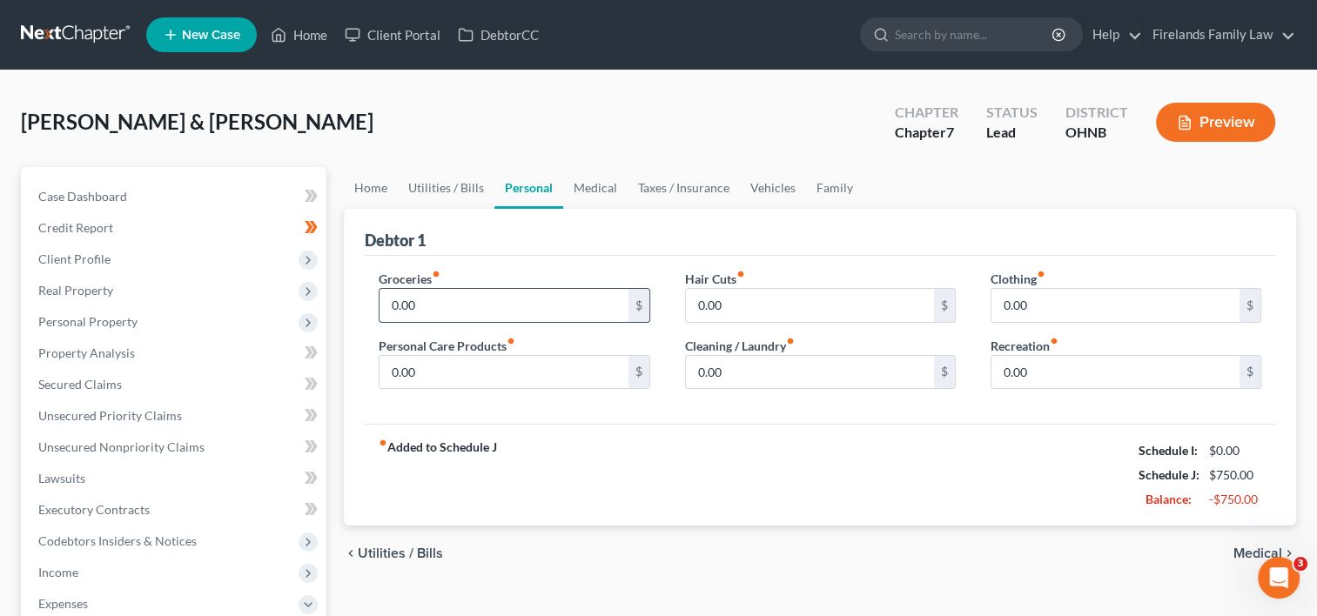
click at [521, 306] on input "0.00" at bounding box center [504, 305] width 248 height 33
click at [523, 356] on input "0.00" at bounding box center [504, 372] width 248 height 33
click at [776, 298] on input "0.00" at bounding box center [810, 305] width 248 height 33
click at [760, 362] on input "0.00" at bounding box center [810, 372] width 248 height 33
click at [1004, 299] on input "0.00" at bounding box center [1115, 305] width 248 height 33
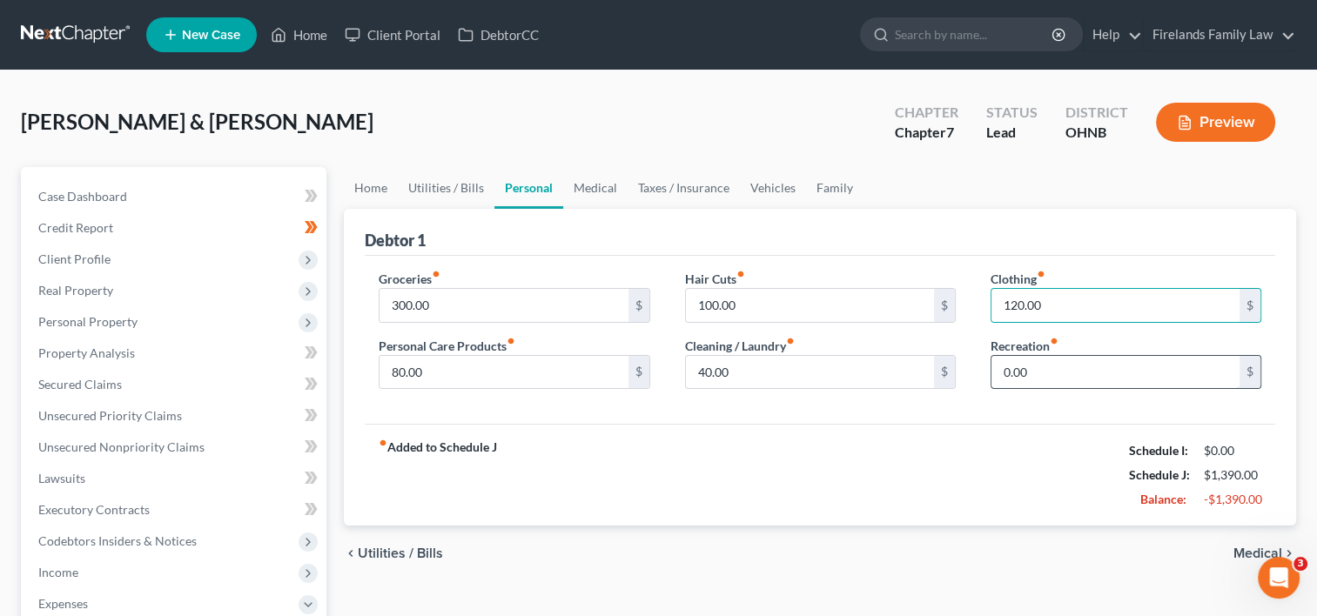
click at [1024, 370] on input "0.00" at bounding box center [1115, 372] width 248 height 33
click at [603, 181] on link "Medical" at bounding box center [595, 188] width 64 height 42
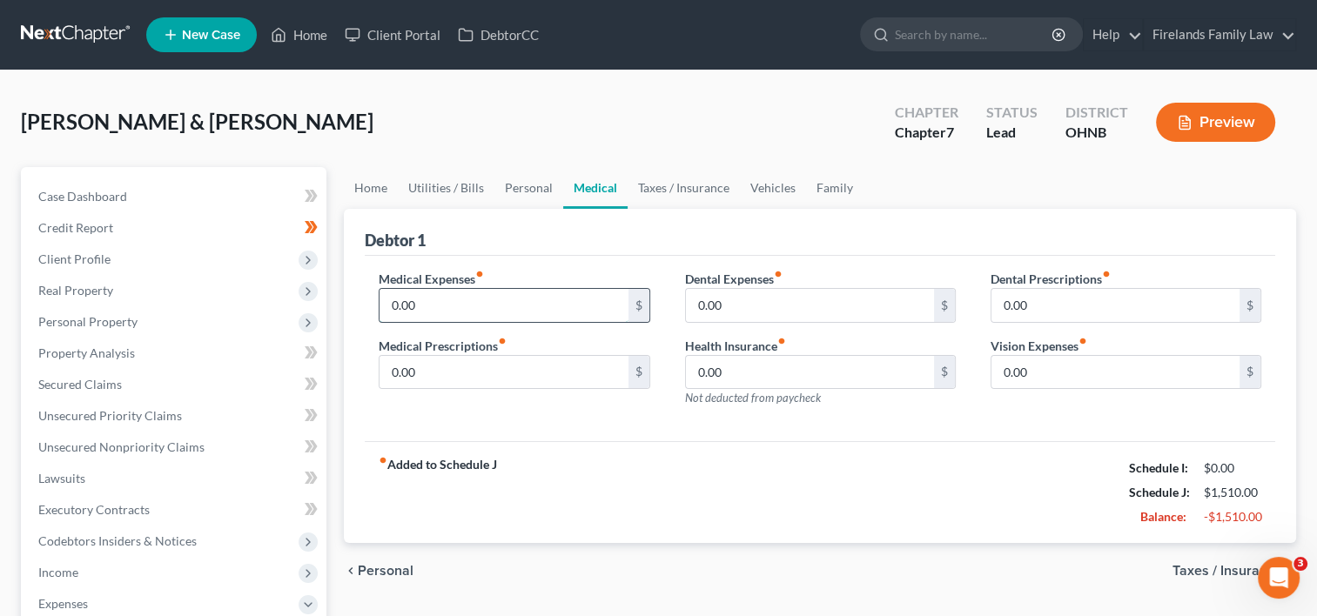
click at [507, 306] on input "0.00" at bounding box center [504, 305] width 248 height 33
click at [1024, 369] on input "0.00" at bounding box center [1115, 372] width 248 height 33
click at [684, 183] on link "Taxes / Insurance" at bounding box center [684, 188] width 112 height 42
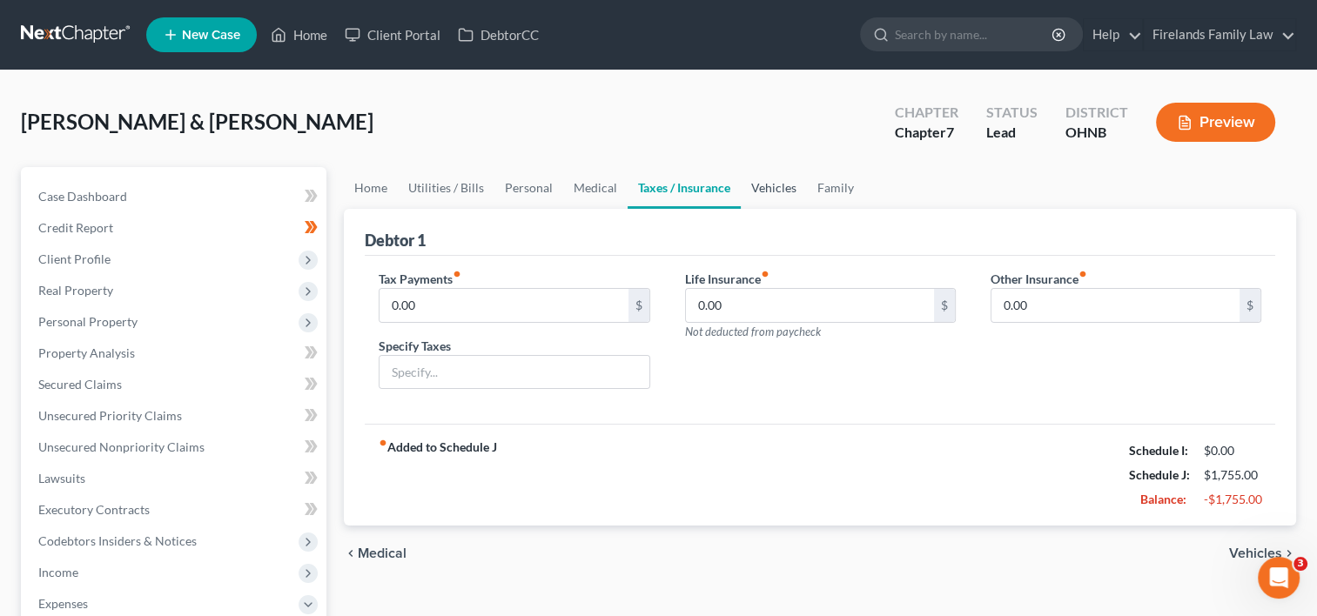
click at [776, 186] on link "Vehicles" at bounding box center [774, 188] width 66 height 42
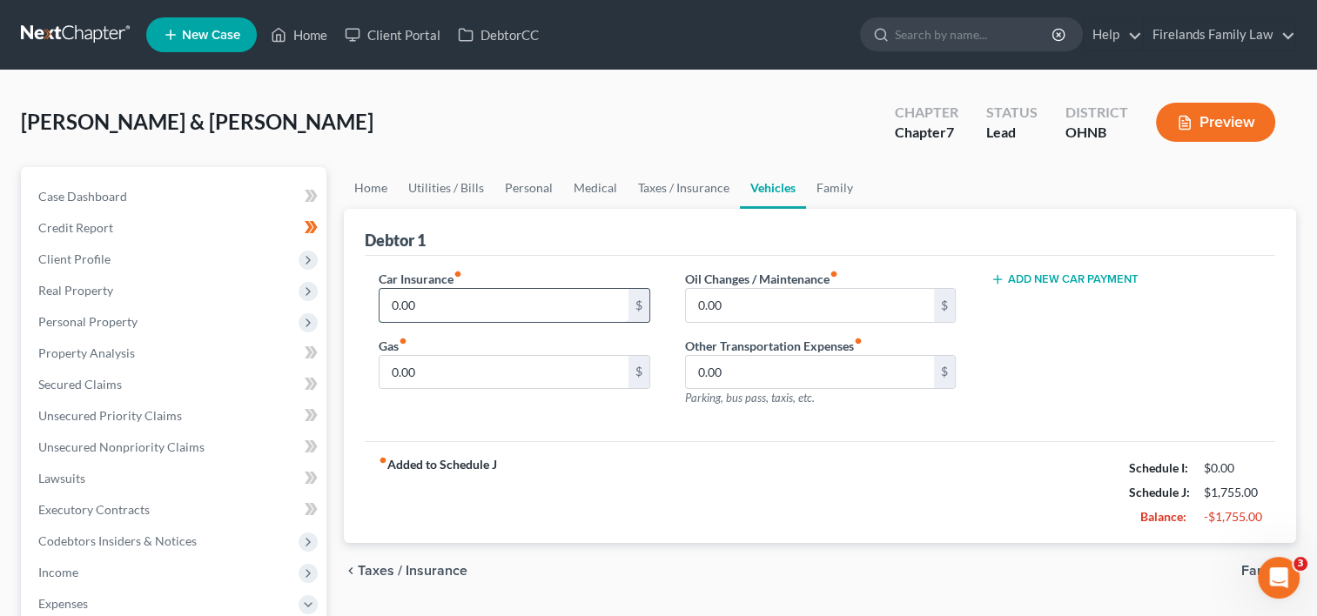
click at [533, 306] on input "0.00" at bounding box center [504, 305] width 248 height 33
click at [516, 366] on input "0.00" at bounding box center [504, 372] width 248 height 33
click at [832, 188] on link "Family" at bounding box center [834, 188] width 57 height 42
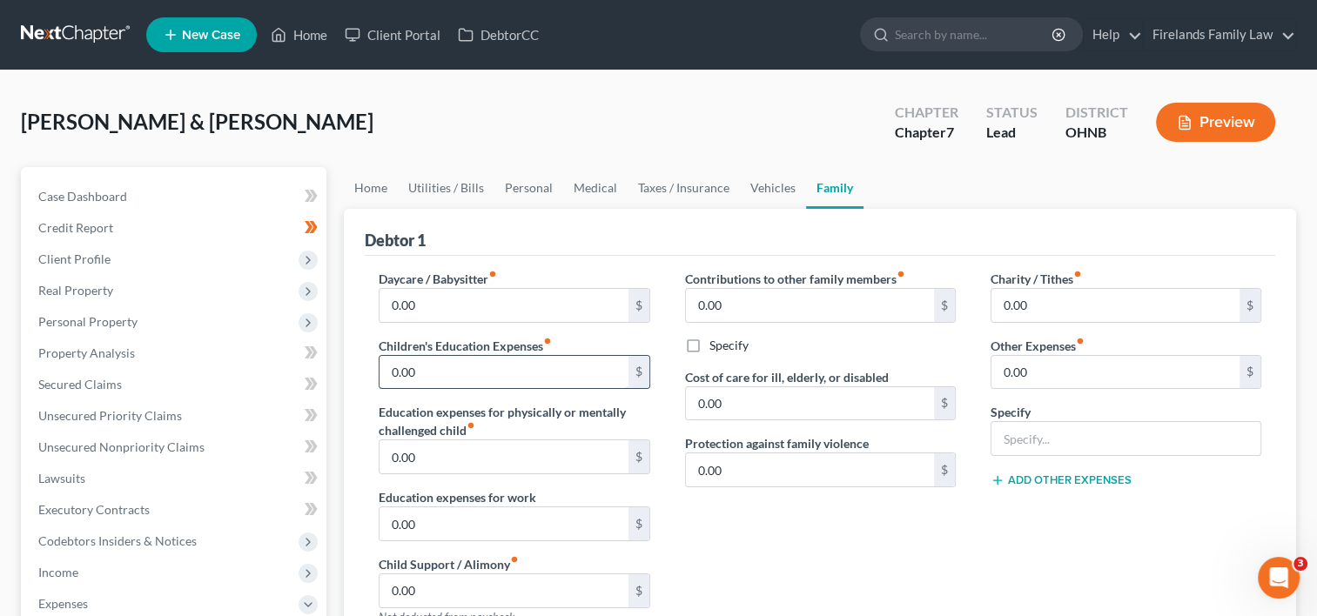
click at [554, 368] on input "0.00" at bounding box center [504, 372] width 248 height 33
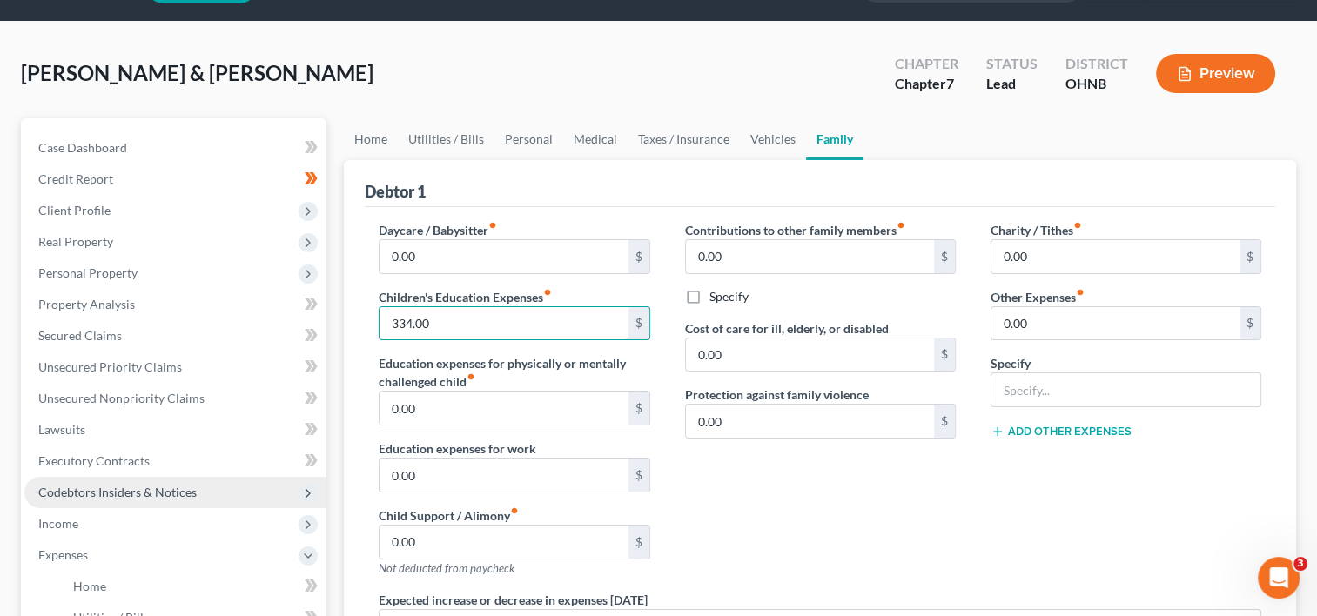
scroll to position [261, 0]
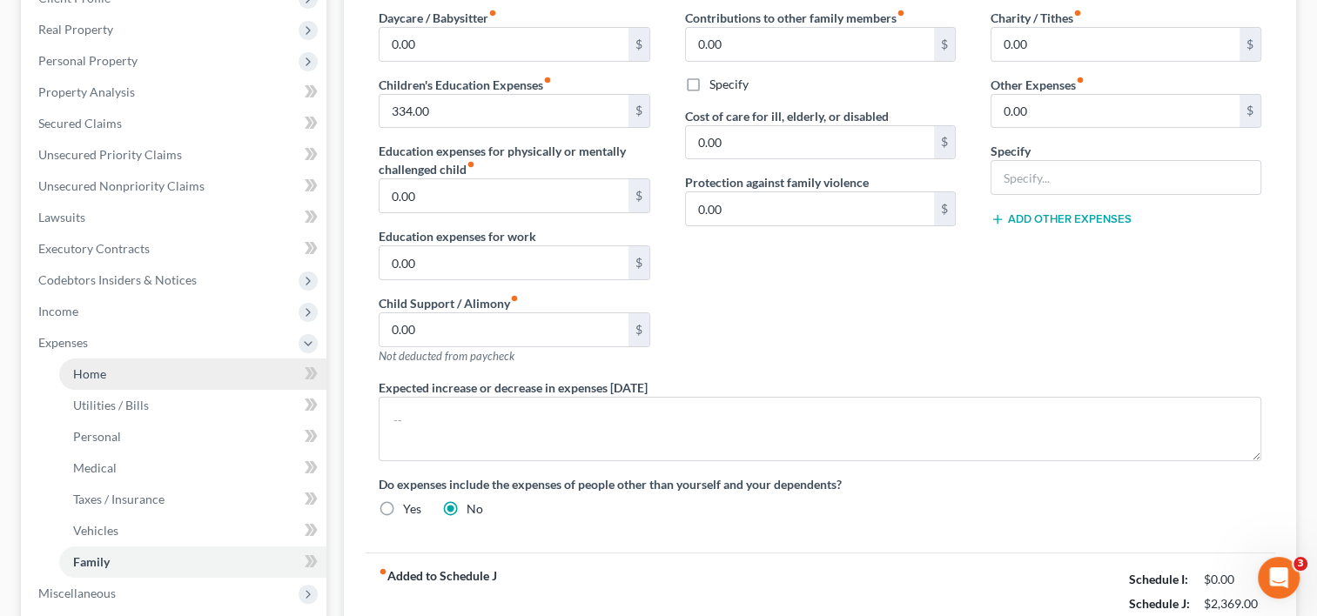
click at [246, 366] on link "Home" at bounding box center [192, 374] width 267 height 31
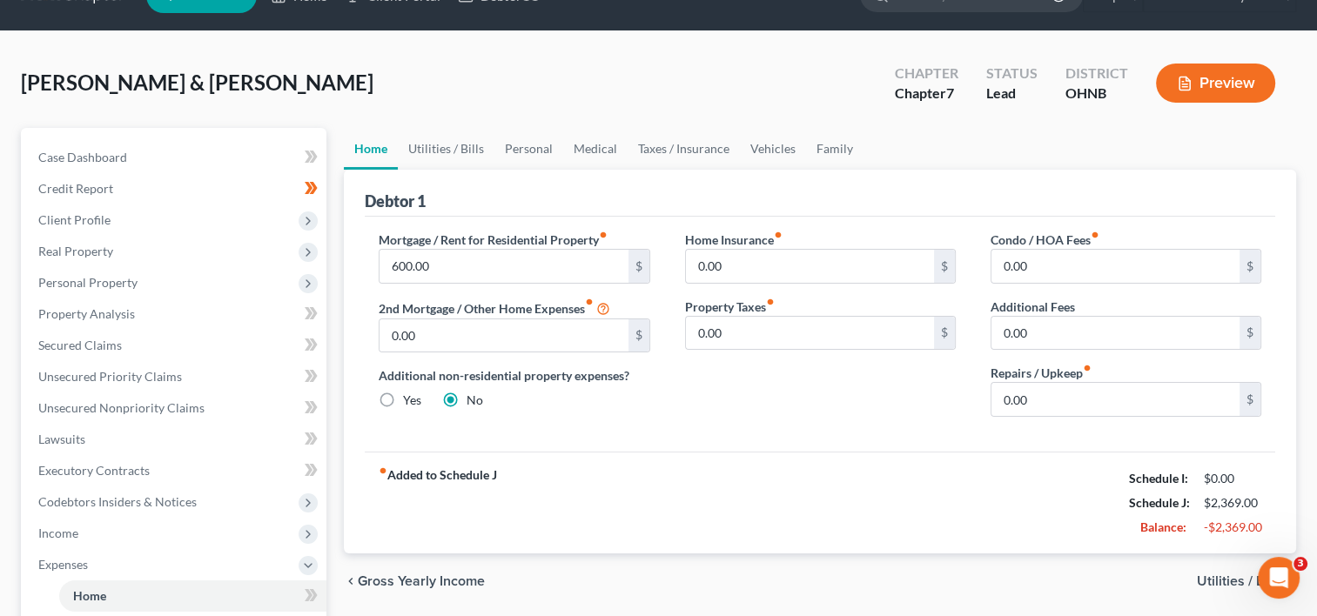
scroll to position [87, 0]
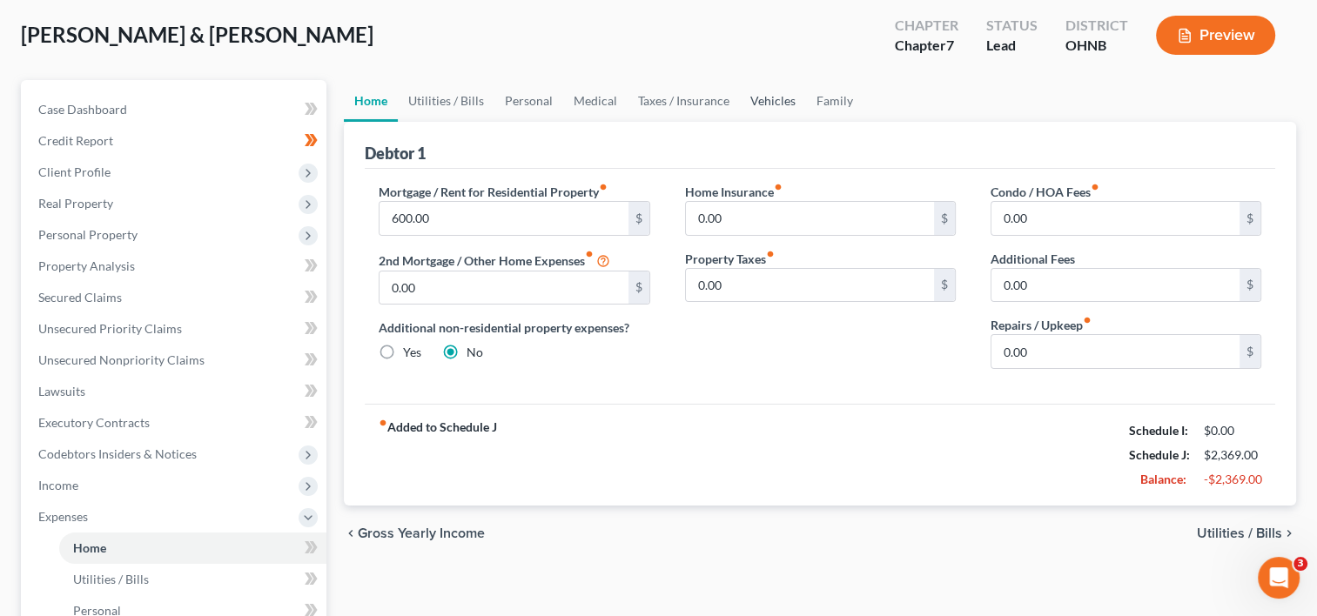
click at [746, 95] on link "Vehicles" at bounding box center [773, 101] width 66 height 42
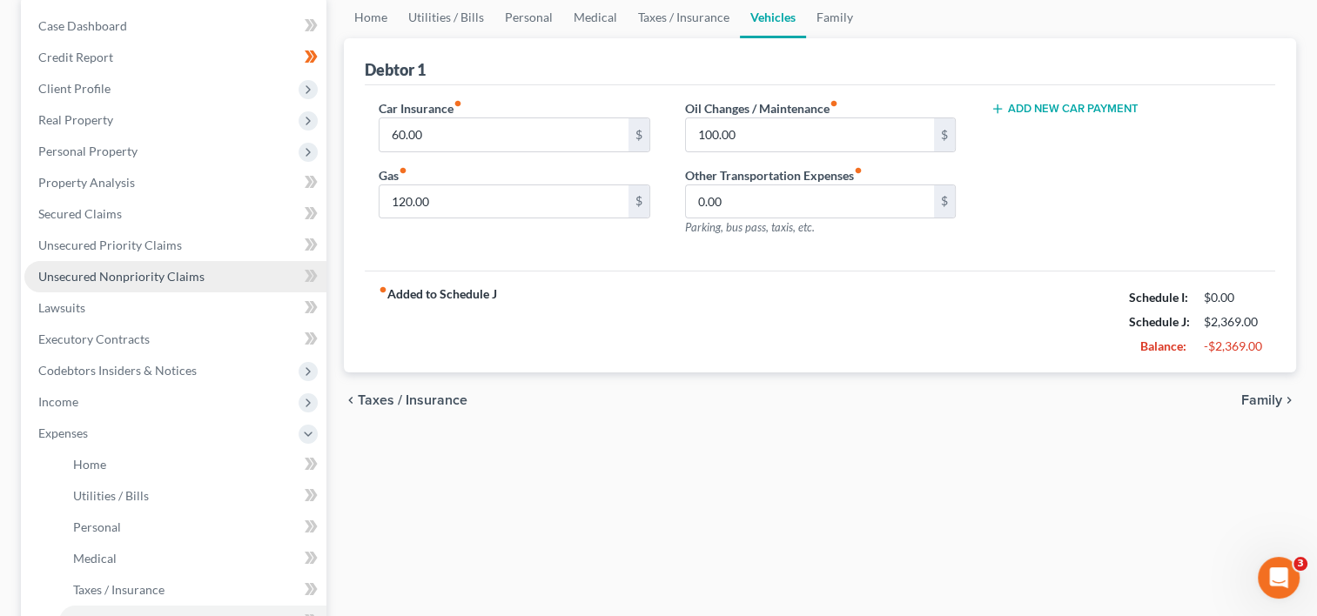
scroll to position [174, 0]
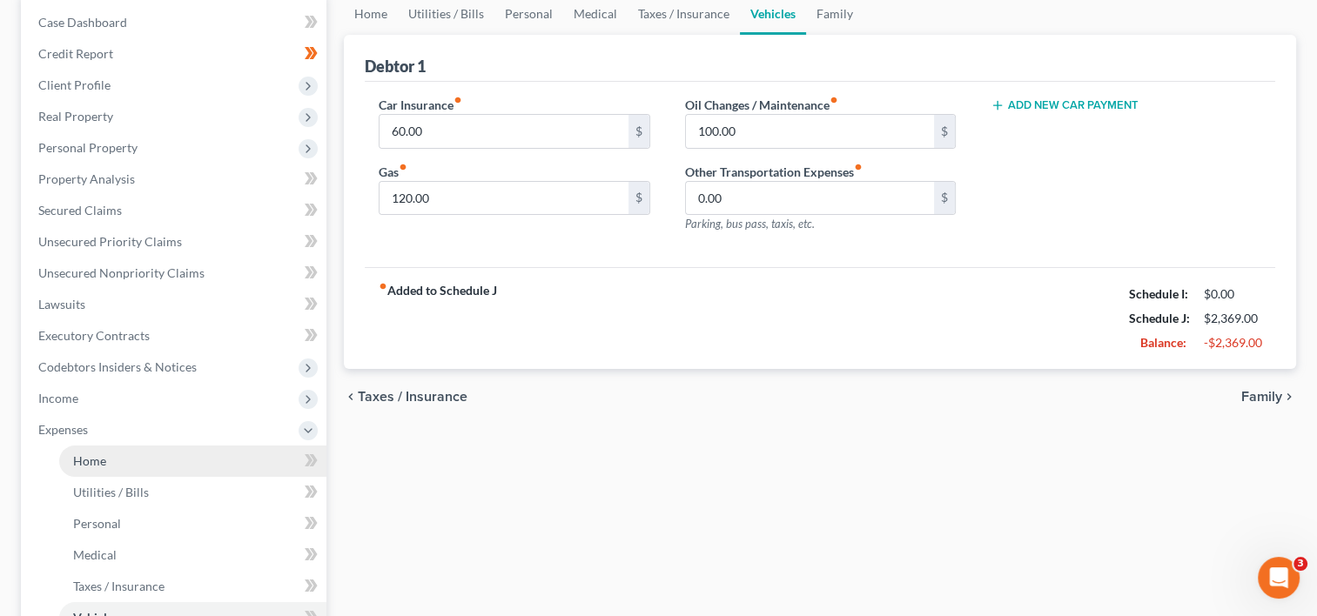
click at [255, 454] on link "Home" at bounding box center [192, 461] width 267 height 31
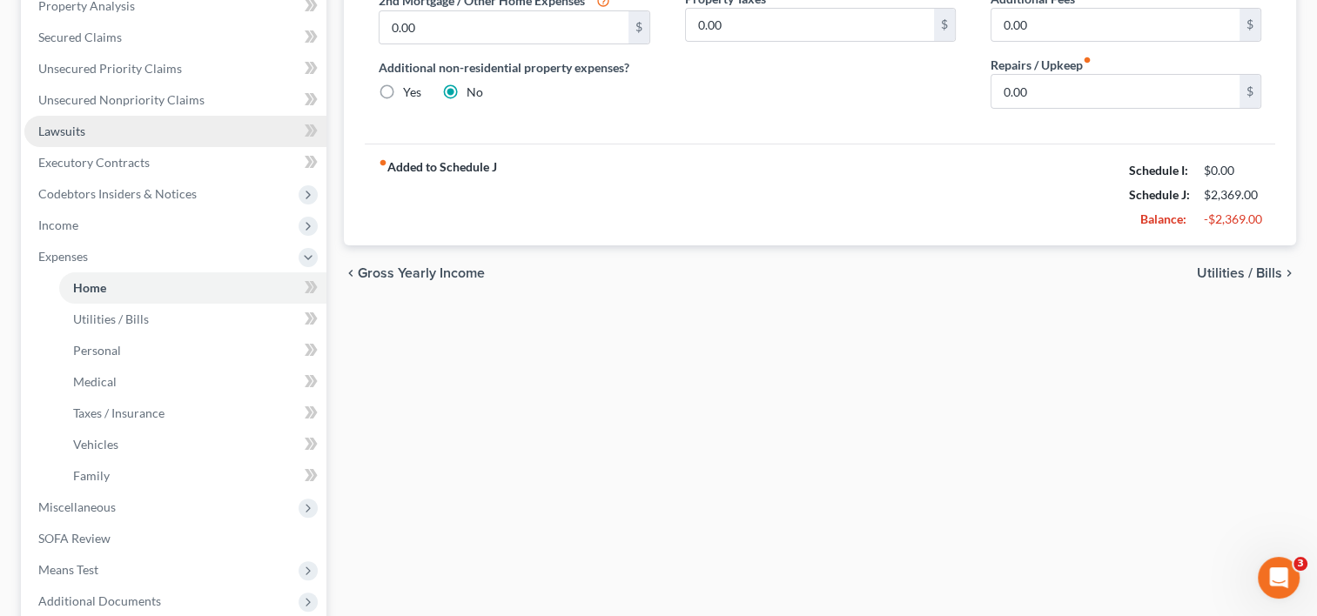
scroll to position [348, 0]
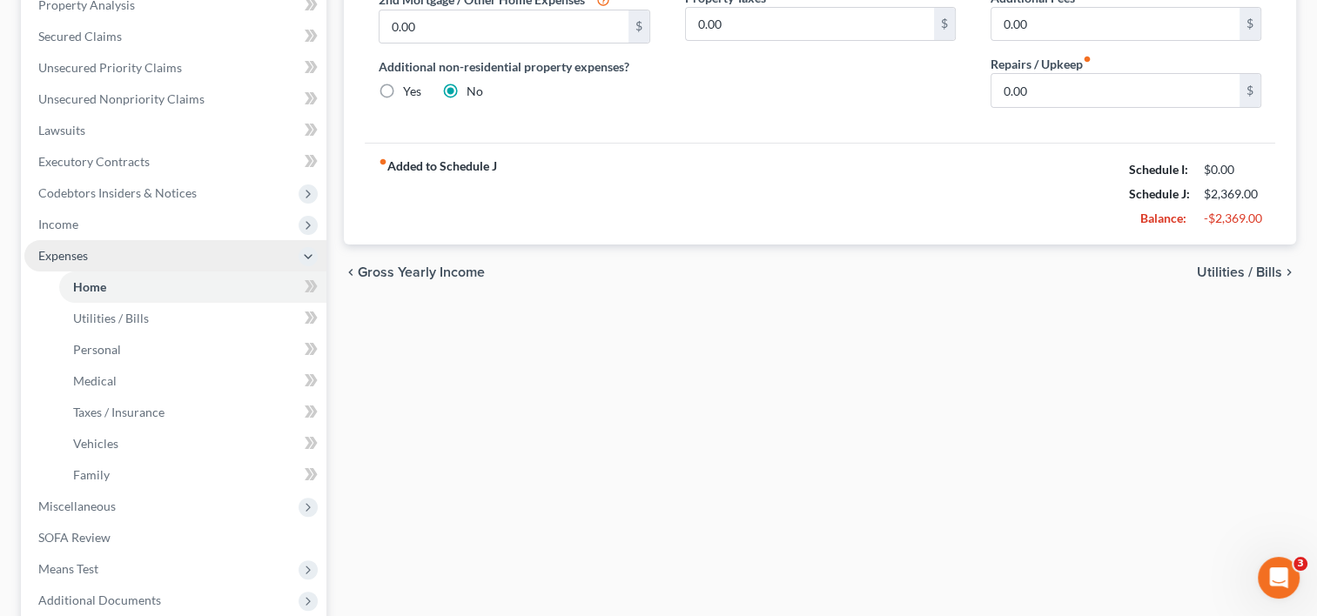
click at [175, 246] on span "Expenses" at bounding box center [175, 255] width 302 height 31
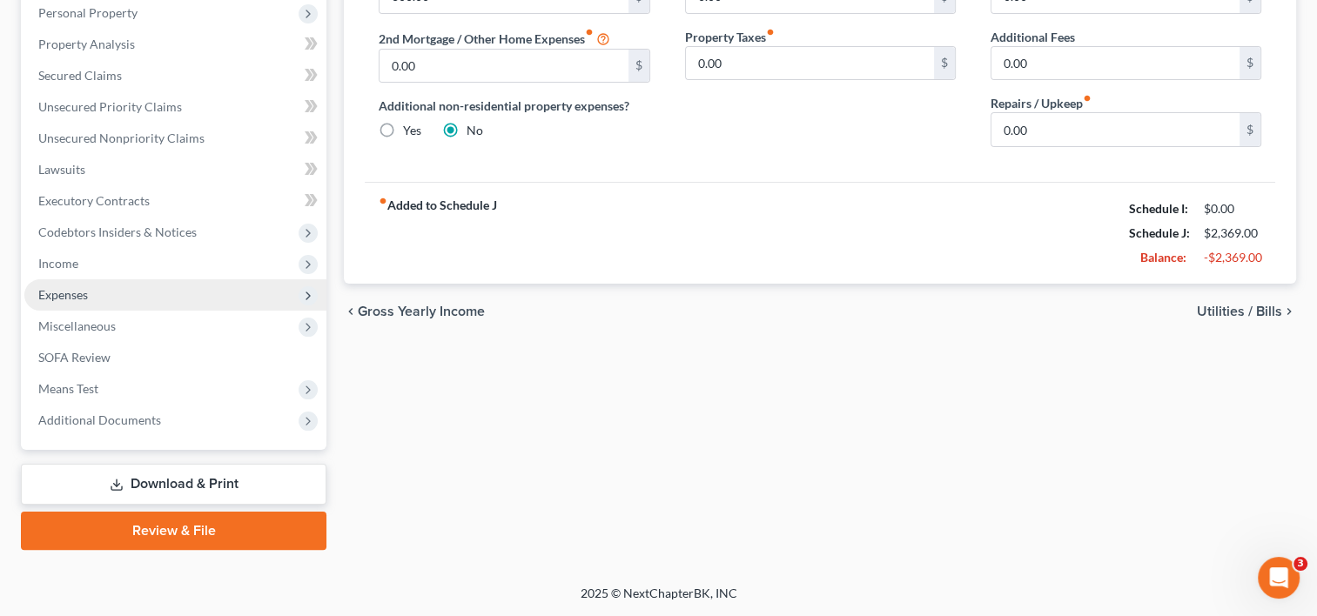
scroll to position [307, 0]
click at [303, 299] on icon at bounding box center [308, 298] width 14 height 14
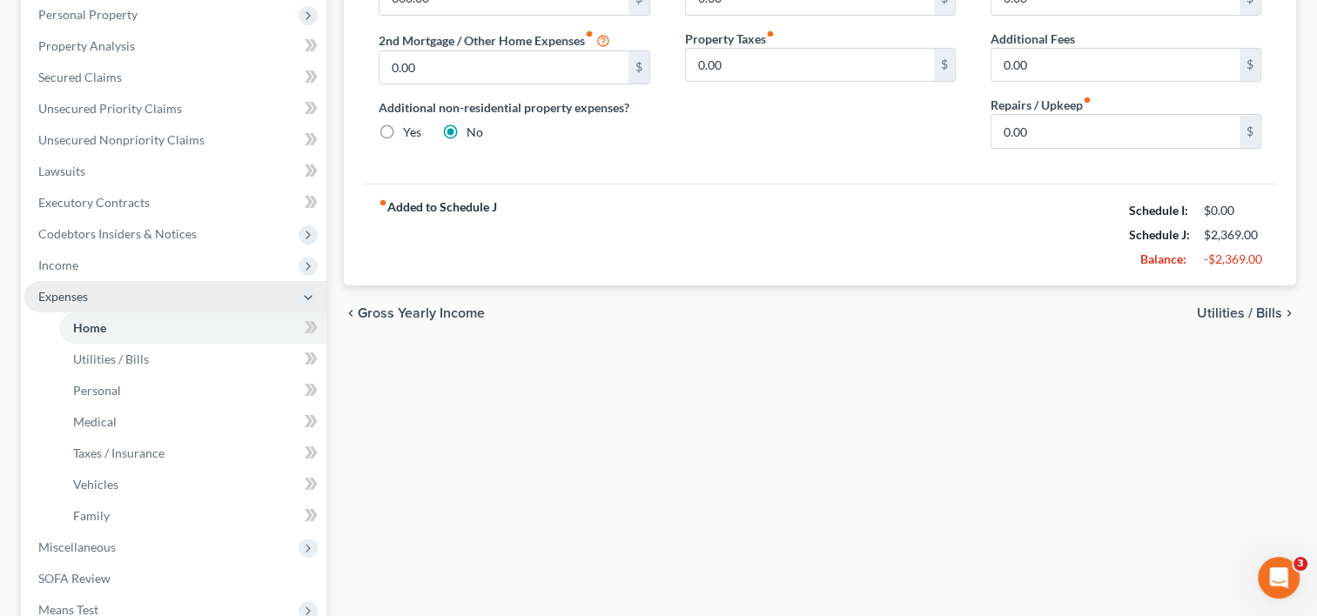
scroll to position [348, 0]
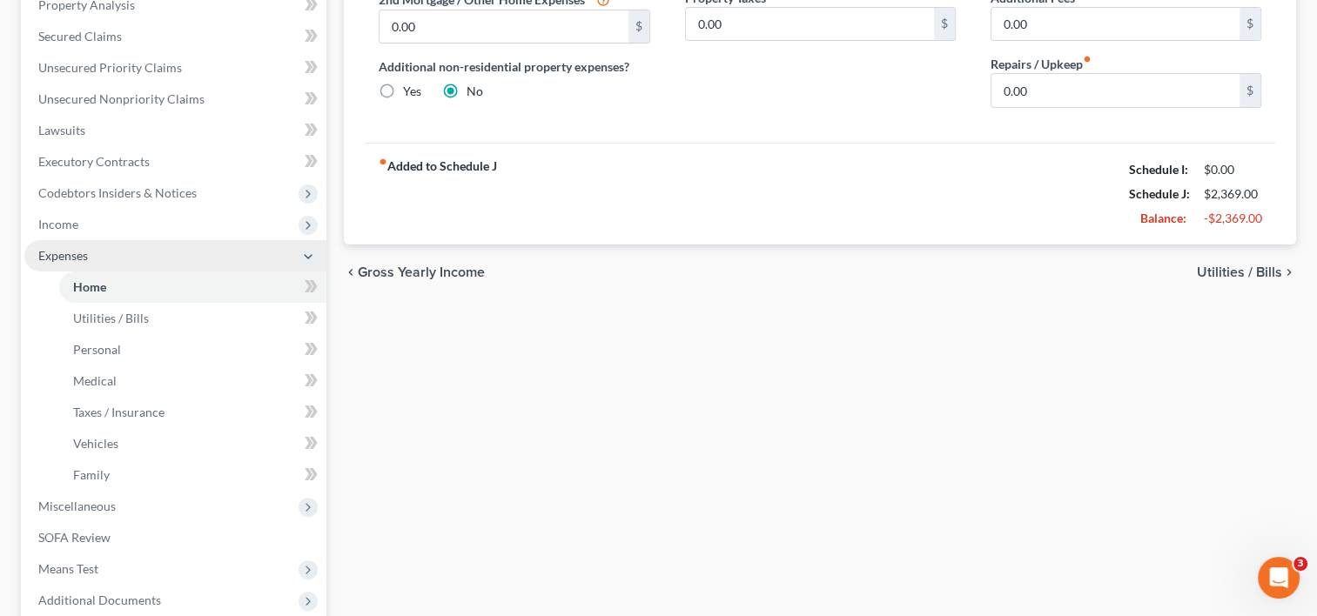
click at [310, 285] on icon at bounding box center [309, 286] width 8 height 12
click at [306, 320] on icon at bounding box center [309, 318] width 8 height 12
click at [306, 346] on icon at bounding box center [311, 350] width 13 height 22
click at [308, 380] on icon at bounding box center [311, 381] width 13 height 22
click at [310, 411] on icon at bounding box center [309, 412] width 8 height 12
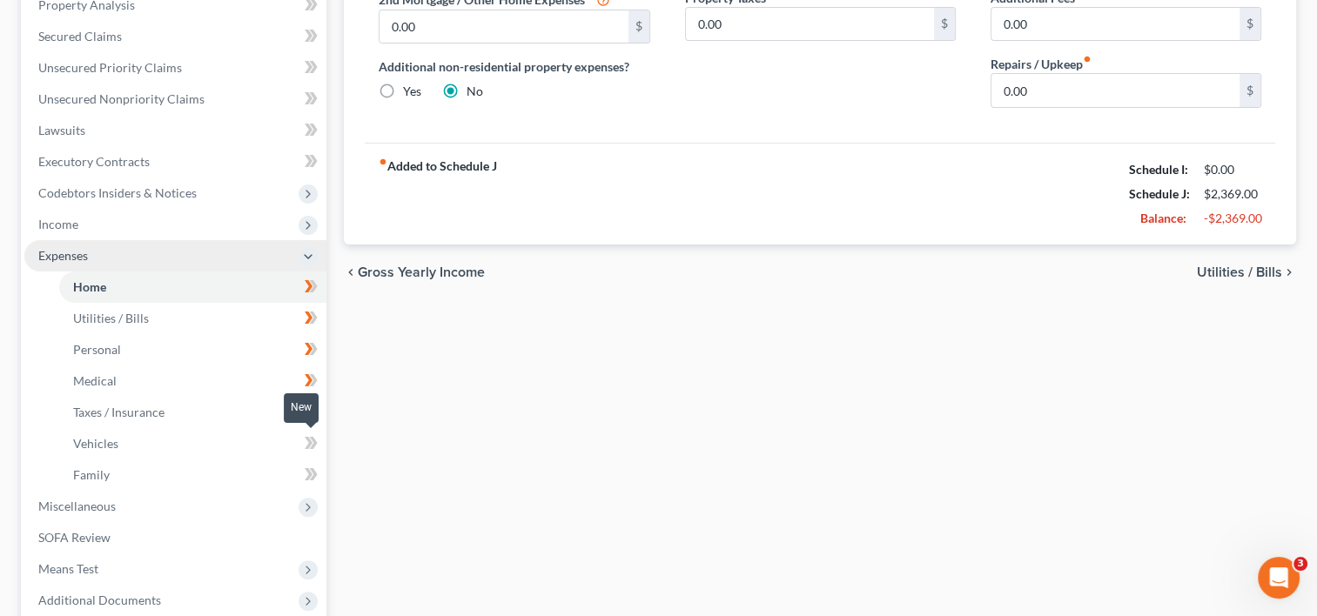
click at [310, 442] on icon at bounding box center [309, 443] width 8 height 12
click at [310, 472] on icon at bounding box center [309, 474] width 8 height 12
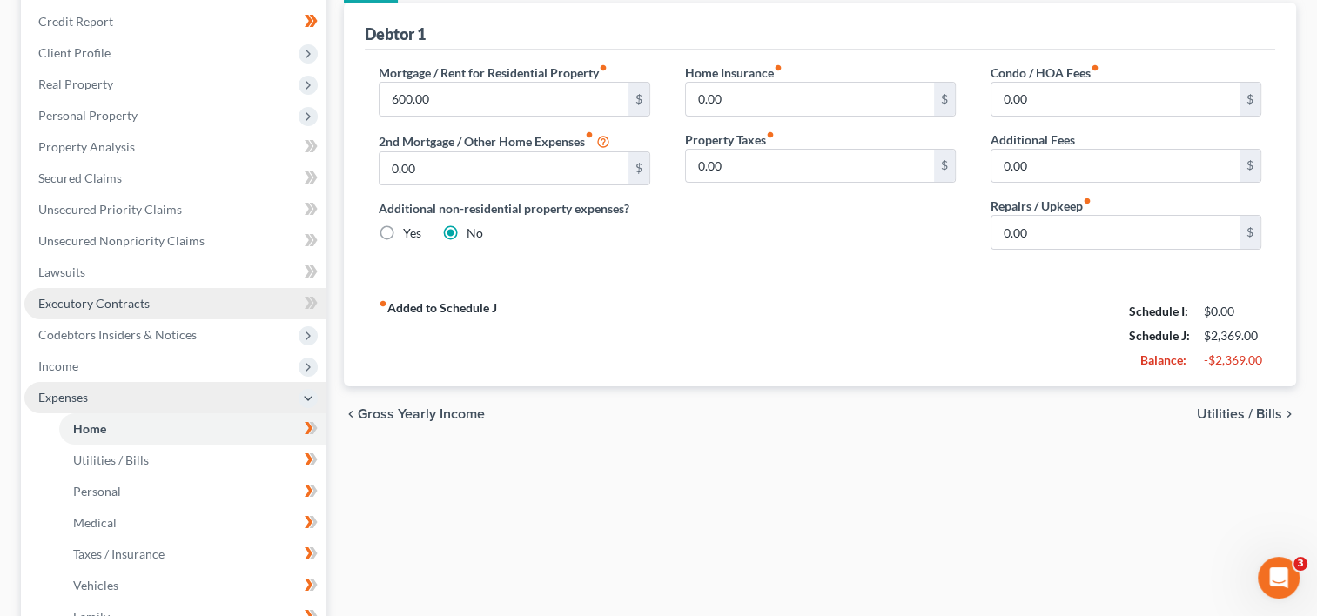
scroll to position [261, 0]
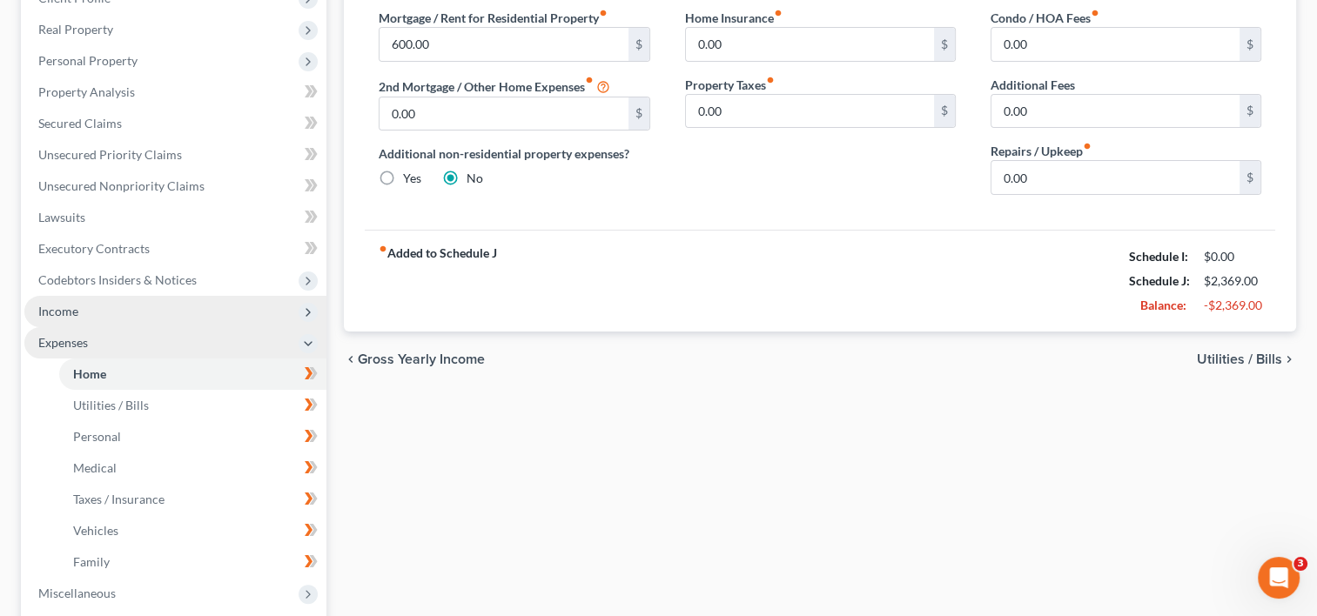
click at [261, 313] on span "Income" at bounding box center [175, 311] width 302 height 31
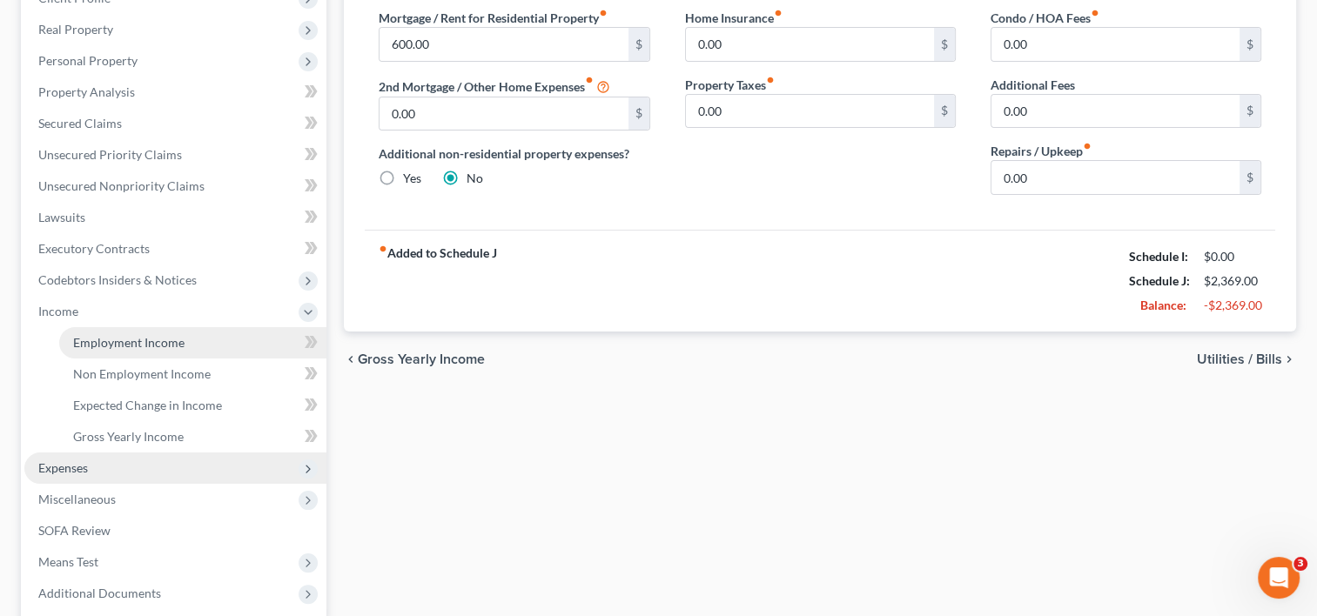
click at [259, 339] on link "Employment Income" at bounding box center [192, 342] width 267 height 31
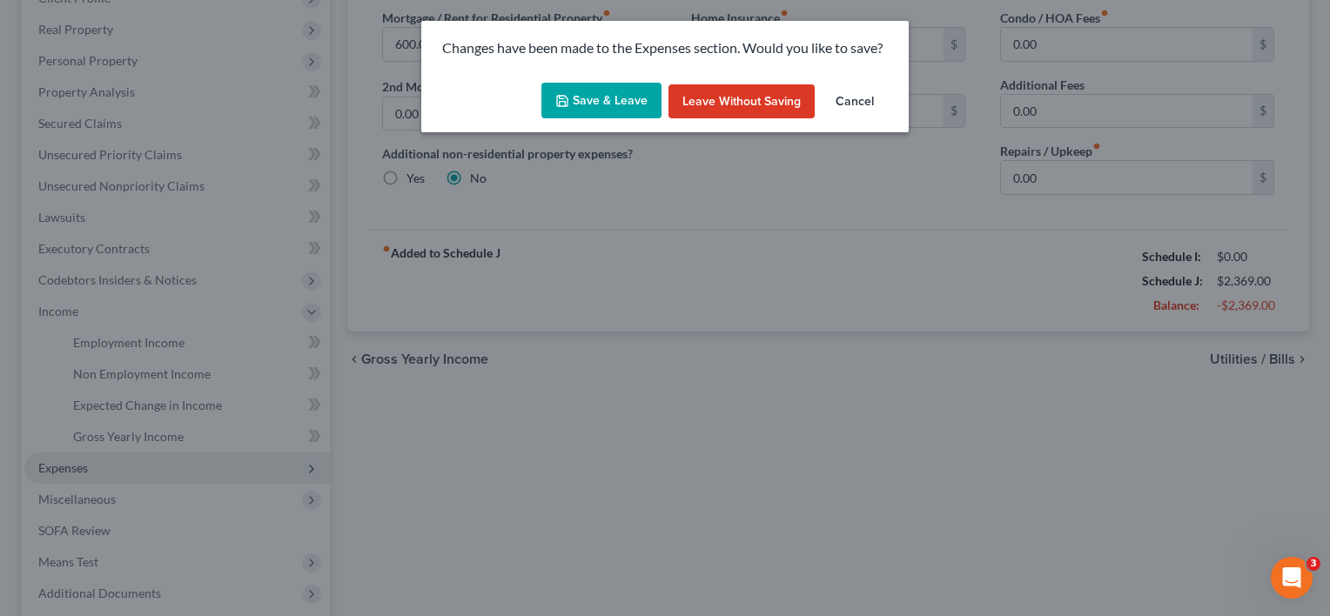
click at [627, 97] on button "Save & Leave" at bounding box center [601, 101] width 120 height 37
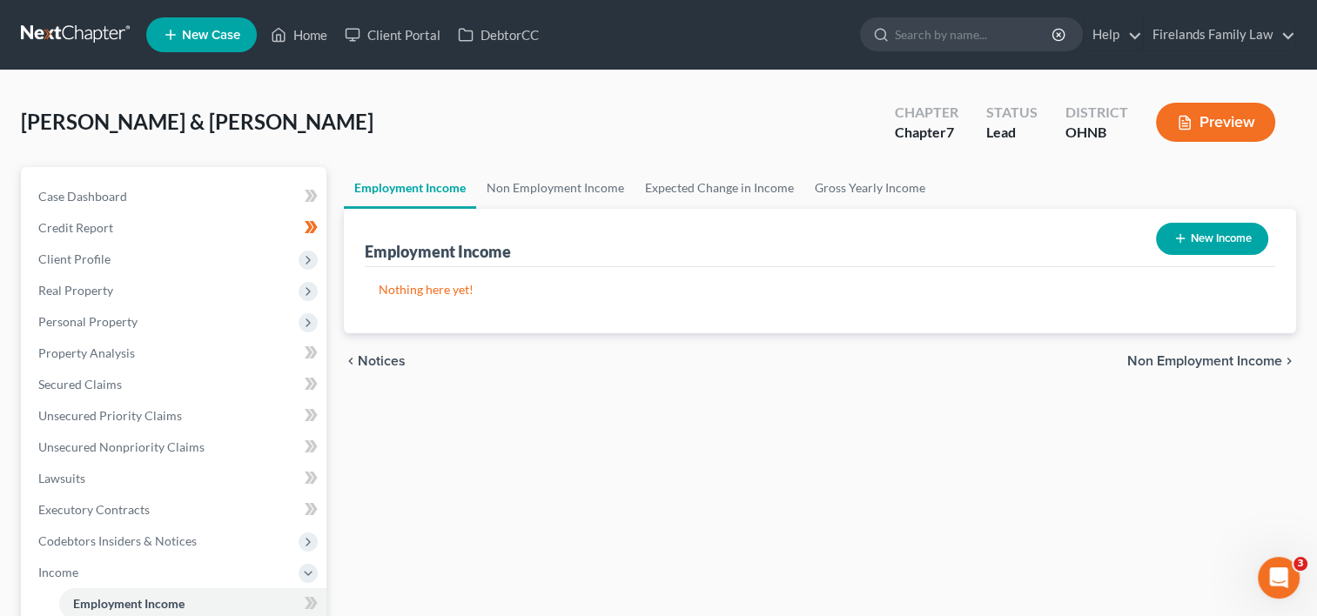
click at [1199, 237] on button "New Income" at bounding box center [1212, 239] width 112 height 32
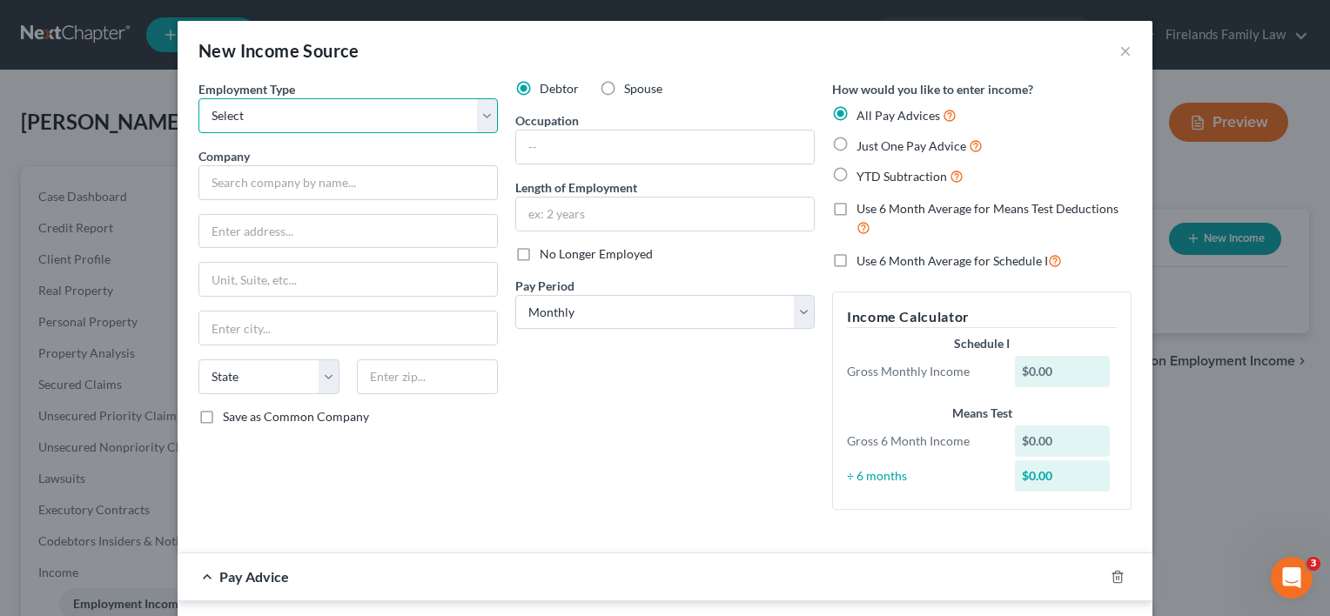
click at [482, 114] on select "Select Full or [DEMOGRAPHIC_DATA] Employment Self Employment" at bounding box center [347, 115] width 299 height 35
click at [198, 98] on select "Select Full or [DEMOGRAPHIC_DATA] Employment Self Employment" at bounding box center [347, 115] width 299 height 35
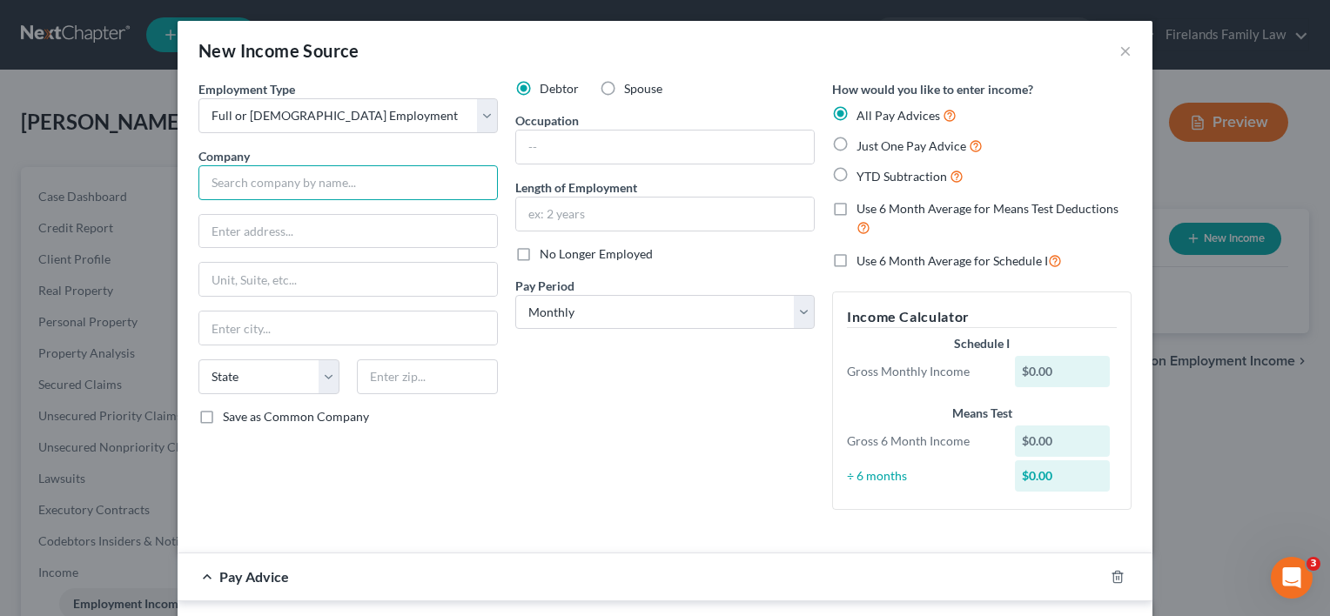
click at [435, 182] on input "text" at bounding box center [347, 182] width 299 height 35
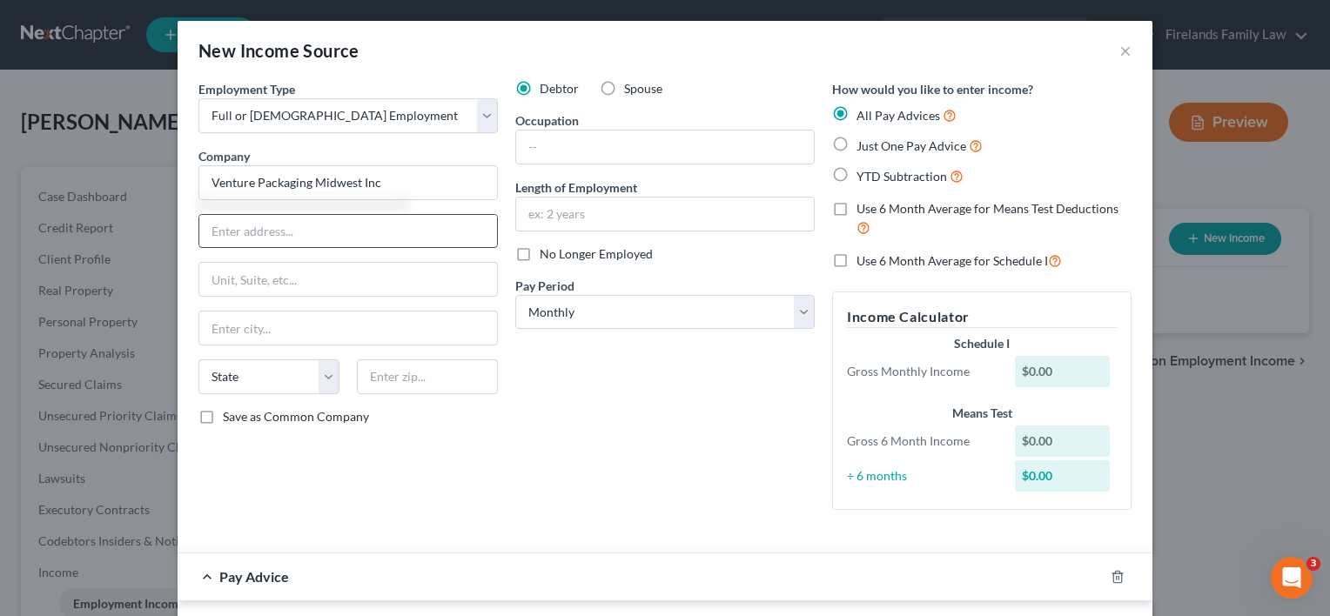
click at [380, 236] on input "text" at bounding box center [348, 231] width 298 height 33
click at [411, 318] on input "text" at bounding box center [348, 328] width 298 height 33
click at [694, 380] on div "Debtor Spouse Occupation Length of Employment No Longer Employed Pay Period * S…" at bounding box center [665, 302] width 317 height 444
click at [321, 380] on select "State [US_STATE] AK AR AZ CA CO CT DE DC [GEOGRAPHIC_DATA] [GEOGRAPHIC_DATA] GU…" at bounding box center [268, 376] width 141 height 35
click at [198, 359] on select "State [US_STATE] AK AR AZ CA CO CT DE DC [GEOGRAPHIC_DATA] [GEOGRAPHIC_DATA] GU…" at bounding box center [268, 376] width 141 height 35
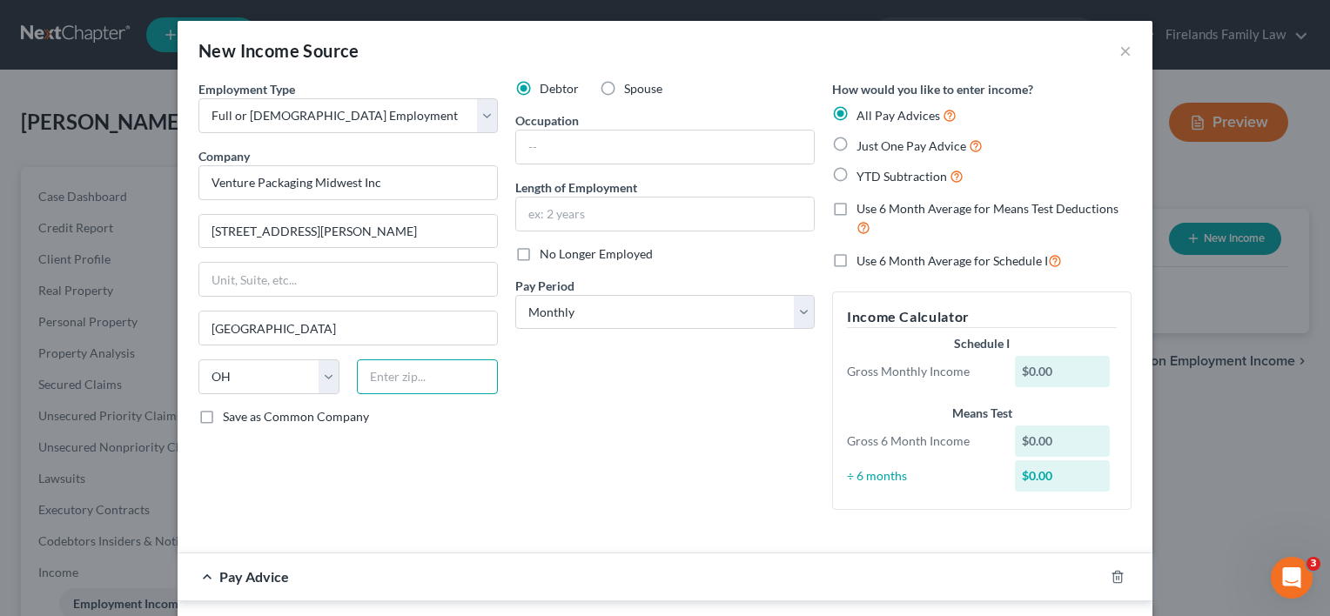
click at [393, 371] on input "text" at bounding box center [427, 376] width 141 height 35
click at [223, 410] on label "Save as Common Company" at bounding box center [296, 416] width 146 height 17
click at [230, 410] on input "Save as Common Company" at bounding box center [235, 413] width 11 height 11
click at [588, 214] on input "text" at bounding box center [665, 214] width 298 height 33
click at [794, 313] on select "Select Monthly Twice Monthly Every Other Week Weekly" at bounding box center [664, 312] width 299 height 35
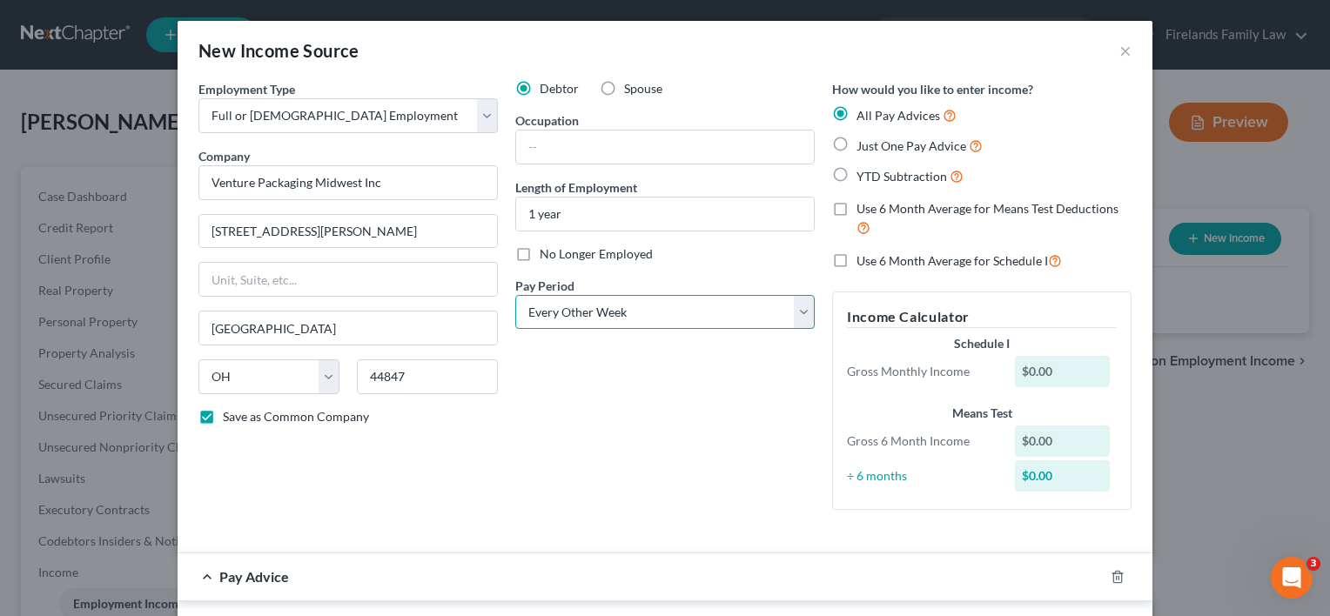
click at [515, 295] on select "Select Monthly Twice Monthly Every Other Week Weekly" at bounding box center [664, 312] width 299 height 35
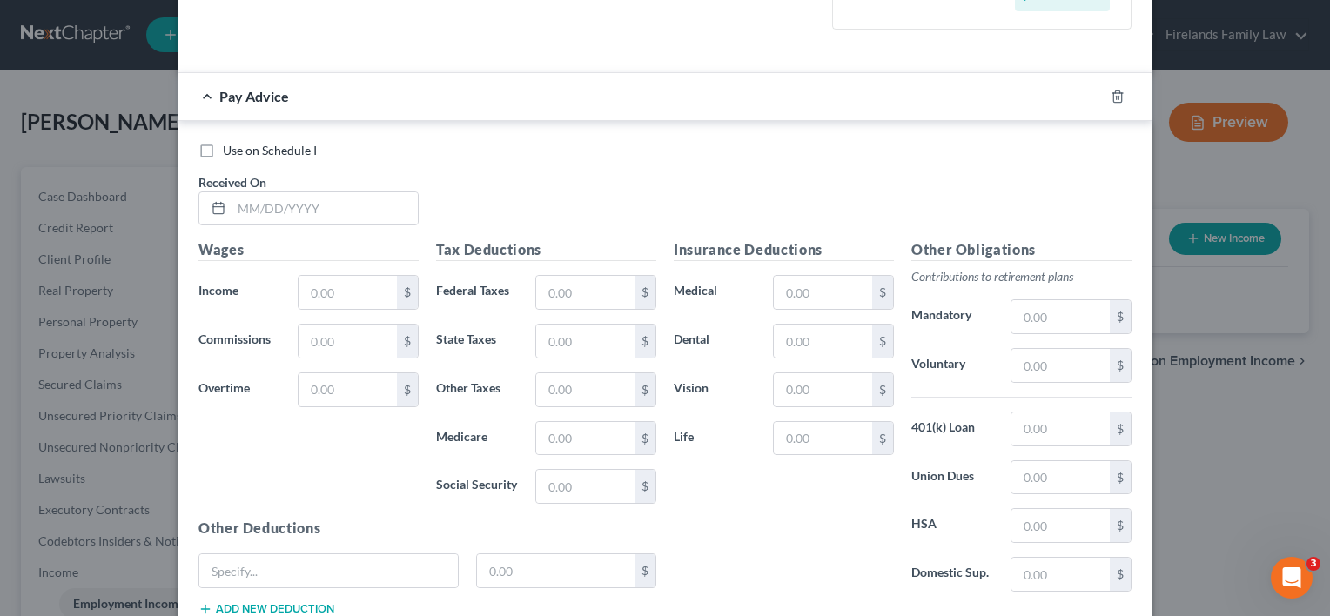
scroll to position [522, 0]
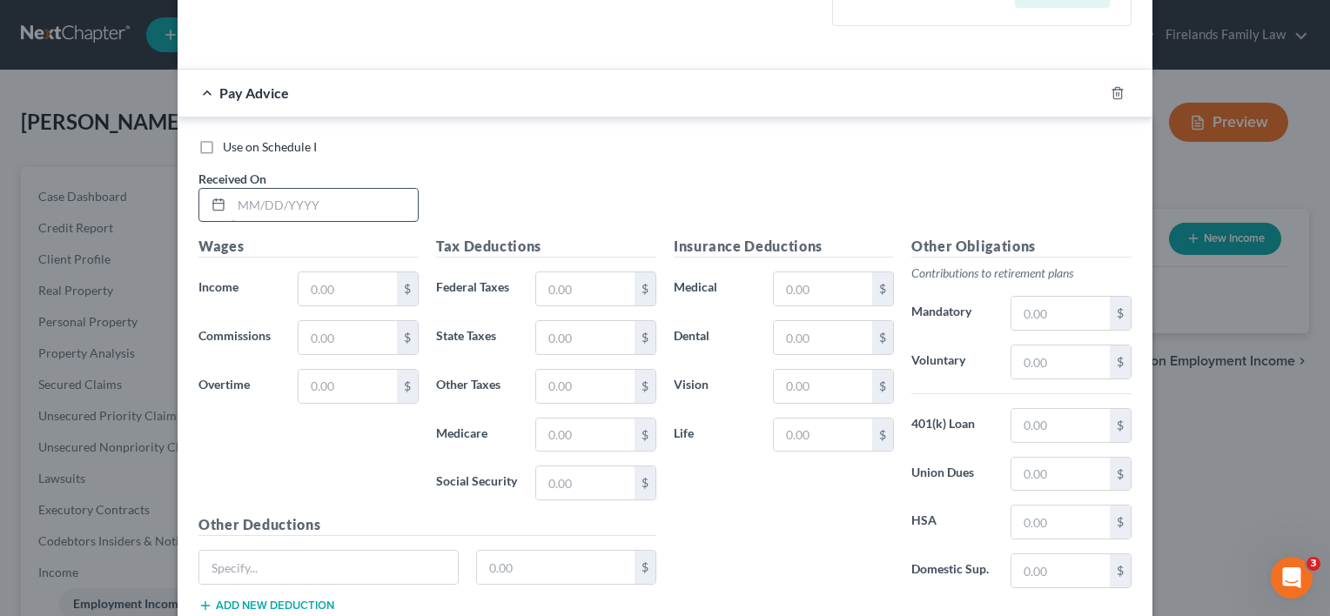
click at [265, 195] on input "text" at bounding box center [325, 205] width 186 height 33
click at [308, 279] on input "text" at bounding box center [348, 288] width 98 height 33
click at [316, 281] on input "text" at bounding box center [348, 288] width 98 height 33
click at [329, 384] on input "text" at bounding box center [348, 386] width 98 height 33
click at [328, 389] on input "text" at bounding box center [348, 386] width 98 height 33
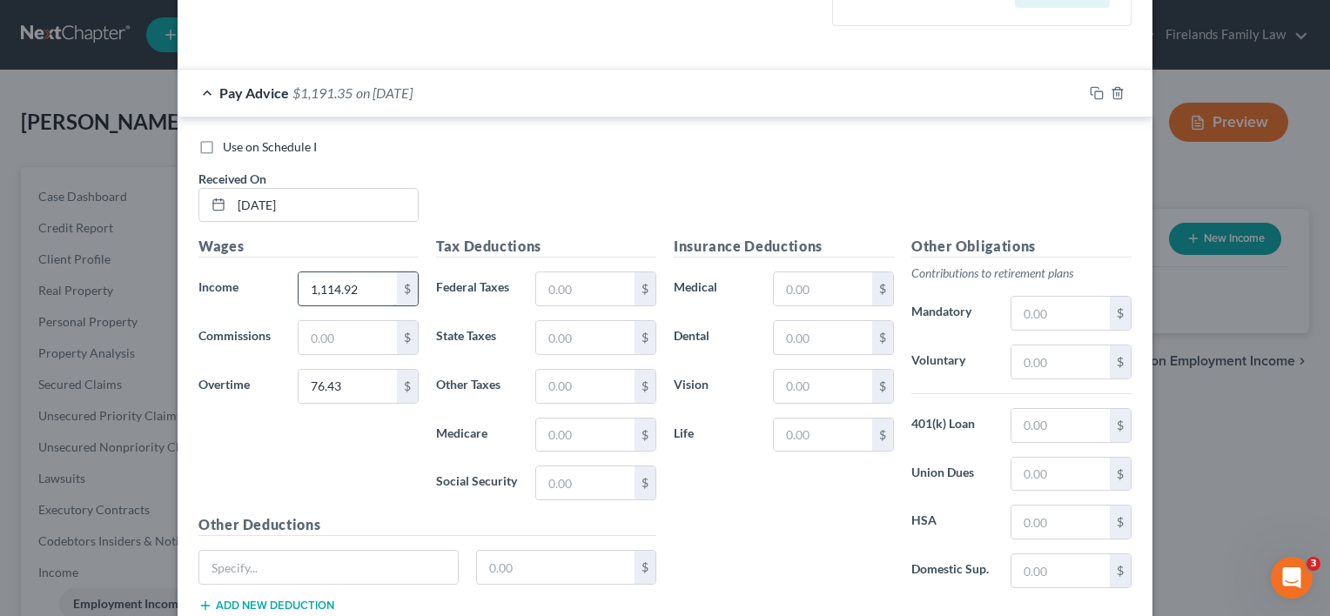
click at [359, 289] on input "1,114.92" at bounding box center [348, 288] width 98 height 33
click at [355, 376] on input "76.43" at bounding box center [348, 386] width 98 height 33
click at [554, 292] on input "text" at bounding box center [585, 288] width 98 height 33
click at [578, 474] on input "text" at bounding box center [585, 483] width 98 height 33
click at [571, 333] on input "text" at bounding box center [585, 337] width 98 height 33
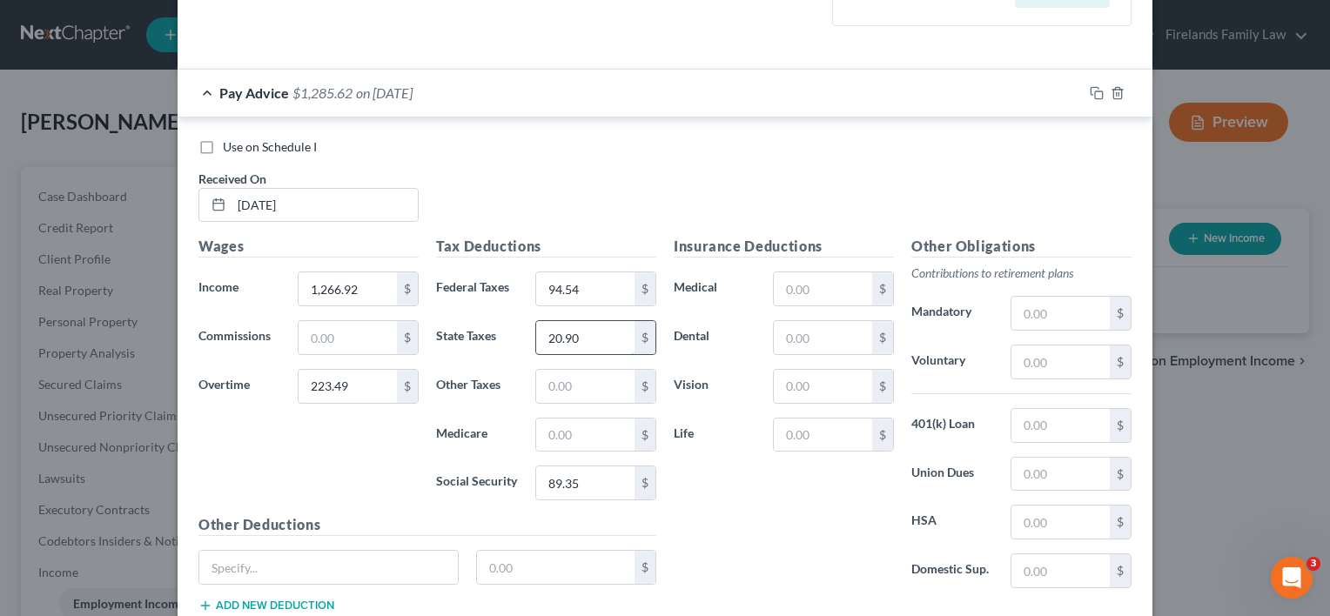
click at [594, 335] on input "20.90" at bounding box center [585, 337] width 98 height 33
drag, startPoint x: 580, startPoint y: 440, endPoint x: 569, endPoint y: 435, distance: 11.7
click at [580, 440] on input "text" at bounding box center [585, 435] width 98 height 33
click at [574, 377] on input "text" at bounding box center [585, 386] width 98 height 33
click at [820, 285] on input "text" at bounding box center [823, 288] width 98 height 33
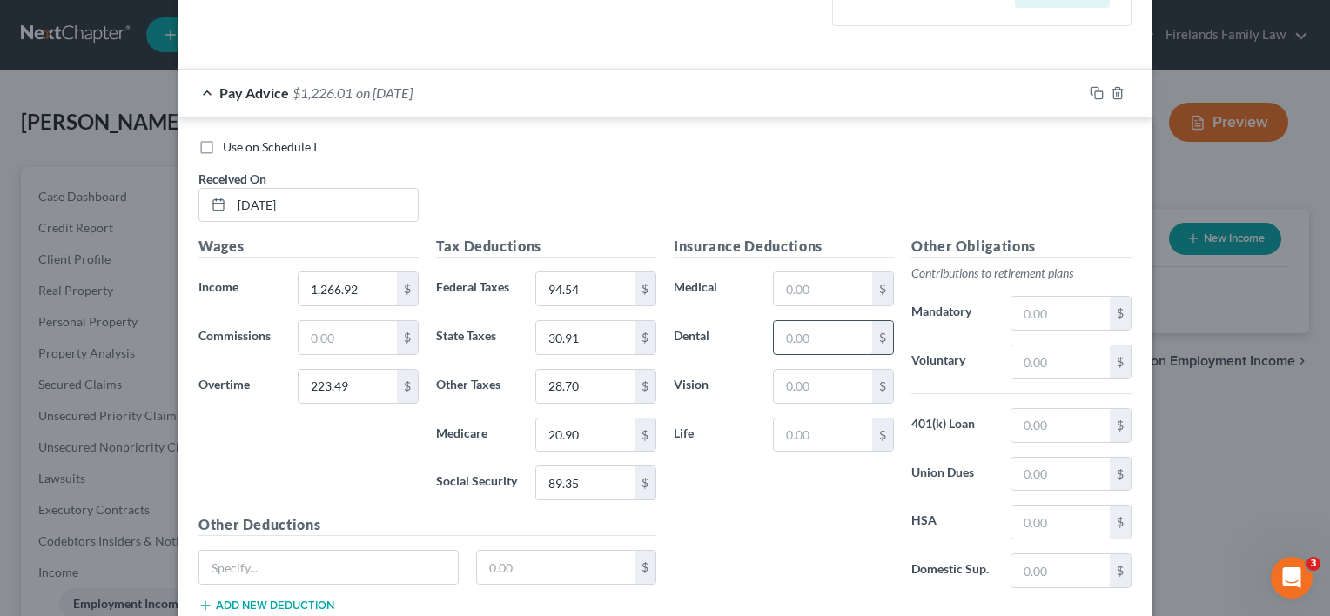
click at [788, 338] on input "text" at bounding box center [823, 337] width 98 height 33
click at [801, 385] on input "text" at bounding box center [823, 386] width 98 height 33
click at [800, 429] on input "text" at bounding box center [823, 435] width 98 height 33
click at [804, 433] on input "text" at bounding box center [823, 435] width 98 height 33
click at [823, 294] on input "text" at bounding box center [823, 288] width 98 height 33
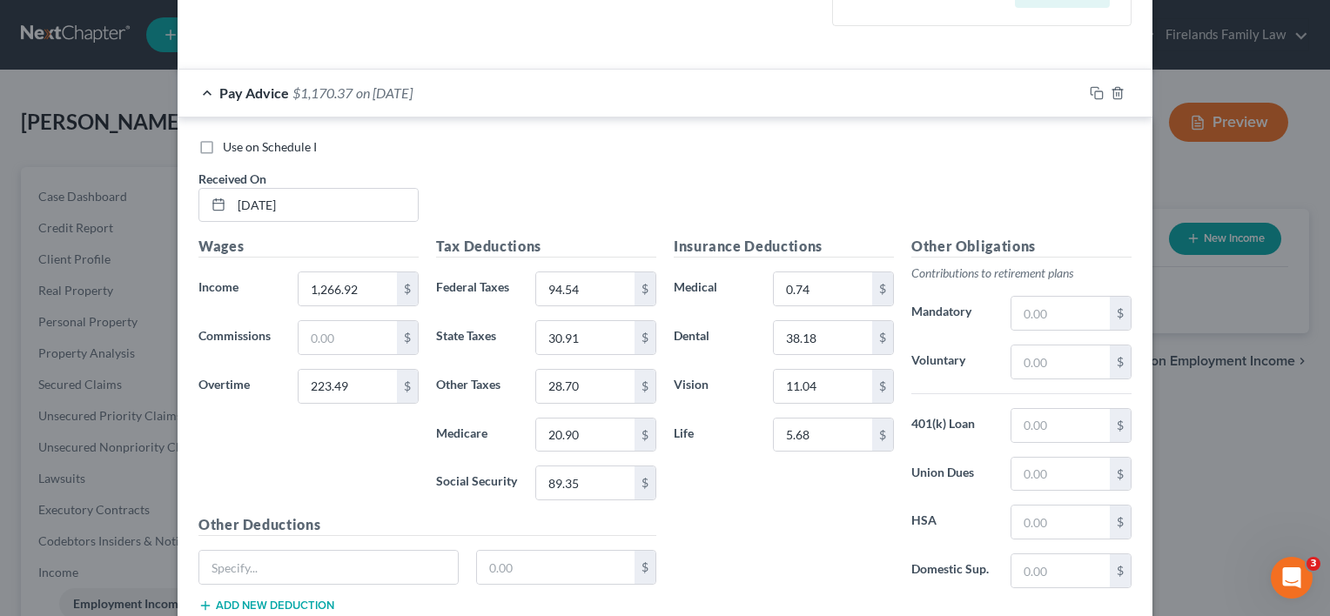
click at [799, 534] on div "Insurance Deductions Medical 0.74 $ Dental 38.18 $ Vision 11.04 $ Life 5.68 $" at bounding box center [784, 419] width 238 height 366
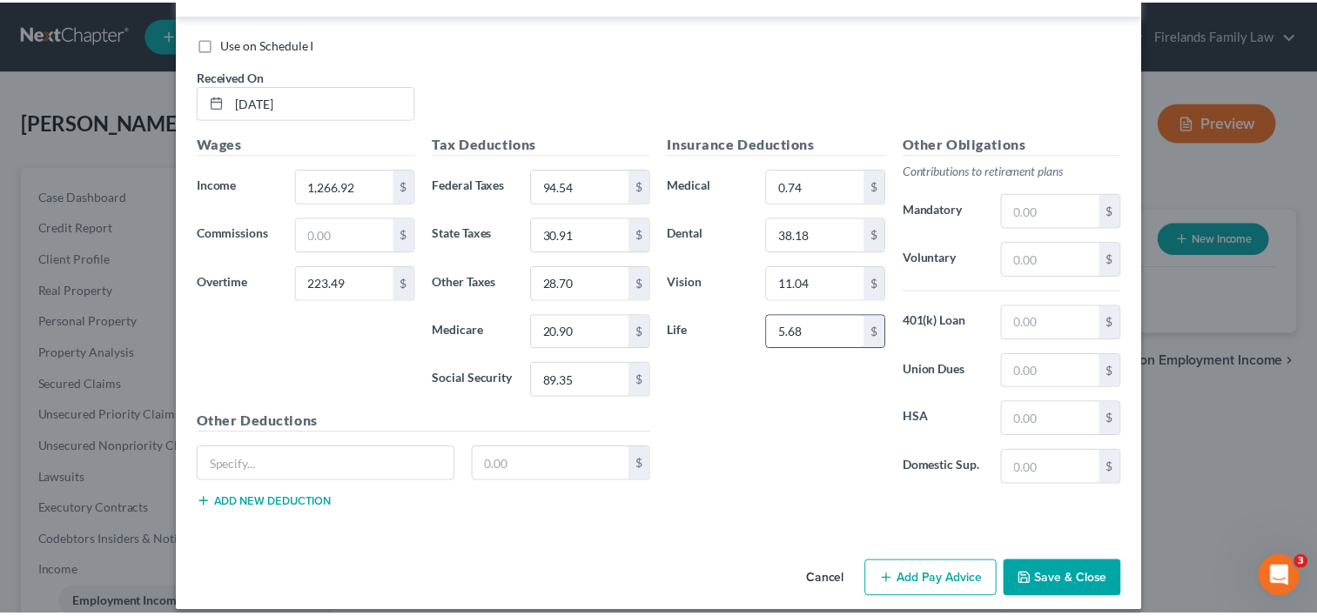
scroll to position [638, 0]
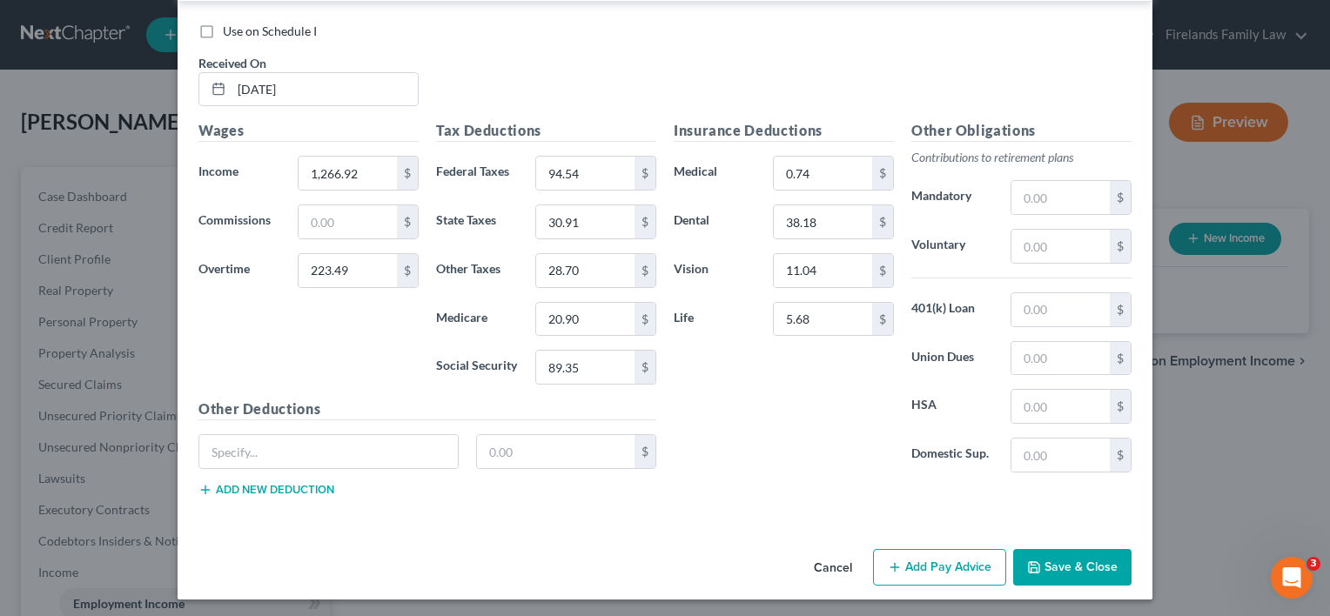
click at [1052, 562] on button "Save & Close" at bounding box center [1072, 567] width 118 height 37
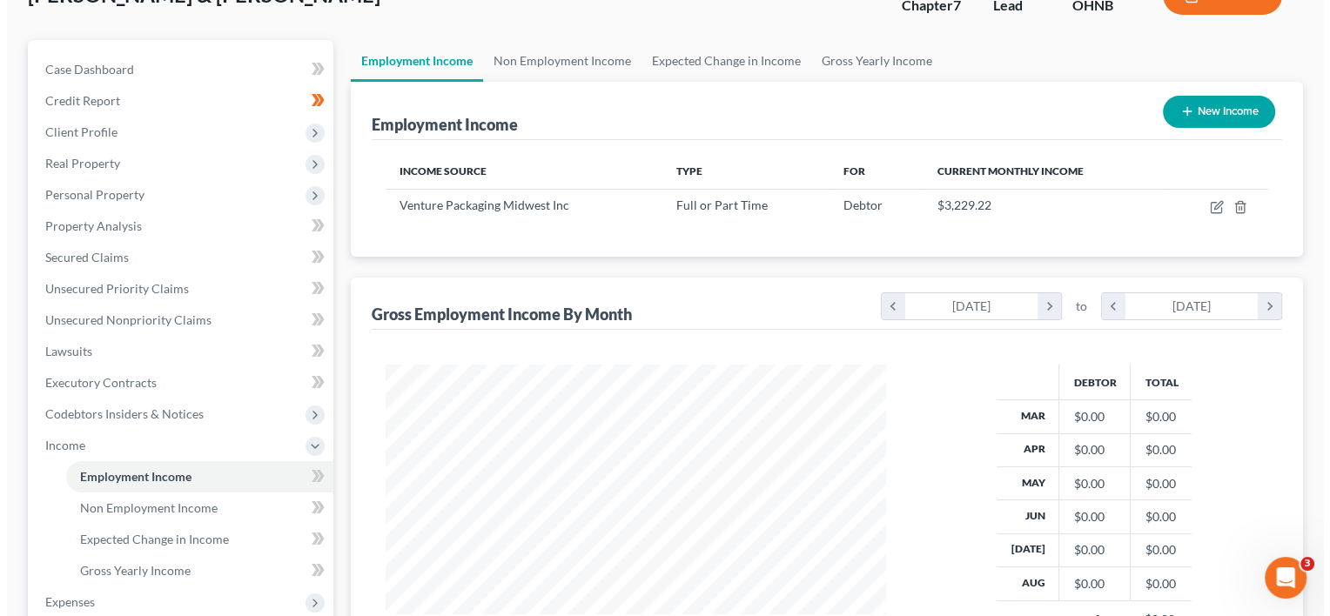
scroll to position [0, 0]
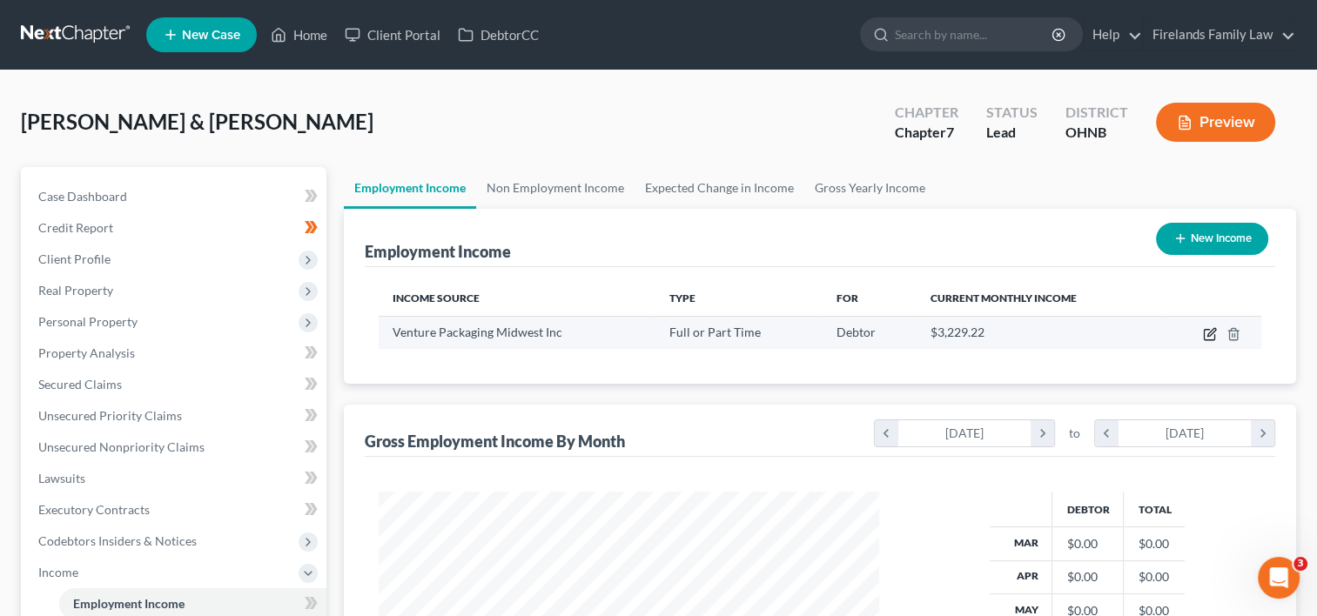
click at [1205, 334] on icon "button" at bounding box center [1210, 334] width 14 height 14
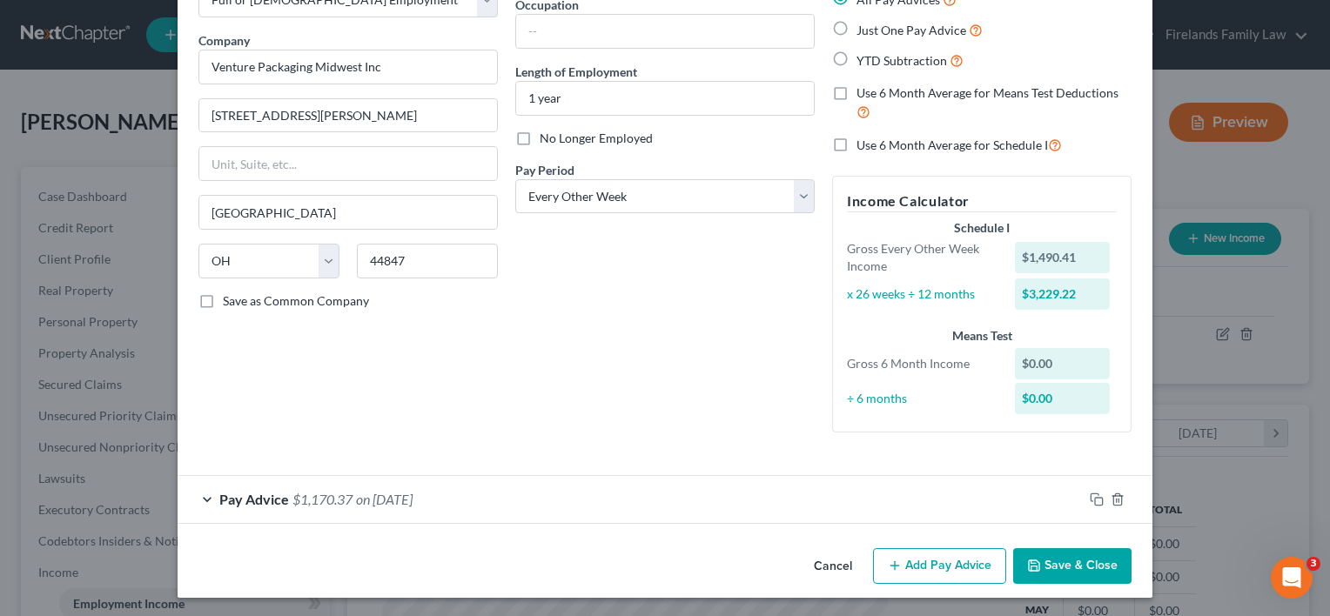
scroll to position [118, 0]
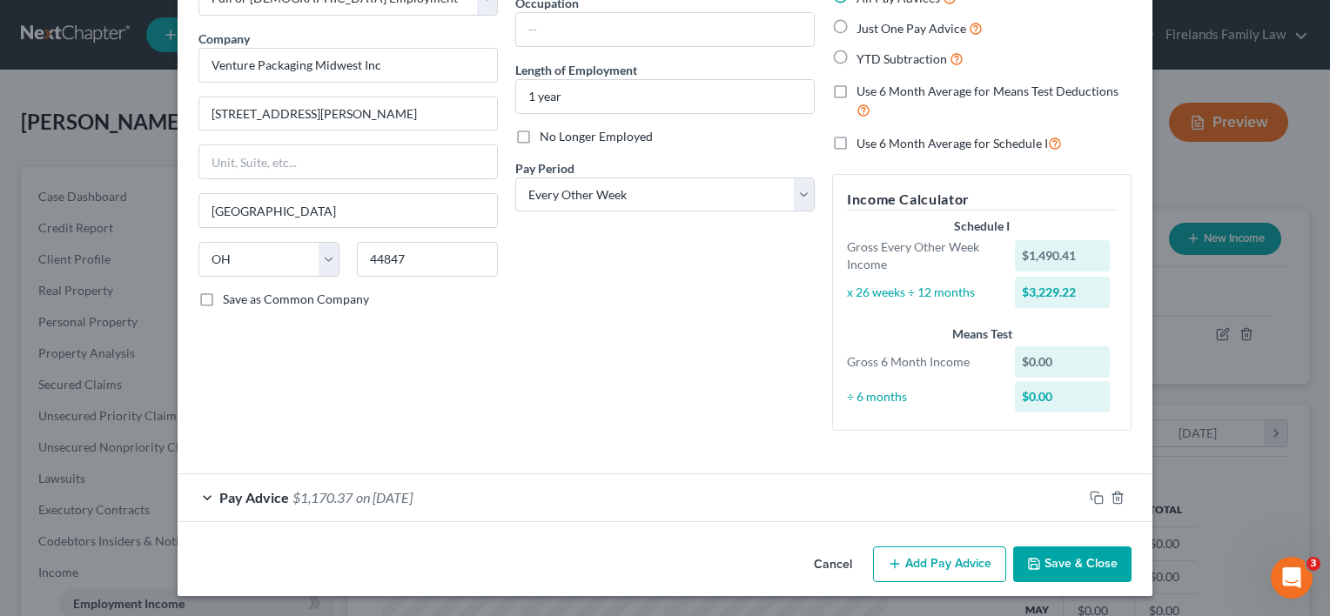
click at [932, 563] on button "Add Pay Advice" at bounding box center [939, 565] width 133 height 37
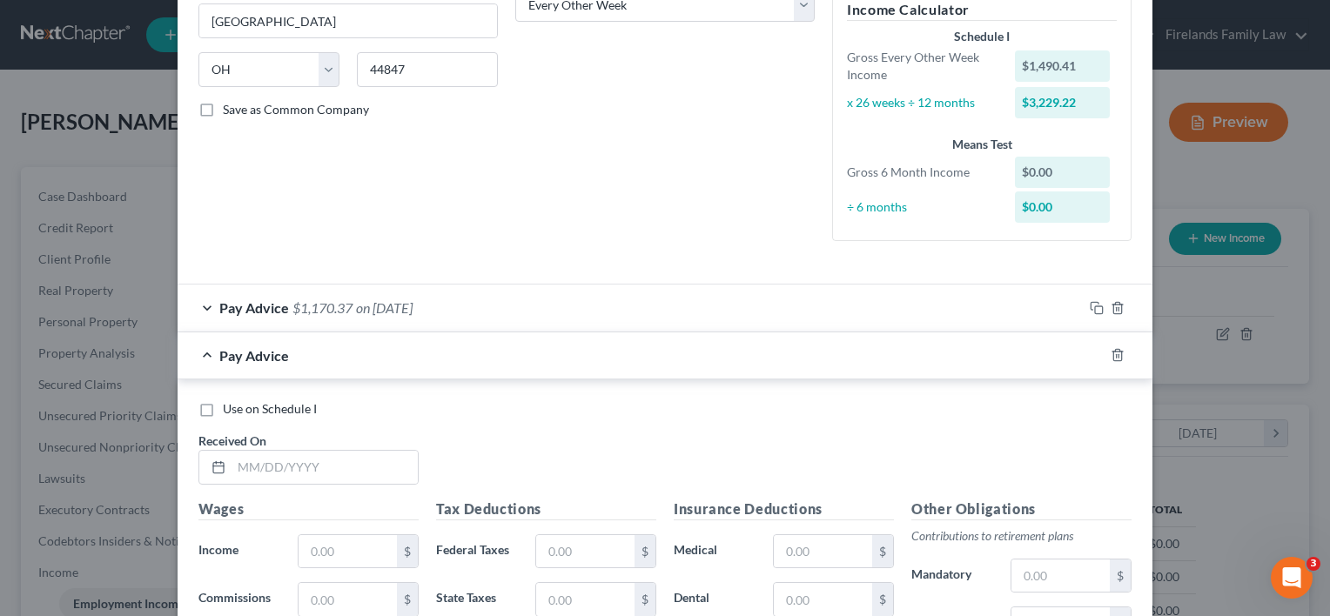
scroll to position [466, 0]
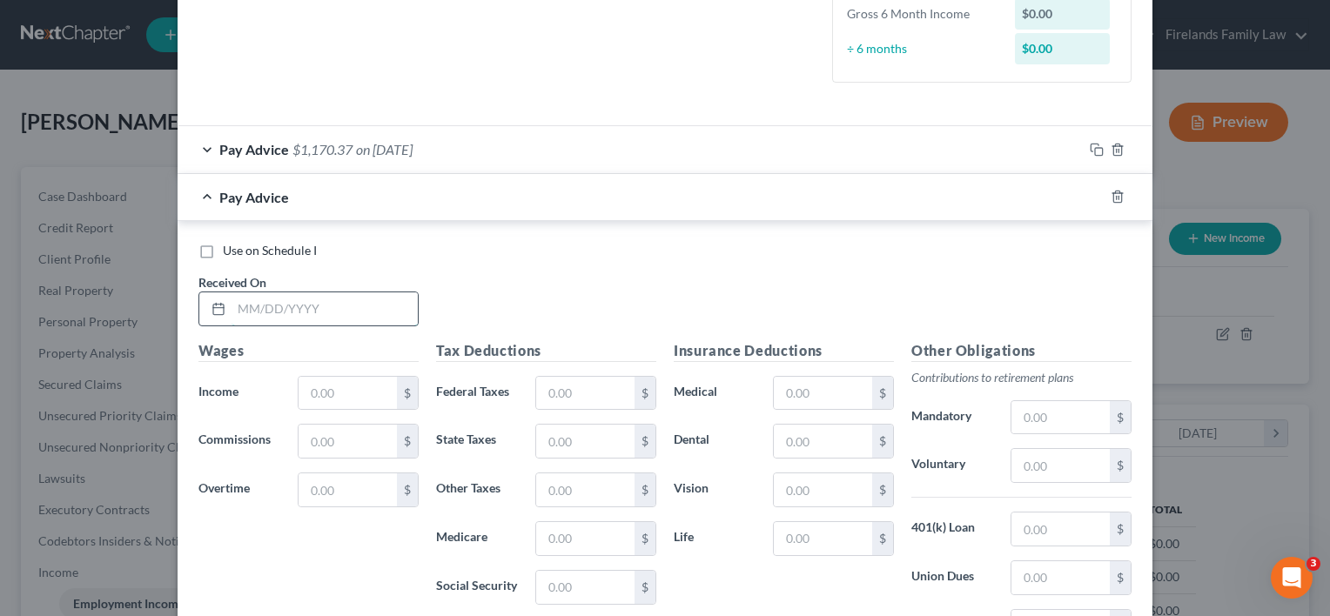
click at [325, 296] on input "text" at bounding box center [325, 308] width 186 height 33
click at [339, 382] on input "text" at bounding box center [348, 393] width 98 height 33
click at [334, 387] on input "text" at bounding box center [348, 393] width 98 height 33
click at [549, 393] on input "text" at bounding box center [585, 393] width 98 height 33
click at [564, 387] on input "text" at bounding box center [585, 393] width 98 height 33
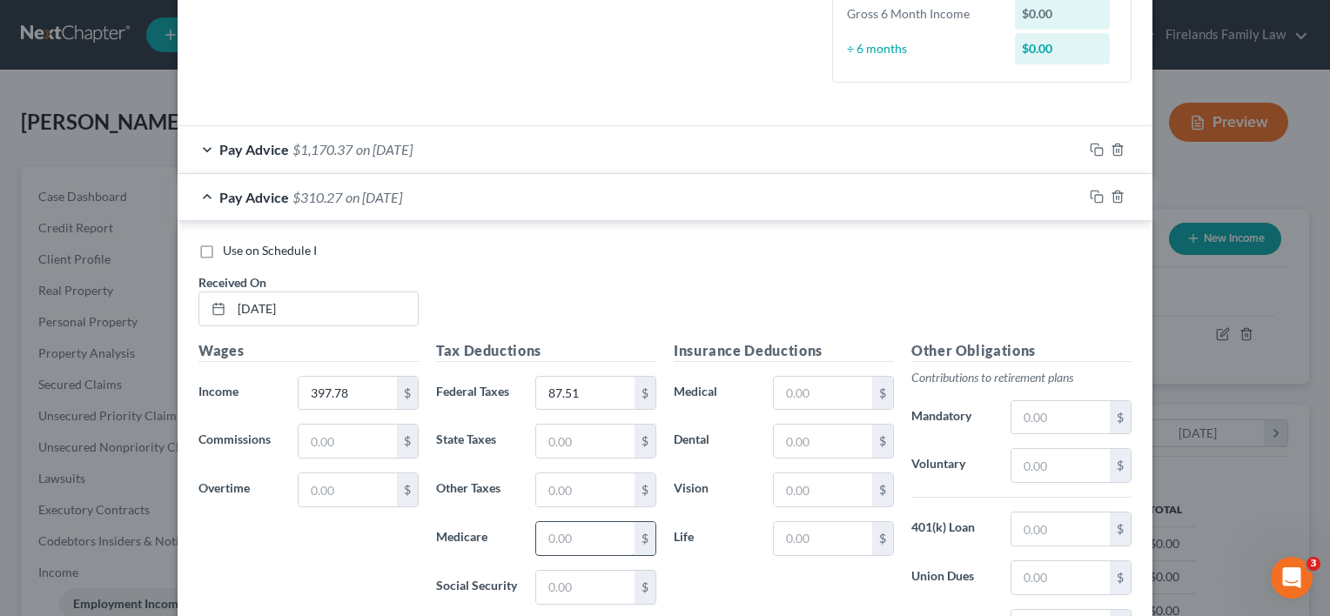
click at [553, 529] on input "text" at bounding box center [585, 538] width 98 height 33
click at [549, 581] on input "text" at bounding box center [585, 587] width 98 height 33
click at [568, 532] on input "text" at bounding box center [585, 538] width 98 height 33
click at [574, 433] on input "text" at bounding box center [585, 441] width 98 height 33
click at [606, 480] on input "text" at bounding box center [585, 490] width 98 height 33
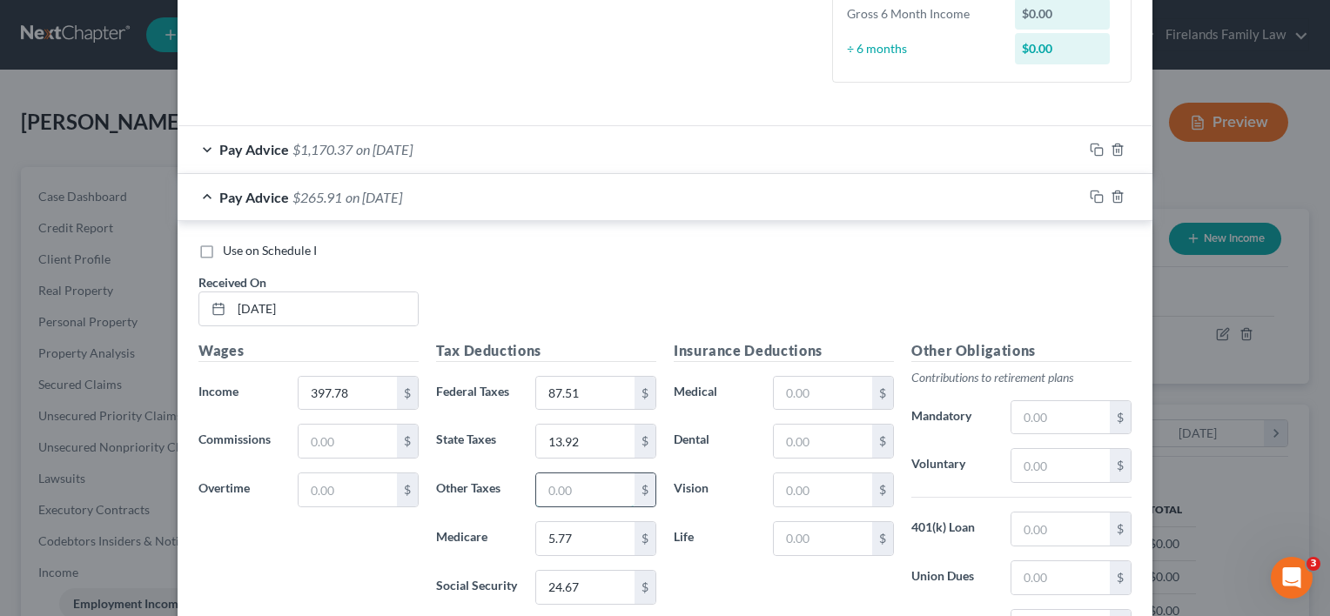
click at [570, 485] on input "text" at bounding box center [585, 490] width 98 height 33
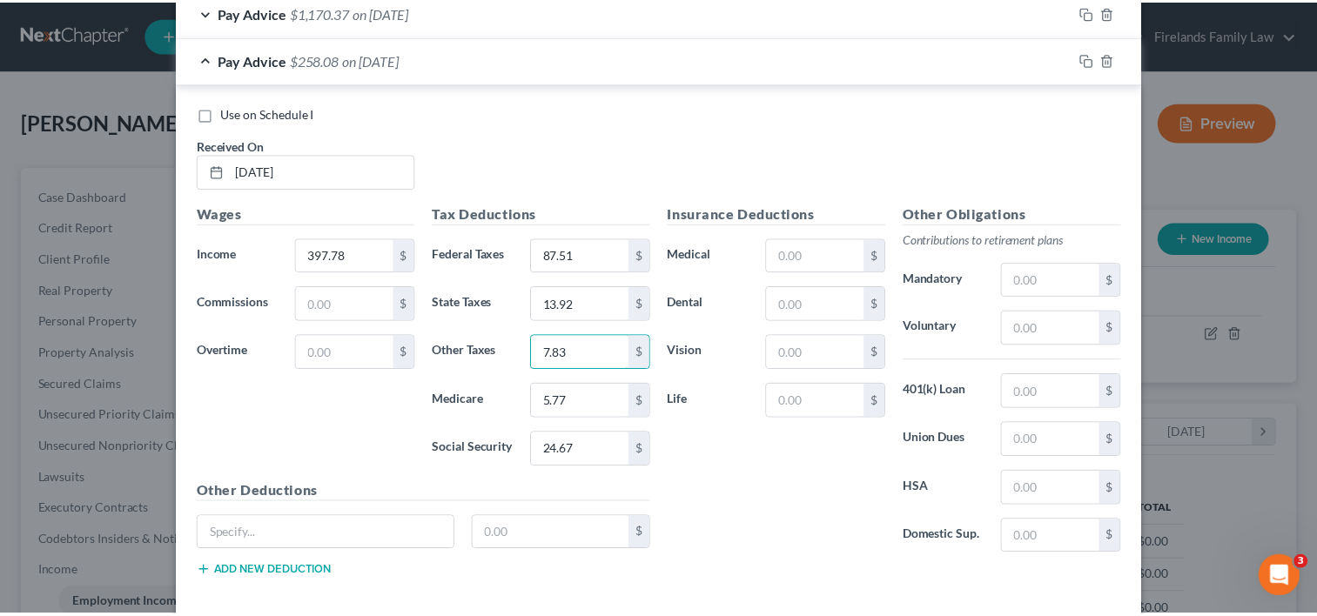
scroll to position [686, 0]
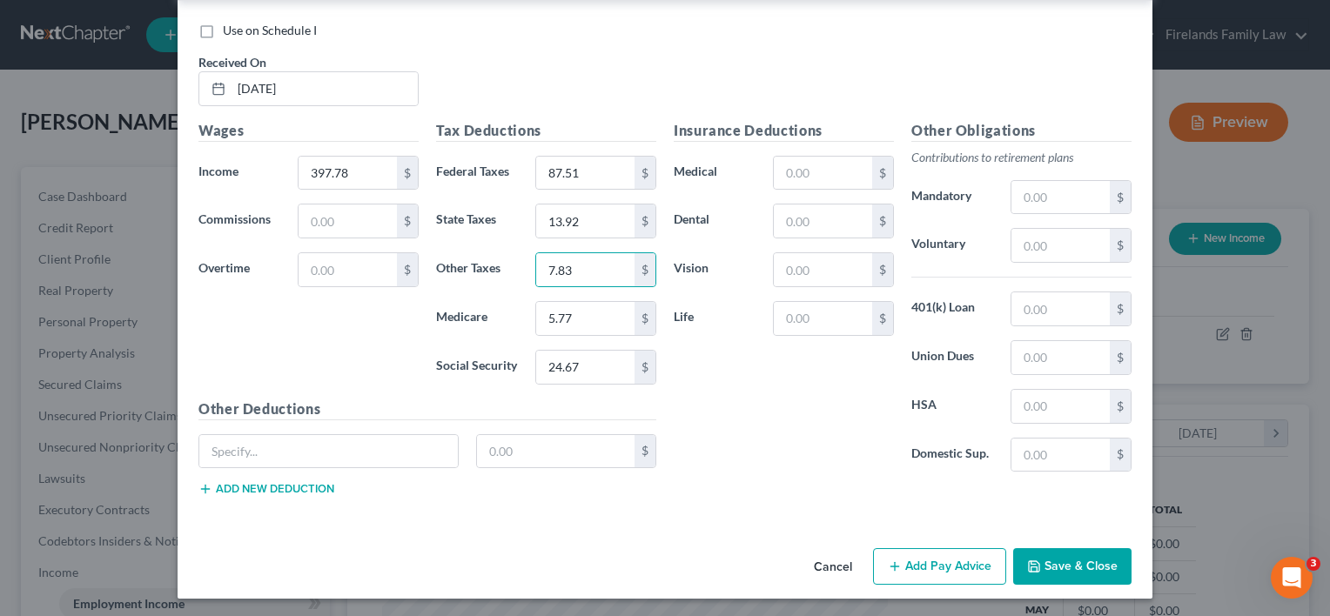
click at [1052, 559] on button "Save & Close" at bounding box center [1072, 566] width 118 height 37
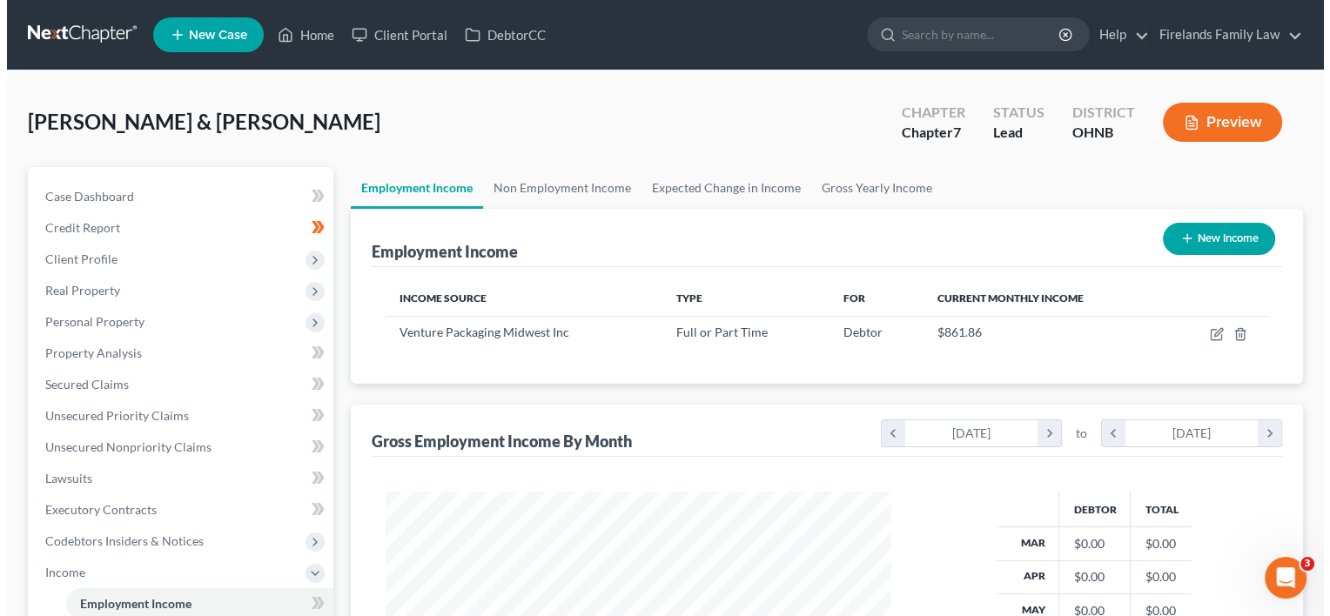
scroll to position [870113, 869888]
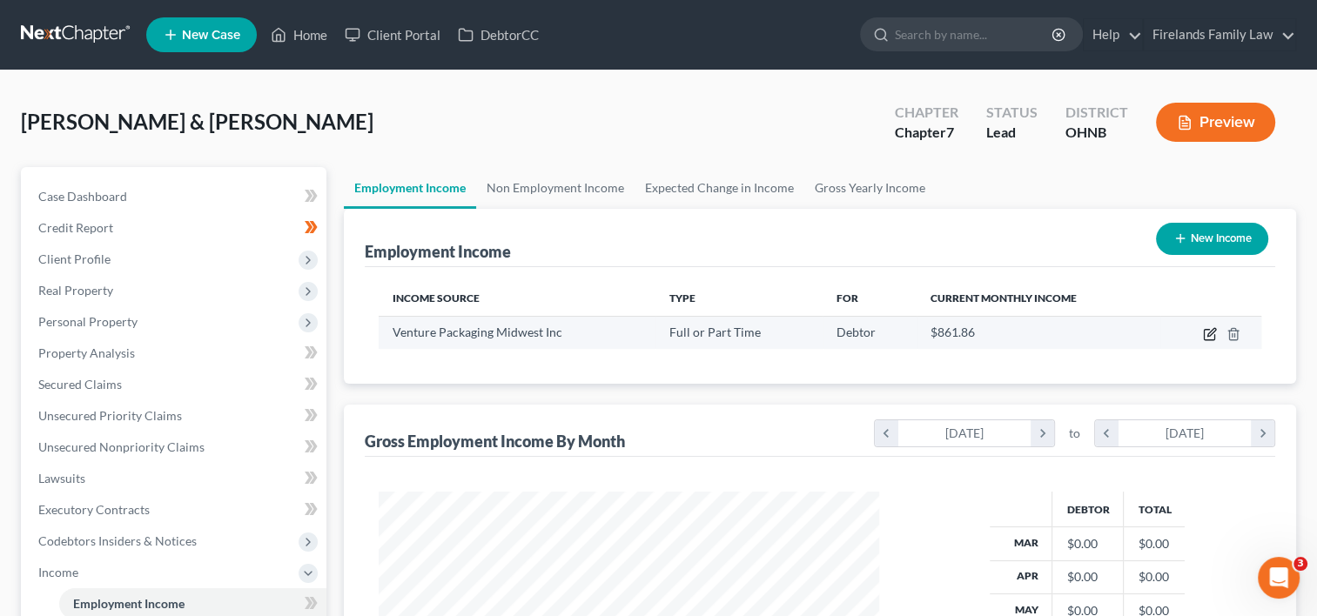
click at [1208, 330] on icon "button" at bounding box center [1210, 334] width 14 height 14
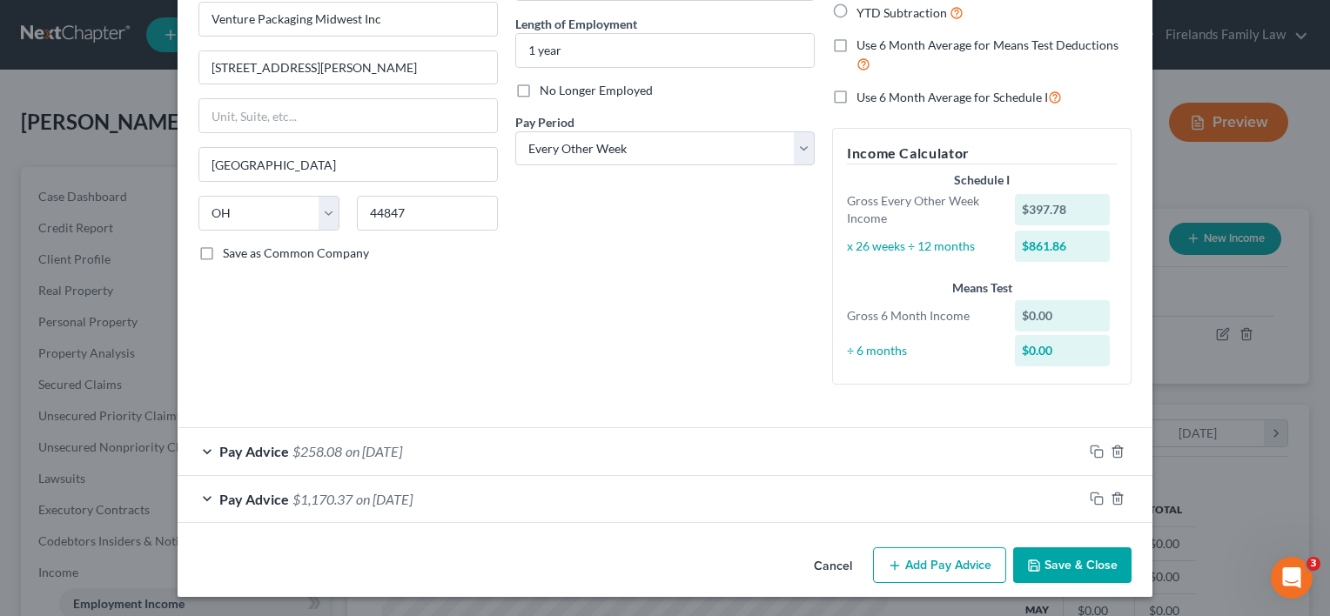
scroll to position [165, 0]
click at [930, 568] on button "Add Pay Advice" at bounding box center [939, 565] width 133 height 37
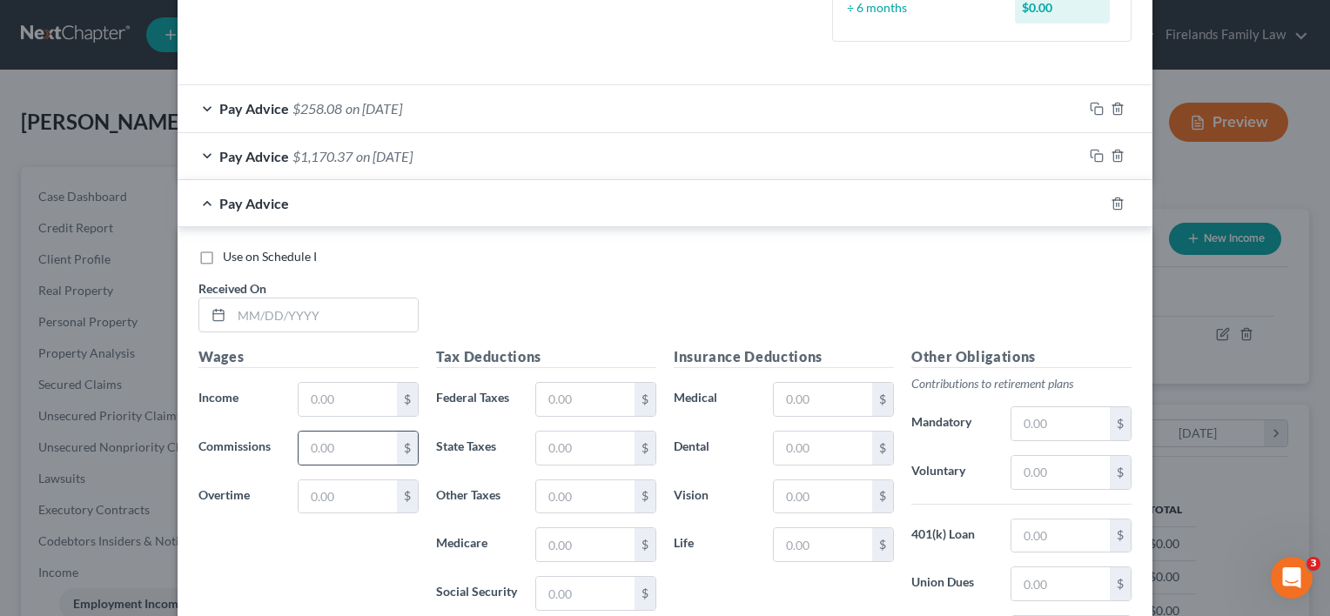
scroll to position [513, 0]
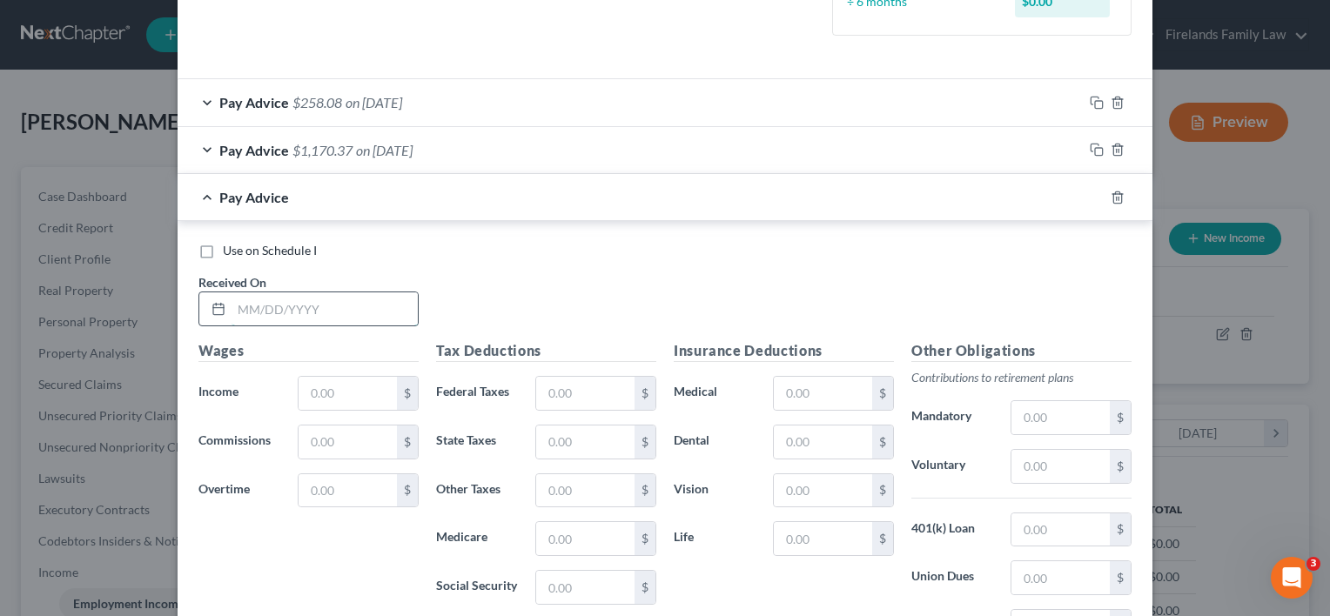
click at [339, 314] on input "text" at bounding box center [325, 308] width 186 height 33
click at [333, 393] on input "text" at bounding box center [348, 393] width 98 height 33
click at [581, 391] on input "text" at bounding box center [585, 393] width 98 height 33
click at [569, 582] on input "text" at bounding box center [585, 587] width 98 height 33
click at [573, 534] on input "text" at bounding box center [585, 538] width 98 height 33
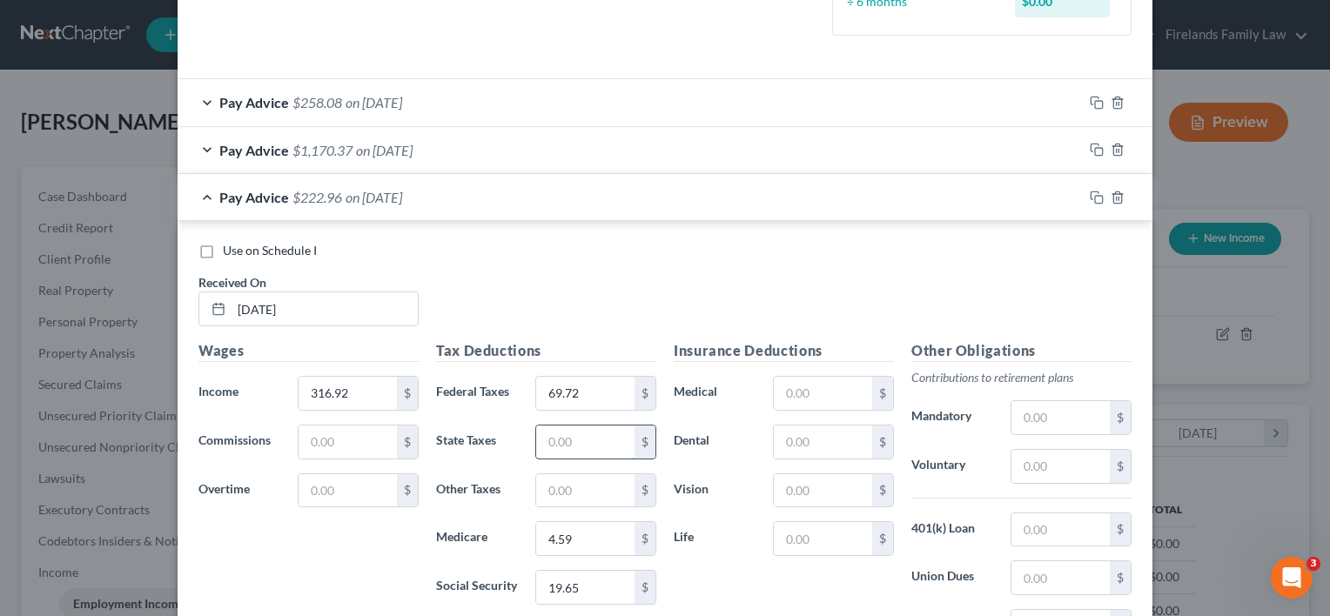
click at [557, 433] on input "text" at bounding box center [585, 442] width 98 height 33
click at [565, 491] on input "text" at bounding box center [585, 490] width 98 height 33
click at [759, 580] on div "Insurance Deductions Medical $ Dental $ Vision $ Life $" at bounding box center [784, 523] width 238 height 366
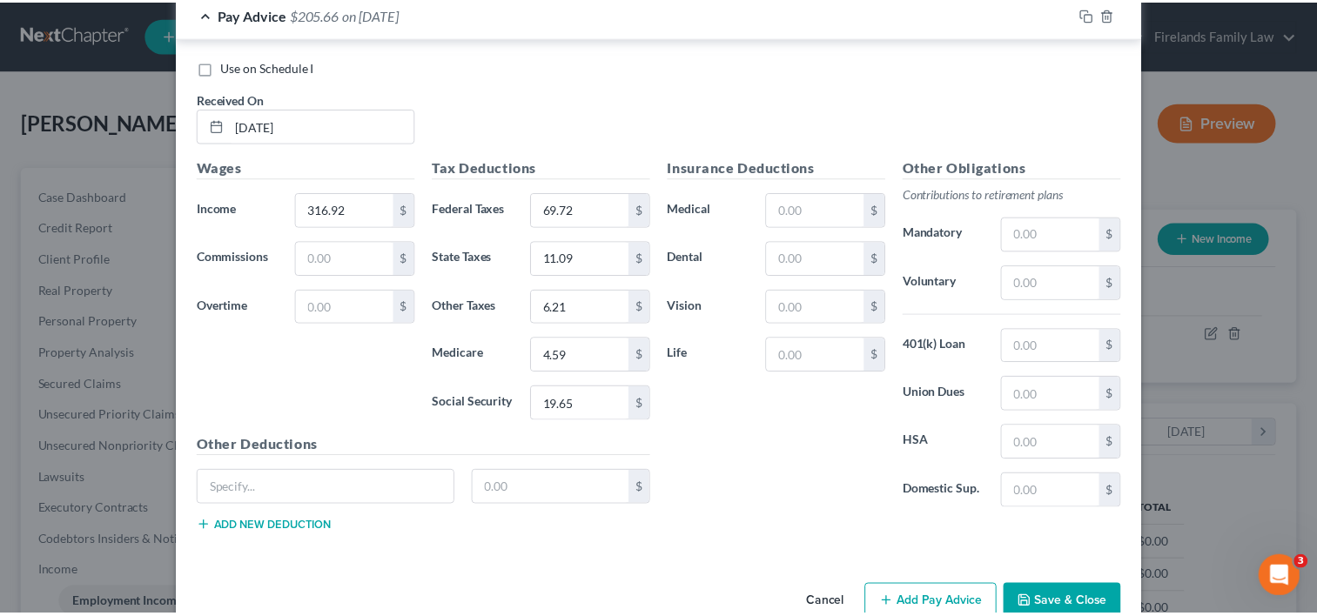
scroll to position [732, 0]
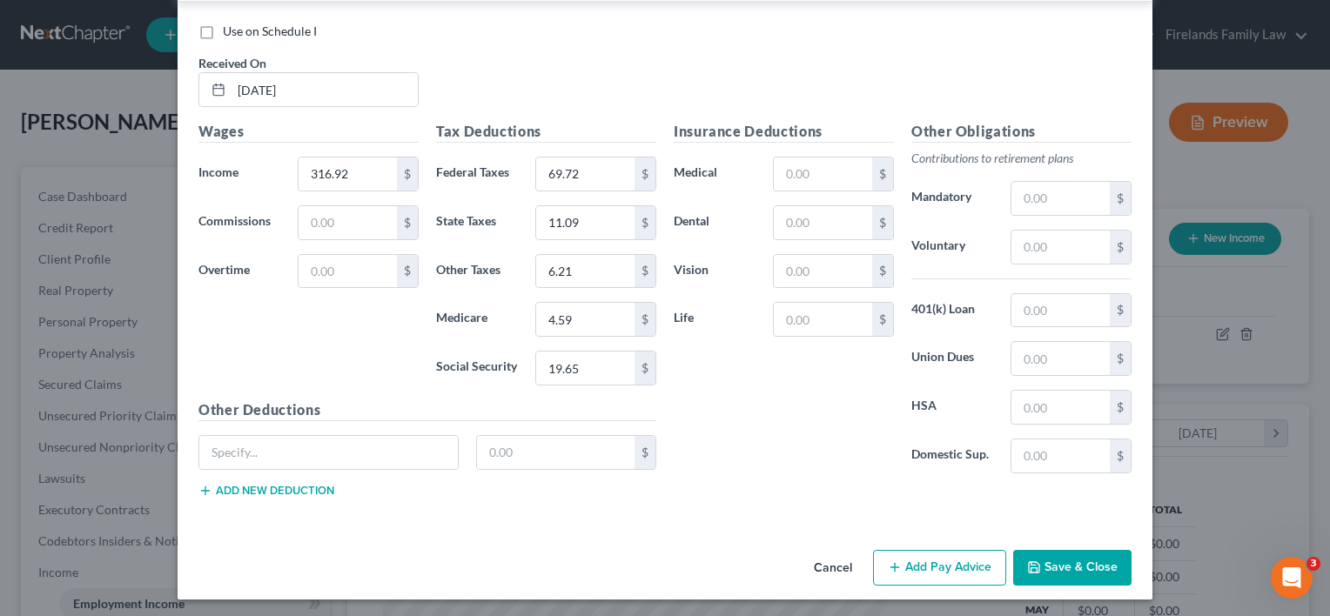
click at [1072, 556] on button "Save & Close" at bounding box center [1072, 568] width 118 height 37
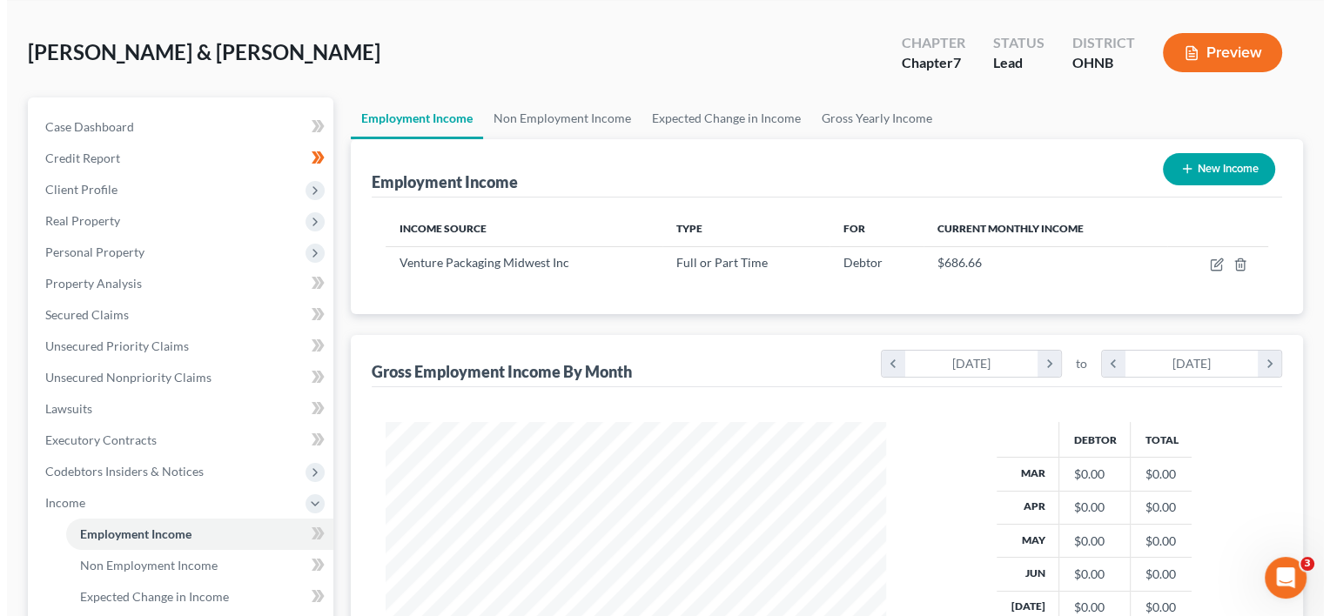
scroll to position [0, 0]
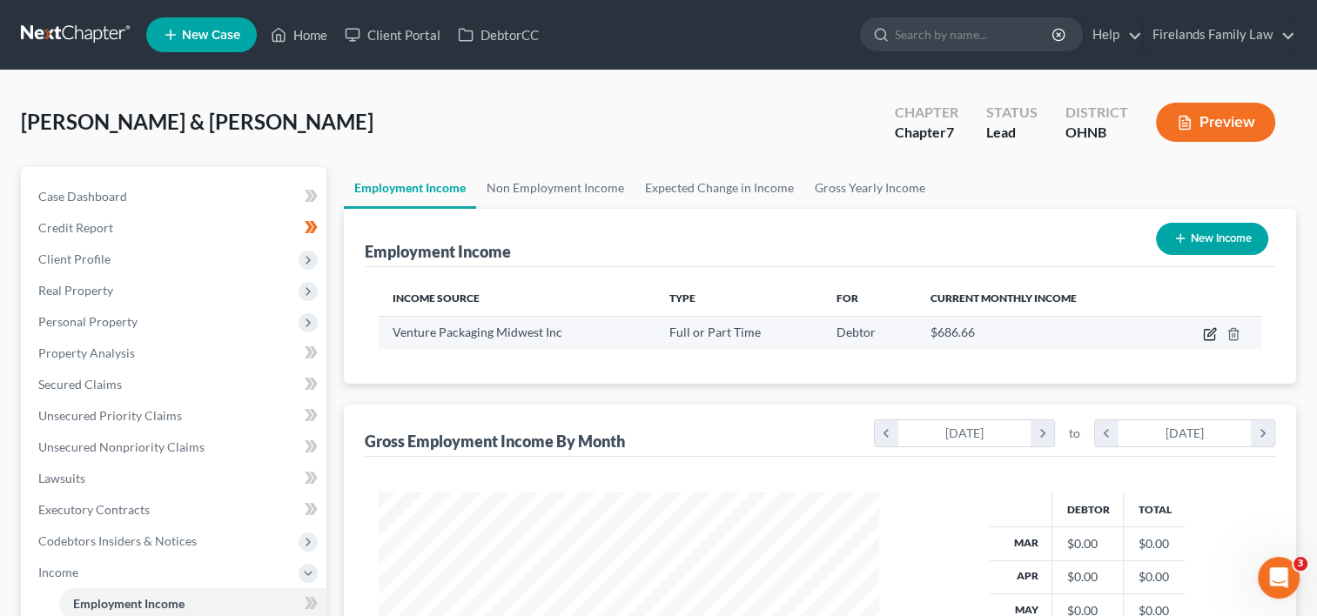
click at [1209, 329] on icon "button" at bounding box center [1210, 334] width 14 height 14
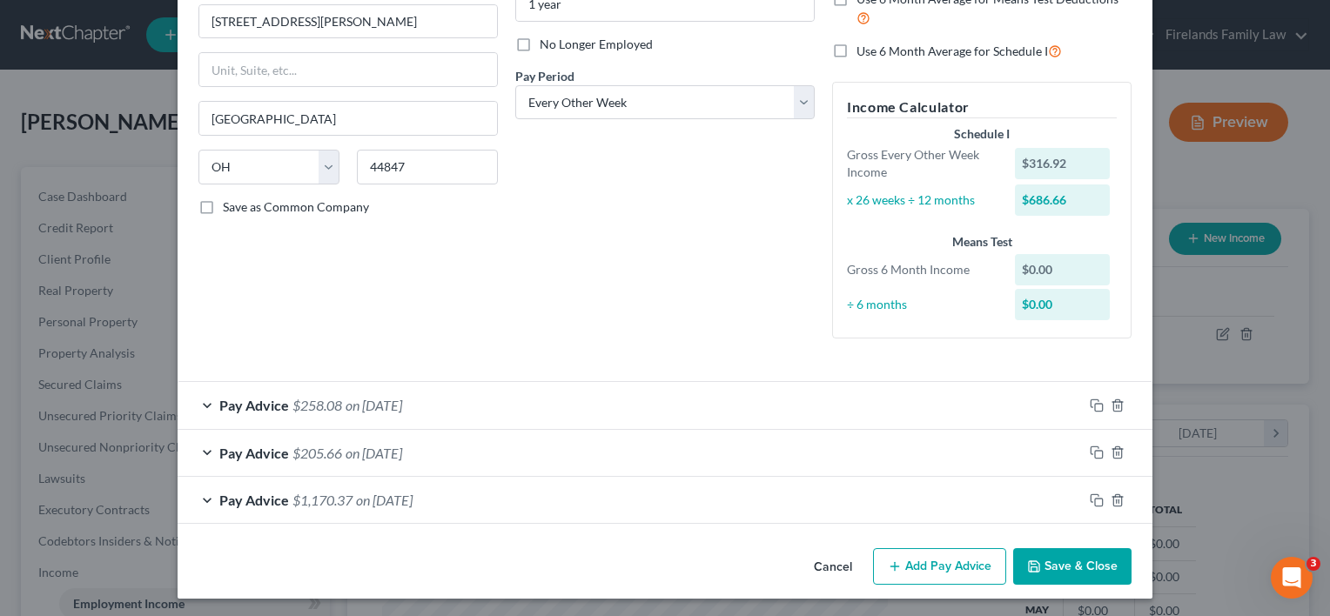
scroll to position [212, 0]
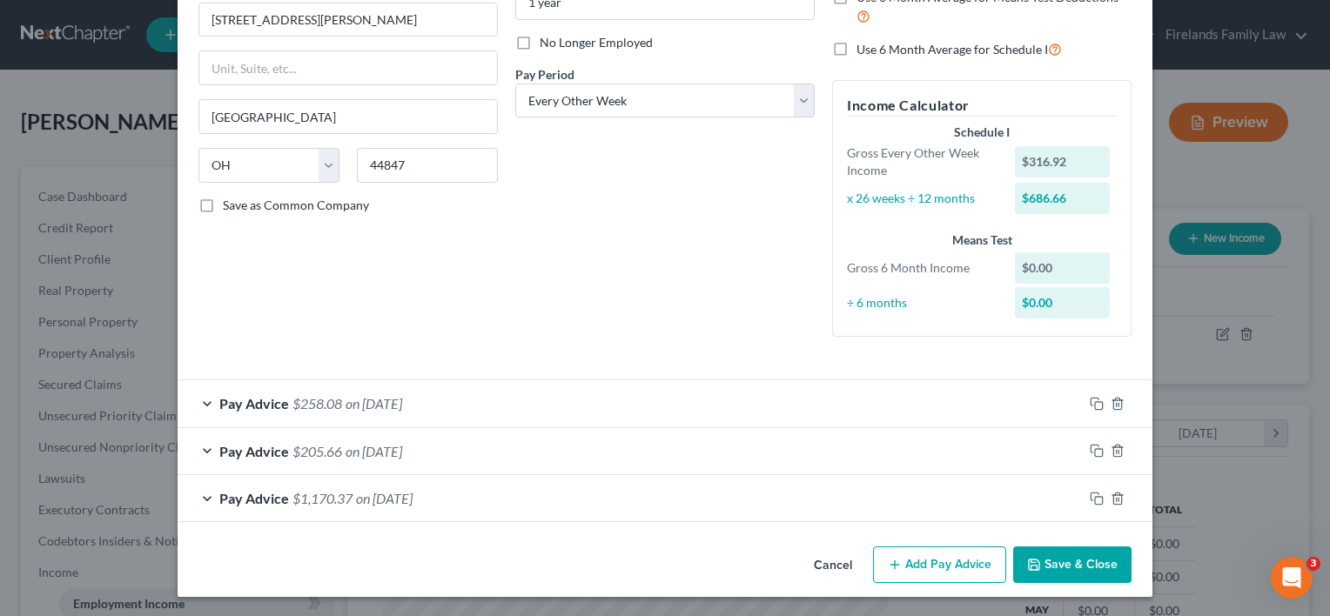
click at [930, 561] on button "Add Pay Advice" at bounding box center [939, 565] width 133 height 37
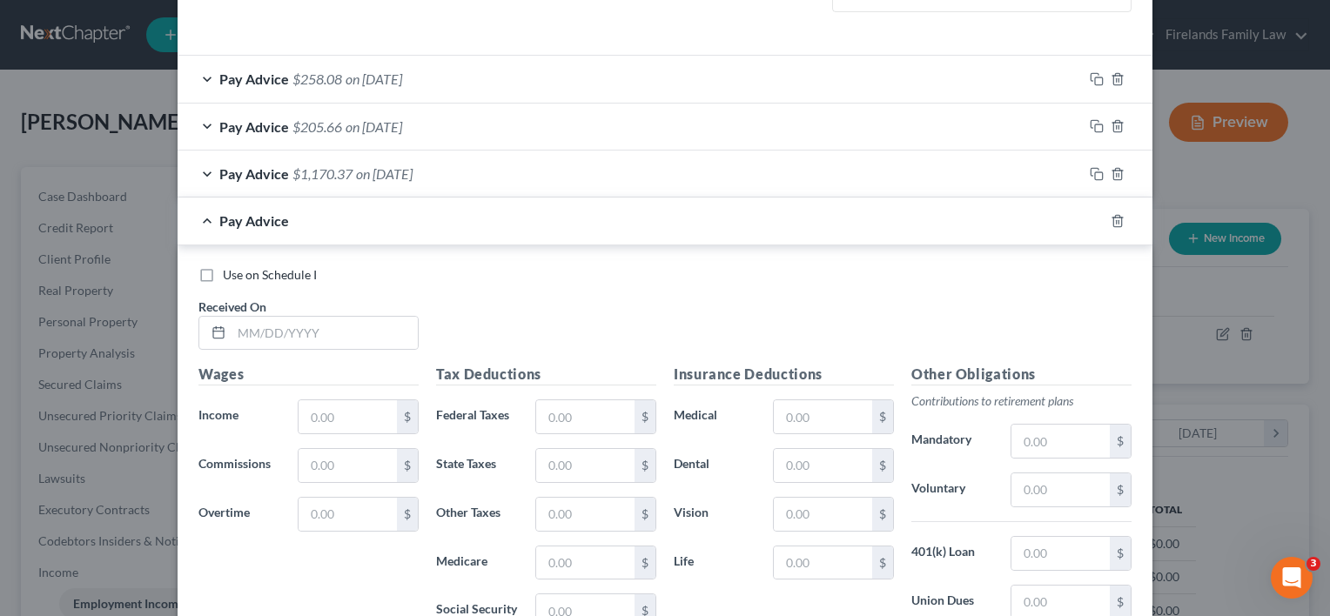
scroll to position [560, 0]
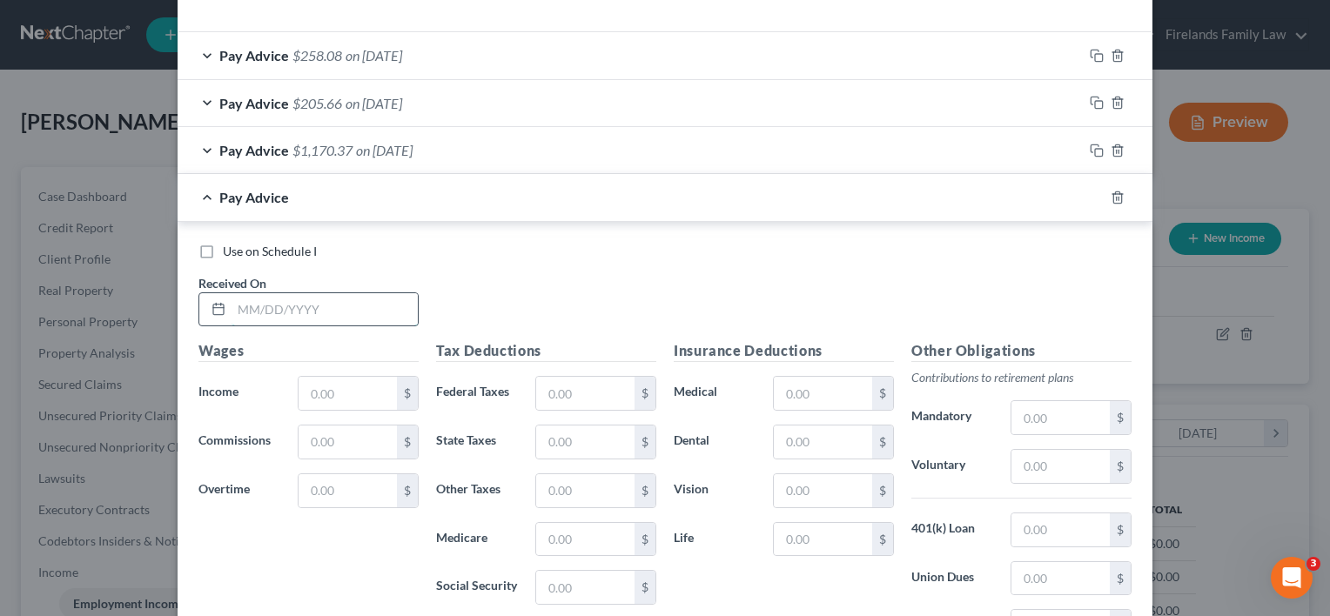
click at [310, 306] on input "text" at bounding box center [325, 309] width 186 height 33
click at [313, 395] on input "text" at bounding box center [348, 393] width 98 height 33
click at [328, 487] on input "text" at bounding box center [348, 490] width 98 height 33
click at [570, 389] on input "text" at bounding box center [585, 393] width 98 height 33
click at [792, 435] on input "text" at bounding box center [823, 442] width 98 height 33
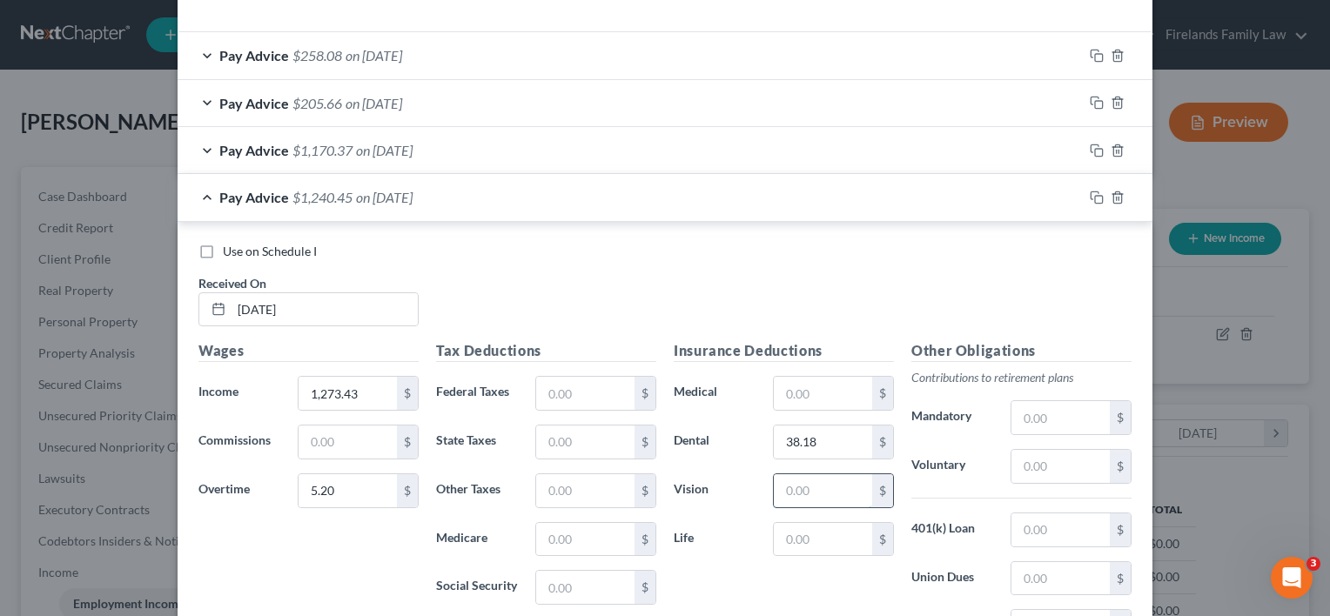
click at [804, 496] on input "text" at bounding box center [823, 490] width 98 height 33
click at [594, 585] on input "text" at bounding box center [585, 587] width 98 height 33
click at [581, 393] on input "text" at bounding box center [585, 393] width 98 height 33
click at [591, 523] on input "text" at bounding box center [585, 539] width 98 height 33
click at [557, 433] on input "text" at bounding box center [585, 442] width 98 height 33
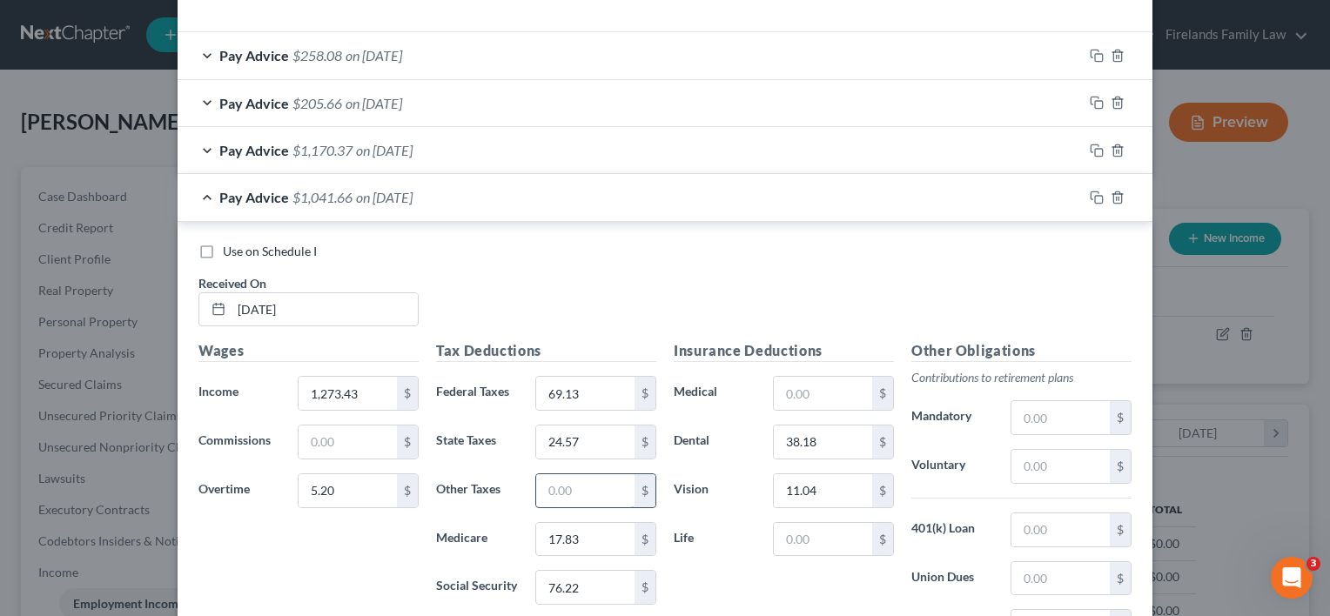
click at [560, 491] on input "text" at bounding box center [585, 490] width 98 height 33
click at [713, 590] on div "Insurance Deductions Medical $ Dental 38.18 $ Vision 11.04 $ Life $" at bounding box center [784, 523] width 238 height 366
click at [850, 534] on input "text" at bounding box center [823, 539] width 98 height 33
drag, startPoint x: 784, startPoint y: 398, endPoint x: 773, endPoint y: 386, distance: 16.0
click at [785, 398] on input "text" at bounding box center [823, 393] width 98 height 33
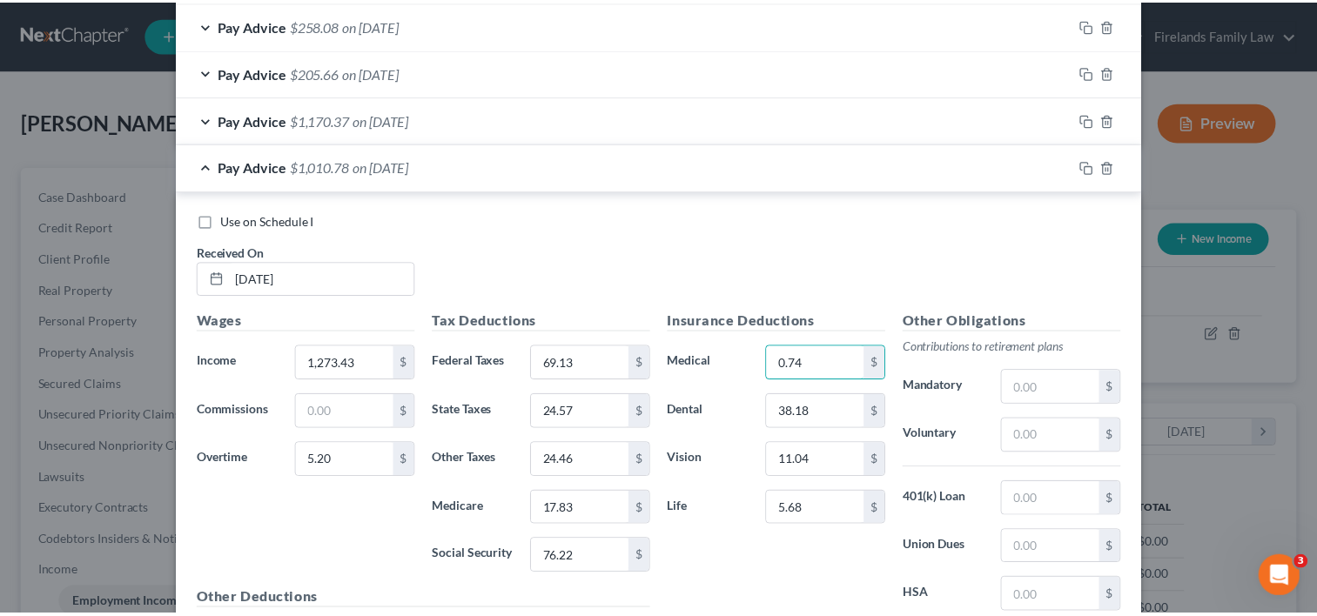
scroll to position [780, 0]
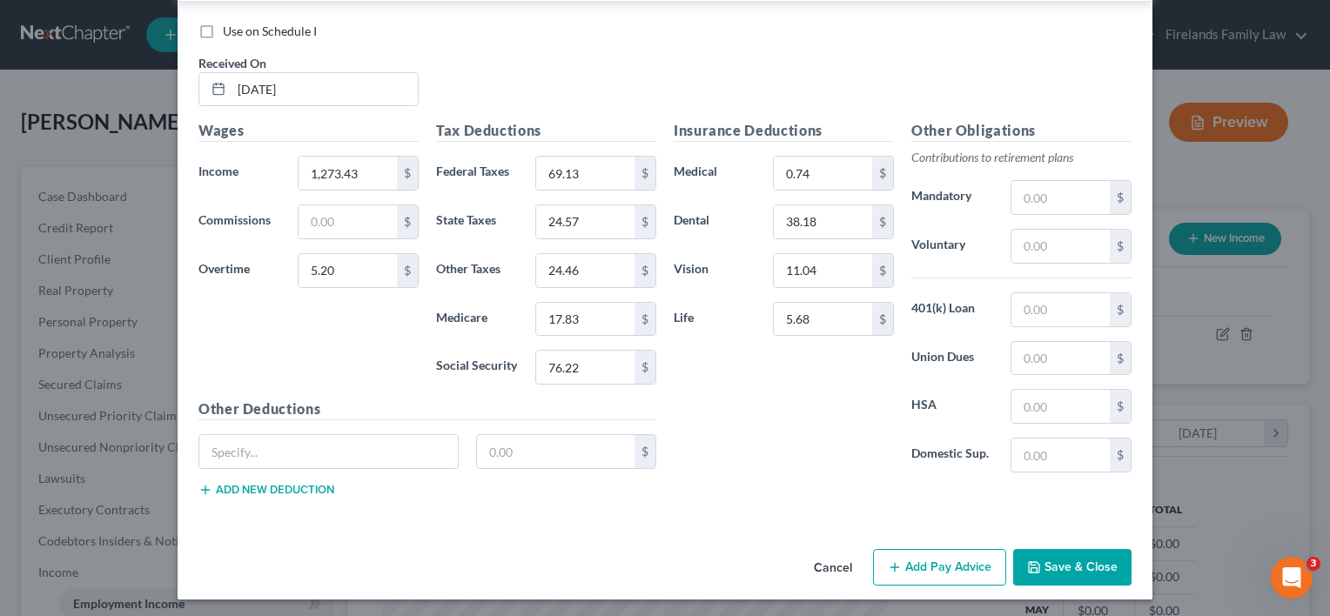
click at [1057, 561] on button "Save & Close" at bounding box center [1072, 567] width 118 height 37
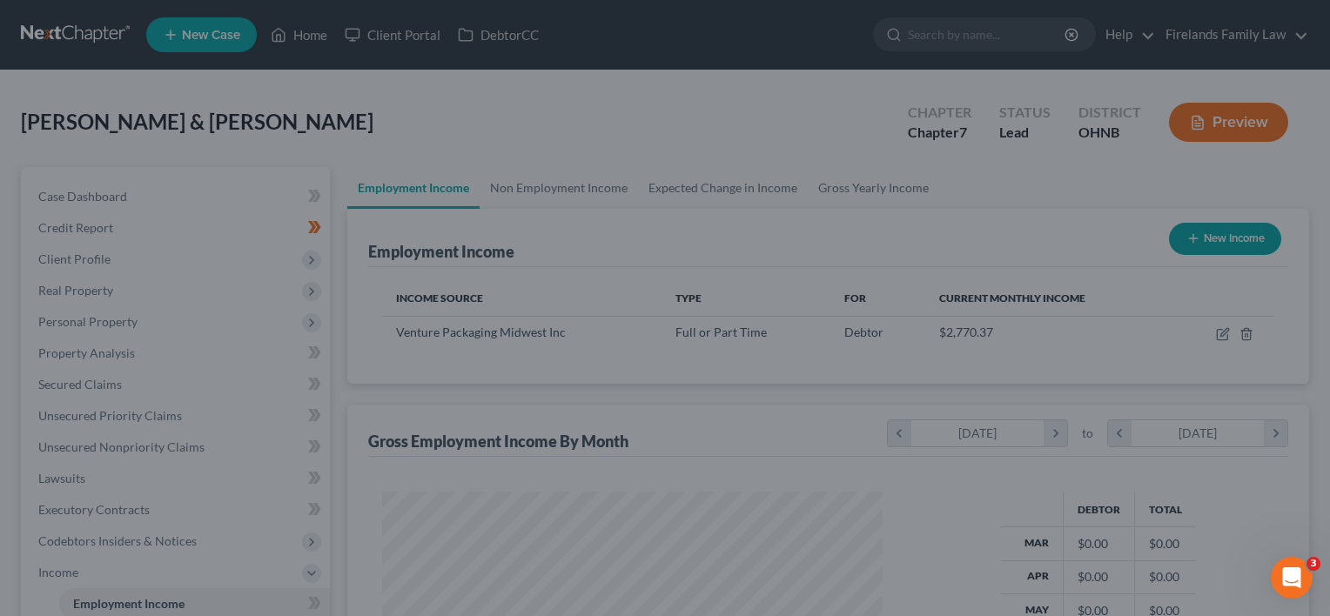
scroll to position [870113, 869888]
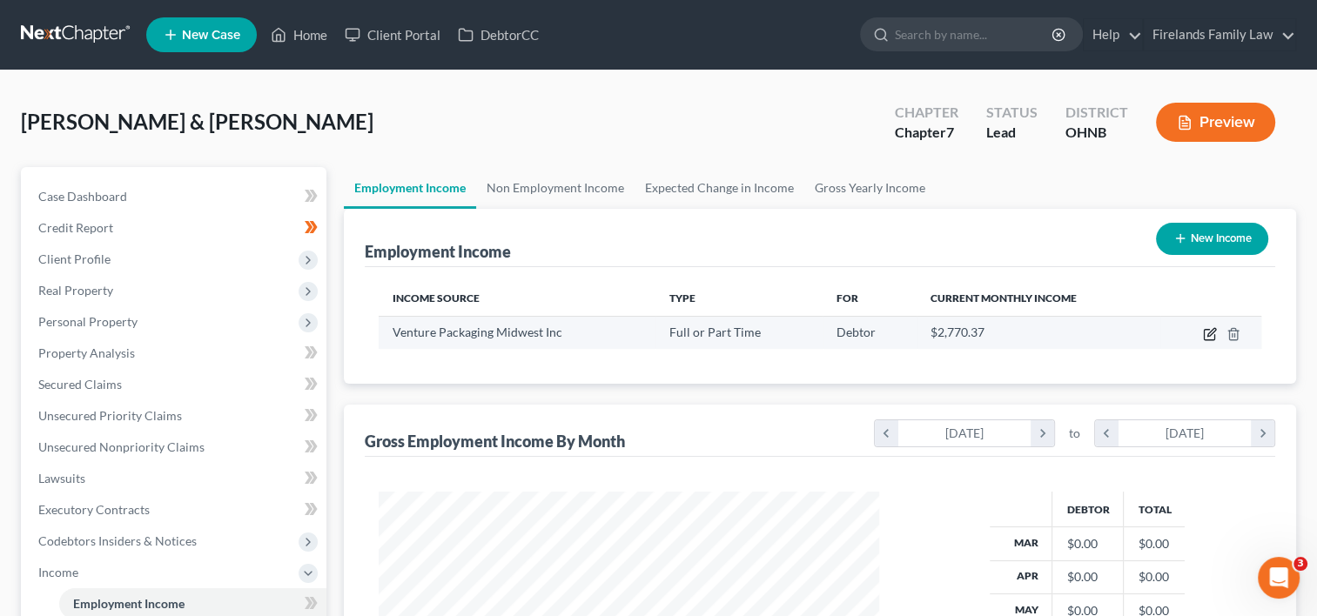
click at [1208, 337] on icon "button" at bounding box center [1210, 334] width 14 height 14
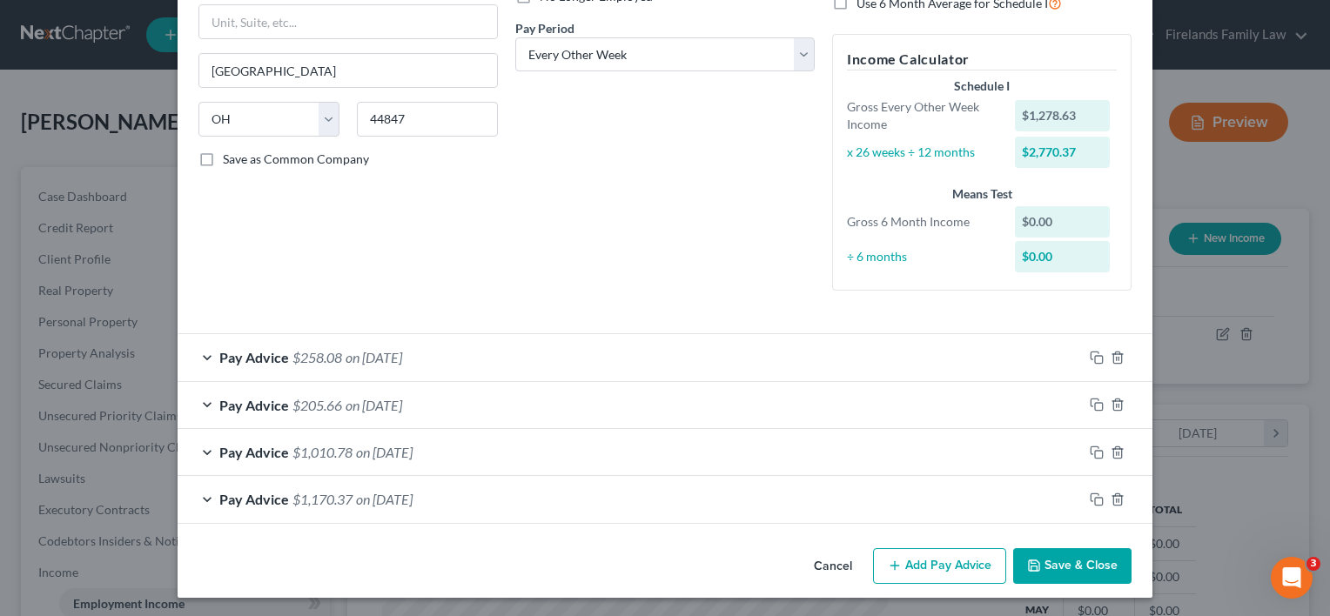
scroll to position [259, 0]
click at [914, 568] on button "Add Pay Advice" at bounding box center [939, 565] width 133 height 37
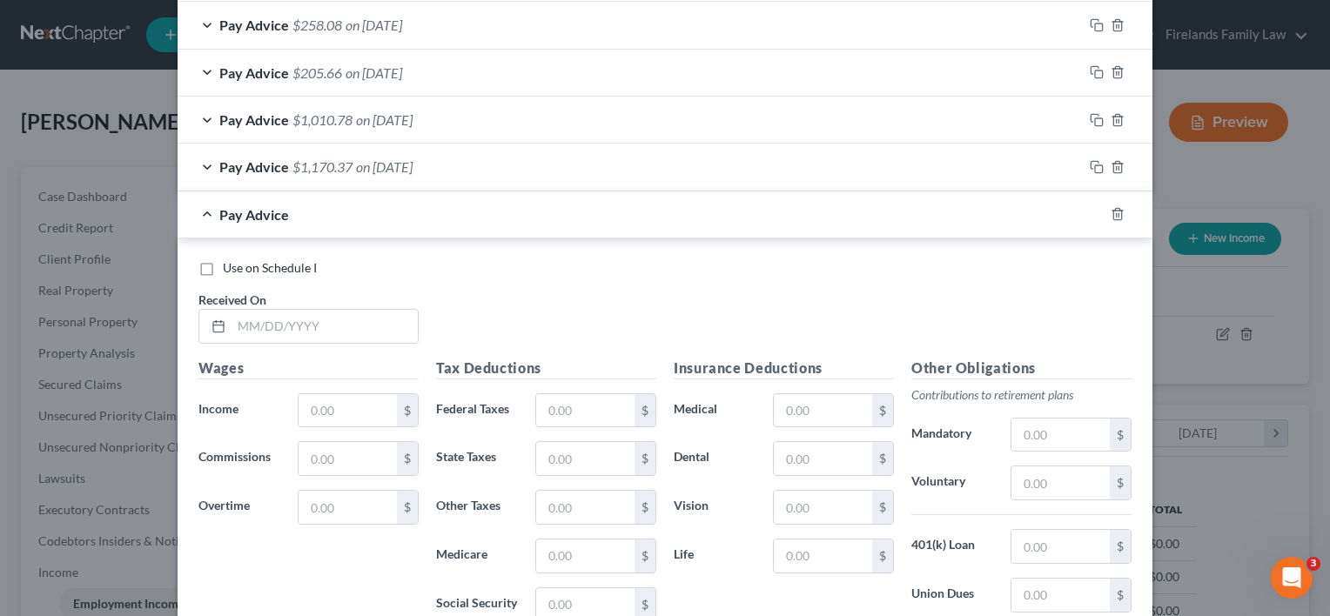
scroll to position [694, 0]
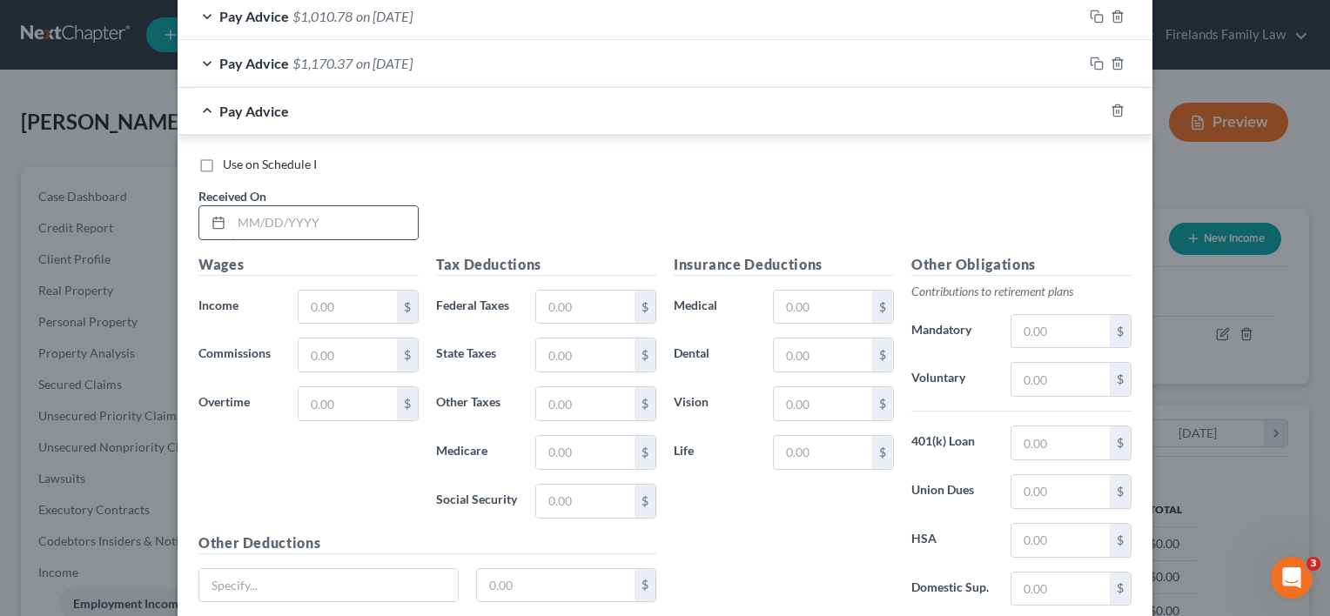
click at [290, 214] on input "text" at bounding box center [325, 222] width 186 height 33
click at [318, 296] on input "text" at bounding box center [348, 307] width 98 height 33
click at [338, 296] on input "text" at bounding box center [348, 307] width 98 height 33
click at [339, 393] on input "text" at bounding box center [348, 403] width 98 height 33
click at [355, 305] on input "1,476.48" at bounding box center [348, 307] width 98 height 33
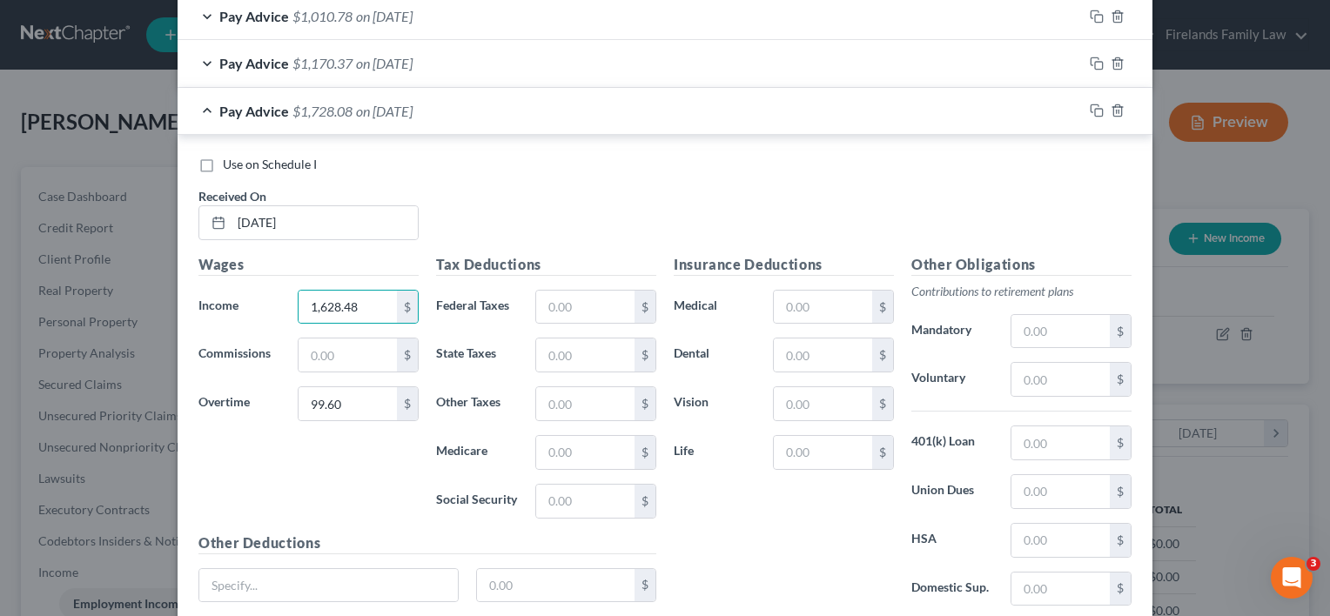
click at [321, 461] on div "Wages Income * 1,628.48 $ Commissions $ Overtime 99.60 $" at bounding box center [309, 393] width 238 height 279
click at [805, 352] on input "text" at bounding box center [823, 355] width 98 height 33
click at [808, 393] on input "text" at bounding box center [823, 403] width 98 height 33
click at [822, 302] on input "text" at bounding box center [823, 307] width 98 height 33
click at [811, 453] on input "text" at bounding box center [823, 452] width 98 height 33
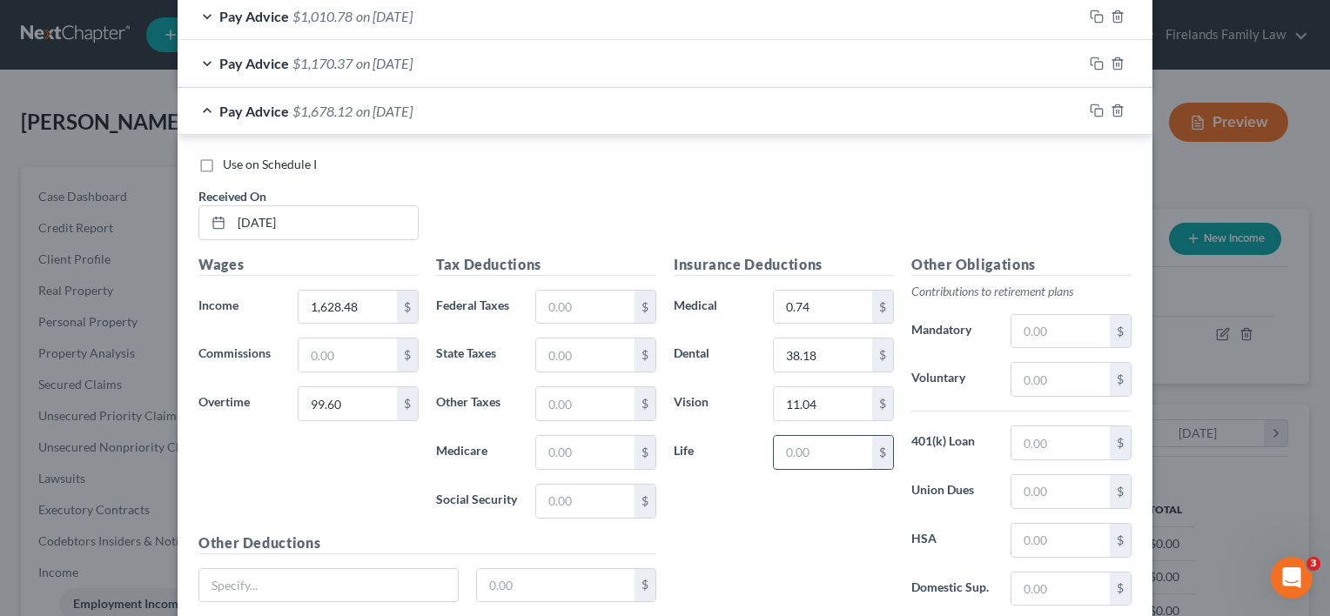
click at [796, 446] on input "text" at bounding box center [823, 452] width 98 height 33
click at [597, 299] on input "text" at bounding box center [585, 307] width 98 height 33
click at [573, 496] on input "text" at bounding box center [585, 501] width 98 height 33
click at [561, 440] on input "text" at bounding box center [585, 452] width 98 height 33
click at [554, 352] on input "text" at bounding box center [585, 355] width 98 height 33
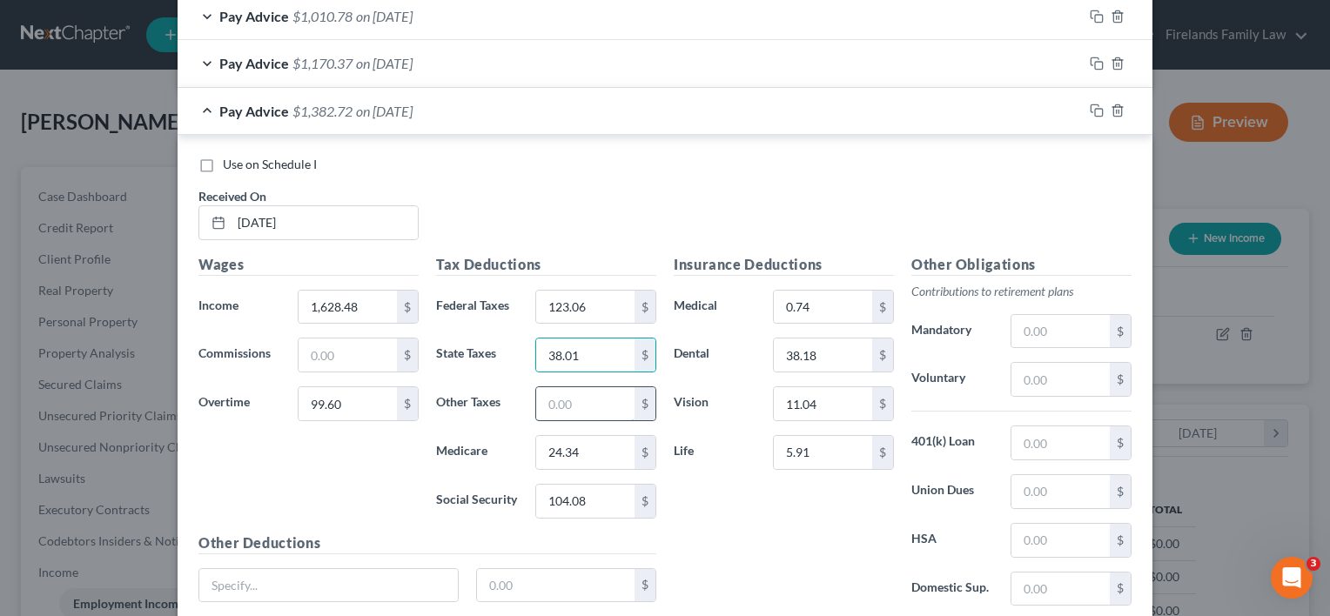
click at [565, 398] on input "text" at bounding box center [585, 403] width 98 height 33
click at [798, 535] on div "Insurance Deductions Medical 0.74 $ Dental 38.18 $ Vision 11.04 $ Life 5.91 $" at bounding box center [784, 437] width 238 height 366
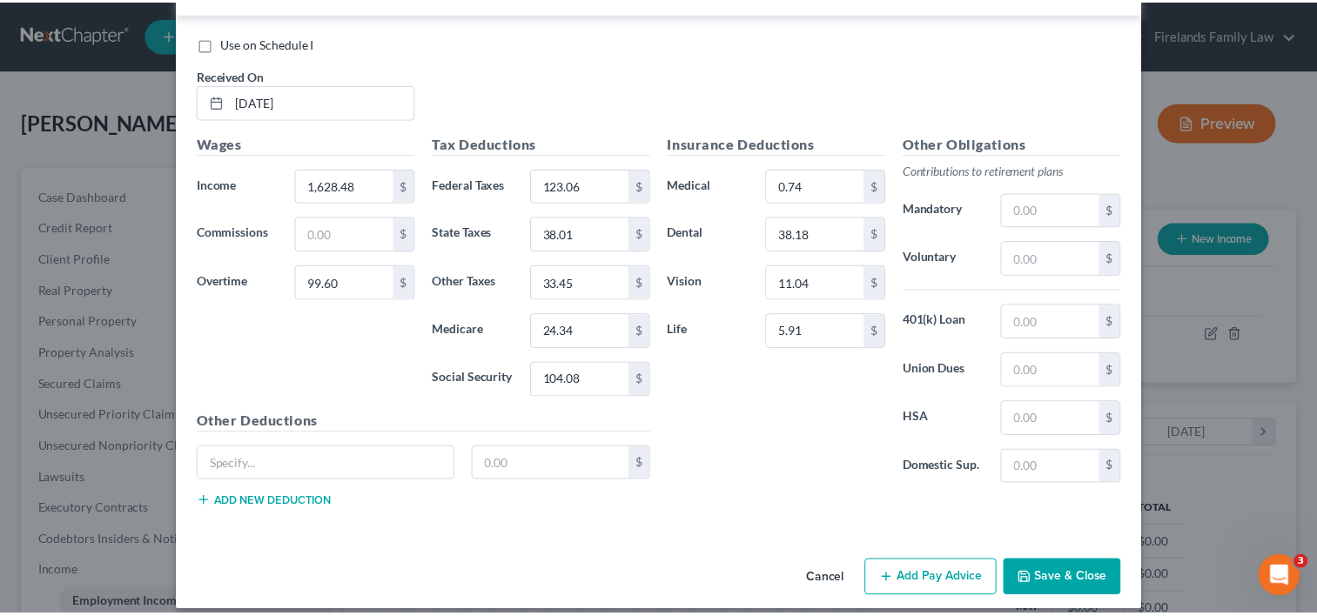
scroll to position [827, 0]
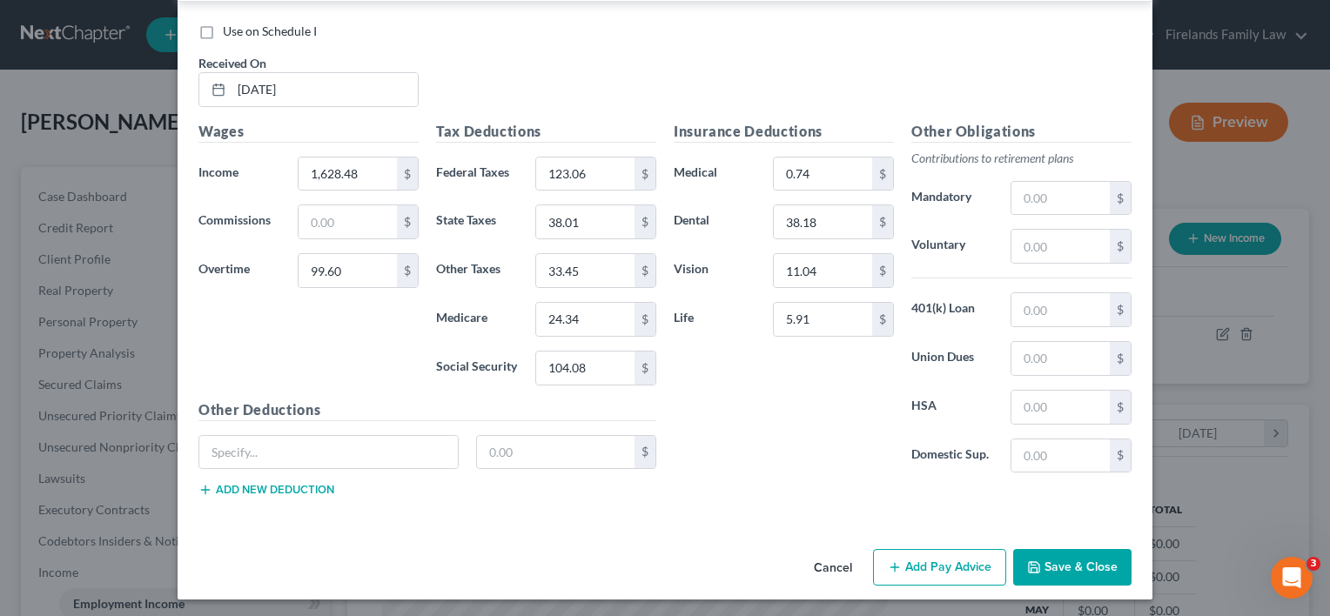
click at [1060, 557] on button "Save & Close" at bounding box center [1072, 567] width 118 height 37
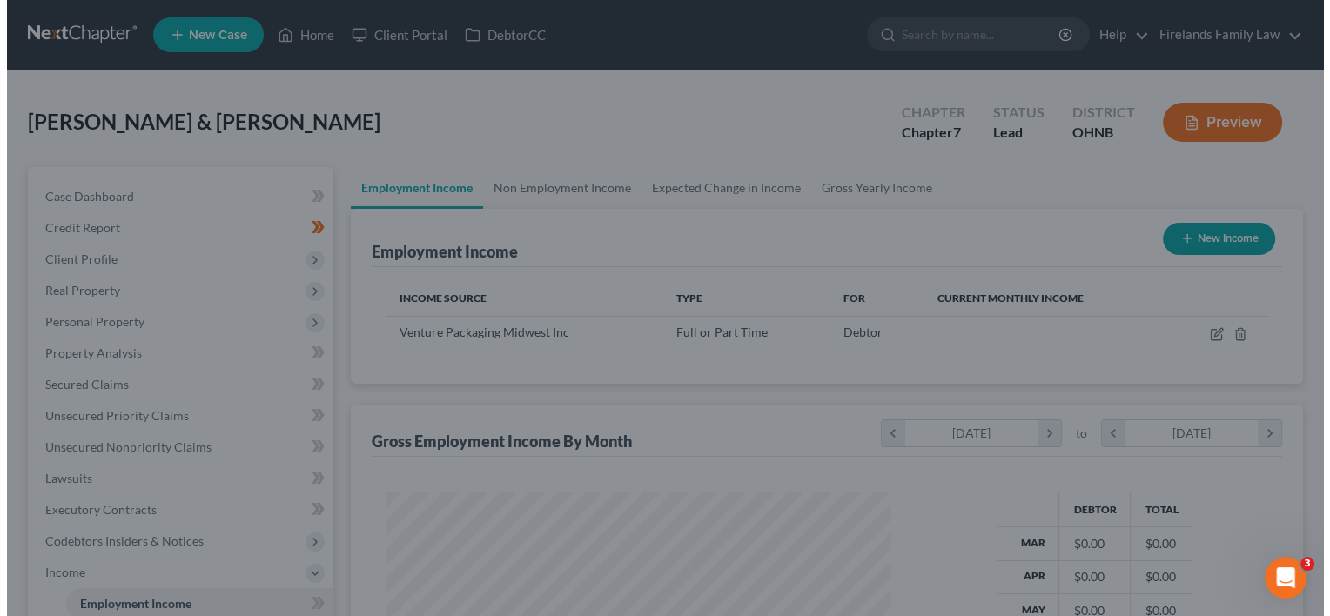
scroll to position [870113, 869888]
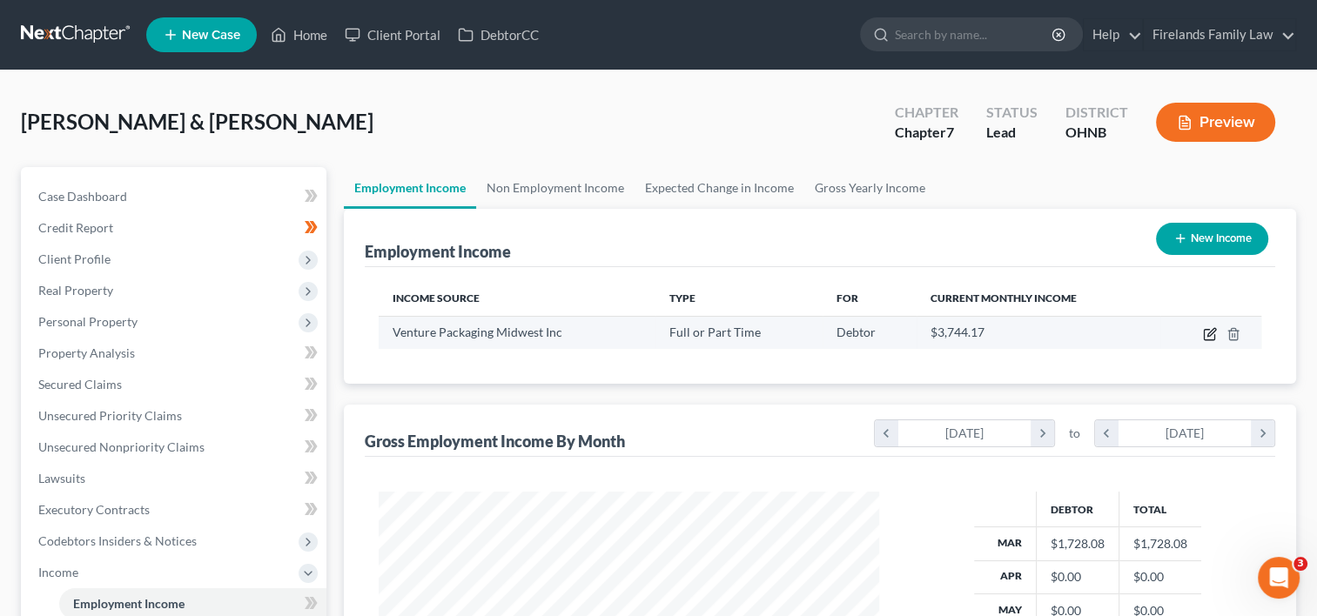
click at [1211, 332] on icon "button" at bounding box center [1210, 334] width 14 height 14
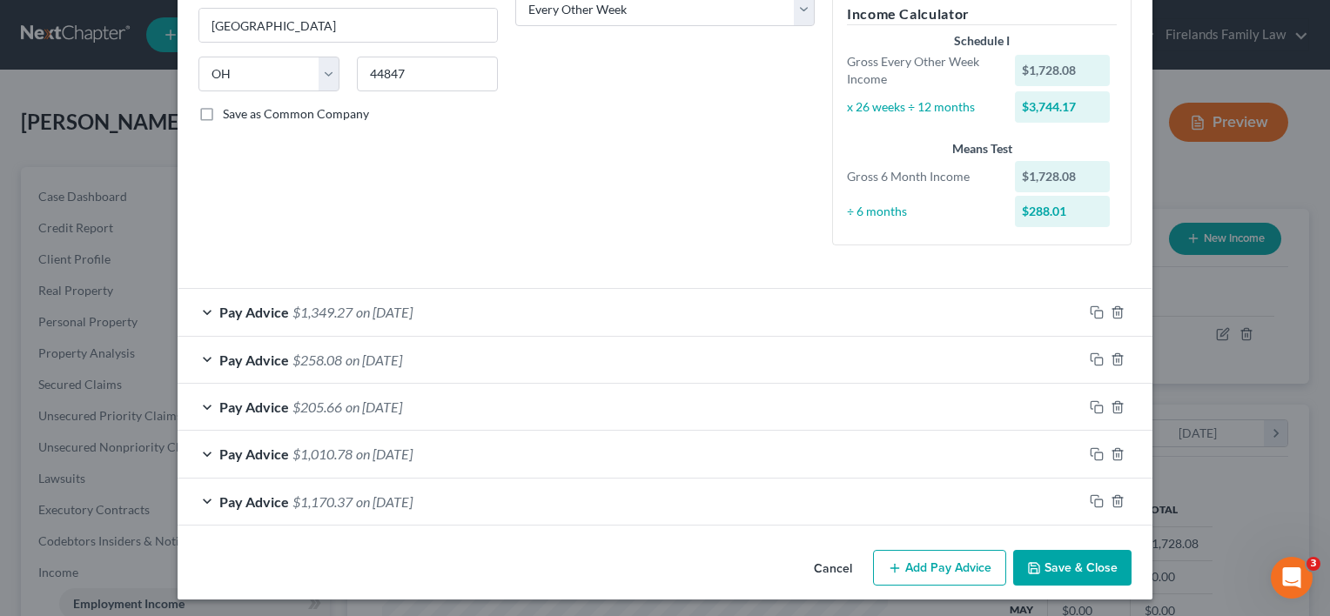
scroll to position [306, 0]
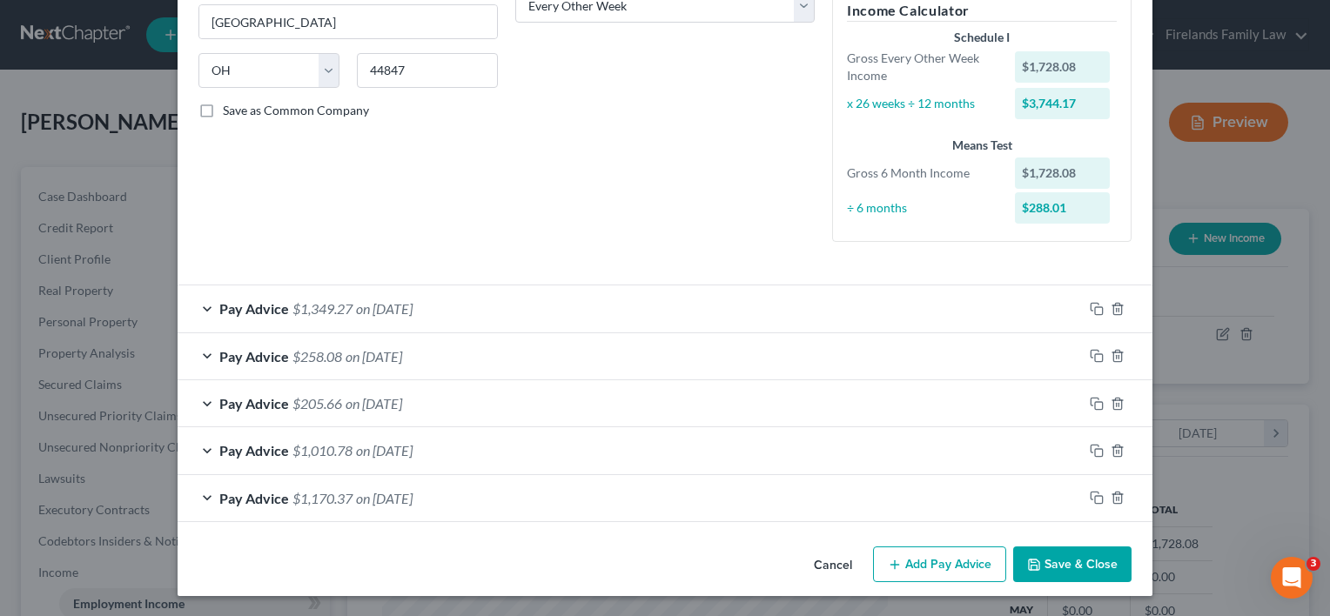
click at [913, 565] on button "Add Pay Advice" at bounding box center [939, 565] width 133 height 37
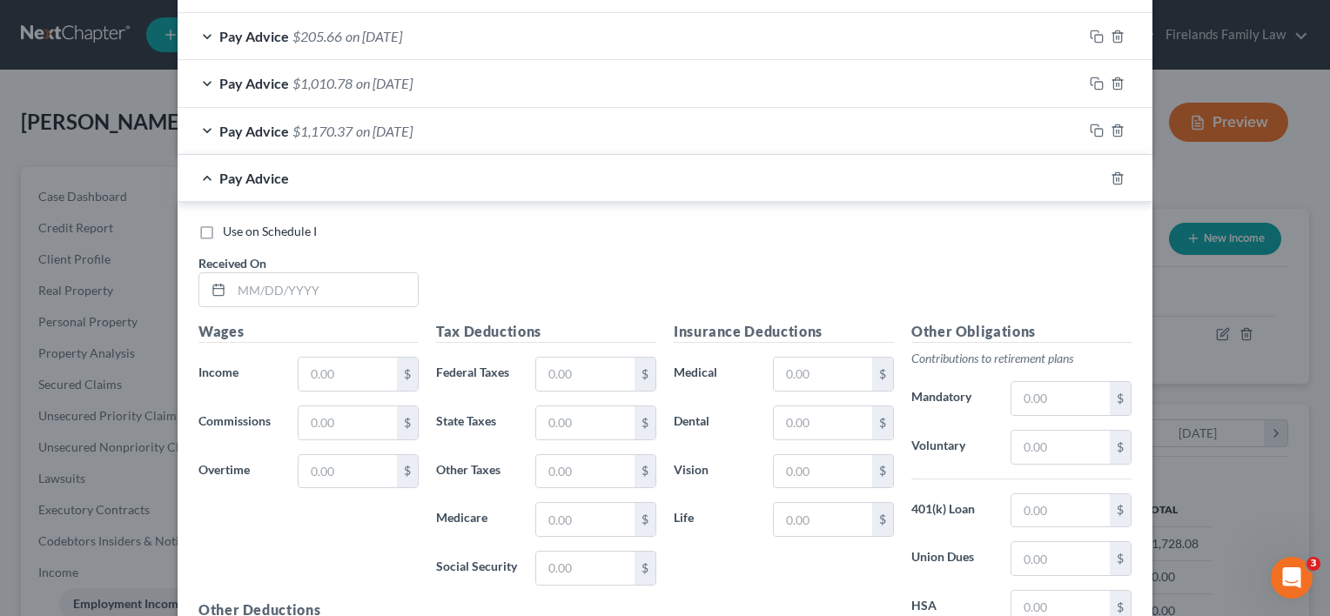
scroll to position [742, 0]
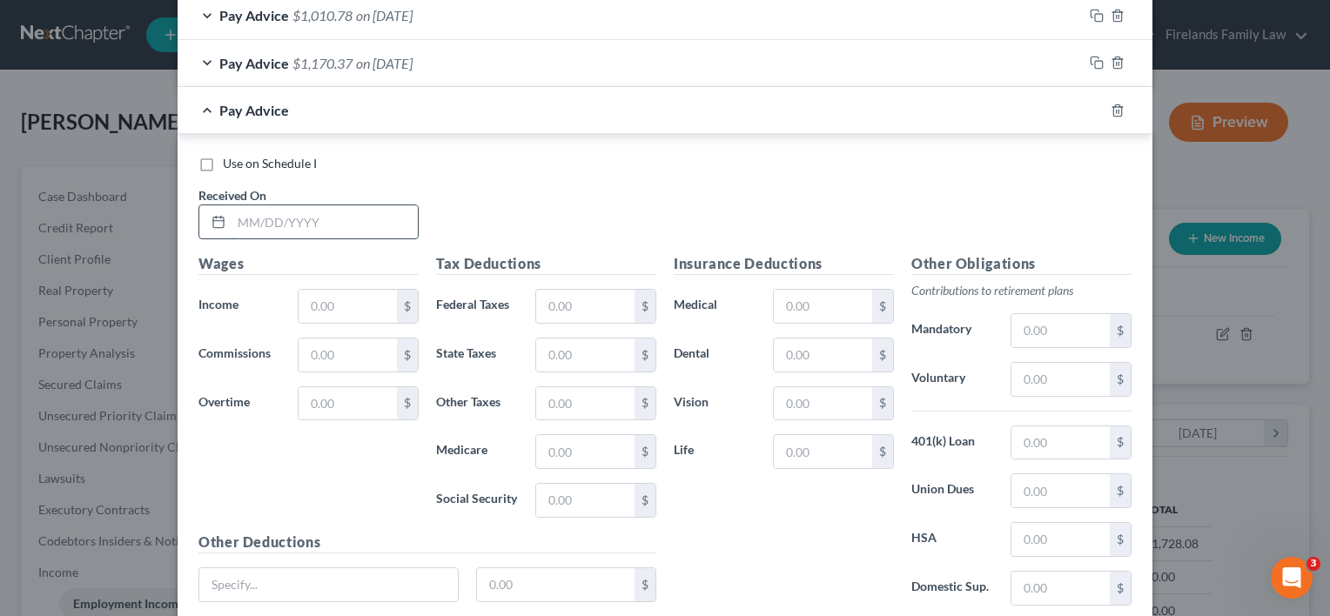
click at [360, 213] on input "text" at bounding box center [325, 221] width 186 height 33
click at [319, 306] on input "text" at bounding box center [348, 306] width 98 height 33
click at [303, 397] on input "text" at bounding box center [348, 403] width 98 height 33
click at [308, 406] on input "text" at bounding box center [348, 403] width 98 height 33
click at [811, 357] on input "text" at bounding box center [823, 355] width 98 height 33
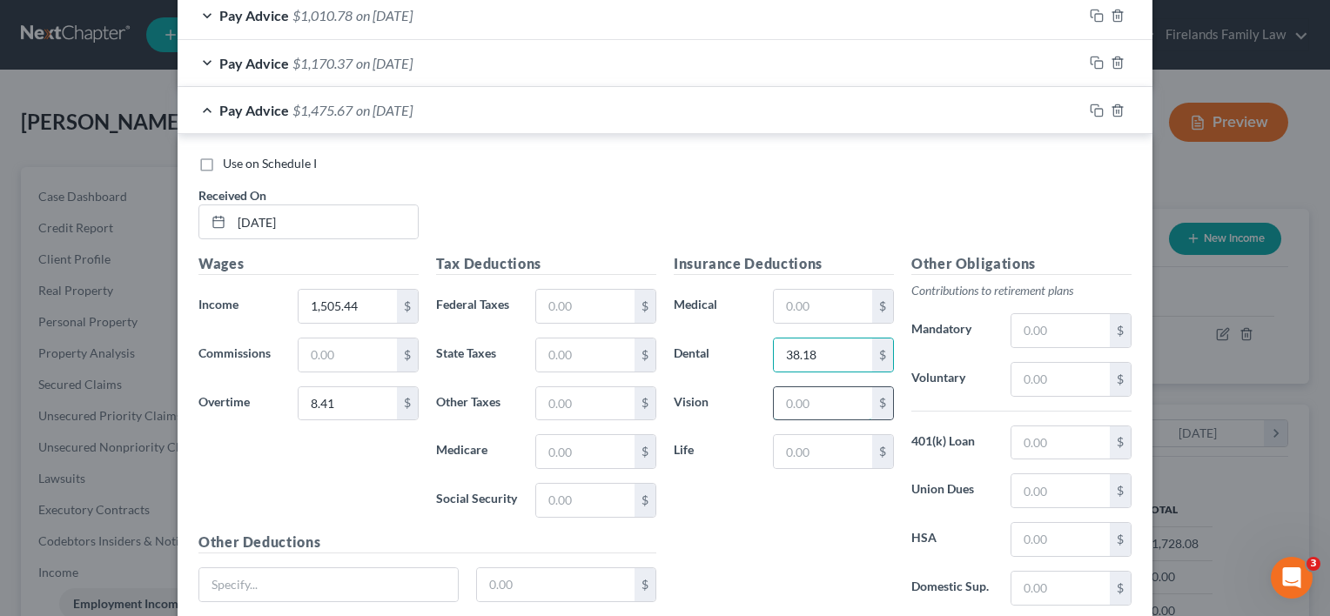
click at [818, 394] on input "text" at bounding box center [823, 403] width 98 height 33
click at [815, 310] on input "text" at bounding box center [823, 306] width 98 height 33
click at [831, 449] on input "text" at bounding box center [823, 451] width 98 height 33
click at [572, 299] on input "text" at bounding box center [585, 306] width 98 height 33
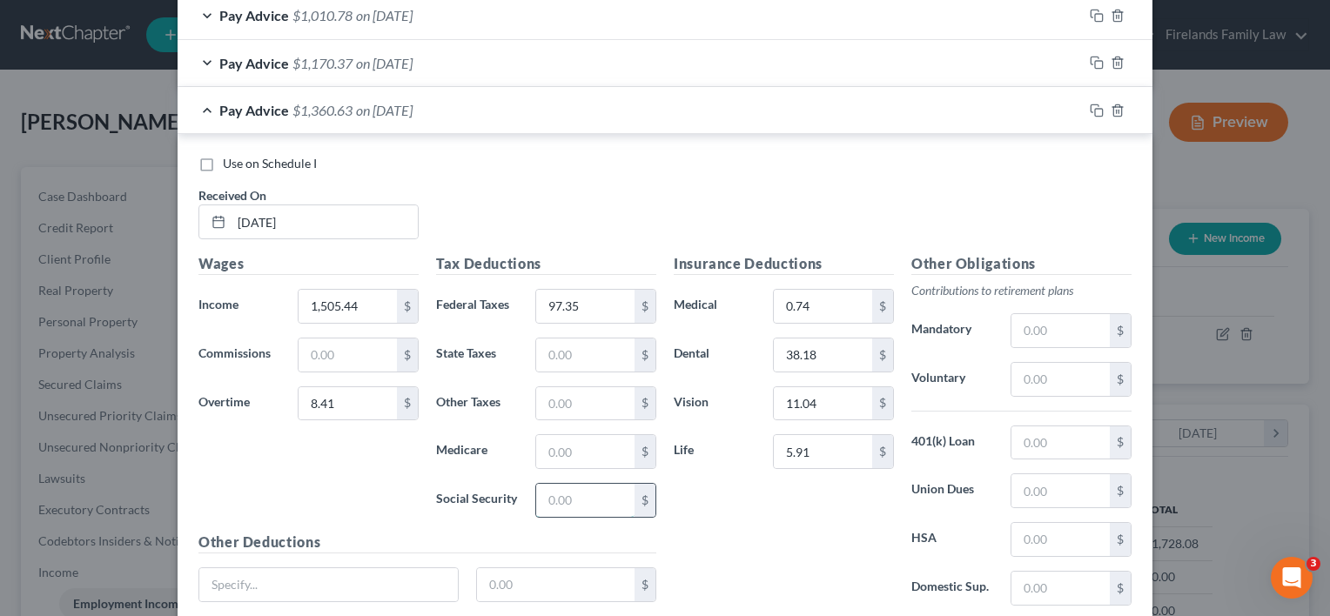
click at [568, 488] on input "text" at bounding box center [585, 500] width 98 height 33
click at [553, 447] on input "text" at bounding box center [585, 451] width 98 height 33
click at [555, 356] on input "text" at bounding box center [585, 355] width 98 height 33
click at [581, 396] on input "text" at bounding box center [585, 403] width 98 height 33
click at [711, 520] on div "Insurance Deductions Medical 0.74 $ Dental 38.18 $ Vision 11.04 $ Life 5.91 $" at bounding box center [784, 436] width 238 height 366
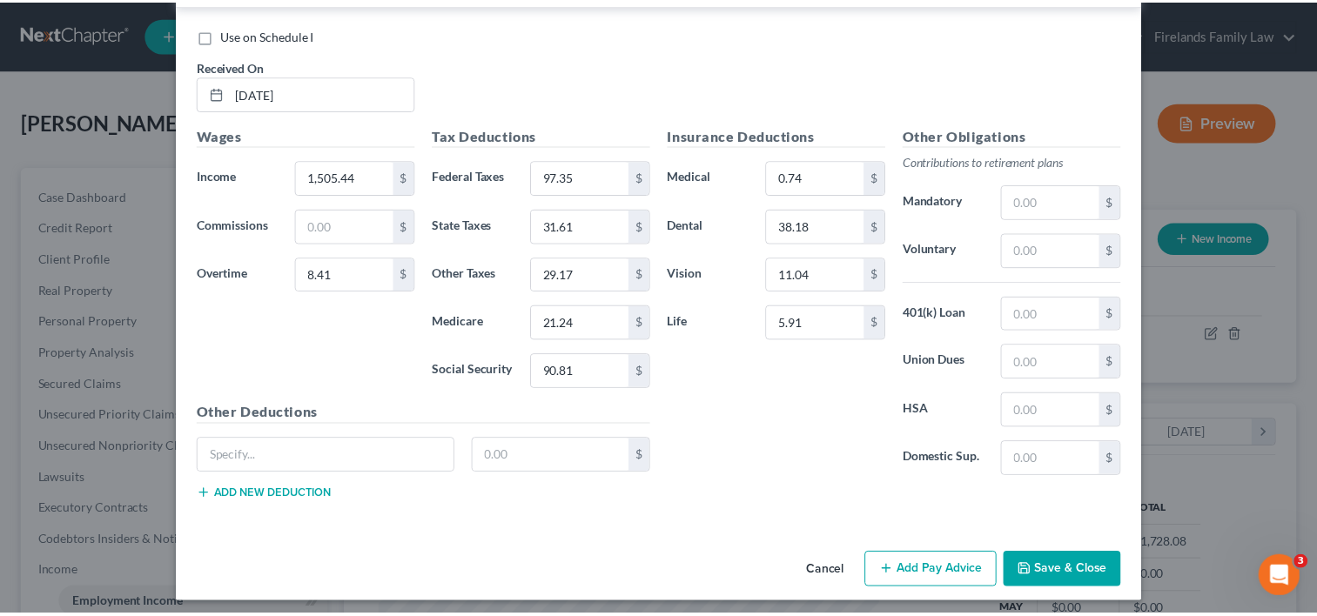
scroll to position [874, 0]
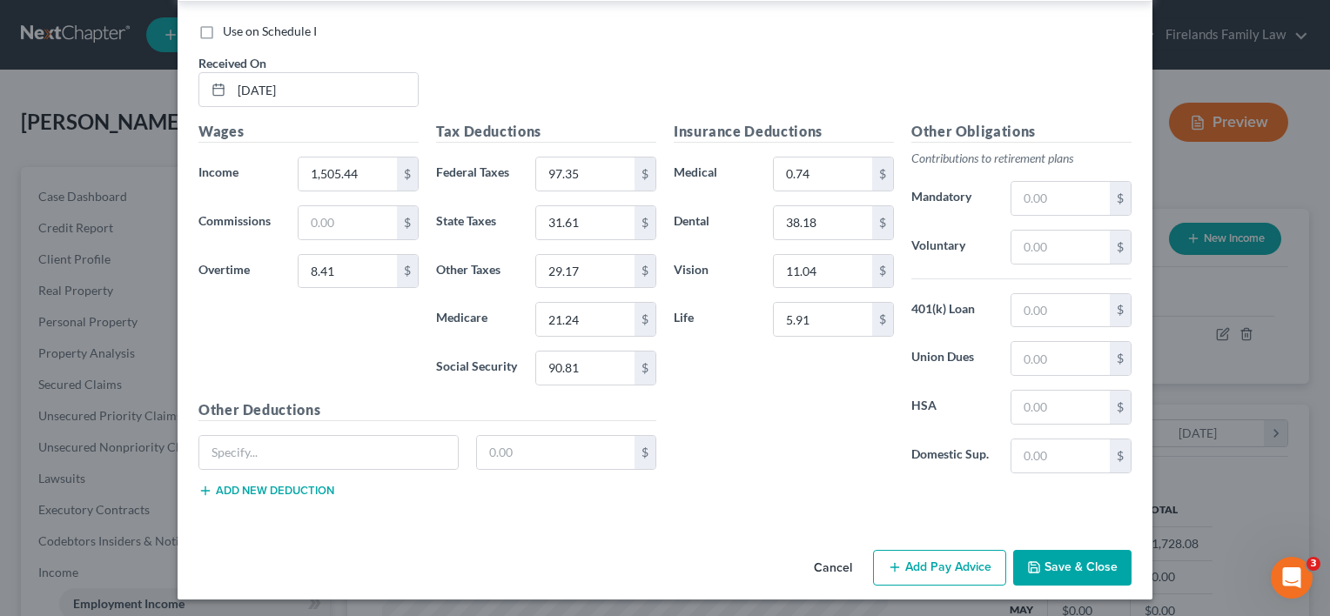
click at [1092, 557] on button "Save & Close" at bounding box center [1072, 568] width 118 height 37
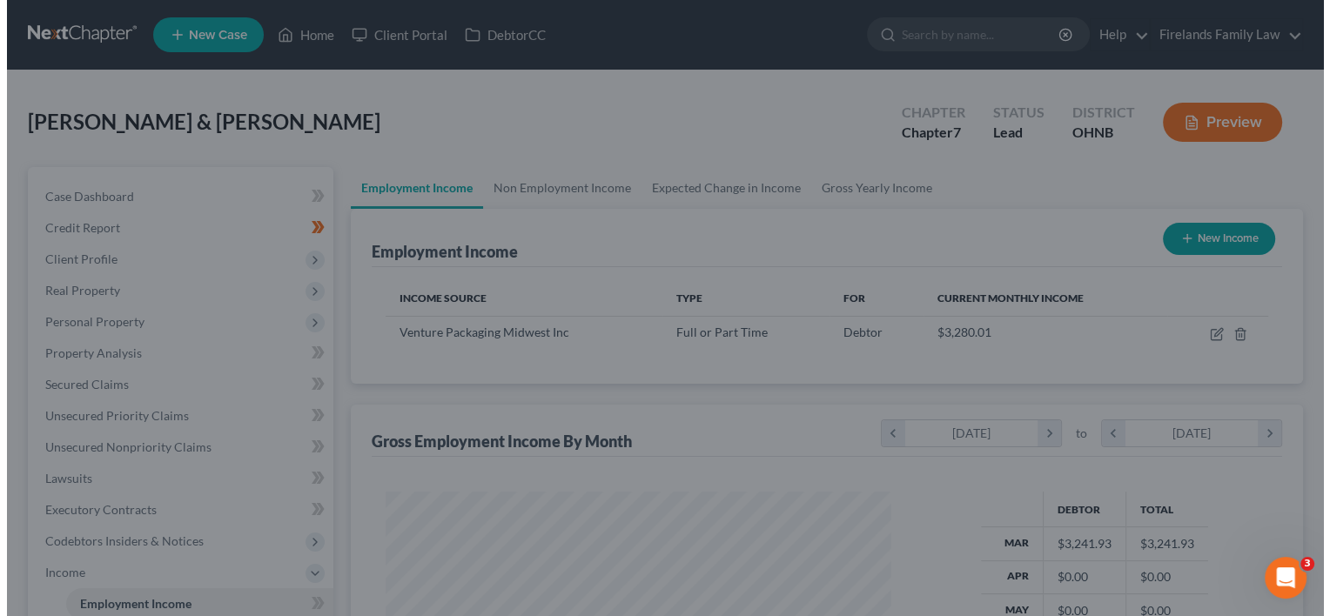
scroll to position [870113, 869888]
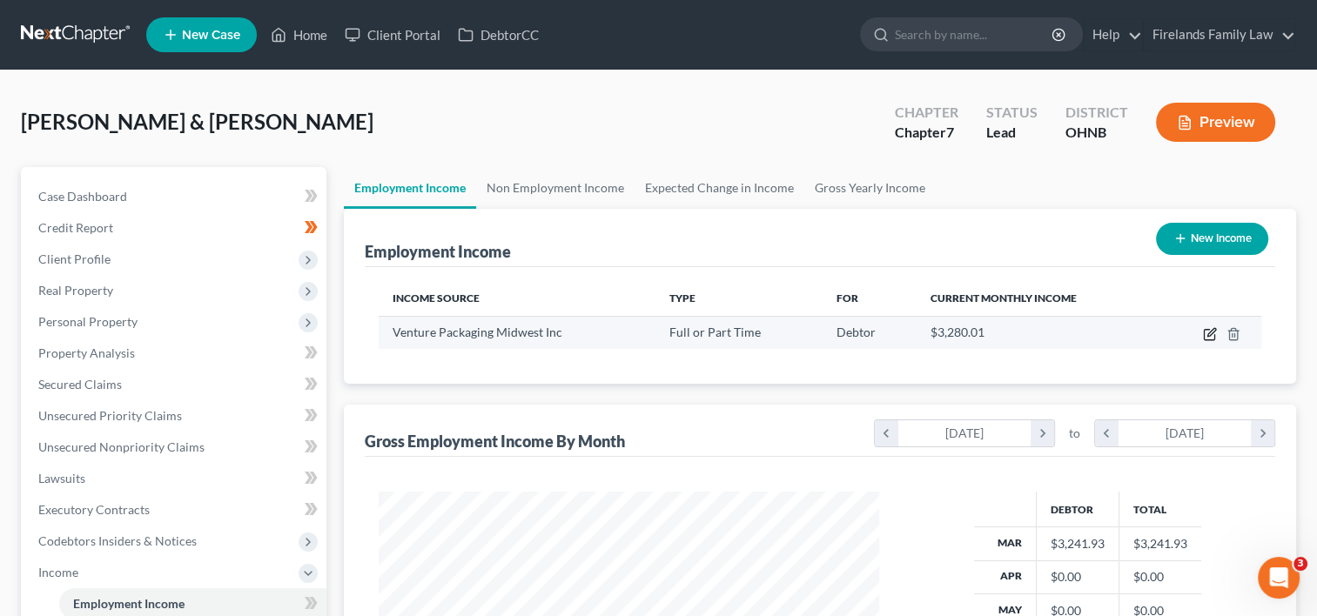
click at [1208, 332] on icon "button" at bounding box center [1210, 334] width 14 height 14
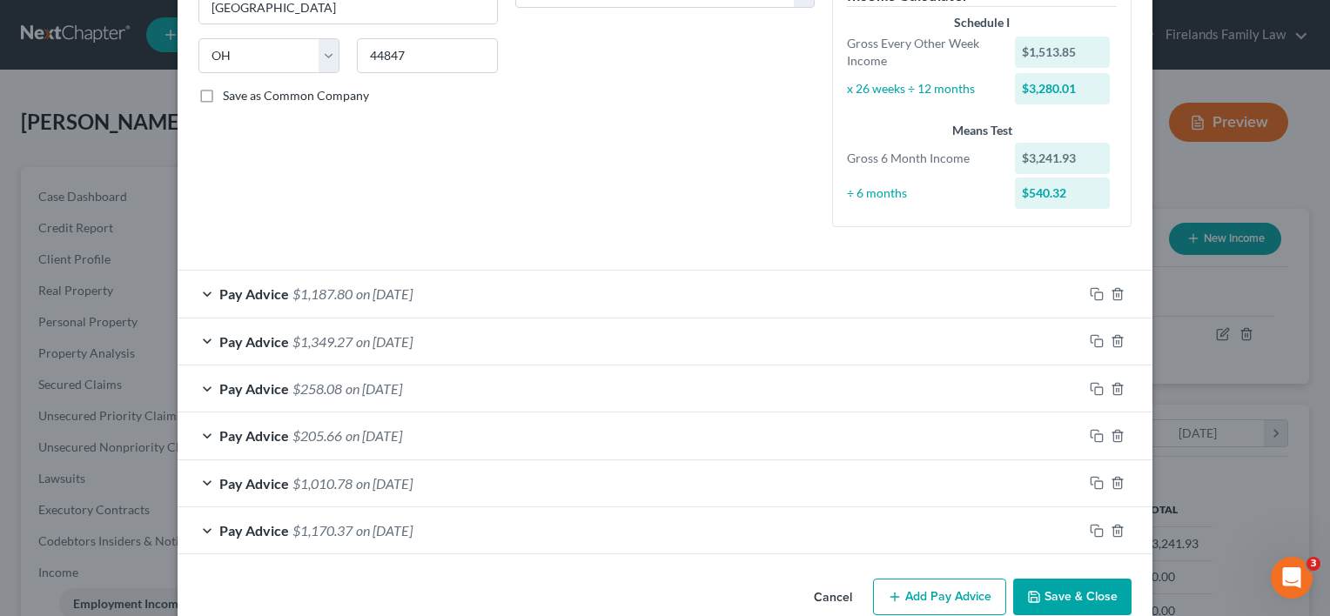
scroll to position [353, 0]
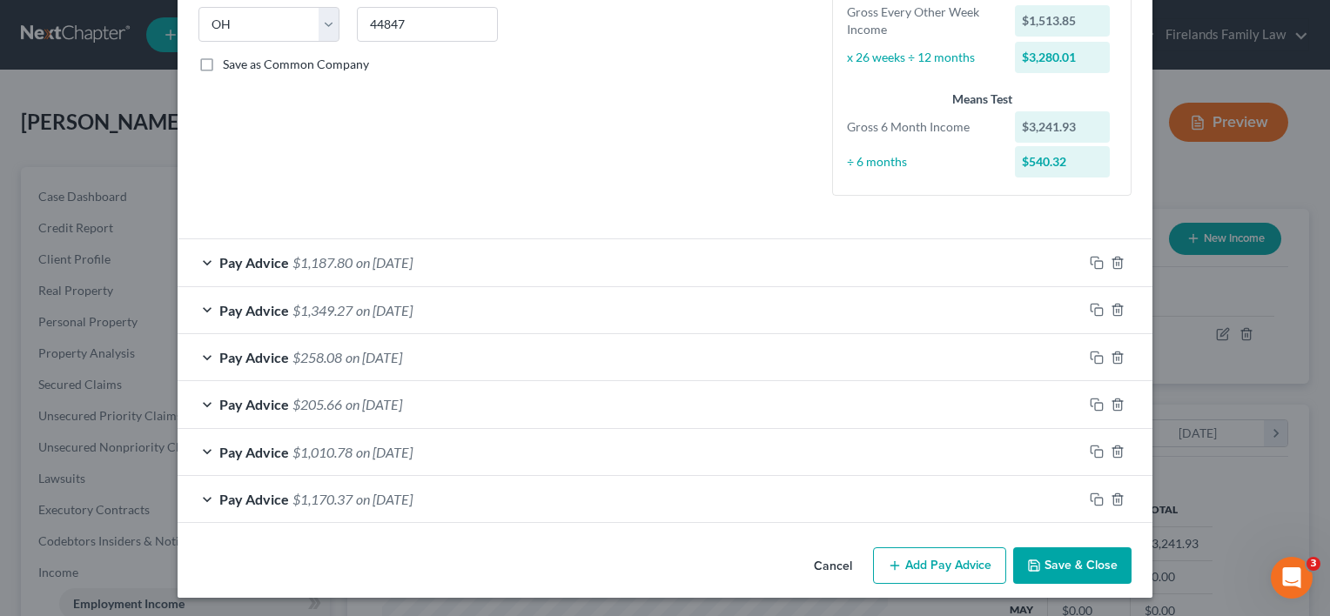
click at [926, 559] on button "Add Pay Advice" at bounding box center [939, 565] width 133 height 37
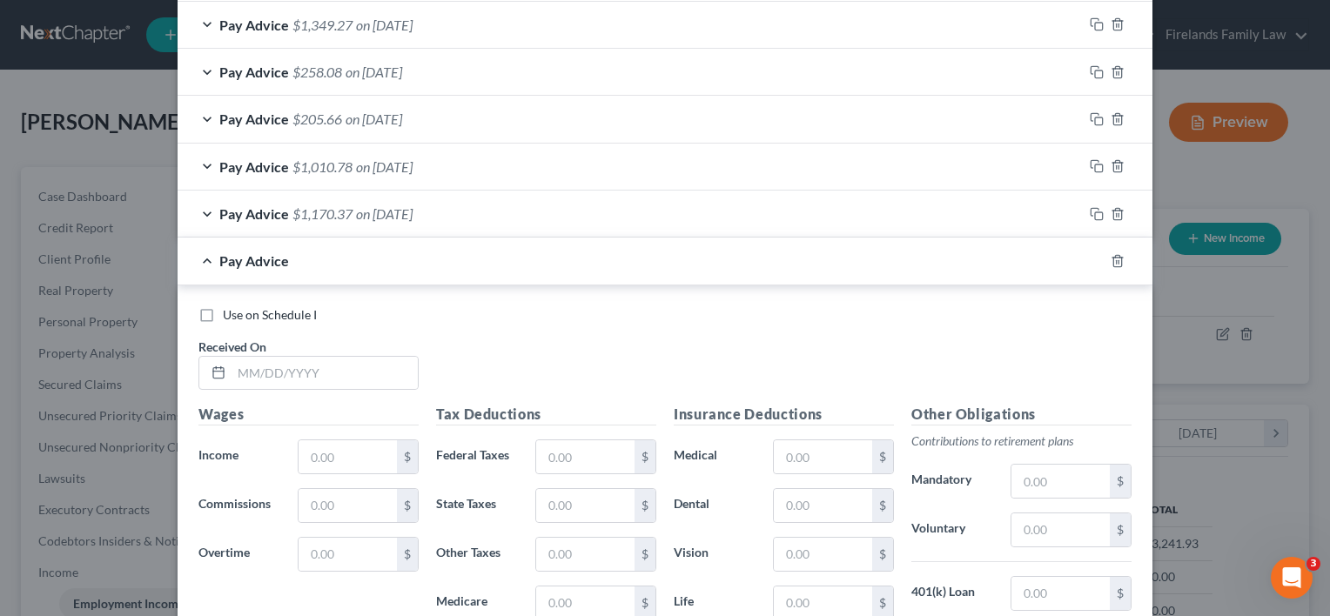
scroll to position [701, 0]
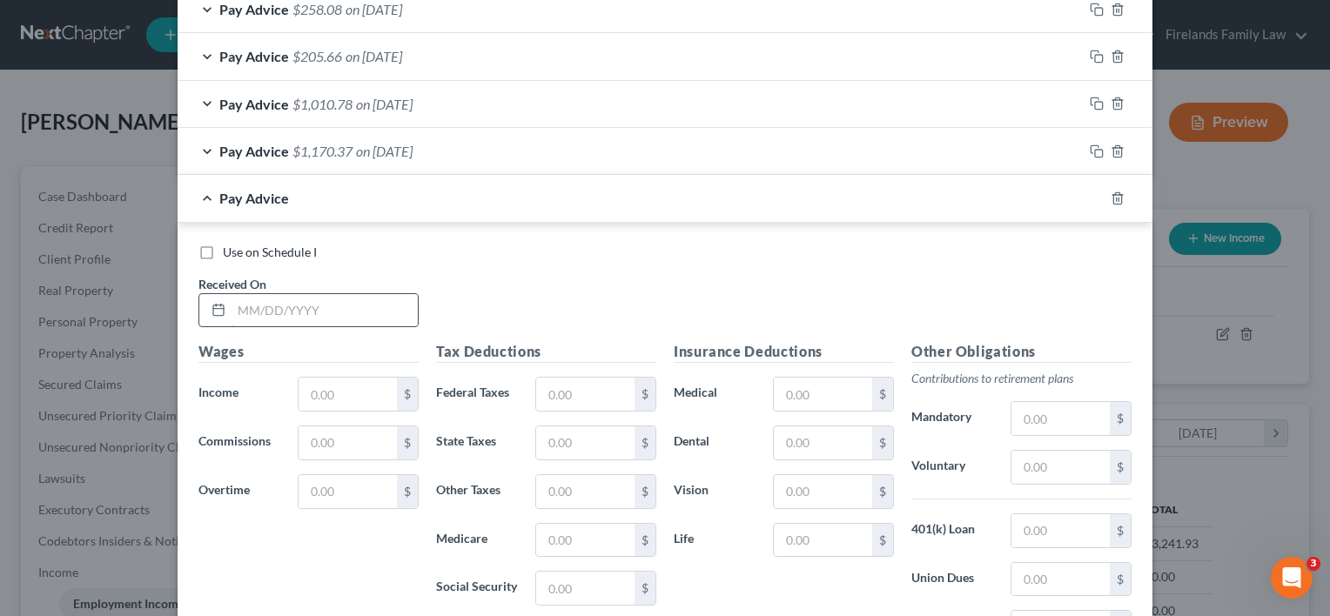
click at [327, 309] on input "text" at bounding box center [325, 310] width 186 height 33
click at [363, 390] on input "text" at bounding box center [348, 394] width 98 height 33
click at [312, 392] on input "text" at bounding box center [348, 394] width 98 height 33
click at [804, 432] on input "text" at bounding box center [823, 443] width 98 height 33
click at [814, 492] on input "text" at bounding box center [823, 491] width 98 height 33
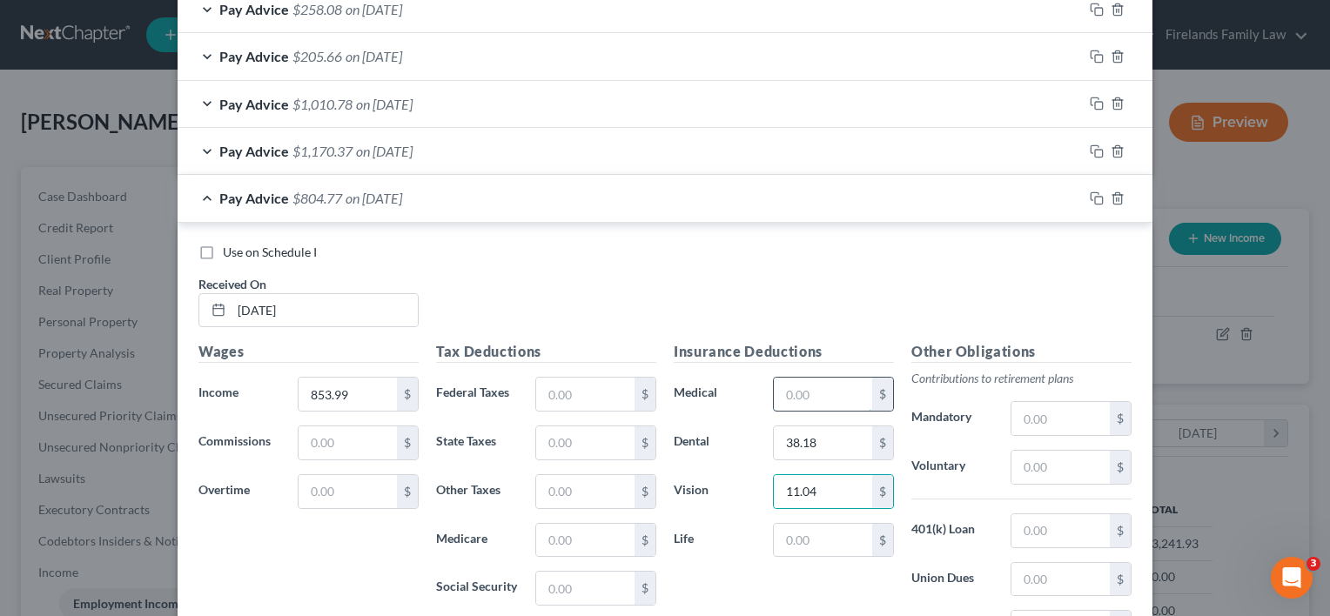
click at [803, 386] on input "text" at bounding box center [823, 394] width 98 height 33
click at [852, 541] on input "text" at bounding box center [823, 540] width 98 height 33
click at [566, 383] on input "text" at bounding box center [585, 394] width 98 height 33
click at [569, 576] on input "text" at bounding box center [585, 588] width 98 height 33
drag, startPoint x: 581, startPoint y: 393, endPoint x: 585, endPoint y: 384, distance: 10.5
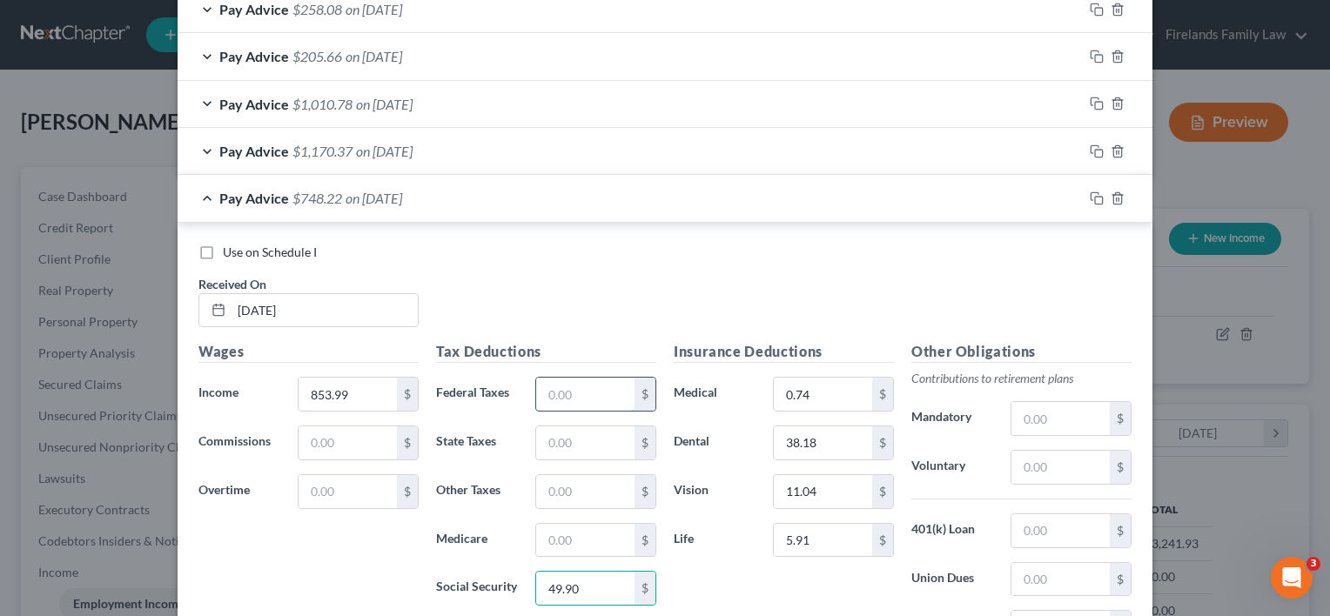
click at [581, 393] on input "text" at bounding box center [585, 394] width 98 height 33
click at [566, 541] on input "text" at bounding box center [585, 540] width 98 height 33
click at [565, 439] on input "text" at bounding box center [585, 443] width 98 height 33
click at [540, 488] on input "text" at bounding box center [585, 491] width 98 height 33
click at [753, 582] on div "Insurance Deductions Medical 0.74 $ Dental 38.18 $ Vision 11.04 $ Life 5.91 $" at bounding box center [784, 524] width 238 height 366
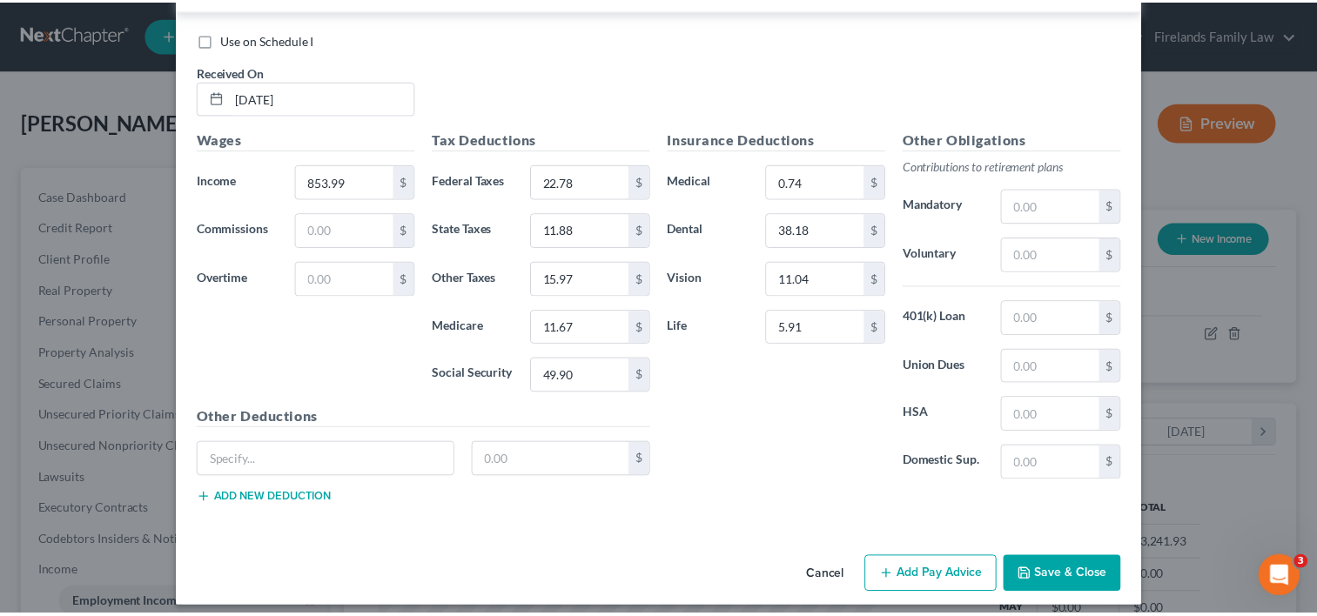
scroll to position [921, 0]
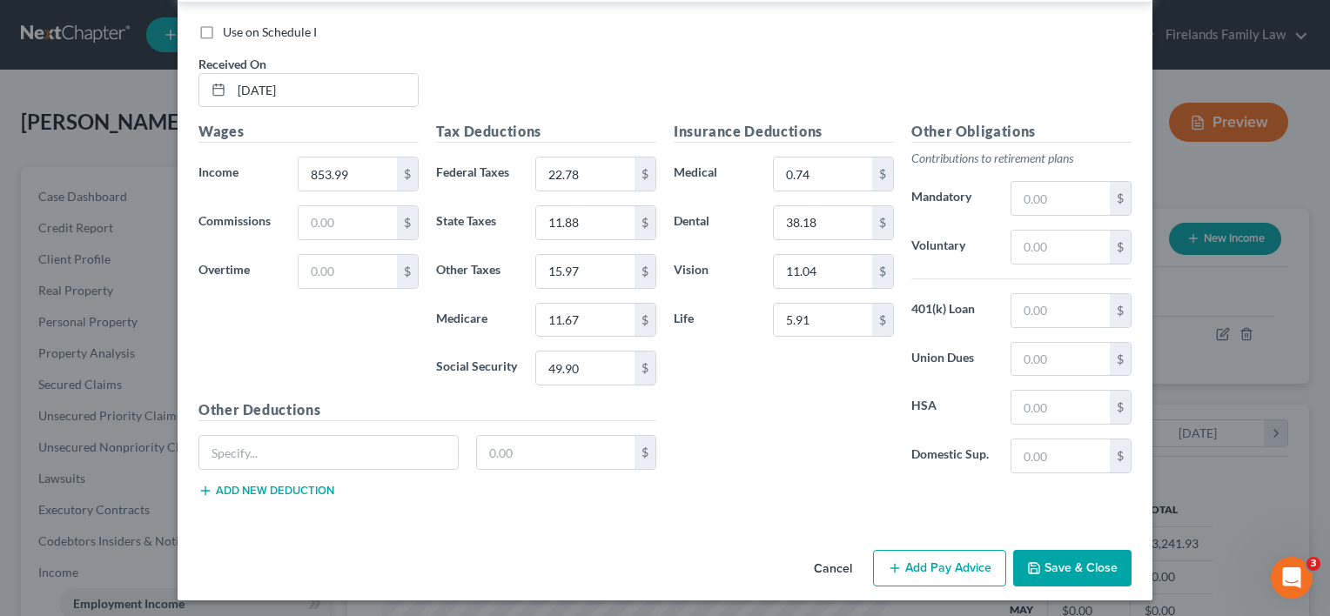
click at [1052, 556] on button "Save & Close" at bounding box center [1072, 568] width 118 height 37
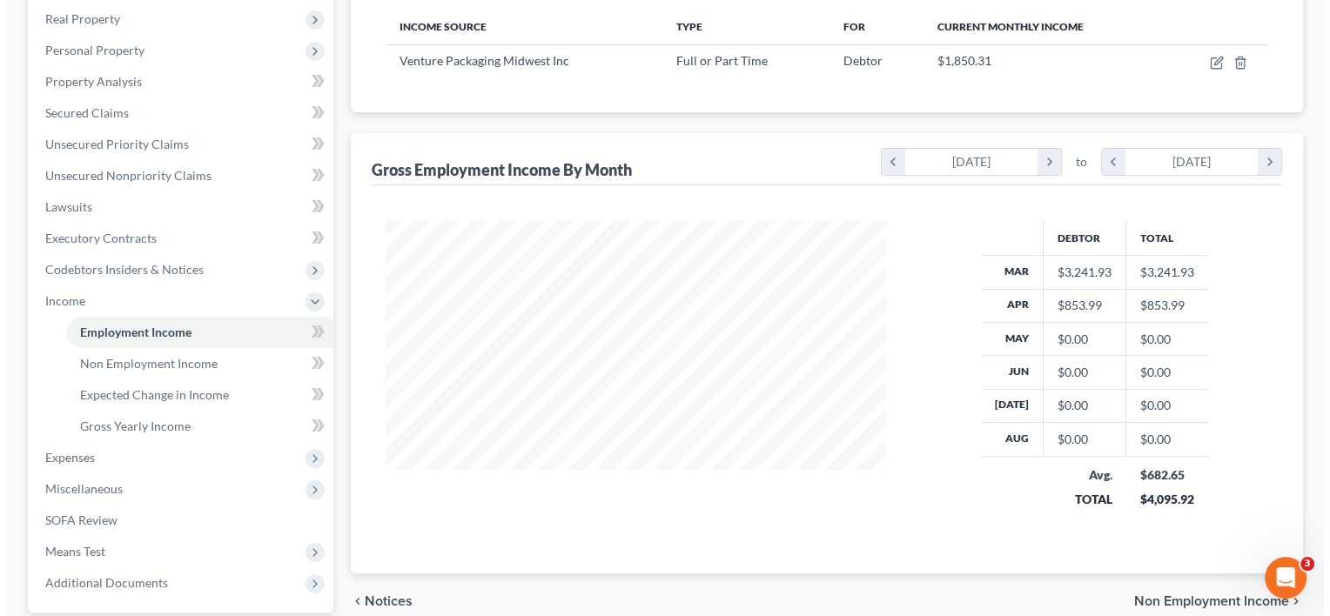
scroll to position [0, 0]
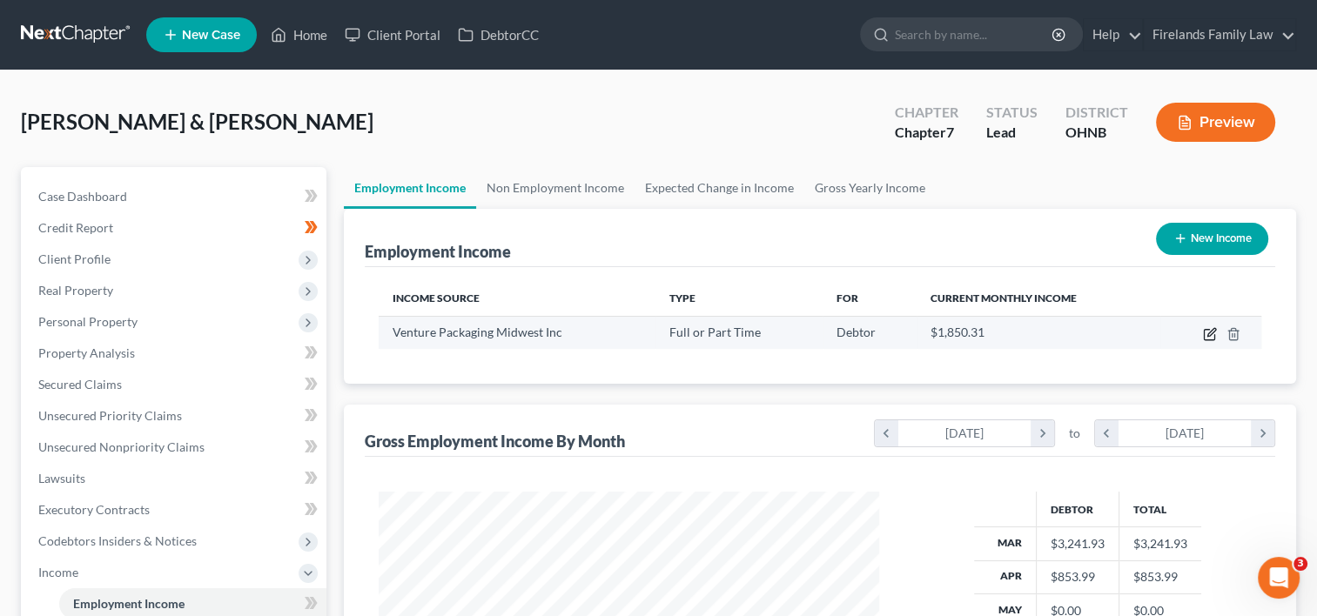
click at [1210, 329] on icon "button" at bounding box center [1210, 334] width 14 height 14
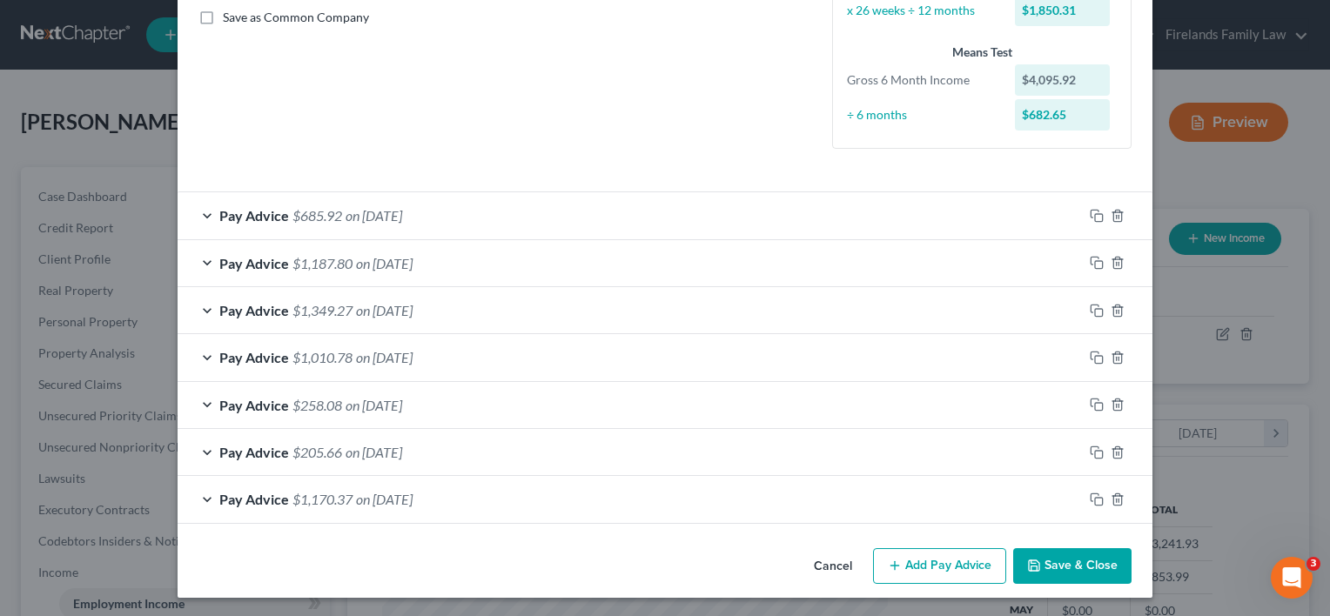
scroll to position [400, 0]
click at [924, 564] on button "Add Pay Advice" at bounding box center [939, 565] width 133 height 37
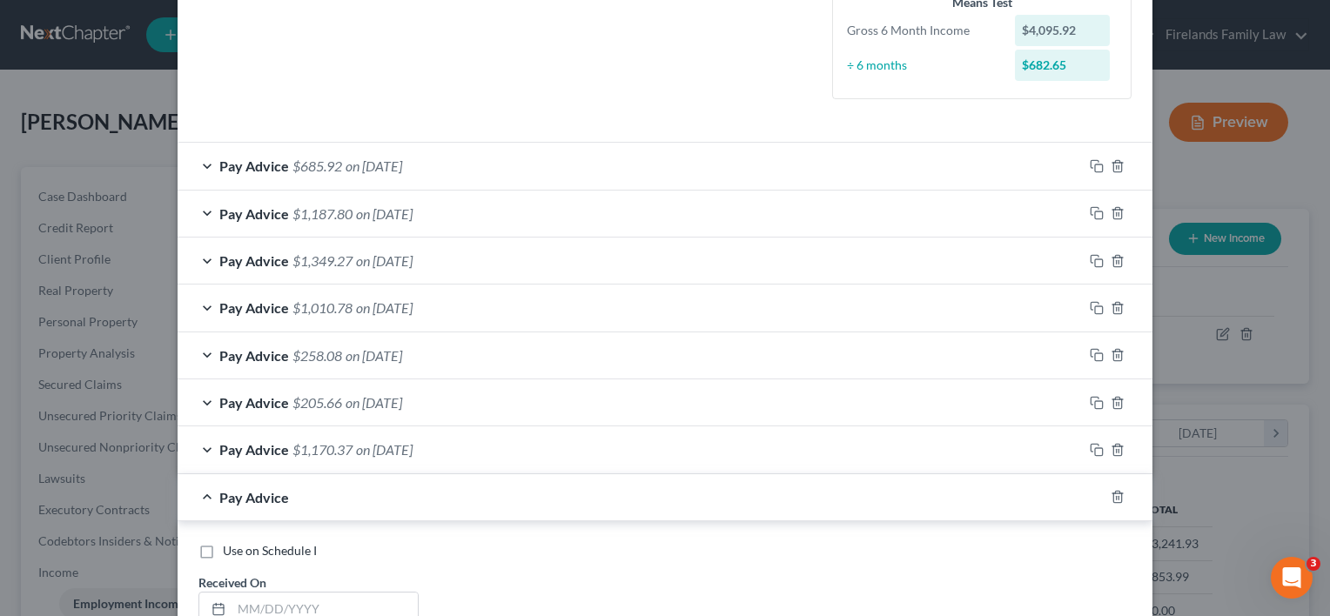
scroll to position [836, 0]
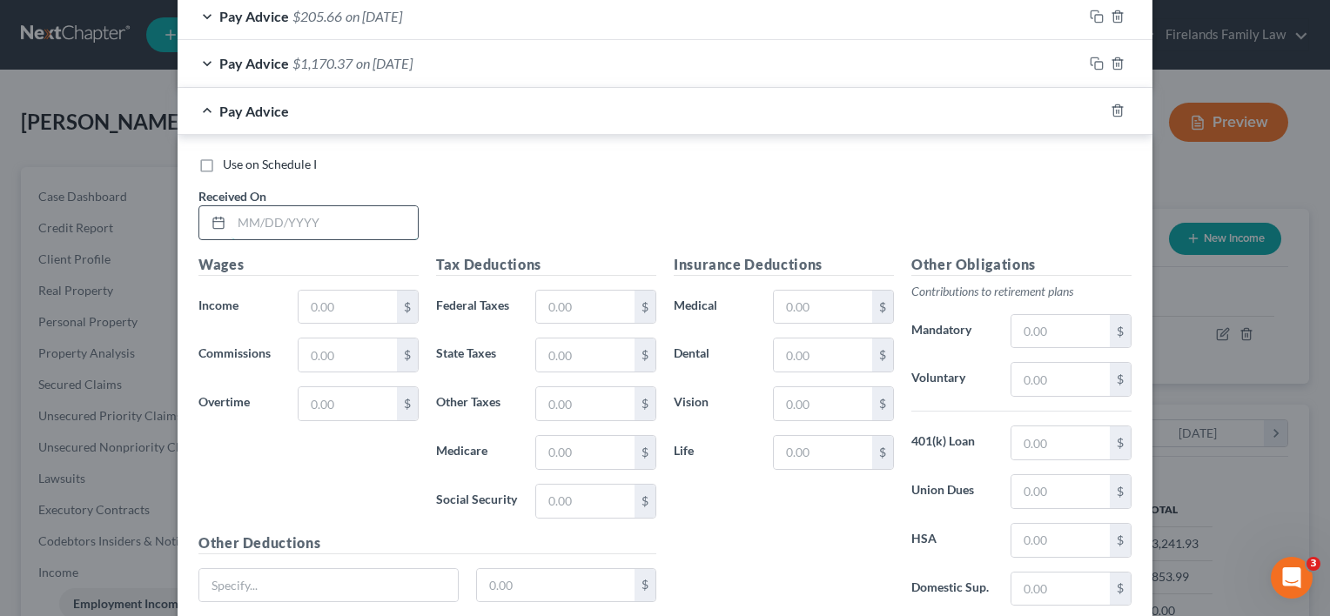
click at [319, 223] on input "text" at bounding box center [325, 222] width 186 height 33
click at [326, 300] on input "text" at bounding box center [348, 307] width 98 height 33
click at [324, 401] on input "text" at bounding box center [348, 403] width 98 height 33
click at [314, 409] on input "text" at bounding box center [348, 403] width 98 height 33
click at [359, 303] on input "1,523.24" at bounding box center [348, 307] width 98 height 33
